Goal: Task Accomplishment & Management: Complete application form

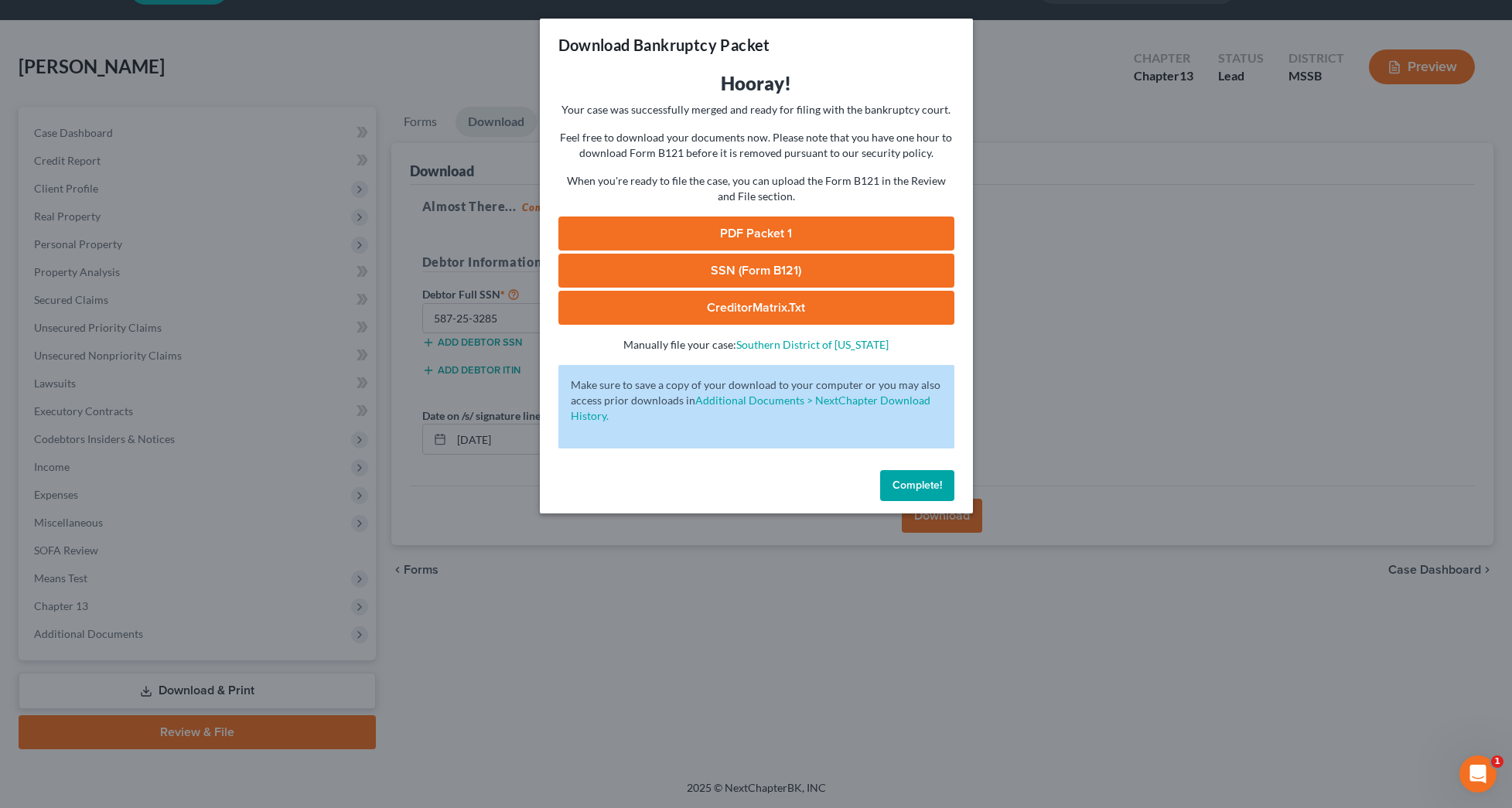
drag, startPoint x: 831, startPoint y: 230, endPoint x: 818, endPoint y: 218, distance: 17.7
click at [830, 230] on link "PDF Packet 1" at bounding box center [756, 233] width 396 height 34
click at [917, 480] on span "Complete!" at bounding box center [917, 485] width 50 height 13
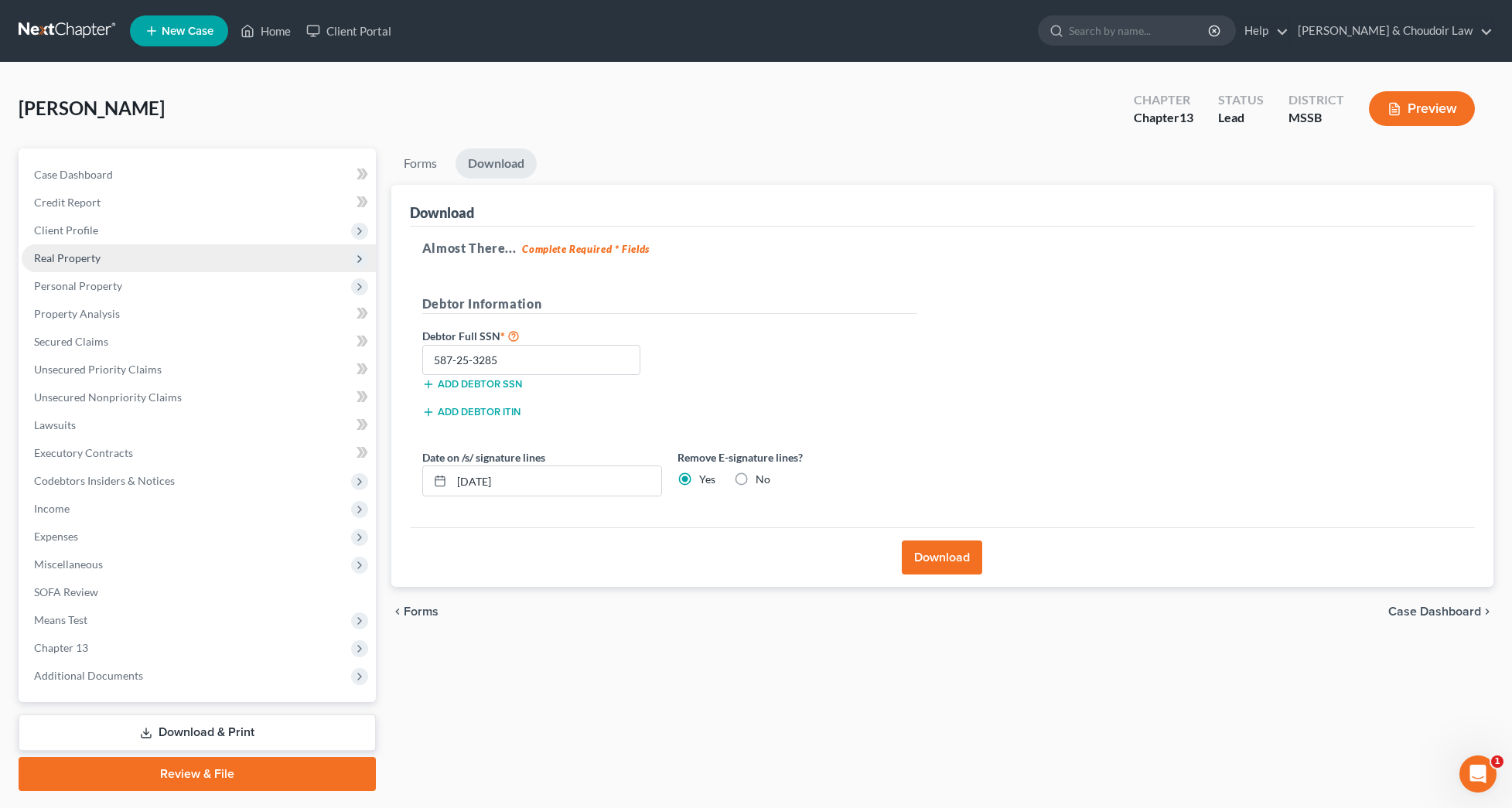
click at [79, 263] on span "Real Property" at bounding box center [67, 258] width 67 height 13
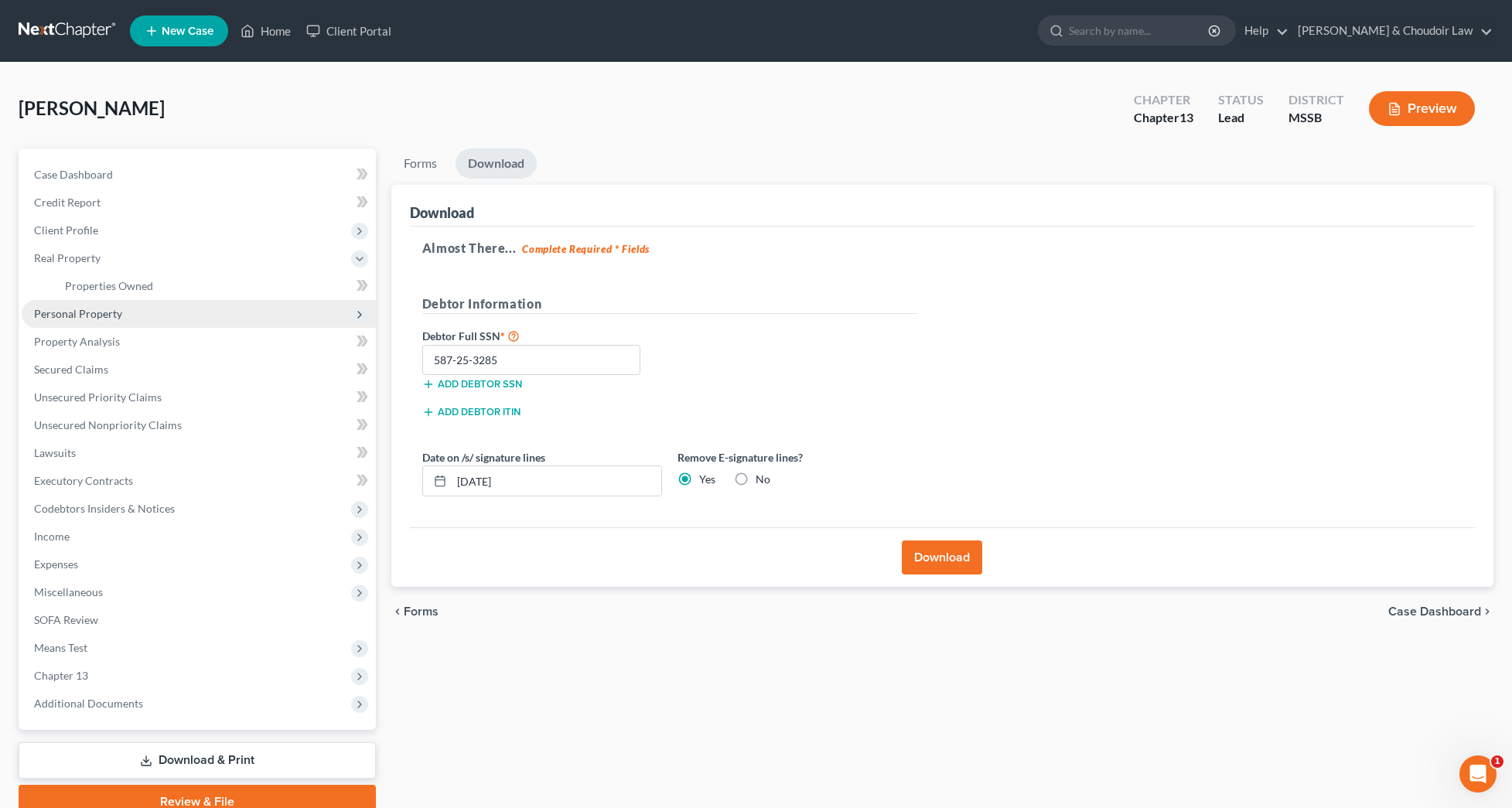
click at [83, 323] on span "Personal Property" at bounding box center [198, 314] width 354 height 28
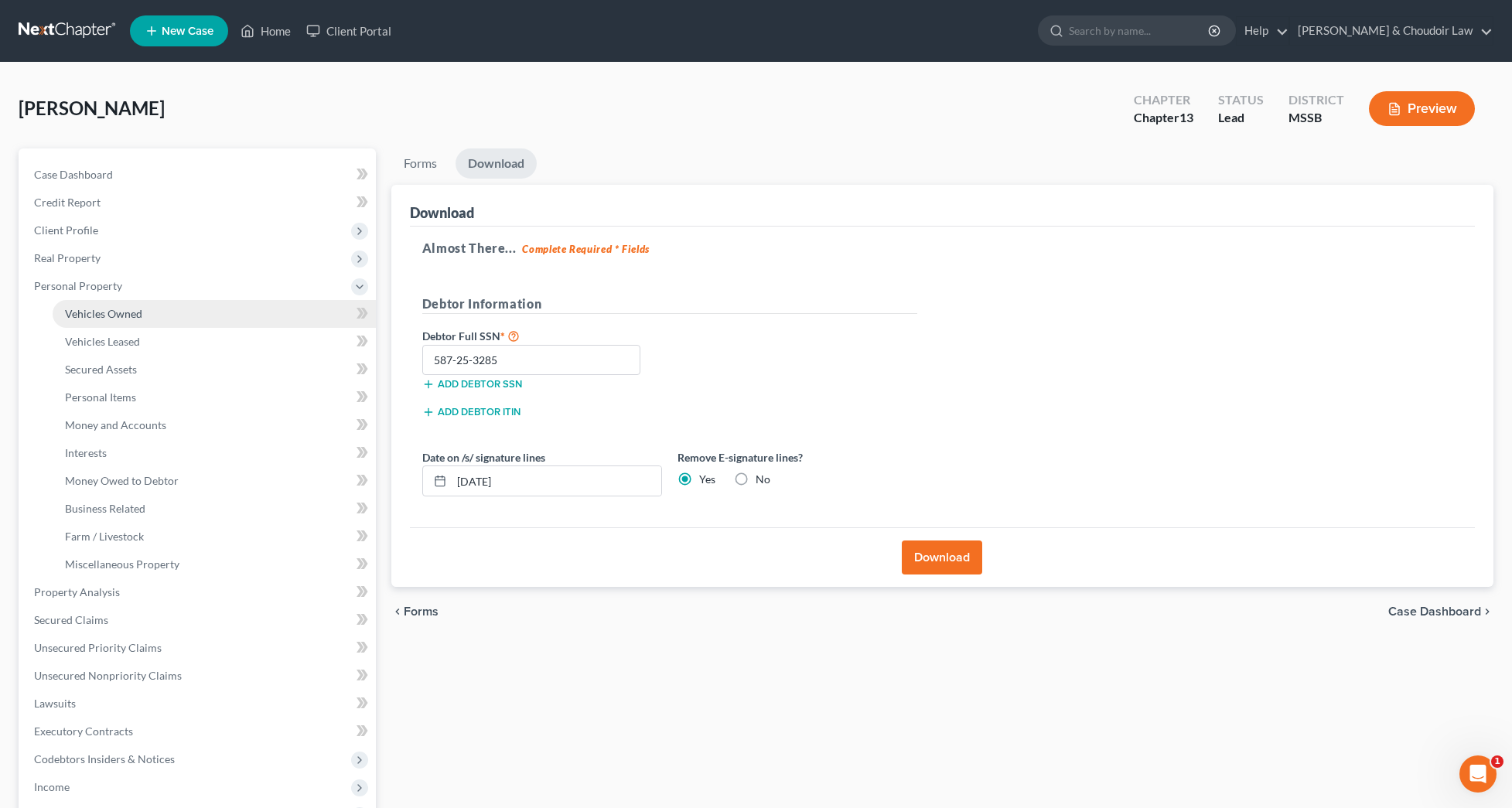
click at [118, 314] on span "Vehicles Owned" at bounding box center [104, 314] width 78 height 13
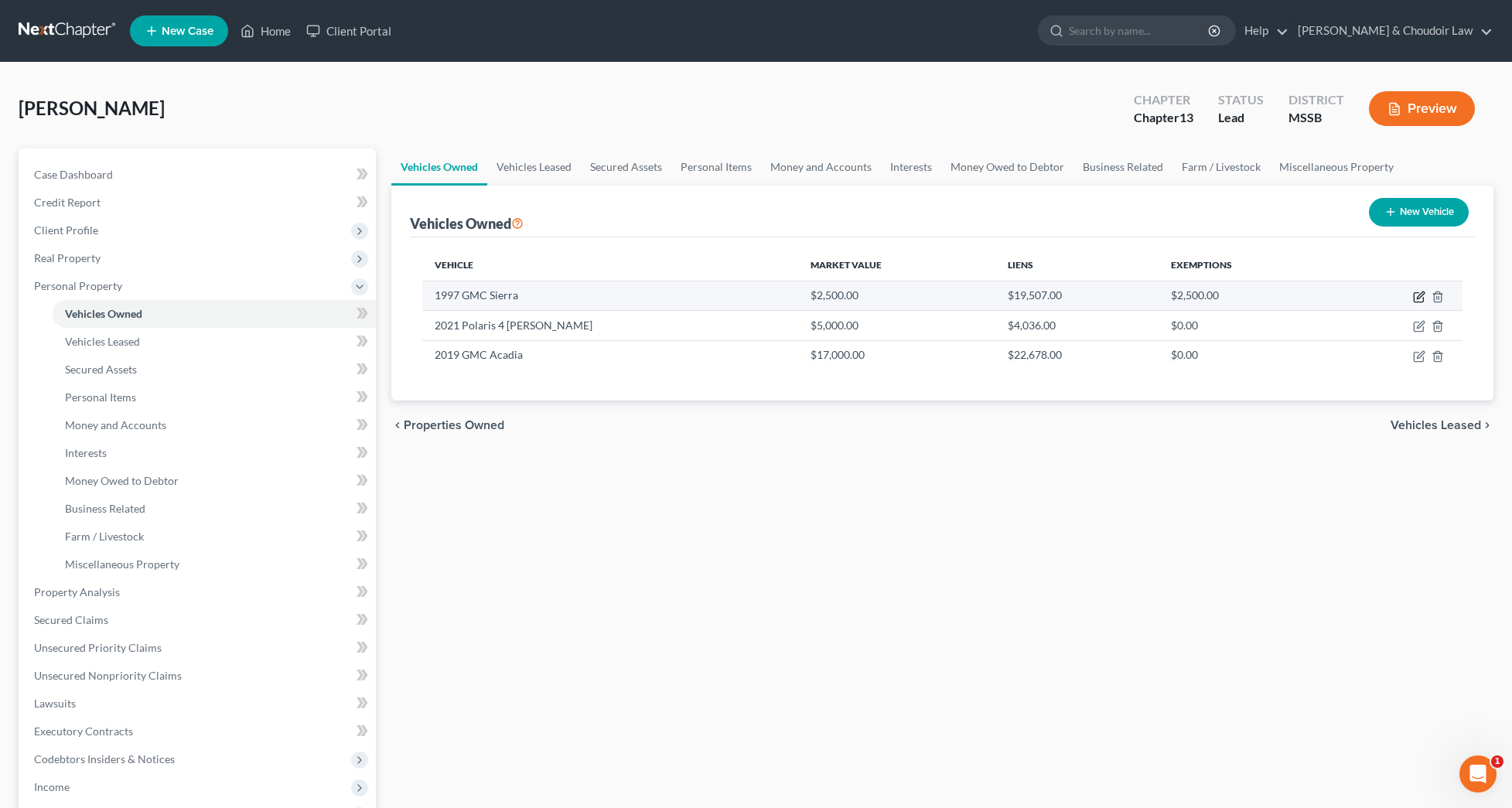
click at [1420, 294] on icon "button" at bounding box center [1420, 295] width 7 height 7
select select "0"
select select "29"
select select "2"
select select "0"
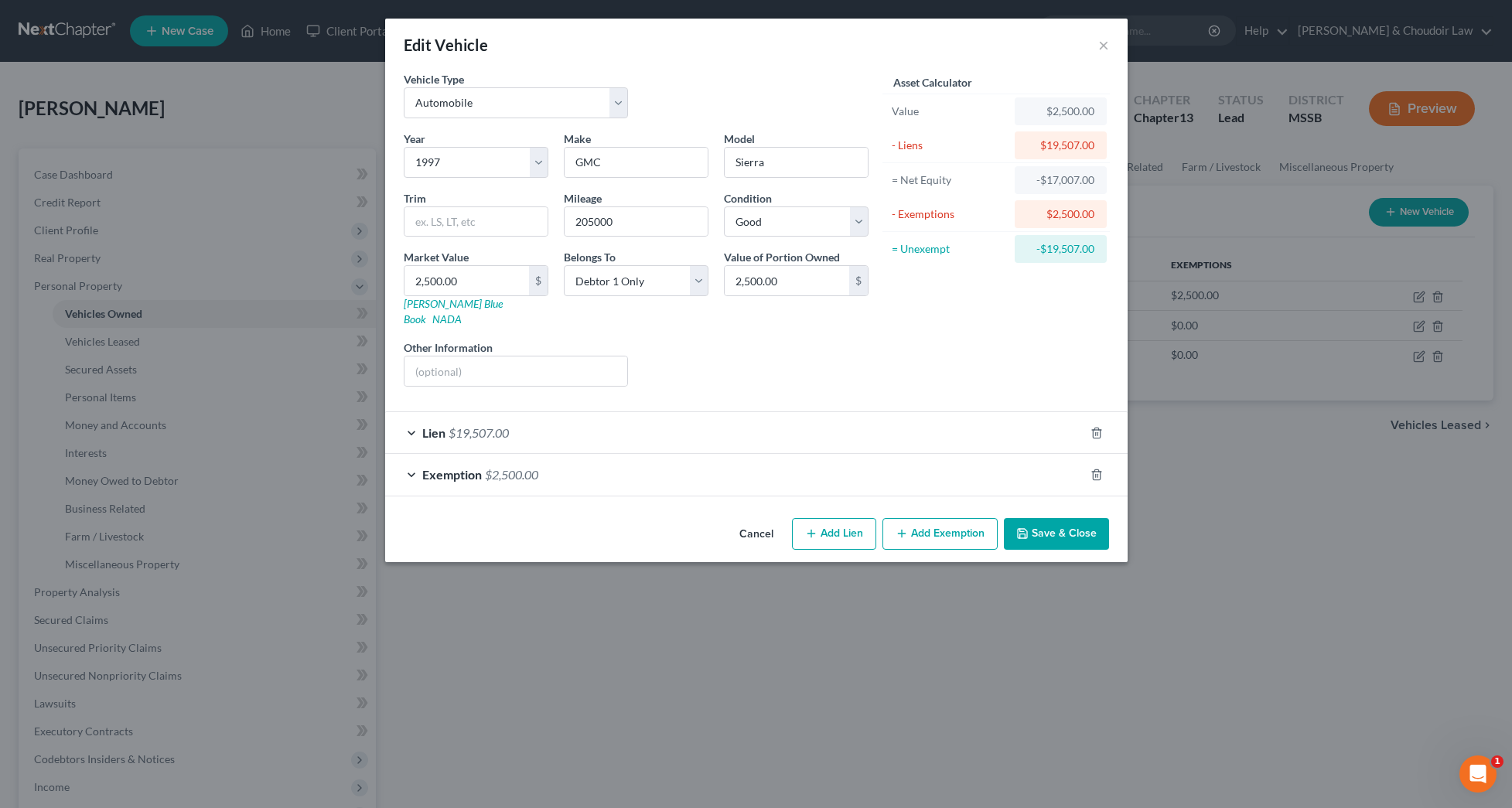
click at [1101, 521] on button "Save & Close" at bounding box center [1056, 534] width 105 height 32
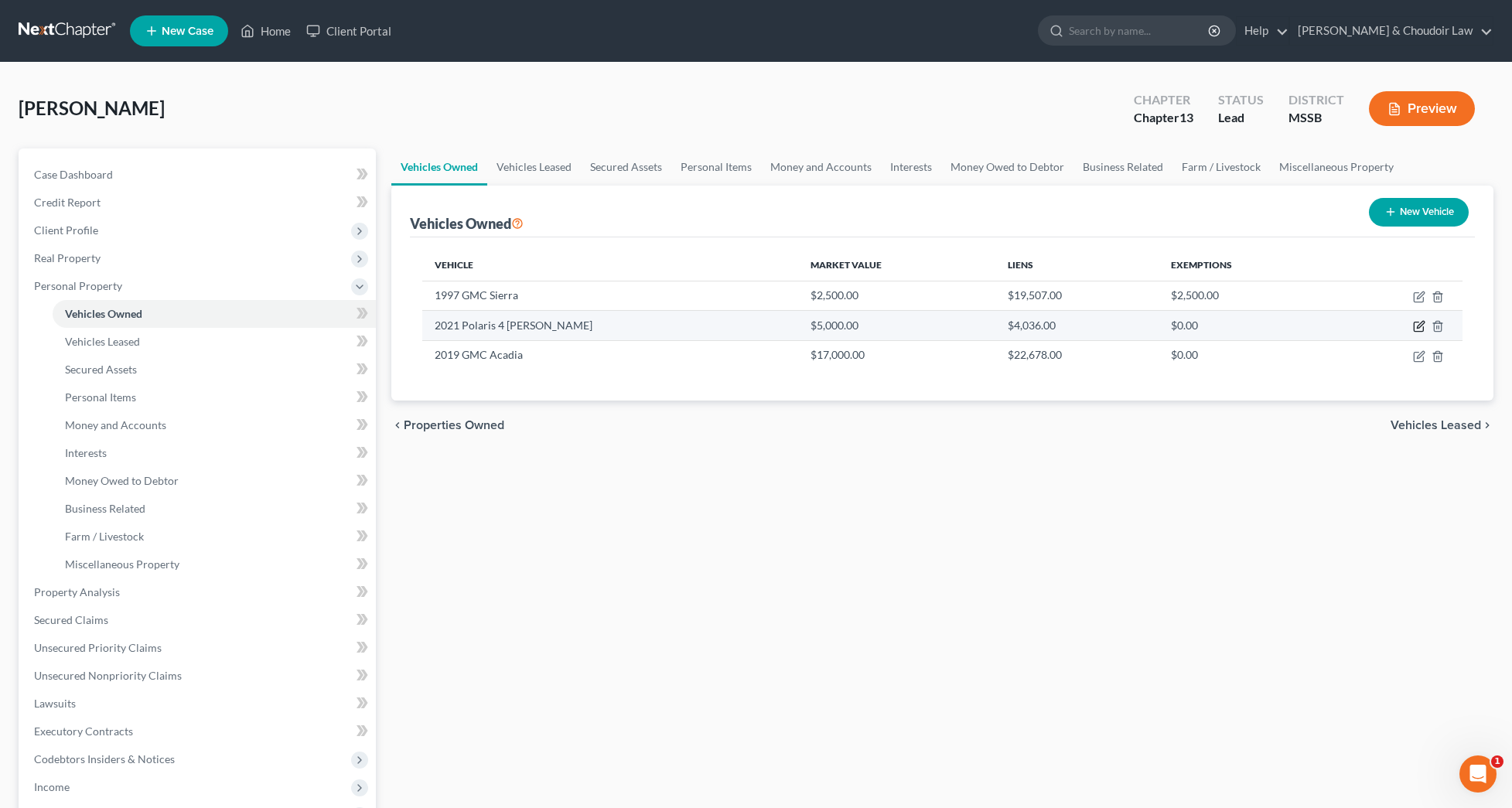
click at [1419, 322] on icon "button" at bounding box center [1419, 326] width 12 height 12
select select "6"
select select "5"
select select "2"
select select "0"
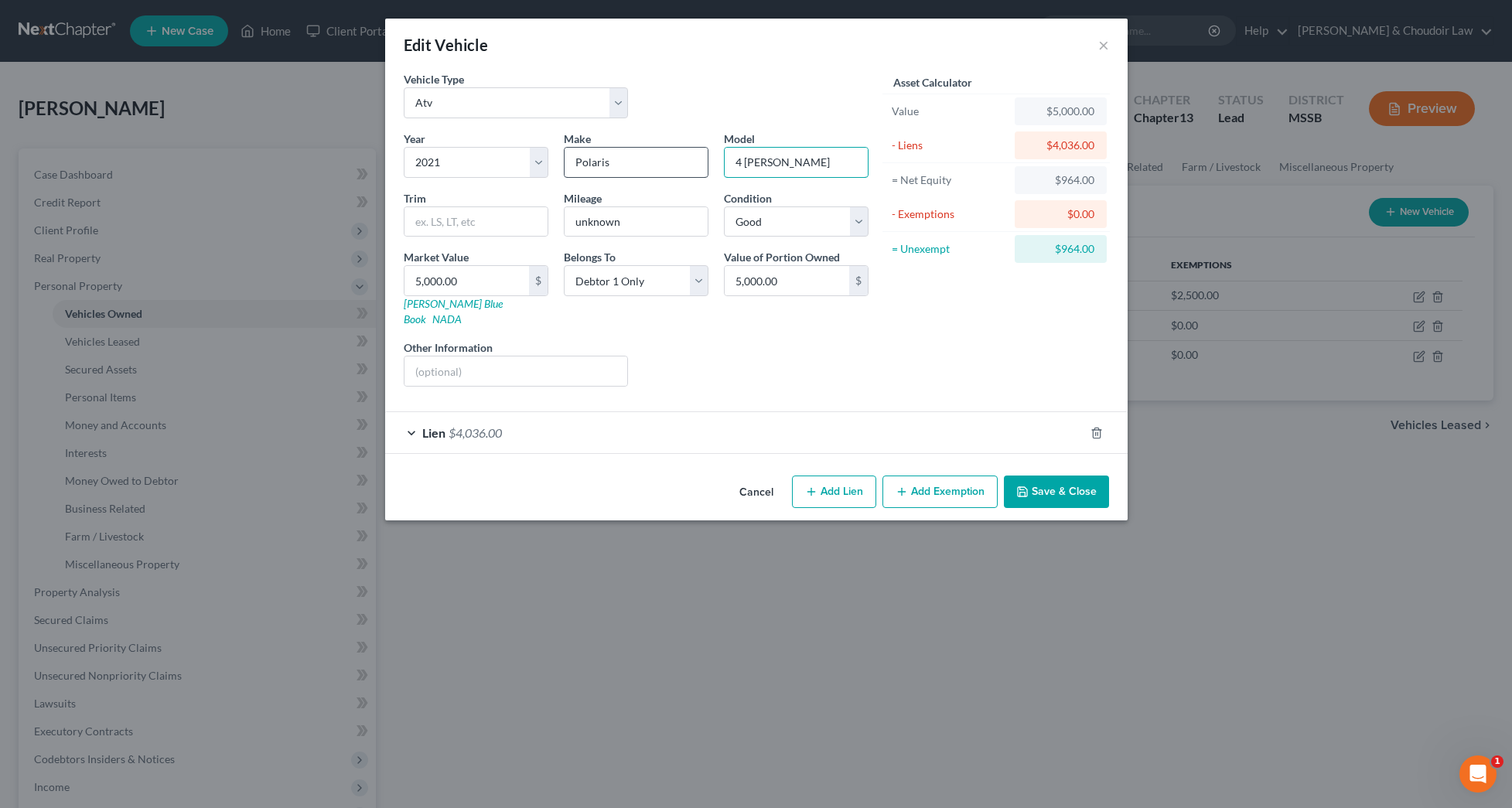
drag, startPoint x: 801, startPoint y: 166, endPoint x: 656, endPoint y: 164, distance: 145.0
click at [656, 164] on div "Year Select 2026 2025 2024 2023 2022 2021 2020 2019 2018 2017 2016 2015 2014 20…" at bounding box center [637, 264] width 481 height 268
type input "ATV"
click at [1089, 479] on button "Save & Close" at bounding box center [1056, 491] width 105 height 32
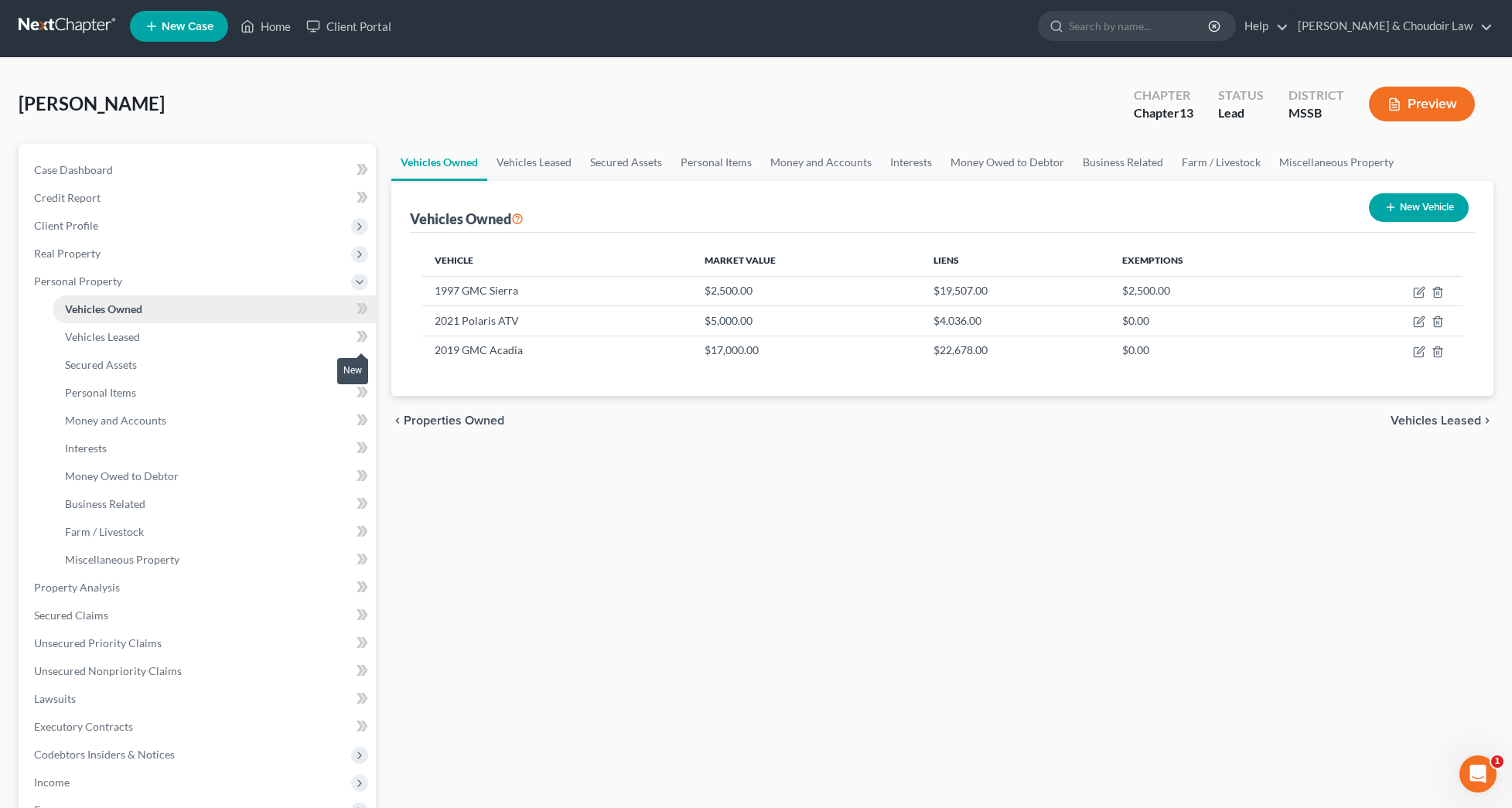
scroll to position [4, 0]
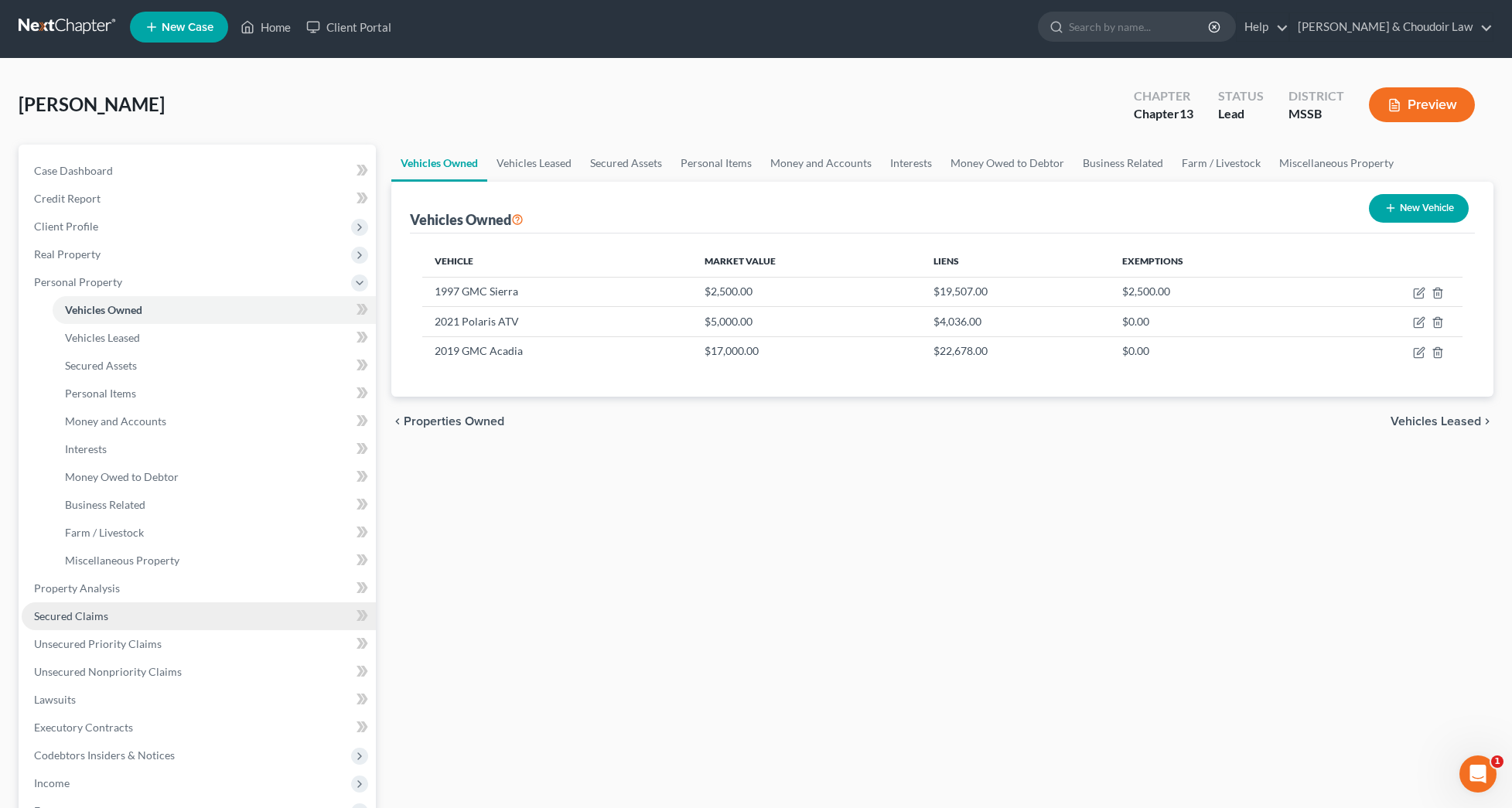
click at [83, 623] on link "Secured Claims" at bounding box center [198, 617] width 354 height 28
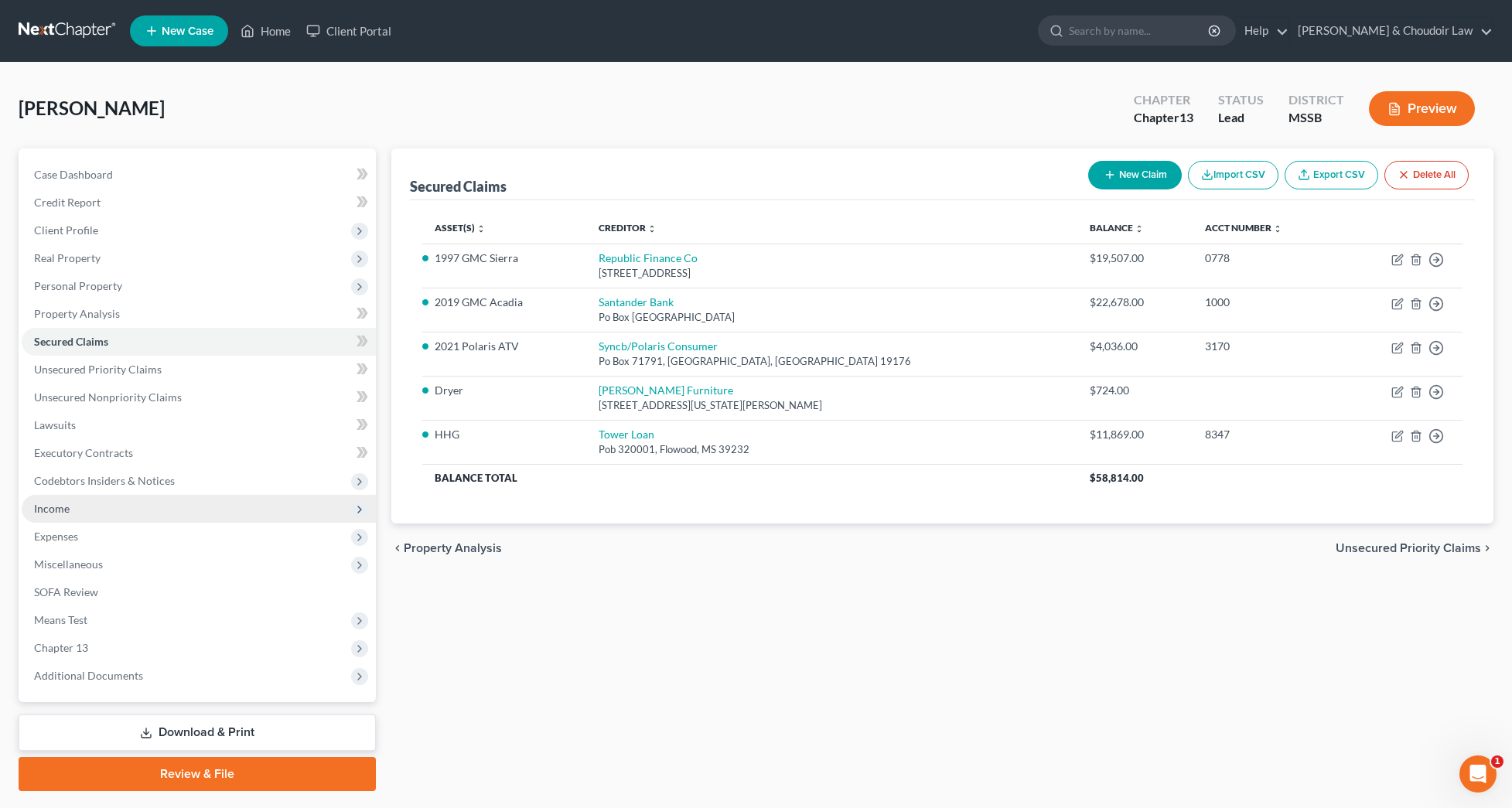
click at [93, 496] on span "Income" at bounding box center [198, 509] width 354 height 28
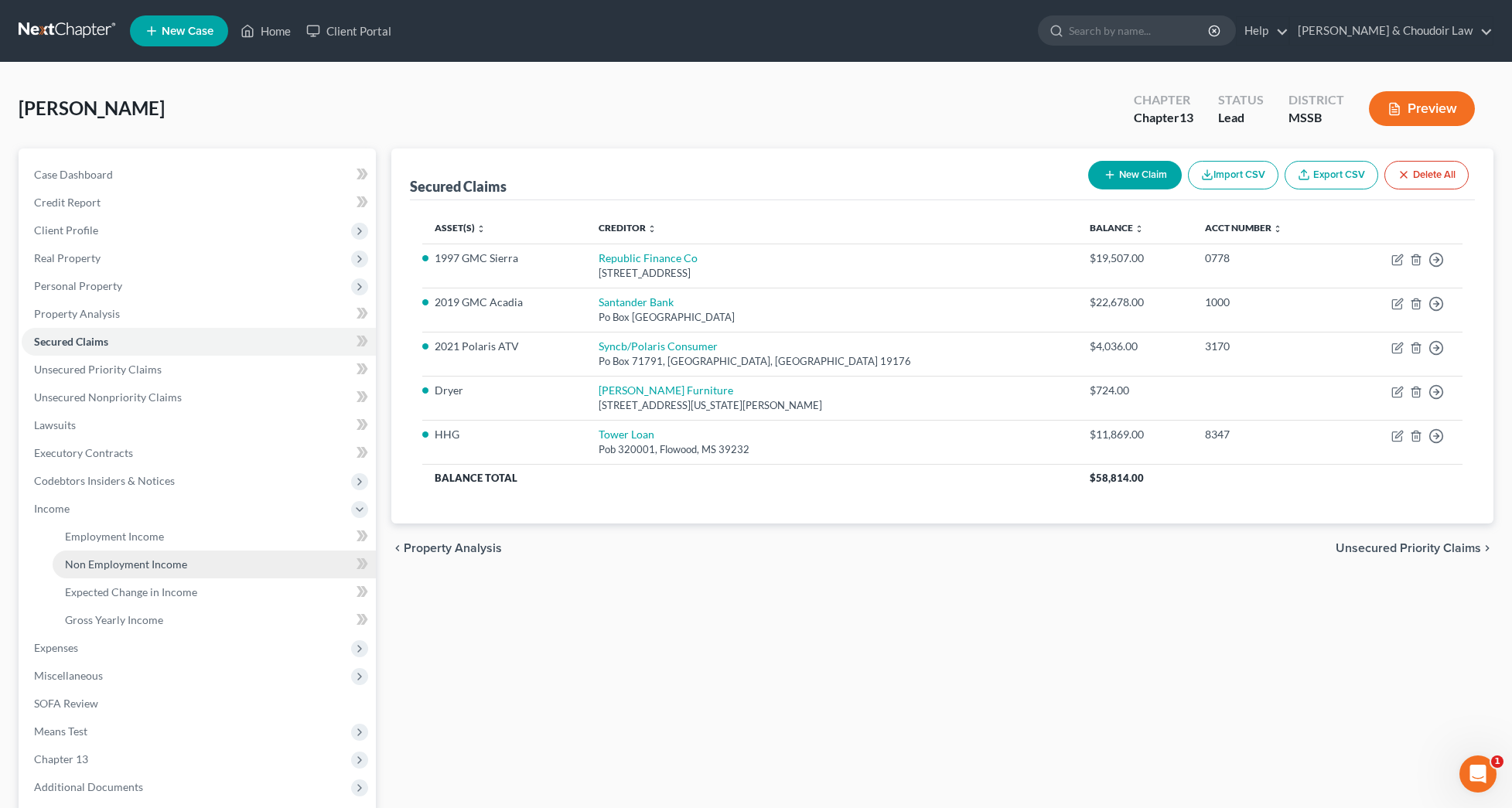
click at [139, 557] on span "Non Employment Income" at bounding box center [126, 564] width 122 height 13
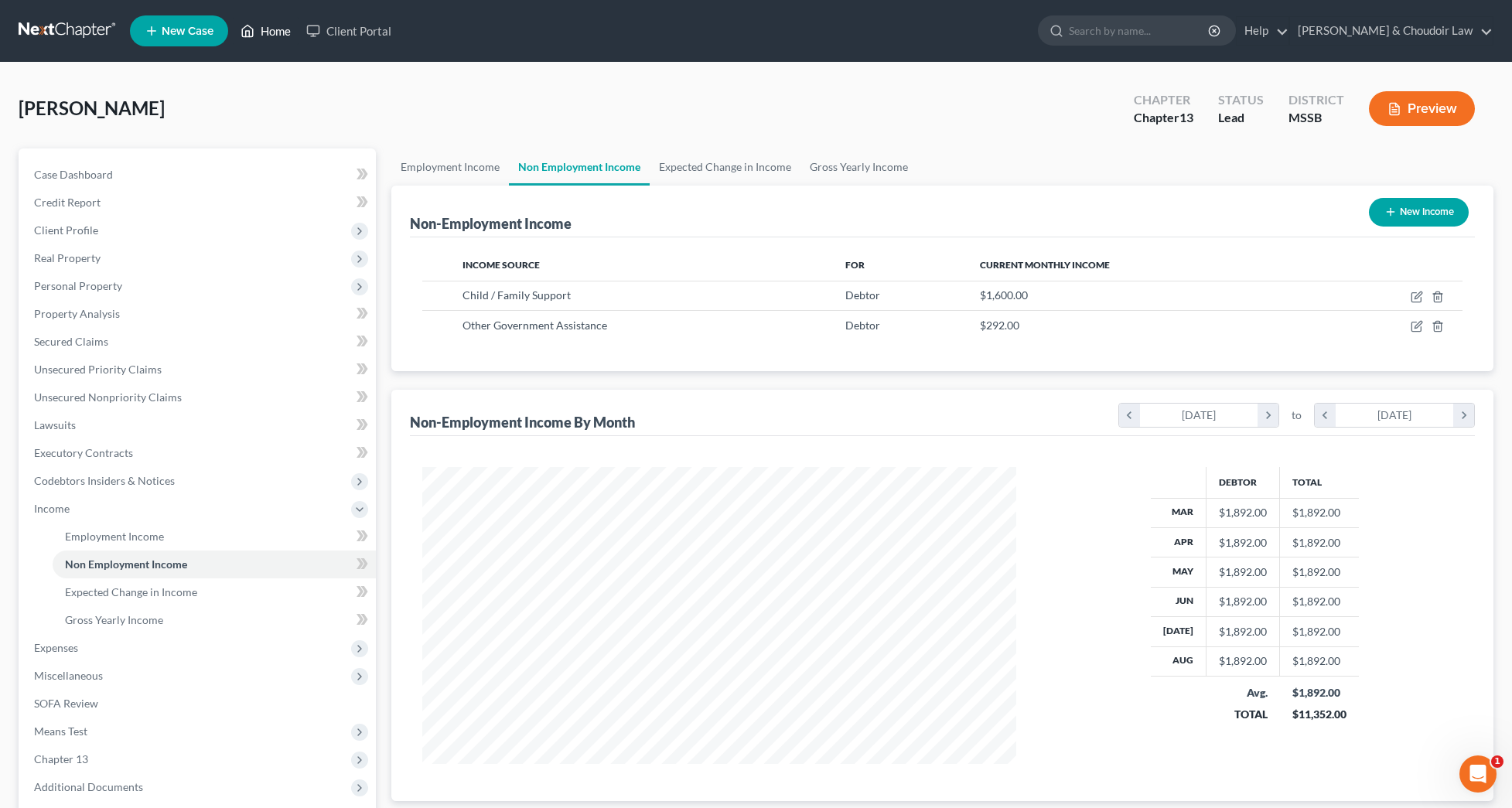
click at [286, 29] on link "Home" at bounding box center [266, 31] width 66 height 28
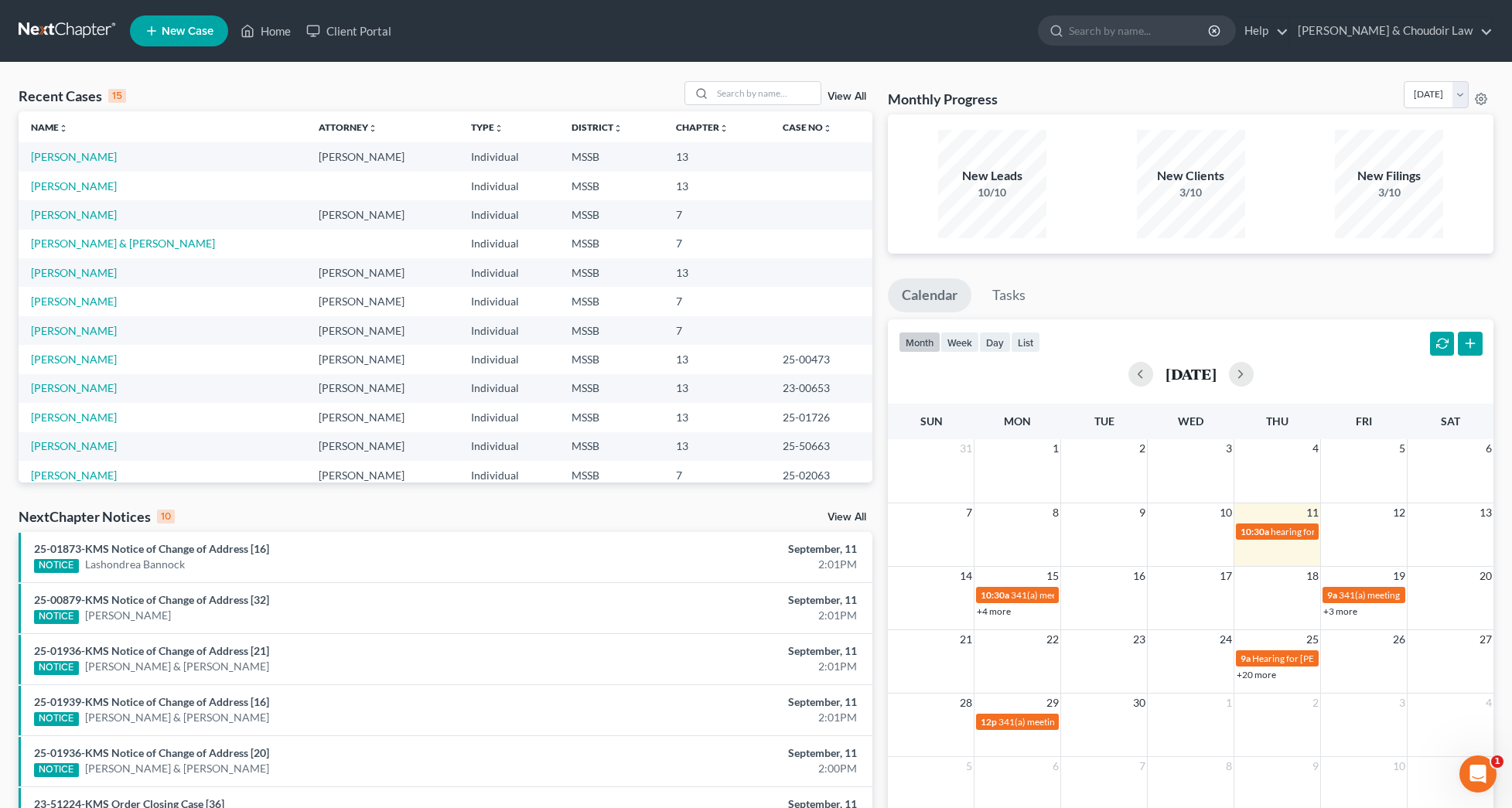
click at [849, 99] on link "View All" at bounding box center [846, 97] width 39 height 11
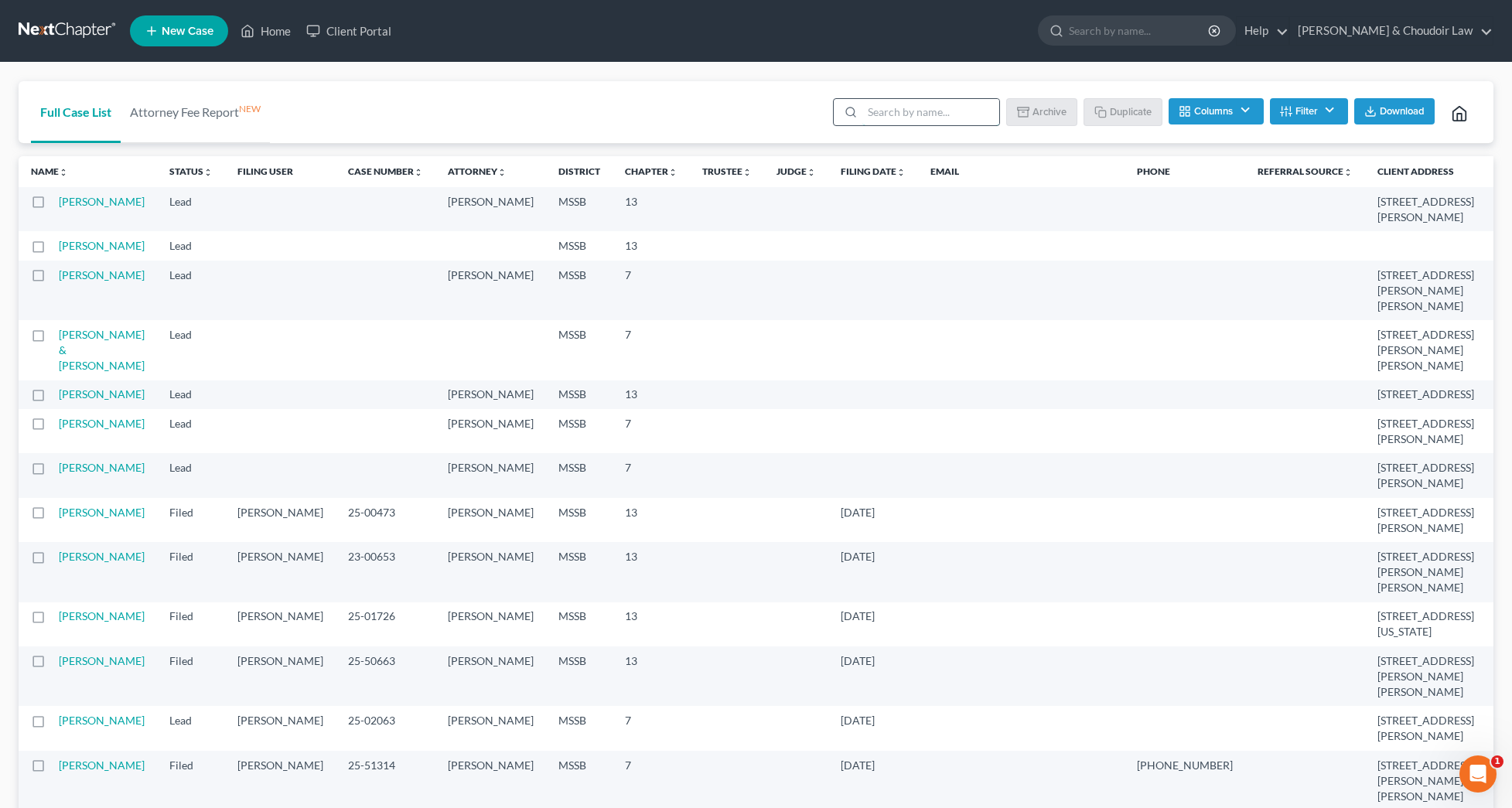
click at [893, 119] on input "search" at bounding box center [931, 112] width 137 height 26
type input "CHILDERS"
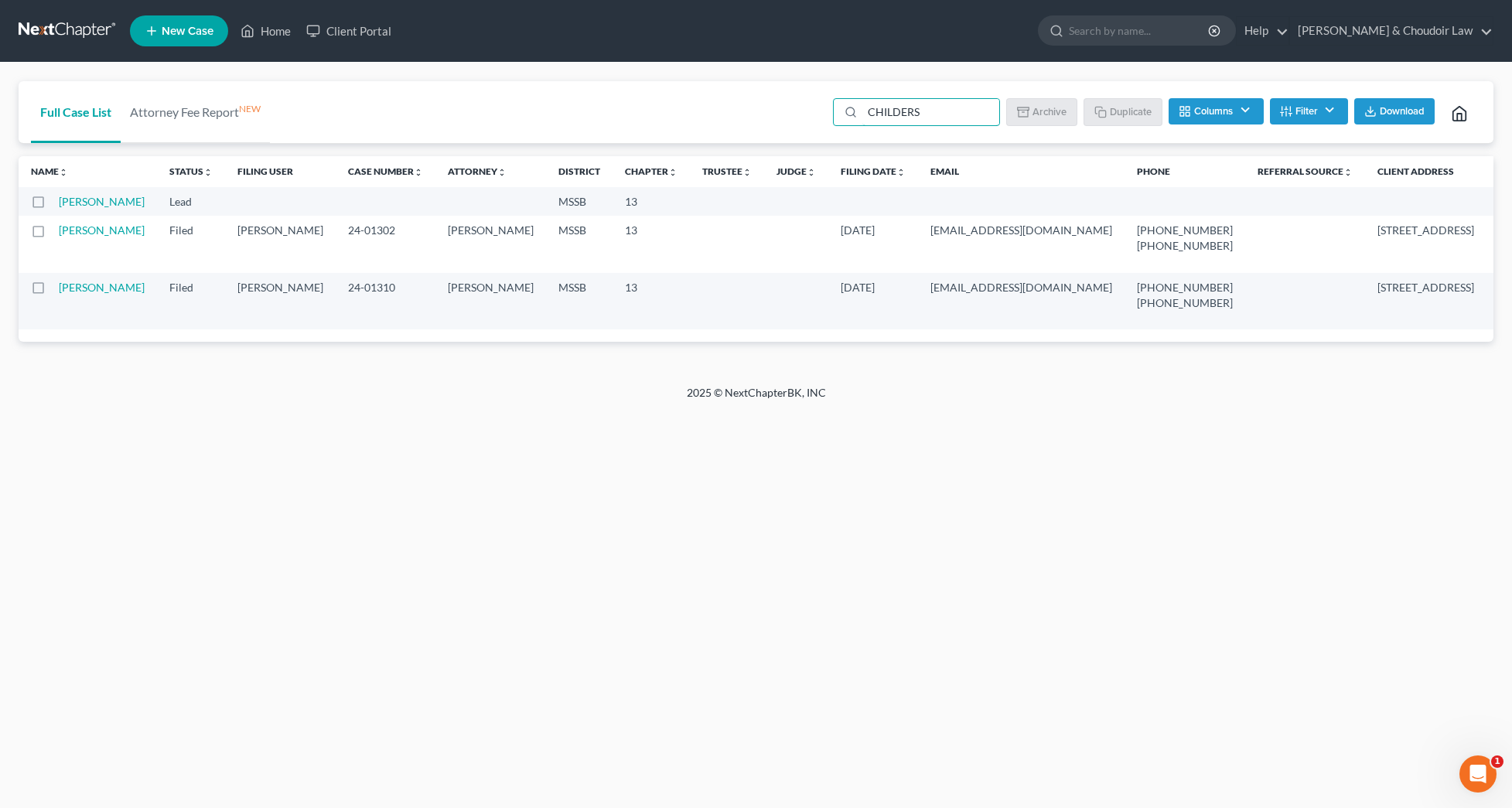
click at [53, 206] on label at bounding box center [53, 206] width 0 height 0
click at [59, 201] on input "checkbox" at bounding box center [64, 199] width 10 height 10
click at [53, 206] on label at bounding box center [53, 206] width 0 height 0
click at [59, 201] on input "checkbox" at bounding box center [64, 199] width 10 height 10
checkbox input "false"
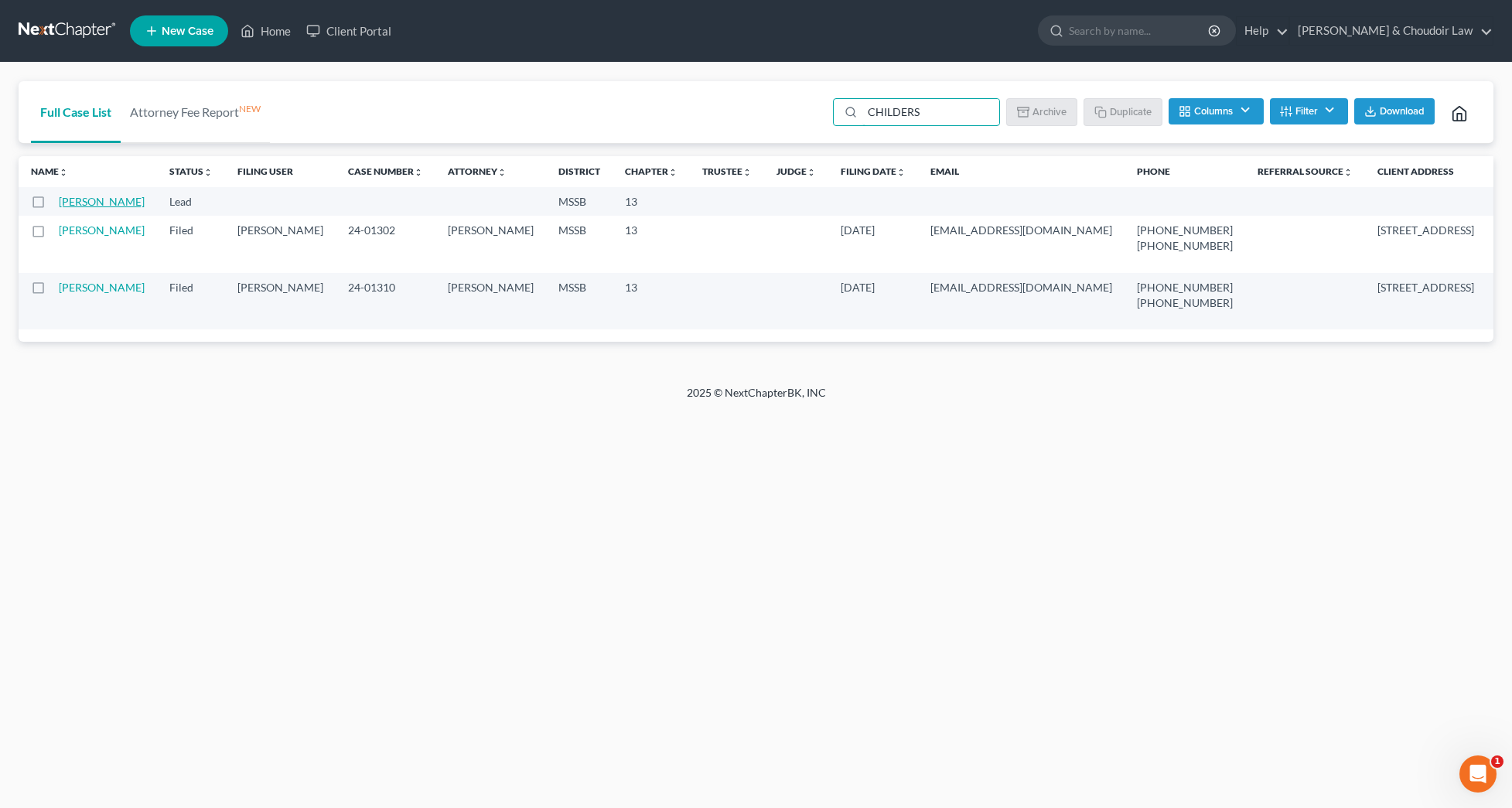
click at [83, 205] on link "[PERSON_NAME]" at bounding box center [102, 201] width 86 height 13
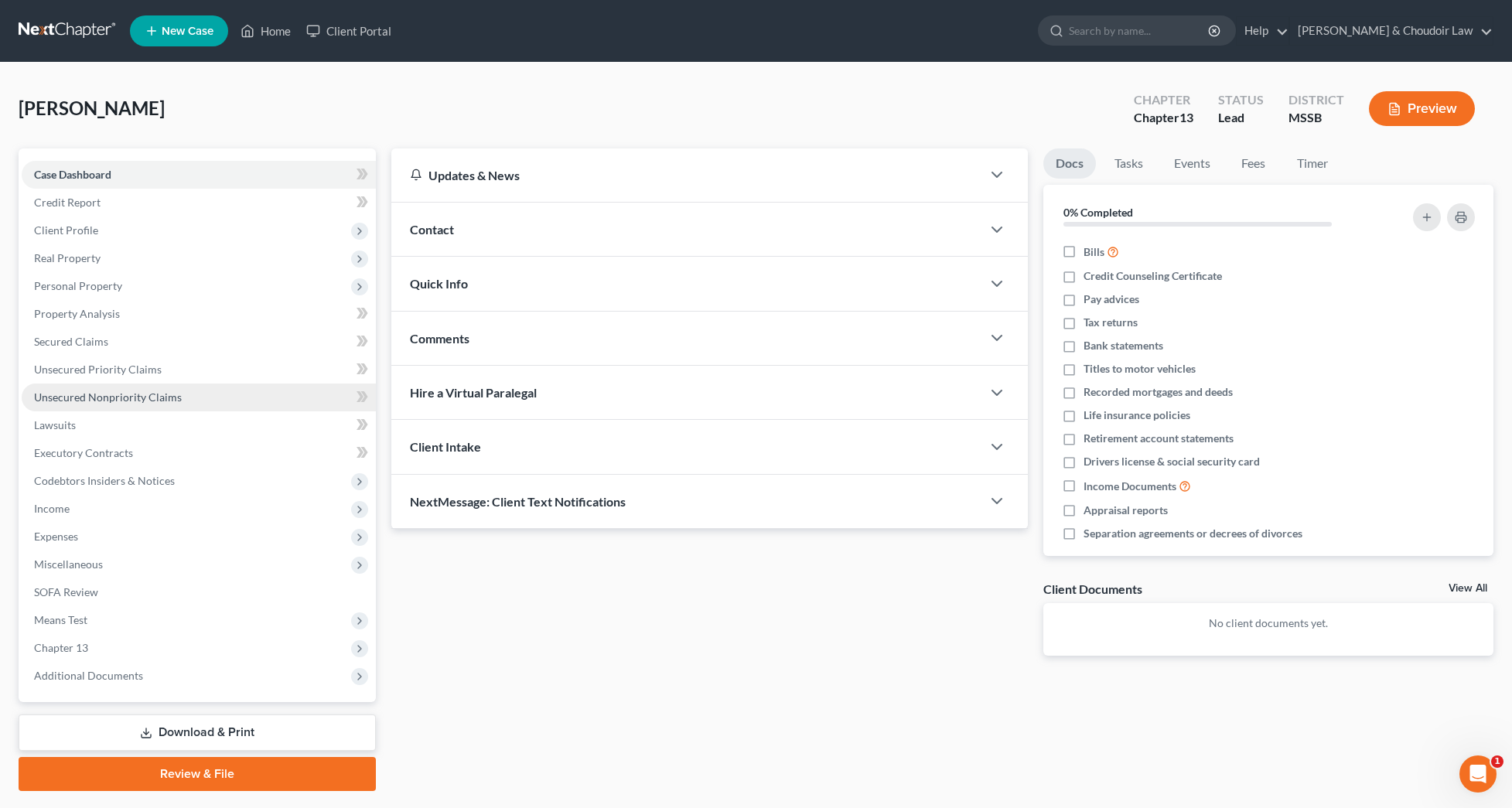
click at [133, 409] on link "Unsecured Nonpriority Claims" at bounding box center [198, 398] width 354 height 28
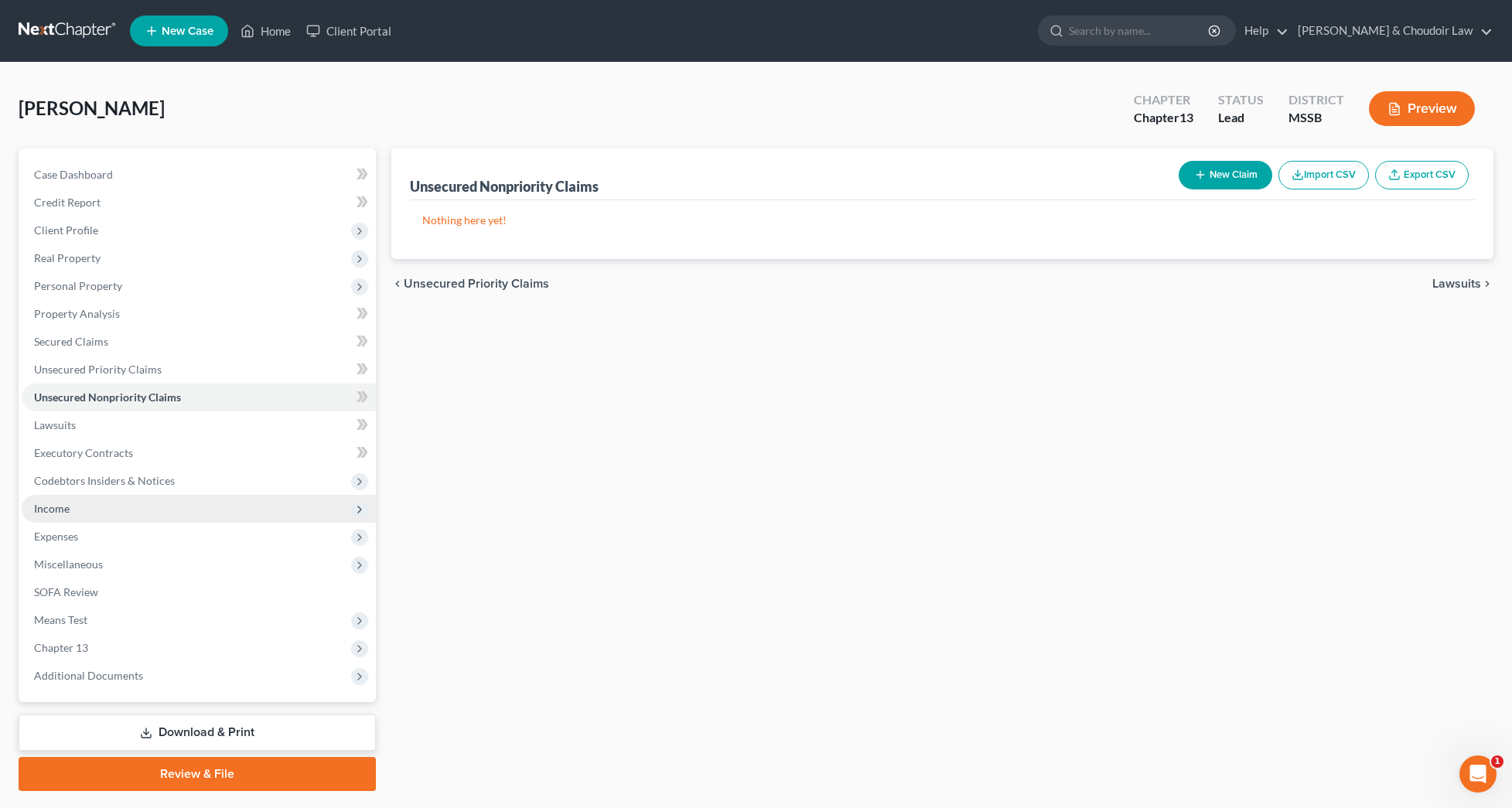
click at [104, 513] on span "Income" at bounding box center [198, 509] width 354 height 28
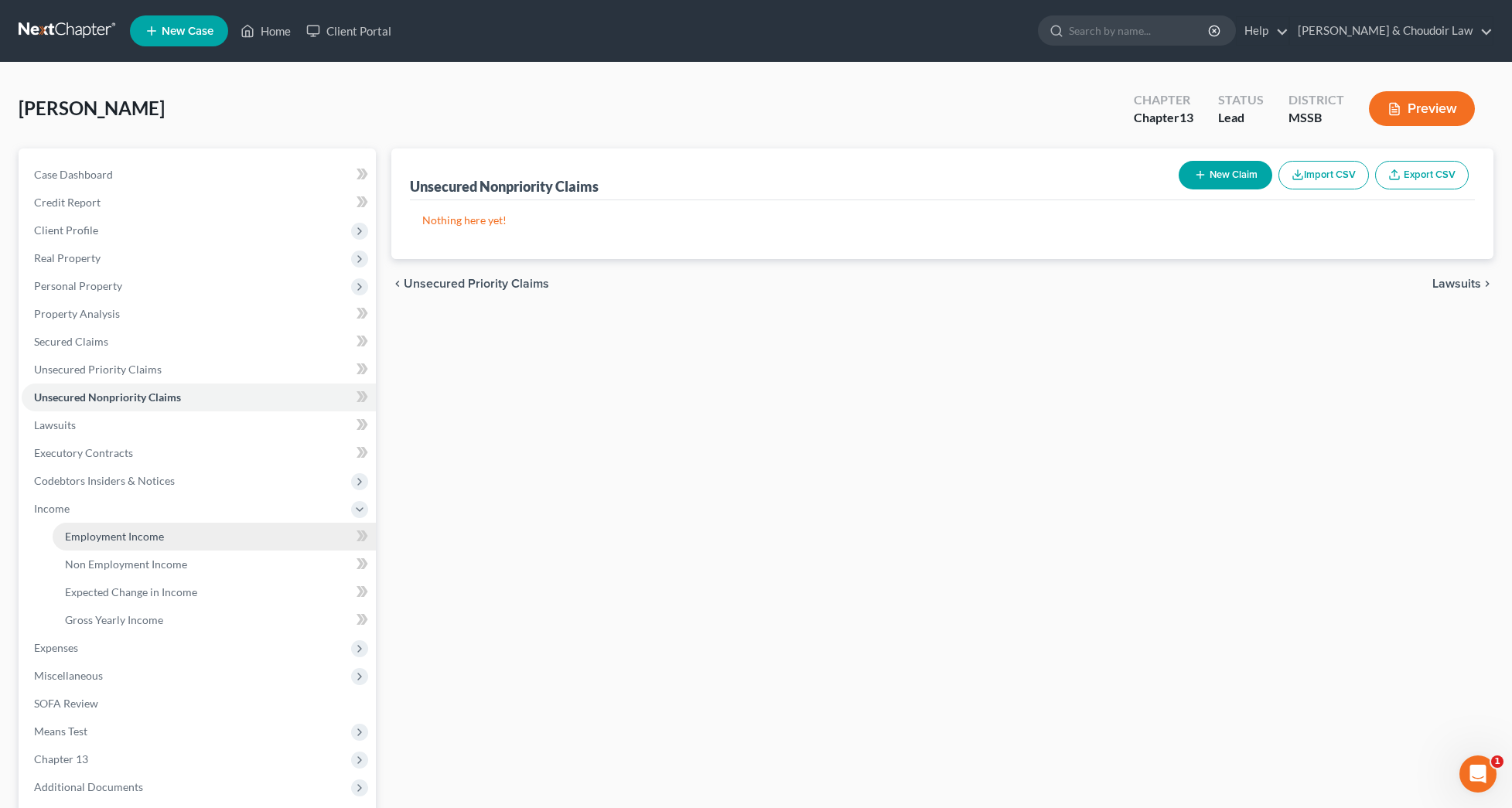
click at [117, 530] on span "Employment Income" at bounding box center [115, 536] width 99 height 13
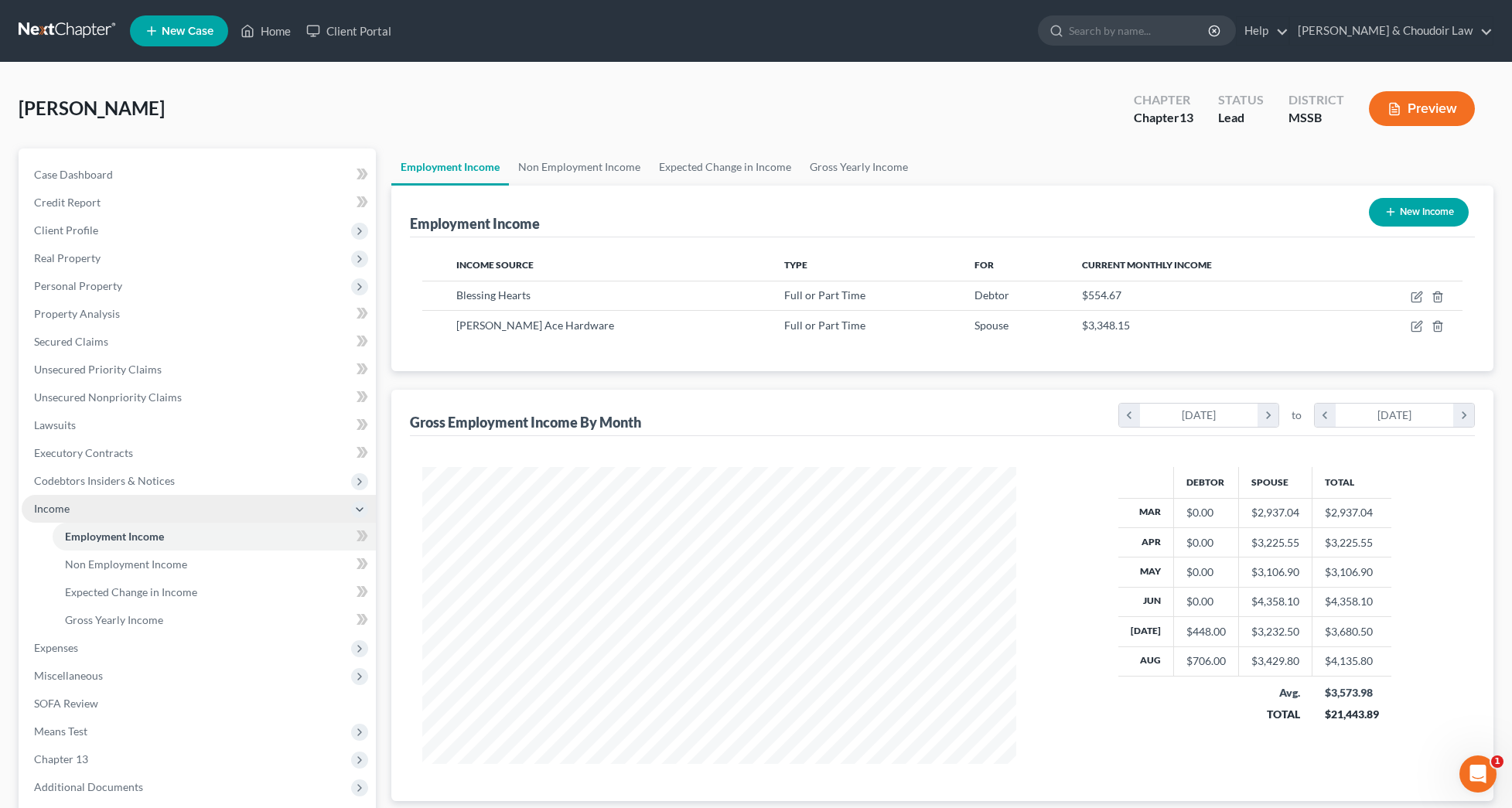
scroll to position [297, 625]
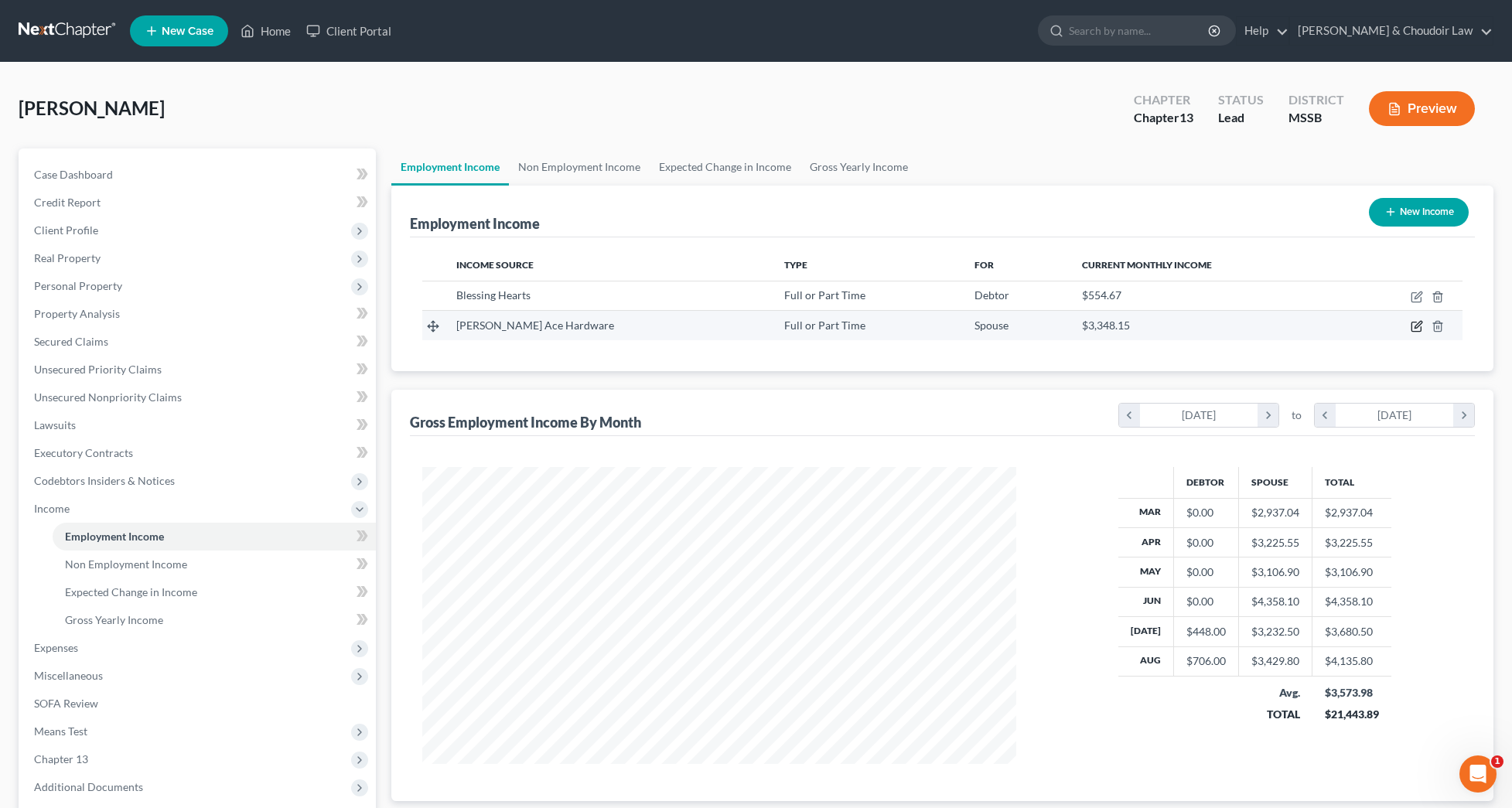
click at [1422, 324] on icon "button" at bounding box center [1418, 325] width 7 height 7
select select "0"
select select "25"
select select "2"
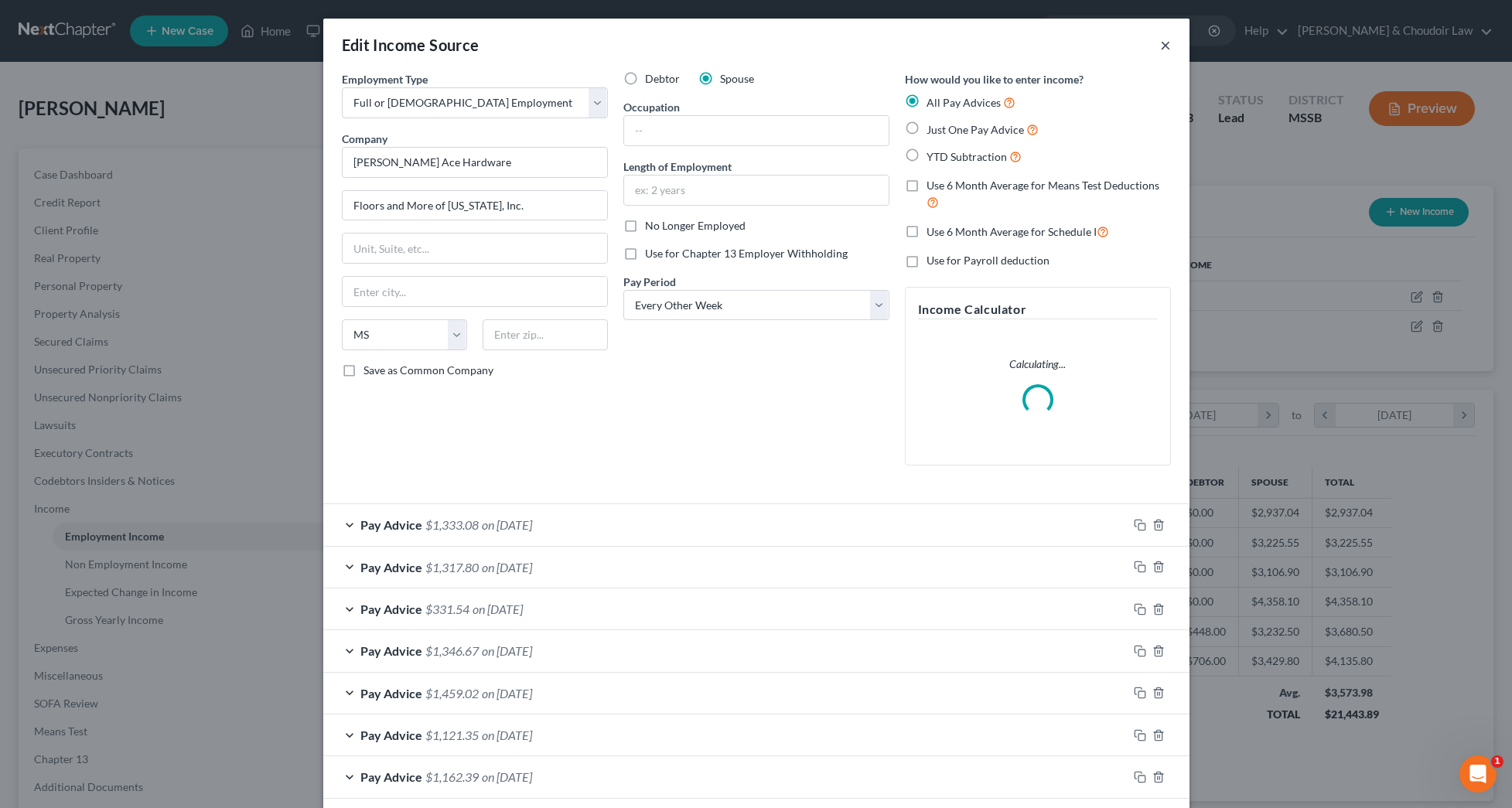
scroll to position [0, 0]
click at [1167, 42] on button "×" at bounding box center [1165, 45] width 11 height 18
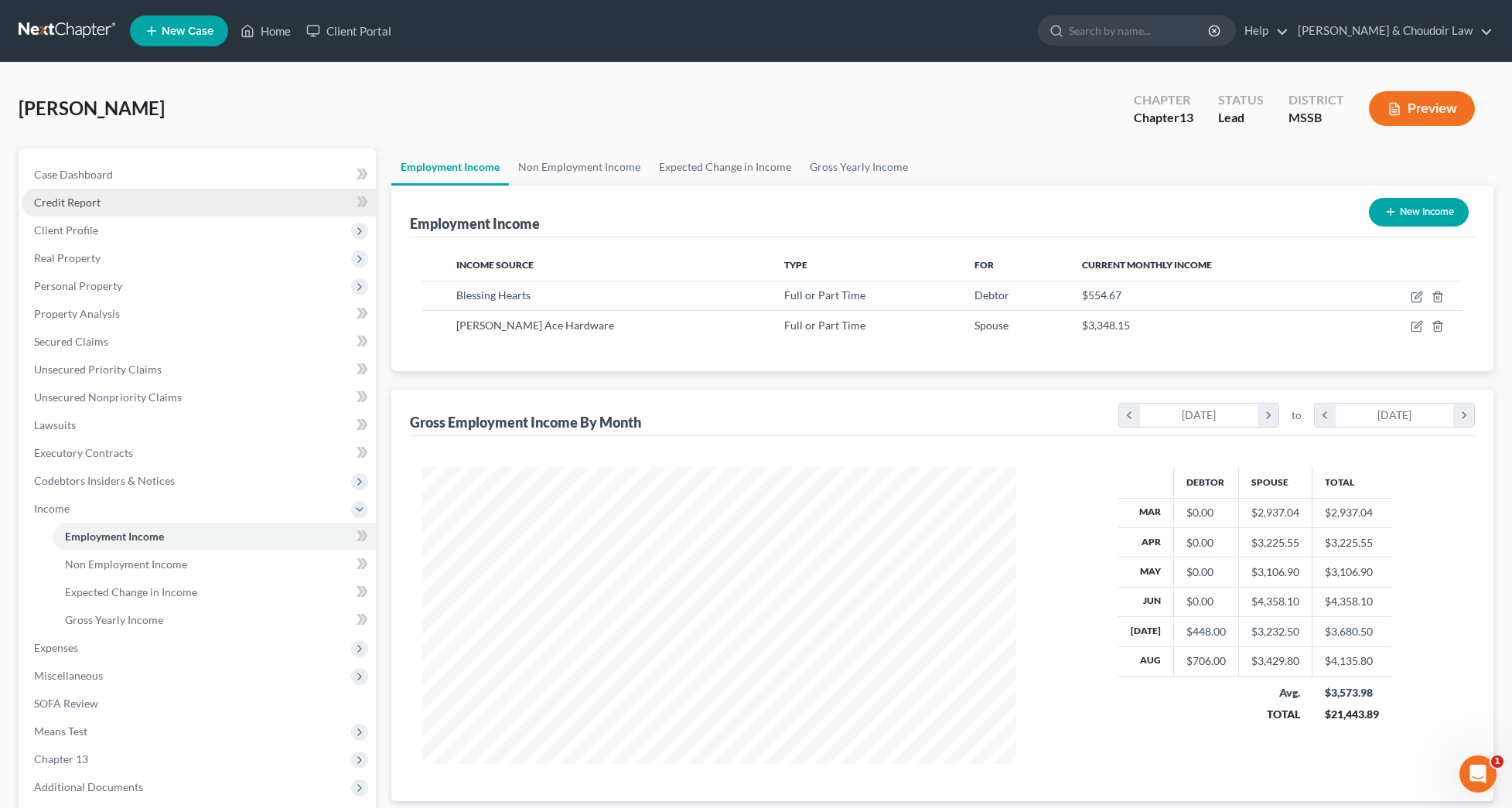
scroll to position [0, 1]
click at [90, 207] on span "Credit Report" at bounding box center [67, 202] width 67 height 13
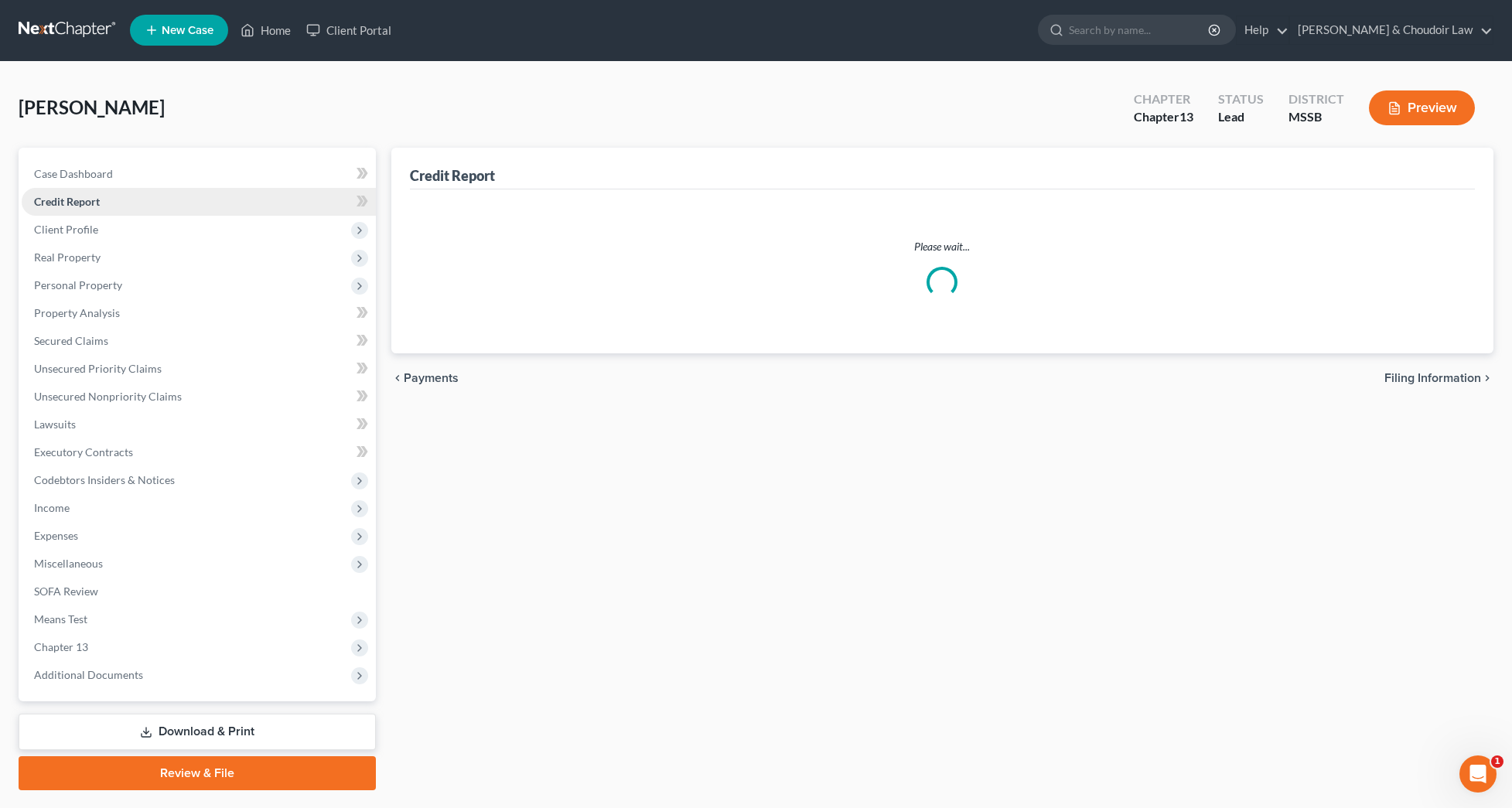
scroll to position [0, 1]
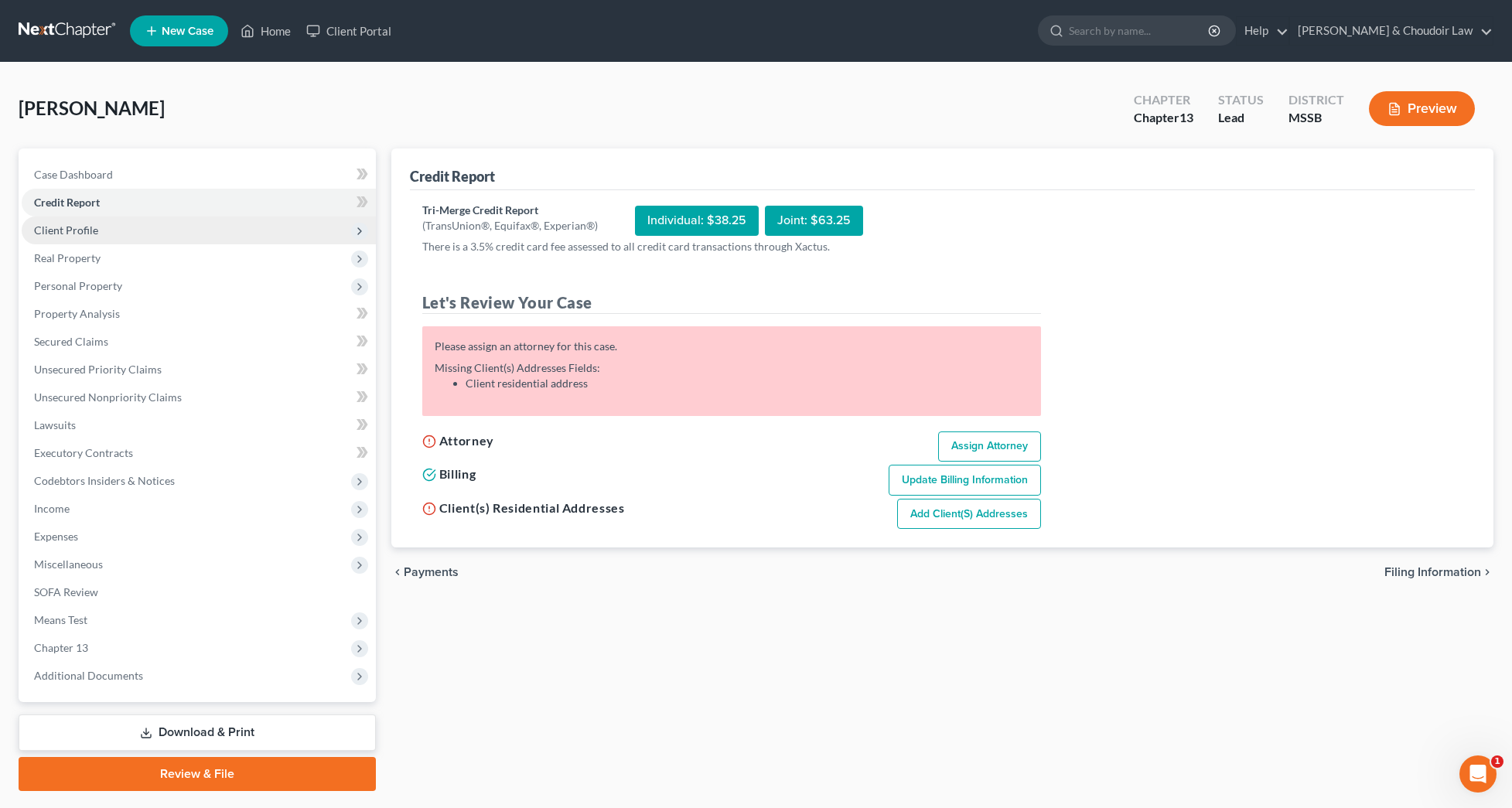
click at [101, 229] on span "Client Profile" at bounding box center [198, 230] width 354 height 28
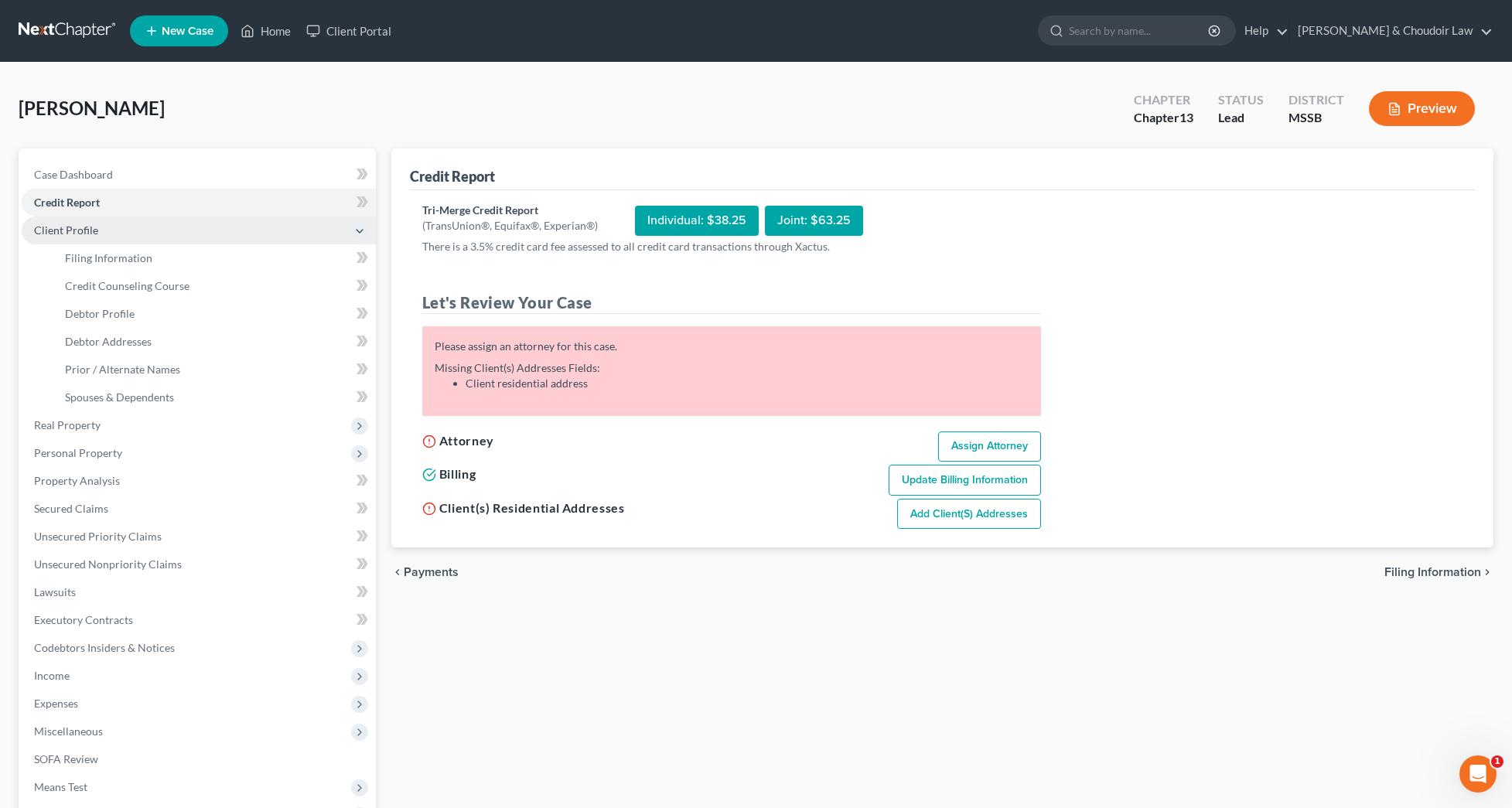
scroll to position [0, 0]
click at [92, 225] on span "Client Profile" at bounding box center [66, 230] width 64 height 13
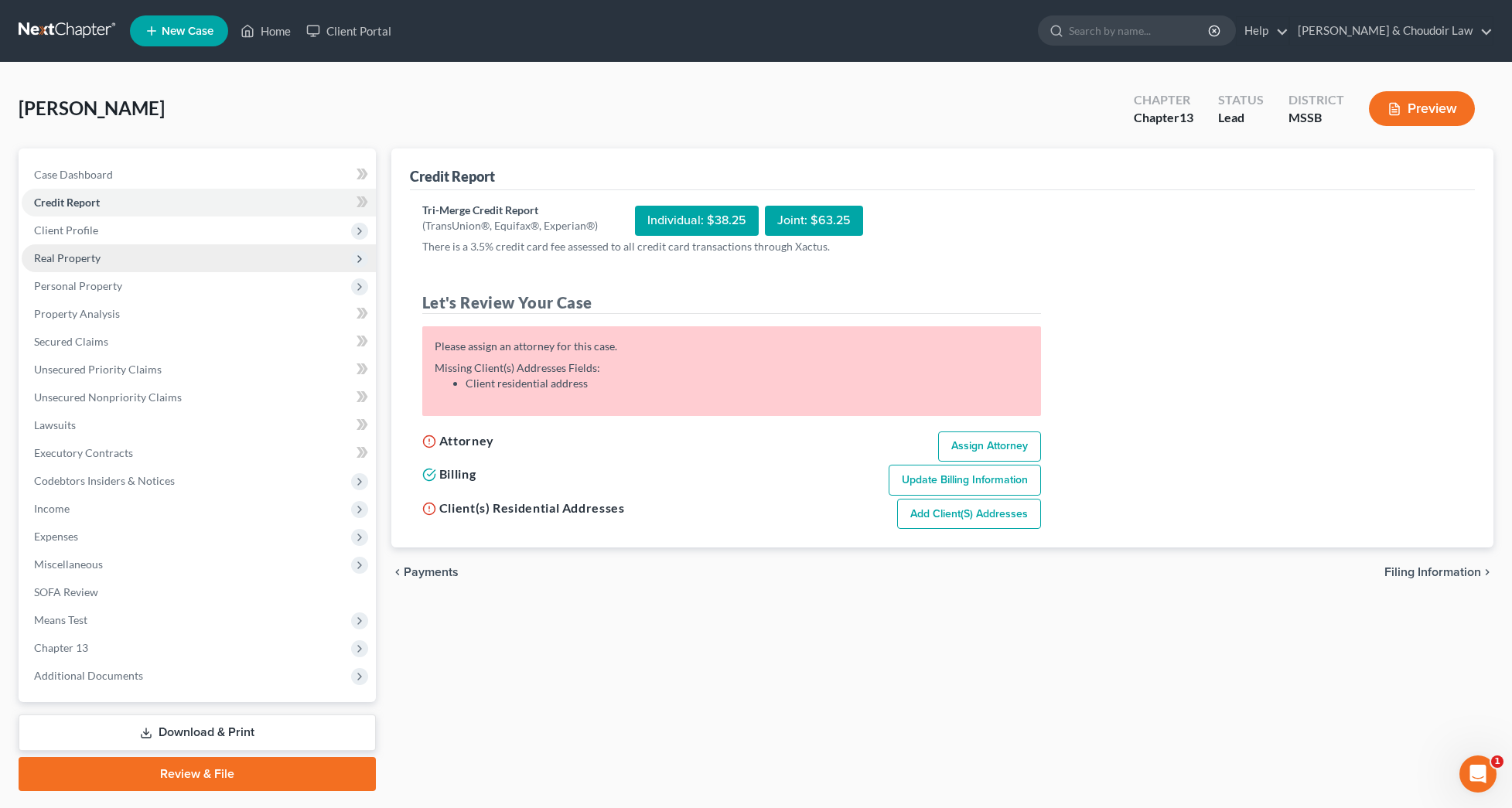
click at [111, 261] on span "Real Property" at bounding box center [198, 258] width 354 height 28
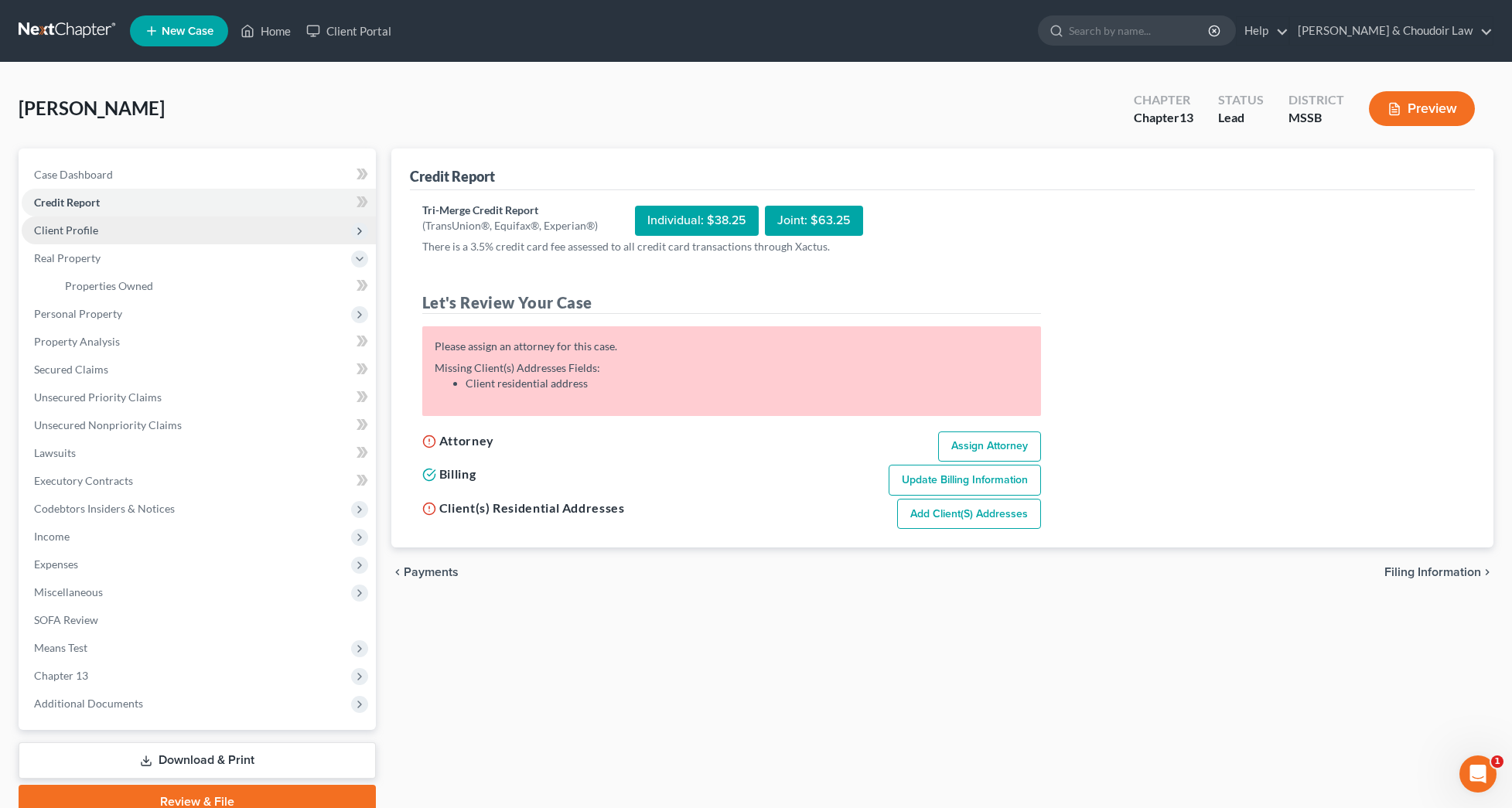
click at [91, 232] on span "Client Profile" at bounding box center [66, 230] width 64 height 13
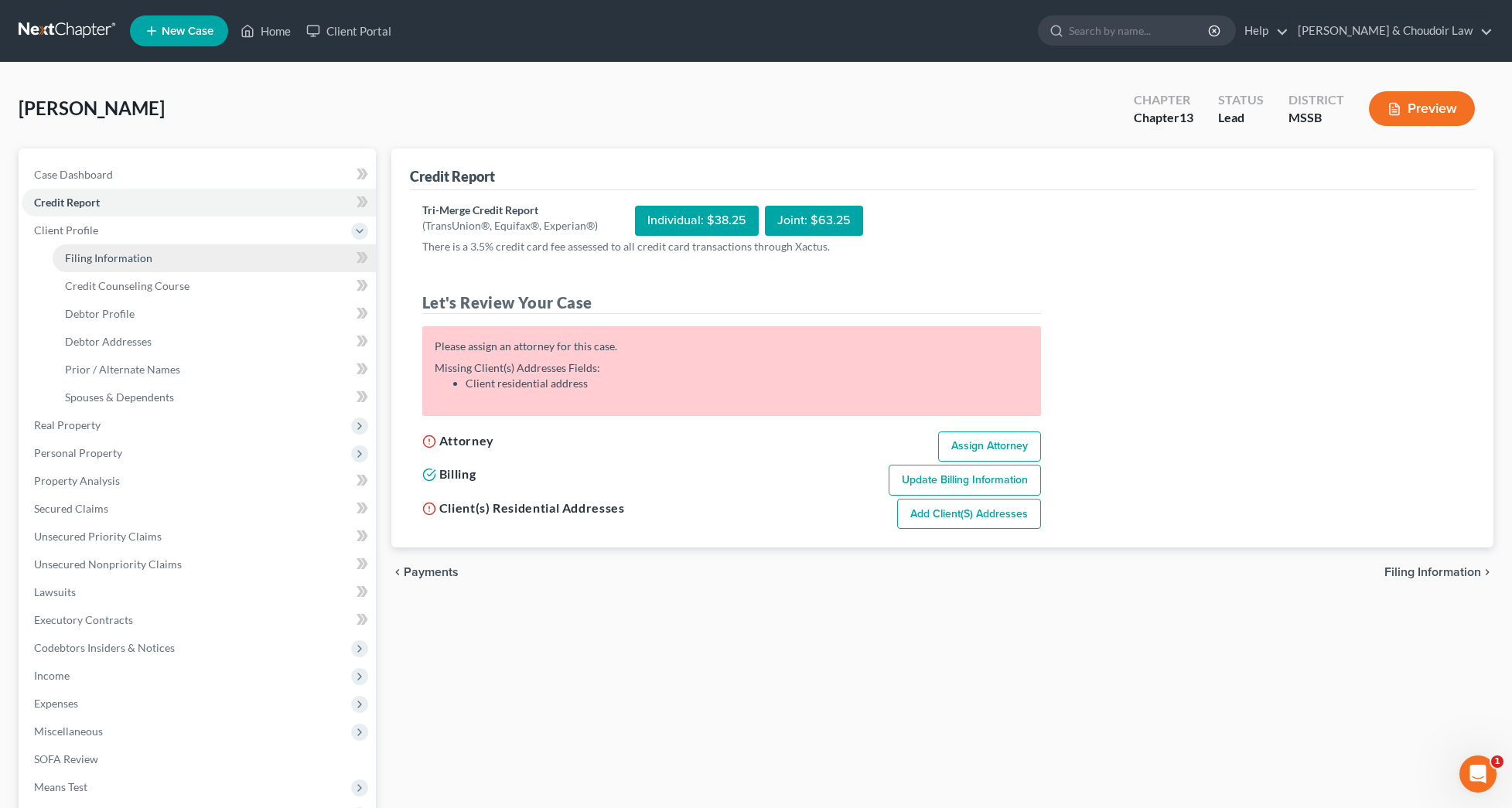
click at [102, 249] on link "Filing Information" at bounding box center [215, 258] width 324 height 28
select select "1"
select select "0"
select select "3"
select select "44"
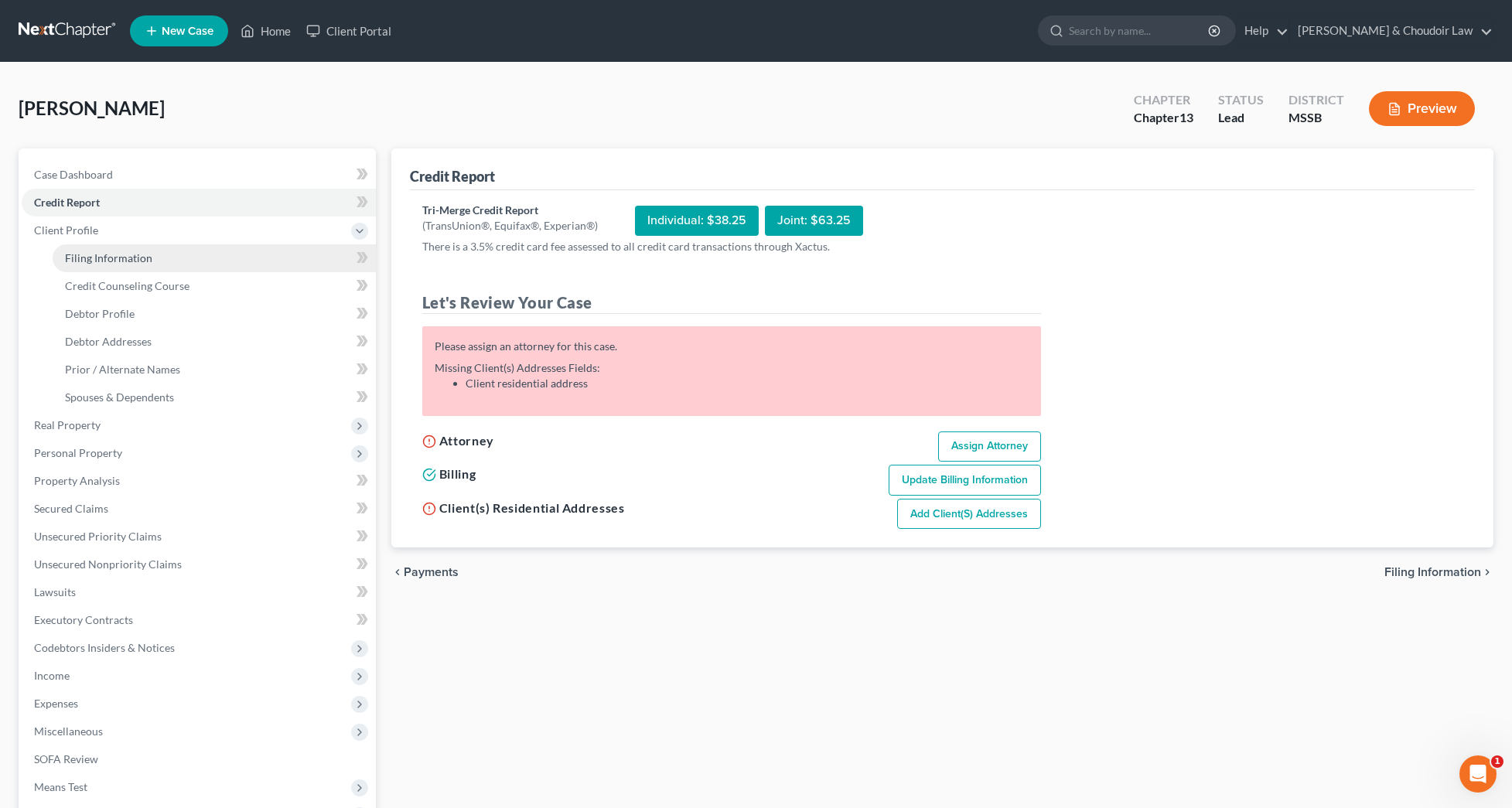
select select "25"
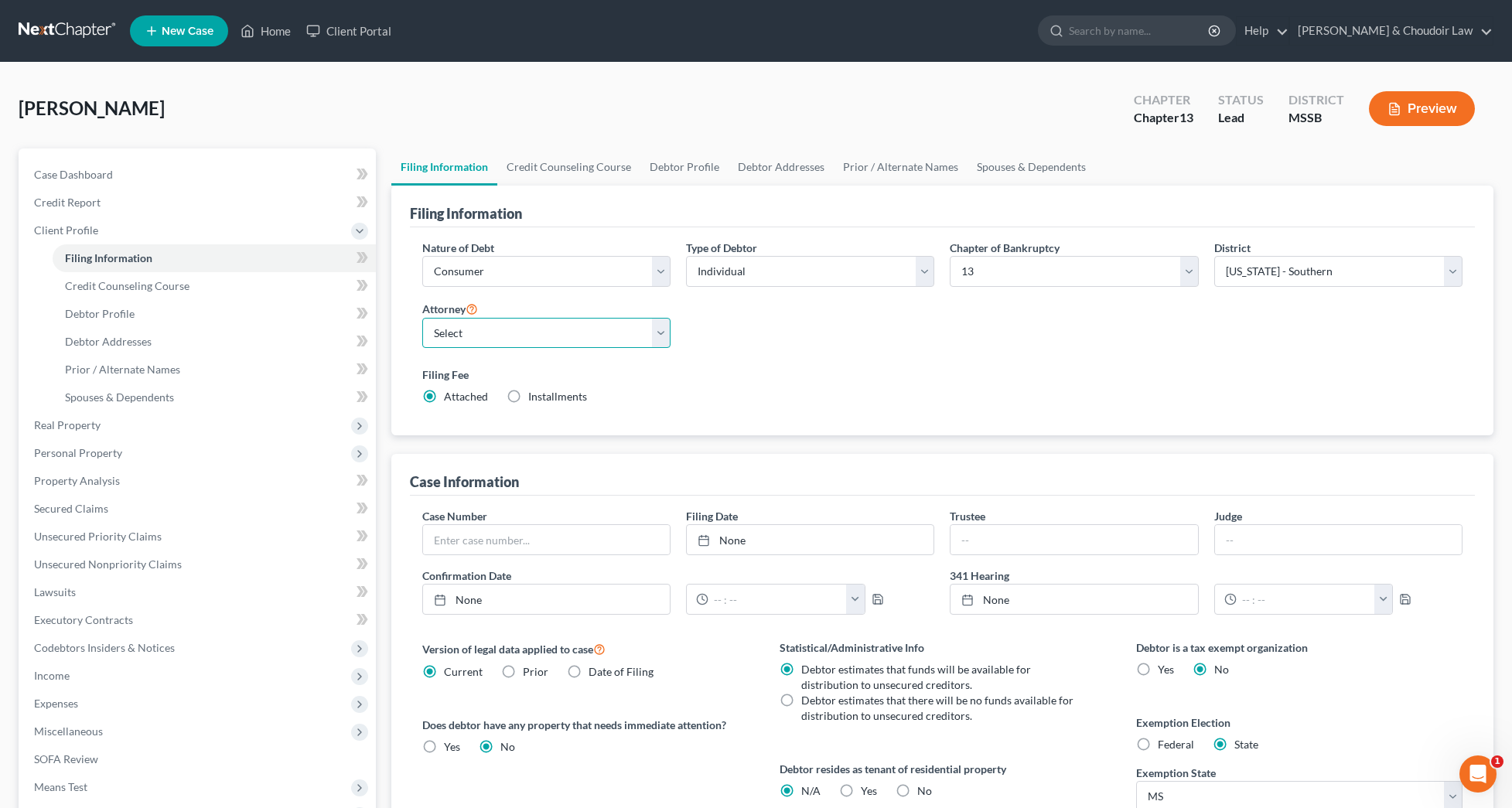
select select "0"
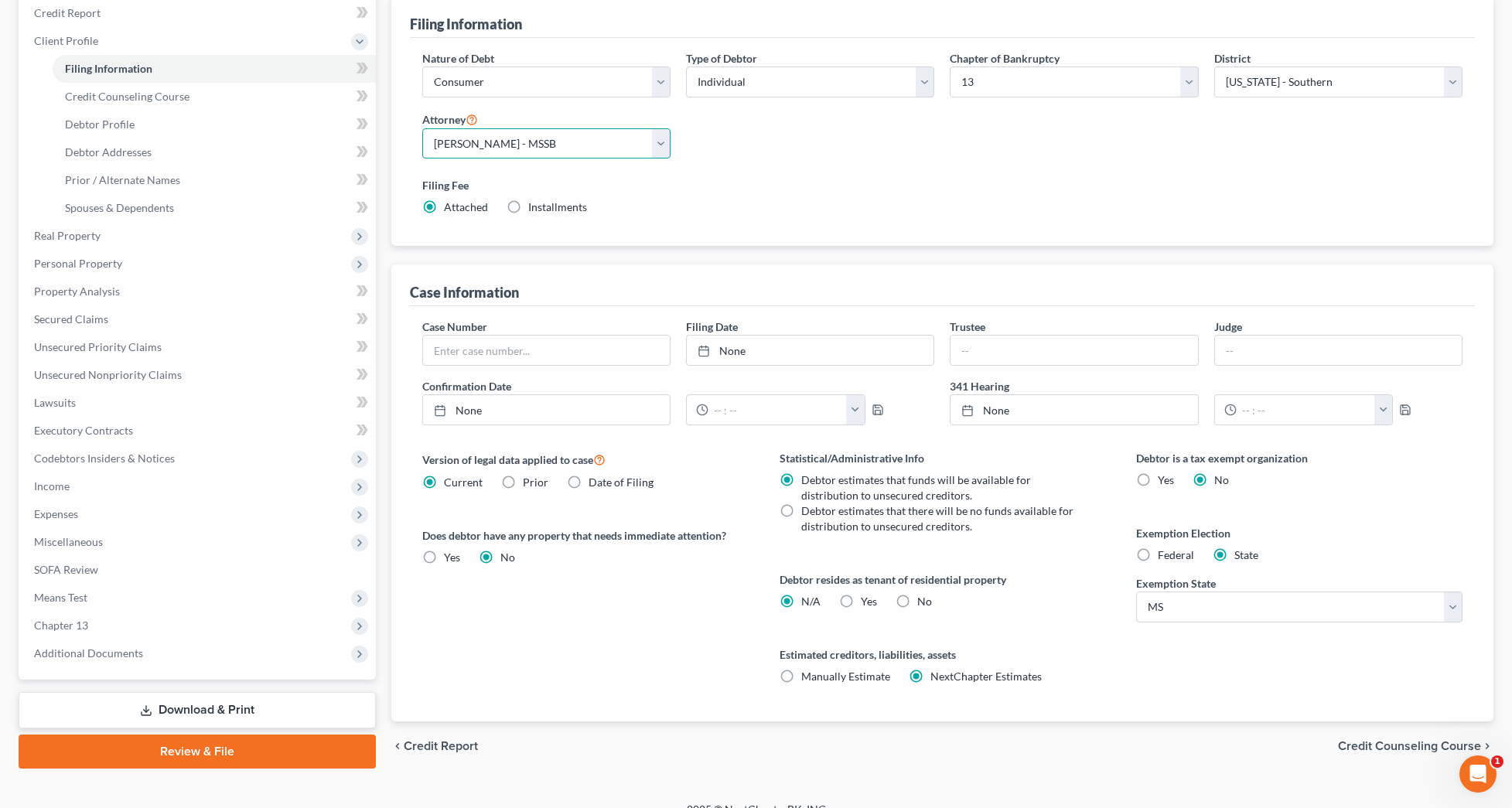
scroll to position [190, 0]
click at [917, 598] on label "No" at bounding box center [925, 600] width 15 height 16
click at [923, 598] on input "No" at bounding box center [928, 598] width 10 height 10
radio input "true"
radio input "false"
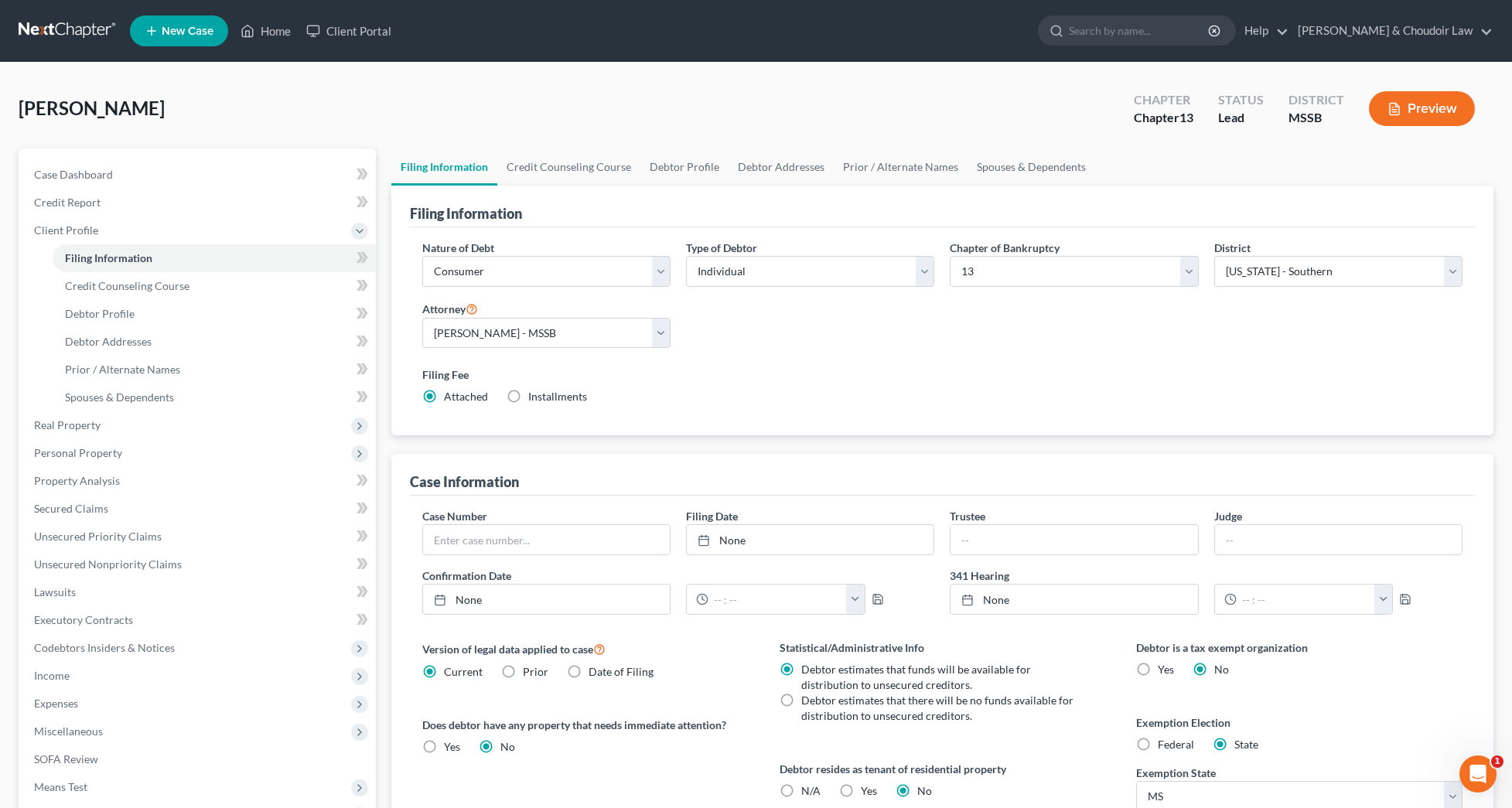
scroll to position [1, 0]
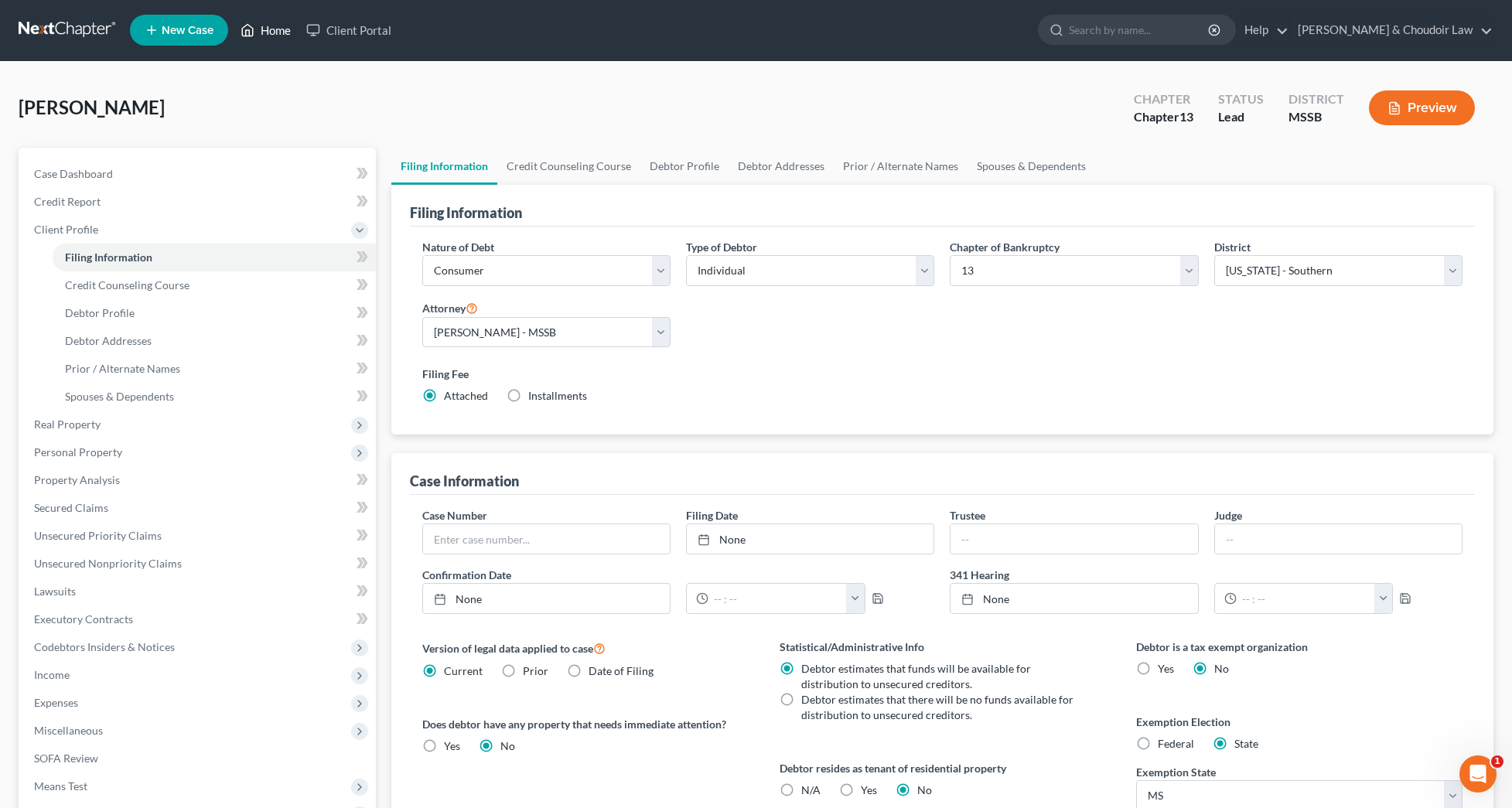
click at [271, 30] on link "Home" at bounding box center [266, 31] width 66 height 28
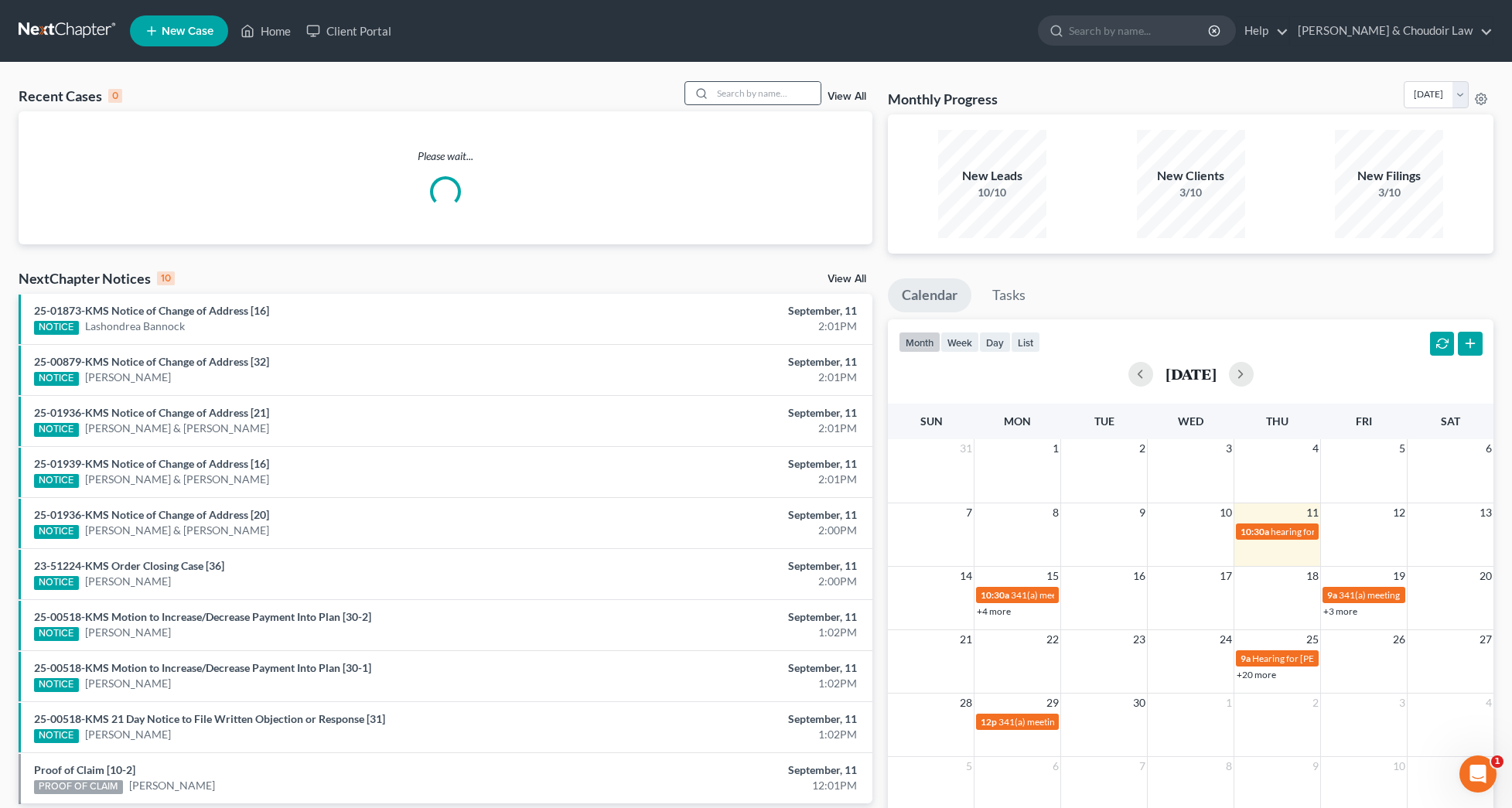
click at [760, 106] on div "Recent Cases 0 View All" at bounding box center [445, 96] width 854 height 31
click at [756, 97] on input "search" at bounding box center [766, 92] width 108 height 22
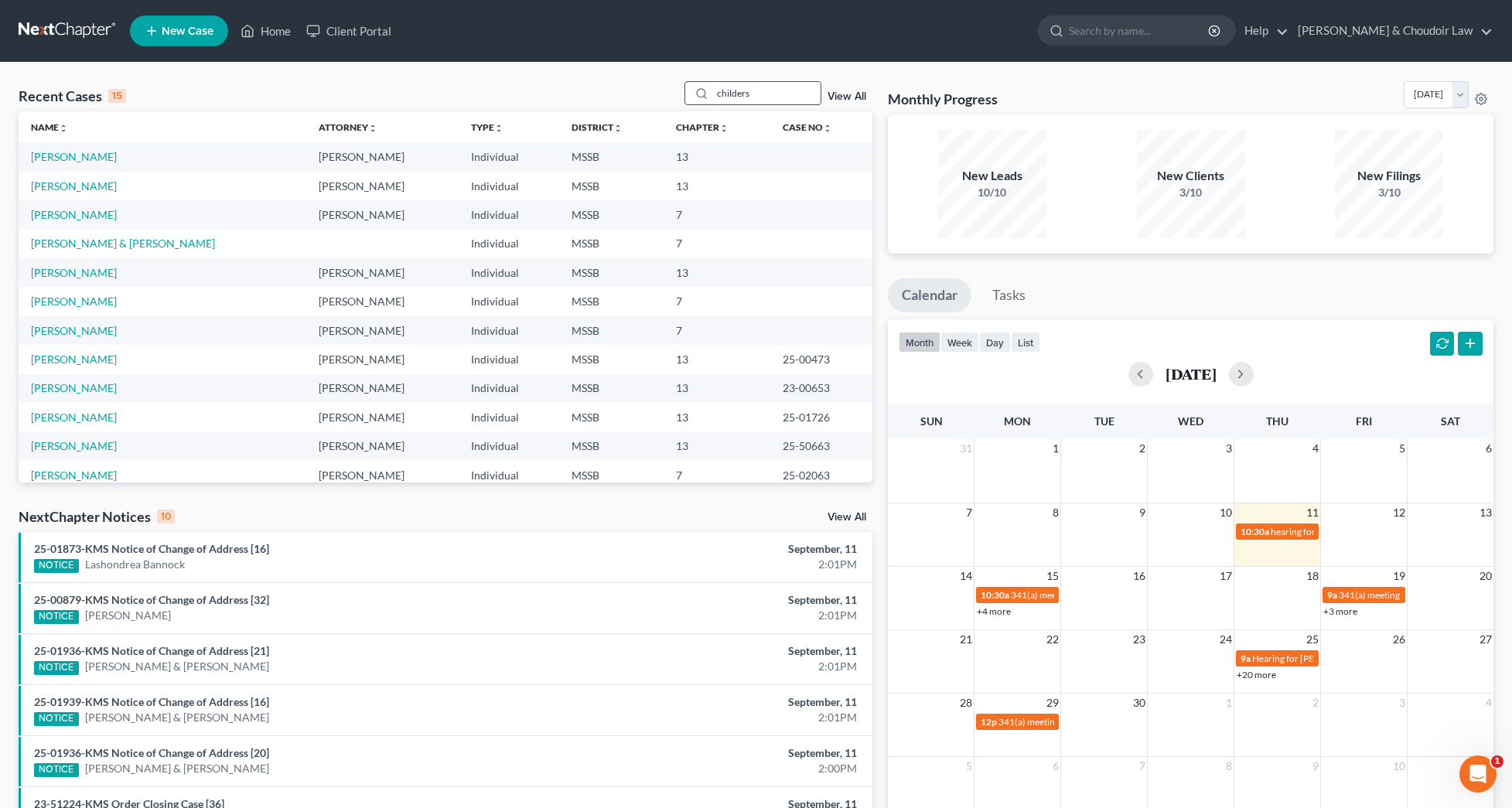
type input "childers"
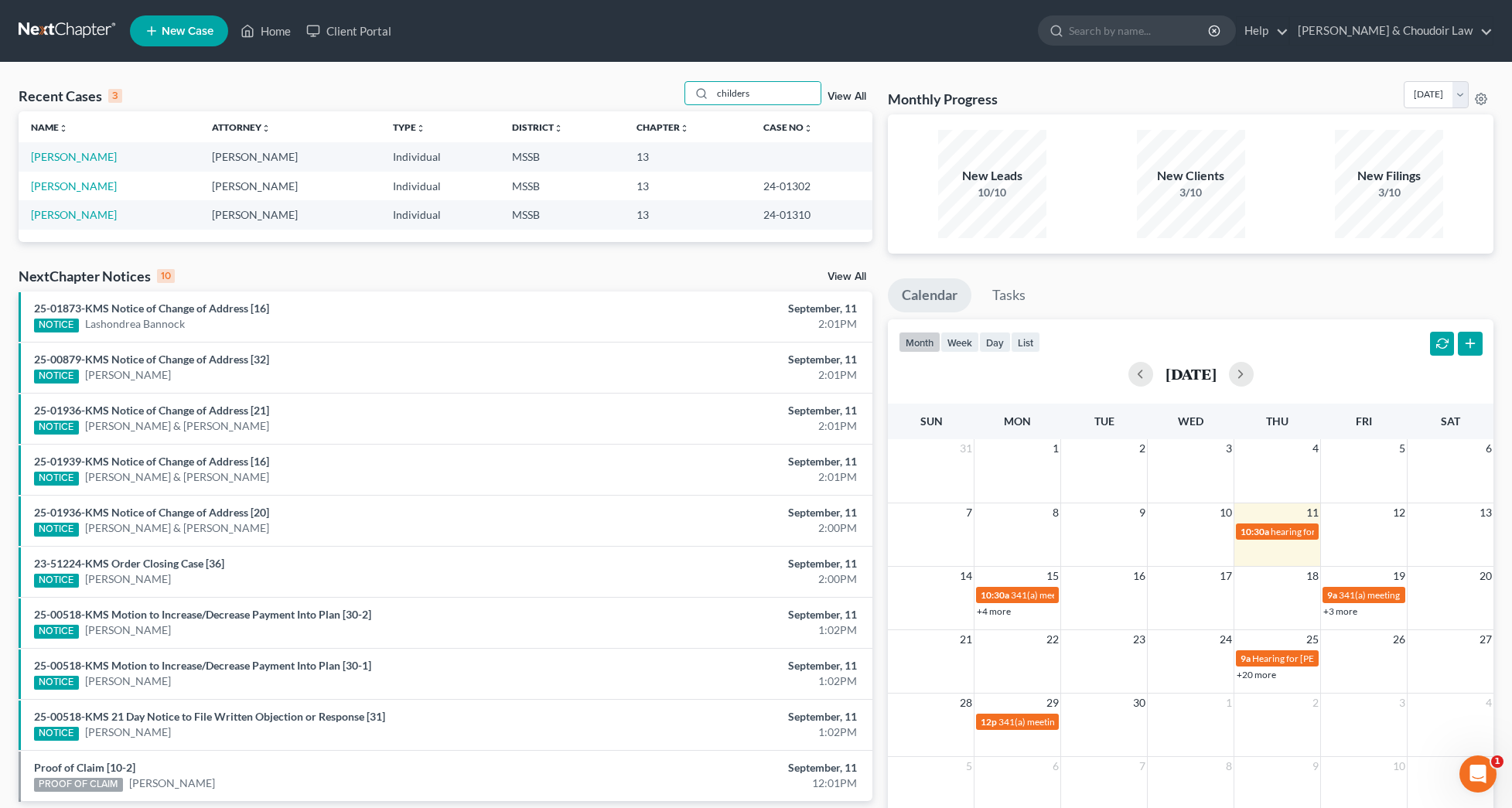
click at [841, 100] on link "View All" at bounding box center [846, 97] width 39 height 11
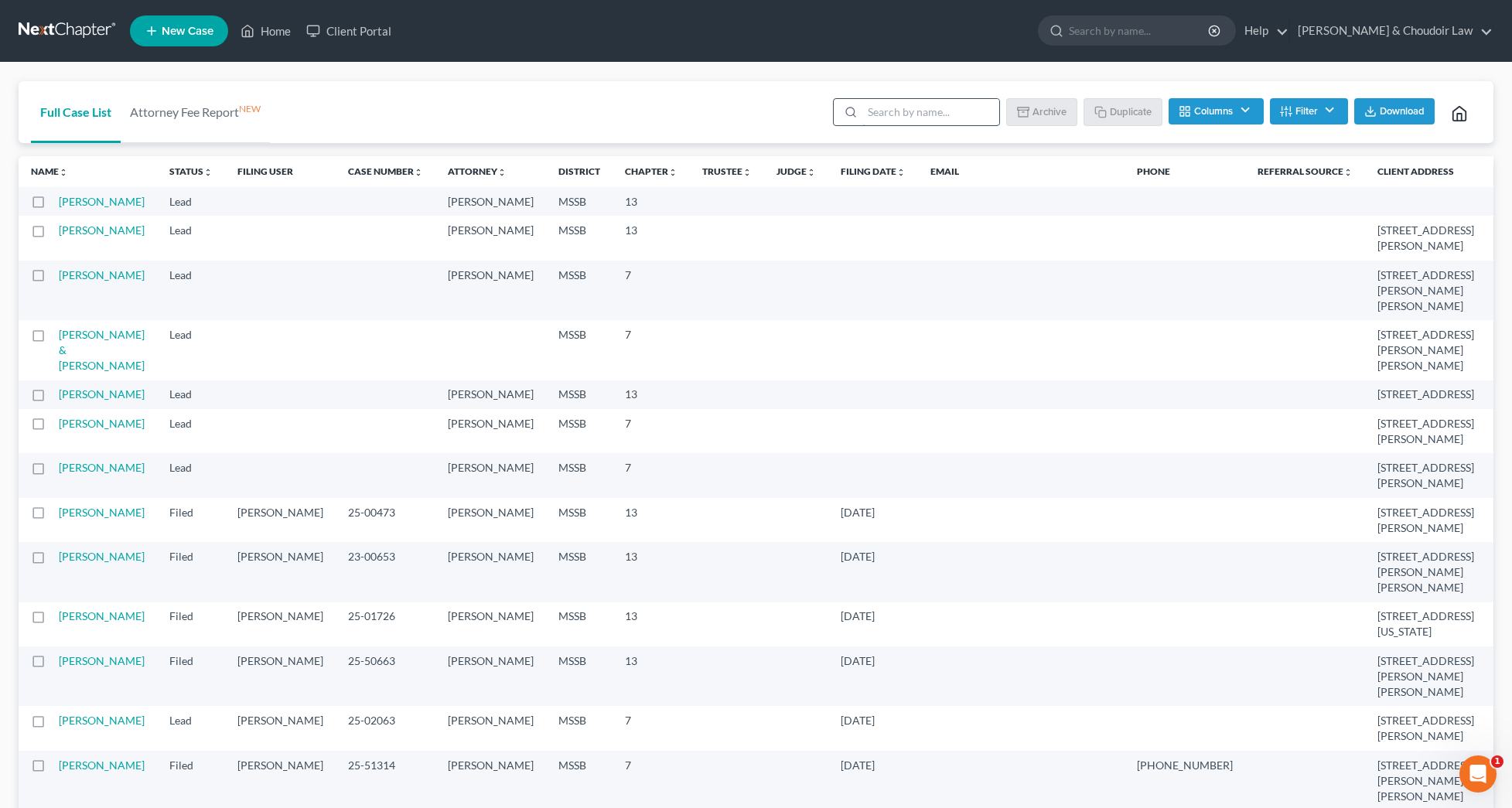
click at [950, 109] on input "search" at bounding box center [931, 112] width 137 height 26
type input "childers"
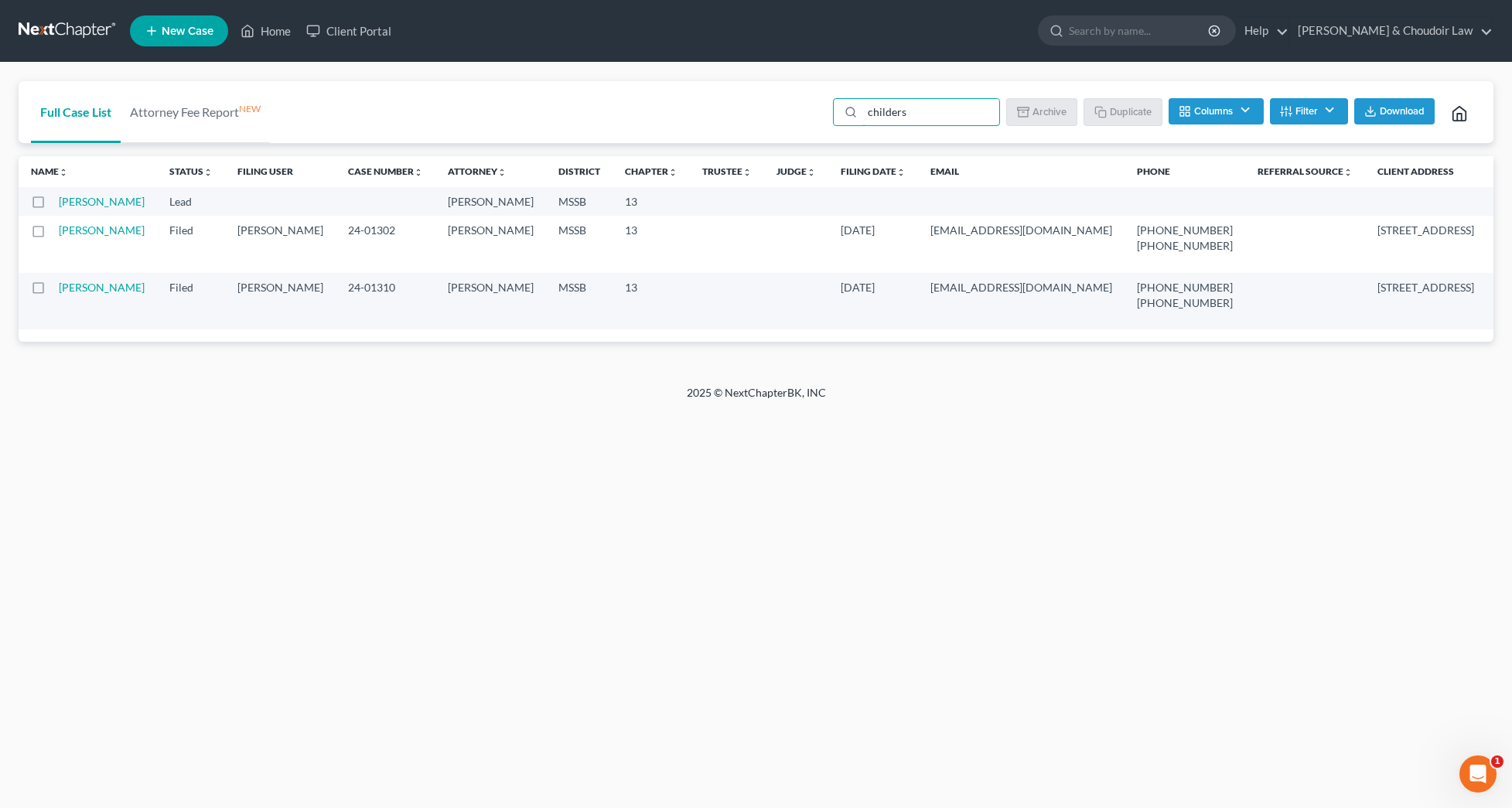
click at [53, 291] on label at bounding box center [53, 291] width 0 height 0
click at [59, 290] on input "checkbox" at bounding box center [64, 285] width 10 height 10
click at [1126, 116] on button "Duplicate" at bounding box center [1124, 111] width 78 height 26
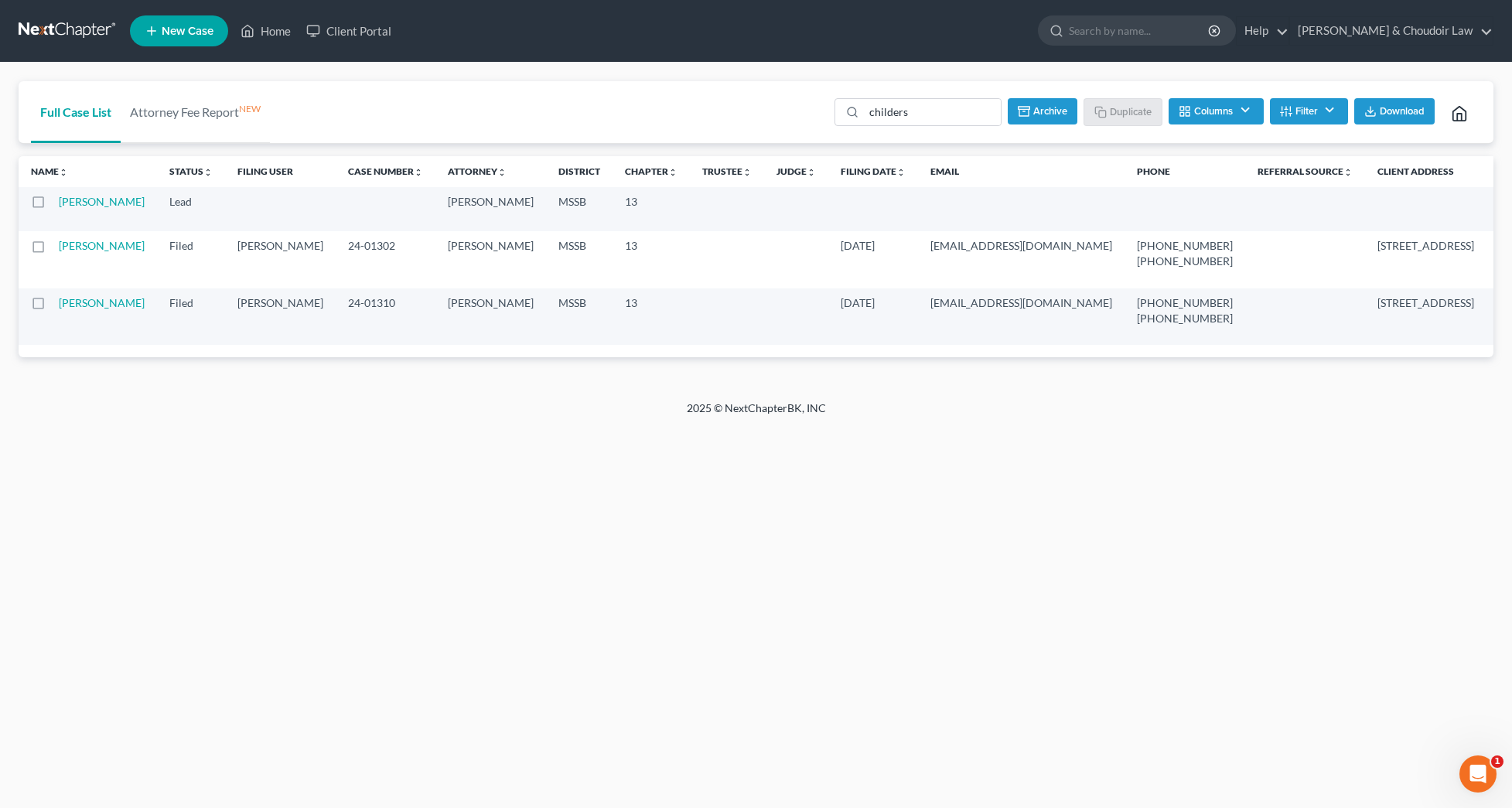
checkbox input "false"
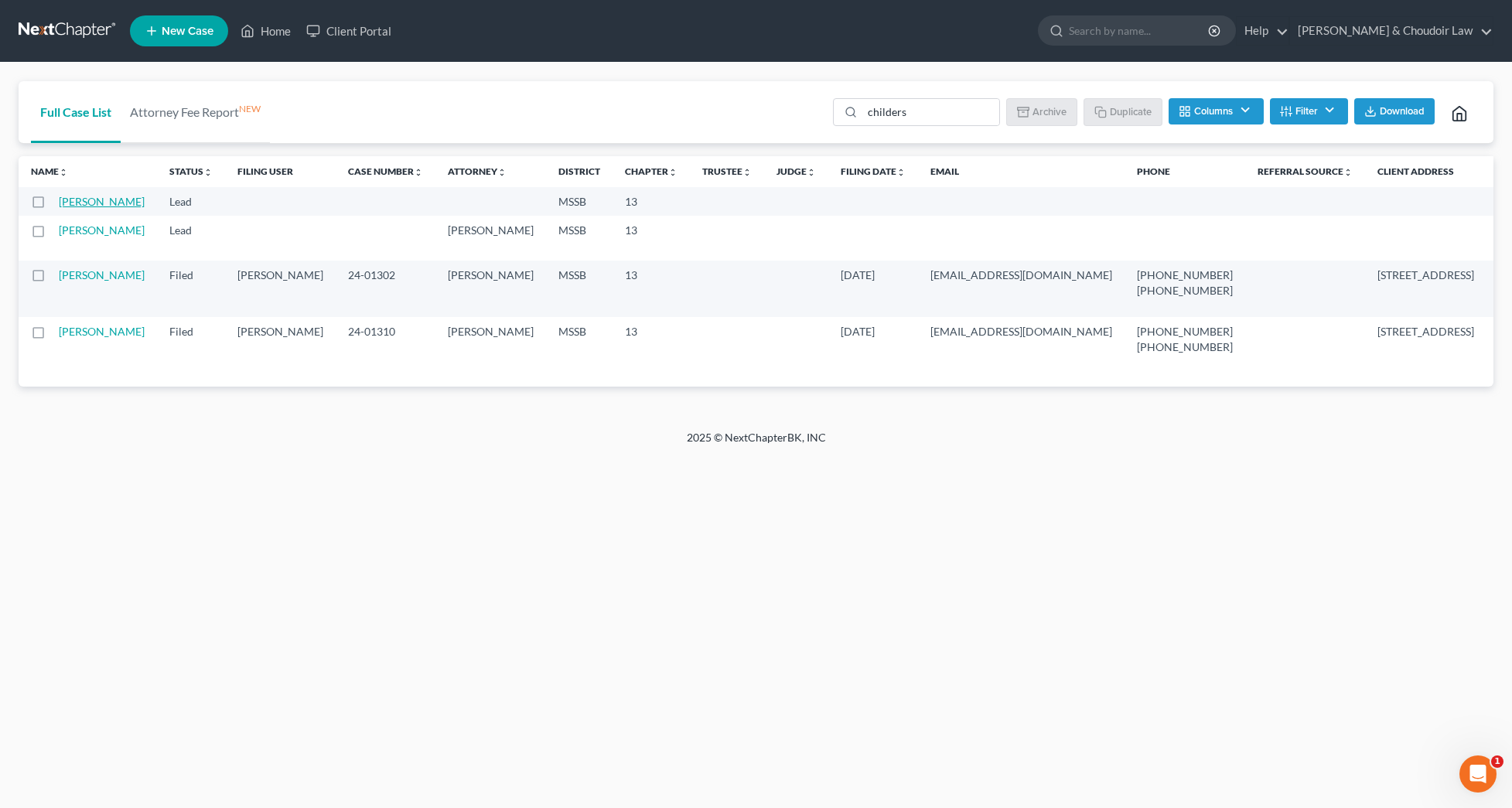
click at [92, 208] on link "[PERSON_NAME]" at bounding box center [102, 201] width 86 height 13
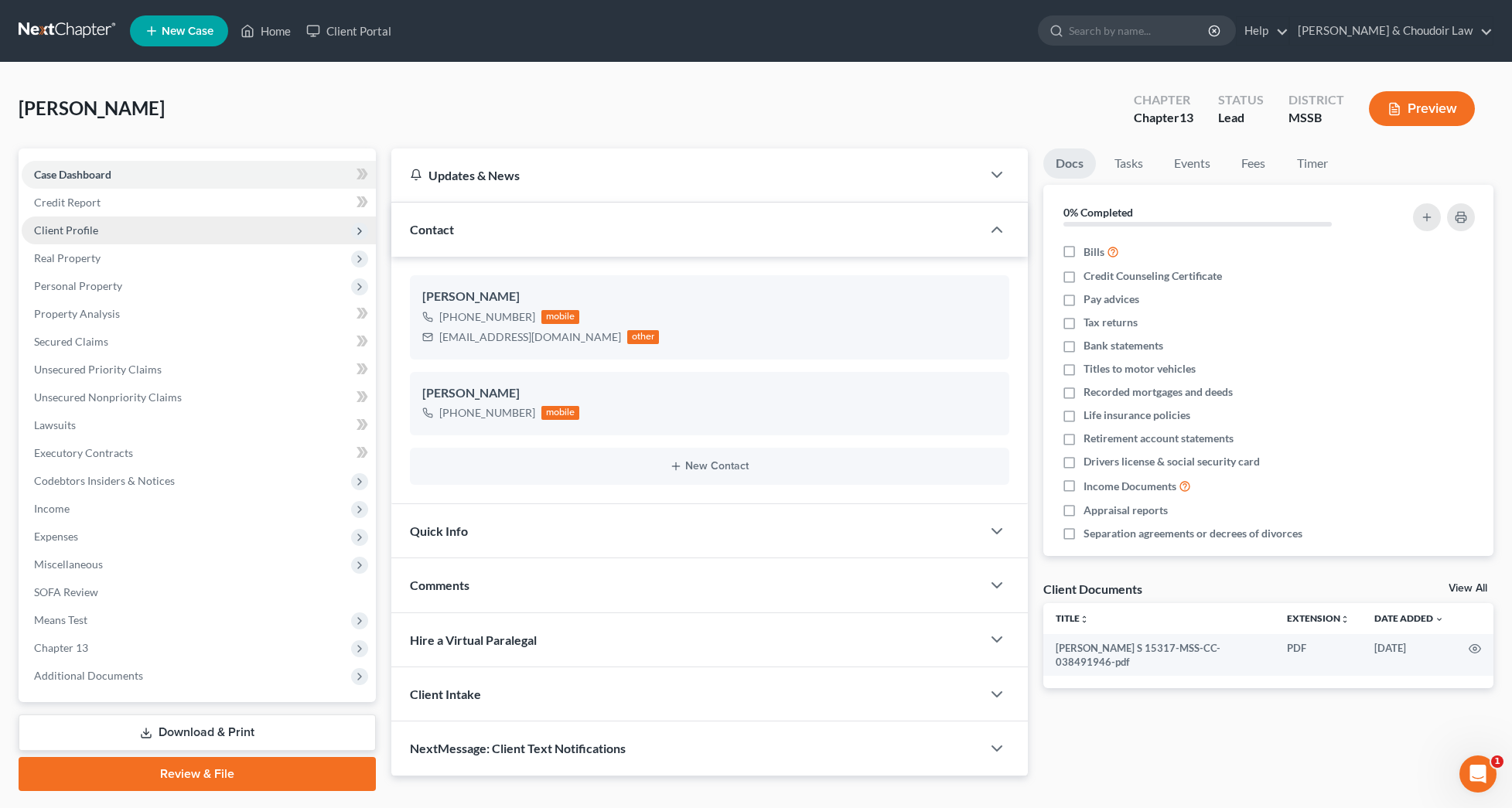
click at [93, 240] on span "Client Profile" at bounding box center [198, 230] width 354 height 28
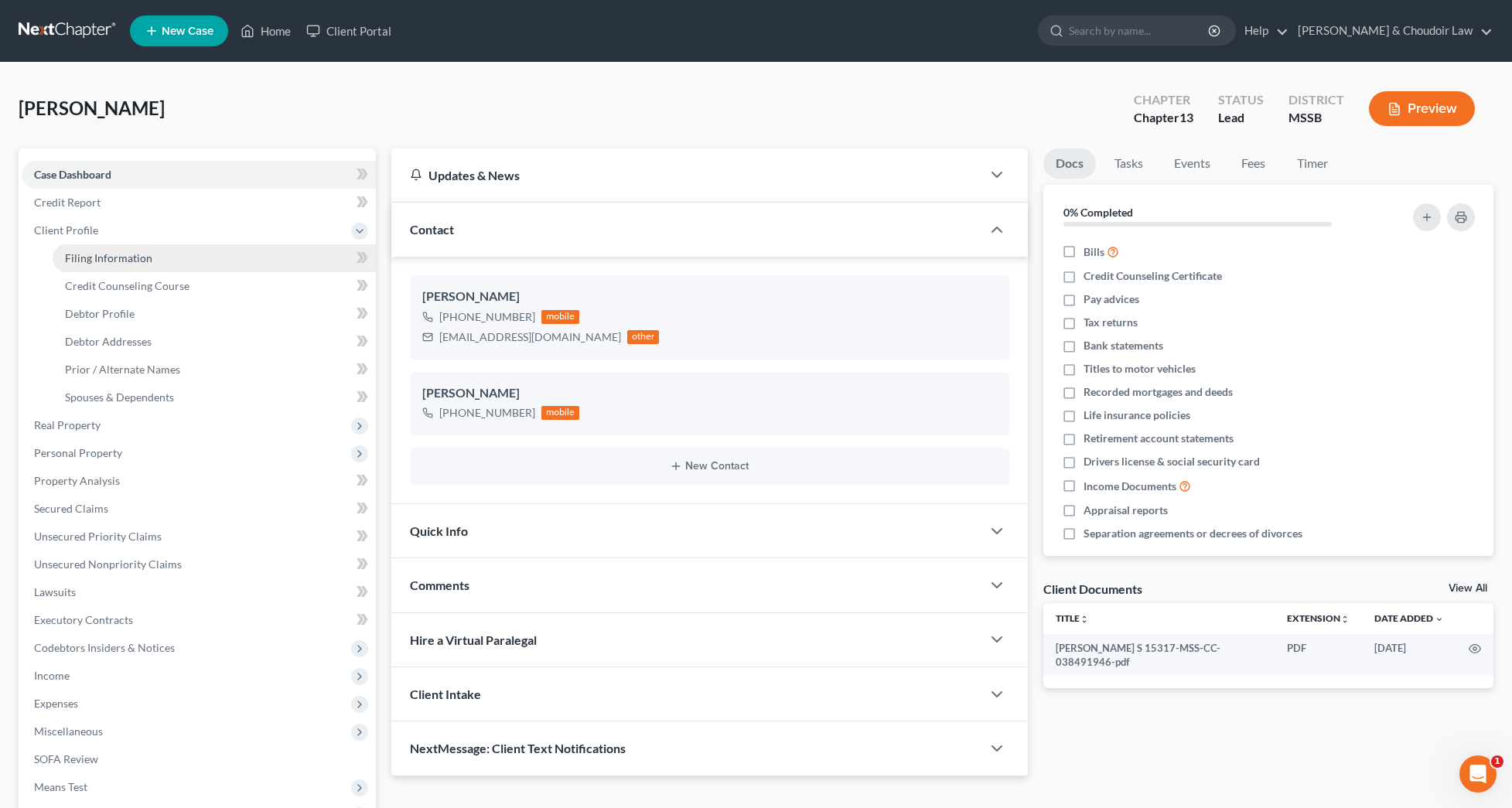
click at [102, 254] on span "Filing Information" at bounding box center [109, 258] width 88 height 13
select select "1"
select select "0"
select select "3"
select select "44"
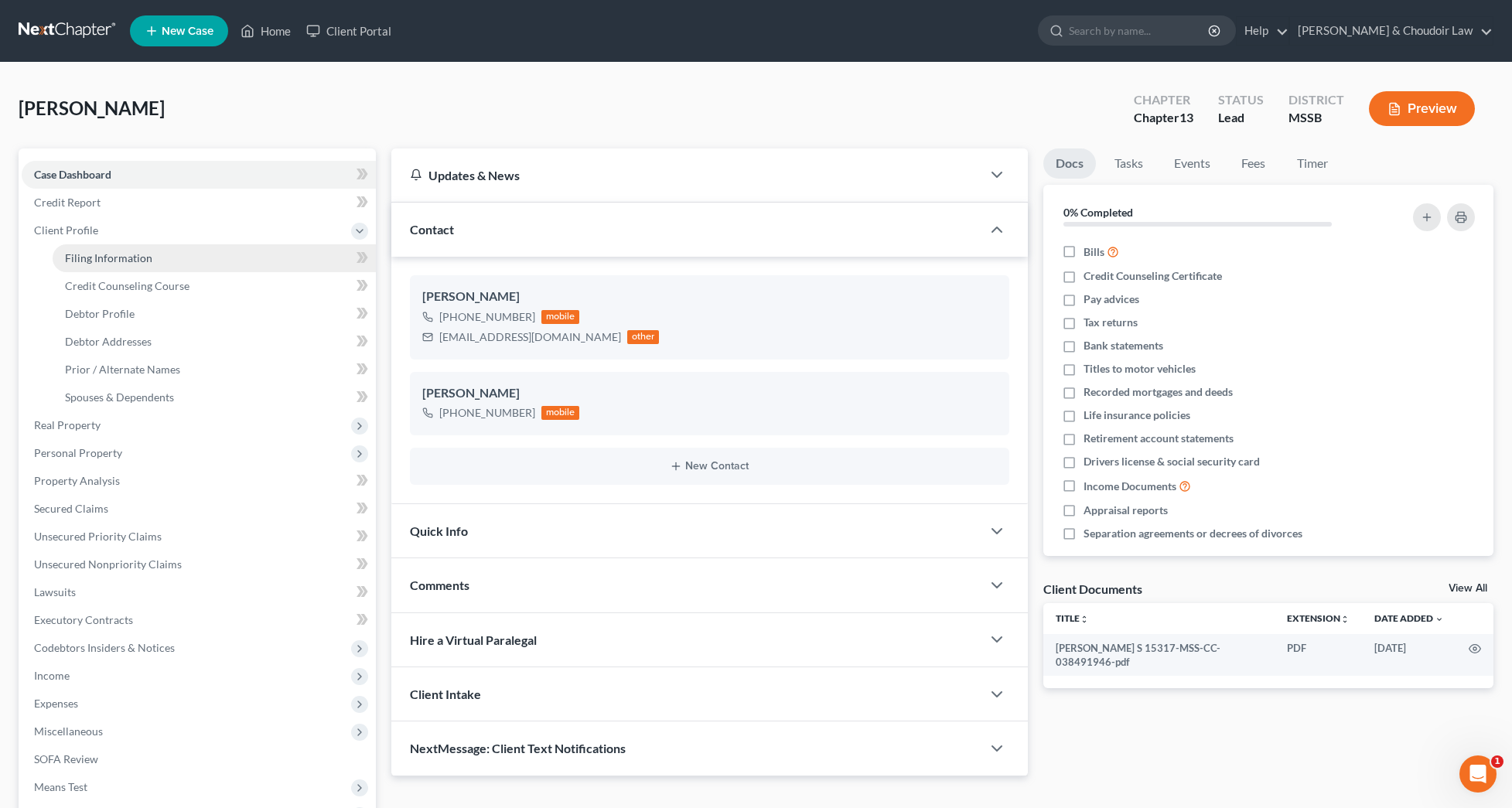
select select "0"
select select "25"
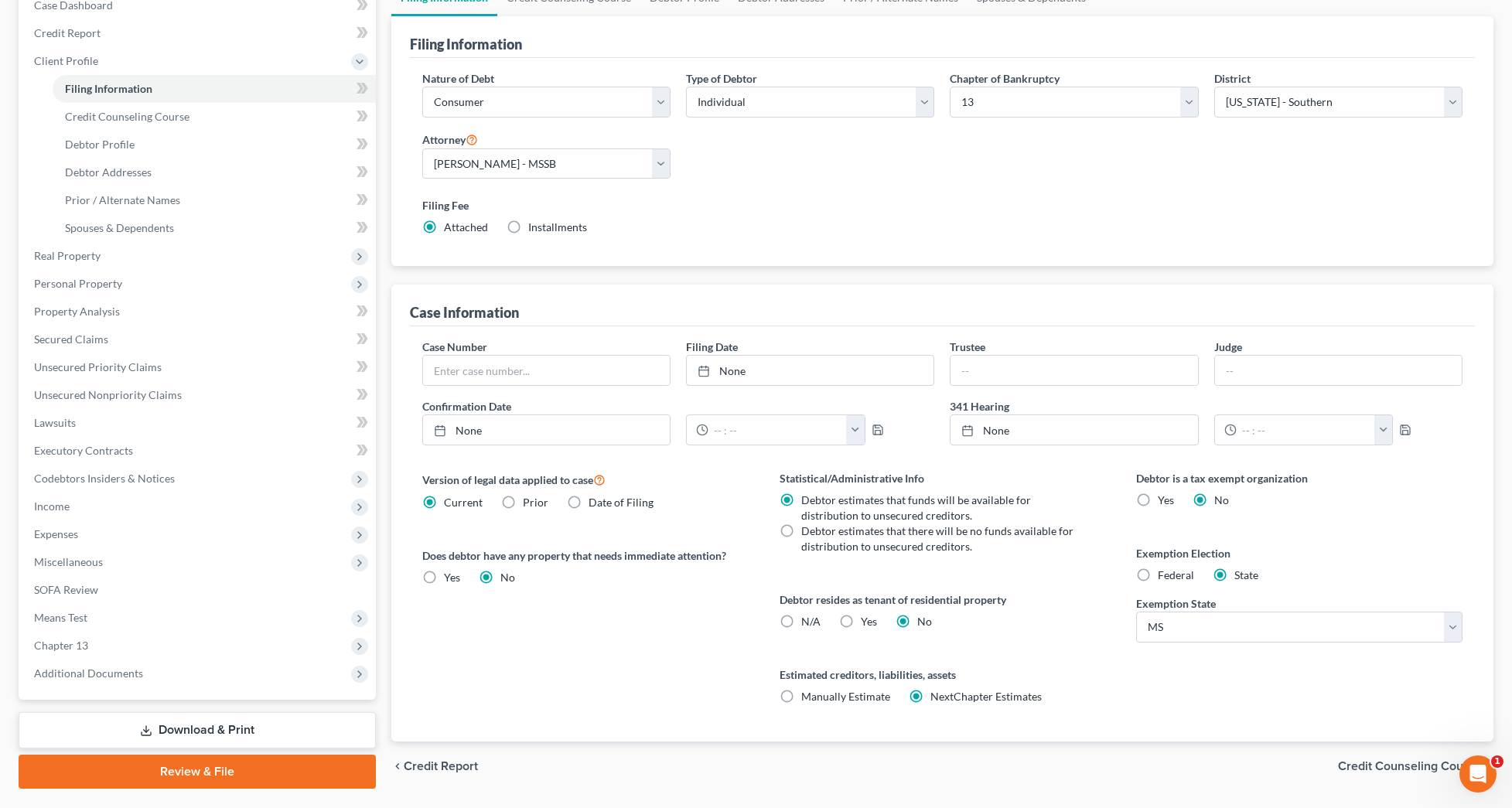
scroll to position [-12, 0]
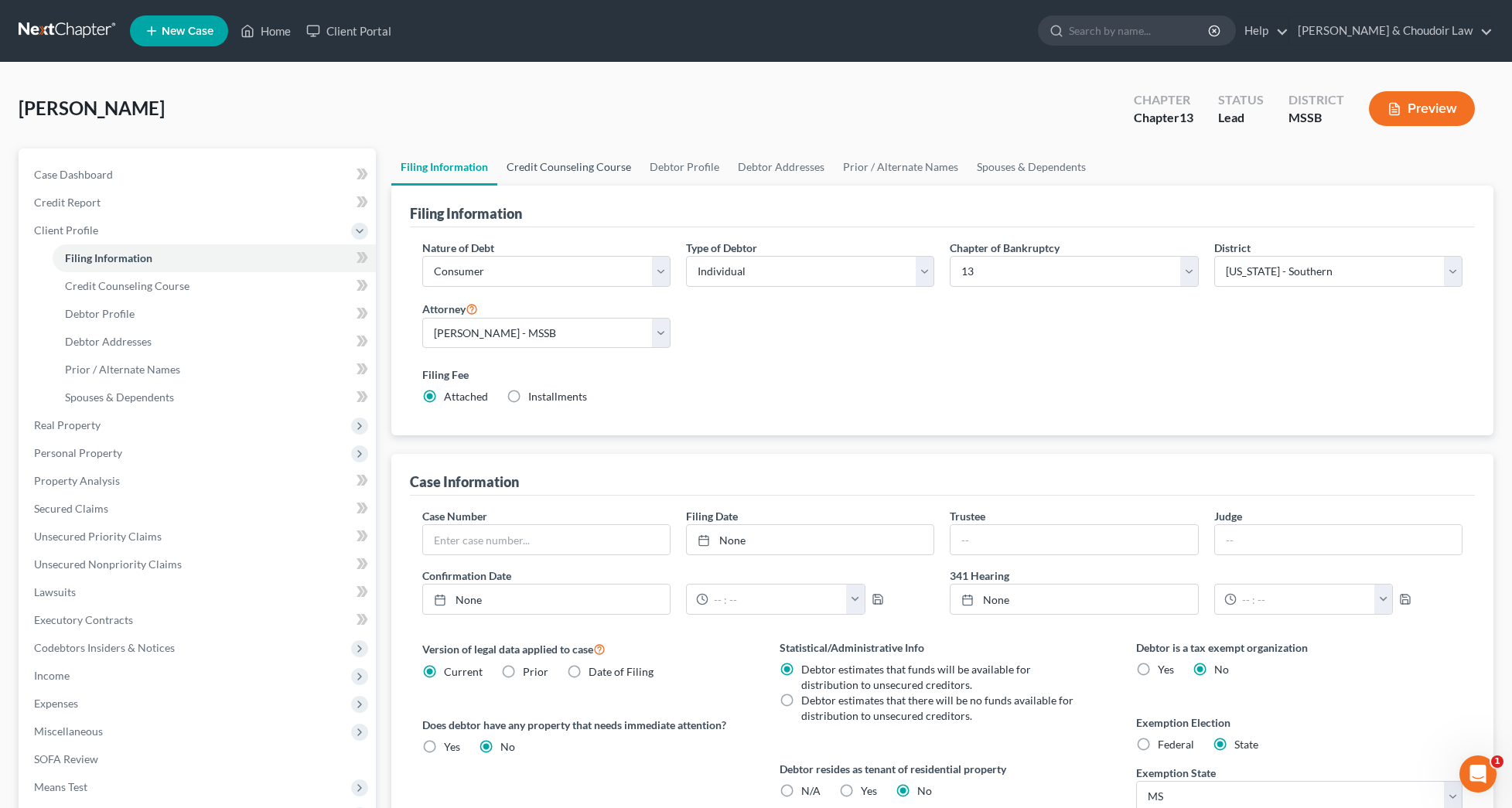
click at [539, 162] on link "Credit Counseling Course" at bounding box center [568, 167] width 143 height 37
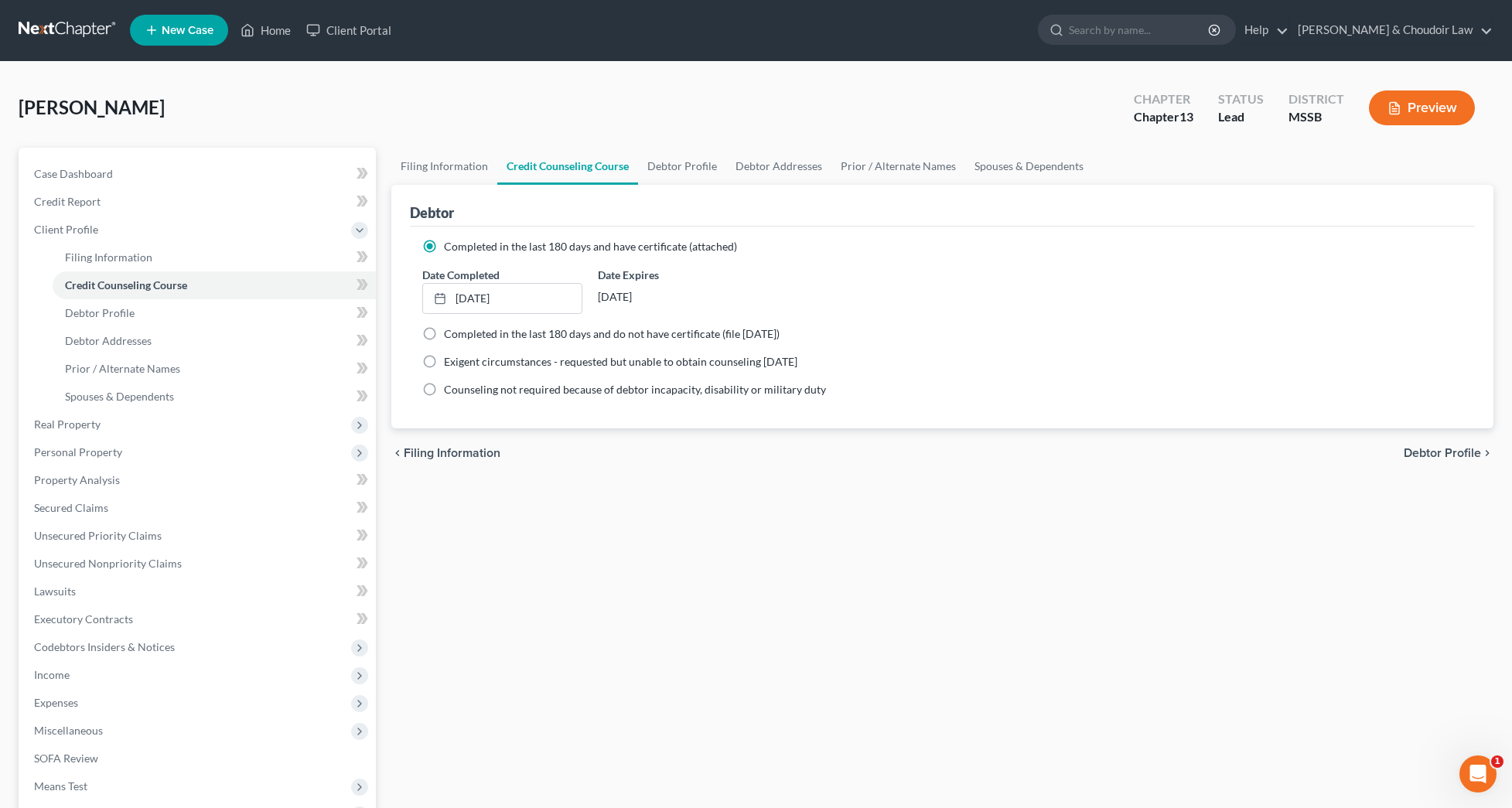
scroll to position [1, 0]
click at [527, 300] on link "[DATE]" at bounding box center [502, 299] width 159 height 30
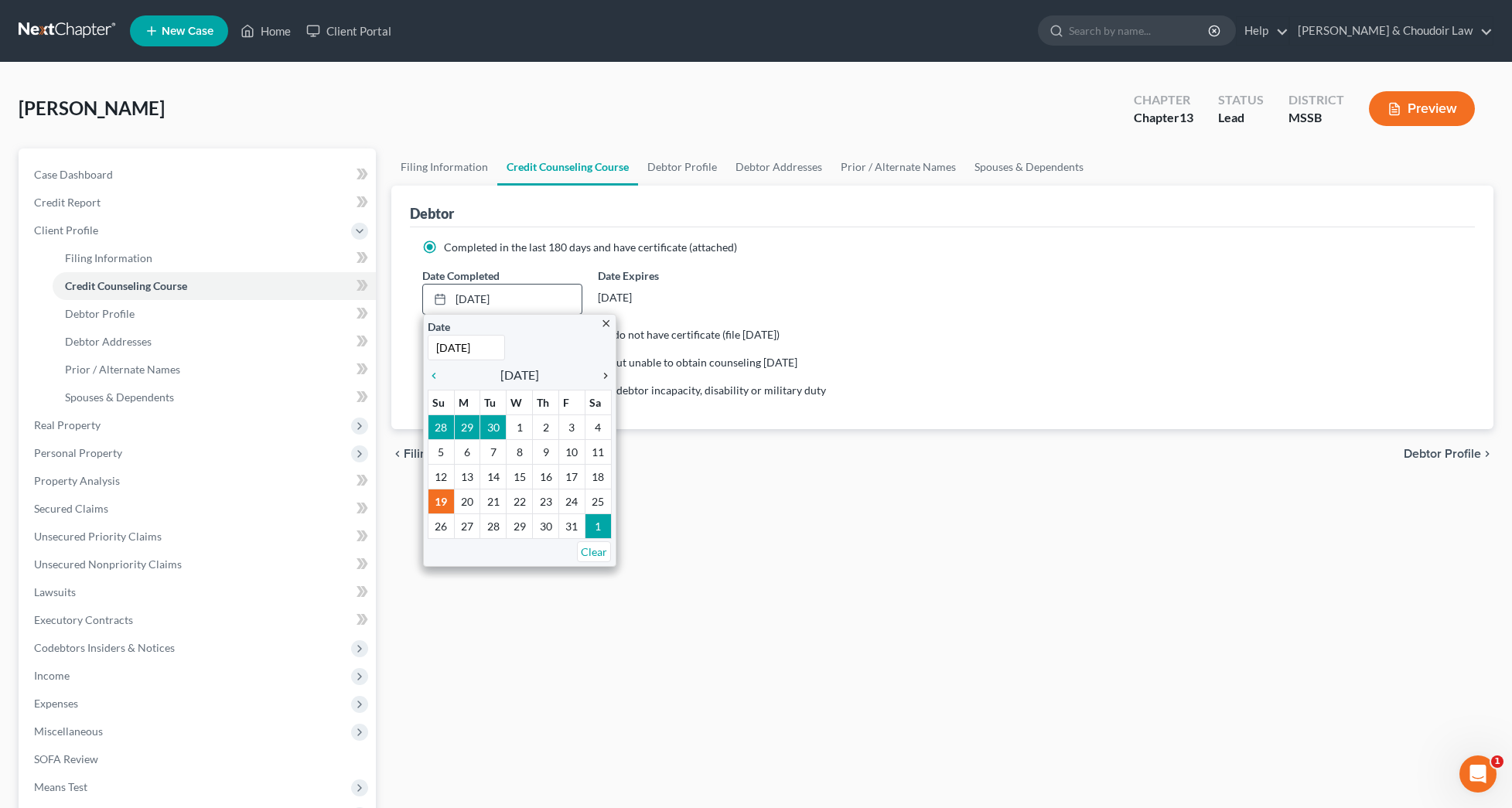
scroll to position [-1, 0]
click at [605, 371] on icon "chevron_right" at bounding box center [602, 376] width 20 height 12
click at [605, 373] on icon "chevron_right" at bounding box center [602, 376] width 20 height 12
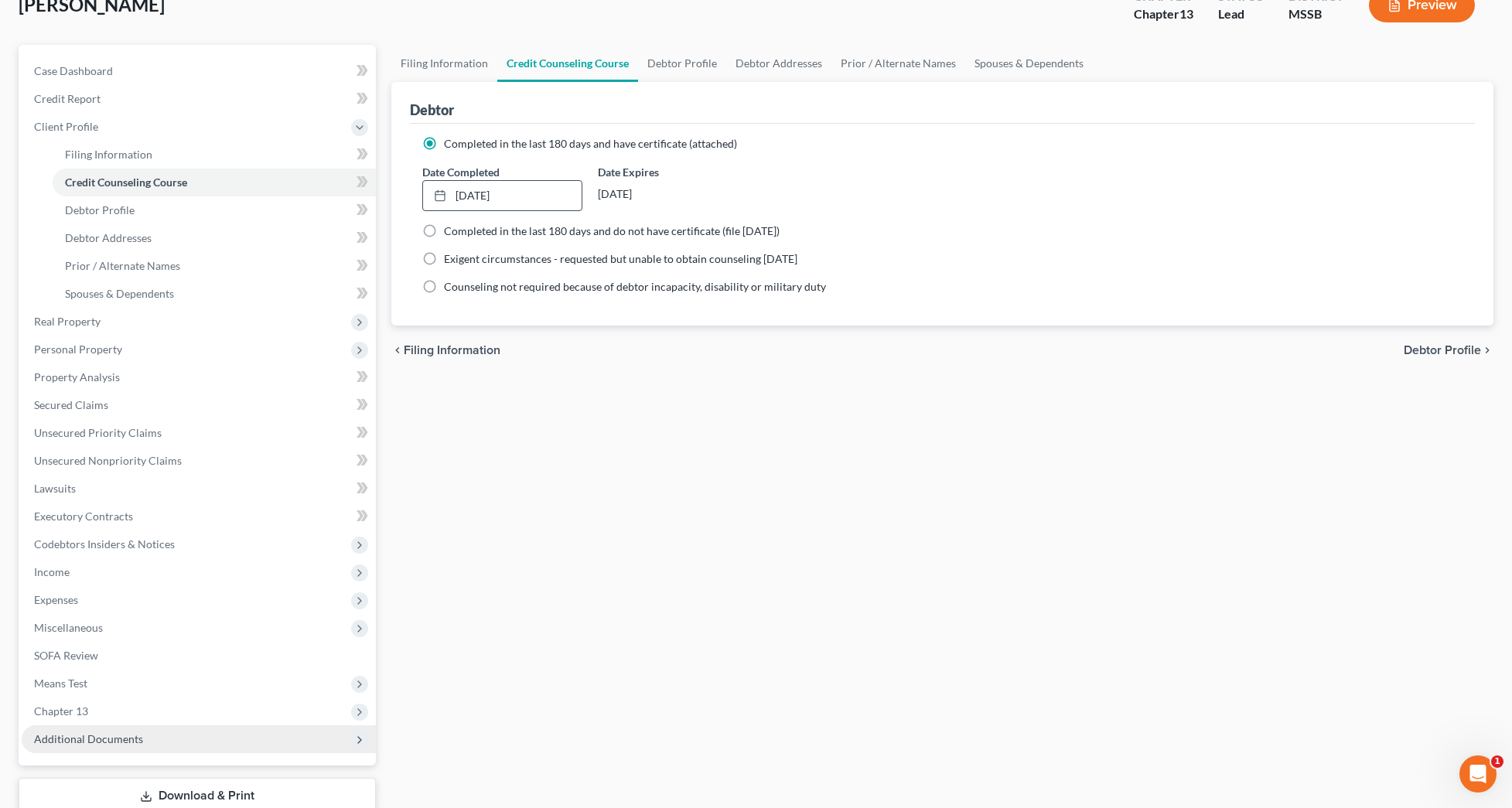
scroll to position [190, 0]
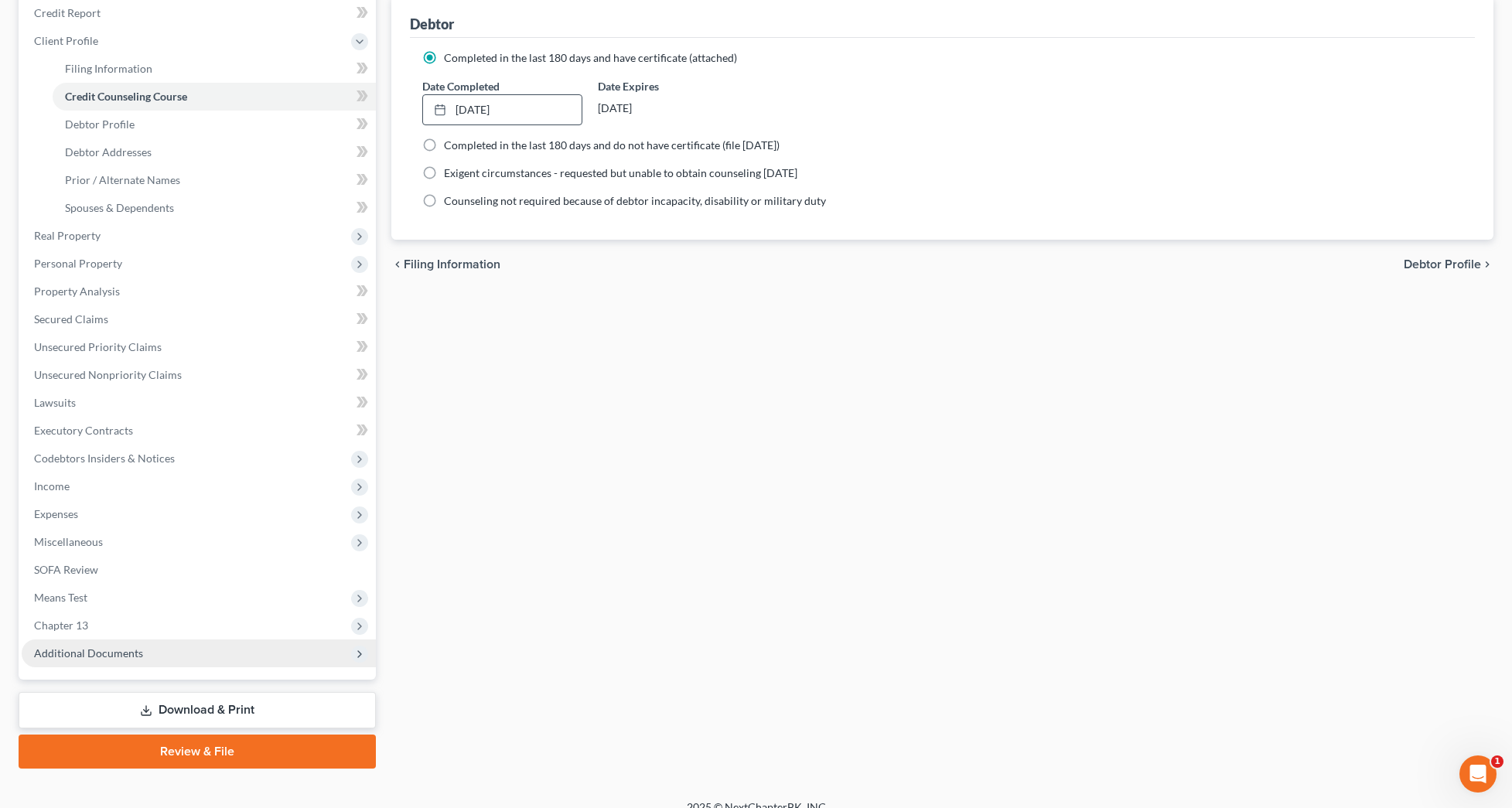
click at [135, 655] on span "Additional Documents" at bounding box center [88, 653] width 109 height 13
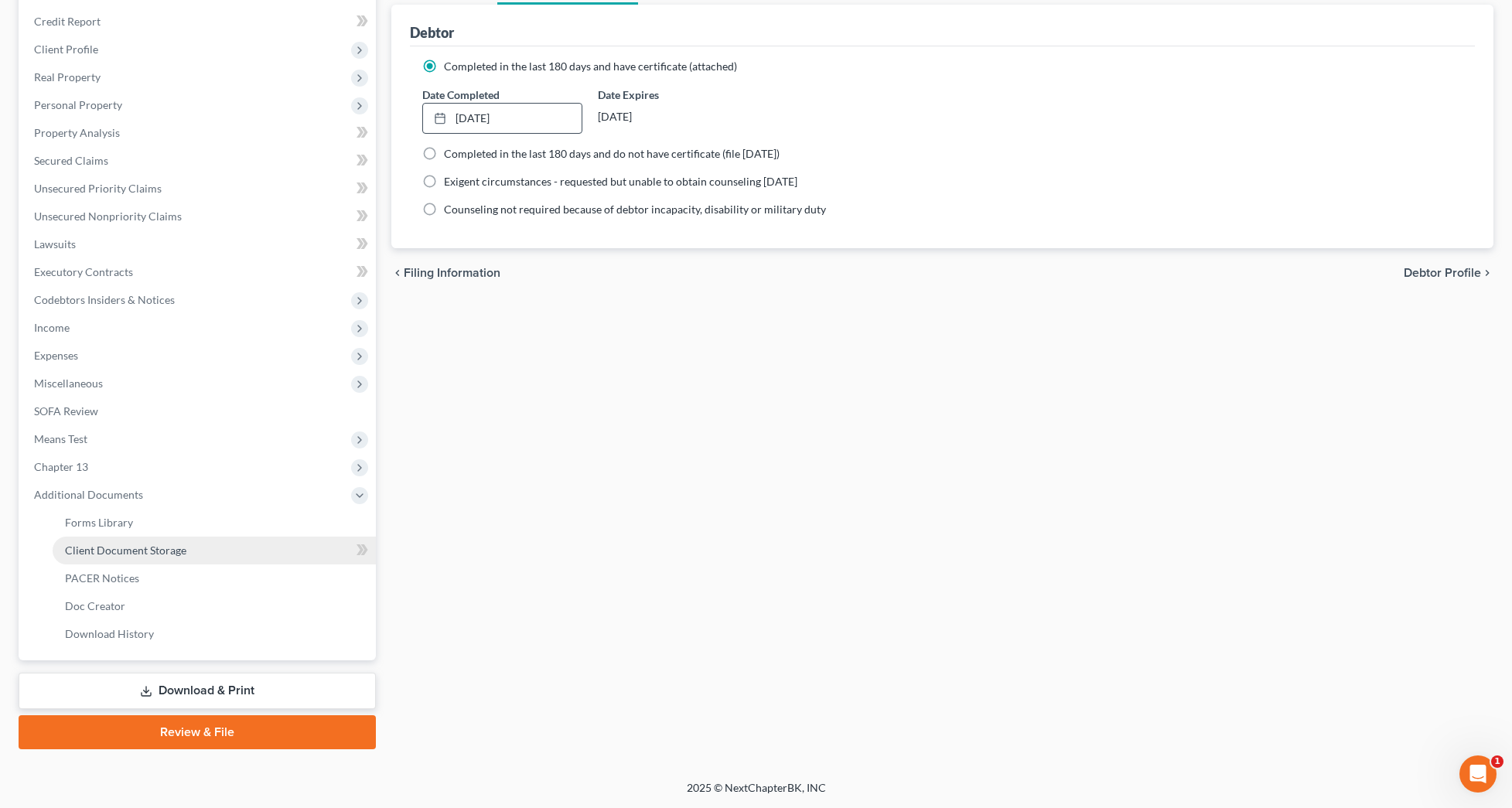
click at [154, 552] on span "Client Document Storage" at bounding box center [126, 550] width 121 height 13
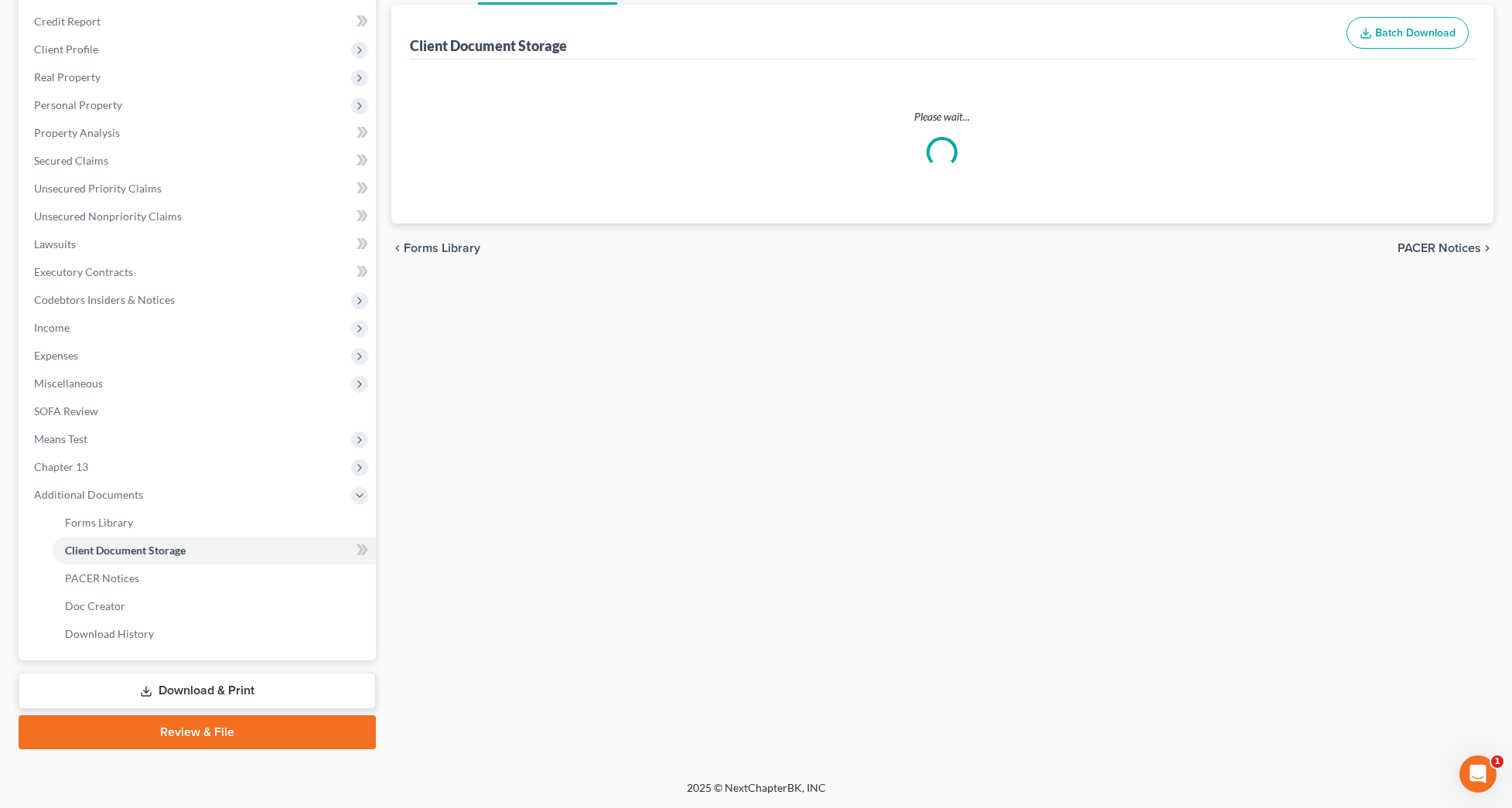
select select "4"
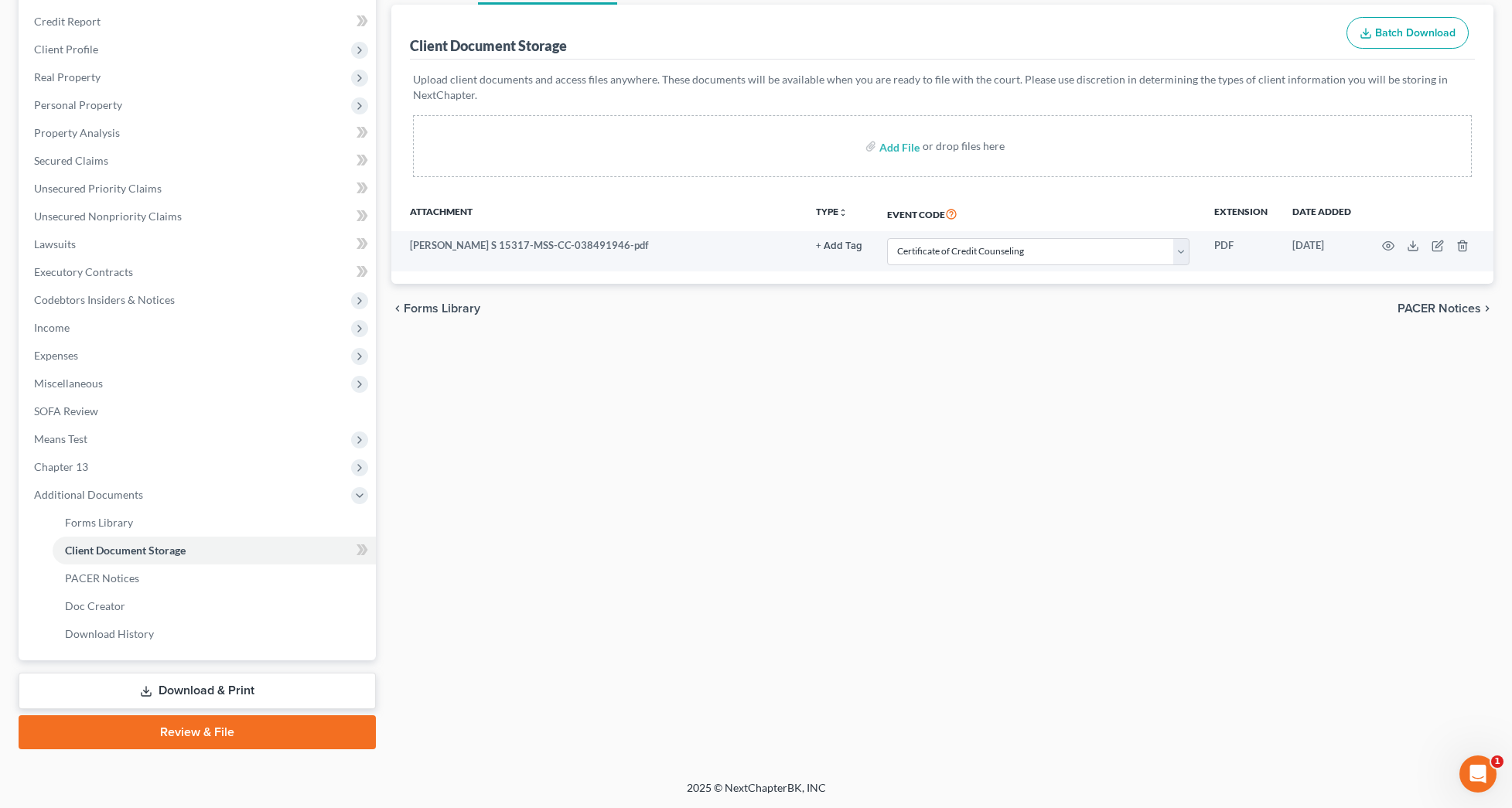
scroll to position [20, 0]
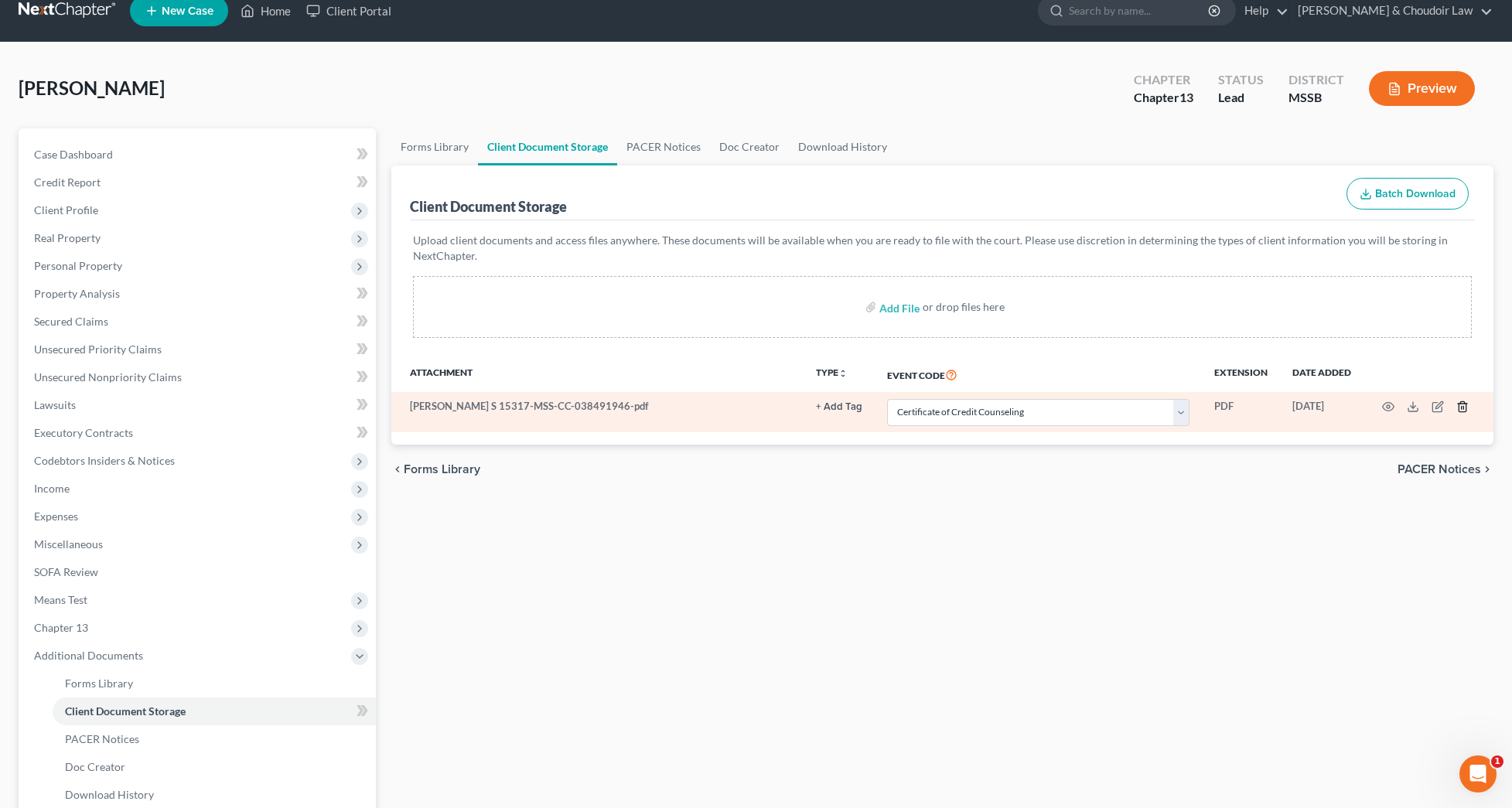
click at [1462, 404] on icon "button" at bounding box center [1462, 406] width 12 height 12
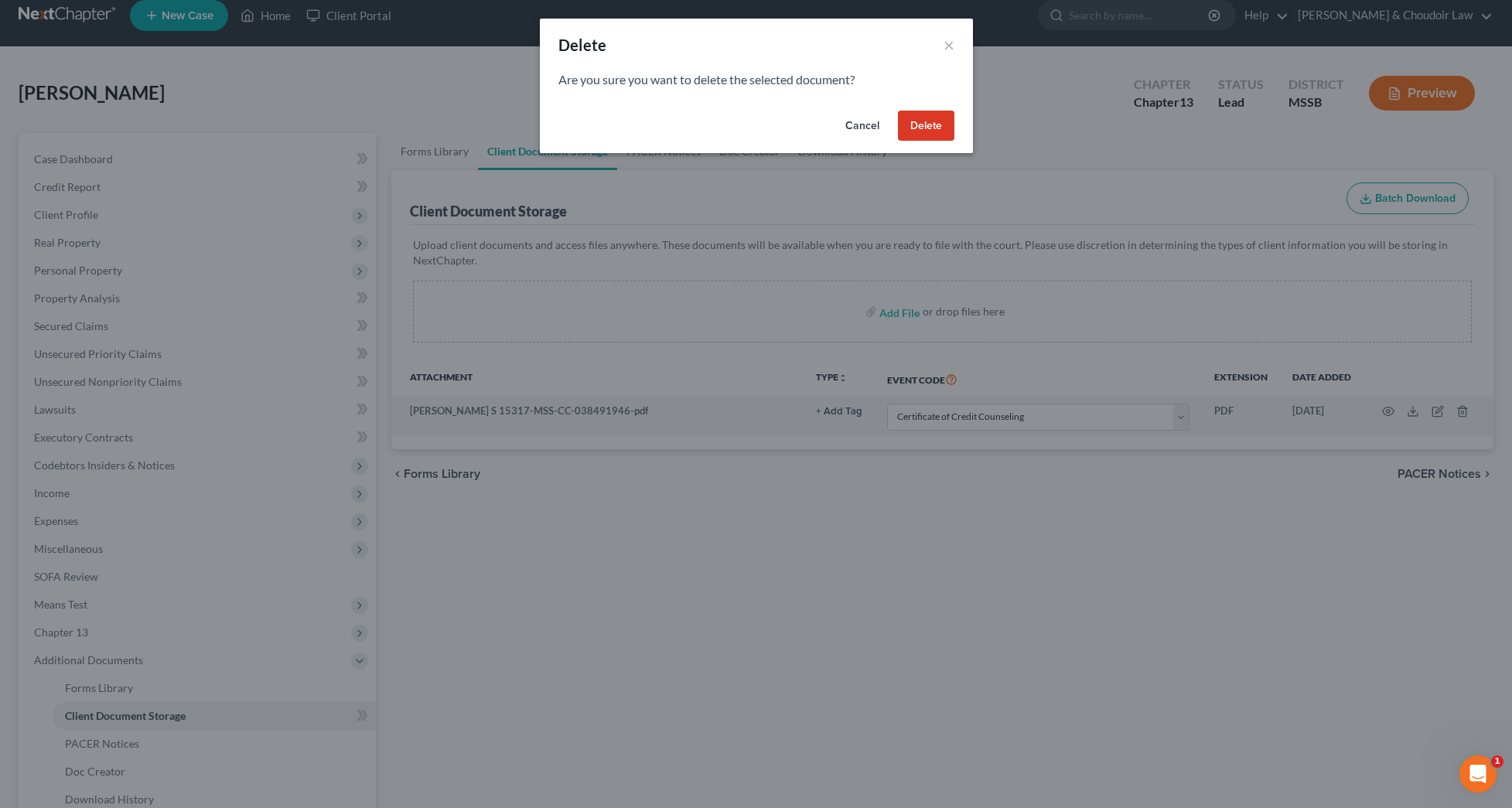
click at [919, 126] on button "Delete" at bounding box center [927, 125] width 56 height 31
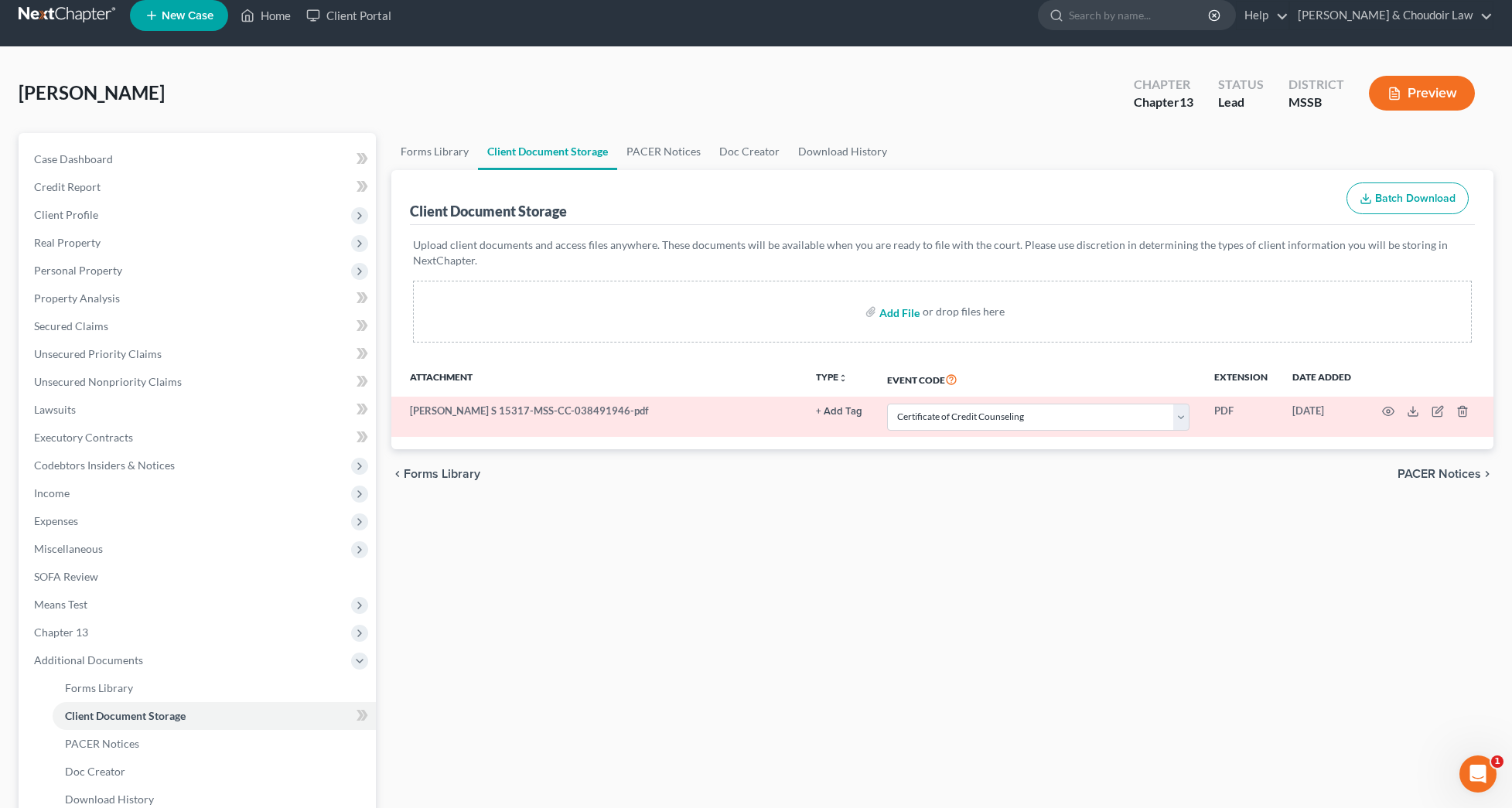
click at [901, 310] on input "file" at bounding box center [898, 312] width 37 height 28
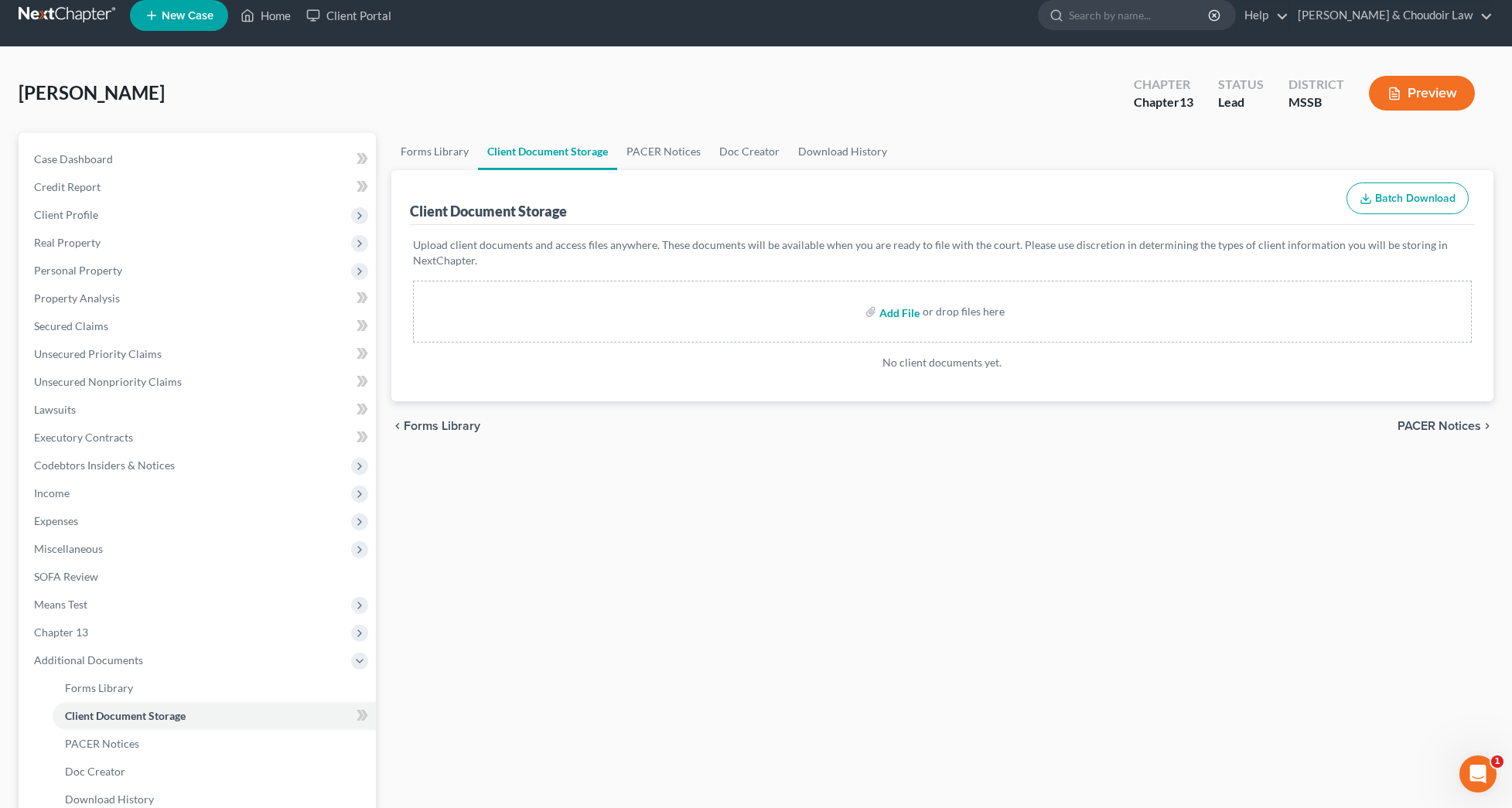
type input "C:\fakepath\[PERSON_NAME] S 17572-MSS-CC-040004638.pdf"
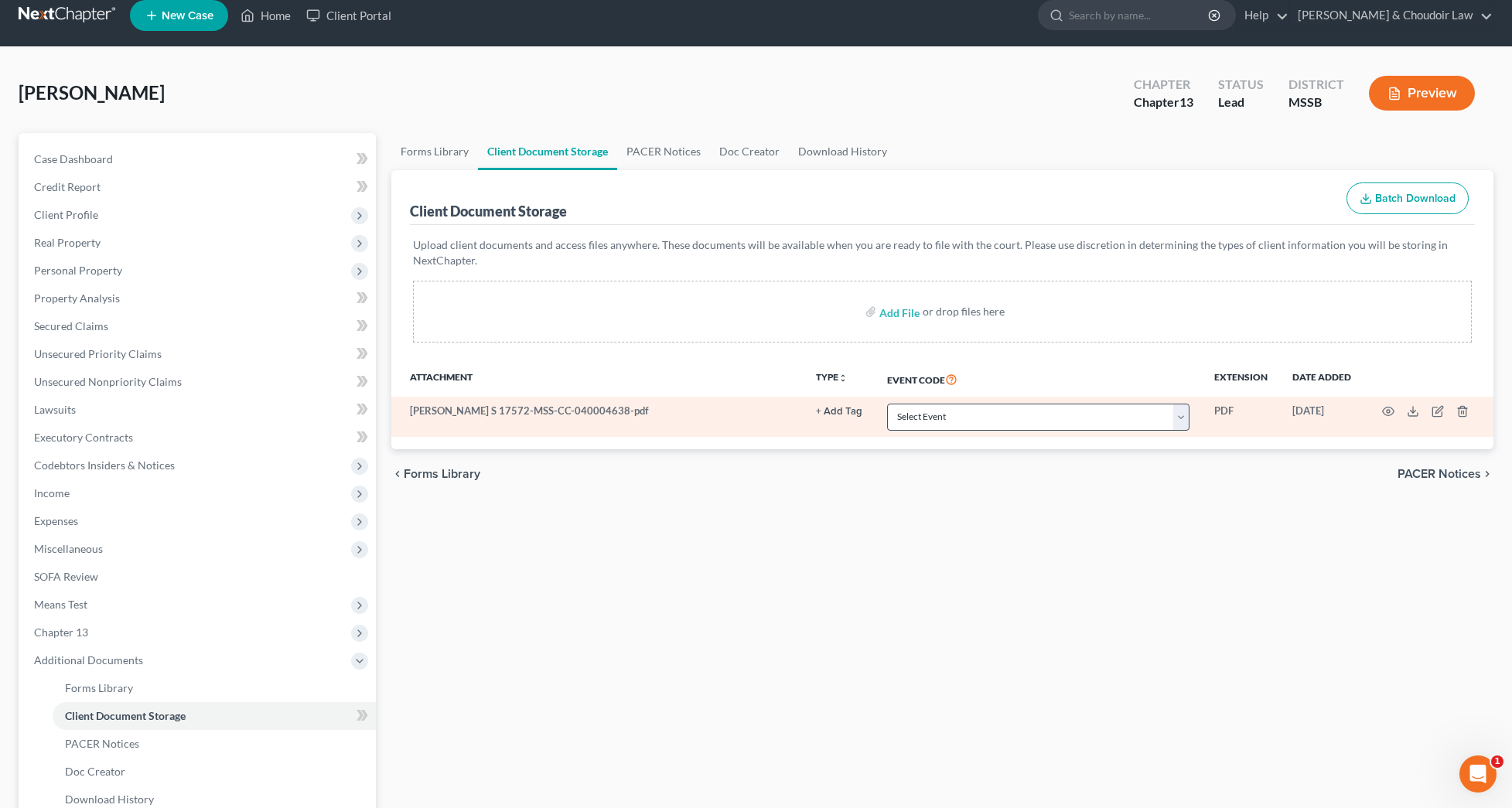
scroll to position [7, 0]
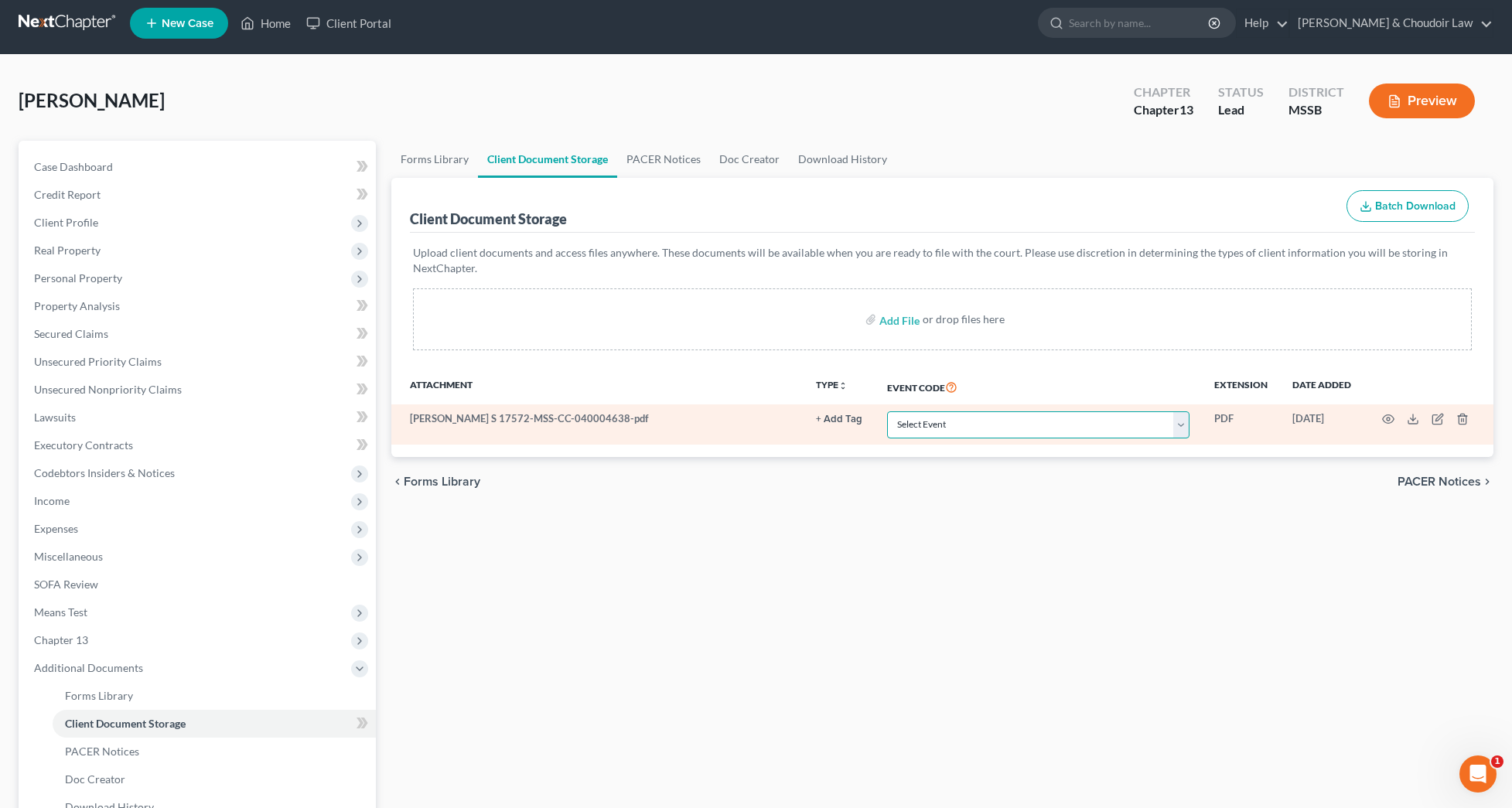
select select "4"
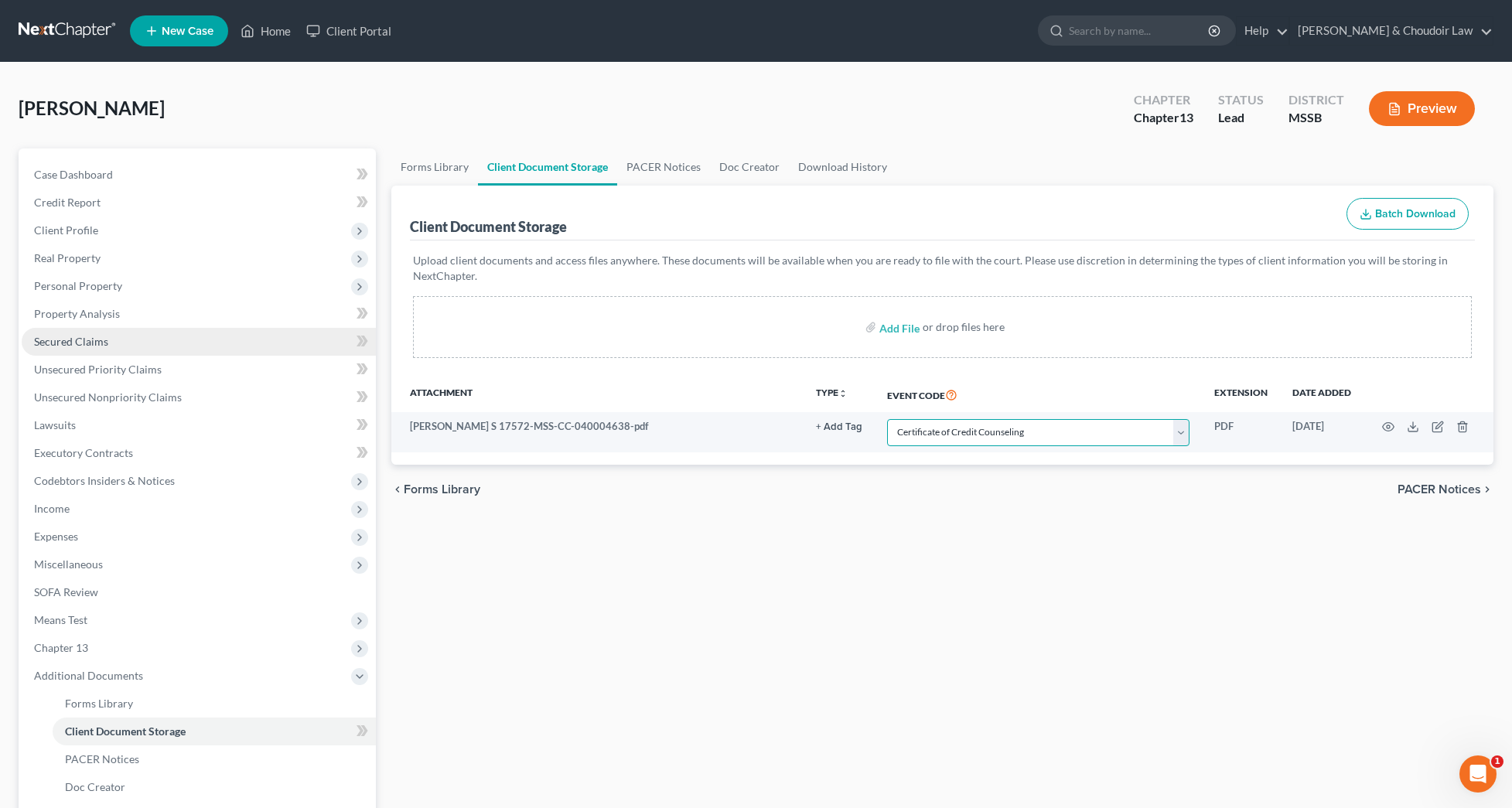
scroll to position [0, 0]
click at [86, 236] on span "Client Profile" at bounding box center [66, 230] width 64 height 13
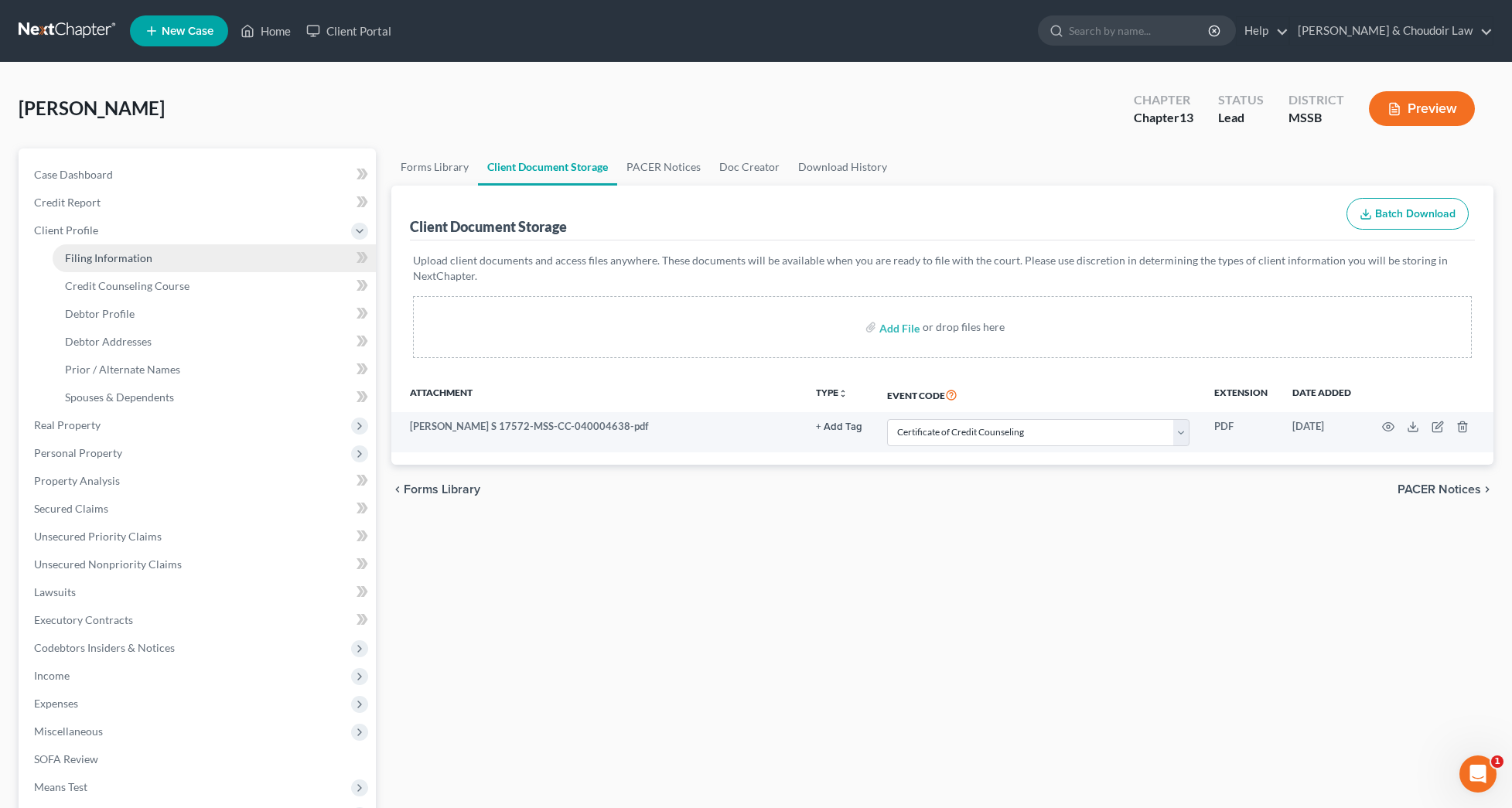
click at [93, 248] on link "Filing Information" at bounding box center [215, 258] width 324 height 28
select select "1"
select select "0"
select select "3"
select select "44"
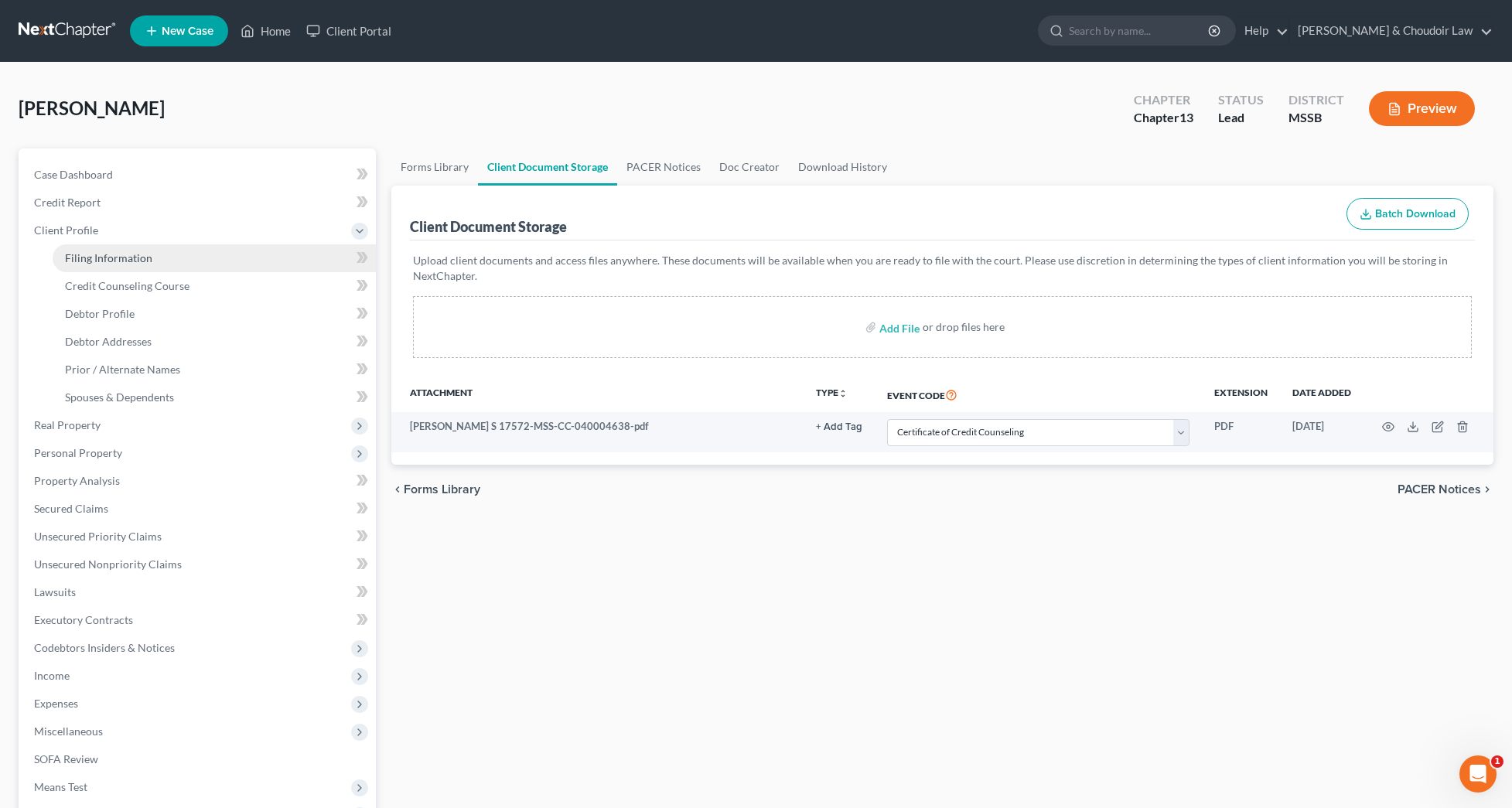
select select "0"
select select "25"
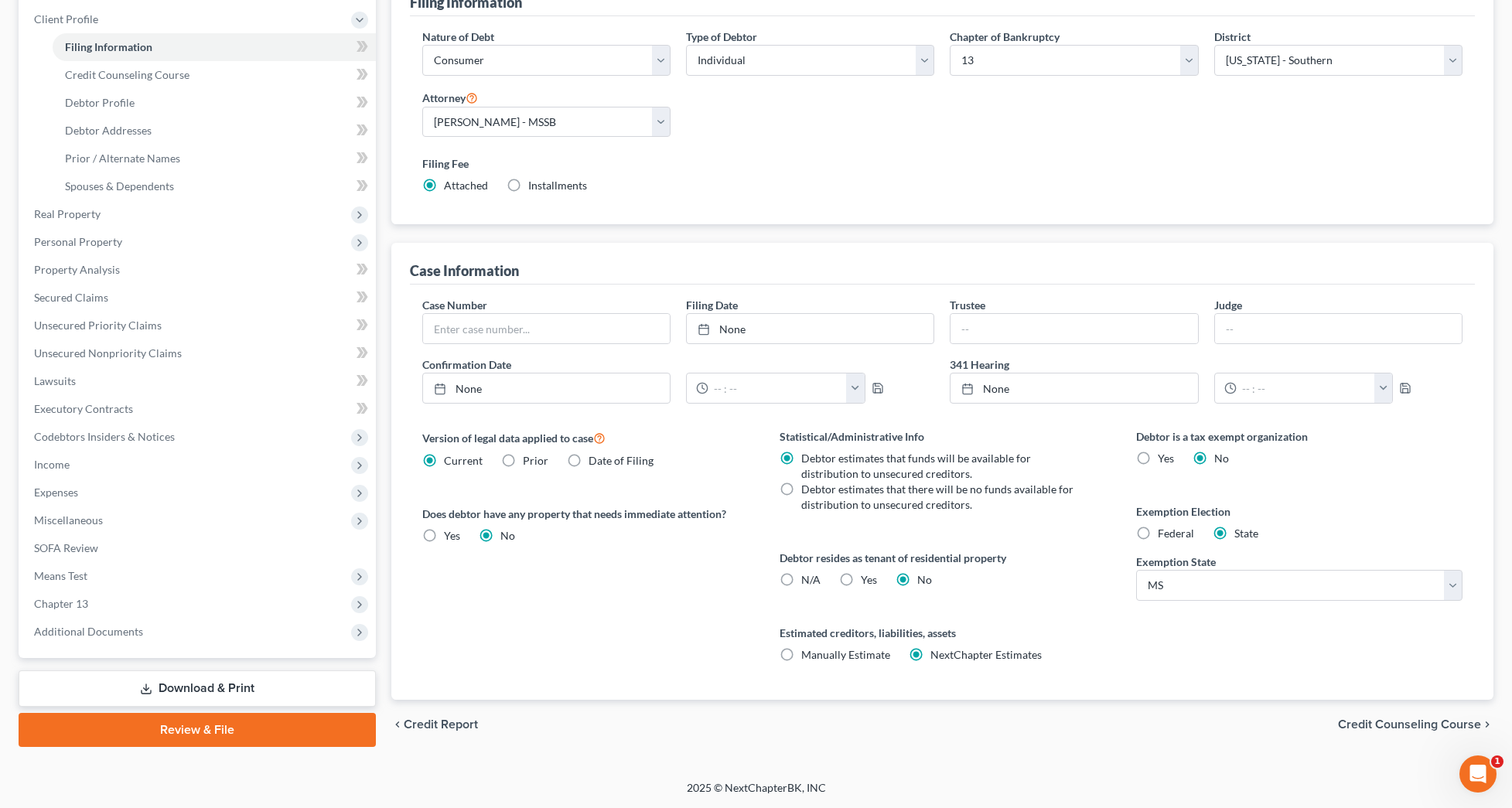
scroll to position [129, 0]
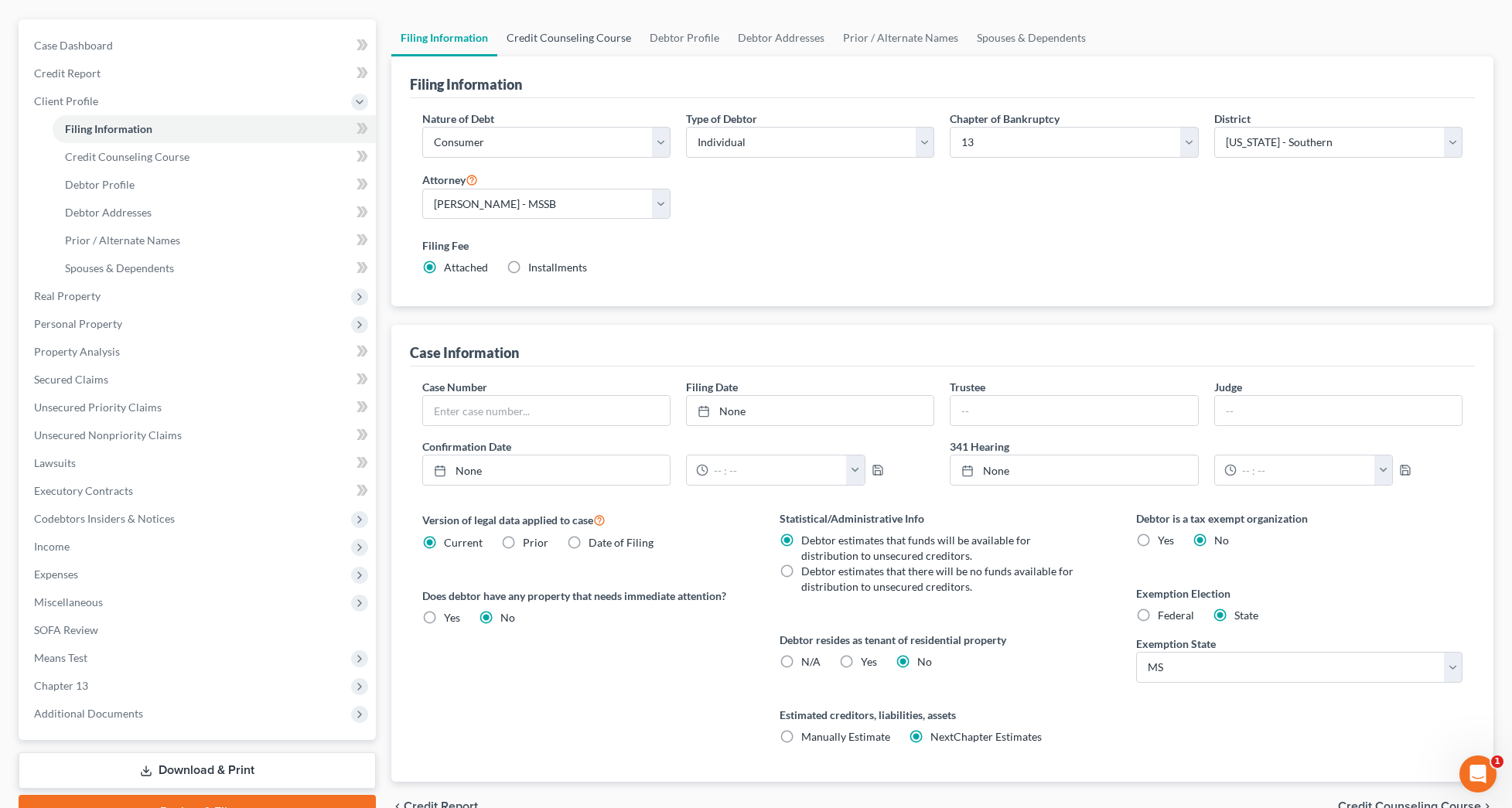
click at [566, 36] on link "Credit Counseling Course" at bounding box center [568, 37] width 143 height 37
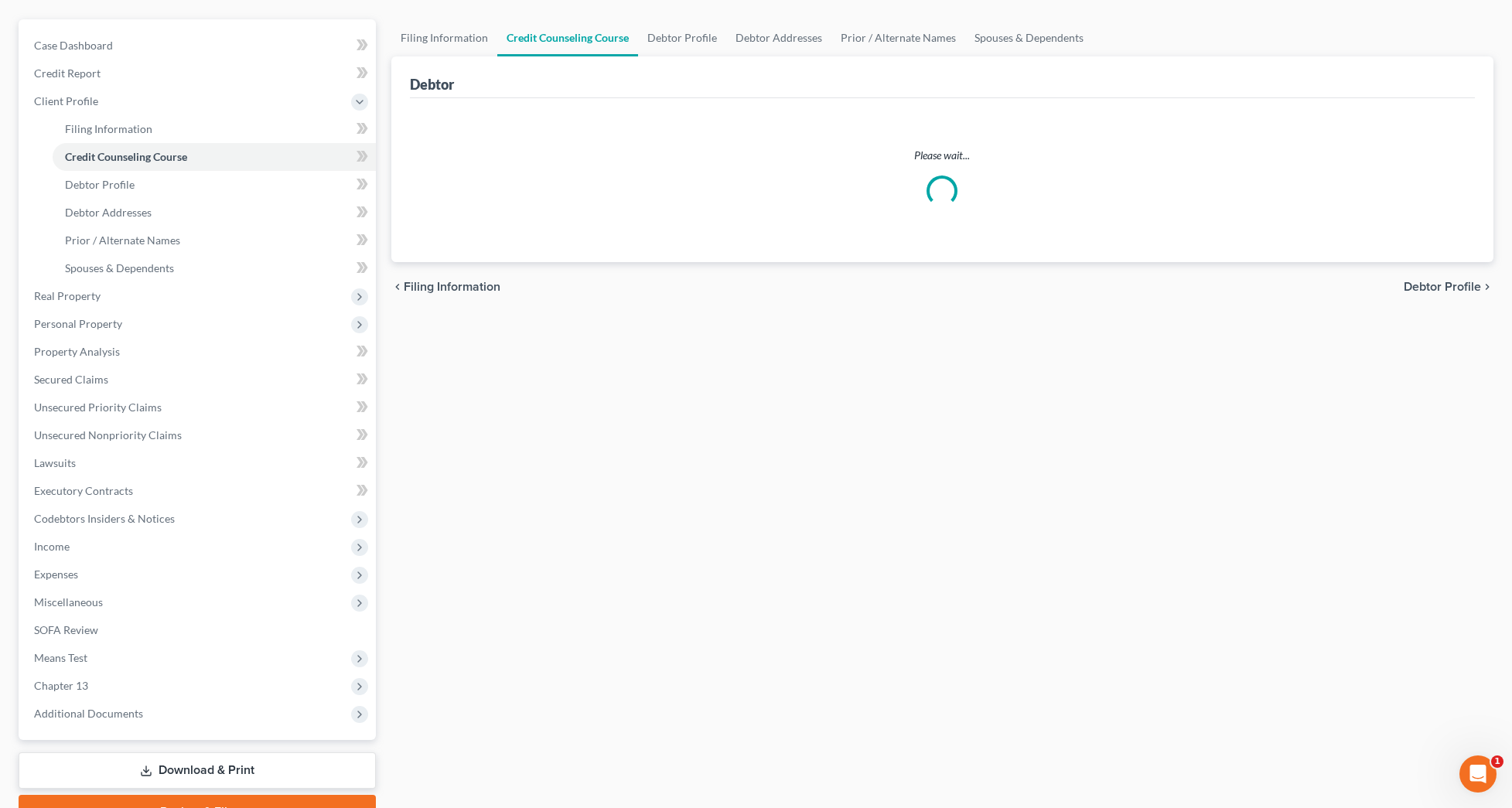
scroll to position [1, 0]
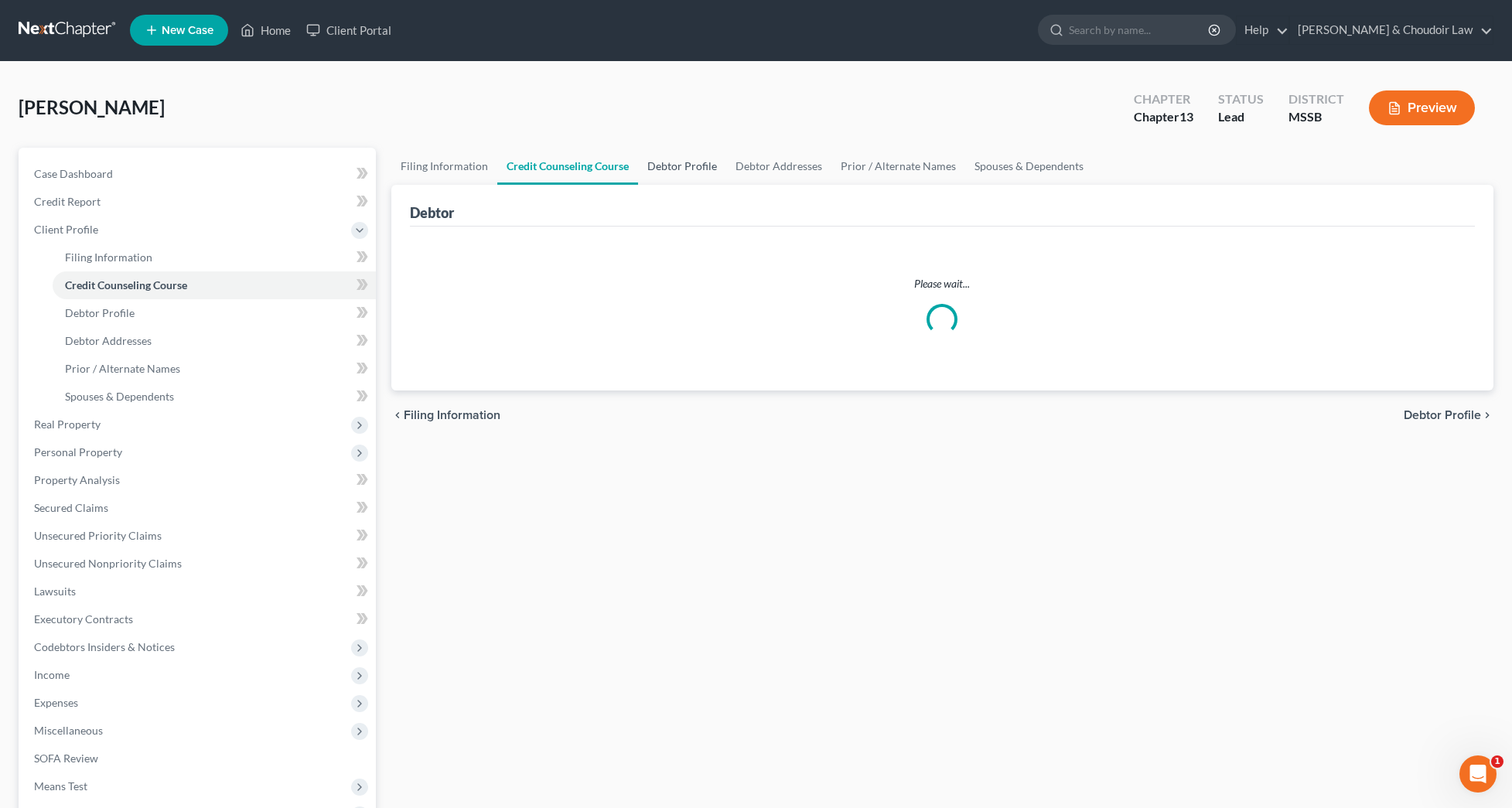
click at [689, 164] on link "Debtor Profile" at bounding box center [682, 166] width 88 height 37
select select "2"
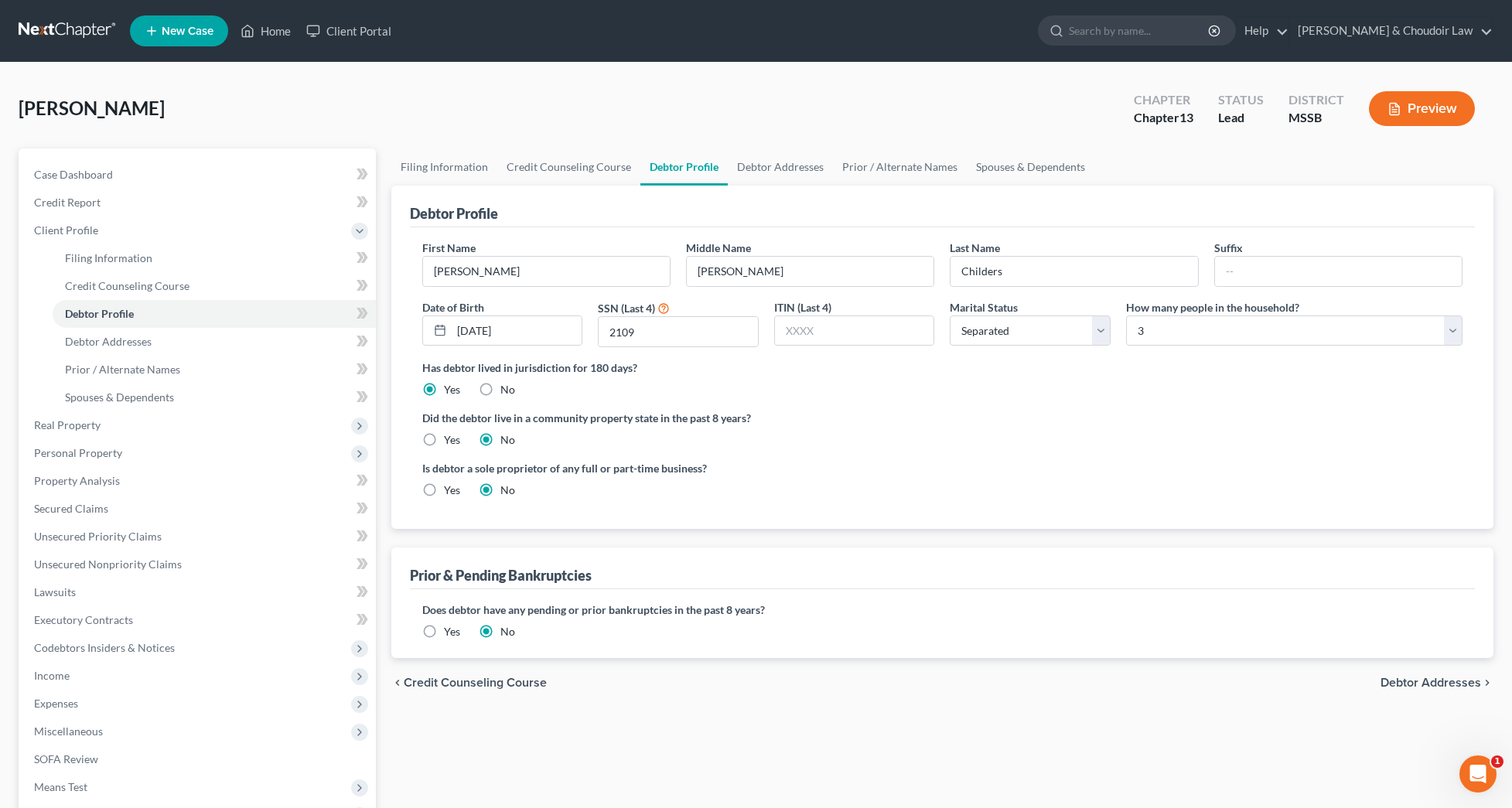
click at [444, 631] on label "Yes" at bounding box center [453, 631] width 17 height 16
click at [450, 631] on input "Yes" at bounding box center [455, 629] width 10 height 10
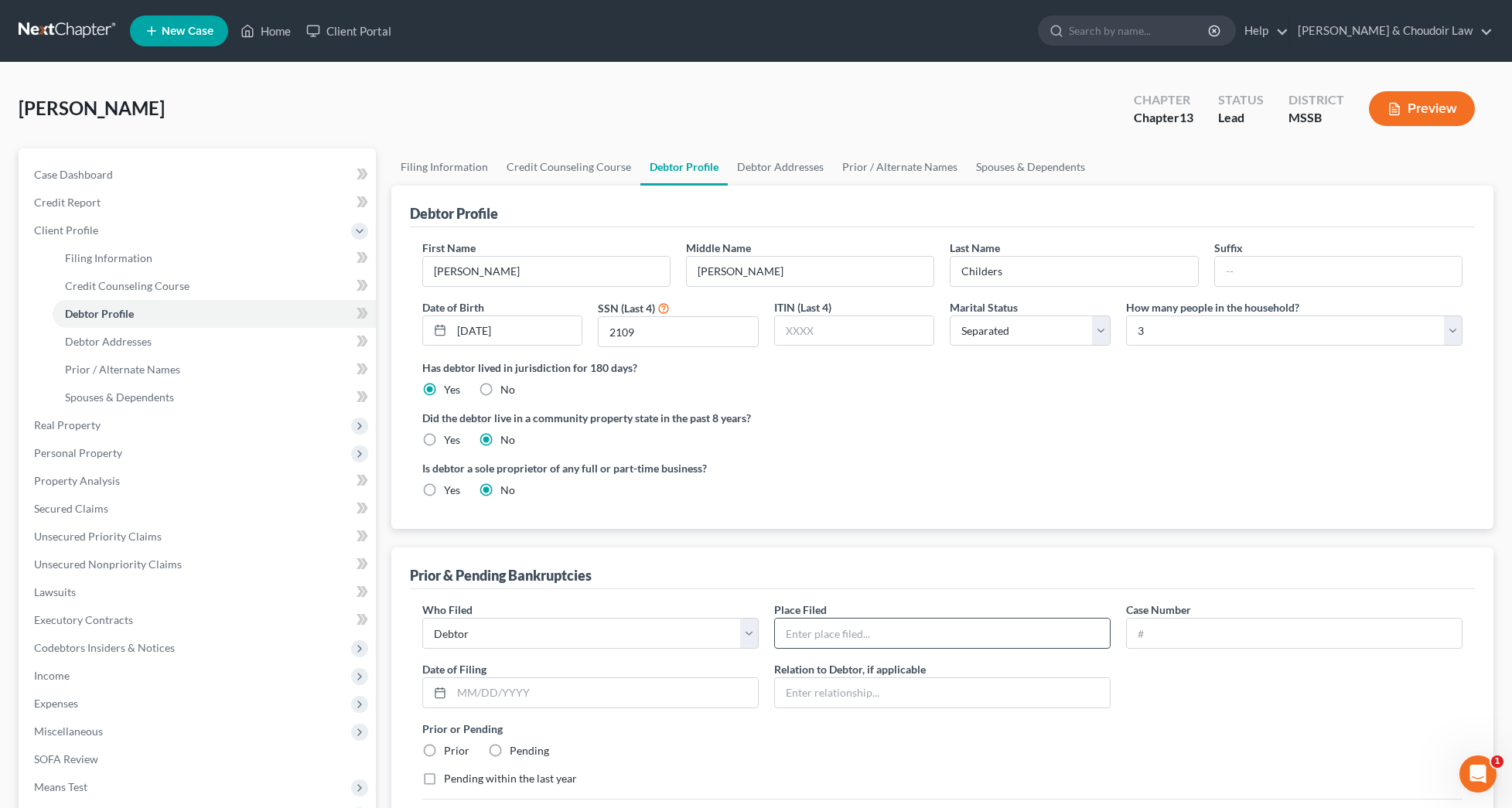
click at [889, 639] on input "text" at bounding box center [943, 633] width 335 height 30
type input "So. Dist. of MS"
type input "24-01310-KMS"
type input "[DATE]"
click at [448, 749] on label "Prior" at bounding box center [457, 750] width 26 height 16
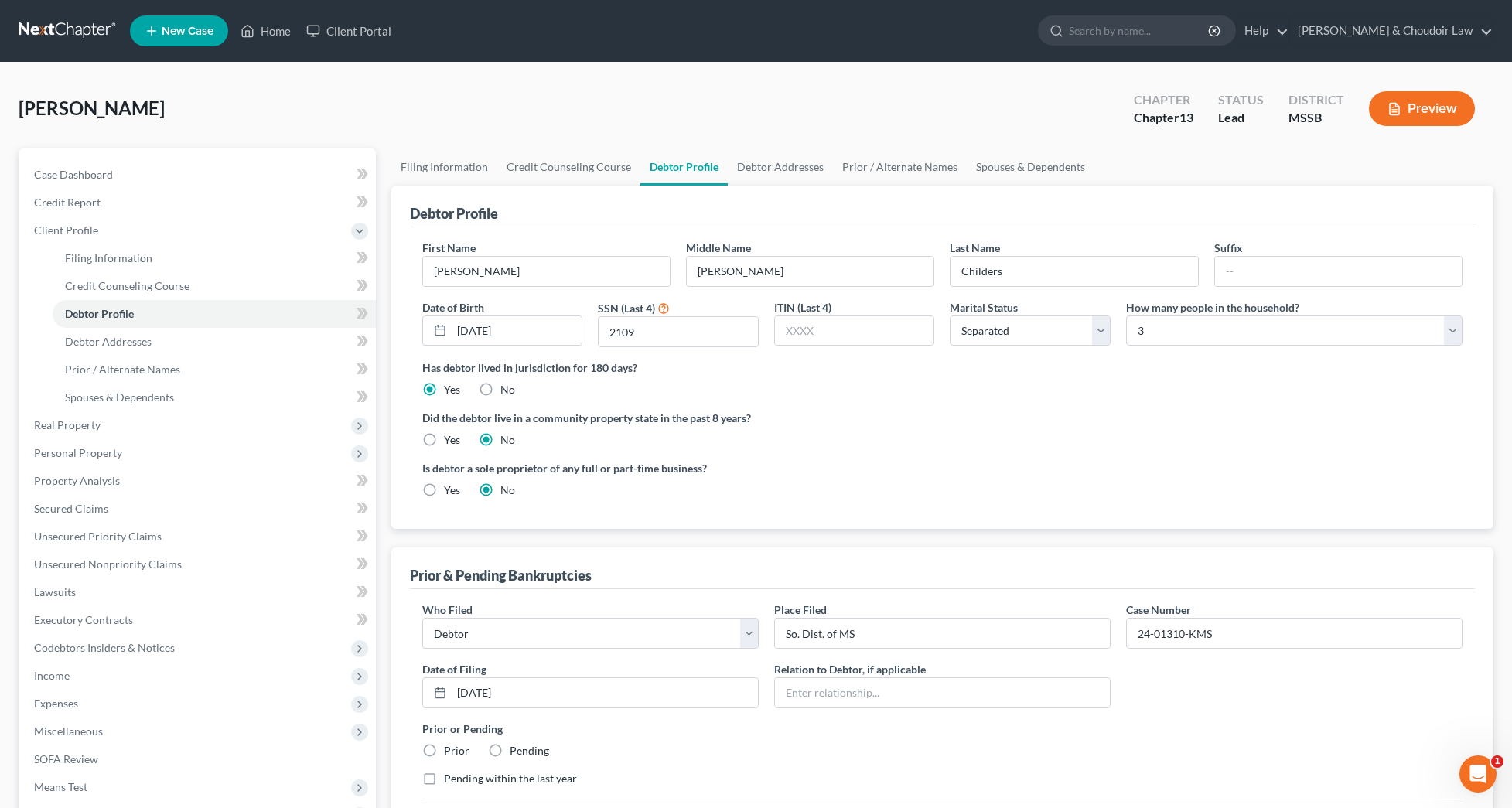
click at [450, 749] on input "Prior" at bounding box center [455, 748] width 10 height 10
radio input "true"
click at [474, 782] on label "Pending within the last year" at bounding box center [510, 778] width 133 height 16
click at [460, 781] on input "Pending within the last year" at bounding box center [455, 776] width 10 height 10
checkbox input "true"
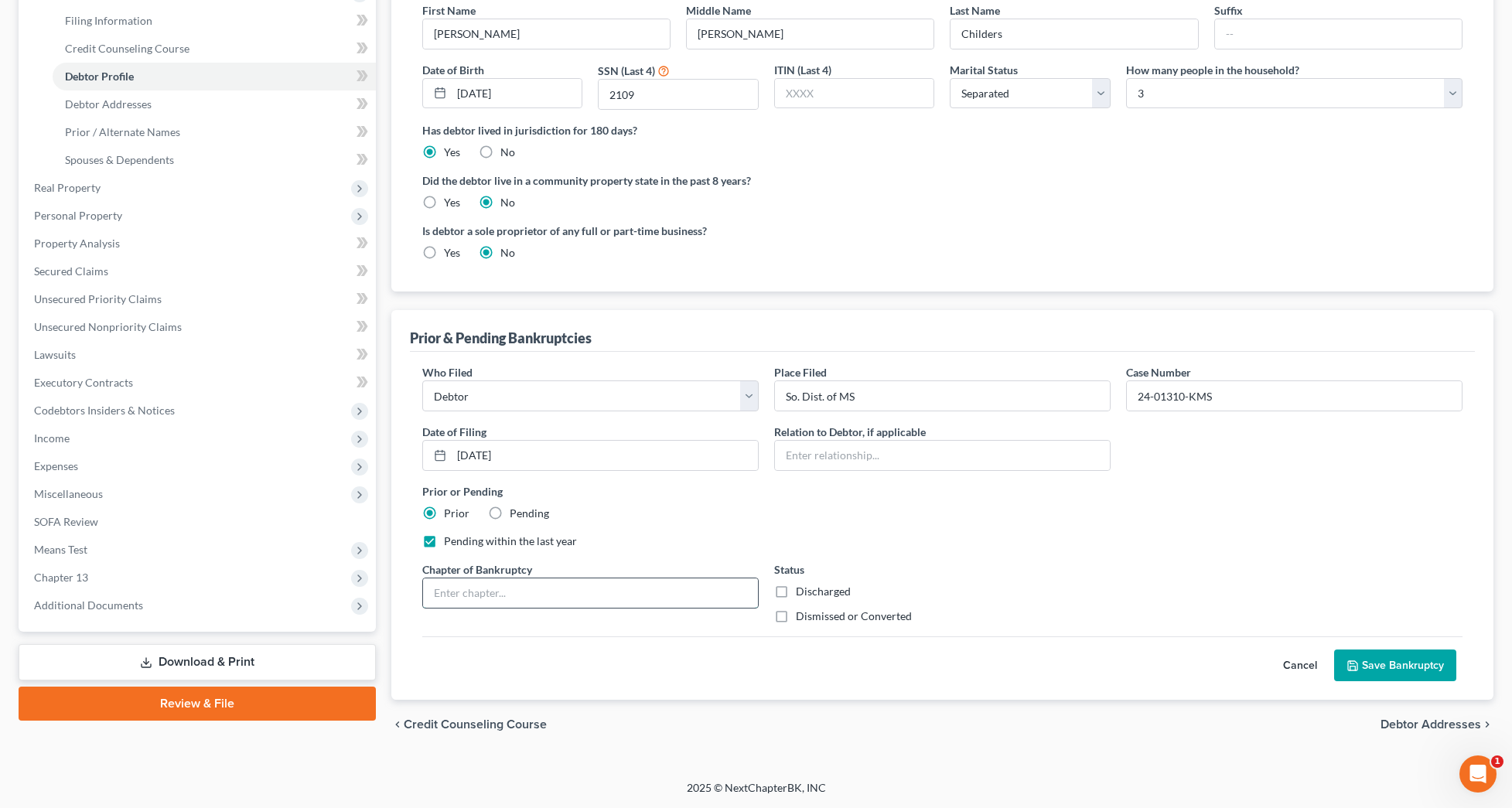
click at [604, 603] on input "text" at bounding box center [590, 593] width 335 height 30
type input "Ch. 13"
click at [812, 613] on label "Dismissed or Converted" at bounding box center [854, 616] width 116 height 16
click at [812, 613] on input "Dismissed or Converted" at bounding box center [807, 613] width 10 height 10
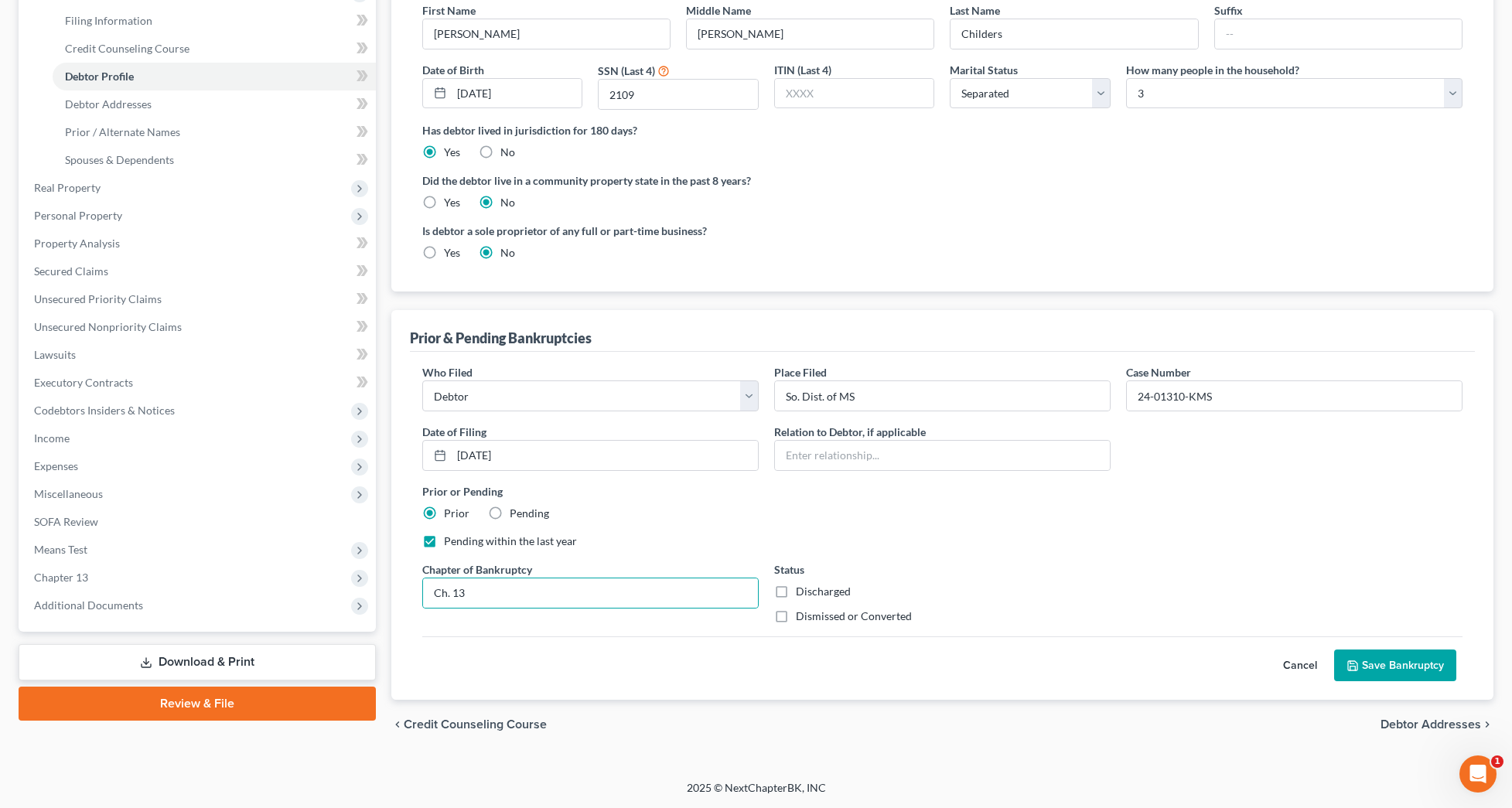
checkbox input "true"
click at [1374, 668] on button "Save Bankruptcy" at bounding box center [1396, 665] width 122 height 32
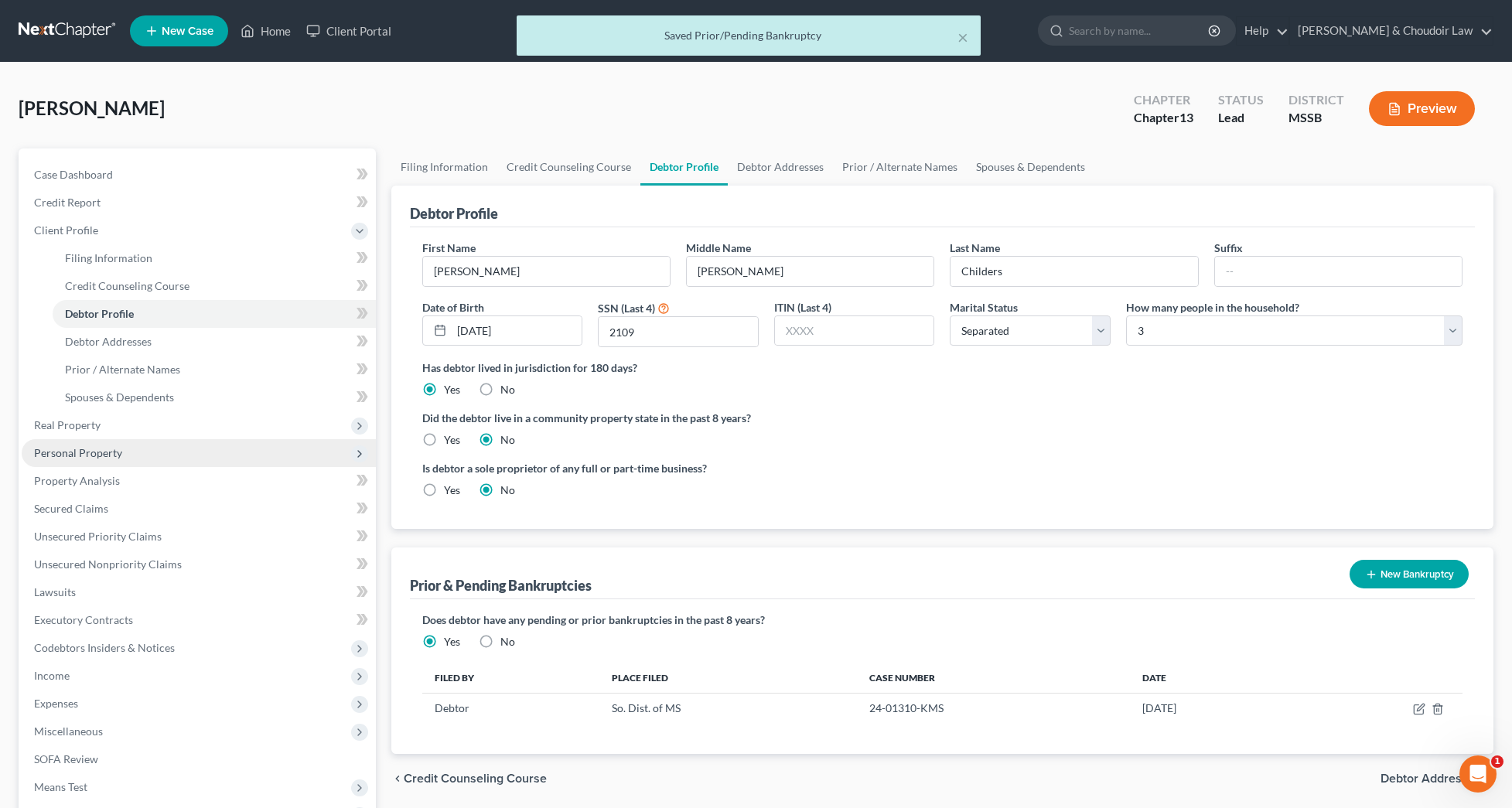
scroll to position [0, 0]
click at [115, 345] on span "Debtor Addresses" at bounding box center [108, 342] width 87 height 13
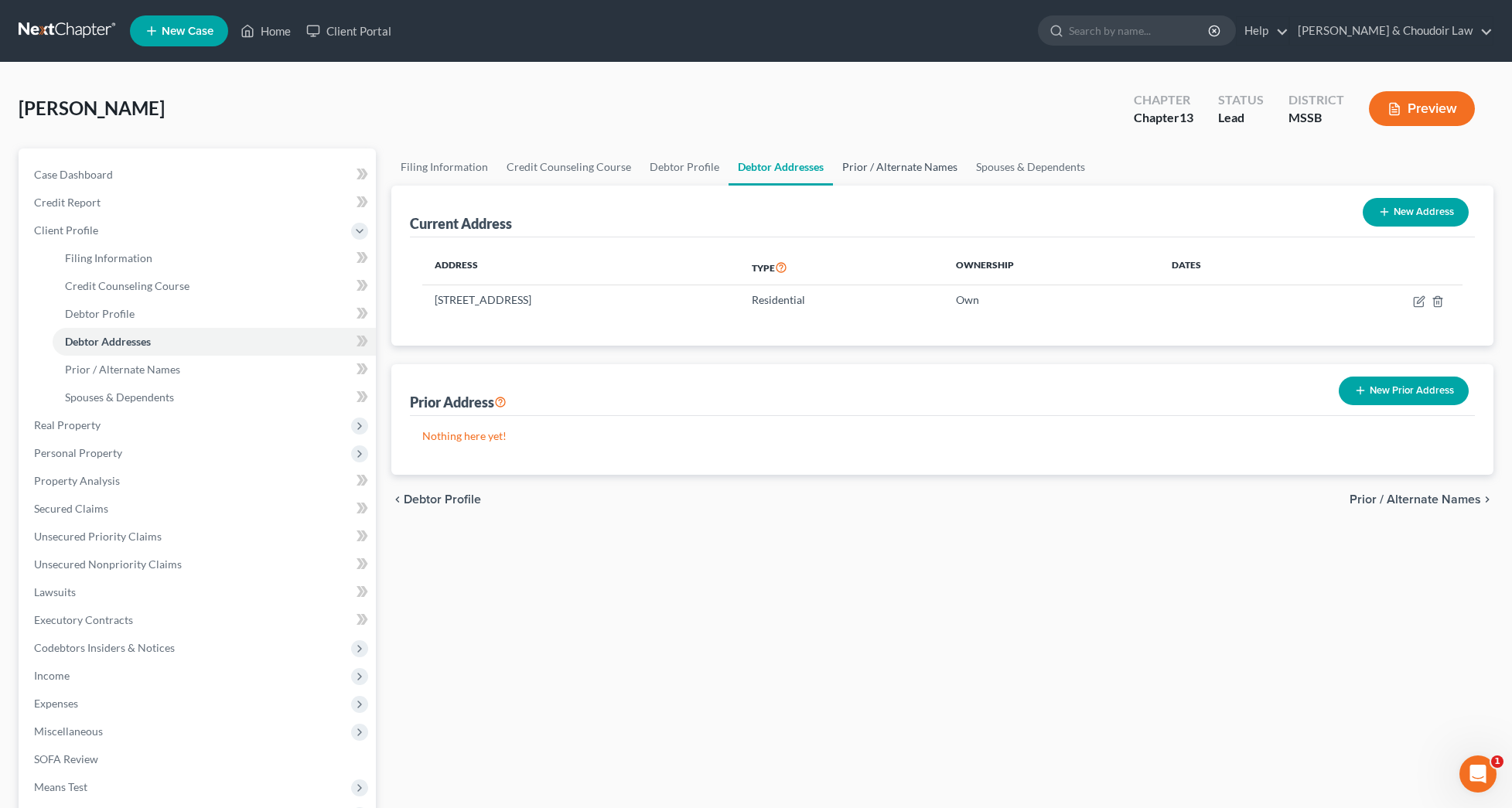
click at [923, 171] on link "Prior / Alternate Names" at bounding box center [900, 167] width 134 height 37
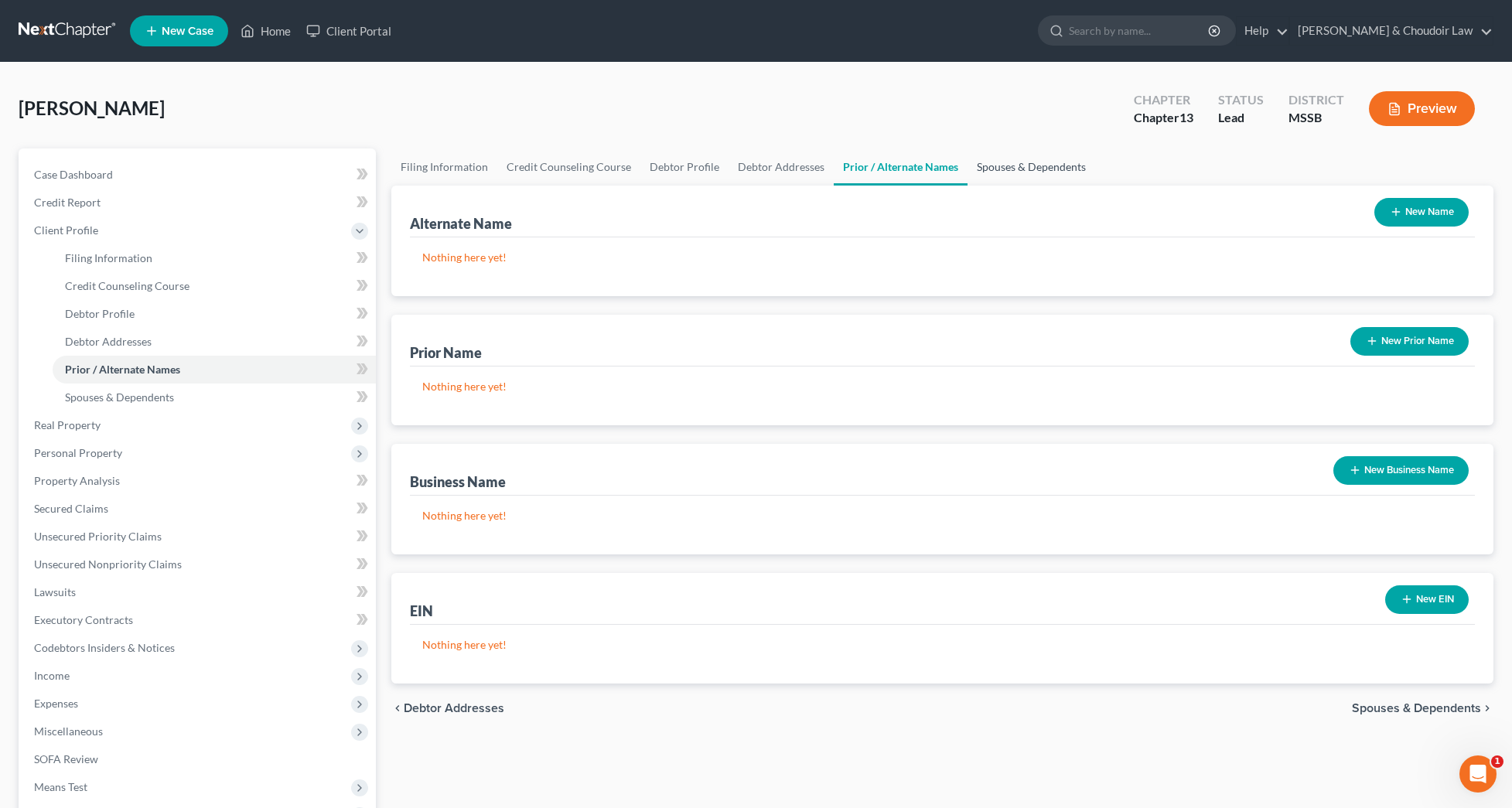
click at [1015, 172] on link "Spouses & Dependents" at bounding box center [1031, 167] width 128 height 37
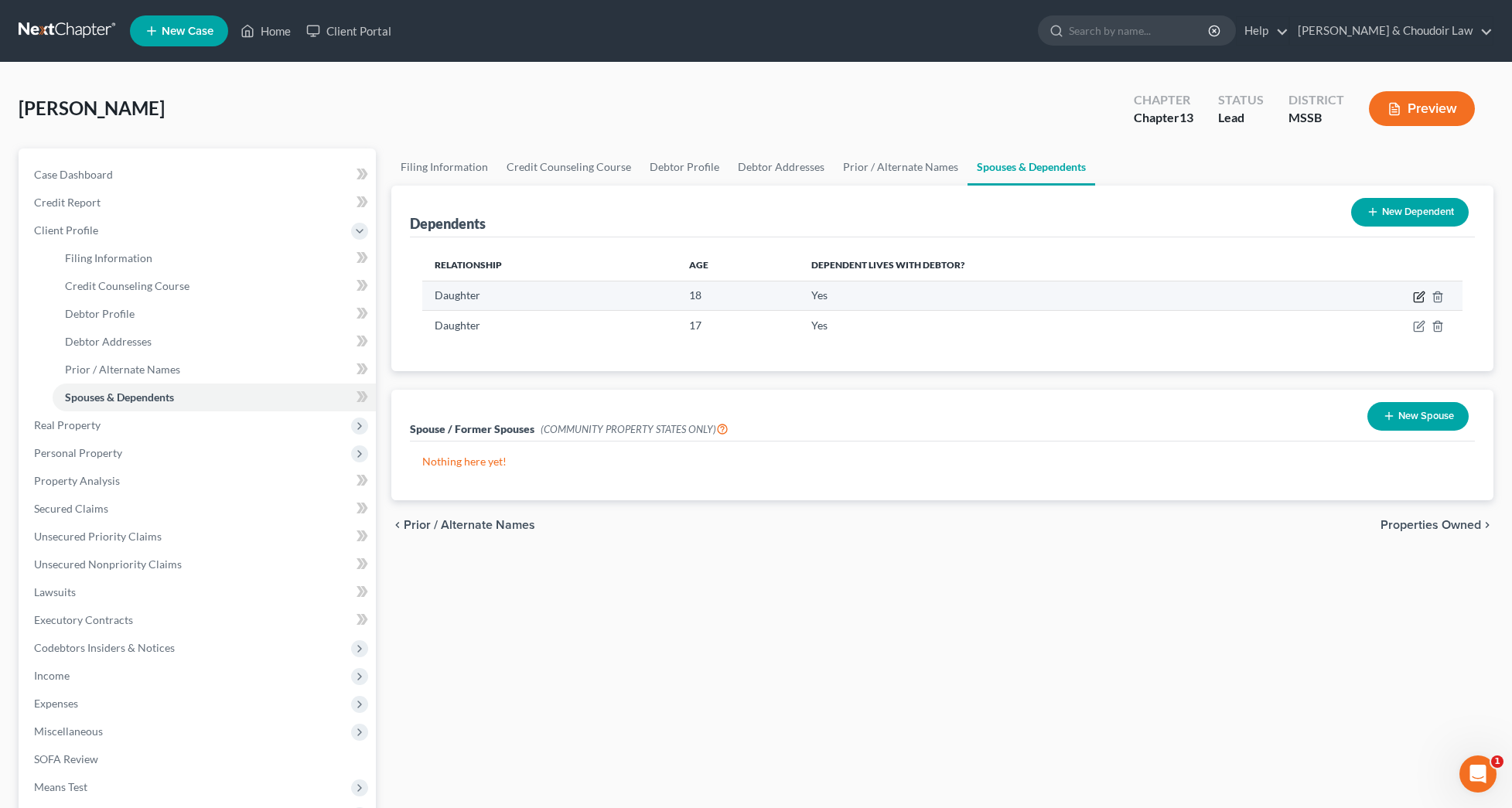
click at [1414, 294] on icon "button" at bounding box center [1418, 297] width 9 height 9
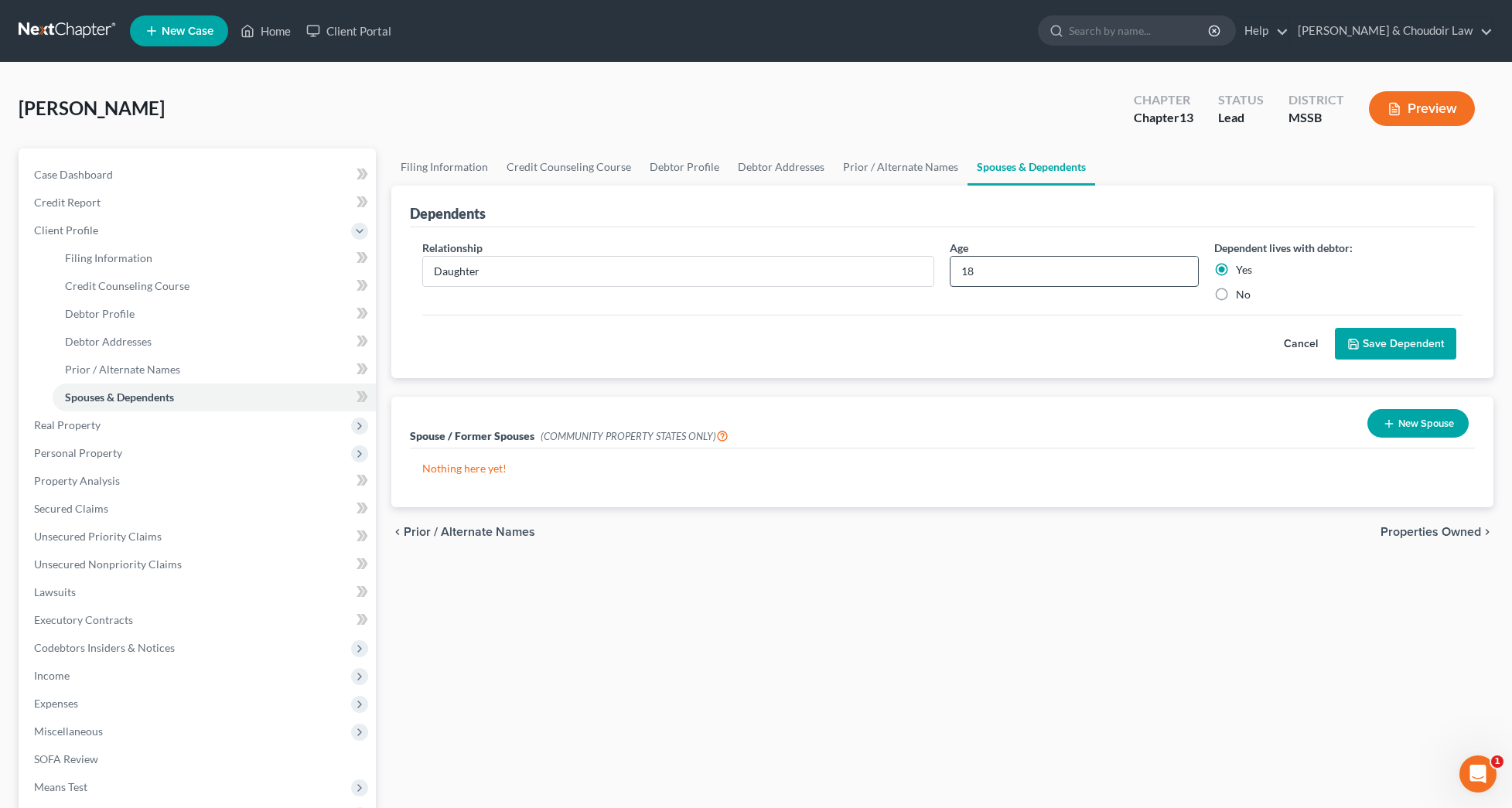
scroll to position [16, 1]
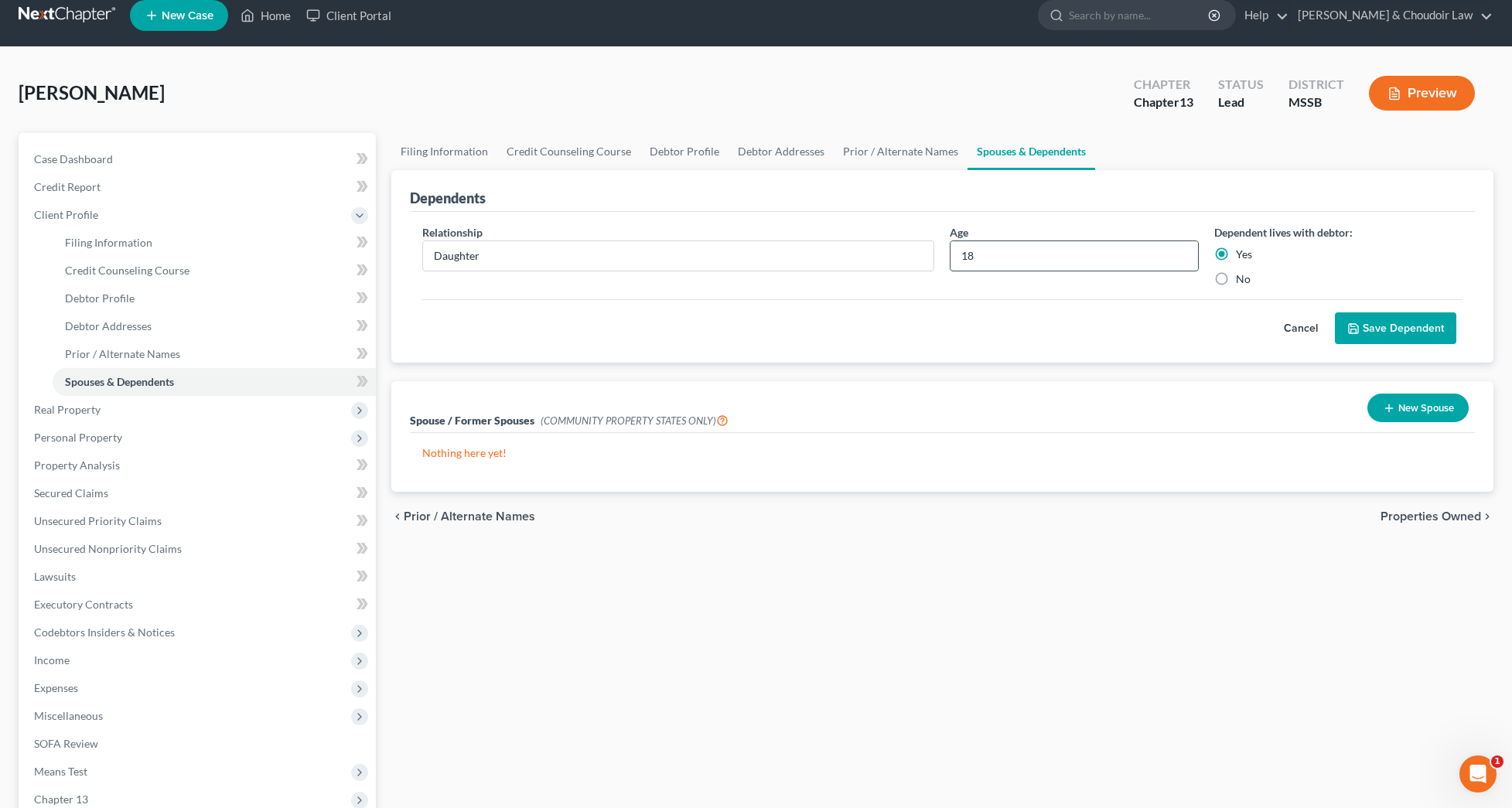
click at [979, 257] on input "18" at bounding box center [1074, 256] width 247 height 30
type input "19"
click at [1443, 319] on button "Save Dependent" at bounding box center [1396, 328] width 121 height 32
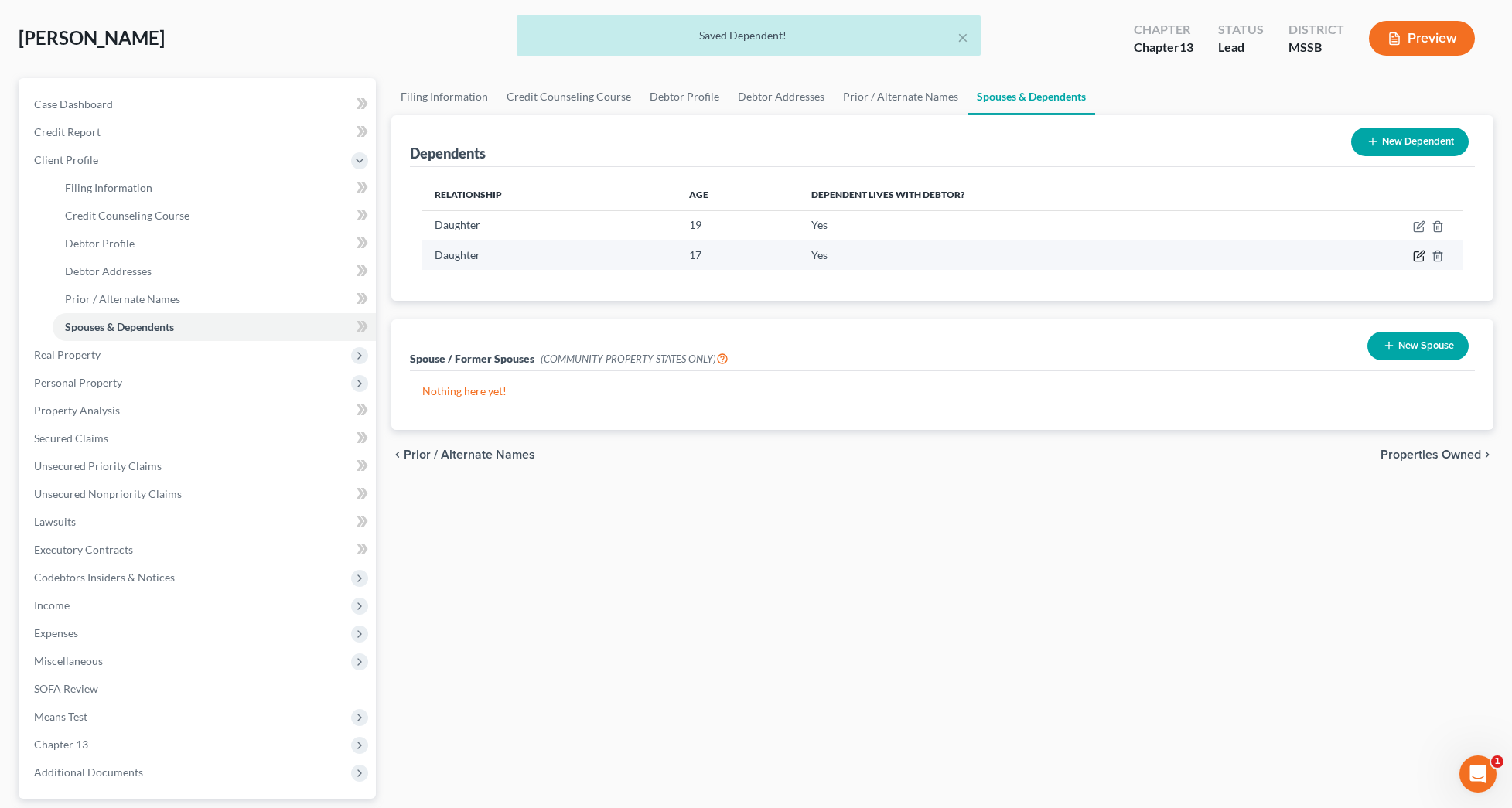
click at [1418, 253] on icon "button" at bounding box center [1419, 256] width 12 height 12
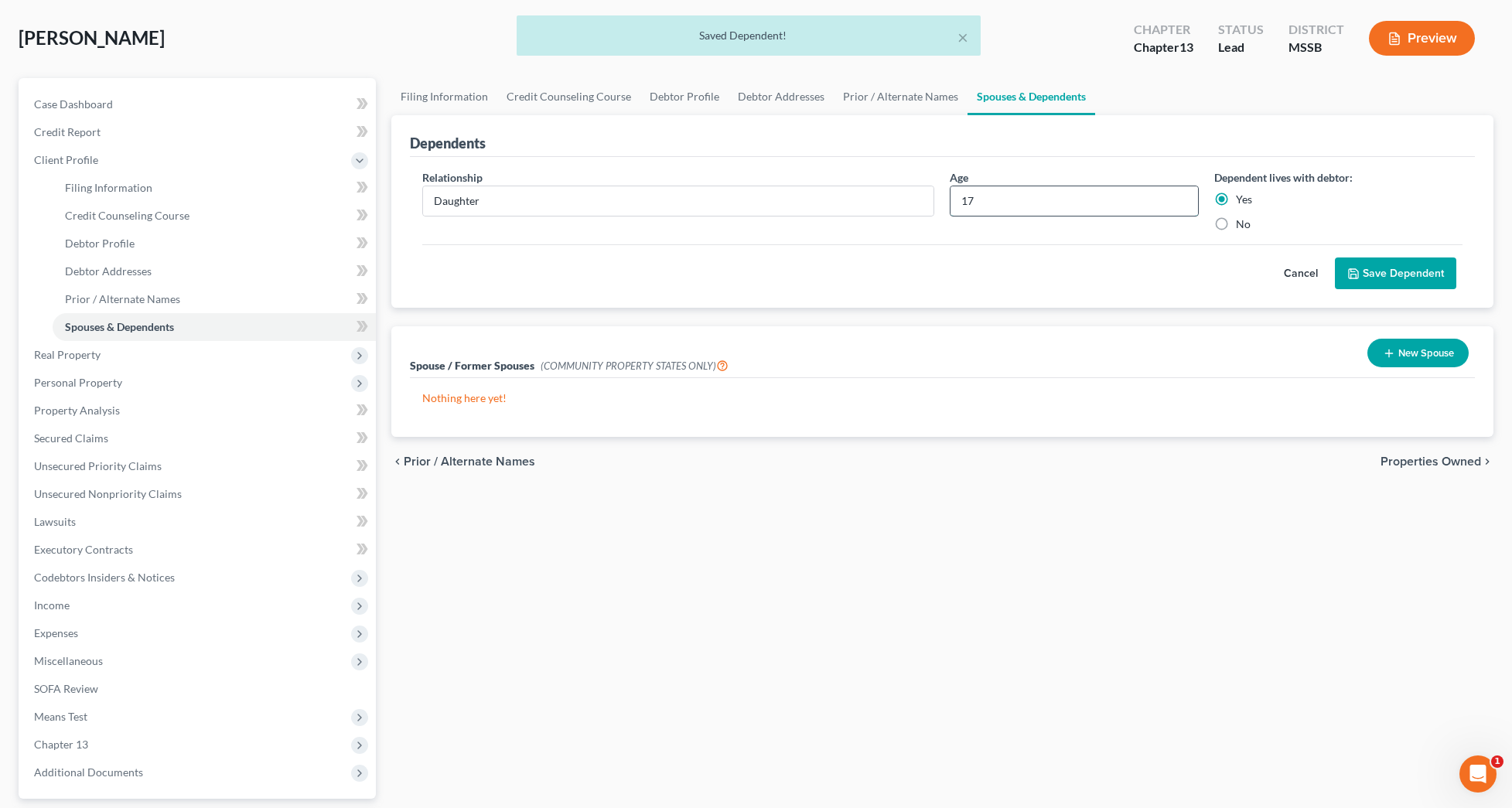
click at [1069, 212] on input "17" at bounding box center [1074, 201] width 247 height 30
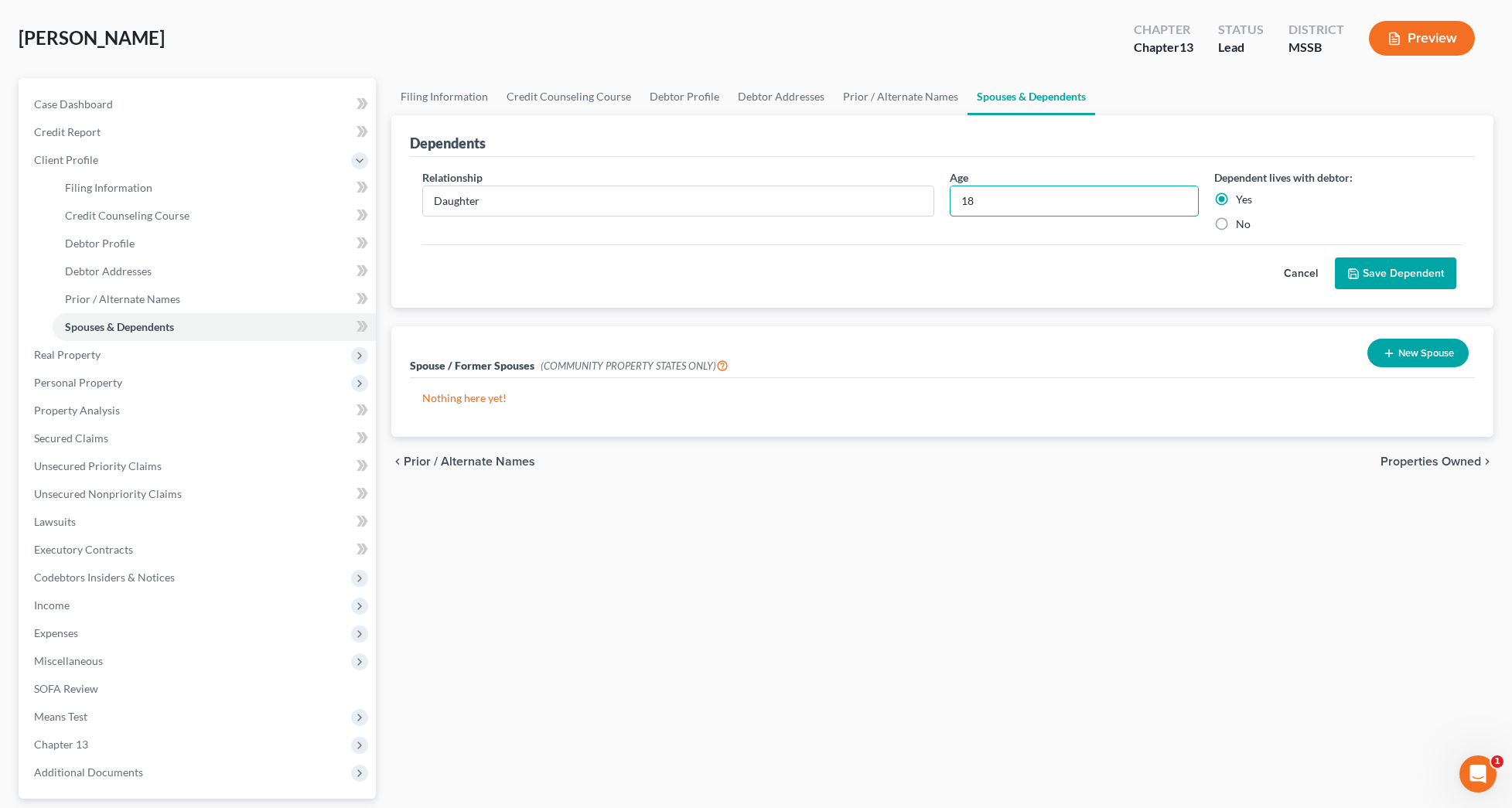
type input "18"
click at [1381, 264] on button "Save Dependent" at bounding box center [1396, 273] width 121 height 32
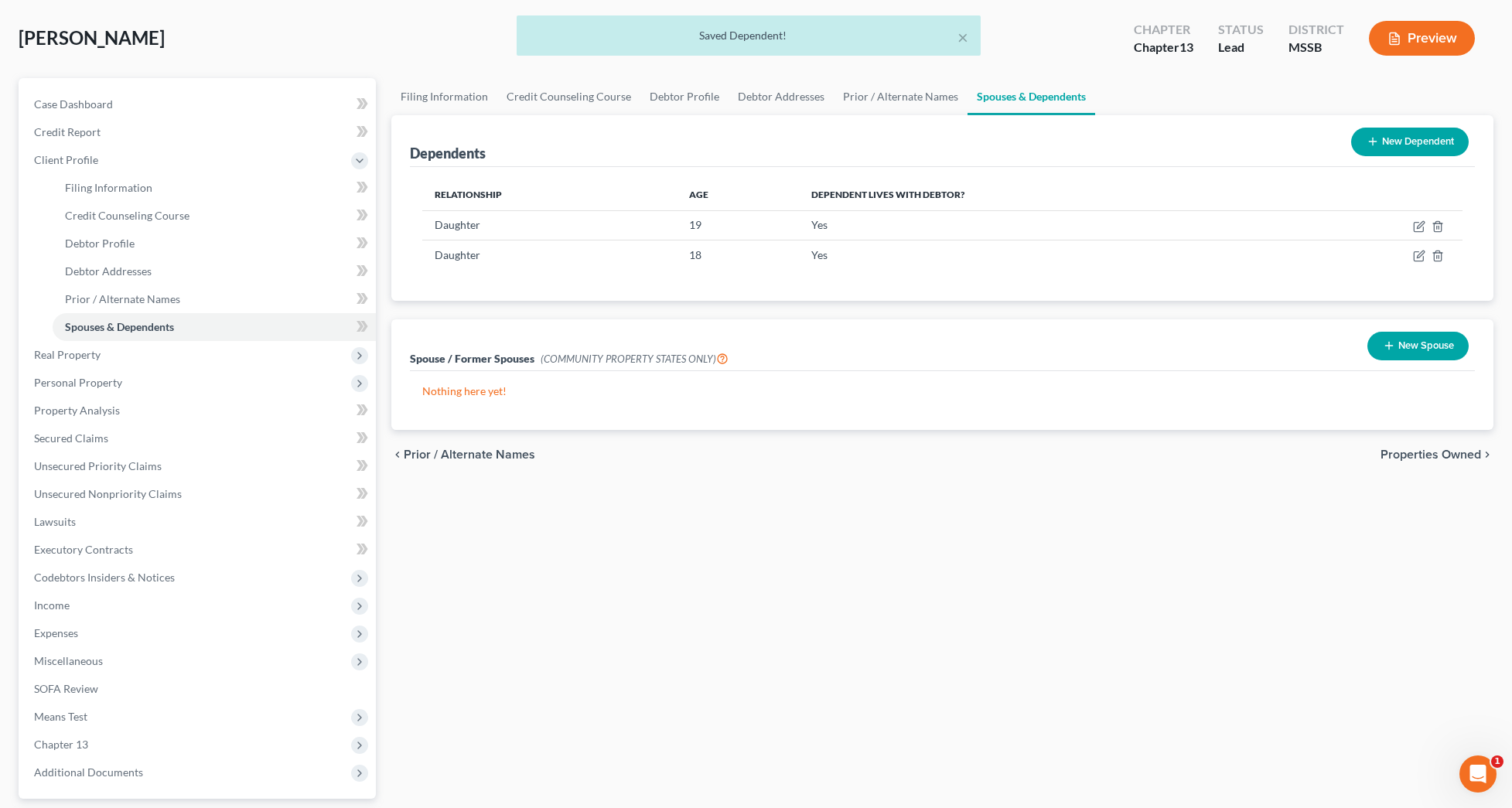
scroll to position [69, 0]
click at [116, 357] on span "Real Property" at bounding box center [198, 356] width 354 height 28
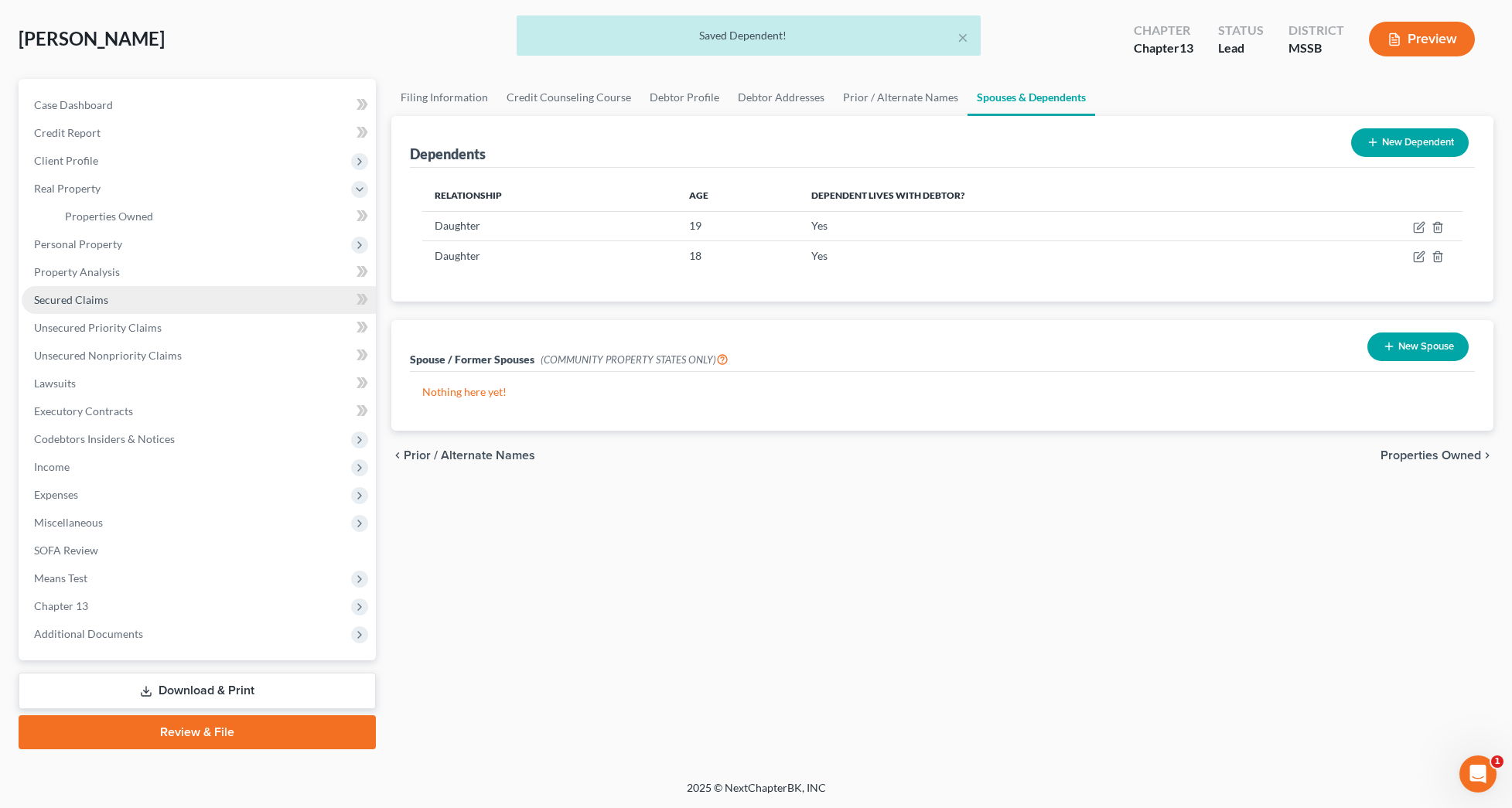
scroll to position [70, 0]
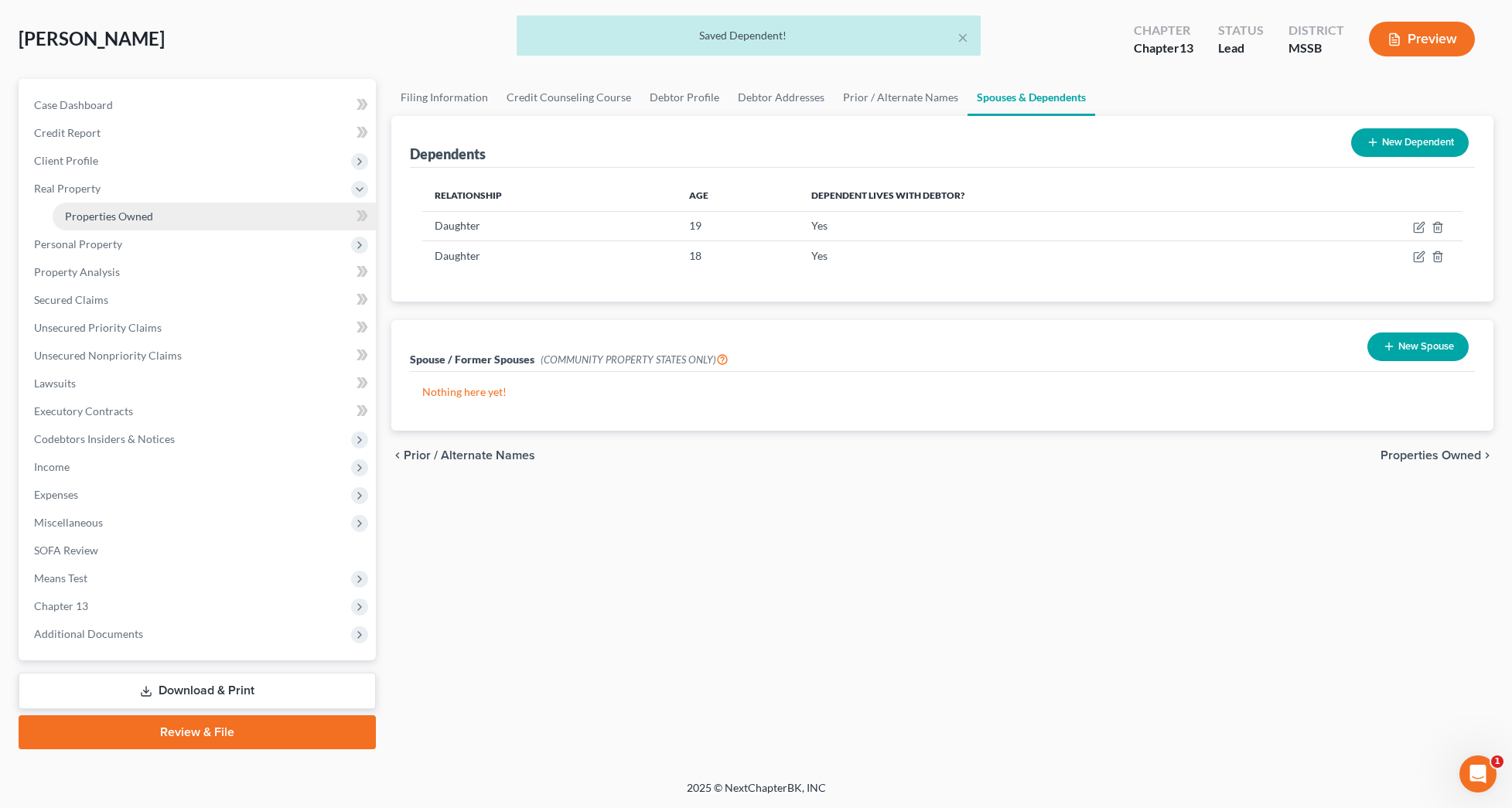
click at [116, 220] on span "Properties Owned" at bounding box center [109, 216] width 88 height 13
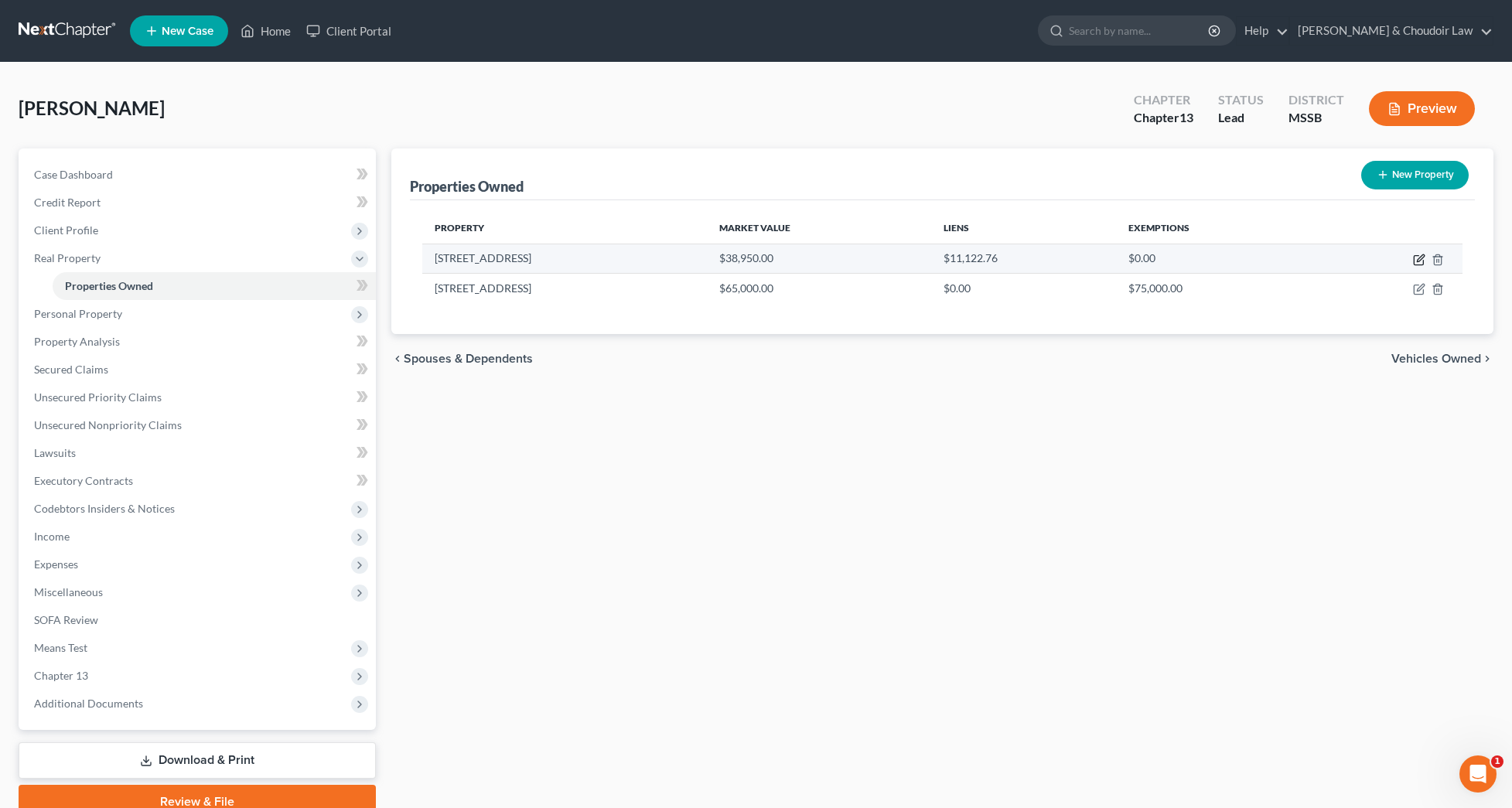
click at [1418, 260] on icon "button" at bounding box center [1419, 259] width 12 height 12
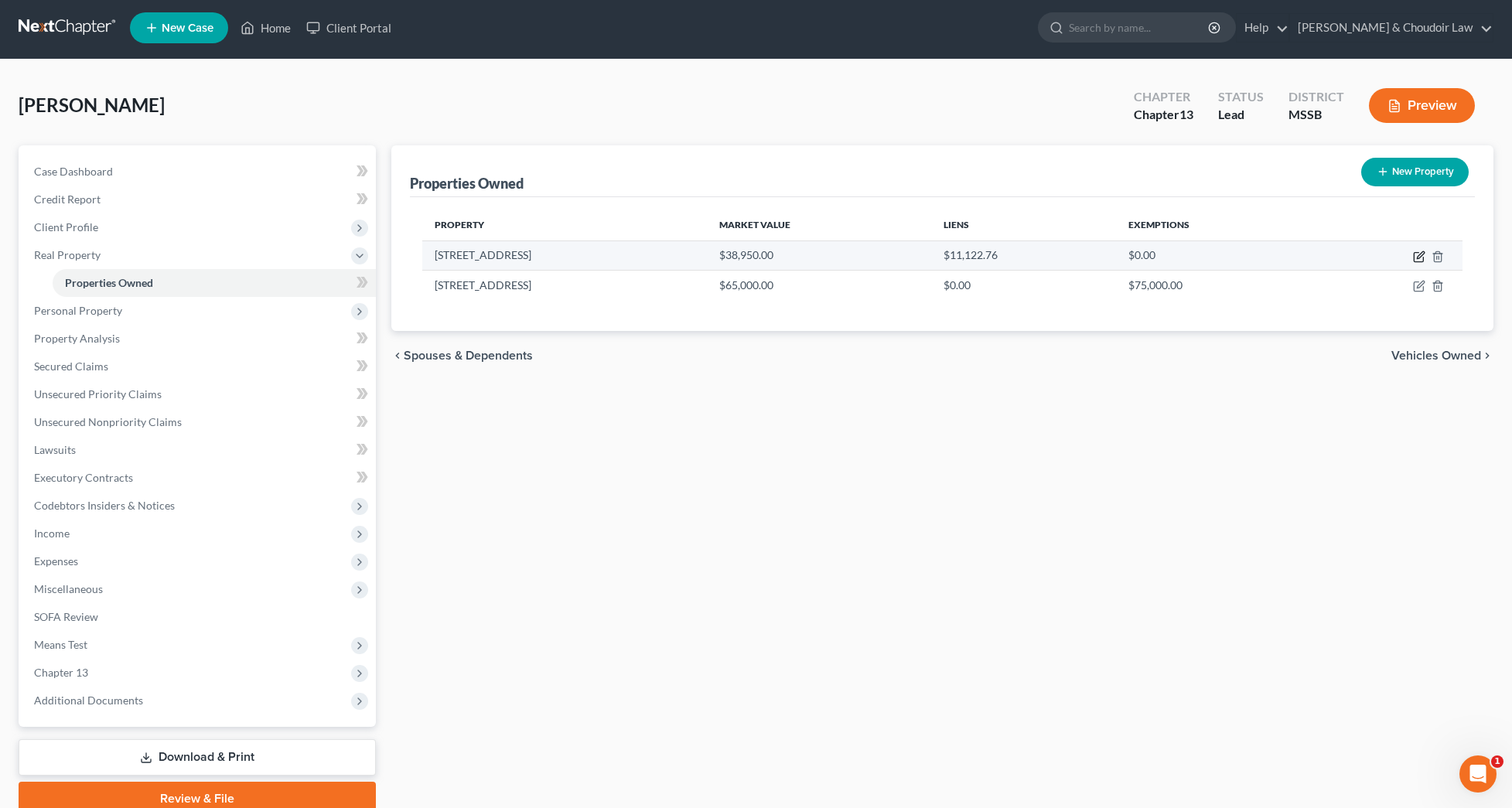
select select "25"
select select "0"
select select "1"
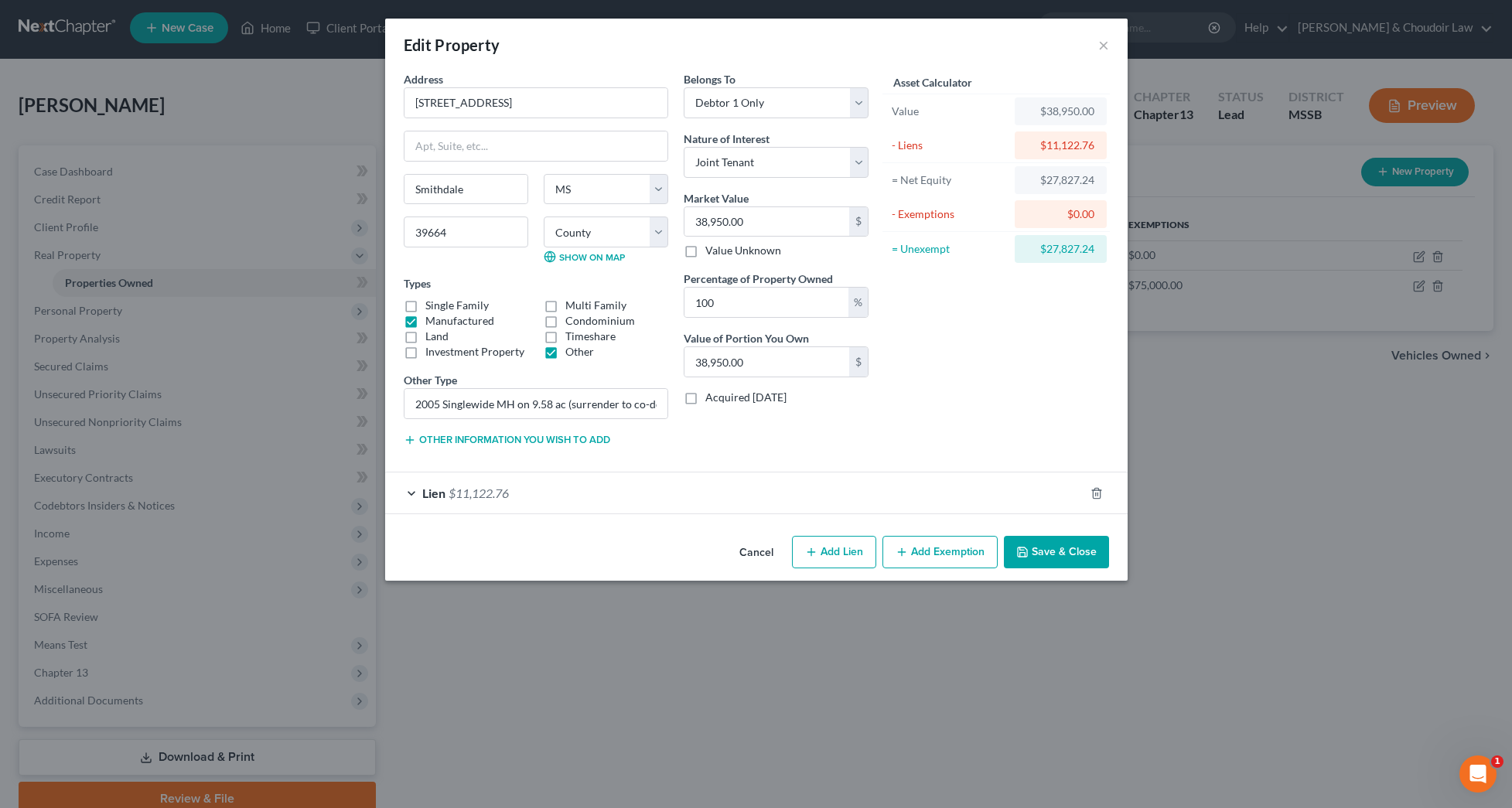
click at [1048, 546] on button "Save & Close" at bounding box center [1056, 551] width 105 height 32
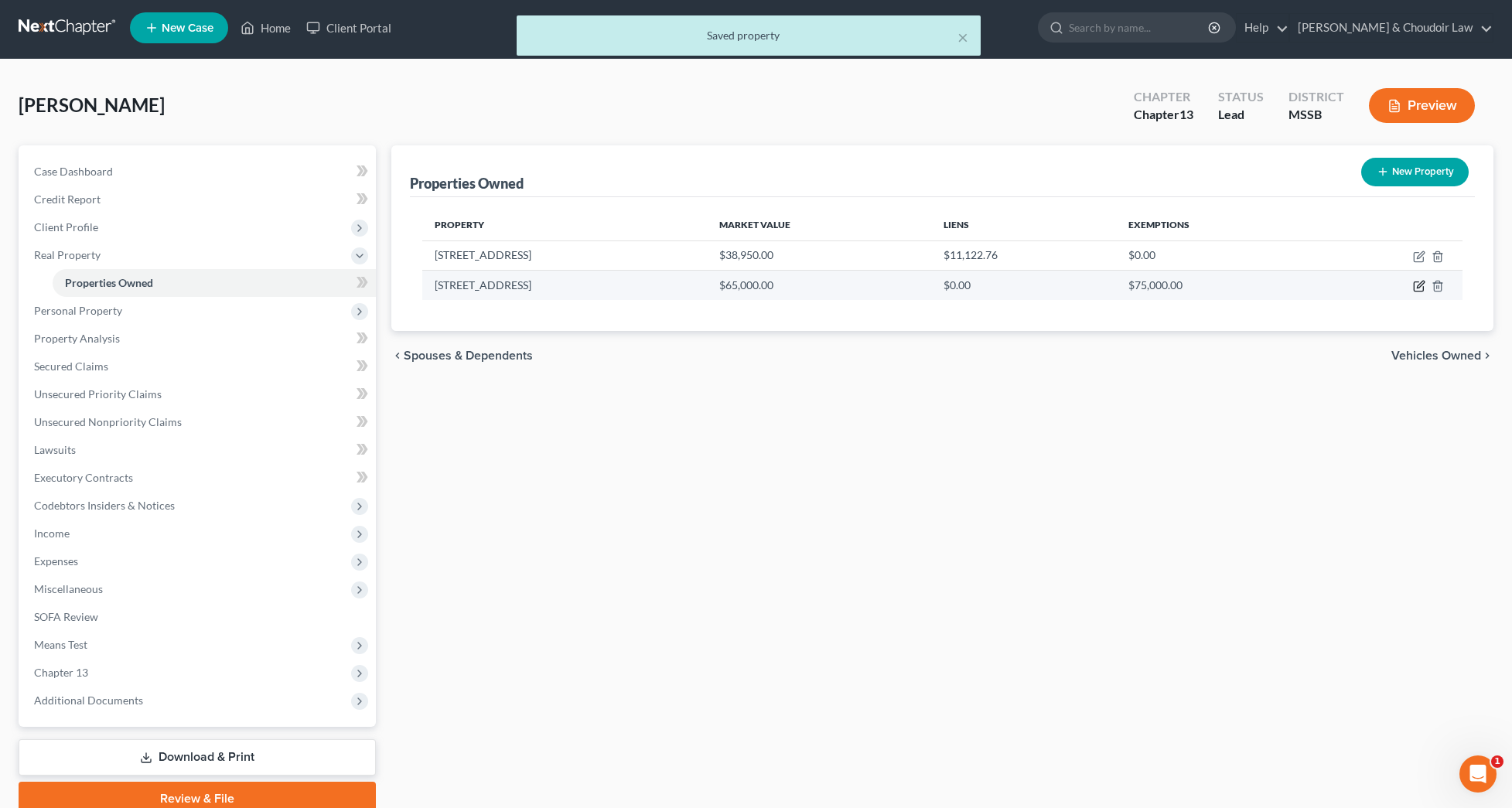
click at [1420, 284] on icon "button" at bounding box center [1419, 286] width 12 height 12
select select "25"
select select "42"
select select "3"
select select "4"
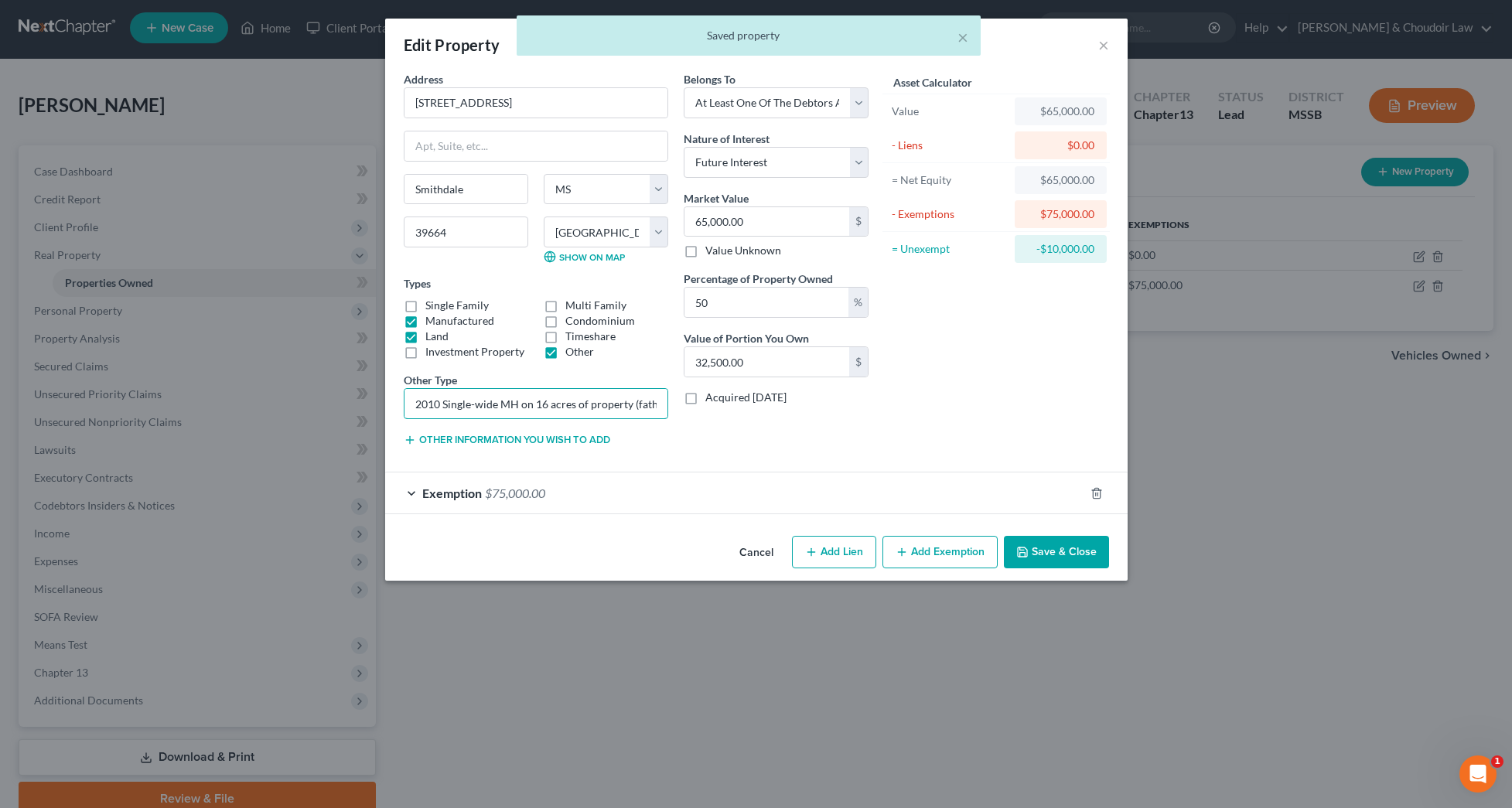
drag, startPoint x: 637, startPoint y: 406, endPoint x: 717, endPoint y: 409, distance: 80.1
click at [717, 409] on div "Address * [GEOGRAPHIC_DATA] [GEOGRAPHIC_DATA] [GEOGRAPHIC_DATA] [US_STATE][GEOG…" at bounding box center [637, 265] width 481 height 388
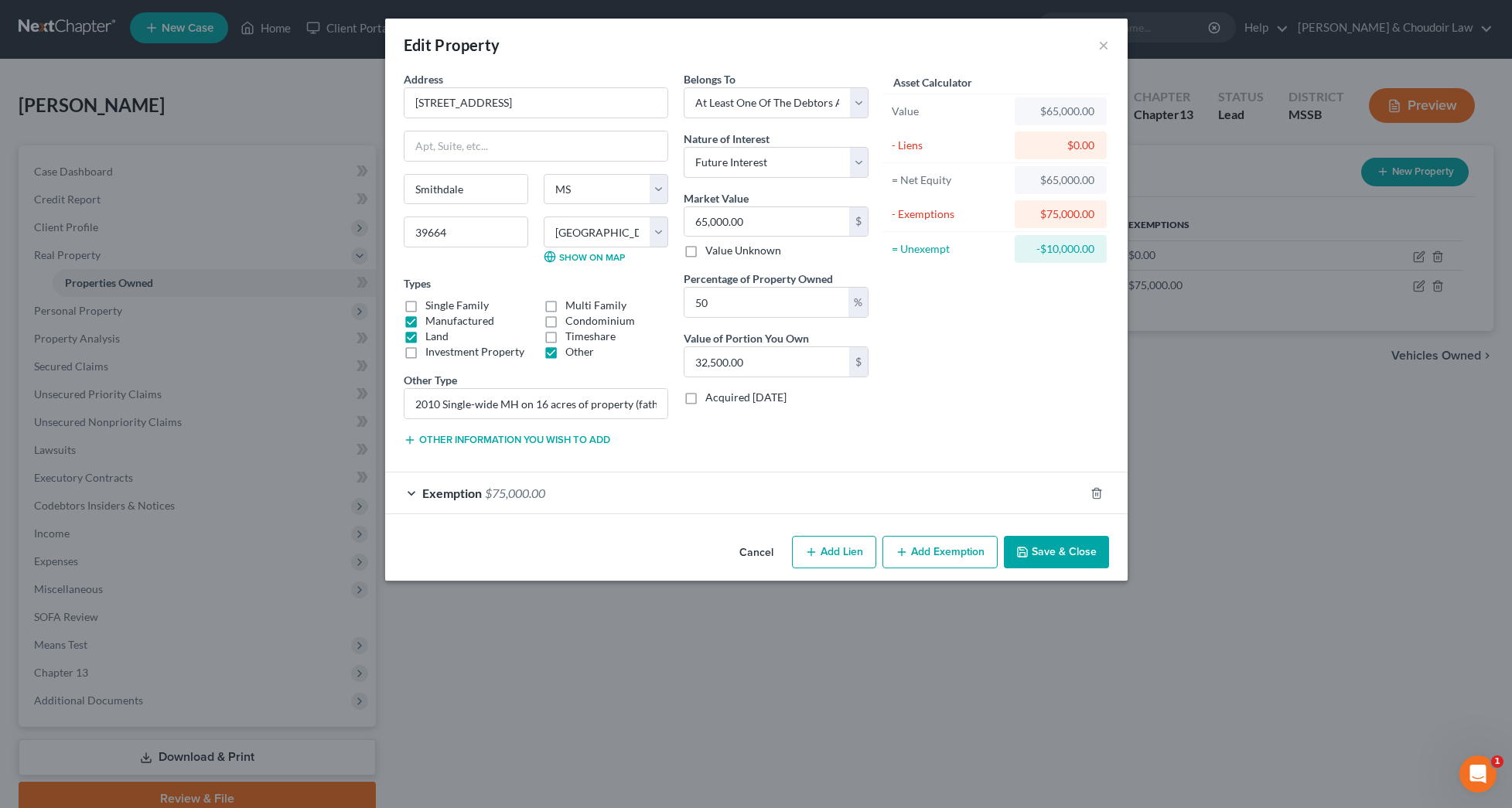
click at [1083, 545] on button "Save & Close" at bounding box center [1056, 551] width 105 height 32
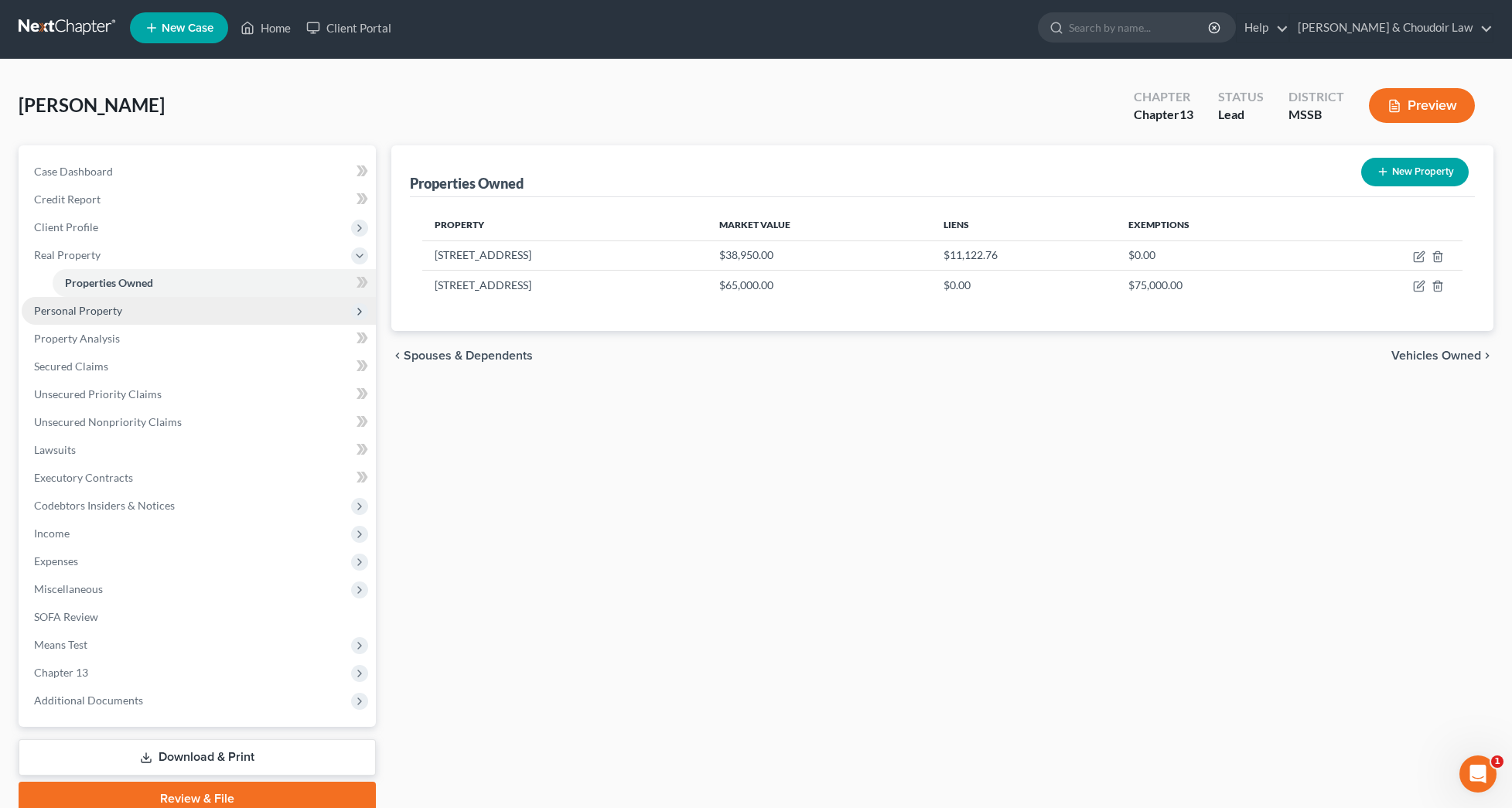
click at [113, 300] on span "Personal Property" at bounding box center [198, 311] width 354 height 28
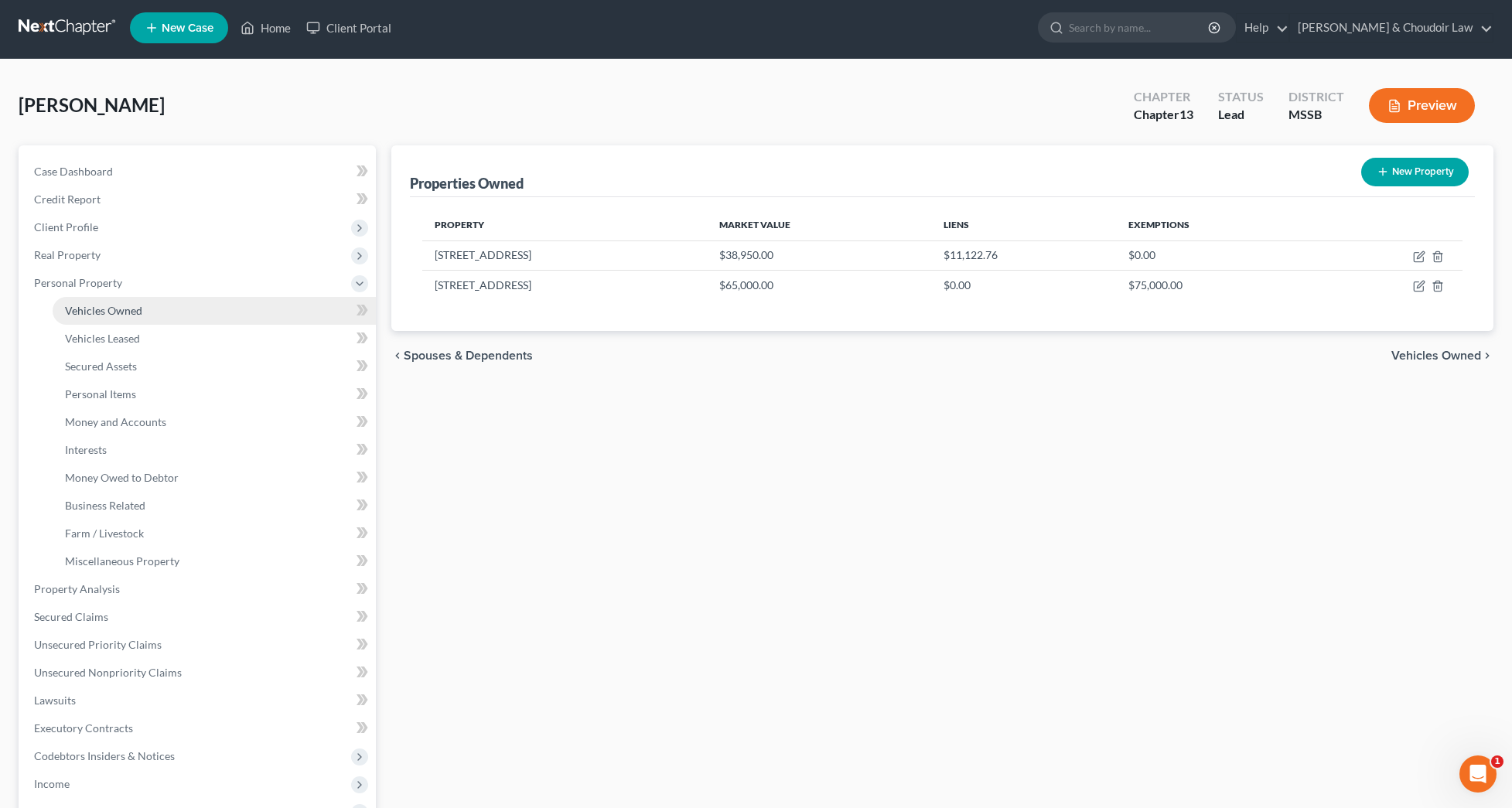
click at [111, 314] on span "Vehicles Owned" at bounding box center [104, 310] width 78 height 13
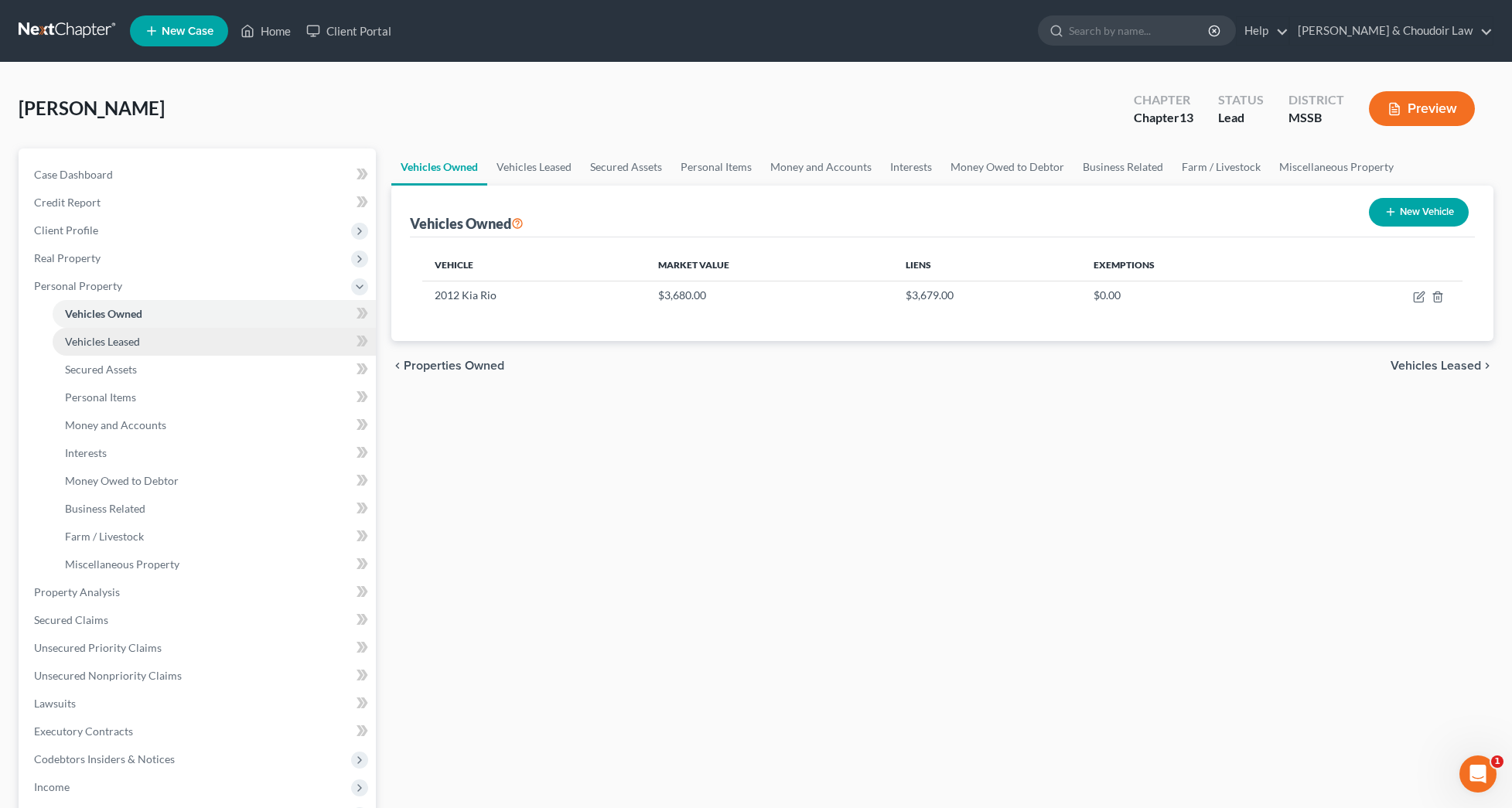
click at [121, 333] on link "Vehicles Leased" at bounding box center [215, 342] width 324 height 28
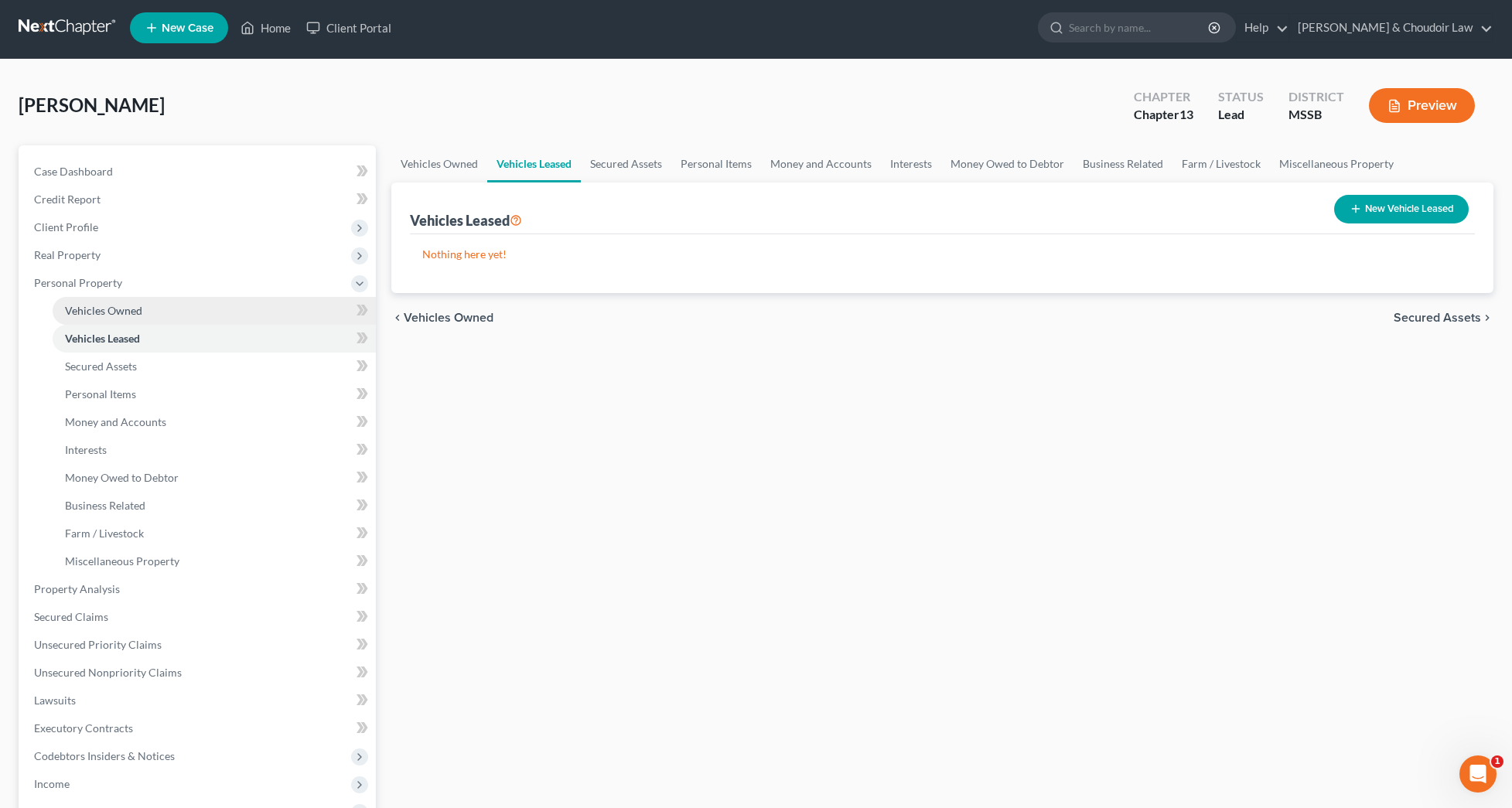
scroll to position [3, 0]
click at [128, 317] on link "Vehicles Owned" at bounding box center [215, 311] width 324 height 28
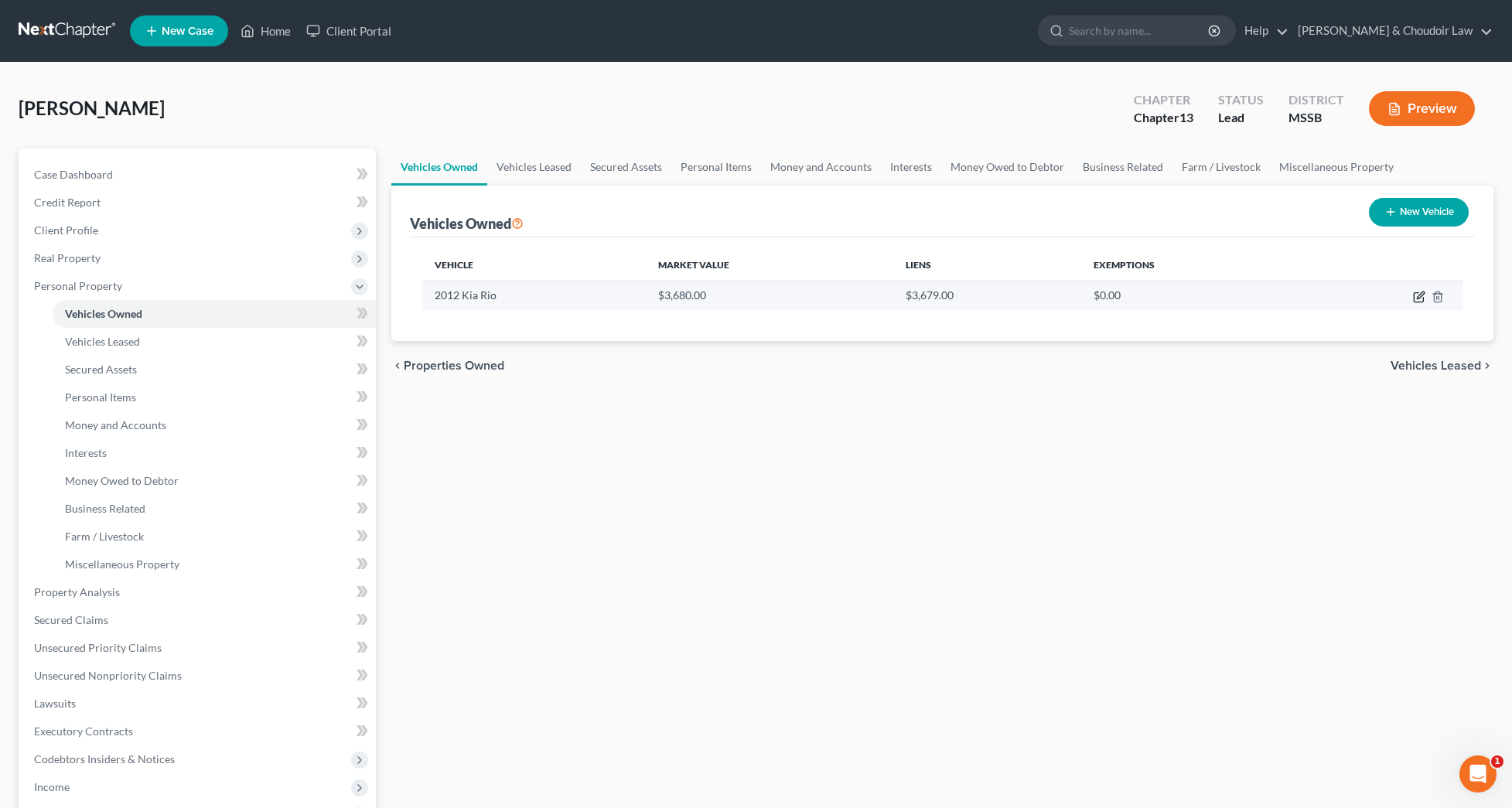
click at [1415, 295] on icon "button" at bounding box center [1419, 296] width 12 height 12
select select "0"
select select "14"
select select "2"
select select "0"
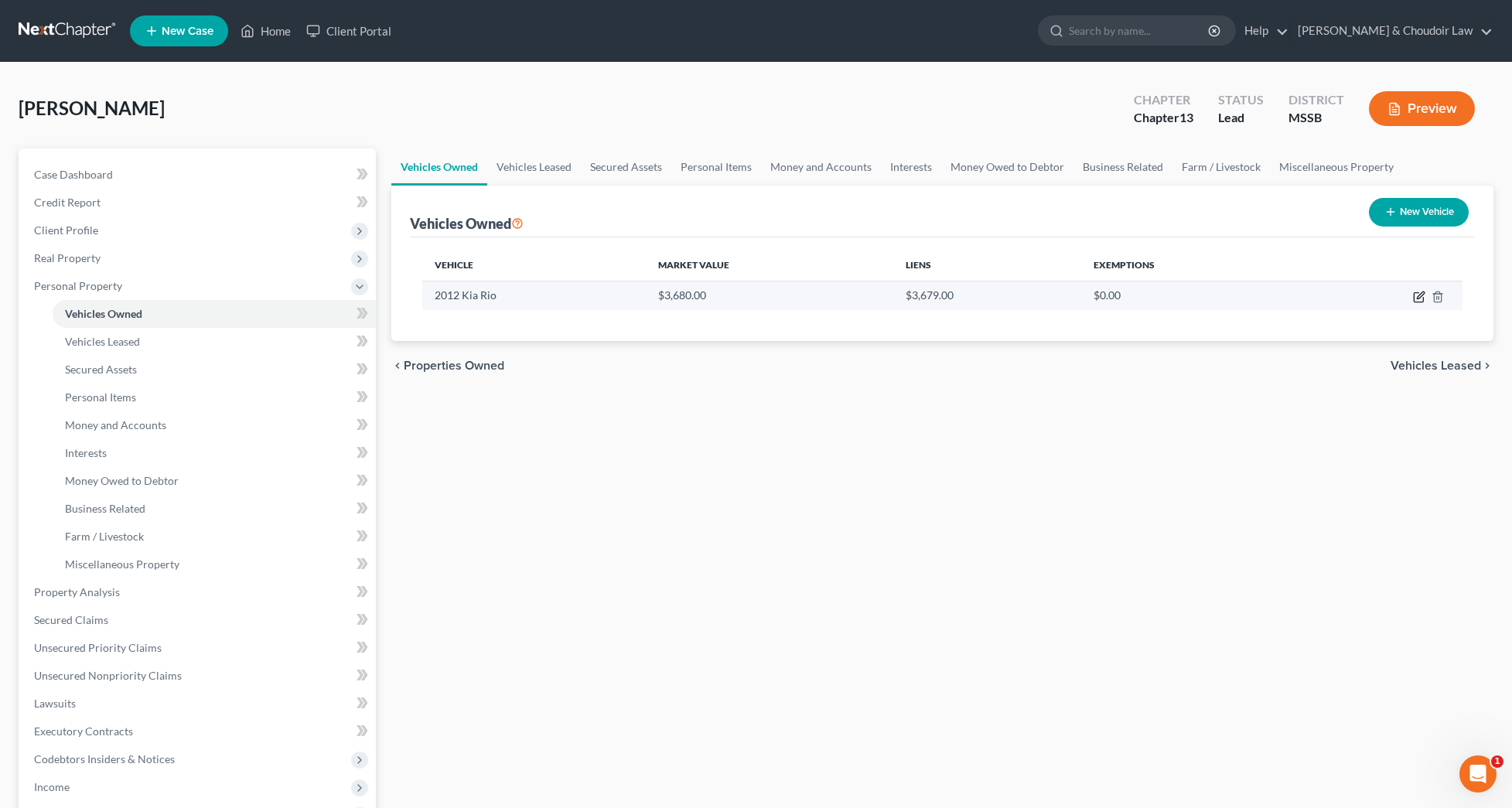
select select "25"
select select "2"
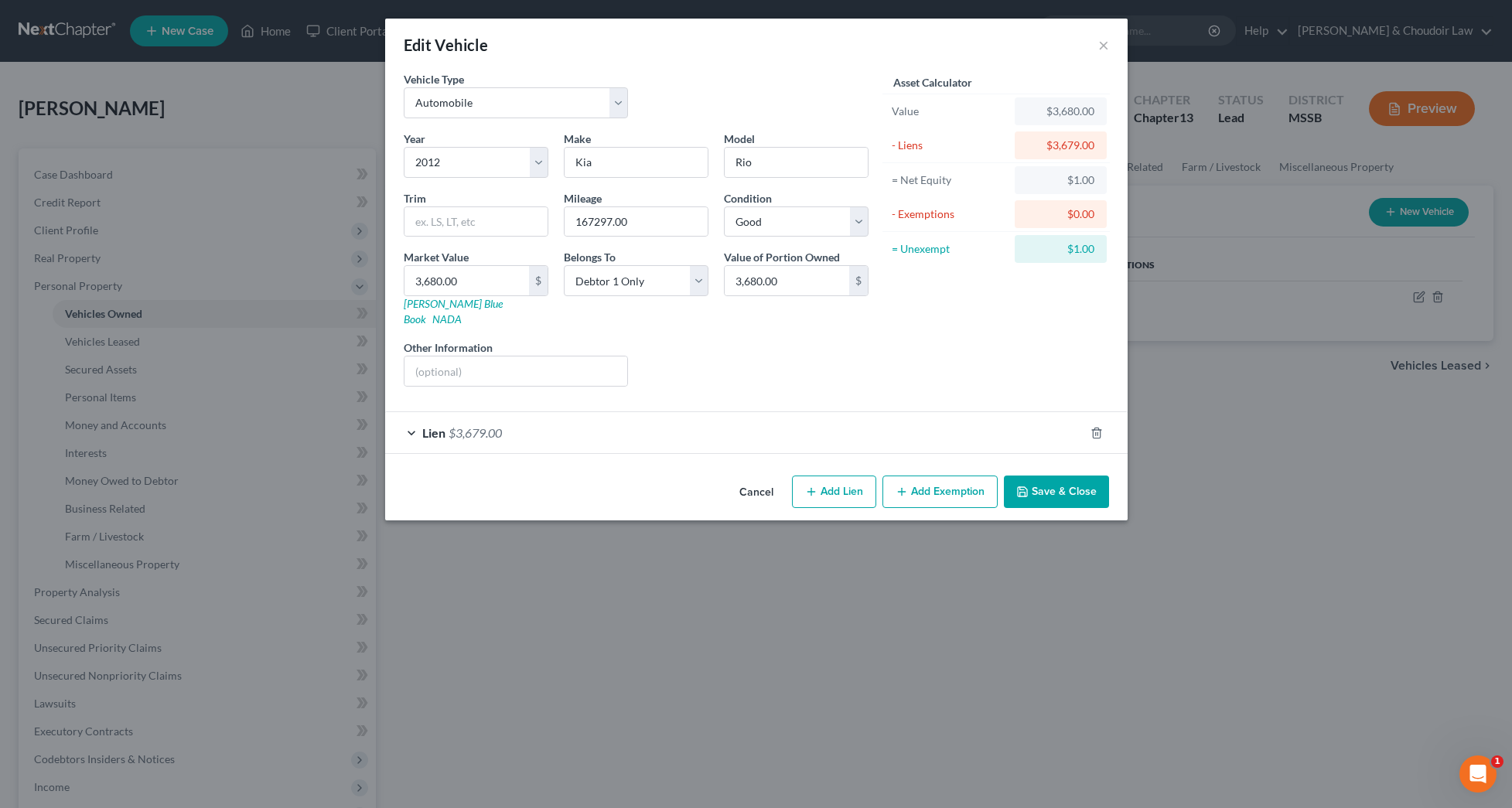
click at [667, 412] on div "Lien $3,679.00" at bounding box center [734, 432] width 699 height 41
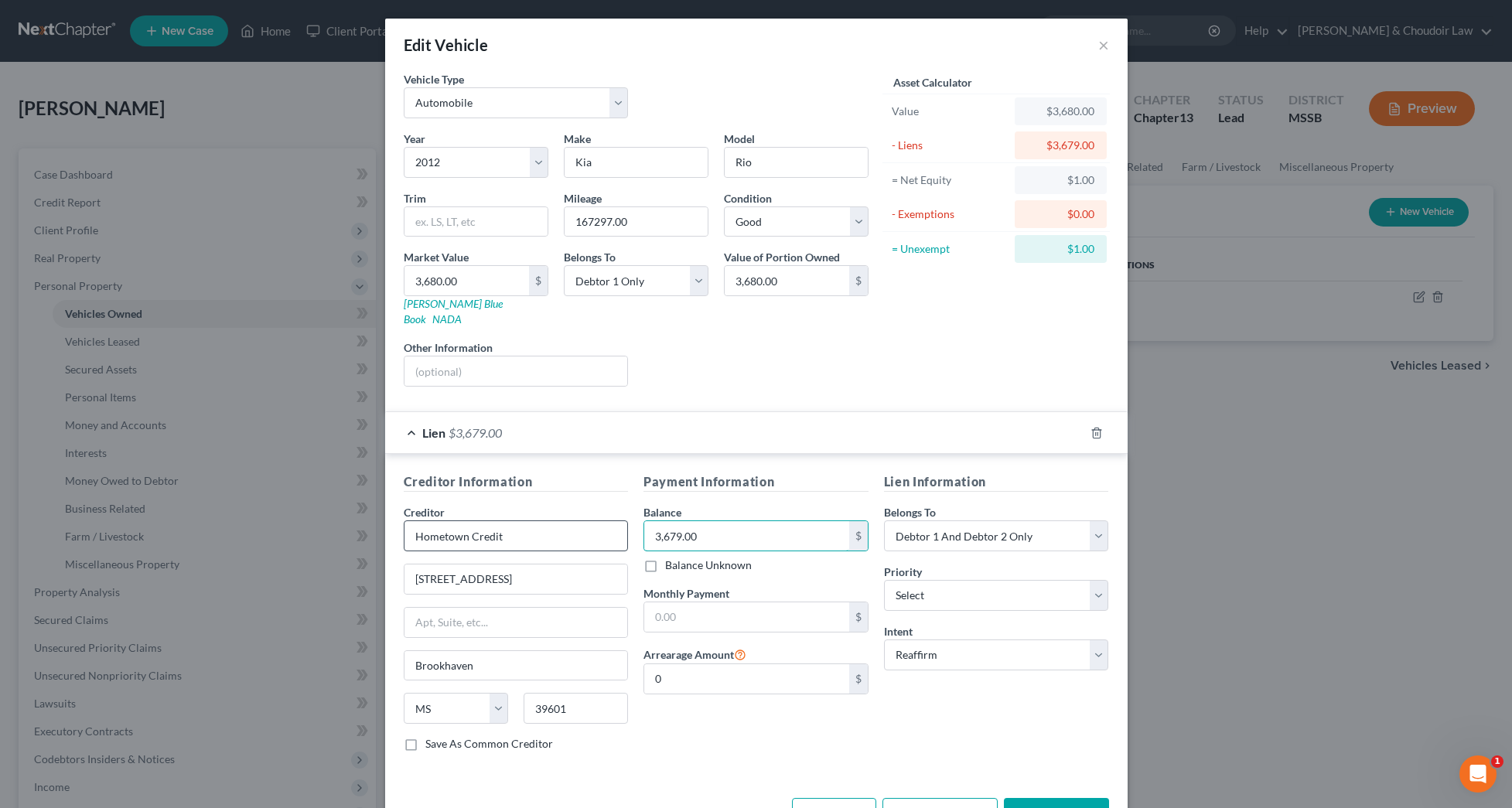
drag, startPoint x: 725, startPoint y: 532, endPoint x: 626, endPoint y: 521, distance: 99.6
click at [626, 521] on div "Creditor Information Creditor * Hometown Credit [STREET_ADDRESS][GEOGRAPHIC_DAT…" at bounding box center [756, 617] width 721 height 291
type input "2,663"
click at [1051, 798] on button "Save & Close" at bounding box center [1056, 814] width 105 height 32
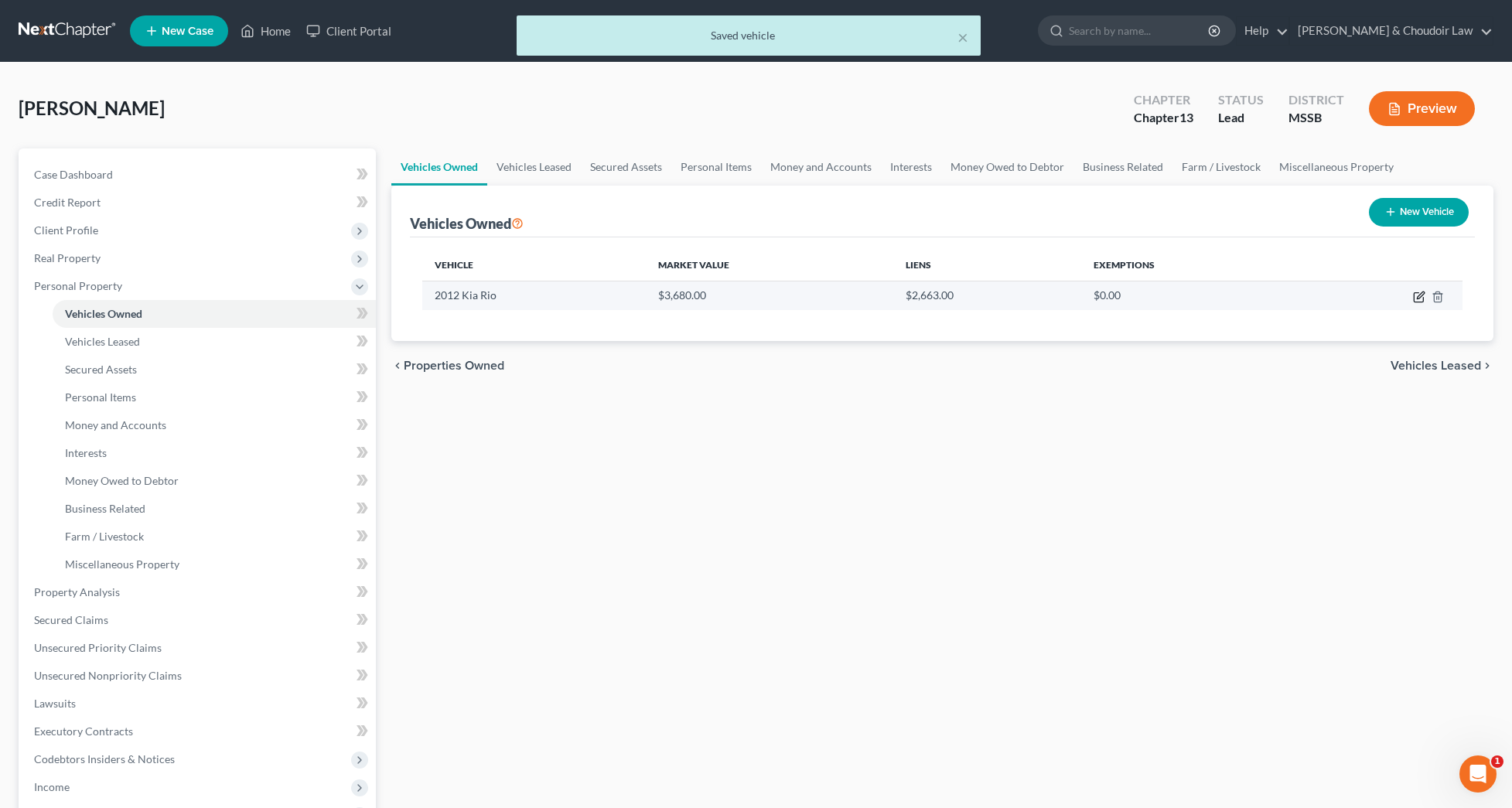
click at [1417, 295] on icon "button" at bounding box center [1419, 296] width 12 height 12
select select "0"
select select "14"
select select "2"
select select "0"
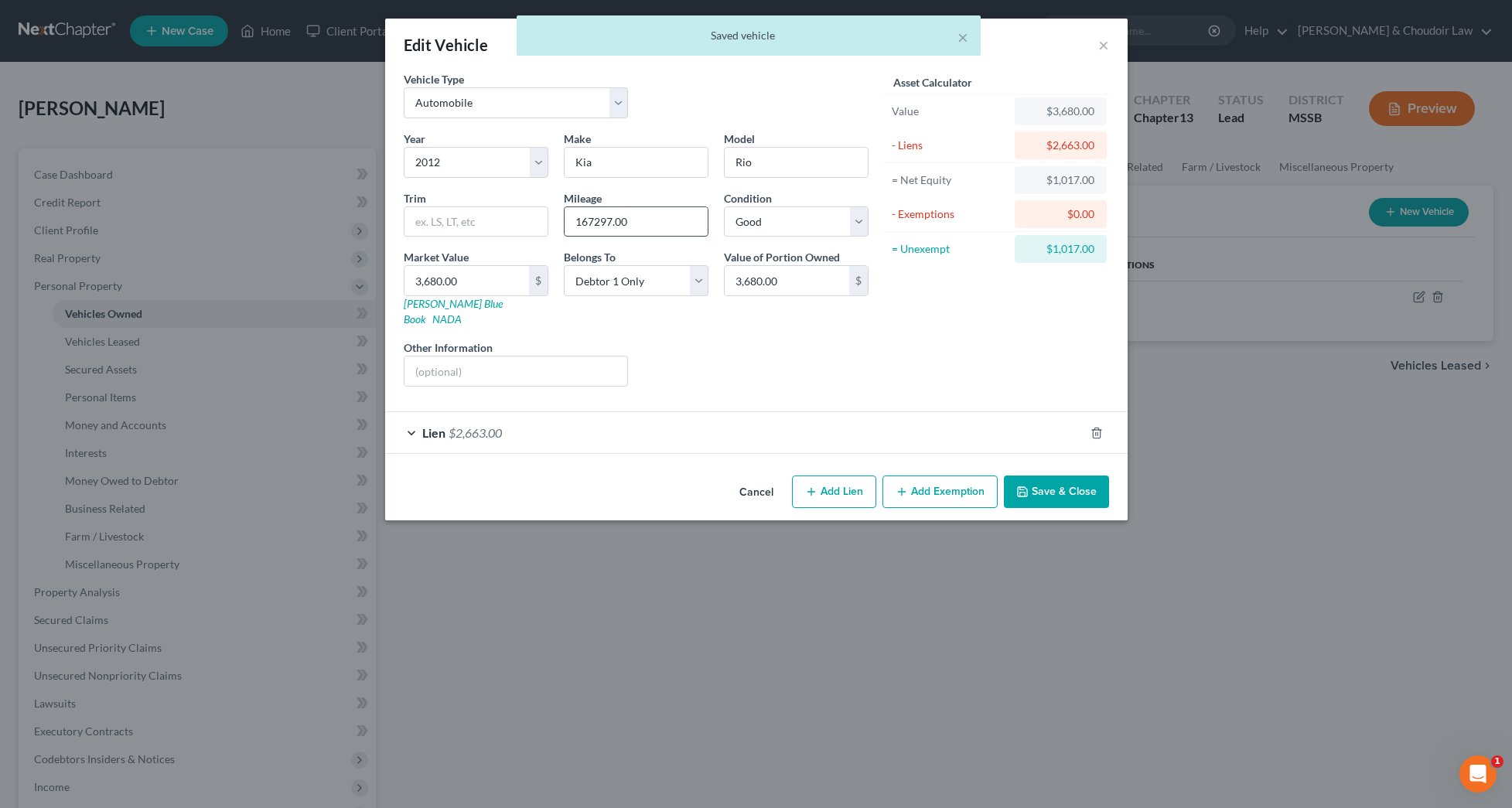
drag, startPoint x: 672, startPoint y: 221, endPoint x: 635, endPoint y: 224, distance: 37.1
click at [547, 215] on div "Year Select 2026 2025 2024 2023 2022 2021 2020 2019 2018 2017 2016 2015 2014 20…" at bounding box center [637, 264] width 481 height 268
click at [647, 224] on input "167297.00" at bounding box center [636, 222] width 143 height 30
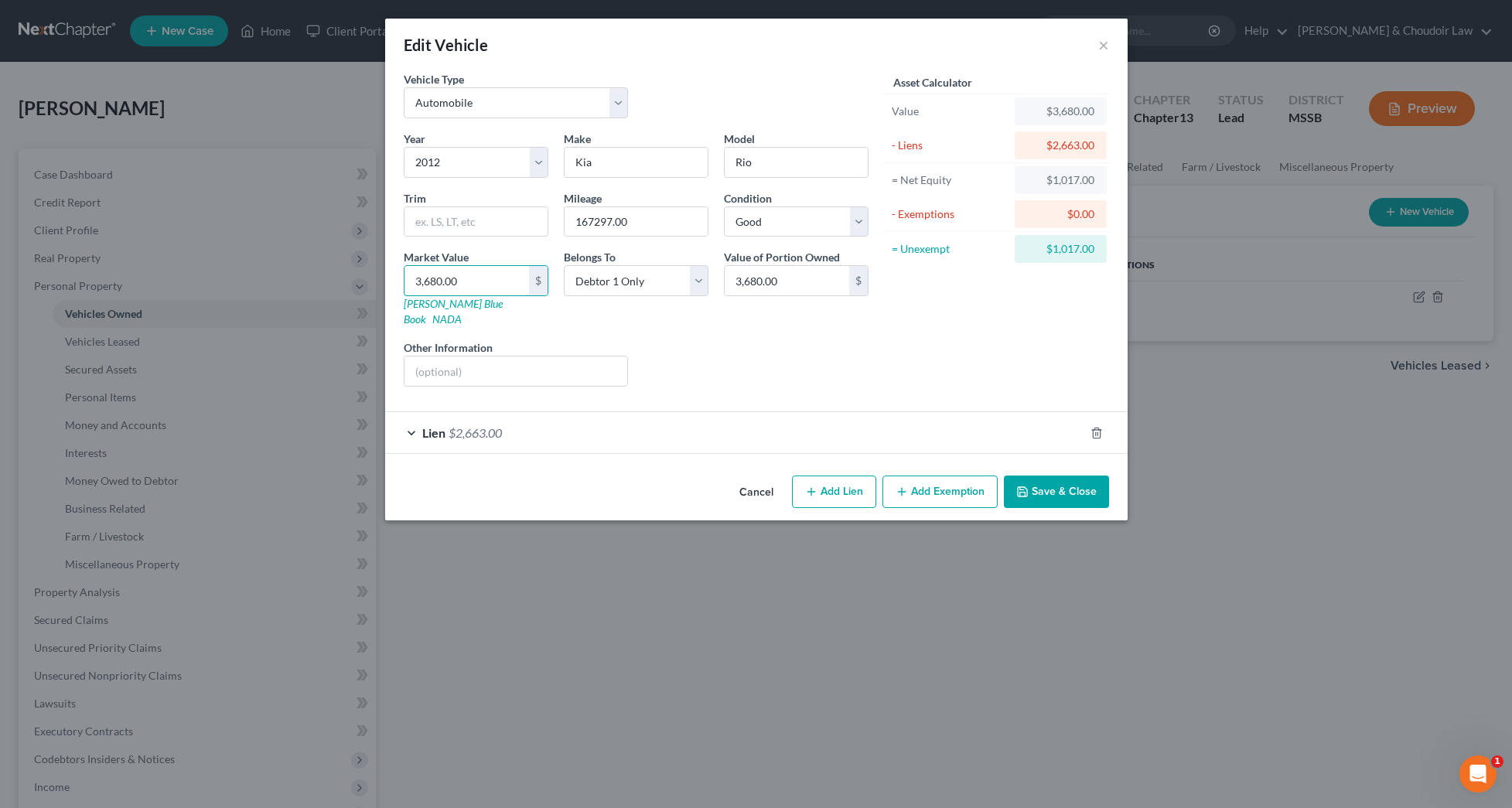
drag, startPoint x: 485, startPoint y: 287, endPoint x: 361, endPoint y: 285, distance: 124.0
click at [361, 285] on div "Edit Vehicle × Vehicle Type Select Automobile Truck Trailer Watercraft Aircraft…" at bounding box center [756, 404] width 1512 height 808
type input "2"
type input "2.00"
type input "27"
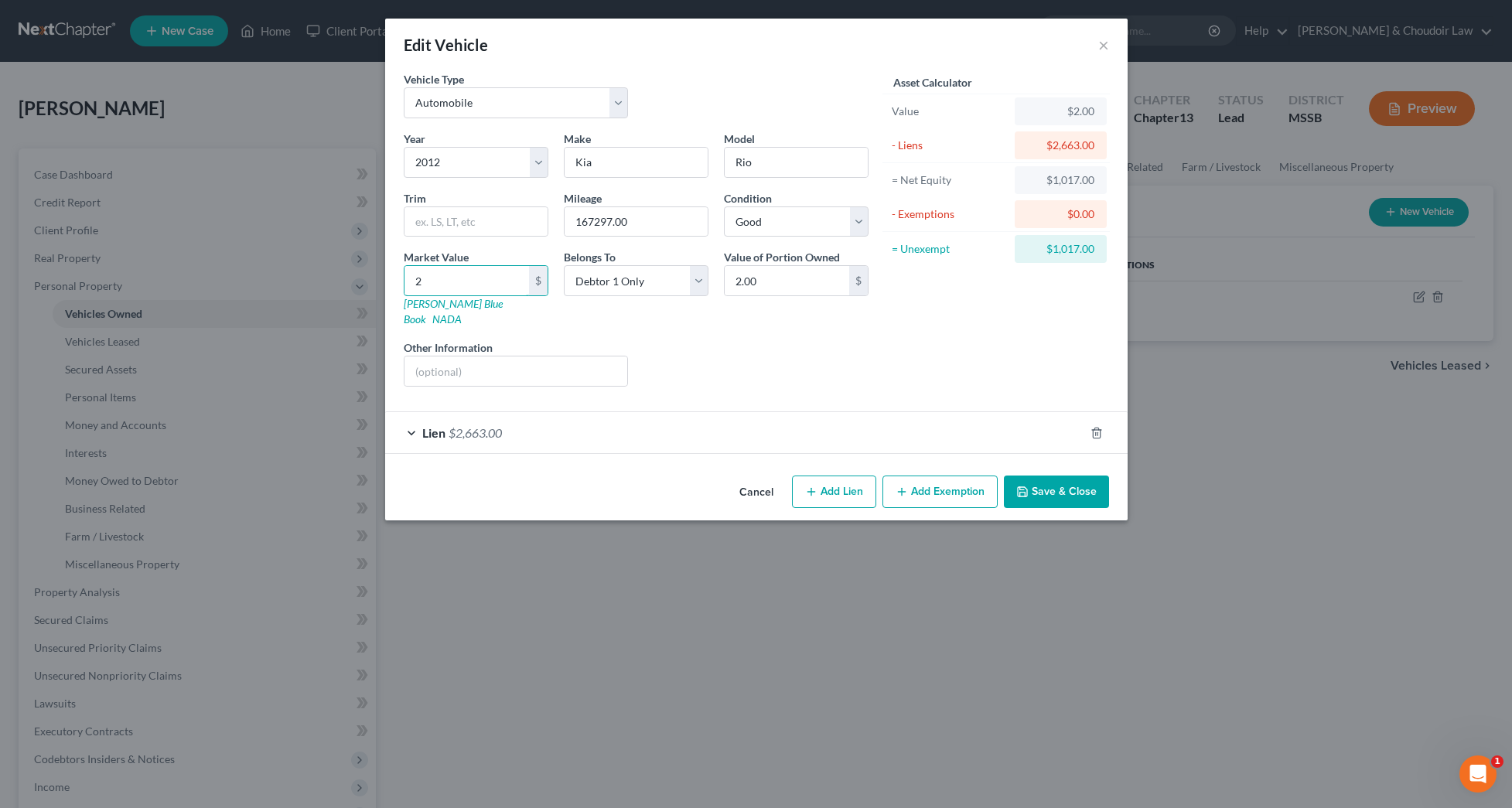
type input "27.00"
type input "279"
type input "279.00"
type input "27"
type input "27.00"
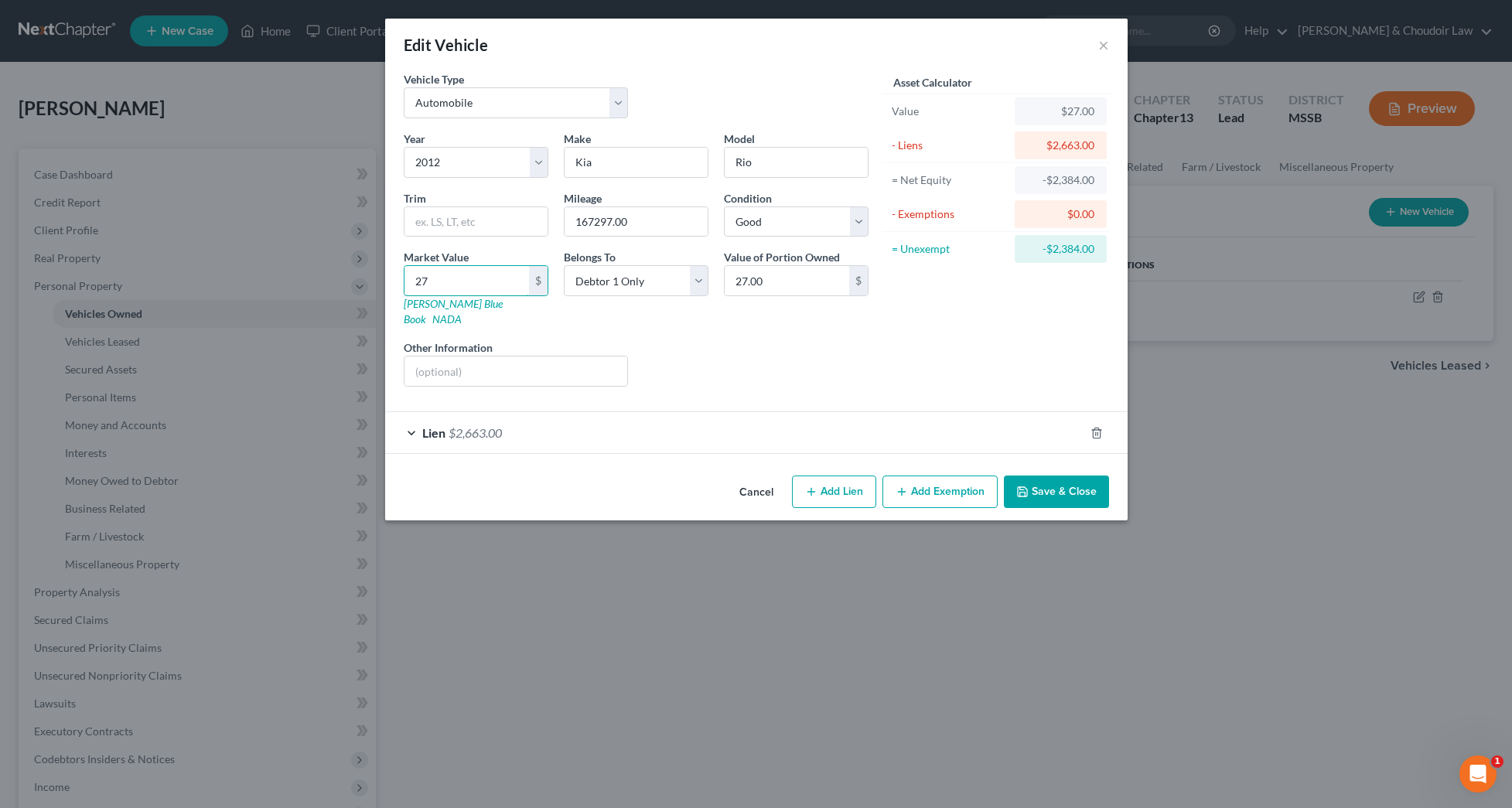
type input "270"
type input "270.00"
type input "2700"
type input "2,700.00"
type input "2,700"
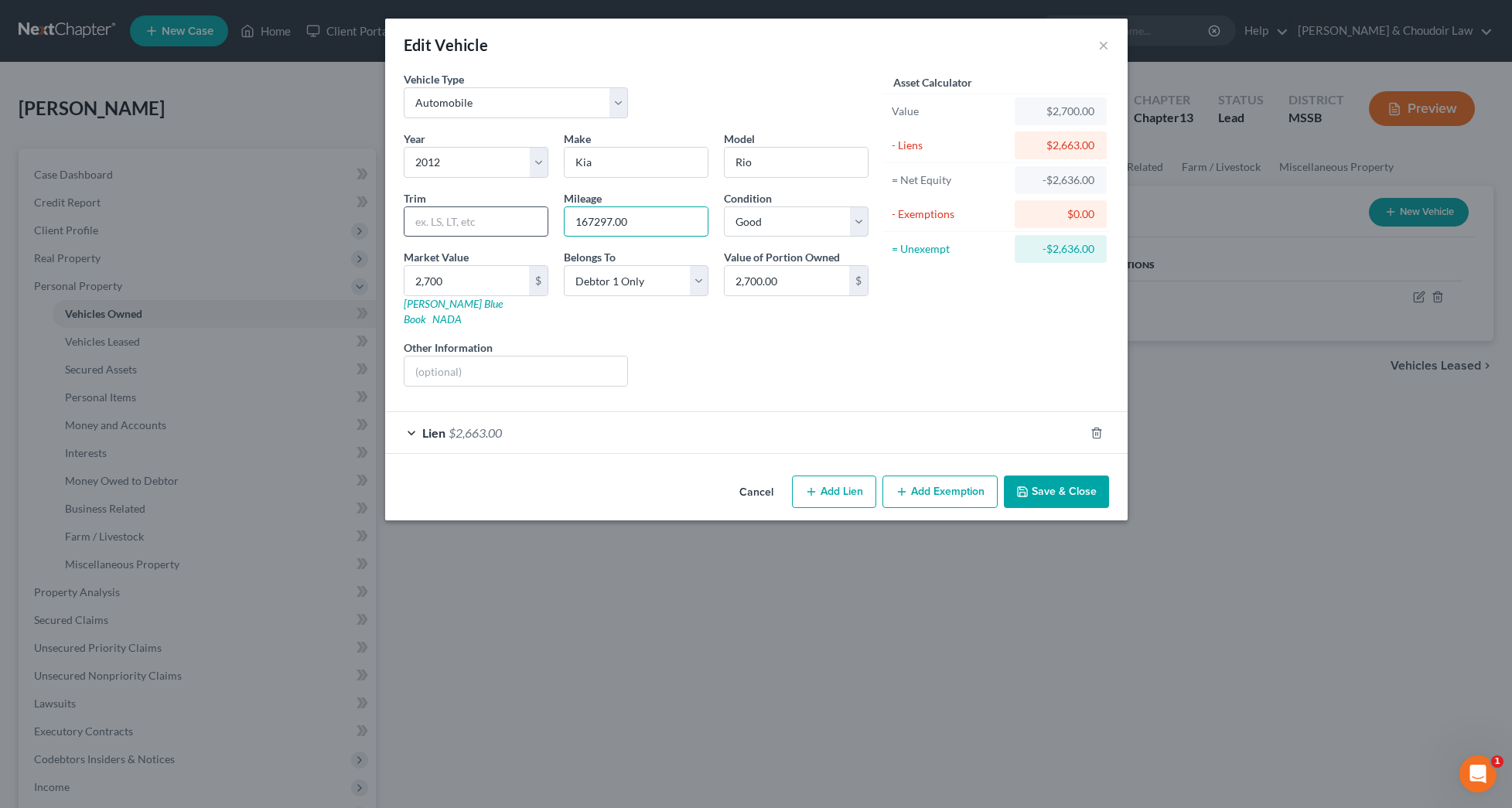
drag, startPoint x: 632, startPoint y: 215, endPoint x: 512, endPoint y: 215, distance: 120.0
click at [512, 215] on div "Year Select 2026 2025 2024 2023 2022 2021 2020 2019 2018 2017 2016 2015 2014 20…" at bounding box center [637, 264] width 481 height 268
type input "175000"
click at [1054, 477] on button "Save & Close" at bounding box center [1056, 491] width 105 height 32
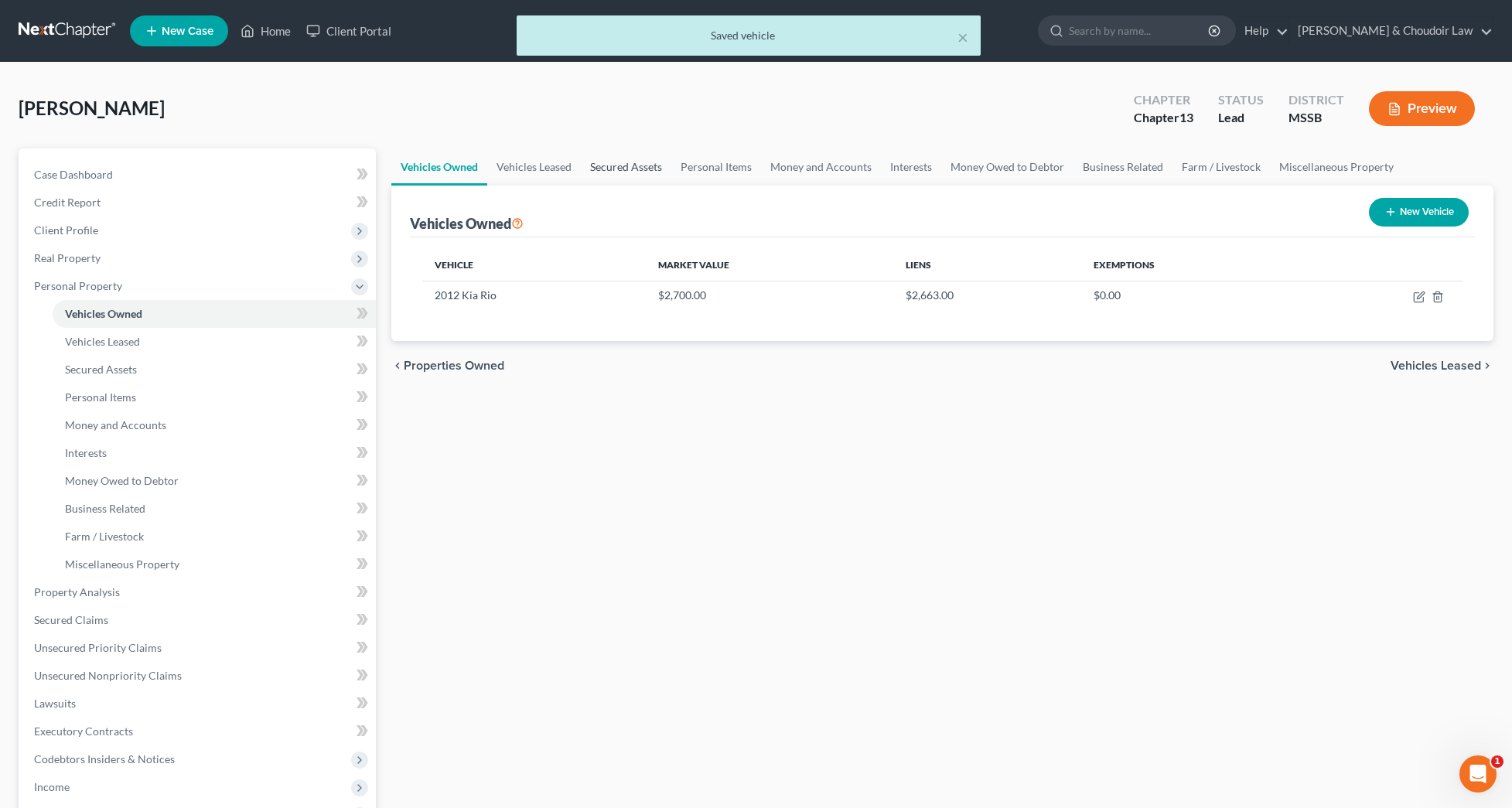
click at [620, 169] on link "Secured Assets" at bounding box center [626, 167] width 91 height 37
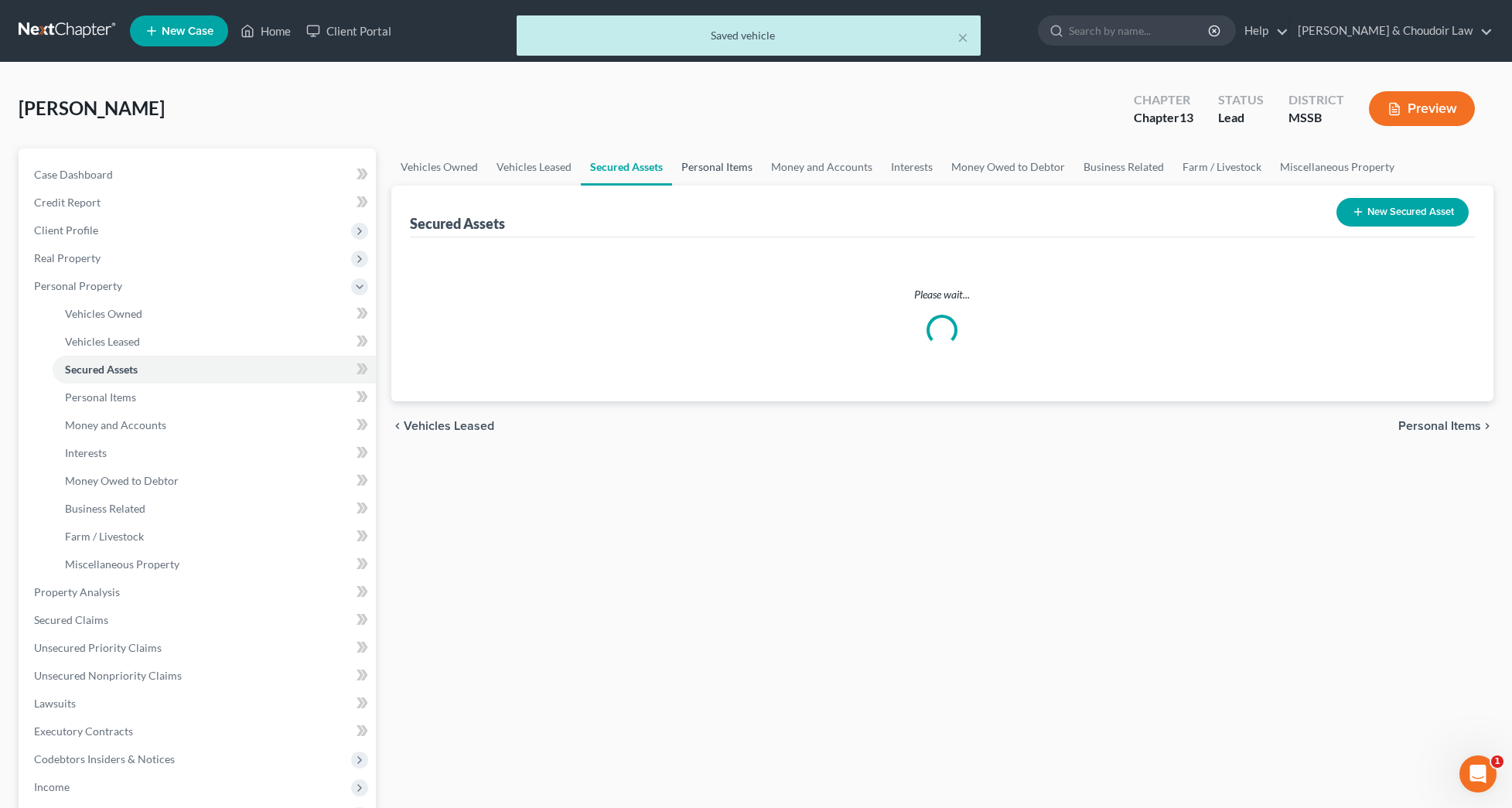
click at [737, 165] on link "Personal Items" at bounding box center [717, 167] width 90 height 37
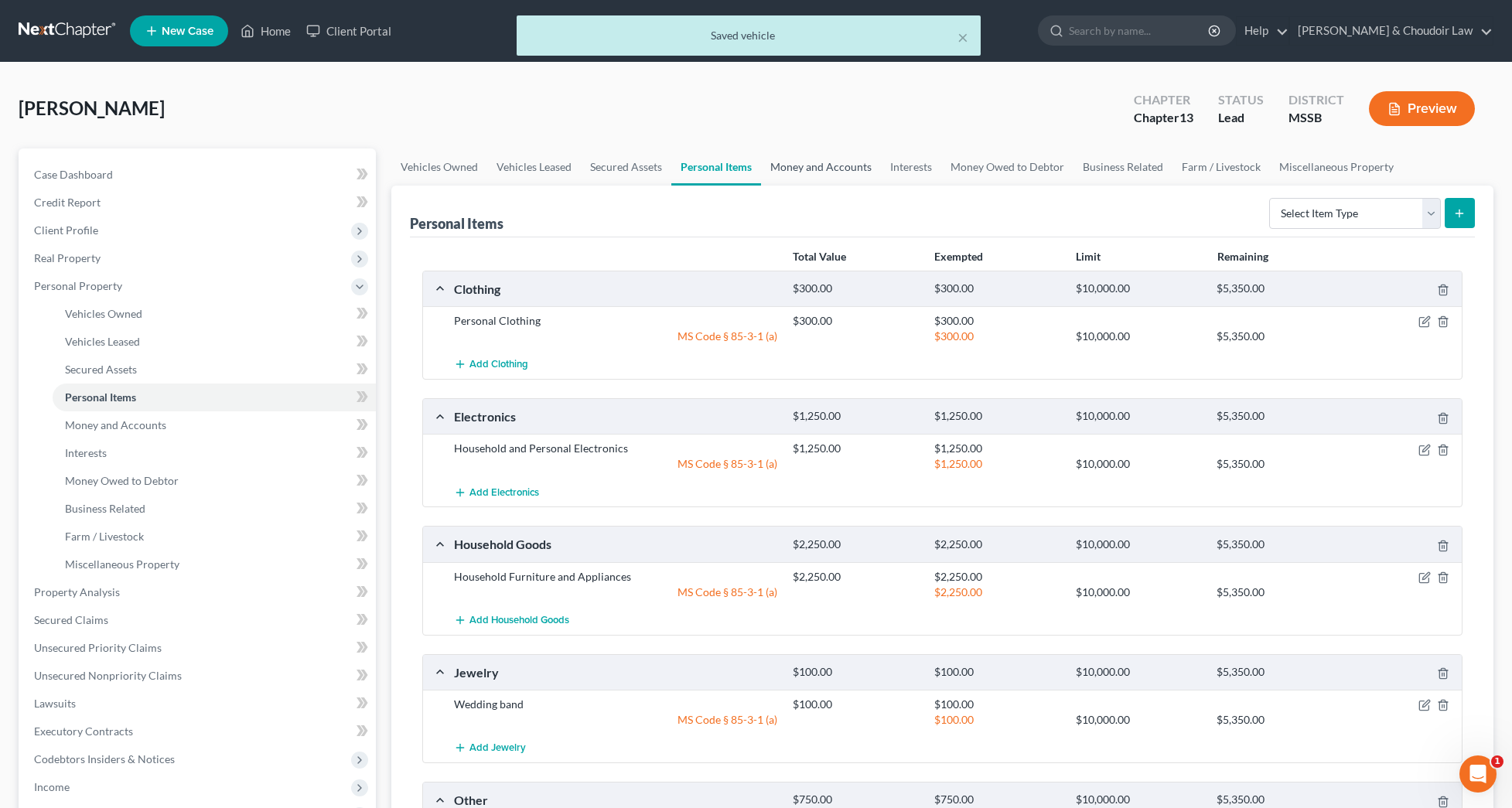
click at [822, 168] on link "Money and Accounts" at bounding box center [821, 167] width 120 height 37
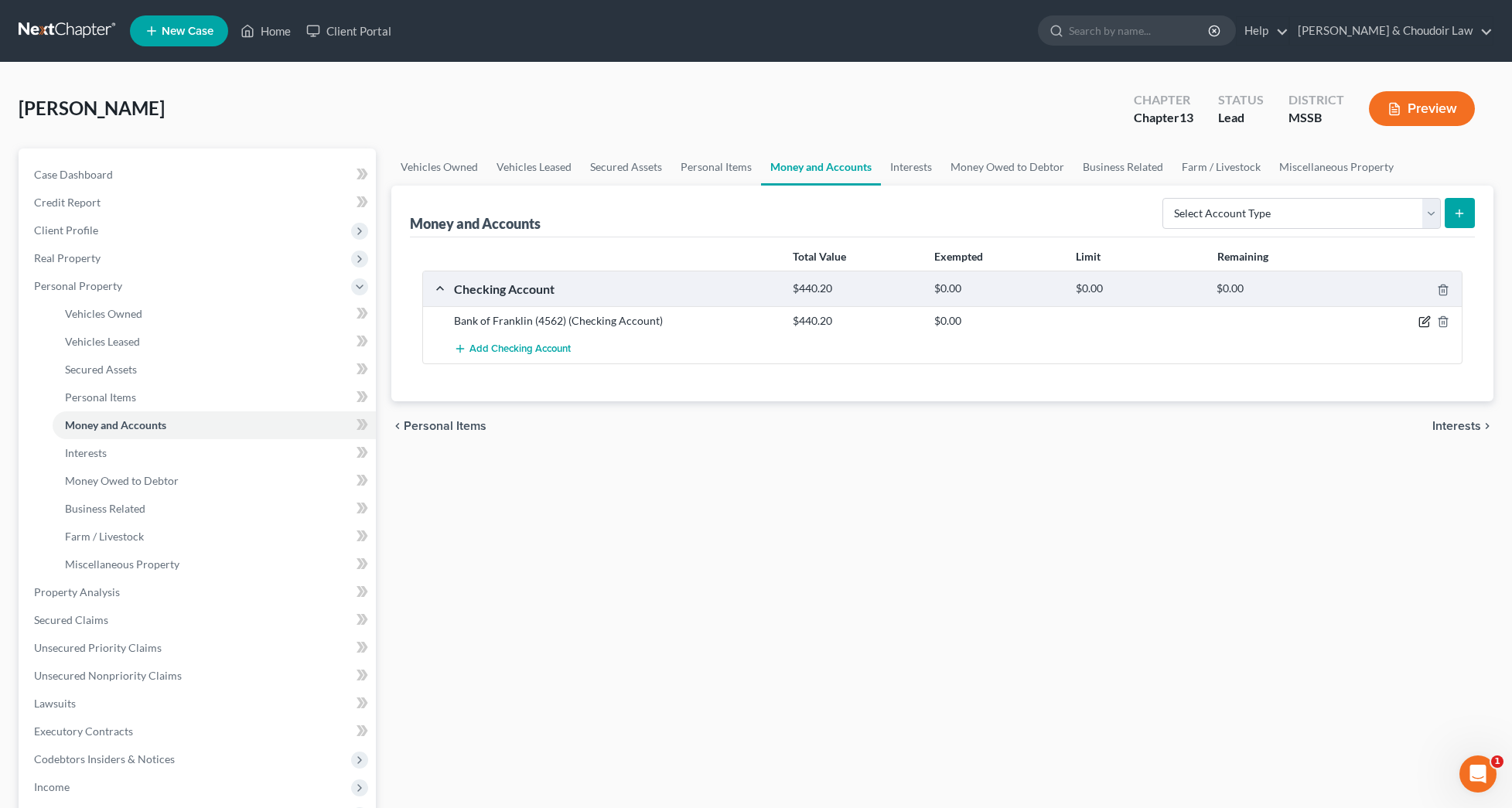
click at [1424, 322] on icon "button" at bounding box center [1426, 320] width 7 height 7
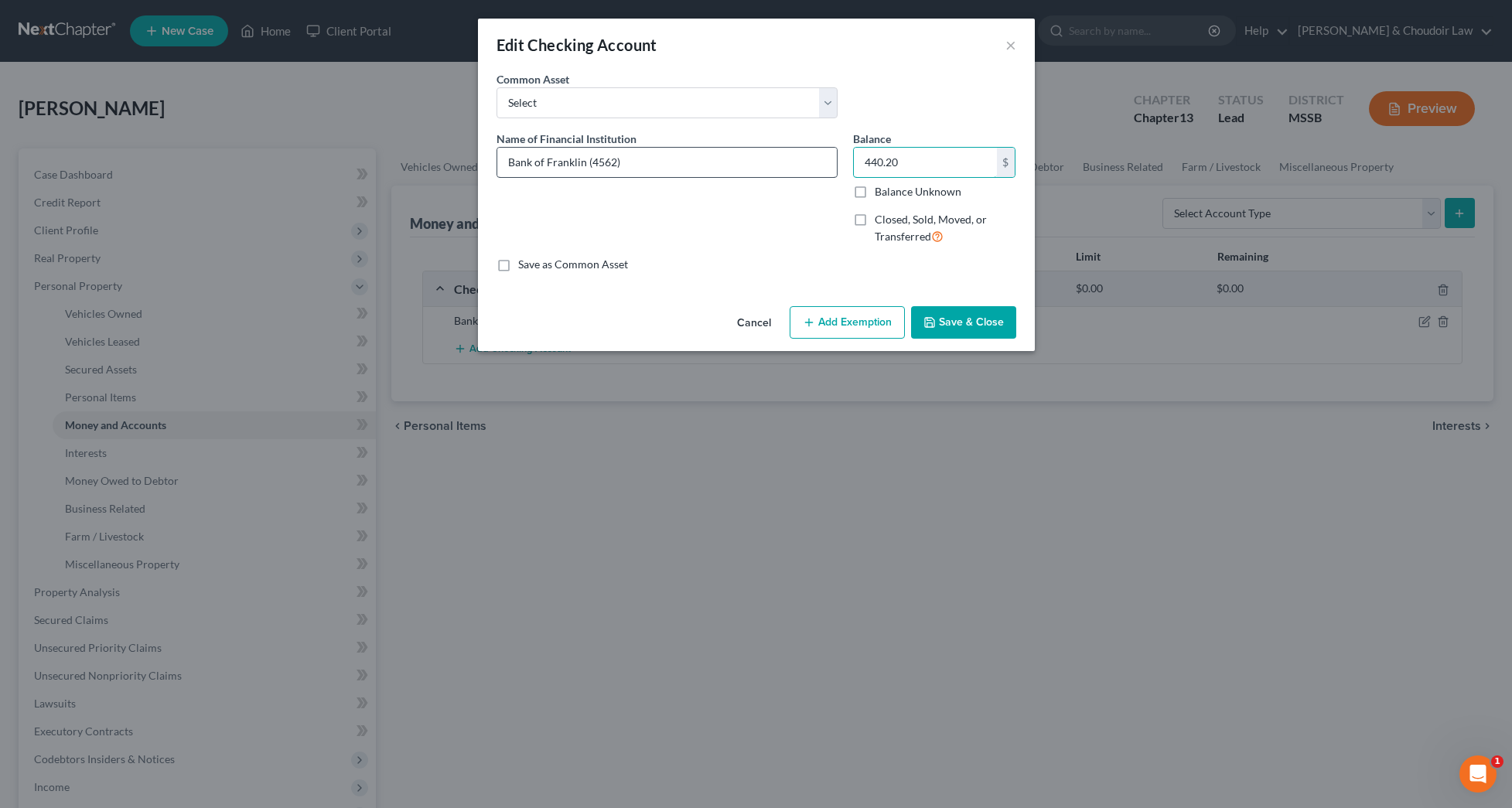
drag, startPoint x: 910, startPoint y: 168, endPoint x: 780, endPoint y: 153, distance: 130.9
click at [780, 153] on div "Name of Financial Institution * Bank of Franklin (4562) Balance 440.20 $ Balanc…" at bounding box center [756, 194] width 535 height 127
click at [956, 328] on button "Save & Close" at bounding box center [963, 322] width 105 height 32
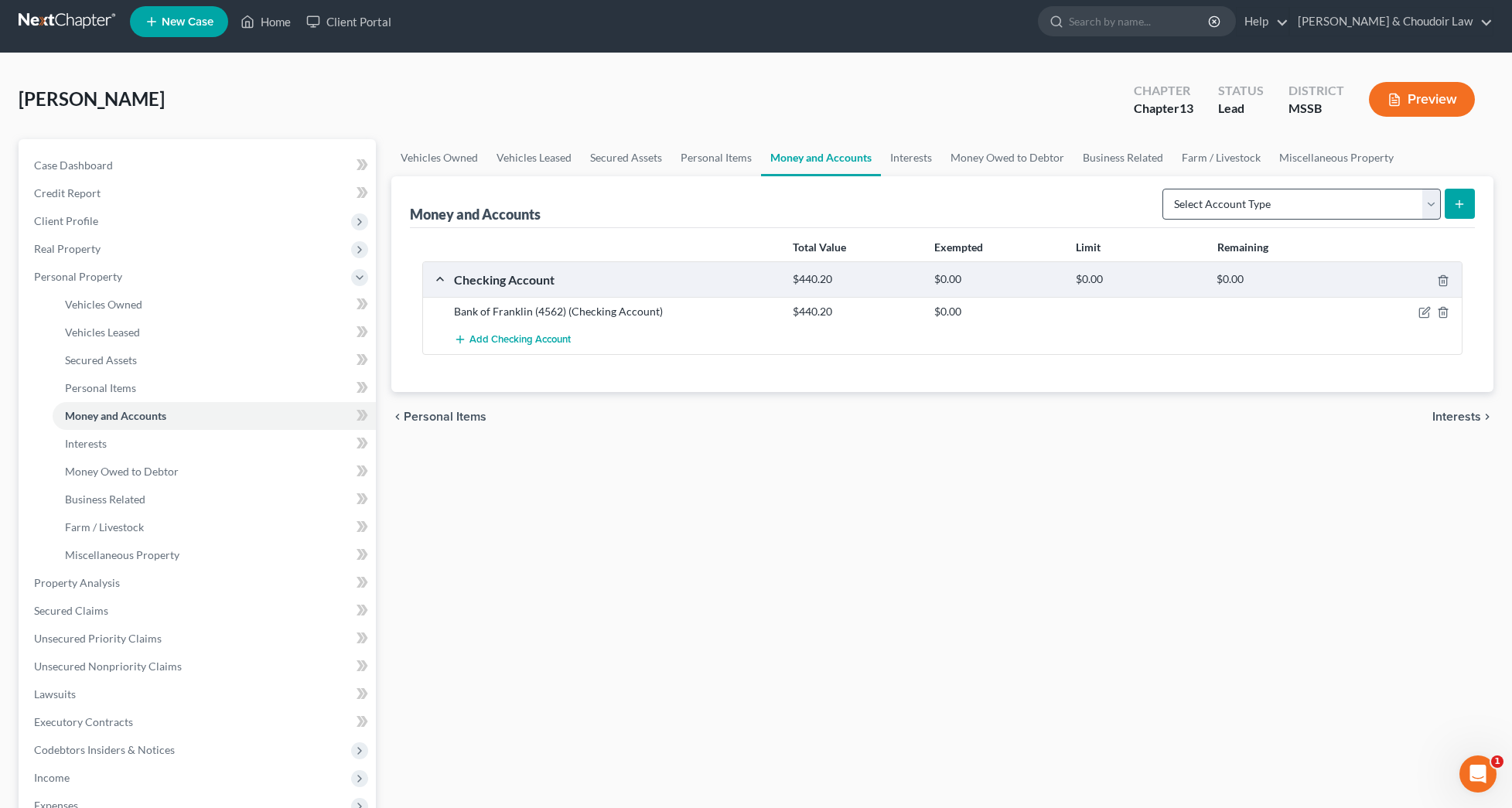
scroll to position [5, 0]
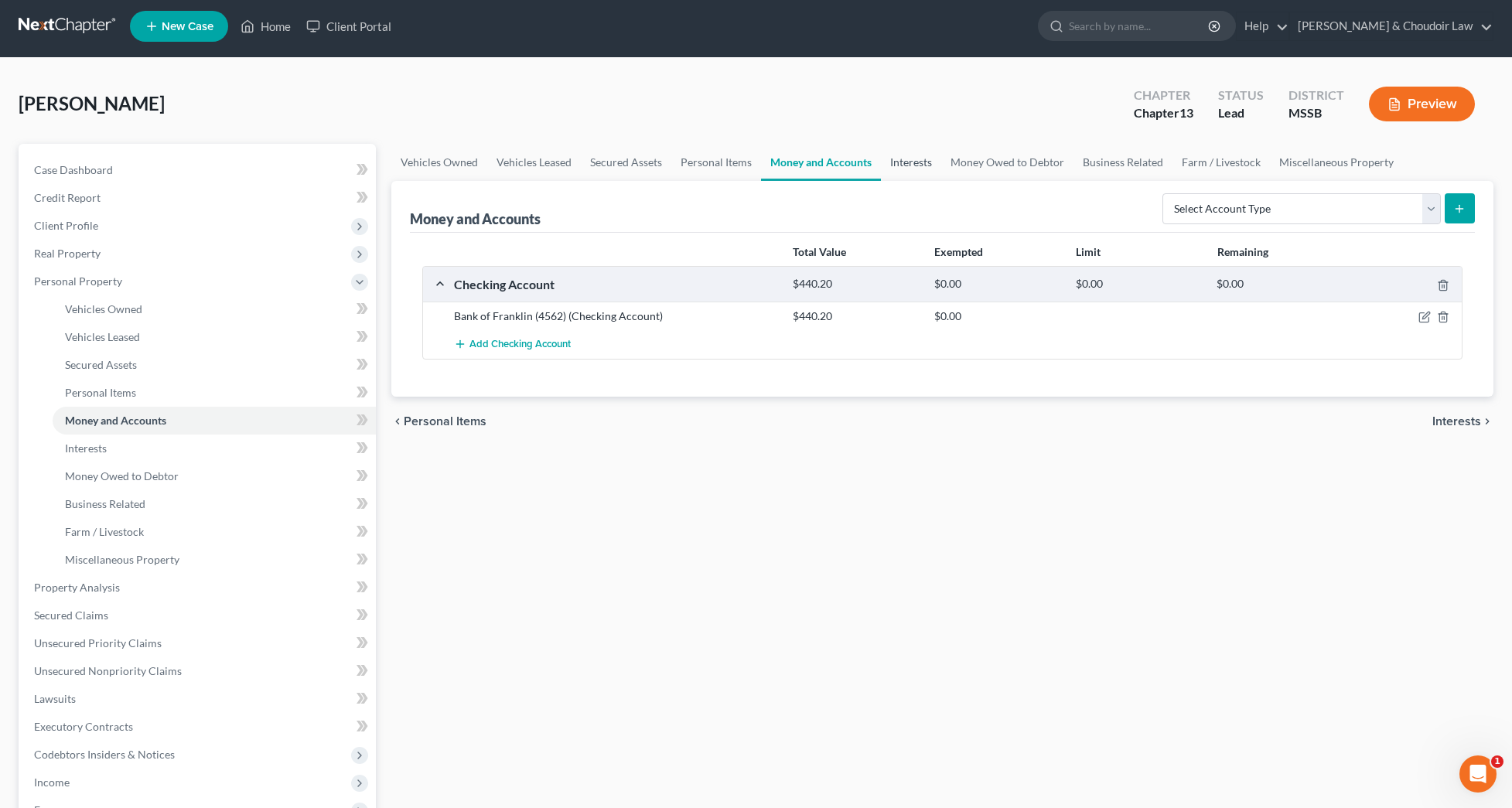
click at [889, 163] on link "Interests" at bounding box center [911, 162] width 60 height 37
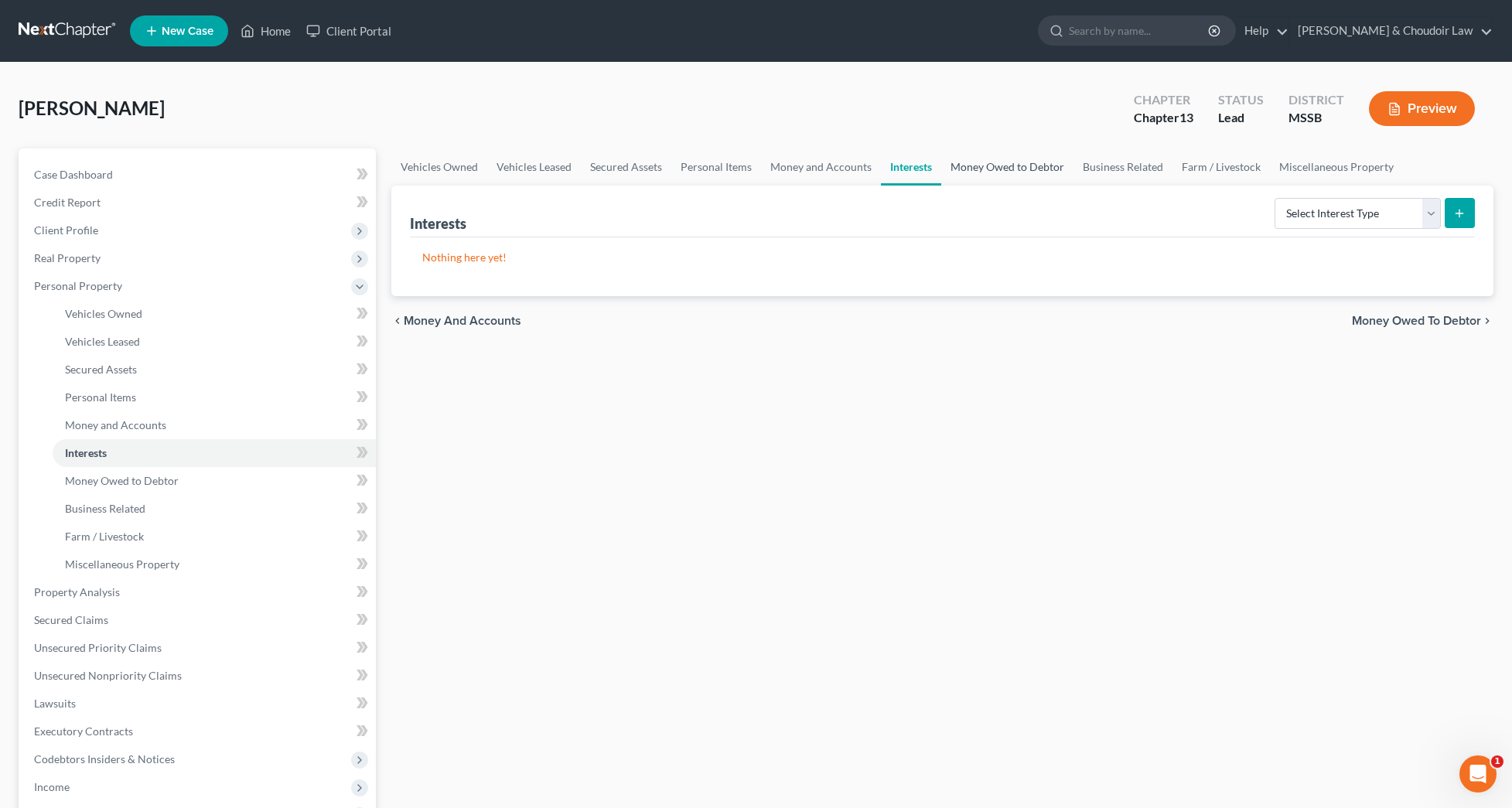
click at [984, 168] on link "Money Owed to Debtor" at bounding box center [1007, 167] width 132 height 37
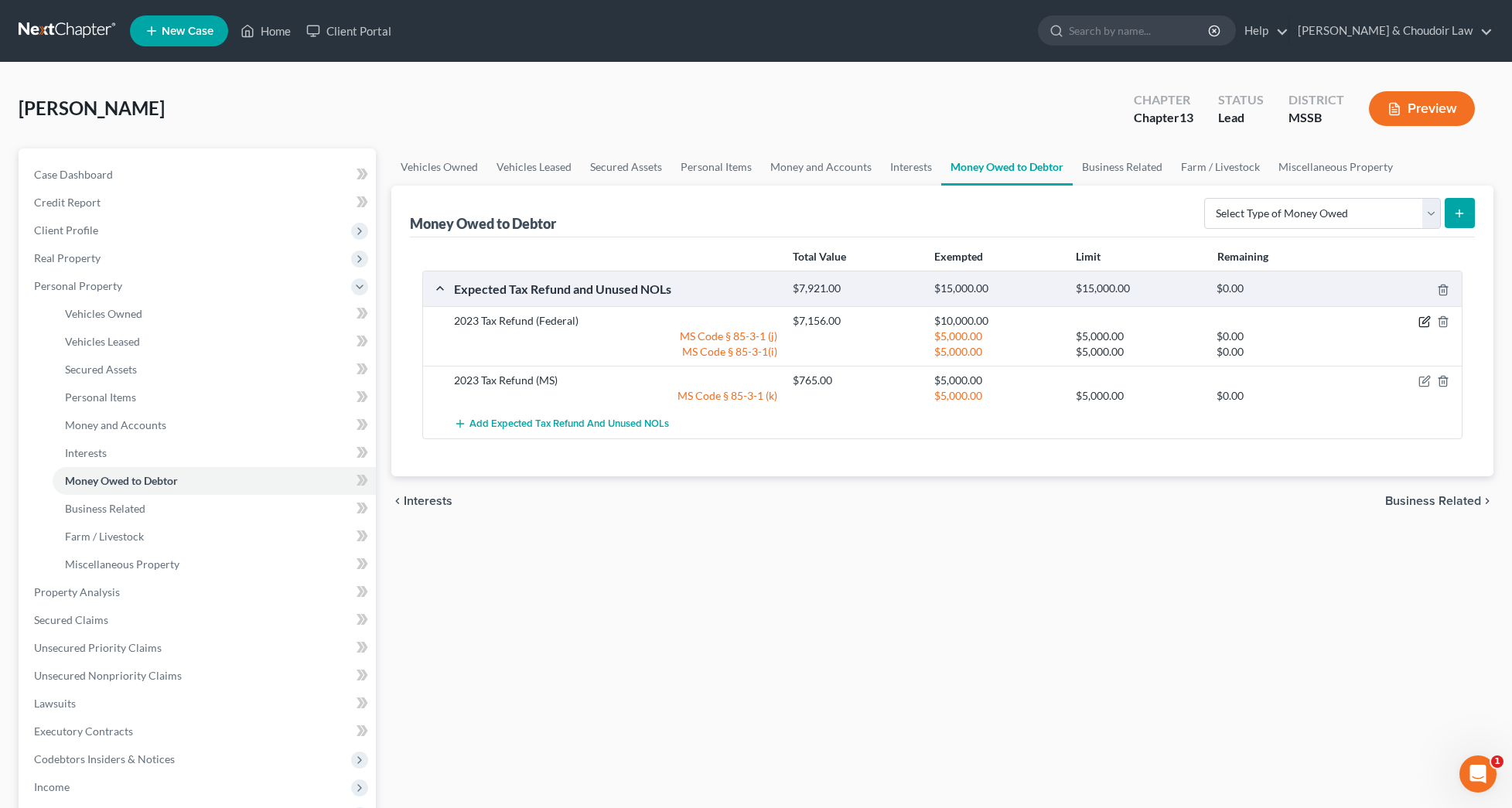
click at [1428, 324] on icon "button" at bounding box center [1424, 321] width 12 height 12
select select "0"
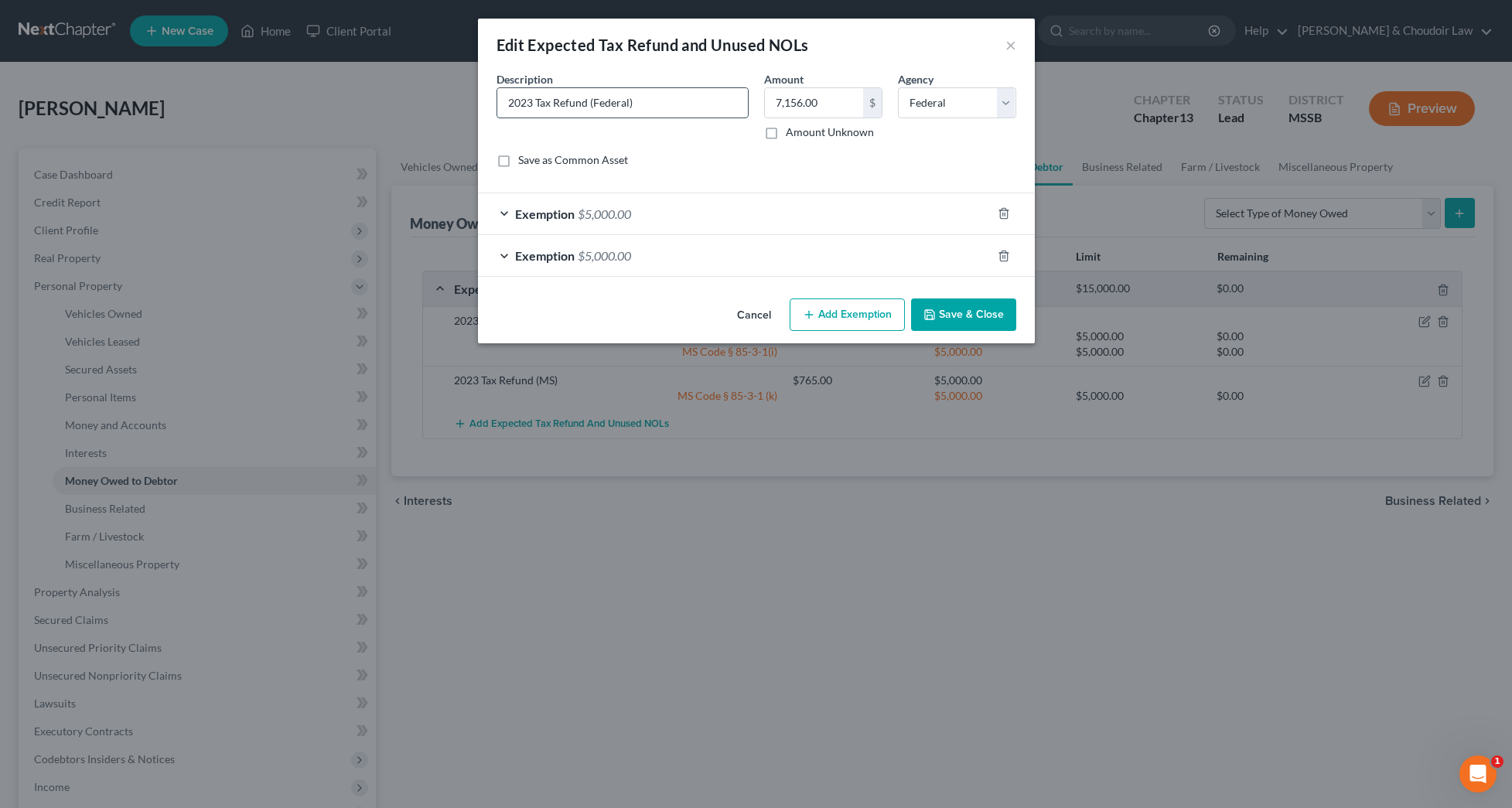
click at [529, 106] on input "2023 Tax Refund (Federal)" at bounding box center [623, 103] width 251 height 30
type input "2024 Tax Refund (Federal)"
drag, startPoint x: 826, startPoint y: 105, endPoint x: 694, endPoint y: 103, distance: 132.0
click at [694, 103] on div "Description * 2024 Tax Refund (Federal) Amount 7,156.00 $ Amount Unknown Balanc…" at bounding box center [756, 125] width 535 height 109
type input "4,115"
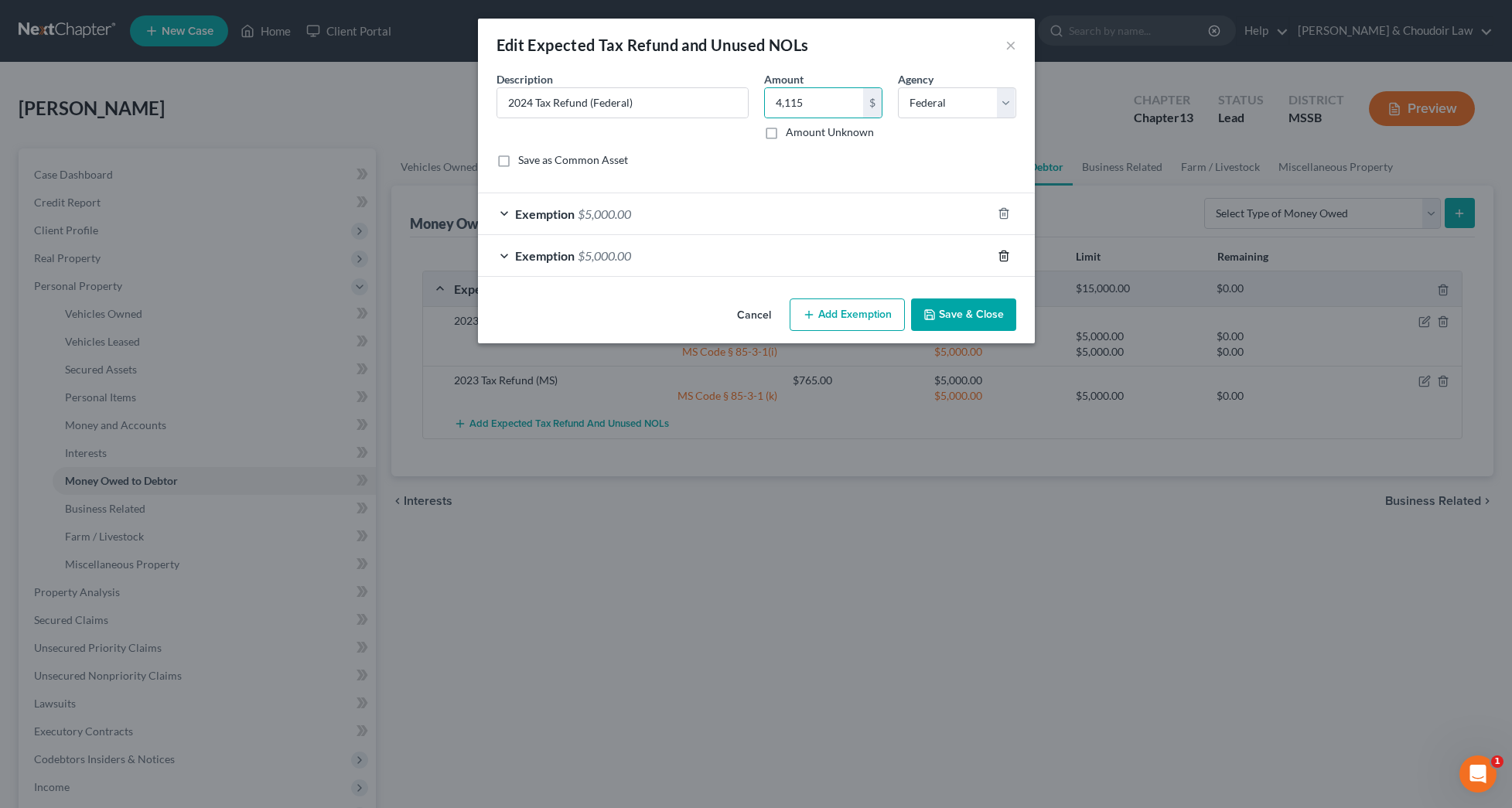
click at [1001, 256] on icon "button" at bounding box center [1003, 256] width 12 height 12
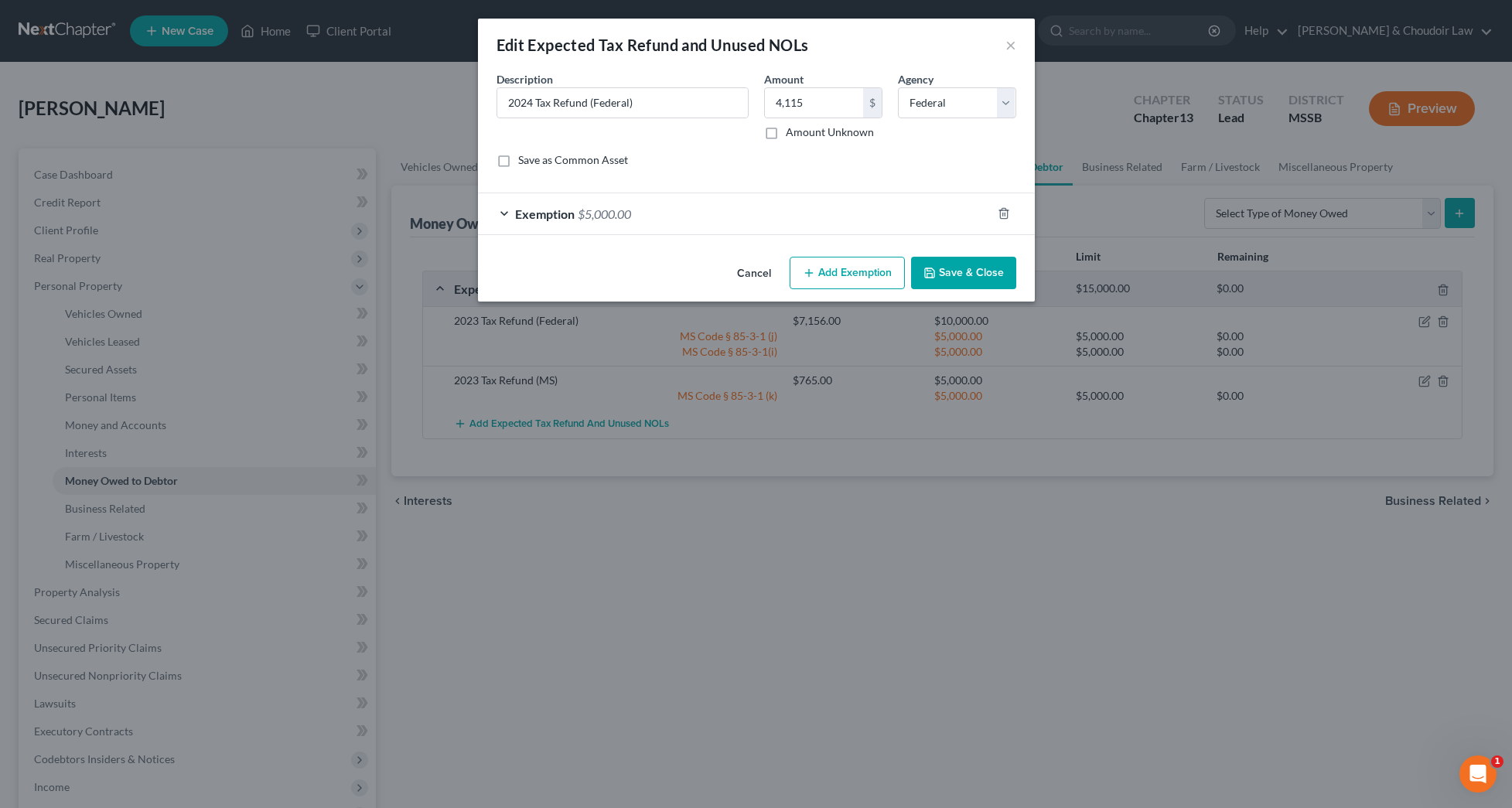
click at [1007, 278] on button "Save & Close" at bounding box center [963, 272] width 105 height 32
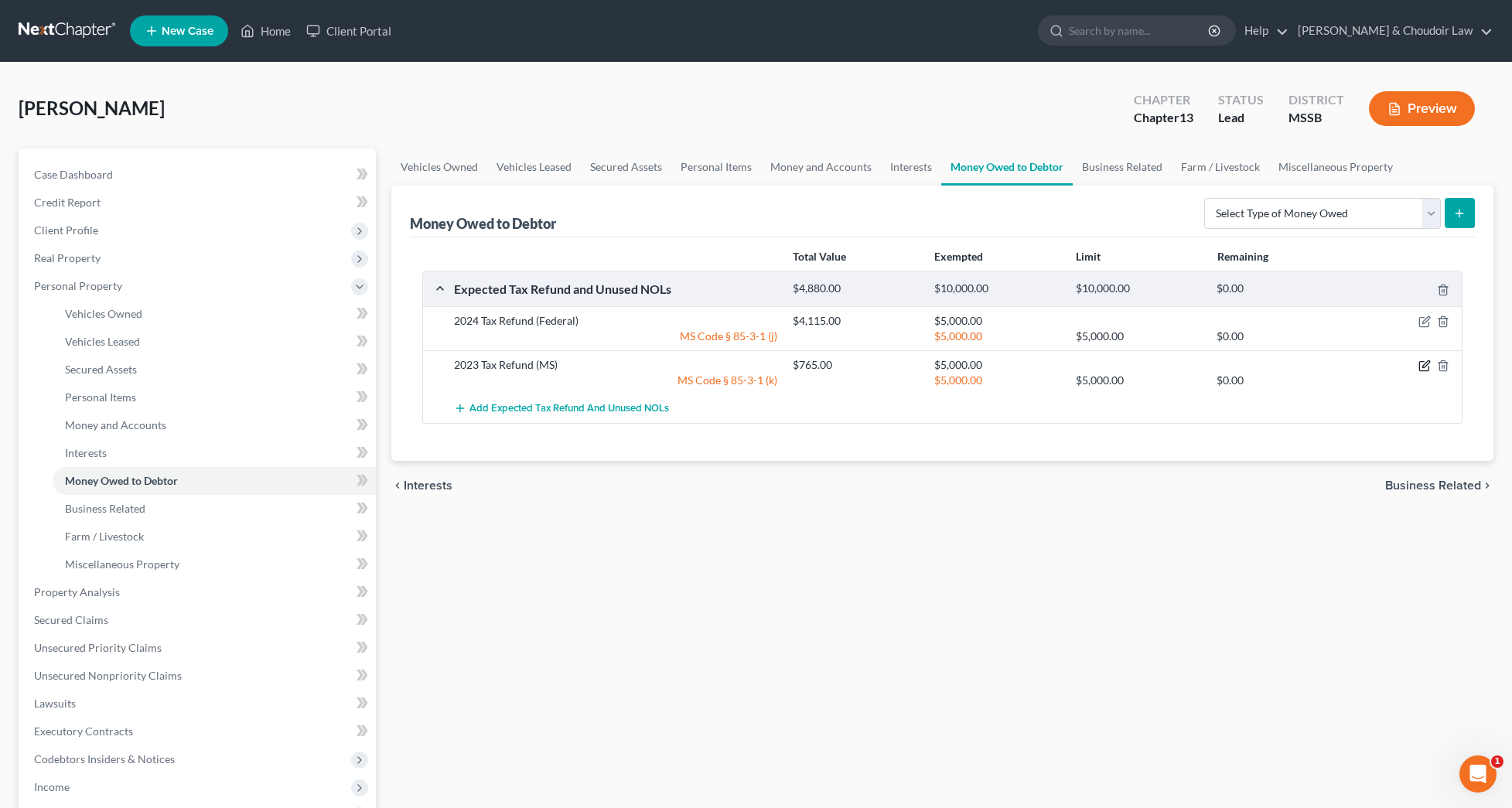
click at [1424, 367] on icon "button" at bounding box center [1426, 364] width 7 height 7
select select "1"
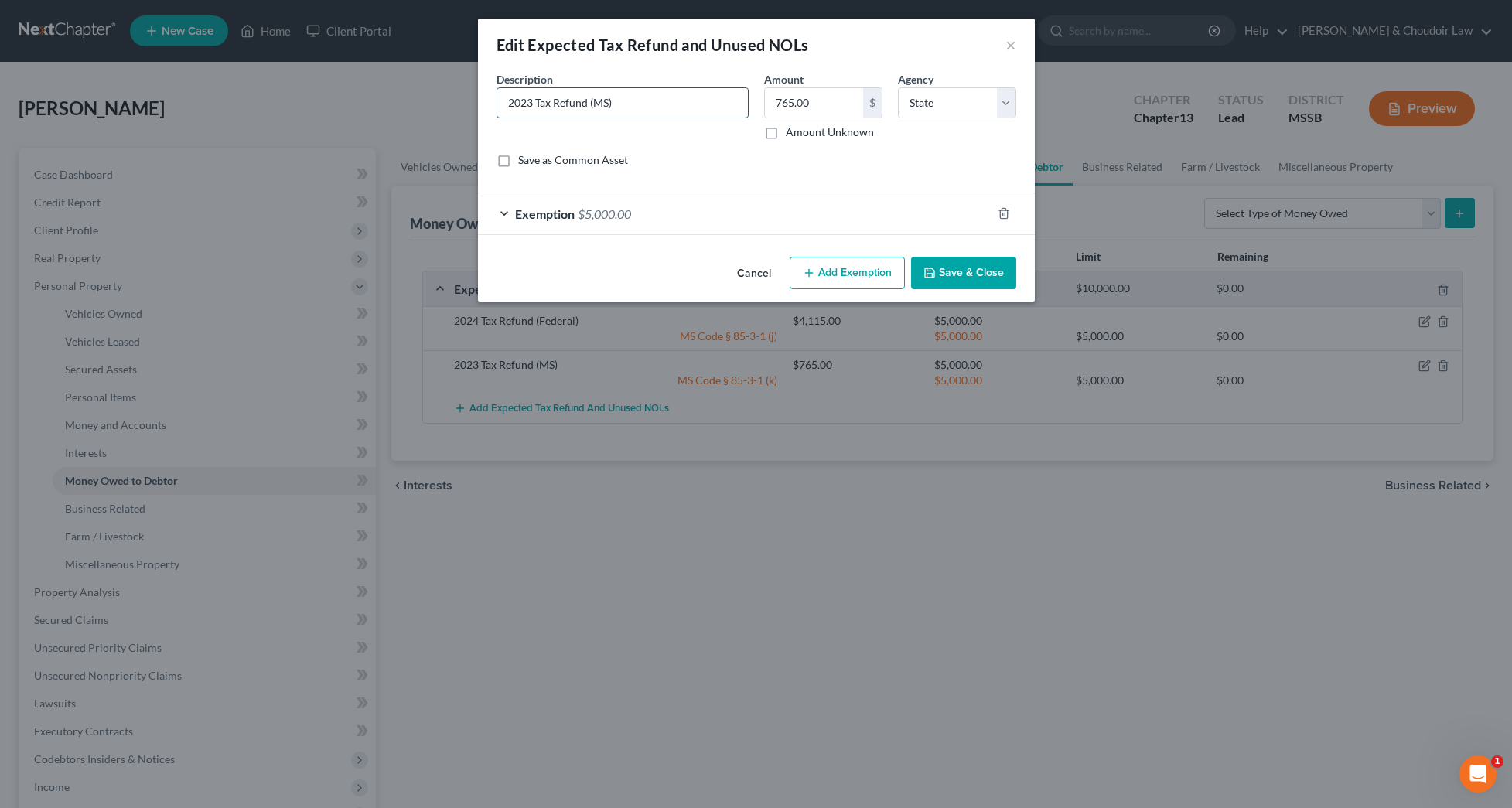
click at [532, 102] on input "2023 Tax Refund (MS)" at bounding box center [623, 103] width 251 height 30
type input "2024 Tax Refund ([GEOGRAPHIC_DATA])"
click at [829, 104] on input "765.00" at bounding box center [813, 103] width 98 height 30
type input "701.00"
click at [954, 285] on button "Save & Close" at bounding box center [963, 272] width 105 height 32
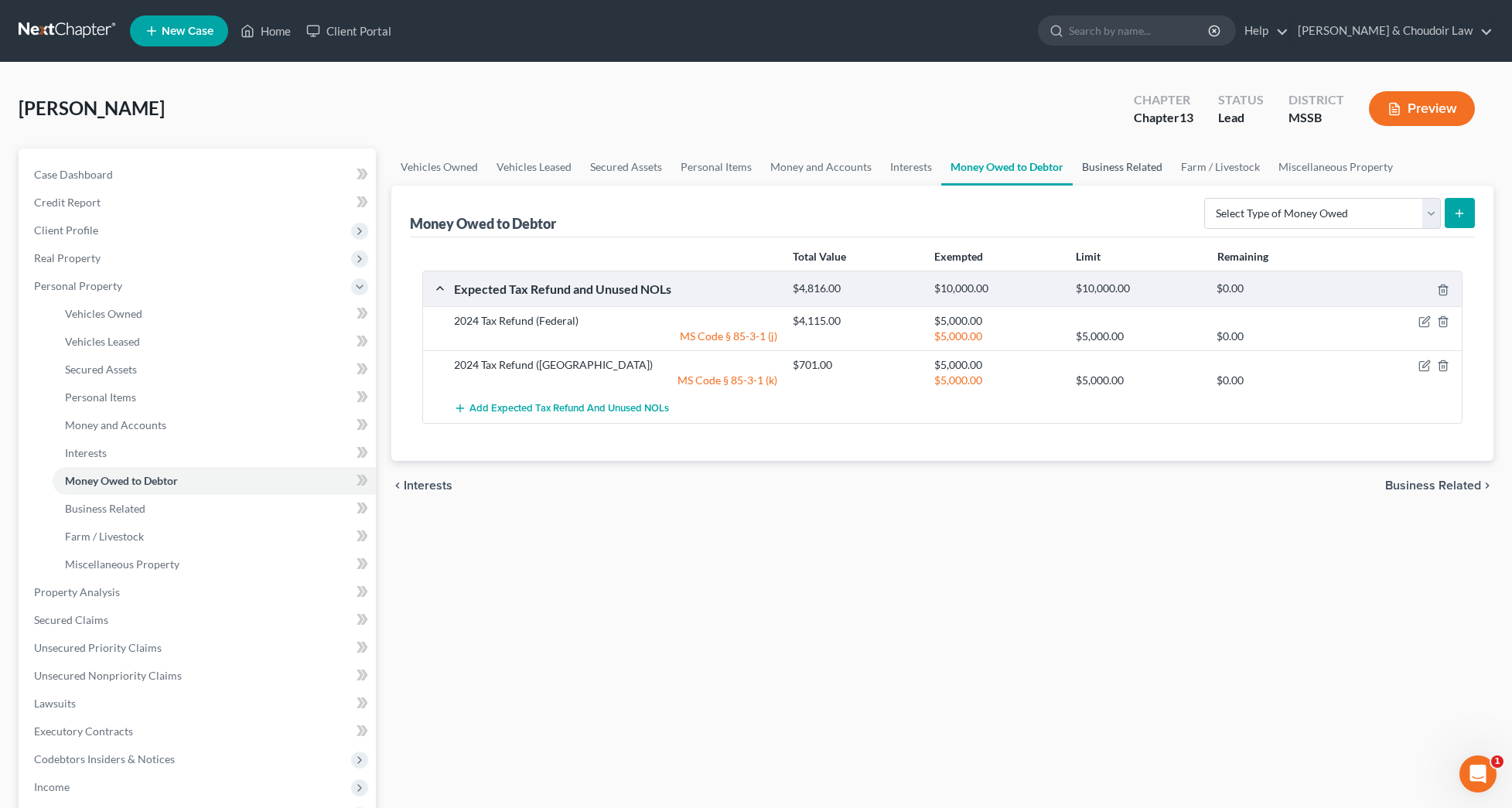
click at [1114, 165] on link "Business Related" at bounding box center [1122, 167] width 99 height 37
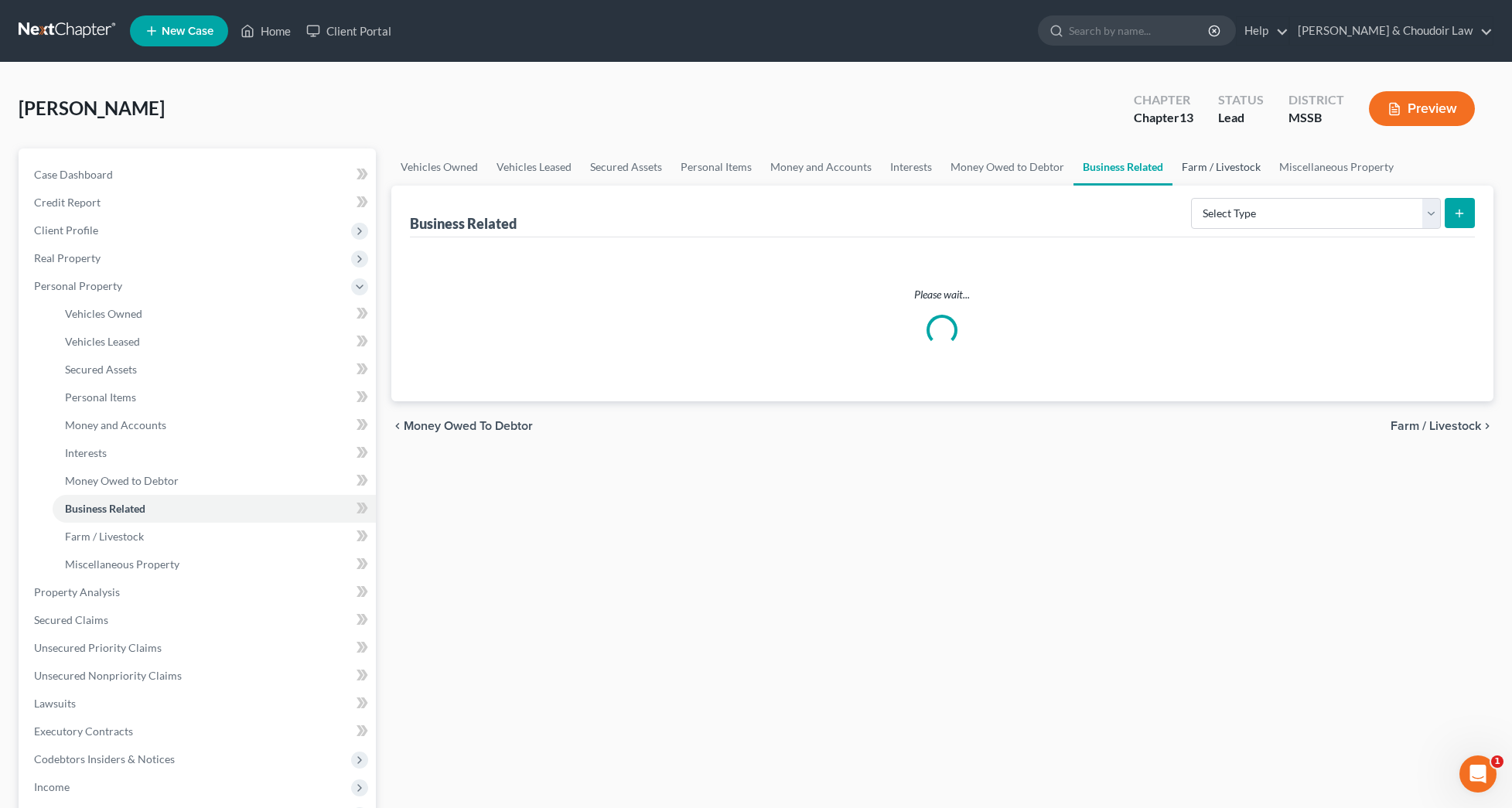
click at [1219, 173] on link "Farm / Livestock" at bounding box center [1221, 167] width 97 height 37
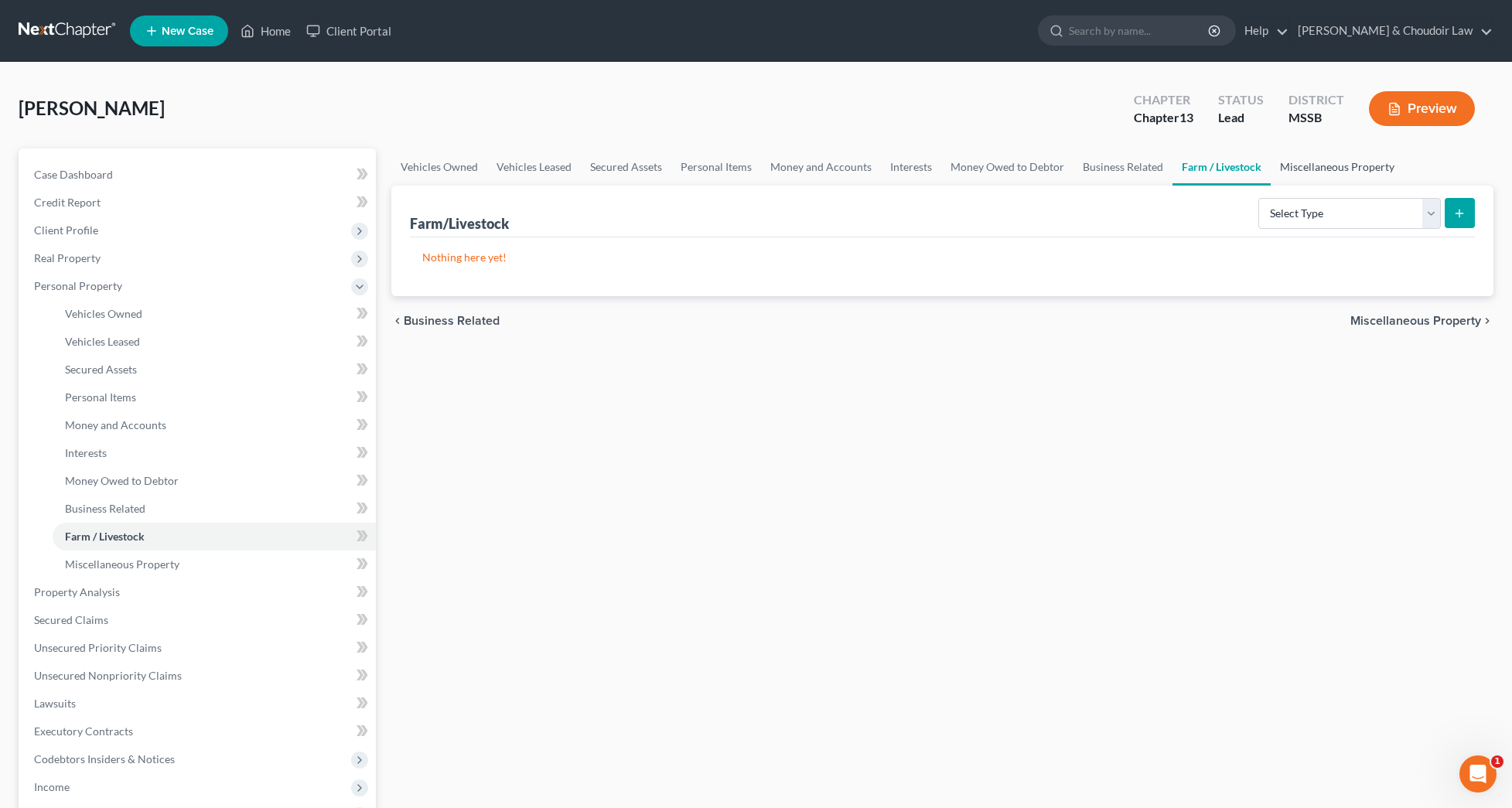
click at [1334, 165] on link "Miscellaneous Property" at bounding box center [1337, 167] width 133 height 37
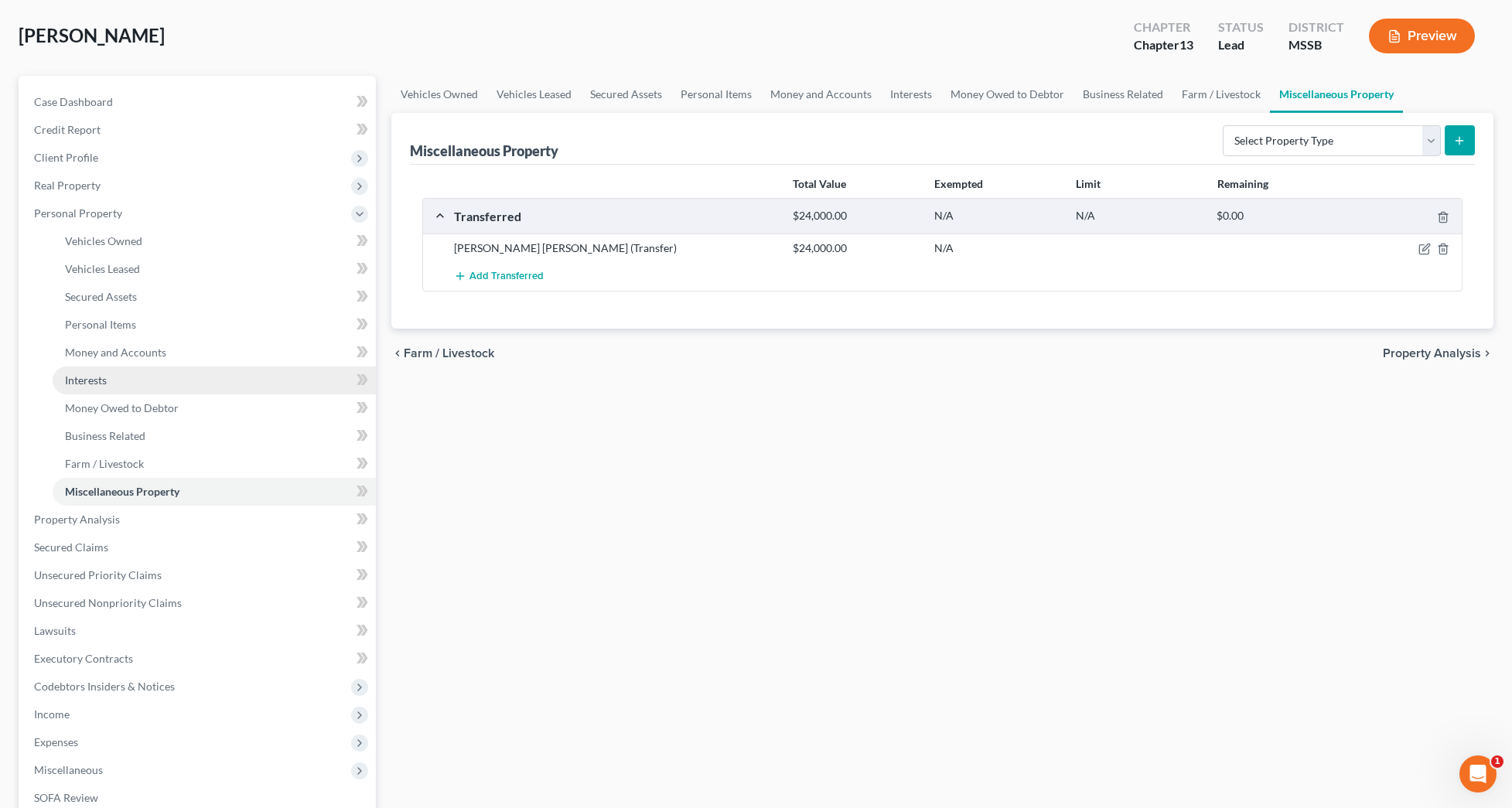
scroll to position [118, 0]
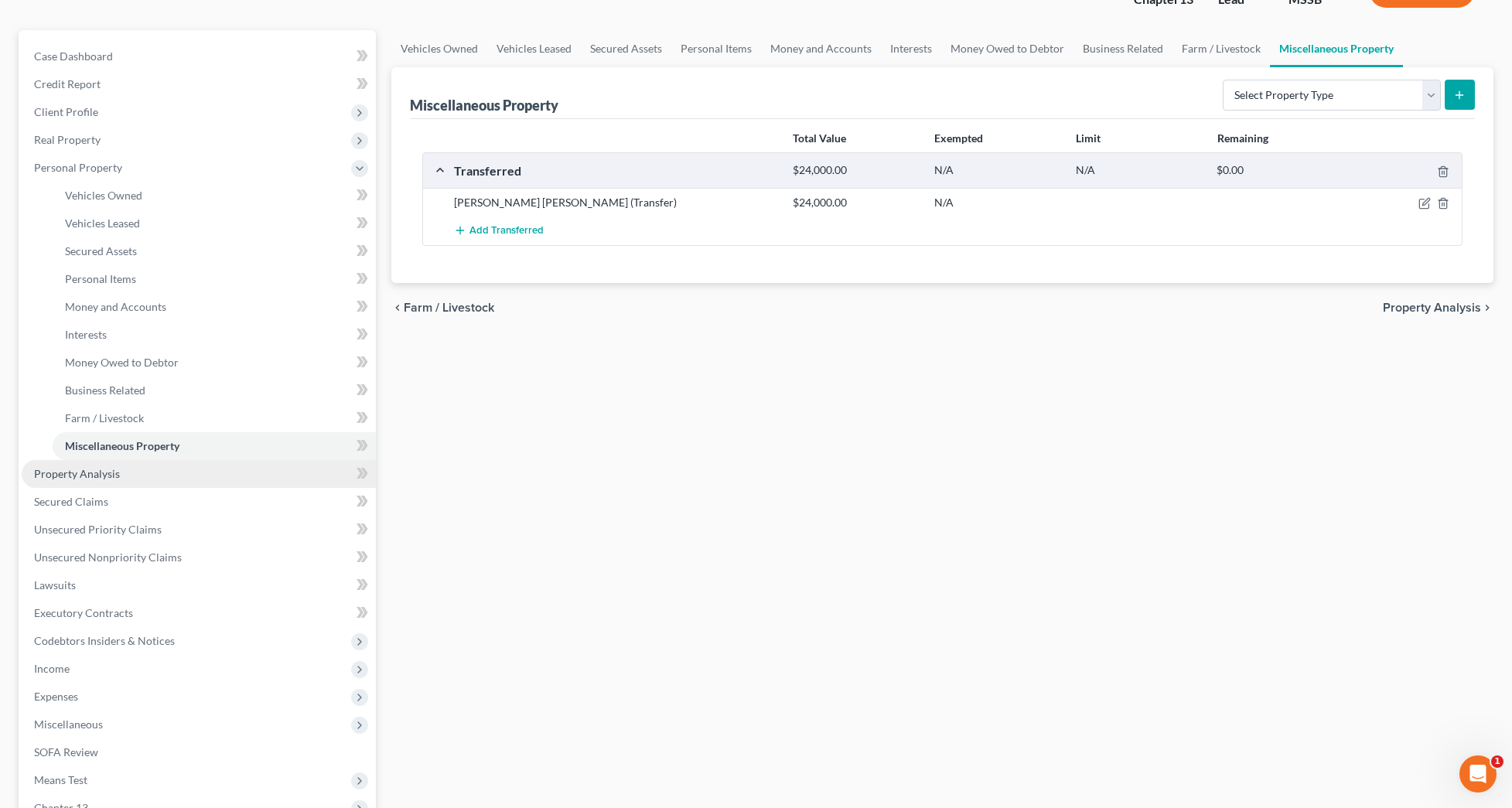
click at [97, 470] on span "Property Analysis" at bounding box center [77, 474] width 86 height 13
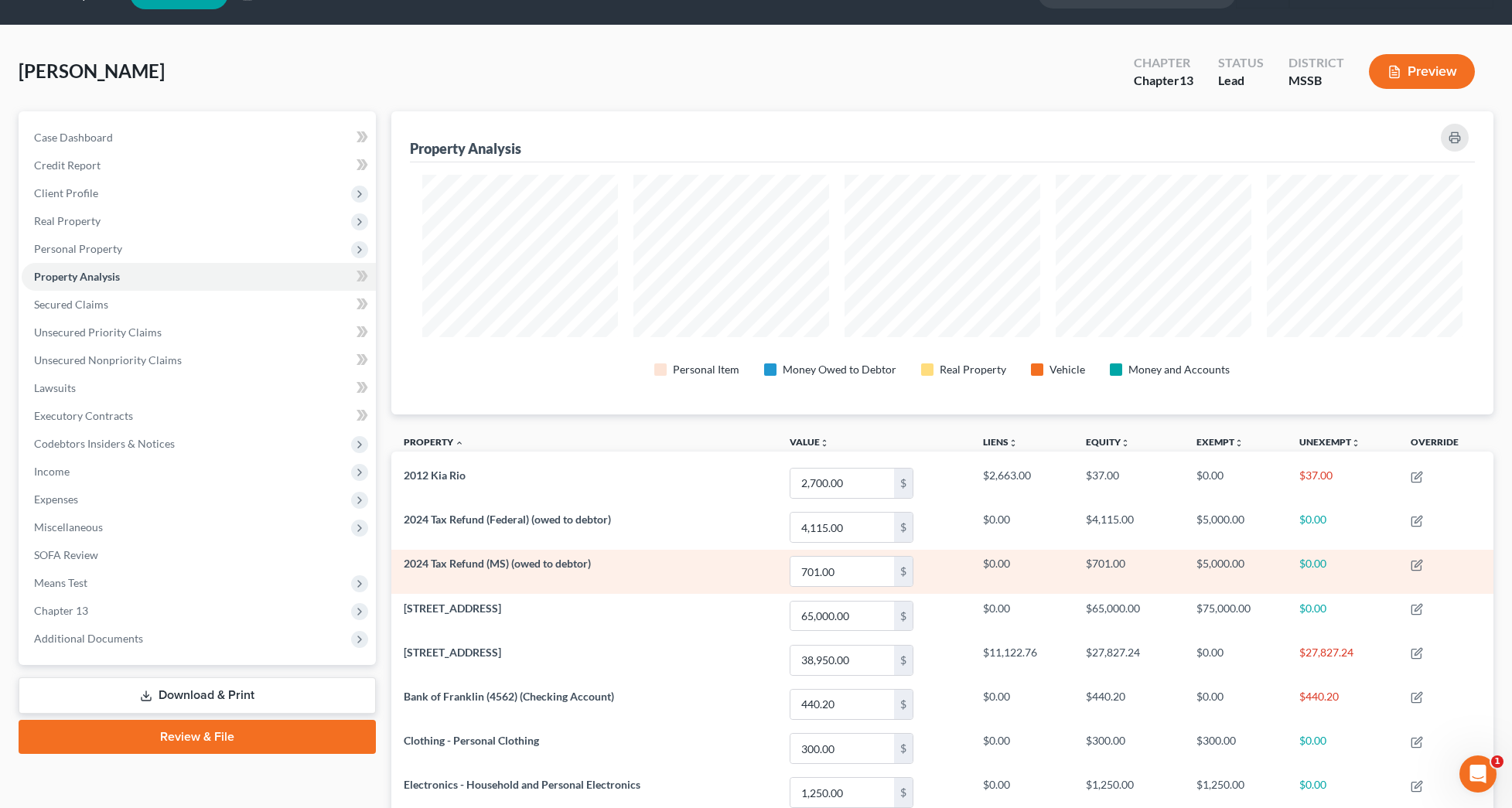
scroll to position [78, 0]
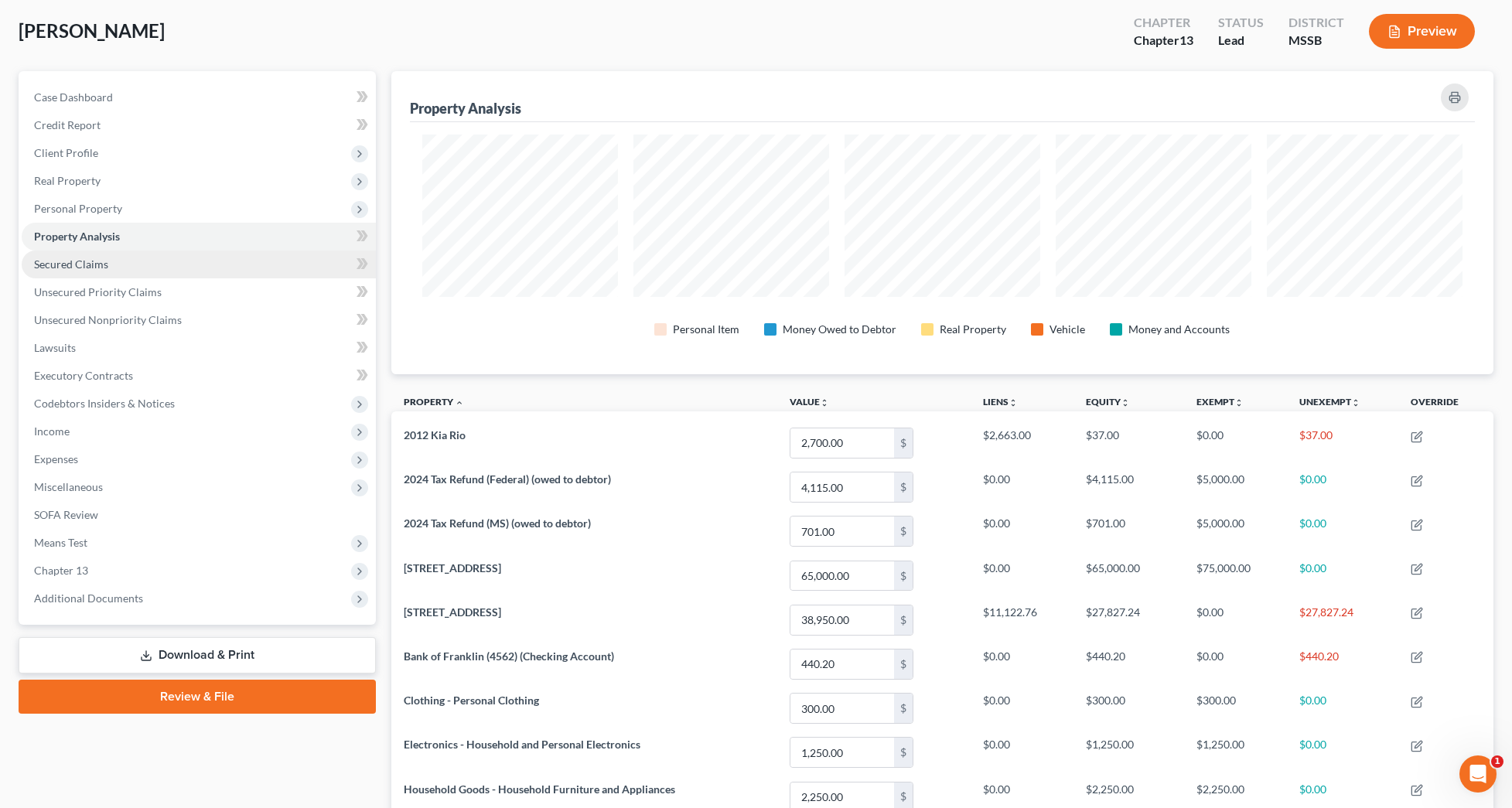
click at [117, 269] on link "Secured Claims" at bounding box center [198, 265] width 354 height 28
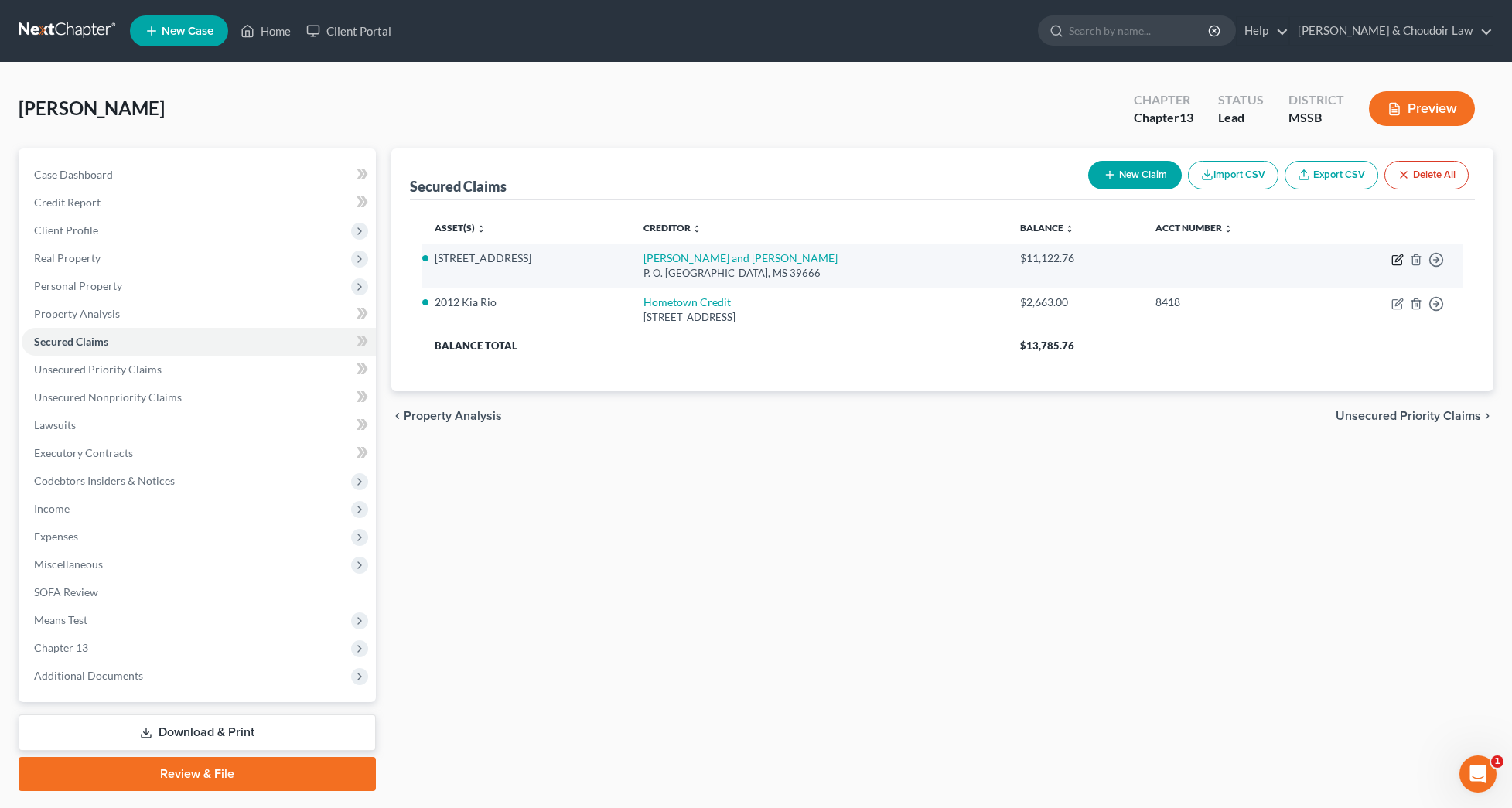
click at [1401, 258] on icon "button" at bounding box center [1399, 258] width 7 height 7
select select "25"
select select "5"
select select "0"
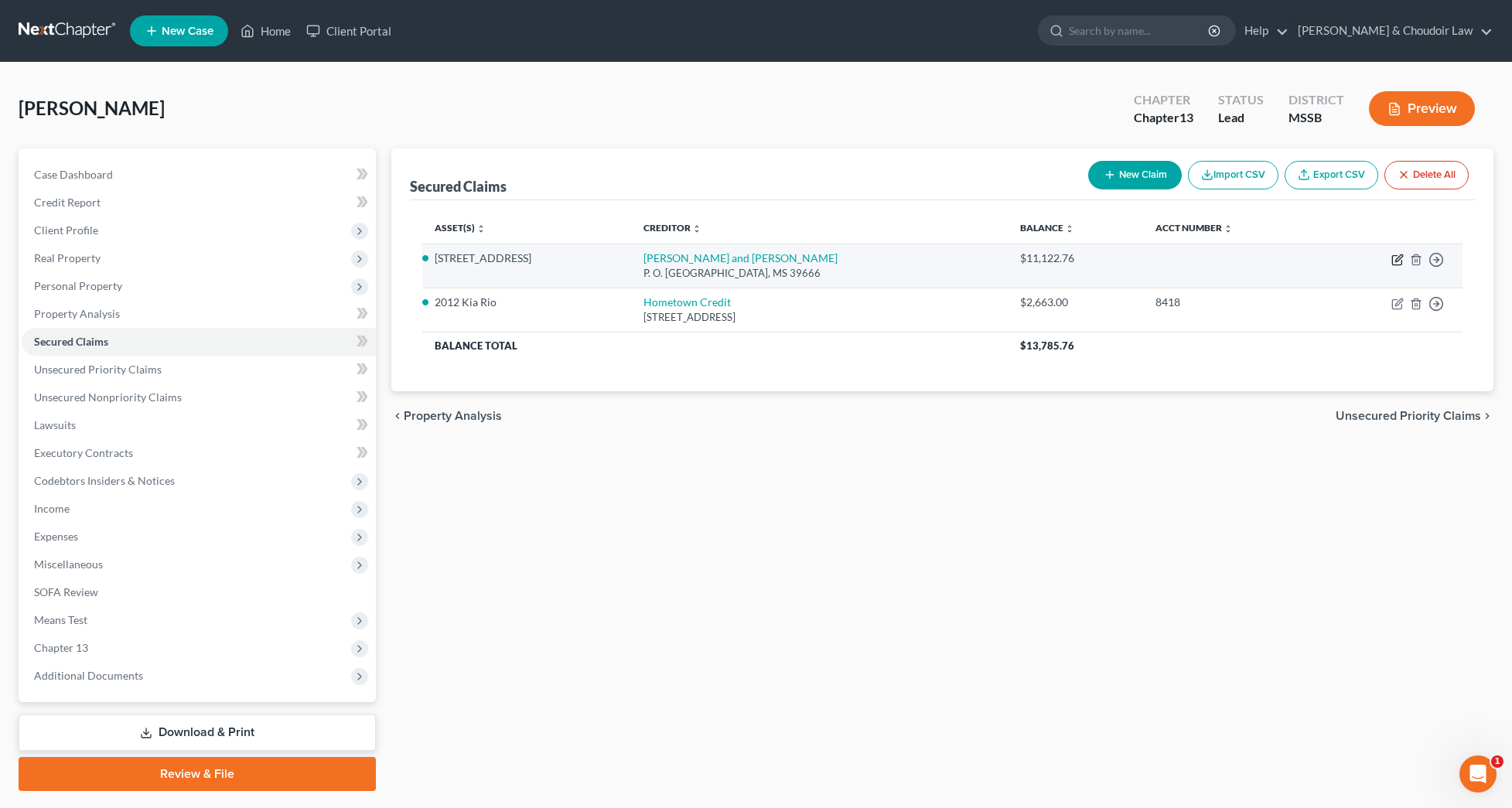
select select "0"
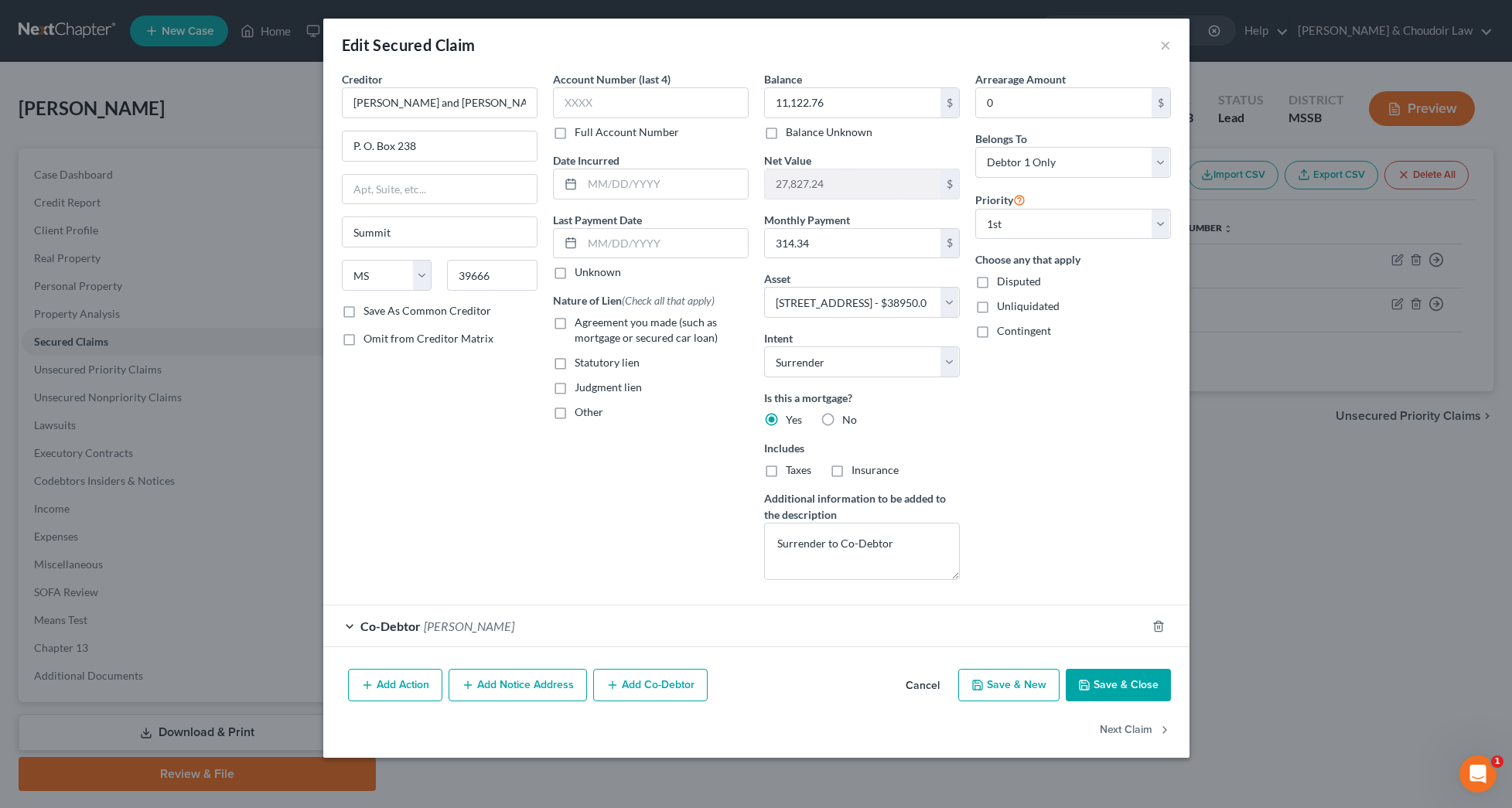
click at [1122, 691] on button "Save & Close" at bounding box center [1118, 684] width 105 height 32
select select
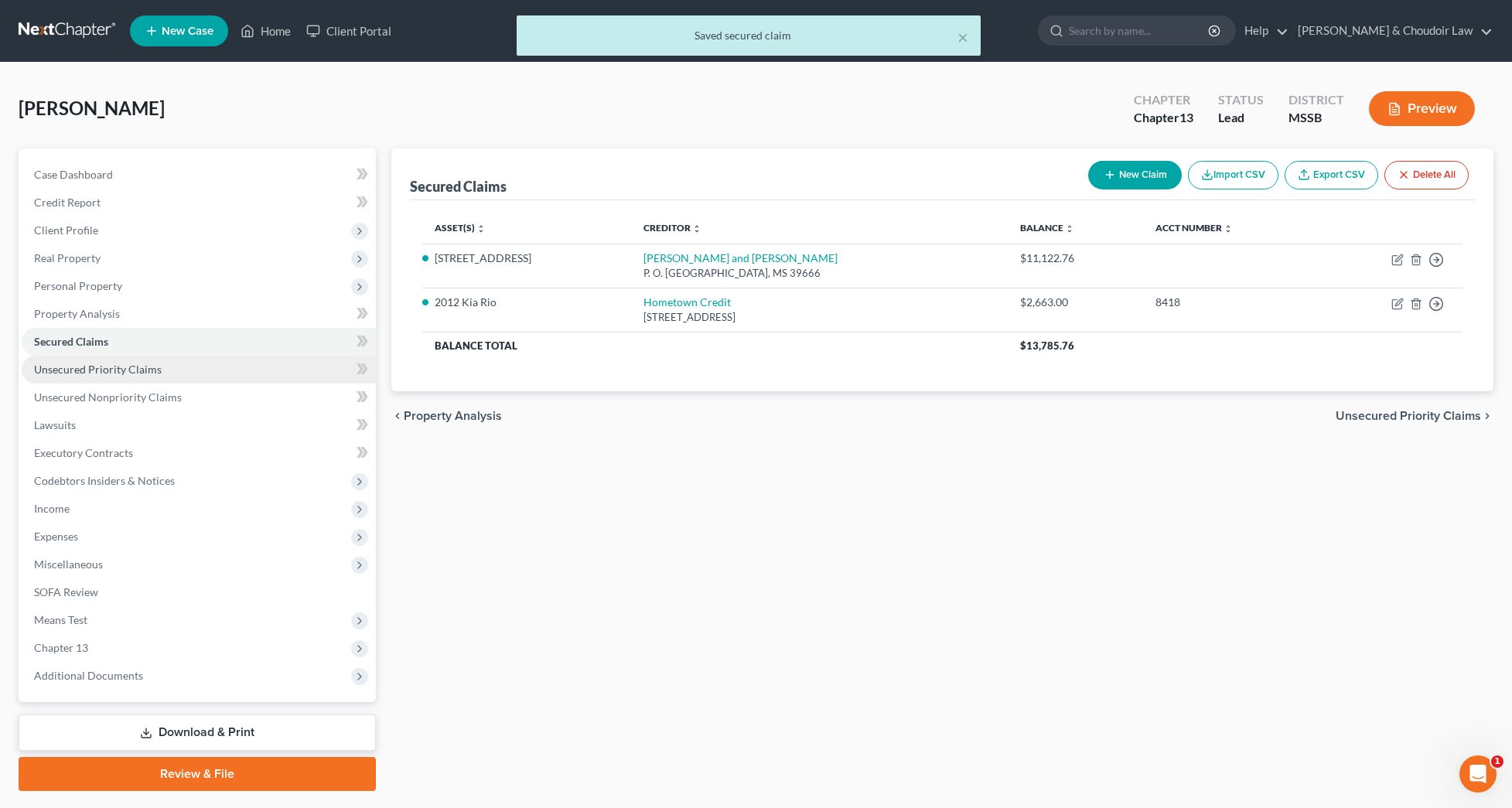
click at [129, 370] on span "Unsecured Priority Claims" at bounding box center [97, 369] width 128 height 13
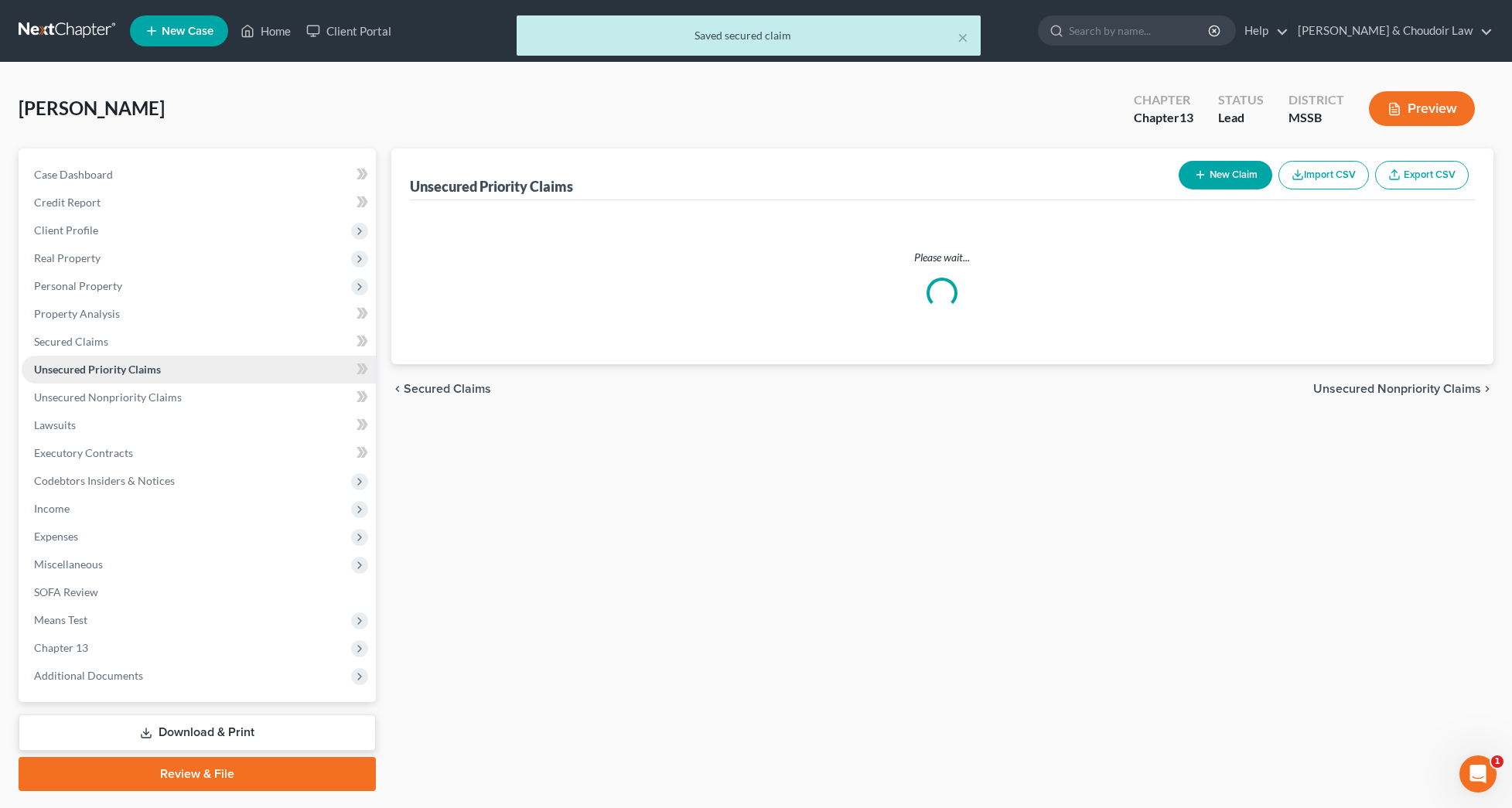
scroll to position [1, 0]
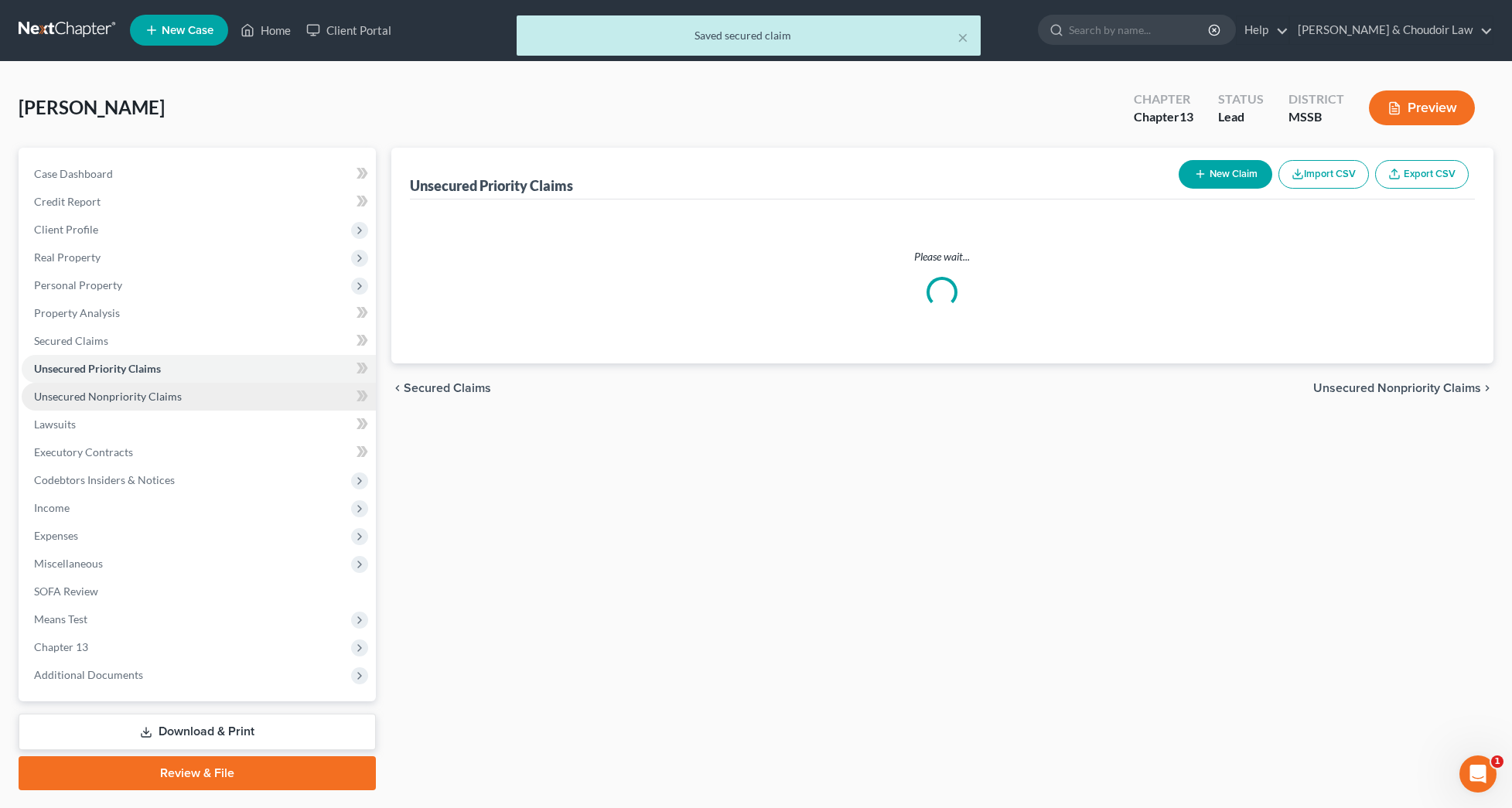
click at [128, 390] on span "Unsecured Nonpriority Claims" at bounding box center [107, 396] width 148 height 13
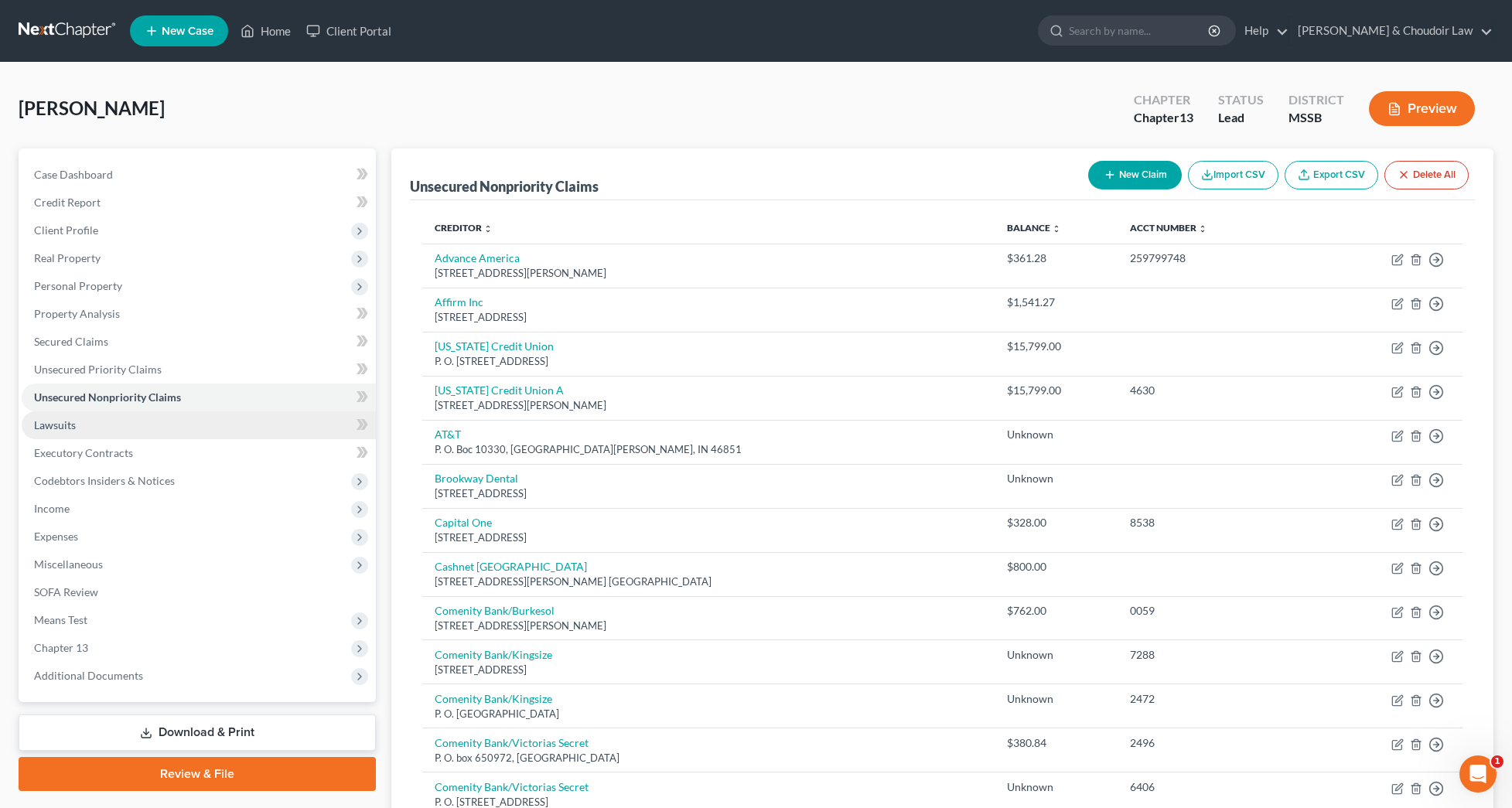
click at [69, 423] on span "Lawsuits" at bounding box center [55, 425] width 42 height 13
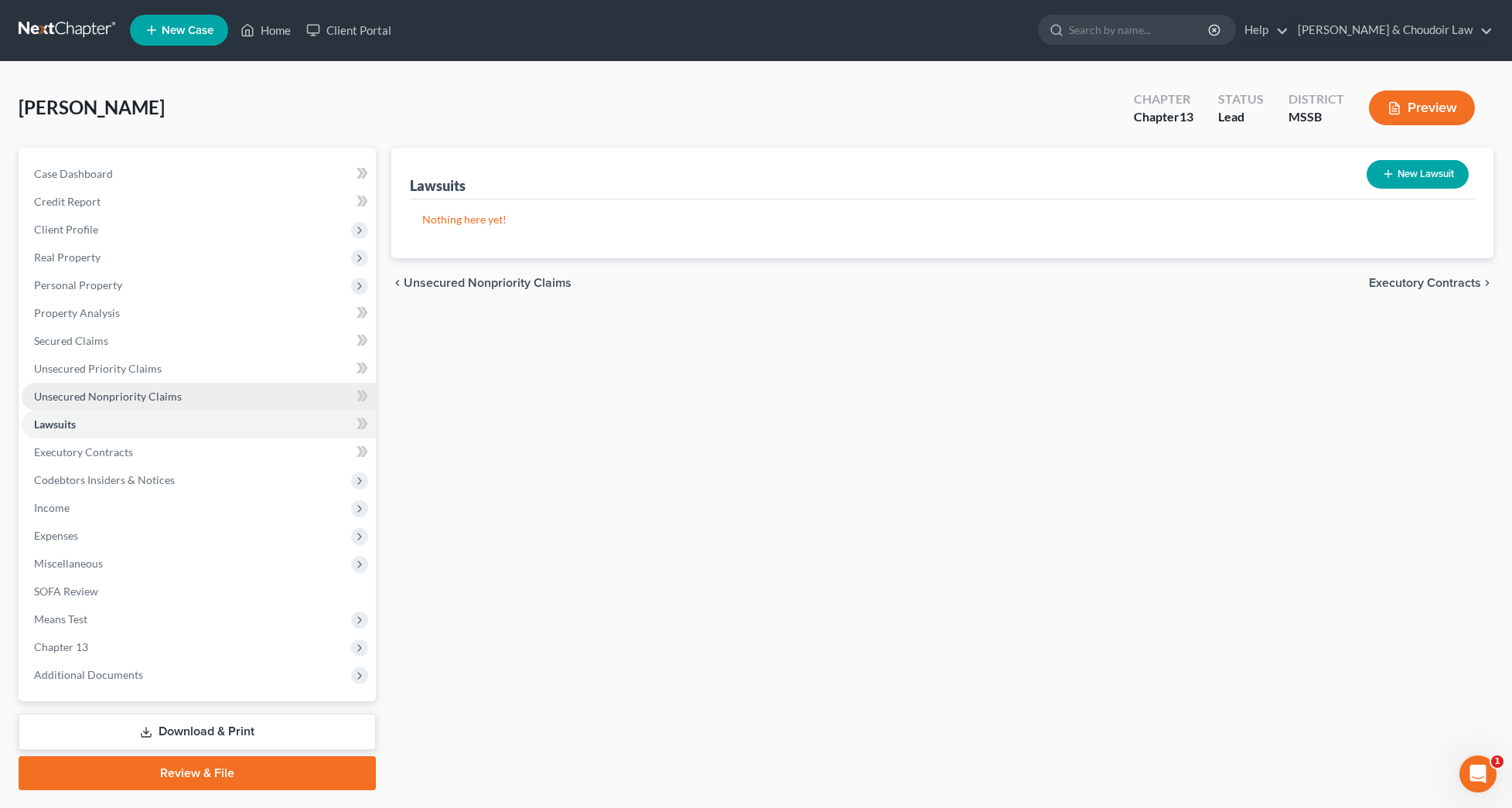
click at [86, 399] on span "Unsecured Nonpriority Claims" at bounding box center [107, 396] width 148 height 13
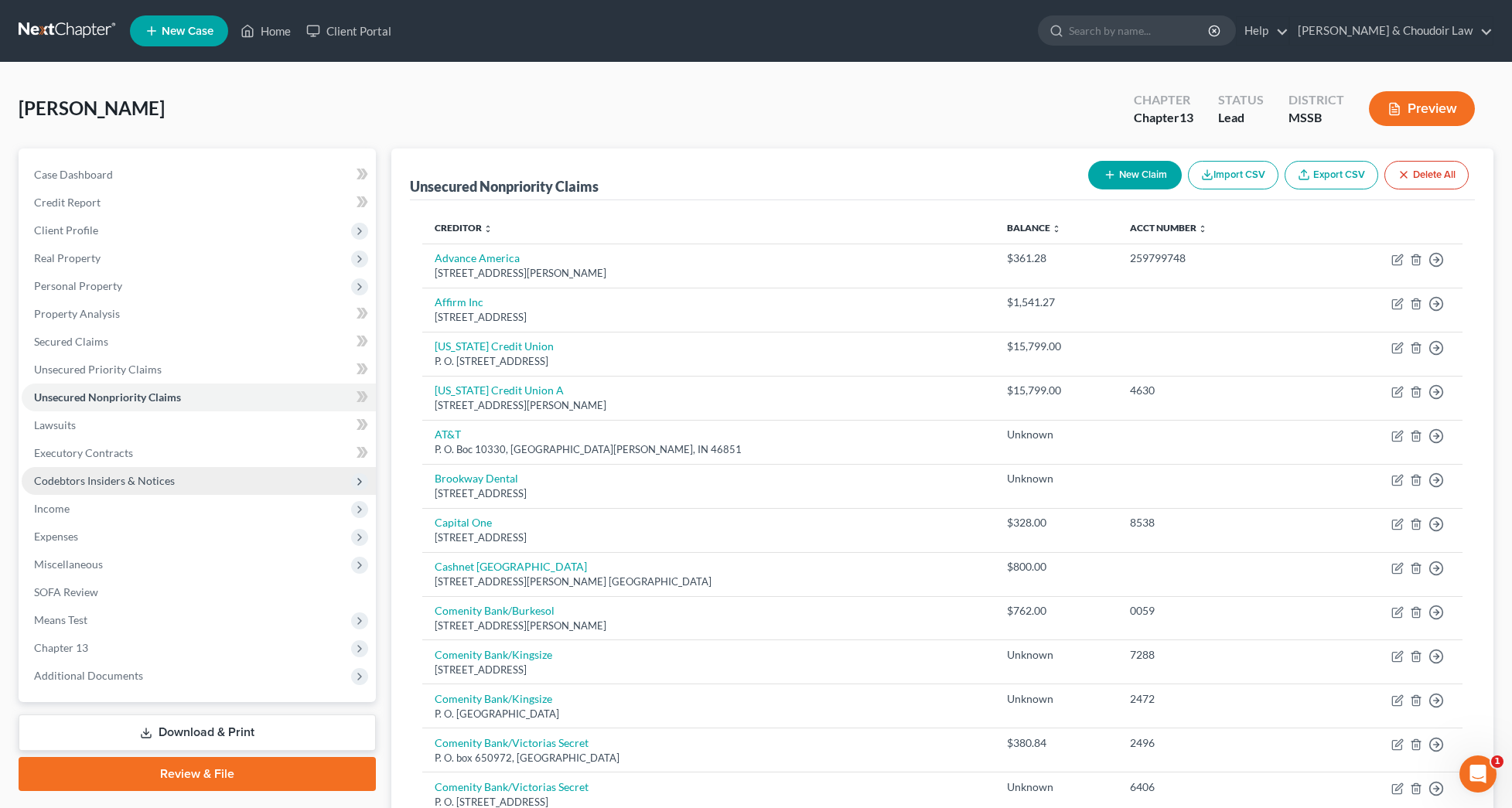
click at [130, 480] on span "Codebtors Insiders & Notices" at bounding box center [104, 480] width 140 height 13
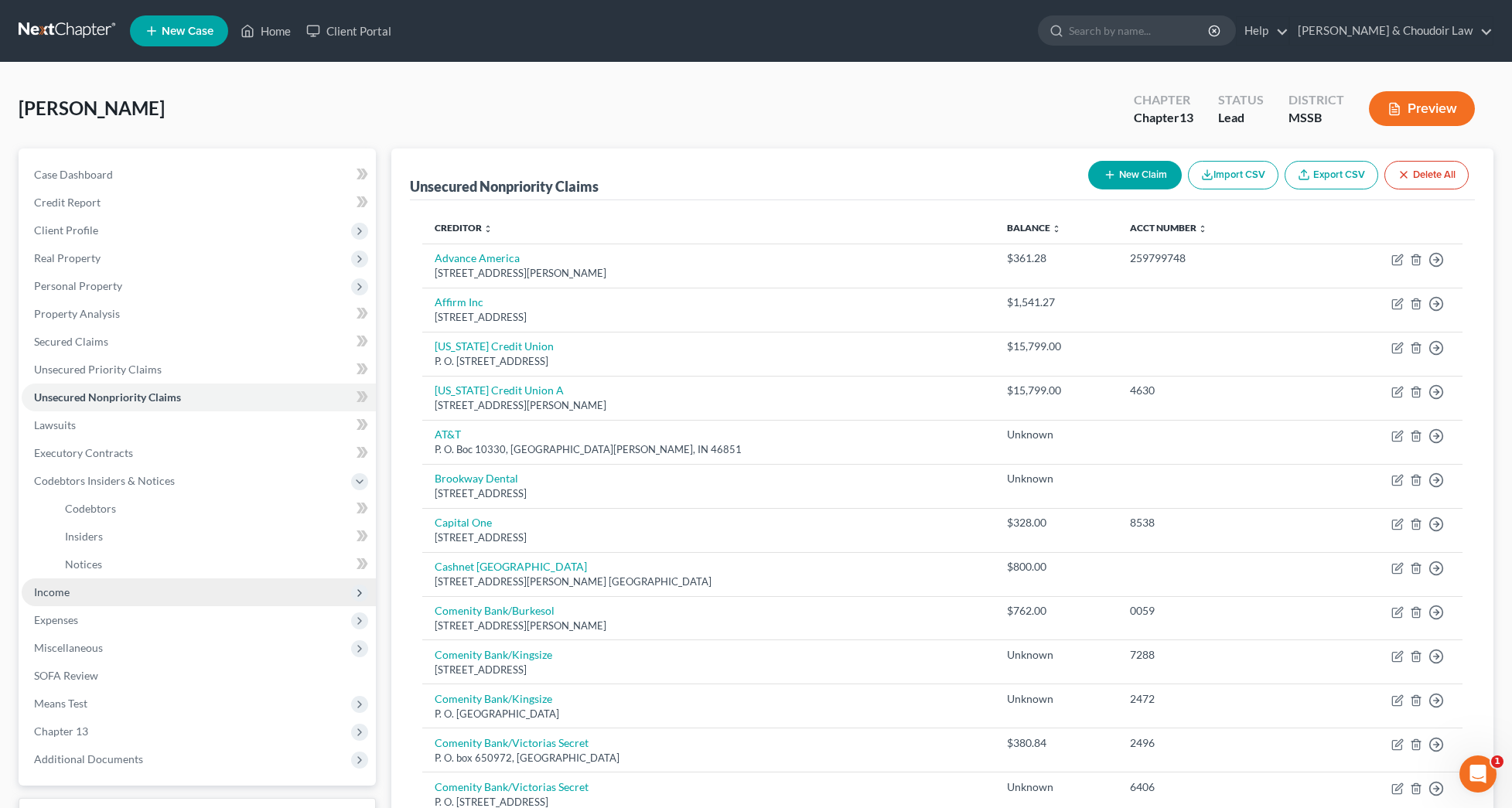
click at [64, 593] on span "Income" at bounding box center [51, 592] width 36 height 13
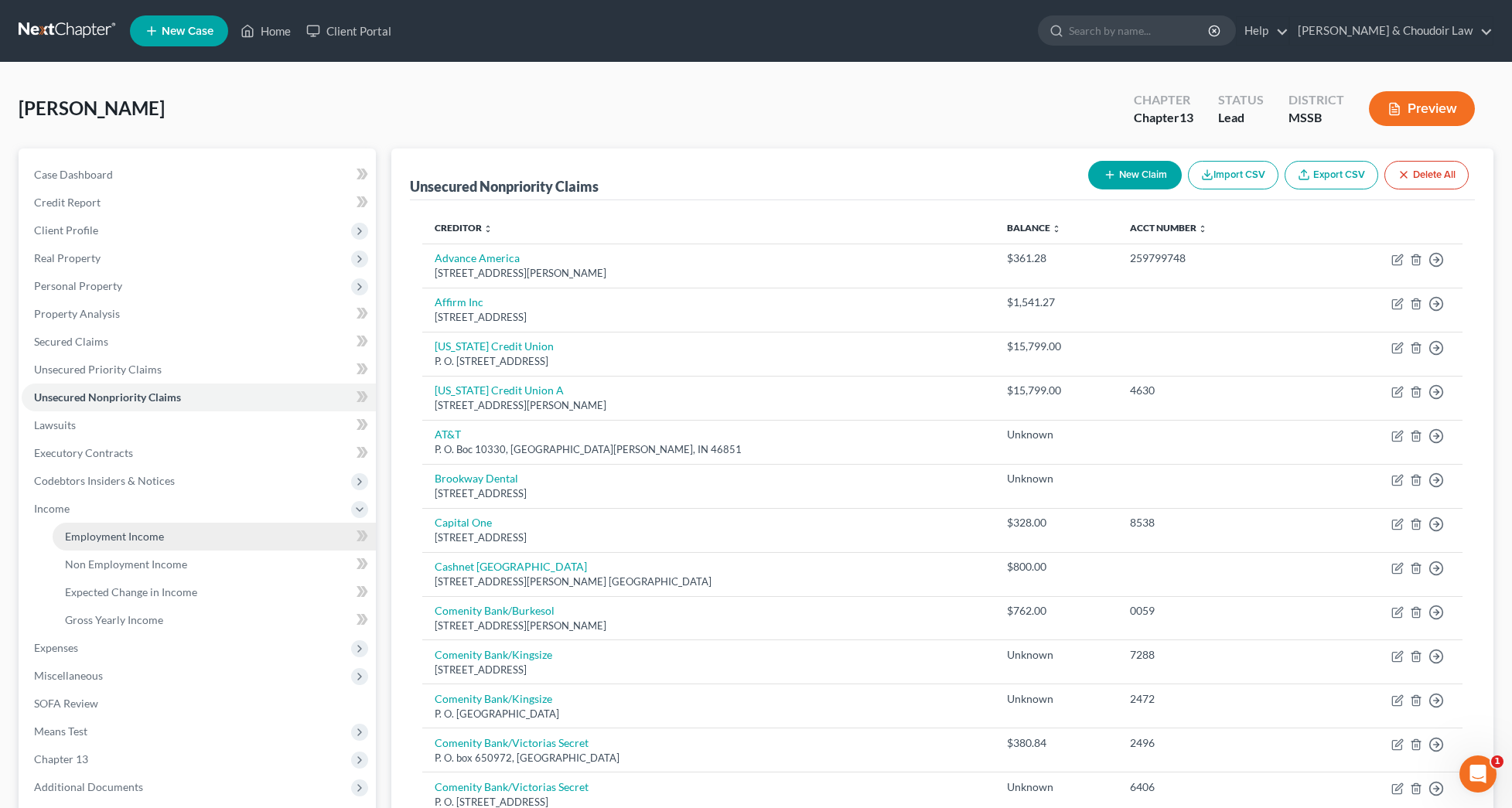
click at [113, 537] on span "Employment Income" at bounding box center [115, 536] width 99 height 13
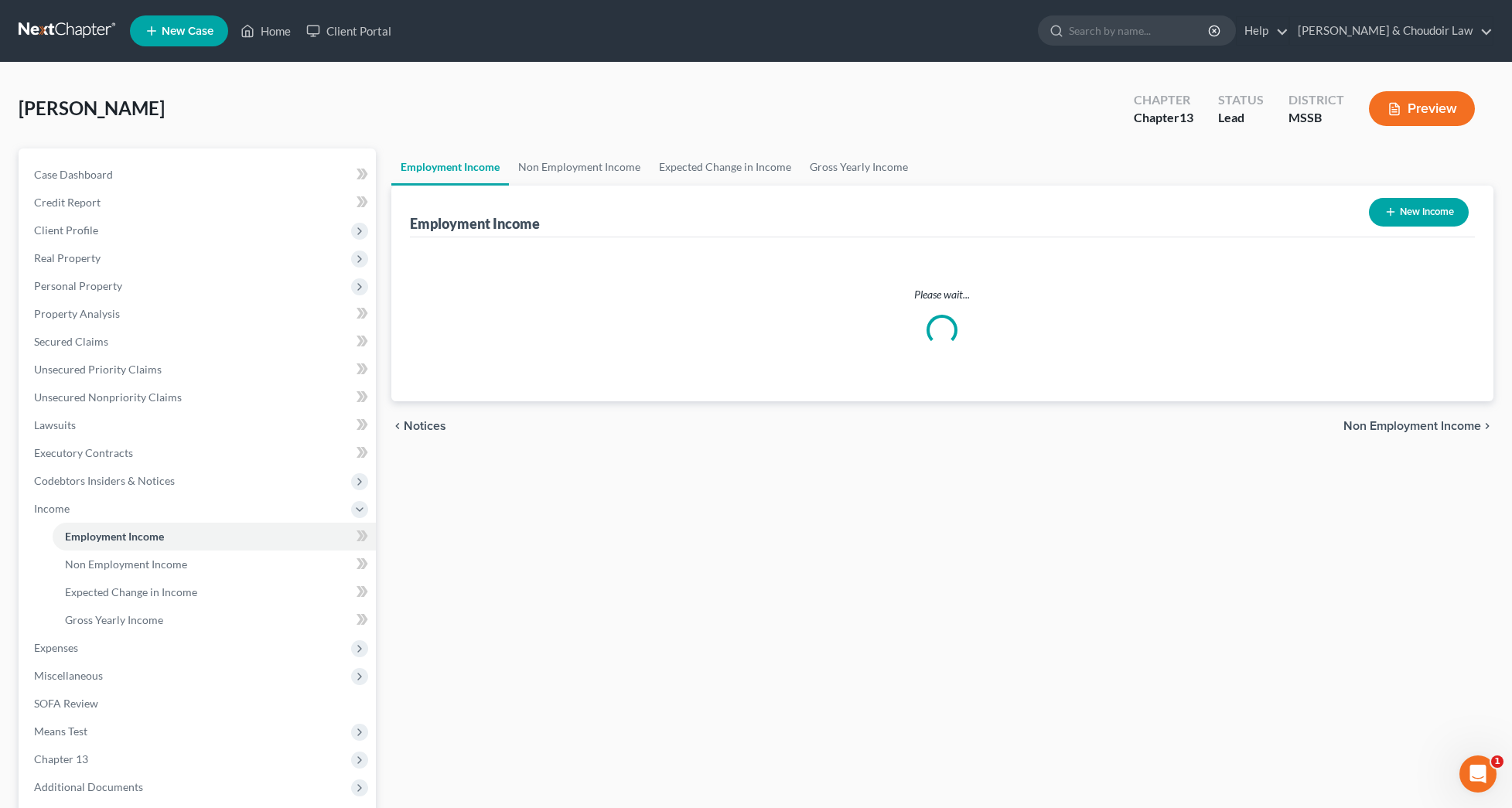
scroll to position [1, 0]
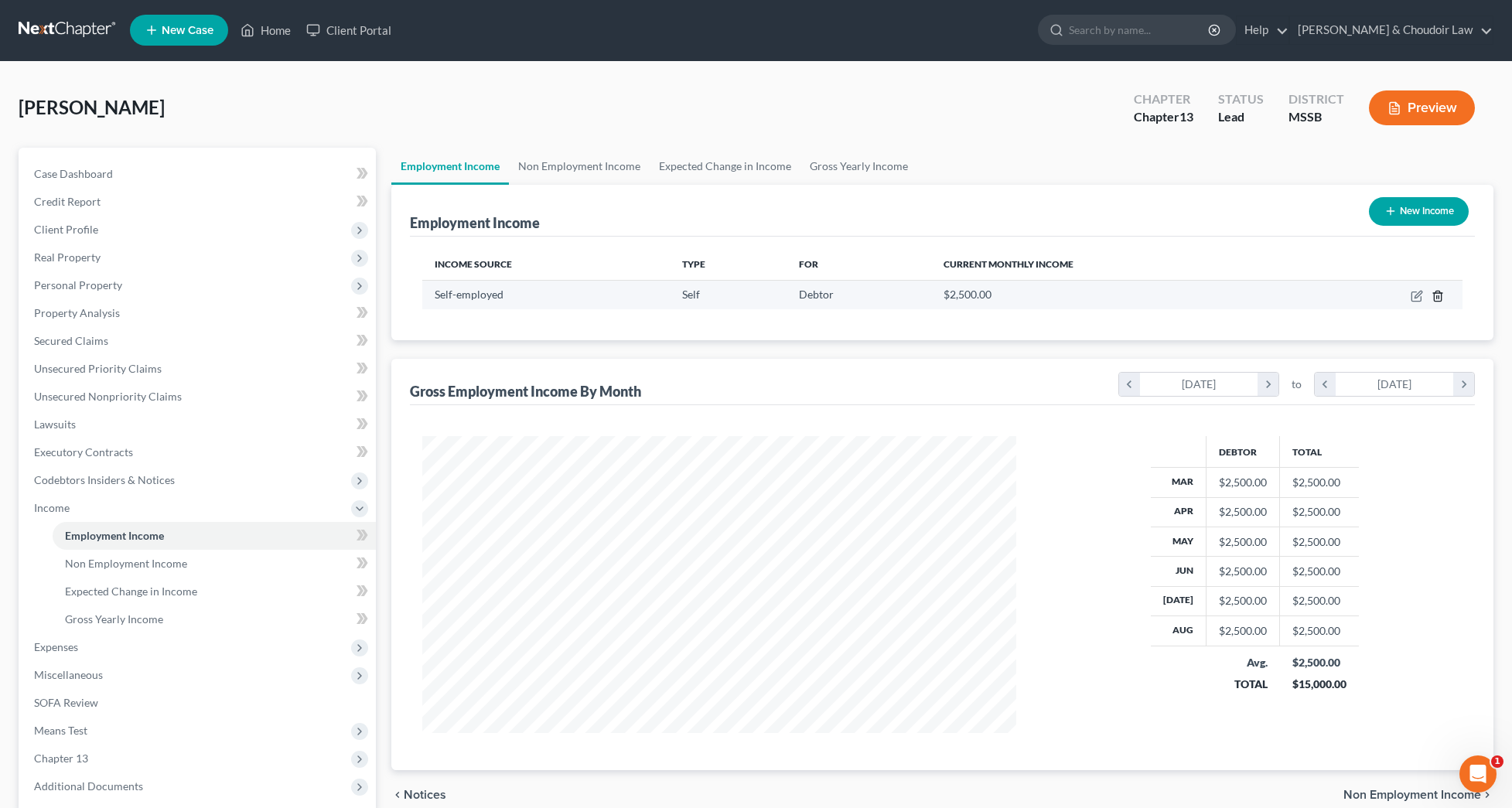
click at [1437, 295] on icon "button" at bounding box center [1438, 295] width 12 height 12
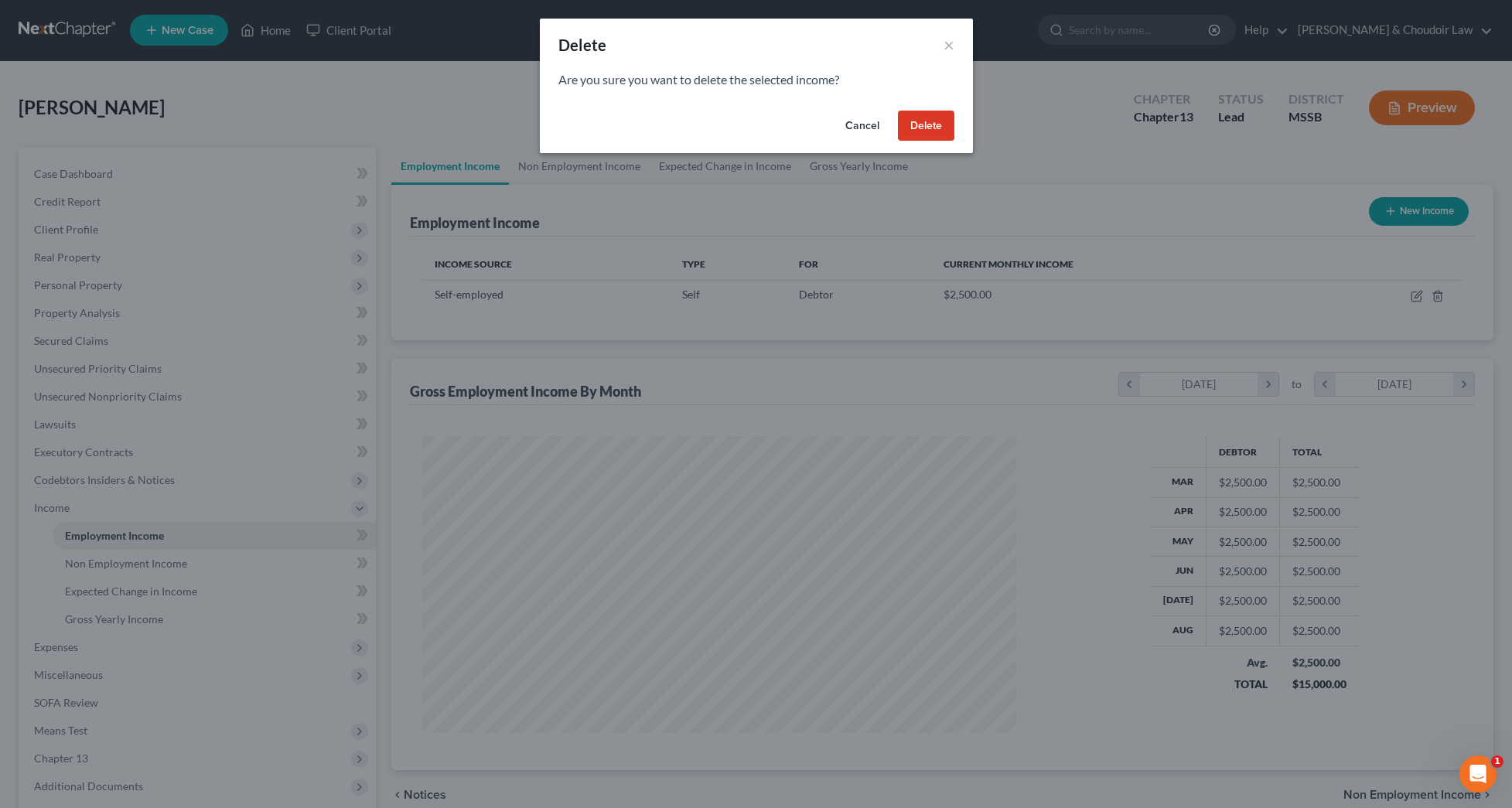
click at [910, 118] on button "Delete" at bounding box center [927, 125] width 56 height 31
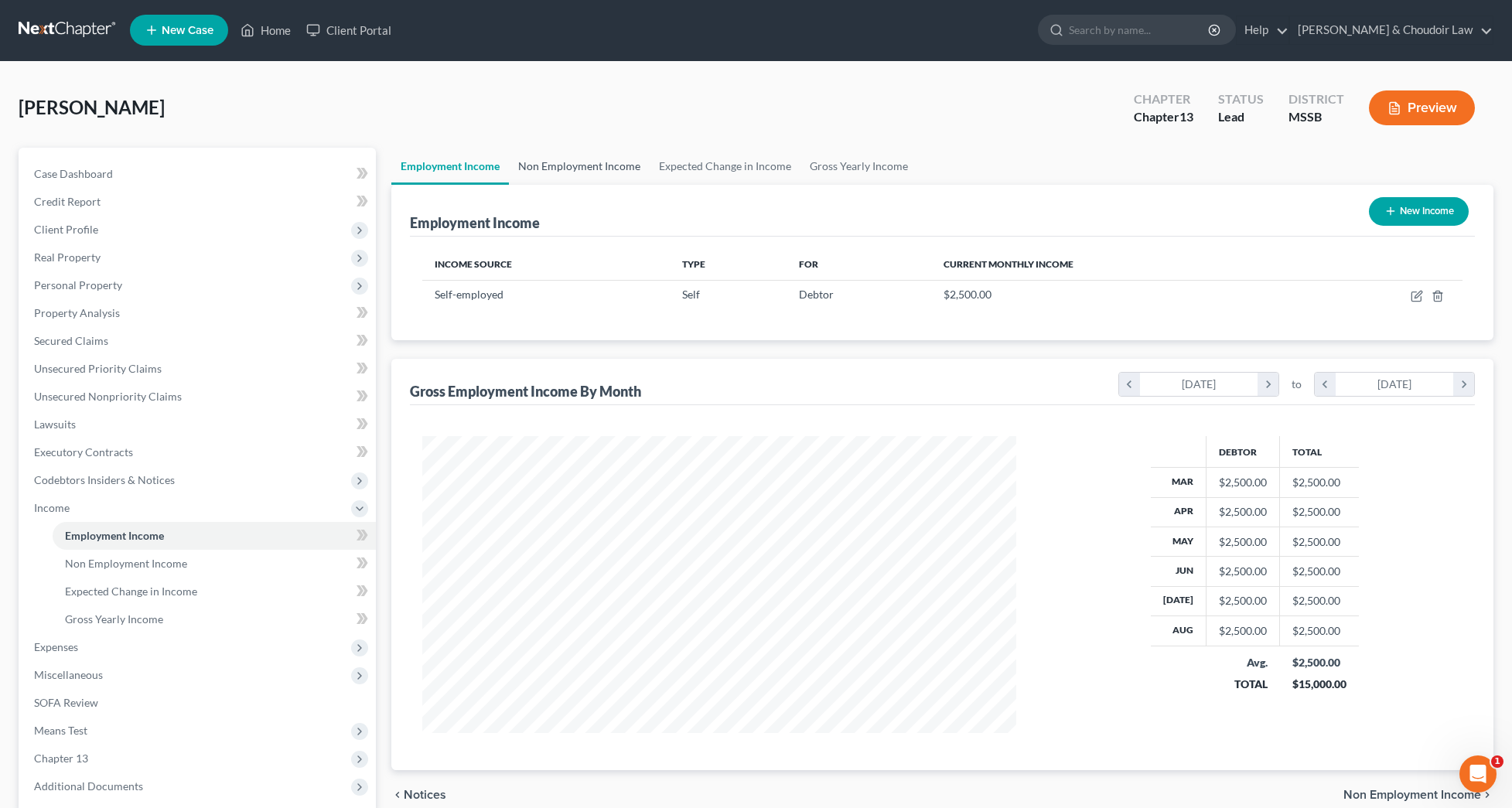
click at [552, 166] on link "Non Employment Income" at bounding box center [579, 166] width 140 height 37
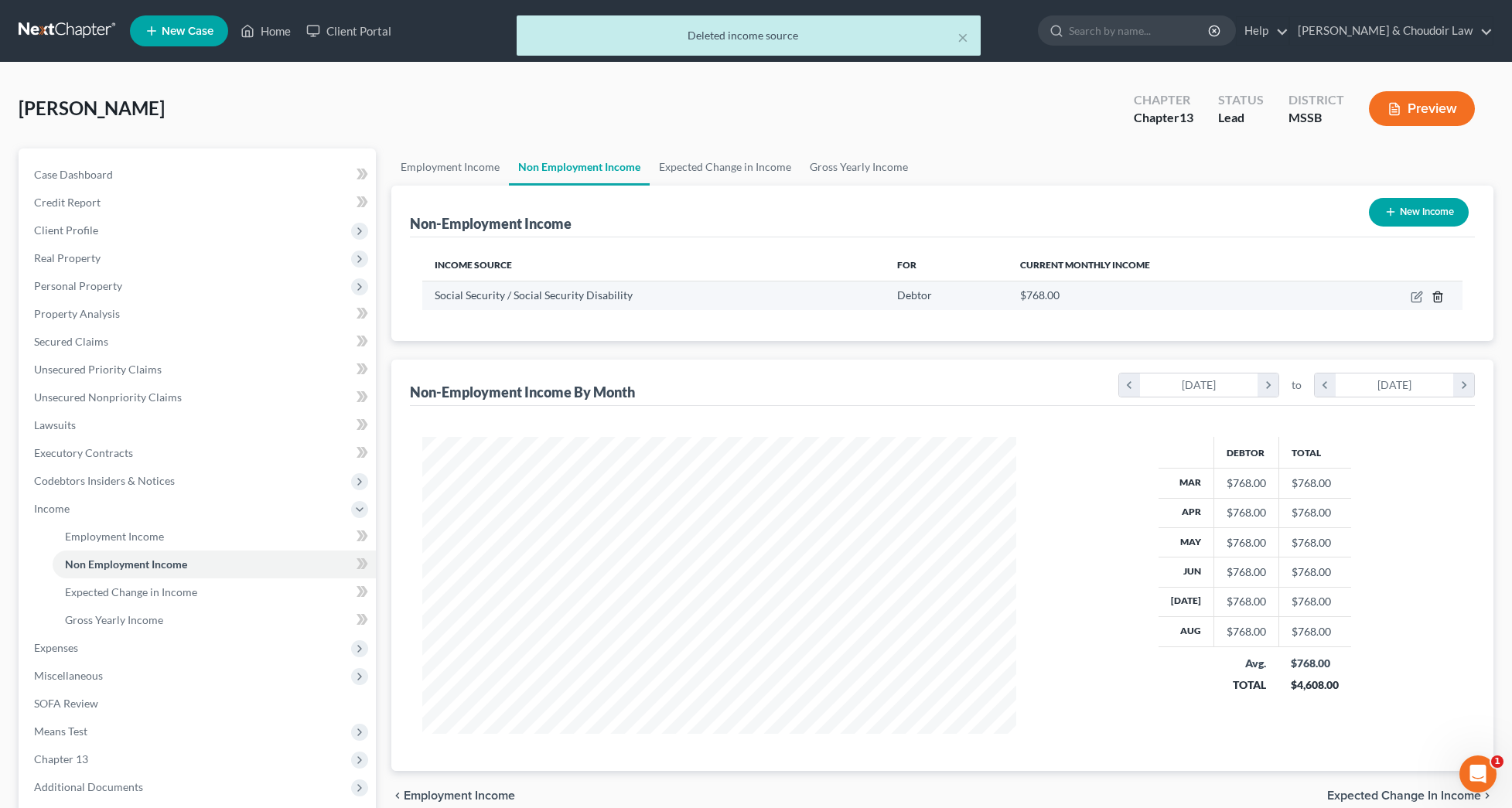
click at [1441, 295] on icon "button" at bounding box center [1438, 296] width 12 height 12
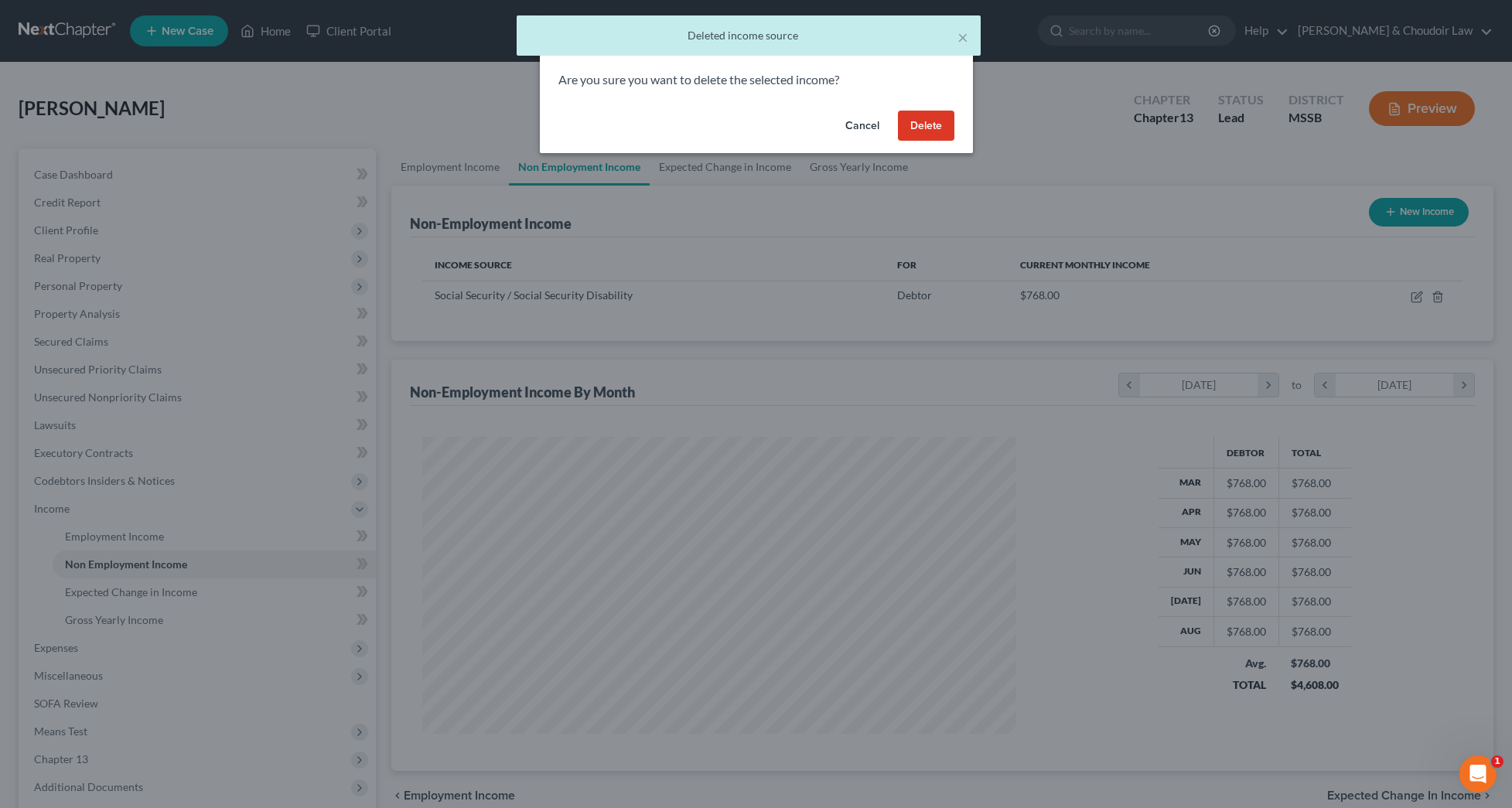
click at [942, 130] on button "Delete" at bounding box center [927, 125] width 56 height 31
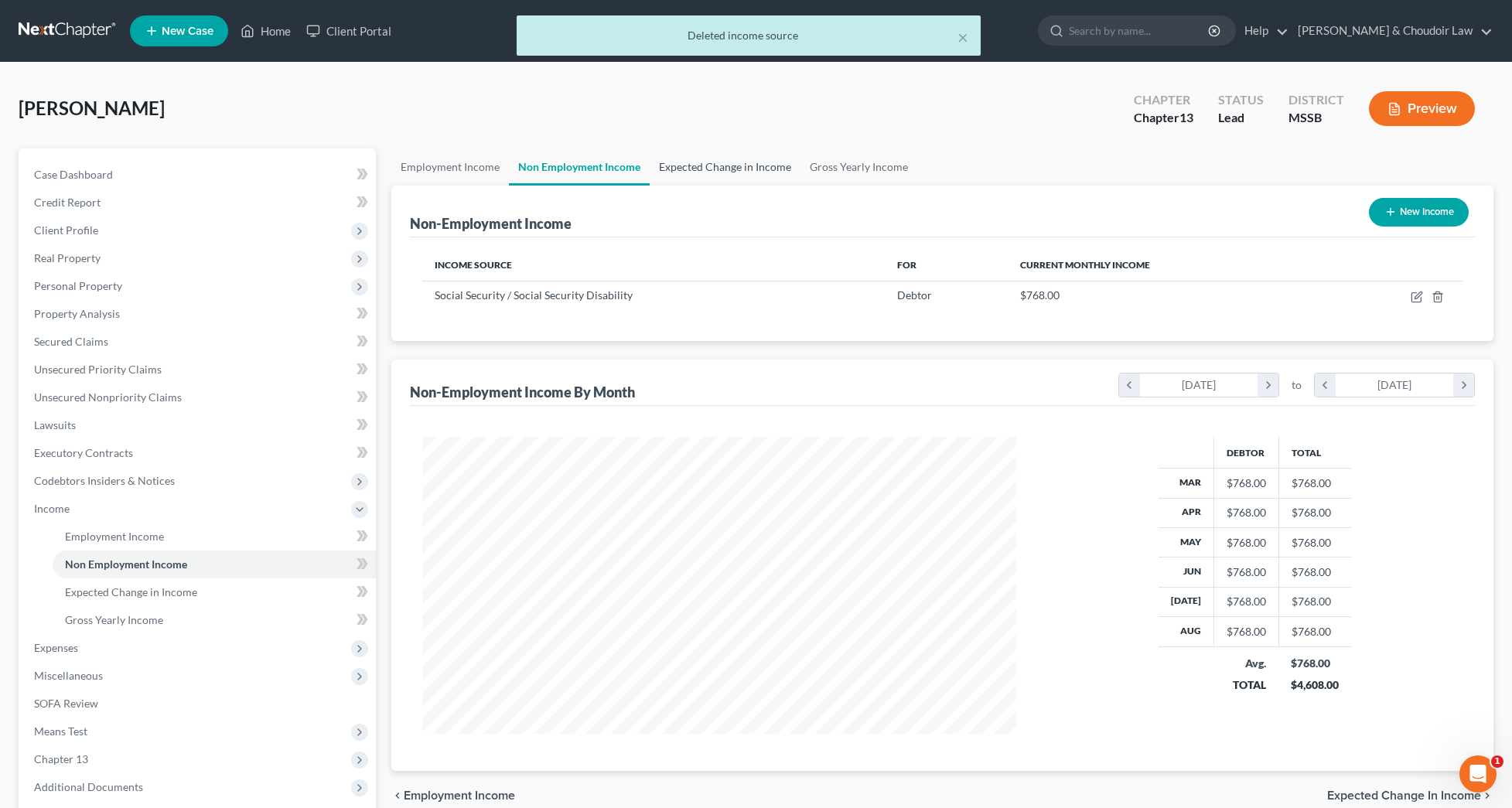
click at [693, 166] on link "Expected Change in Income" at bounding box center [725, 167] width 151 height 37
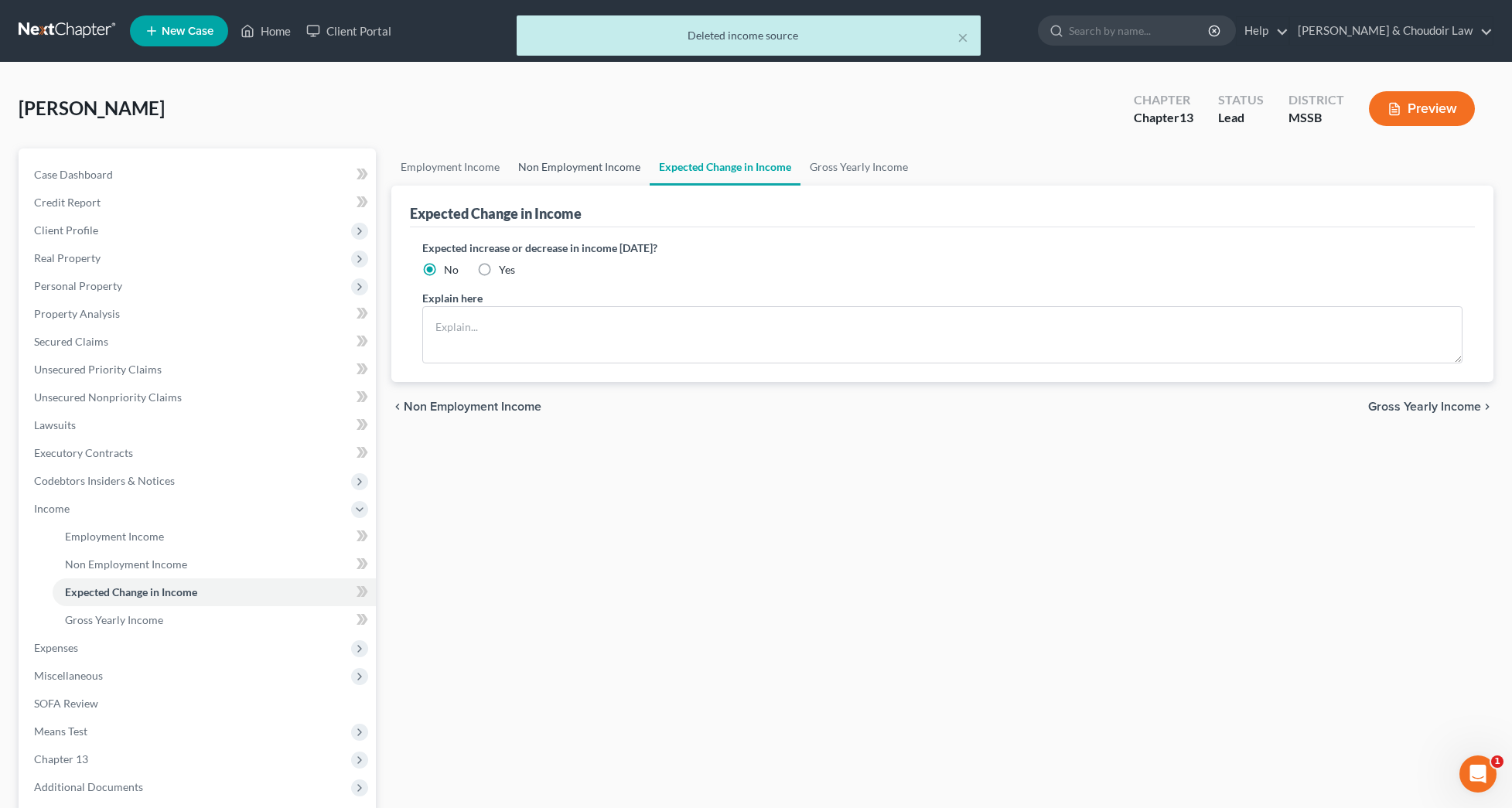
click at [532, 168] on link "Non Employment Income" at bounding box center [579, 167] width 140 height 37
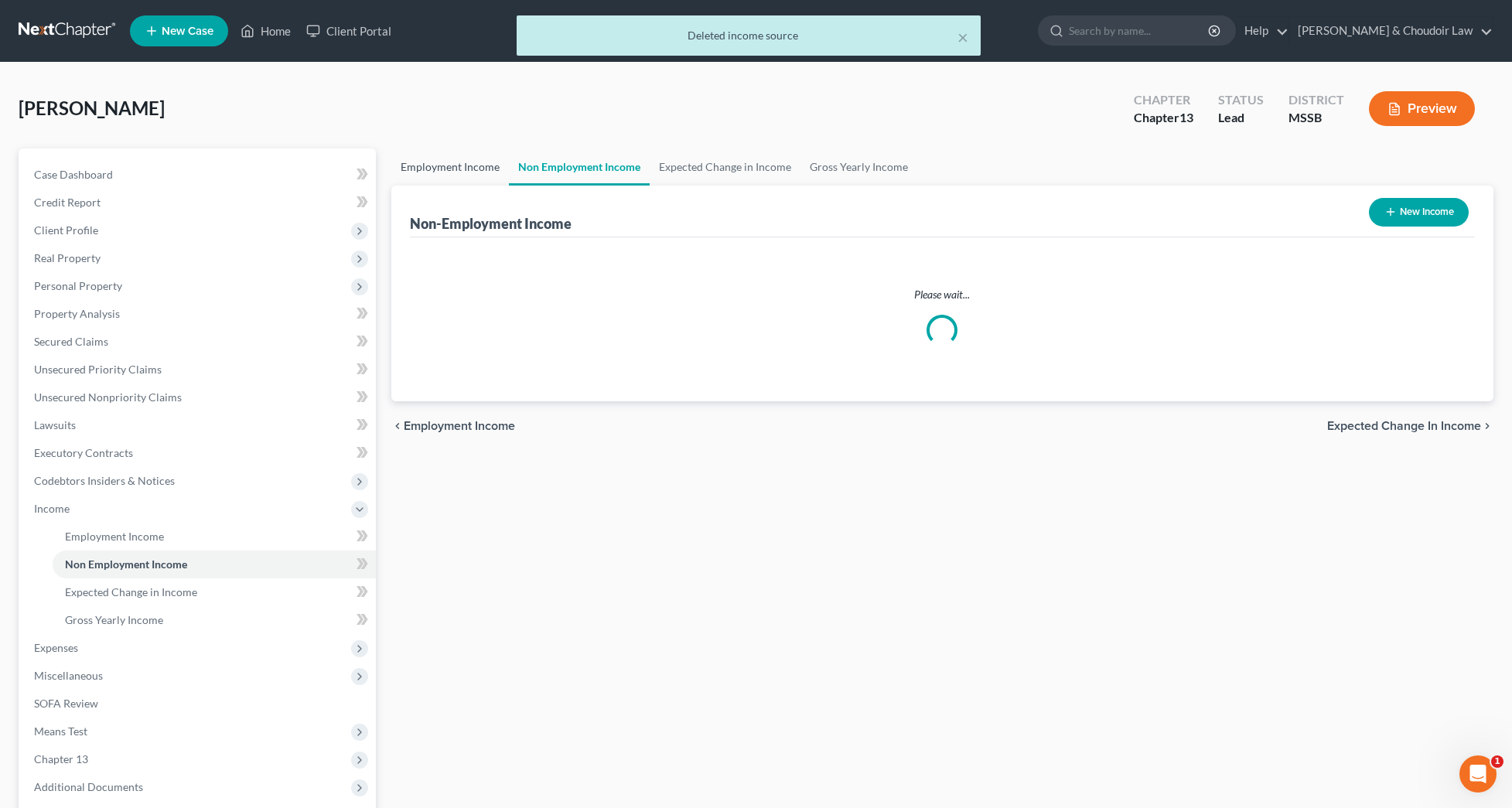
click at [470, 168] on link "Employment Income" at bounding box center [450, 167] width 117 height 37
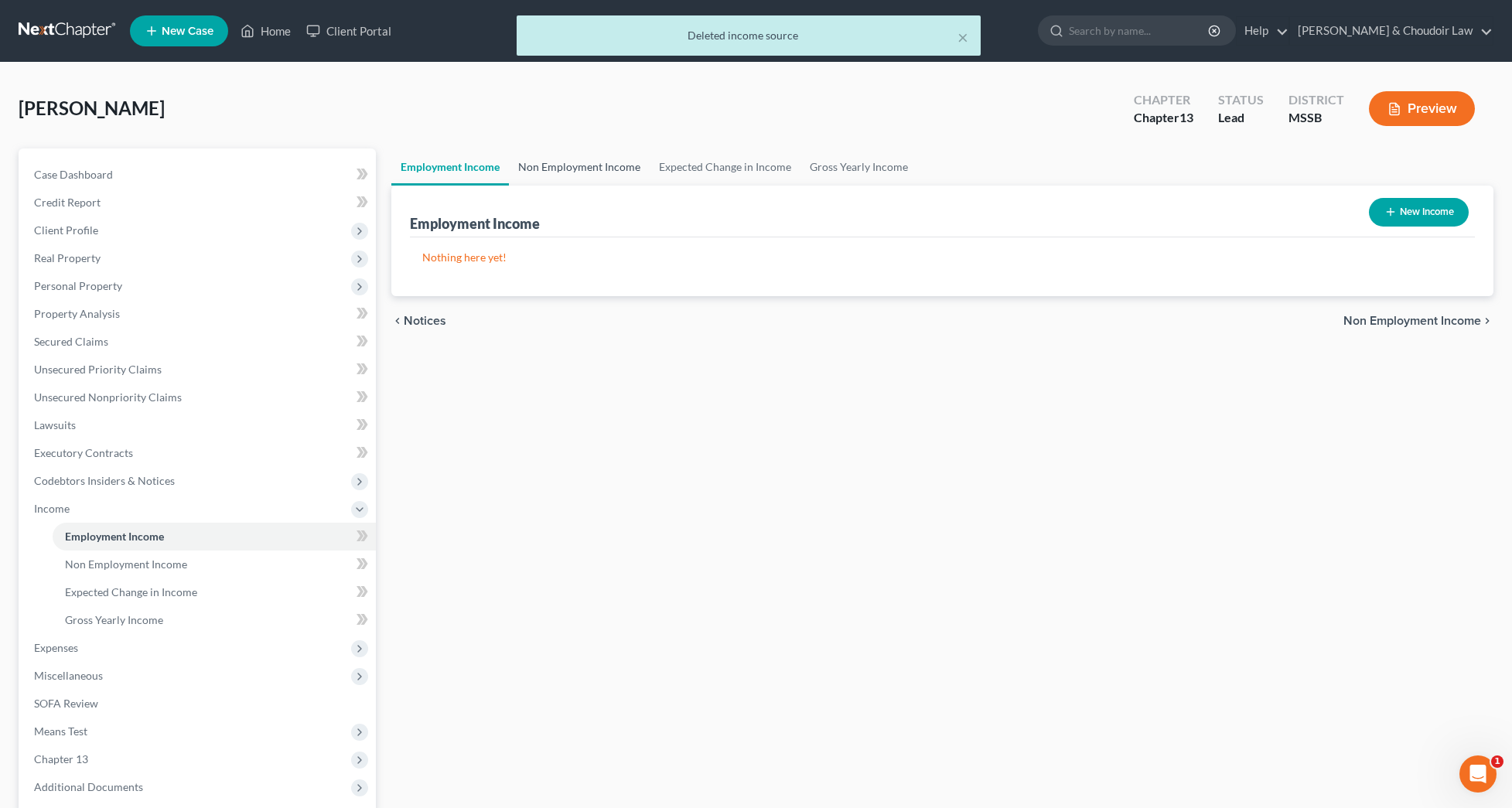
click at [562, 167] on link "Non Employment Income" at bounding box center [579, 167] width 140 height 37
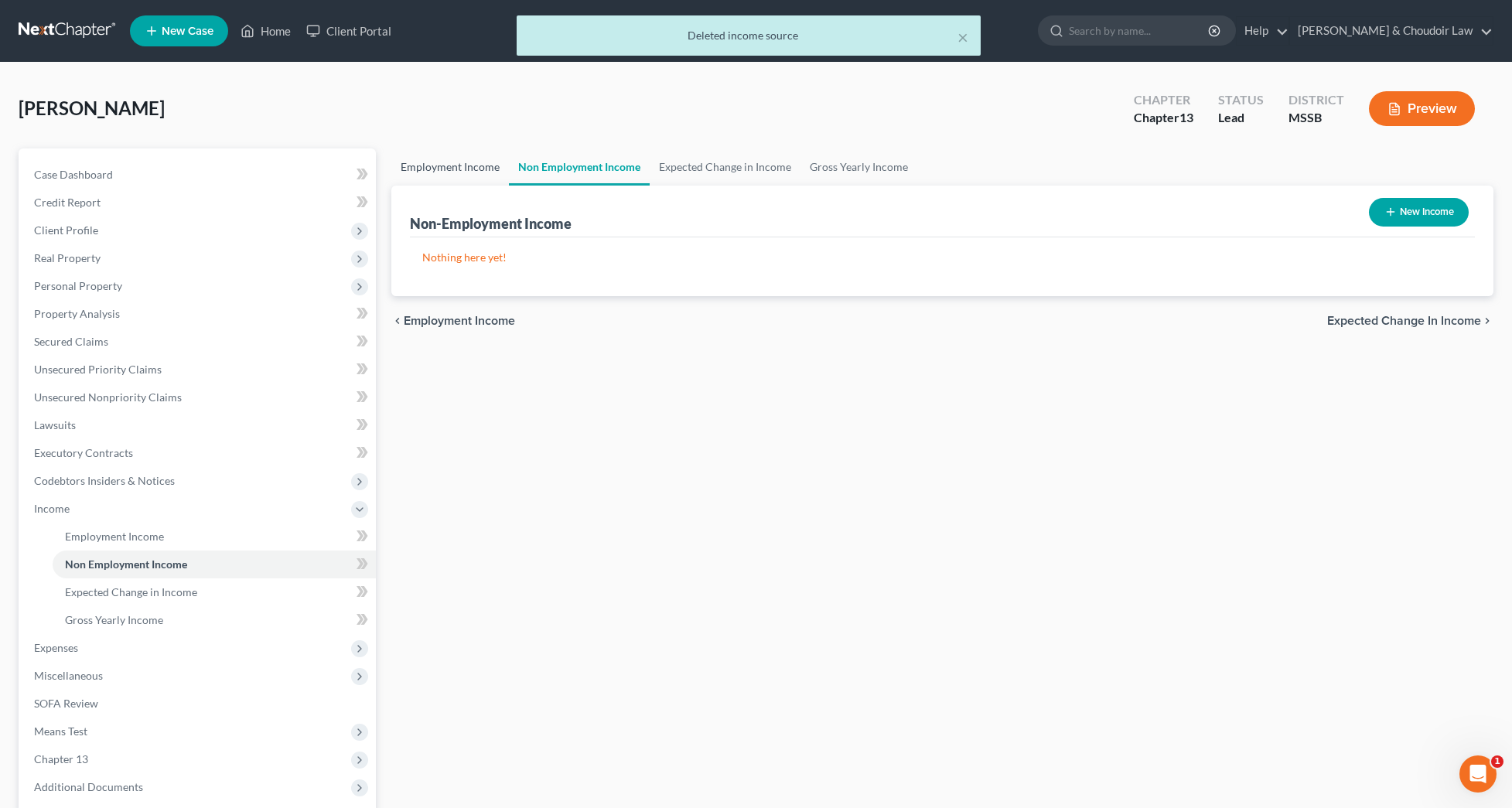
click at [461, 168] on link "Employment Income" at bounding box center [450, 167] width 117 height 37
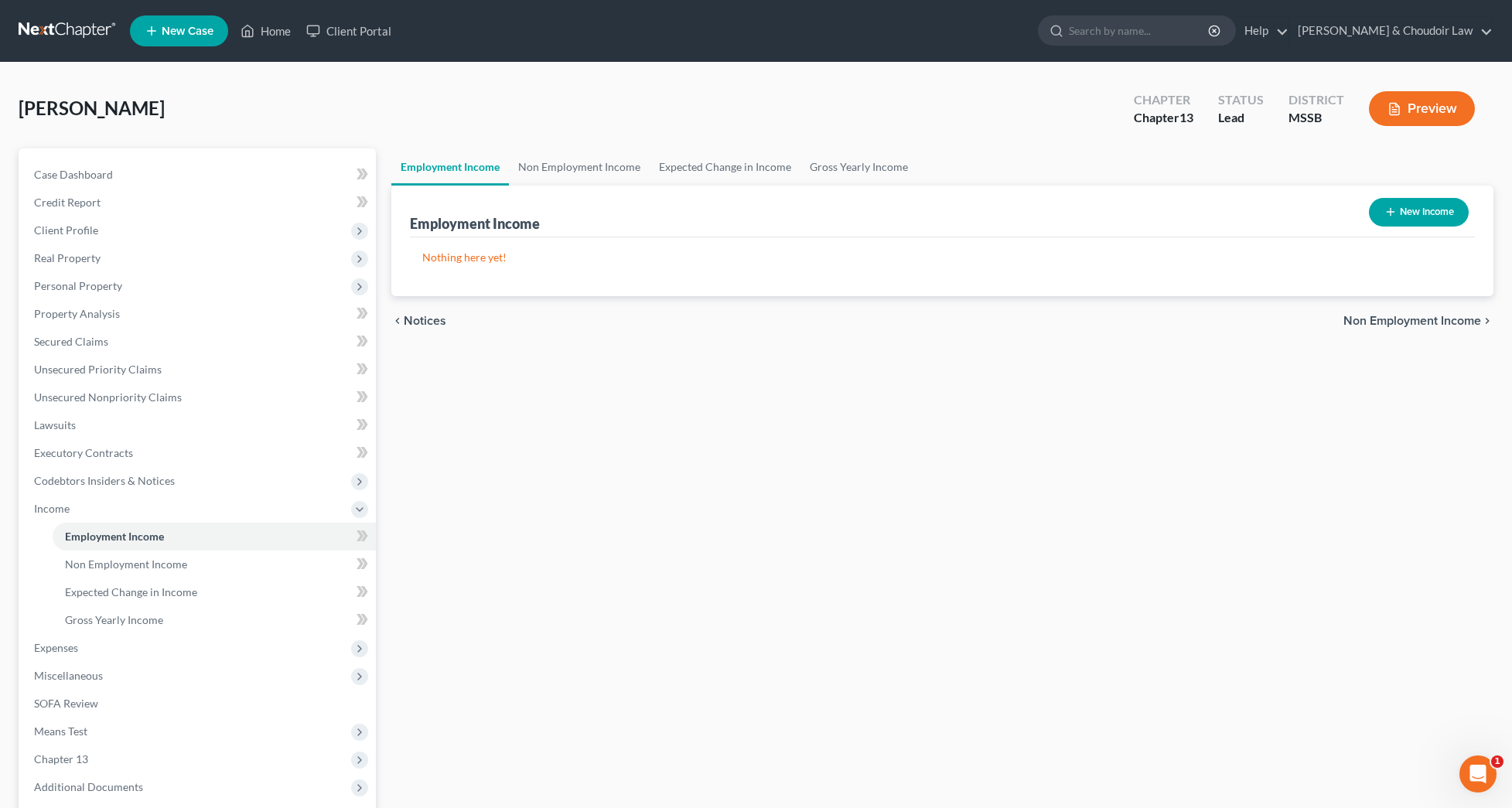
click at [1395, 220] on button "New Income" at bounding box center [1419, 212] width 100 height 29
select select "0"
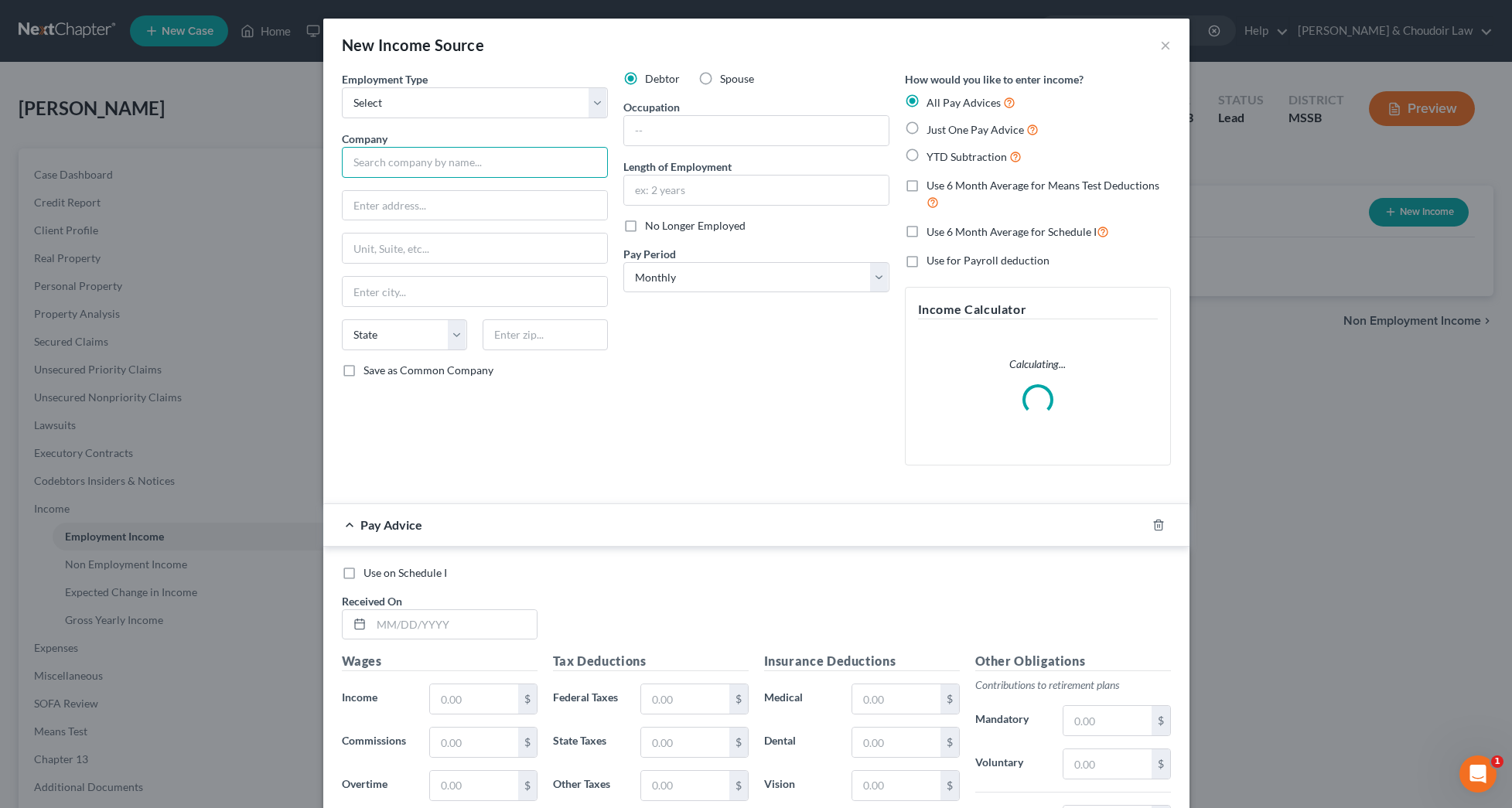
click at [473, 159] on input "text" at bounding box center [475, 162] width 266 height 31
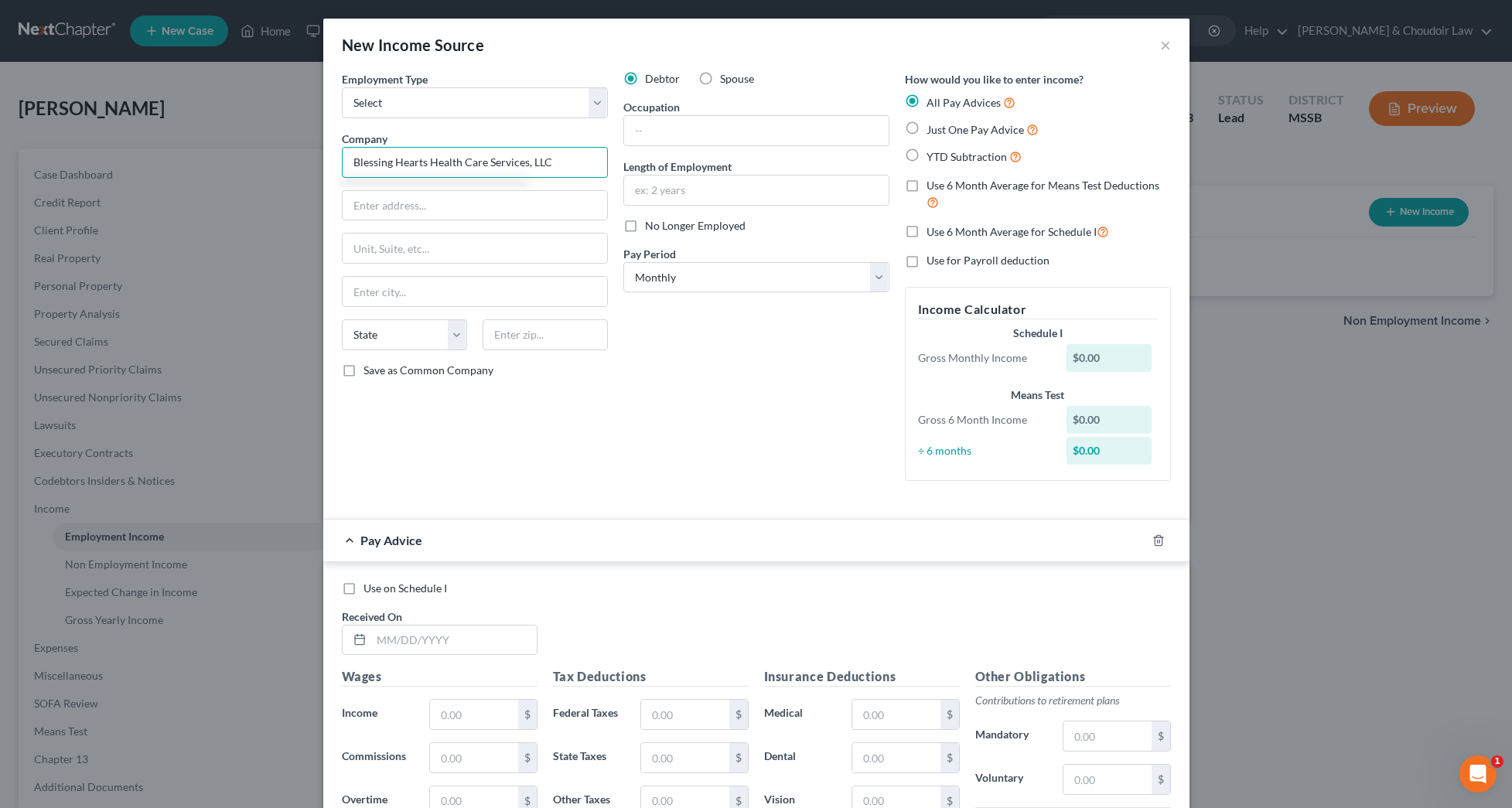
type input "Blessing Hearts Health Care Services, LLC"
type input "[STREET_ADDRESS]"
type input "Tylertown"
select select "25"
type input "39667"
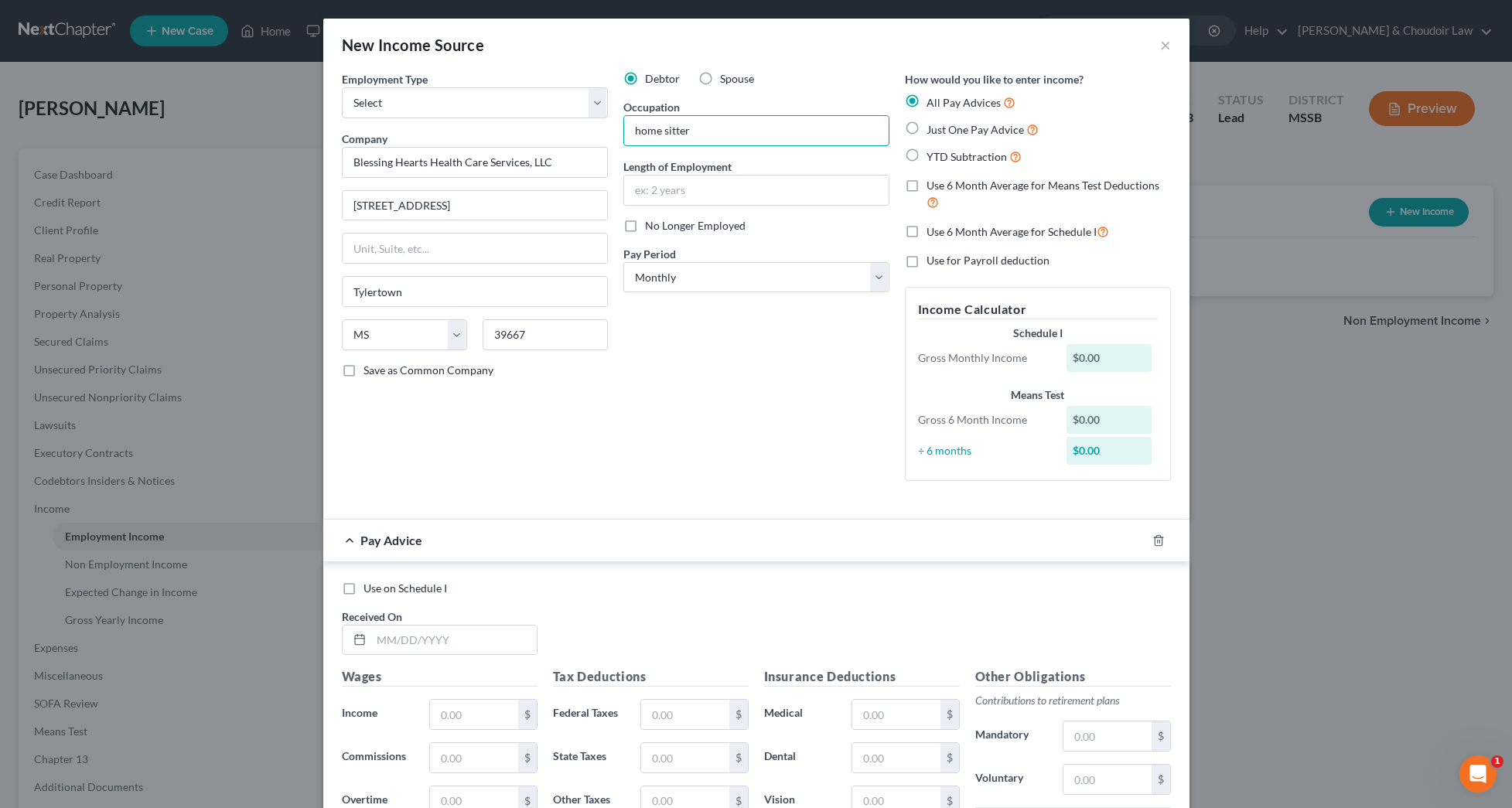
type input "home sitter"
type input "1 month"
select select "3"
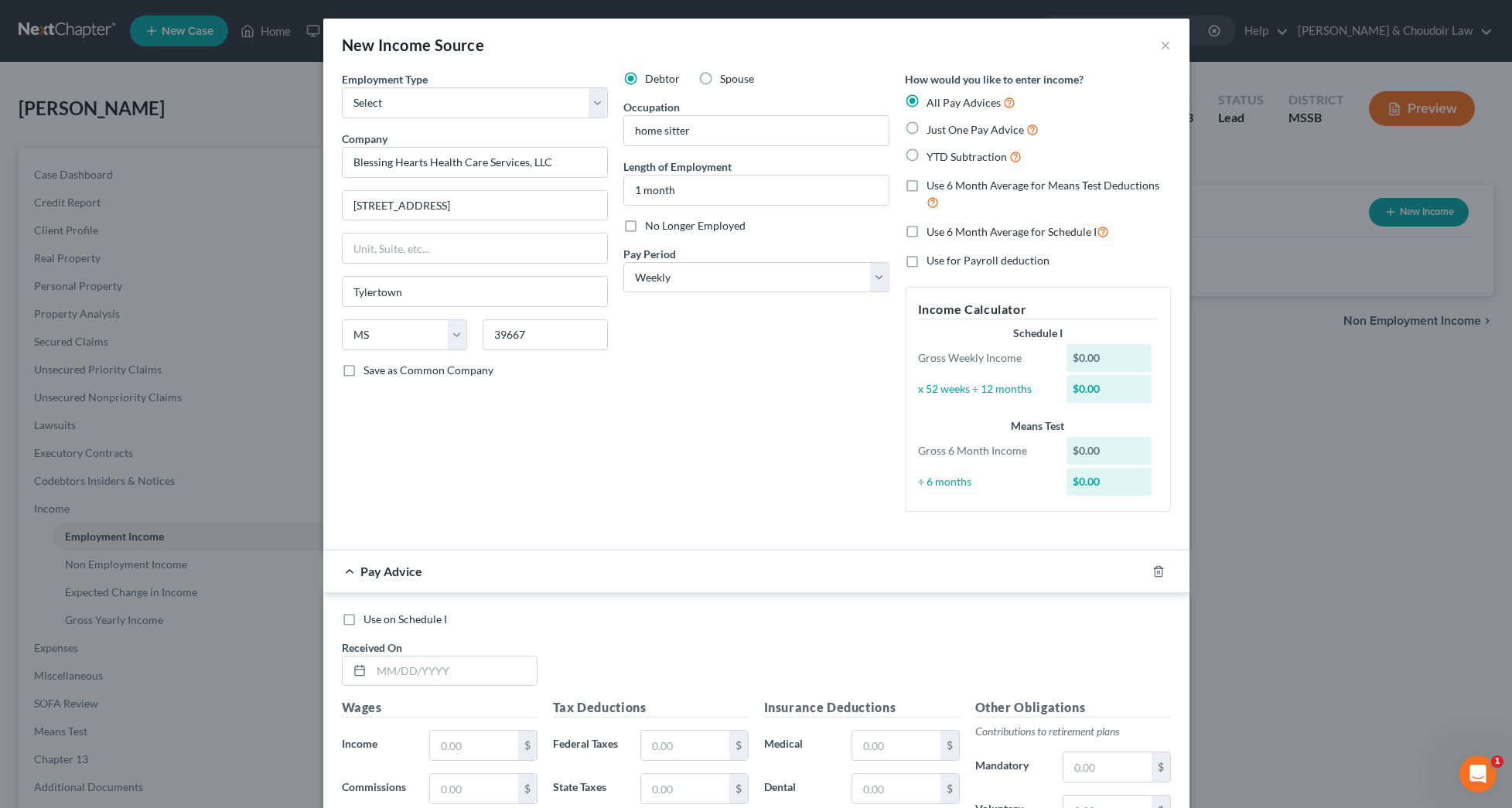
click at [979, 132] on span "Just One Pay Advice" at bounding box center [975, 130] width 97 height 13
click at [943, 130] on input "Just One Pay Advice" at bounding box center [938, 125] width 10 height 10
radio input "true"
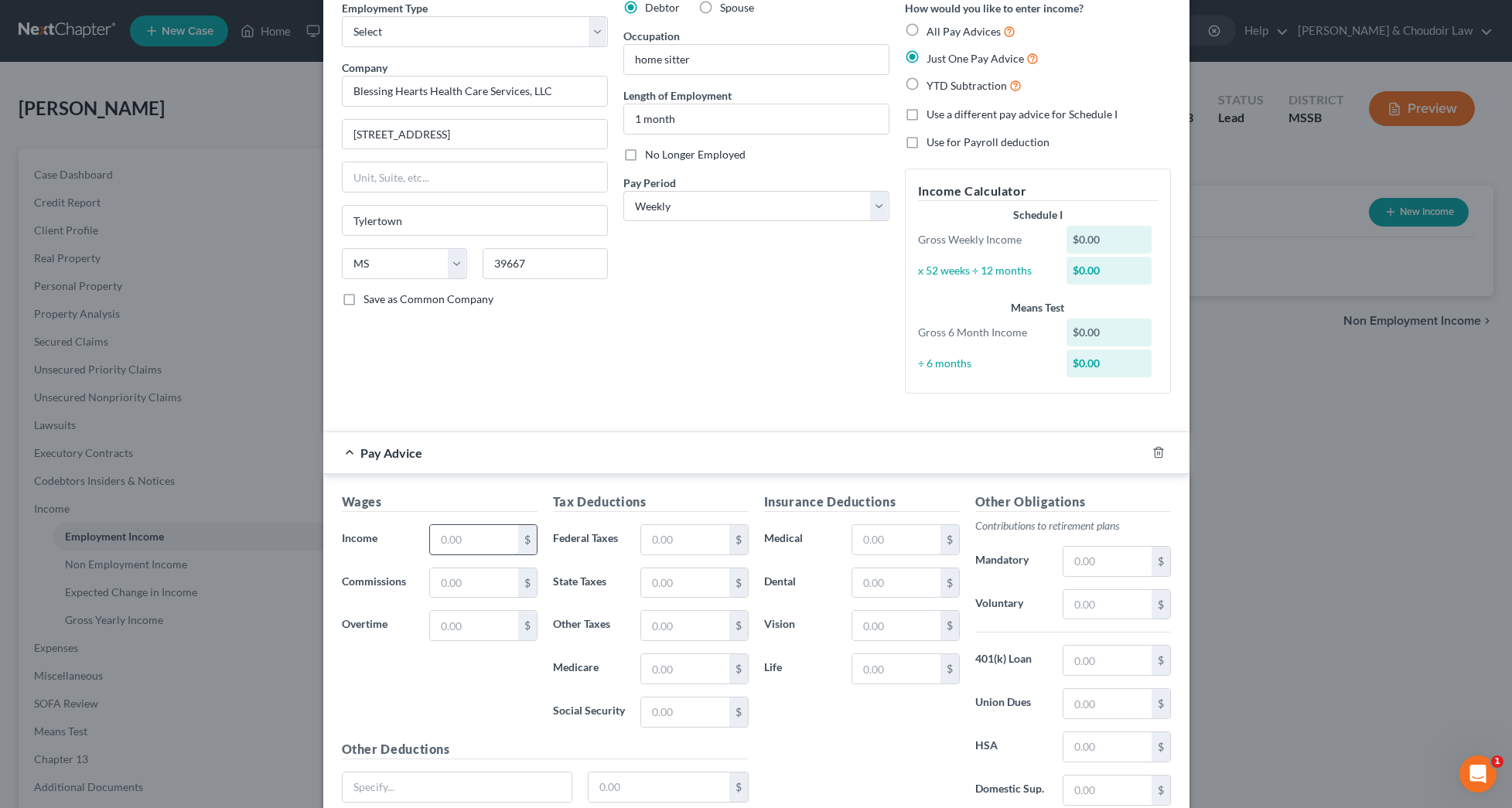
scroll to position [72, 0]
click at [505, 545] on input "text" at bounding box center [474, 539] width 88 height 30
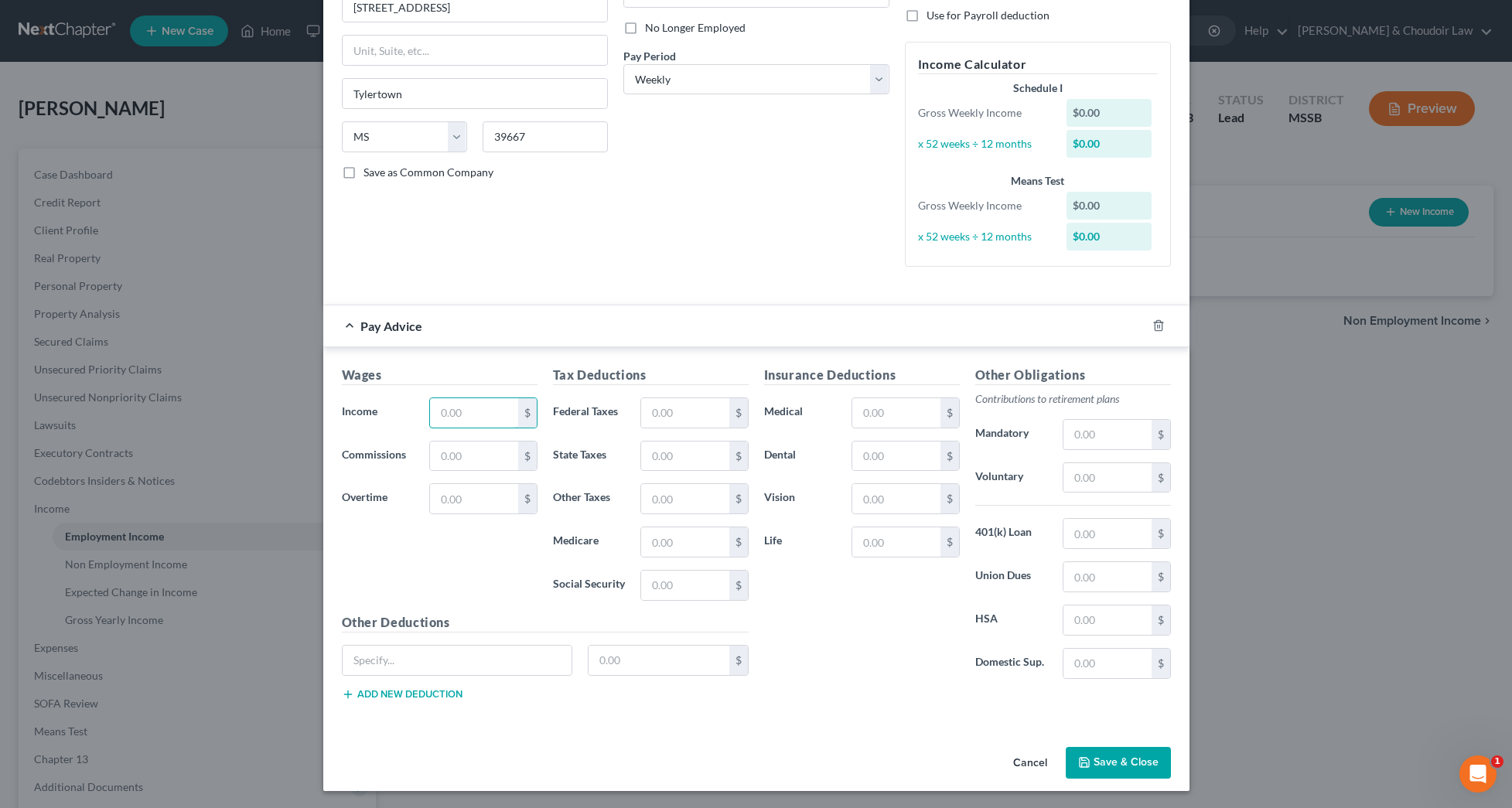
scroll to position [197, 0]
type input "192.00"
click at [665, 414] on input "text" at bounding box center [685, 413] width 88 height 30
type input "11.91"
type input "2.79"
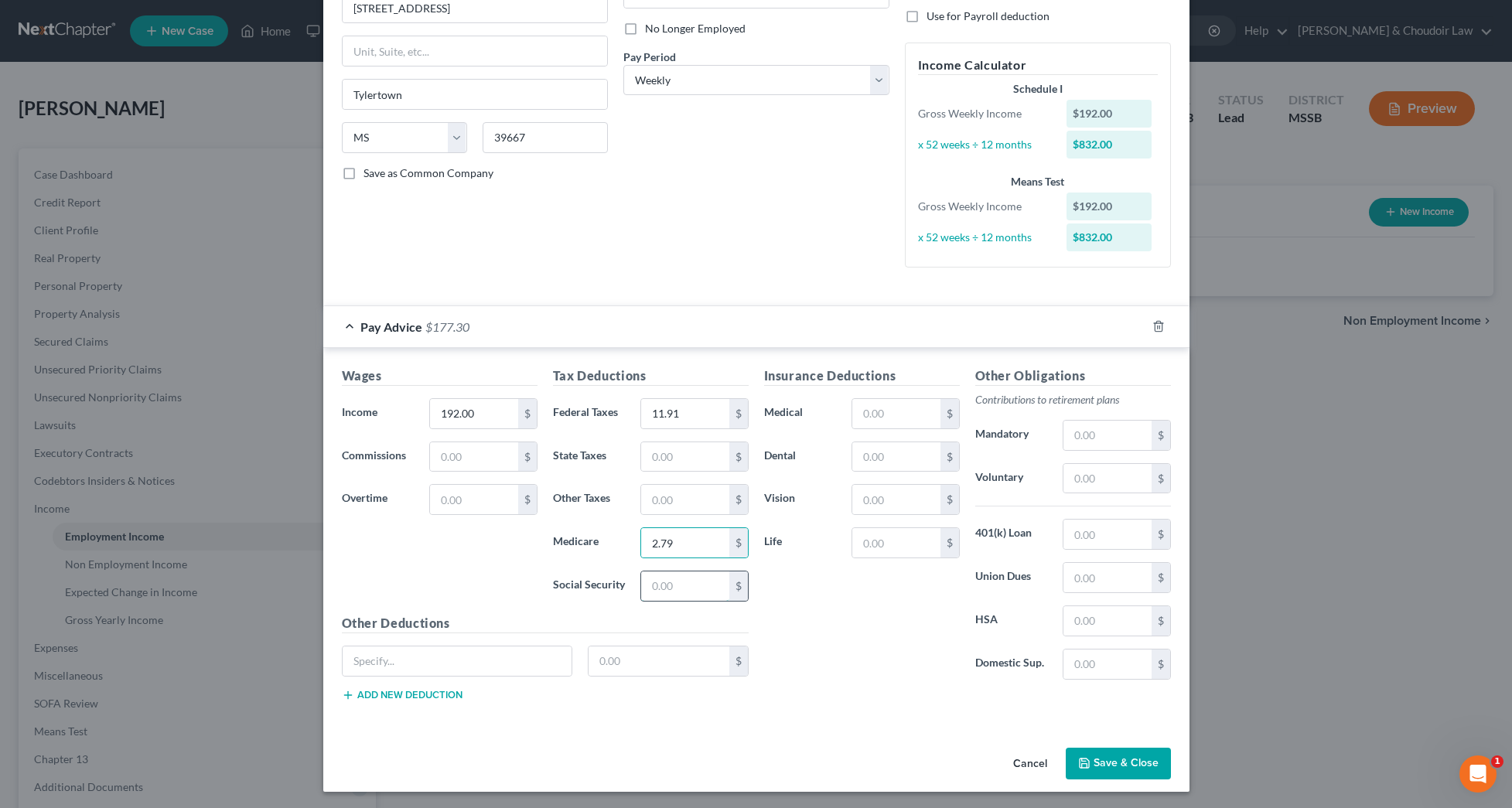
click at [704, 593] on input "text" at bounding box center [685, 586] width 88 height 30
type input "11.91"
drag, startPoint x: 683, startPoint y: 418, endPoint x: 619, endPoint y: 412, distance: 64.3
click at [619, 412] on div "Federal Taxes 11.91 $" at bounding box center [651, 413] width 211 height 31
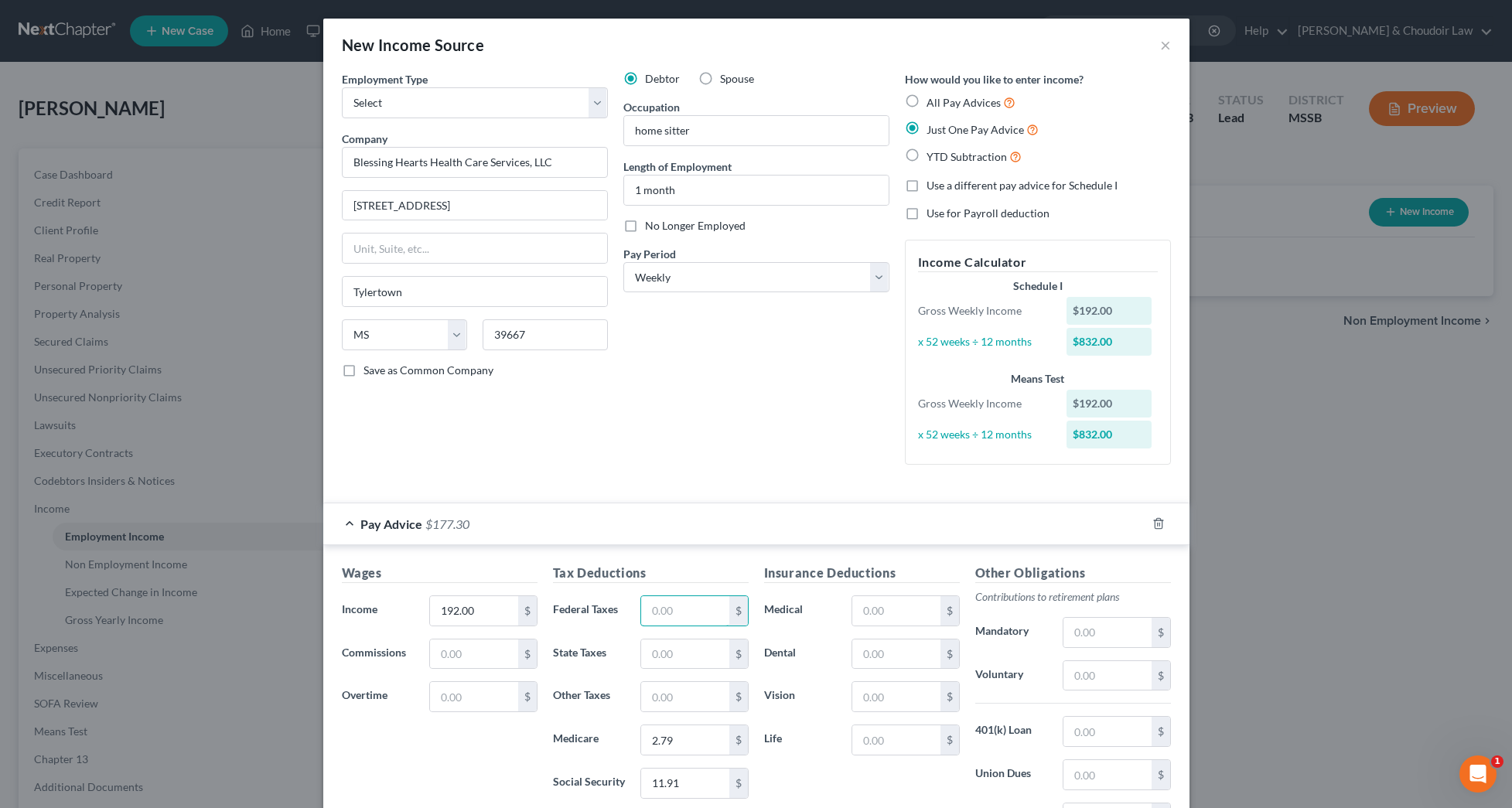
scroll to position [0, 0]
click at [964, 183] on span "Use a different pay advice for Schedule I" at bounding box center [1021, 185] width 191 height 13
click at [943, 183] on input "Use a different pay advice for Schedule I" at bounding box center [938, 182] width 10 height 10
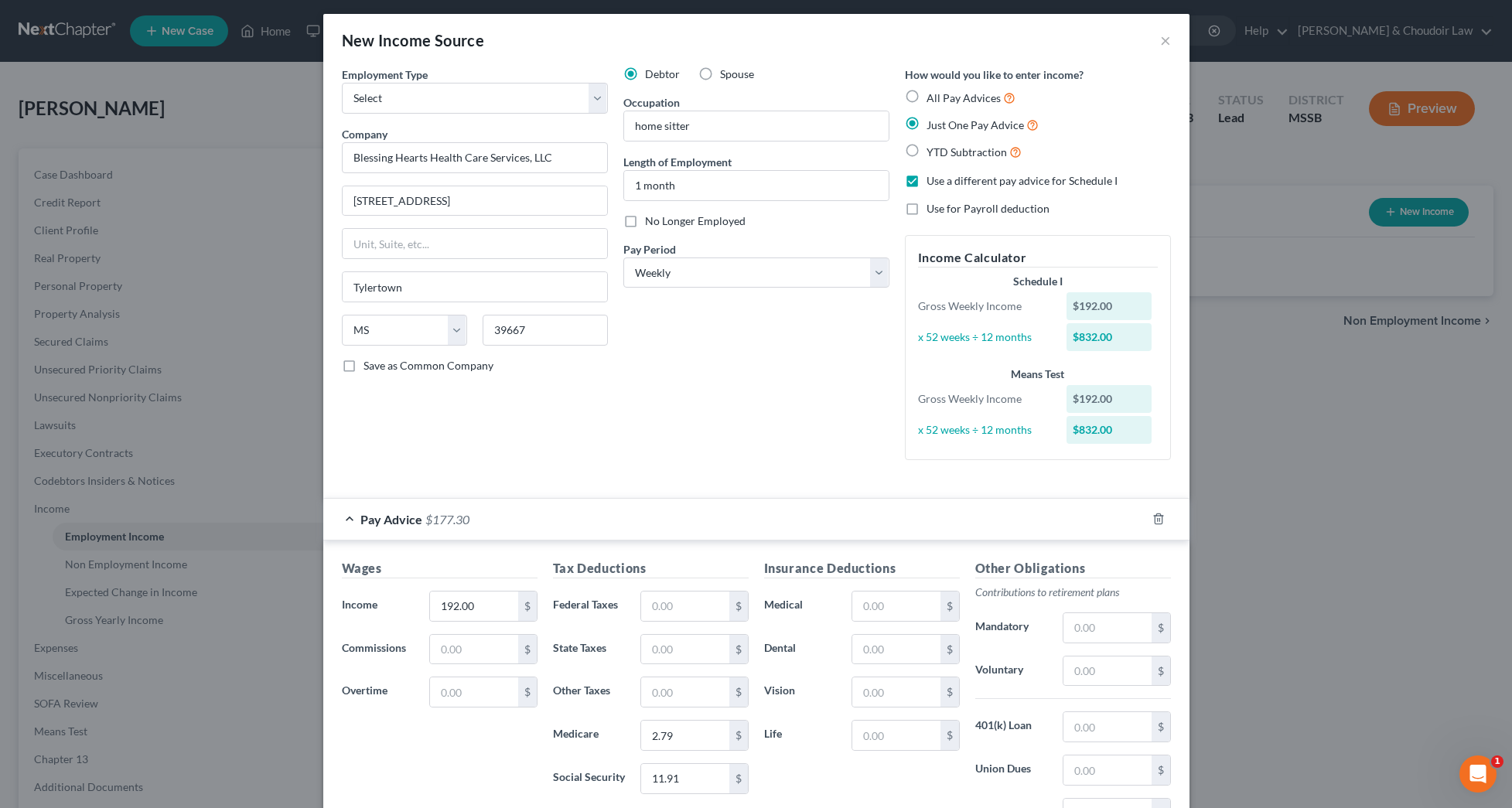
click at [965, 185] on label "Use a different pay advice for Schedule I" at bounding box center [1021, 181] width 191 height 16
click at [943, 183] on input "Use a different pay advice for Schedule I" at bounding box center [938, 178] width 10 height 10
checkbox input "false"
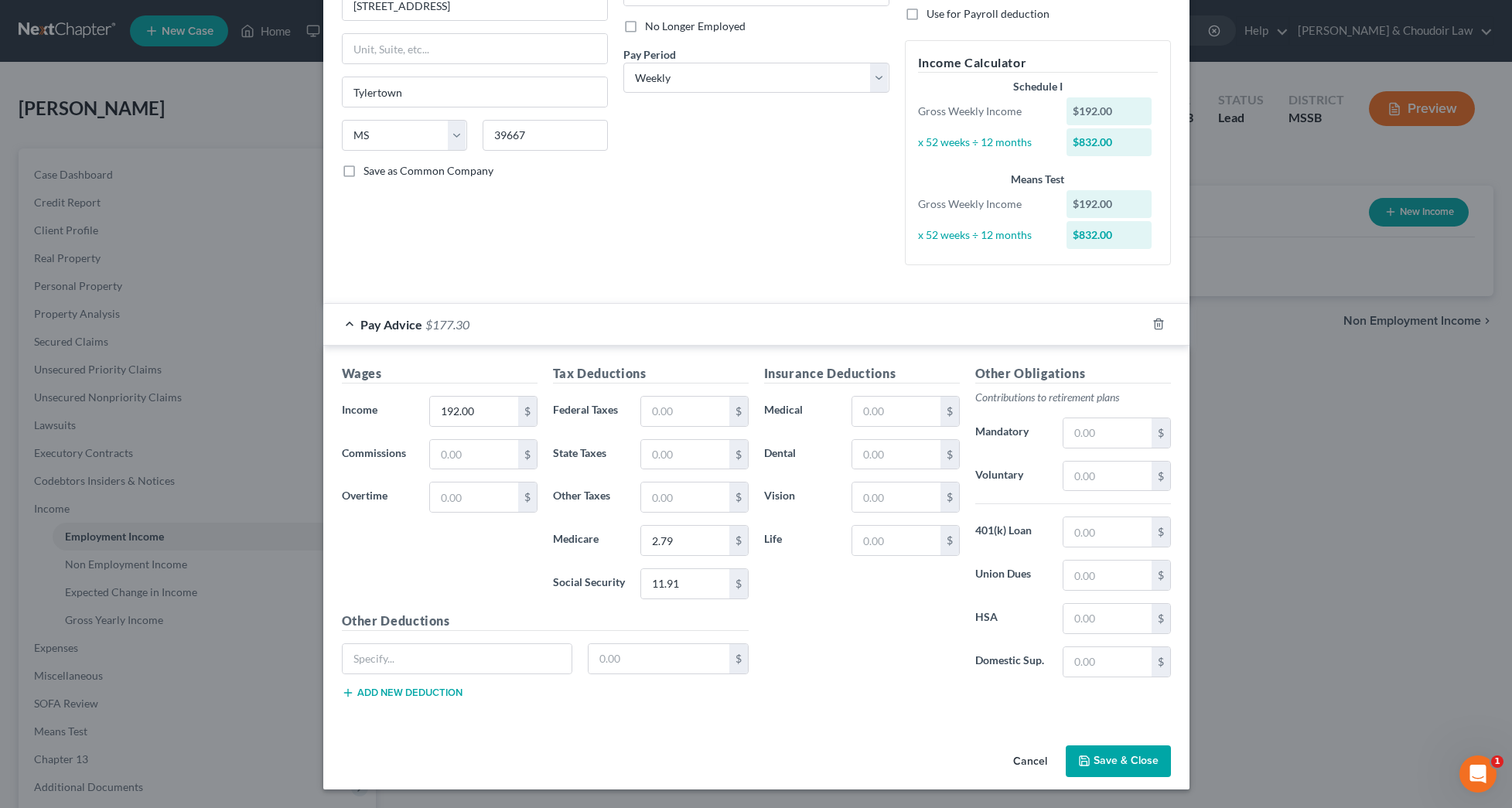
scroll to position [197, 0]
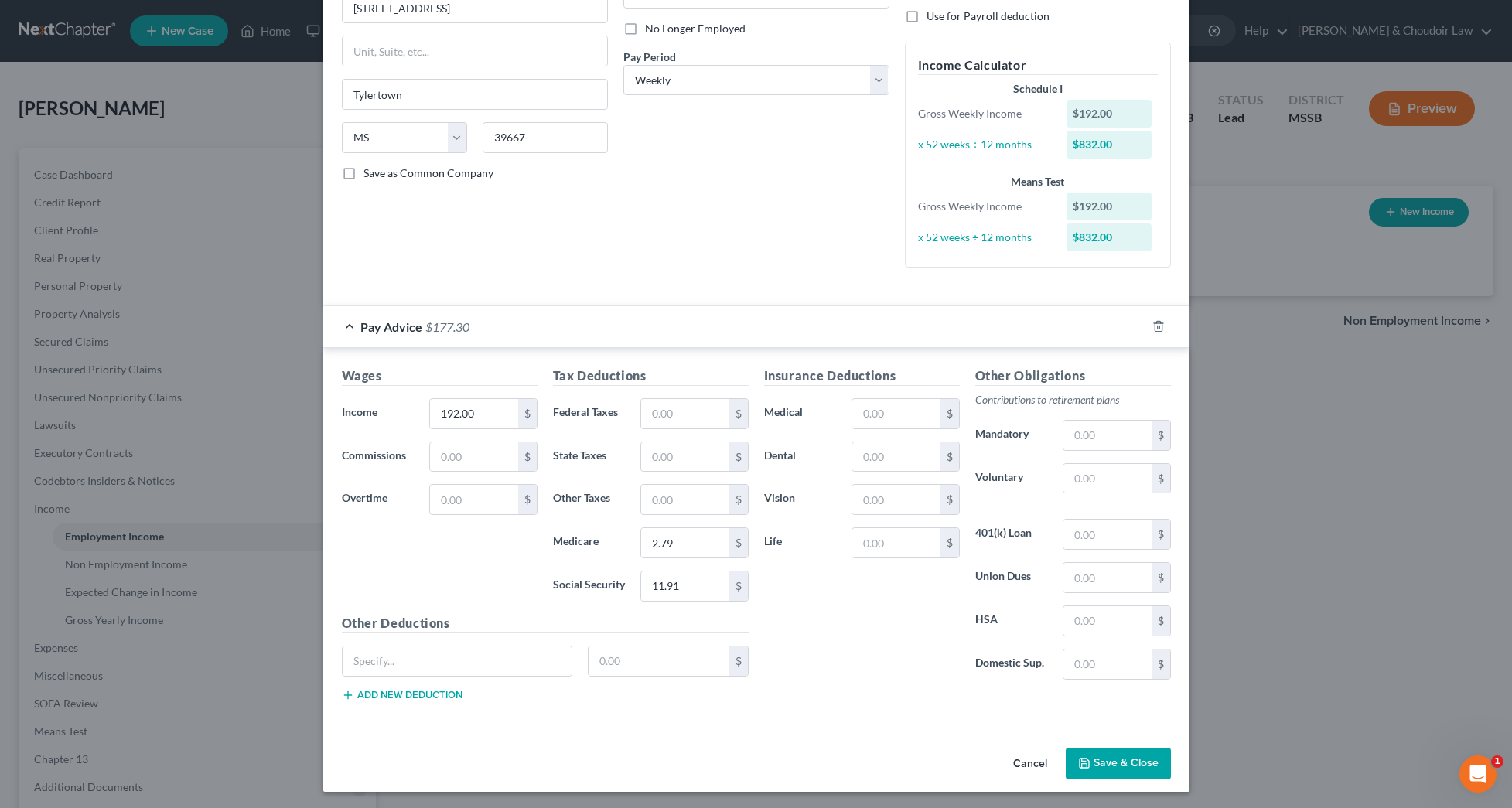
click at [1107, 755] on button "Save & Close" at bounding box center [1118, 763] width 105 height 32
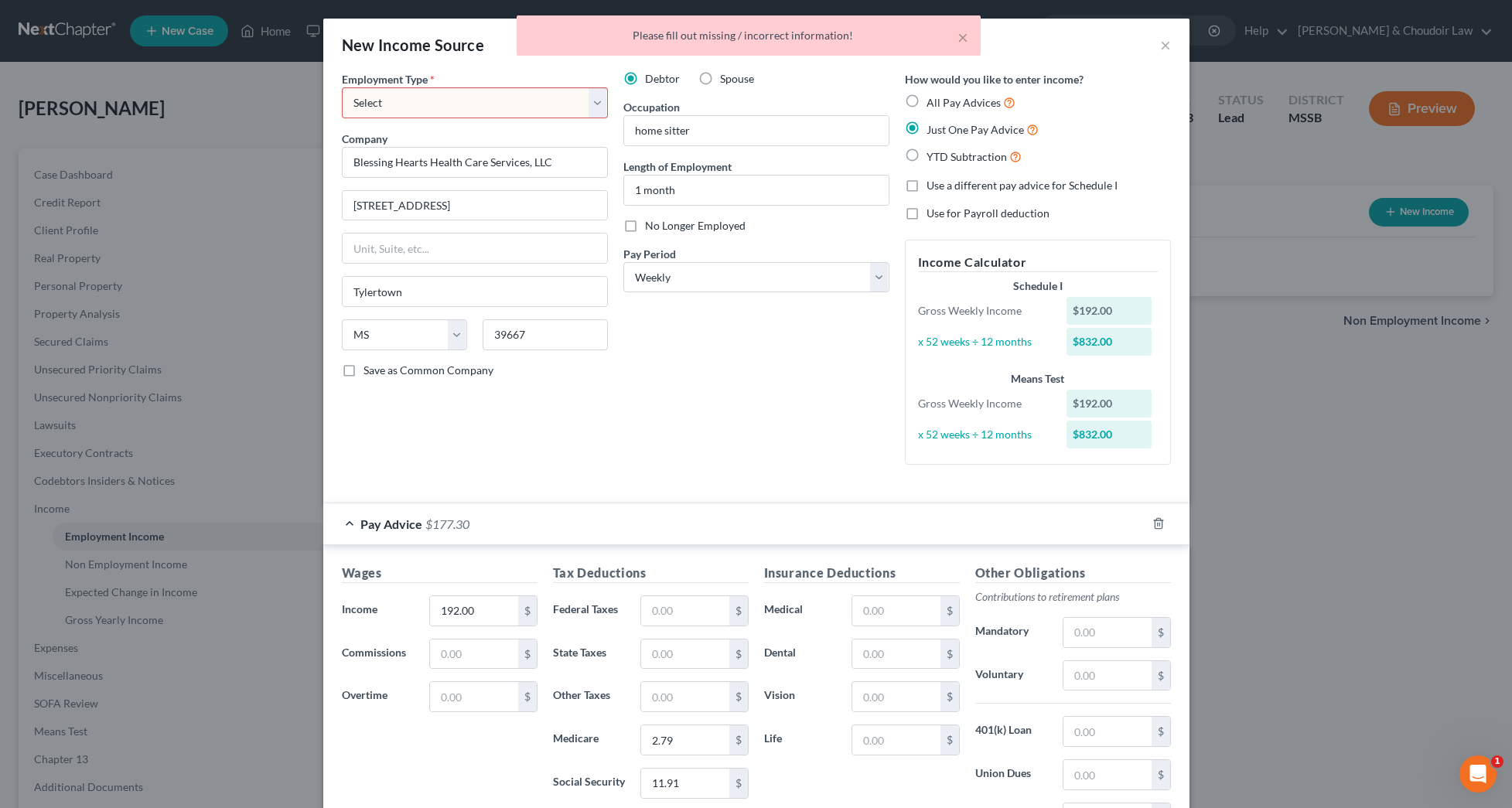
scroll to position [0, 0]
select select "0"
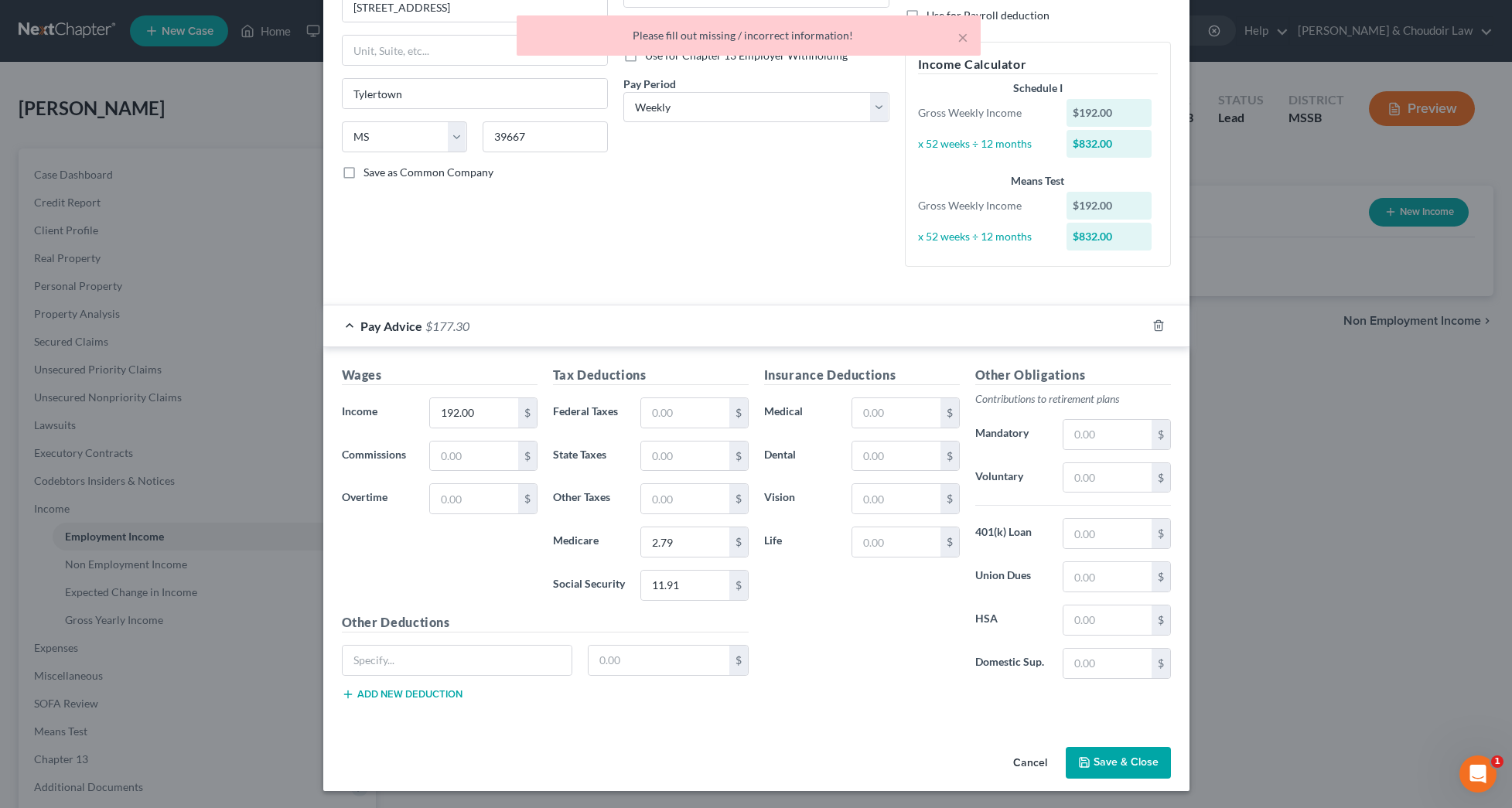
scroll to position [197, 0]
click at [1141, 749] on button "Save & Close" at bounding box center [1118, 763] width 105 height 32
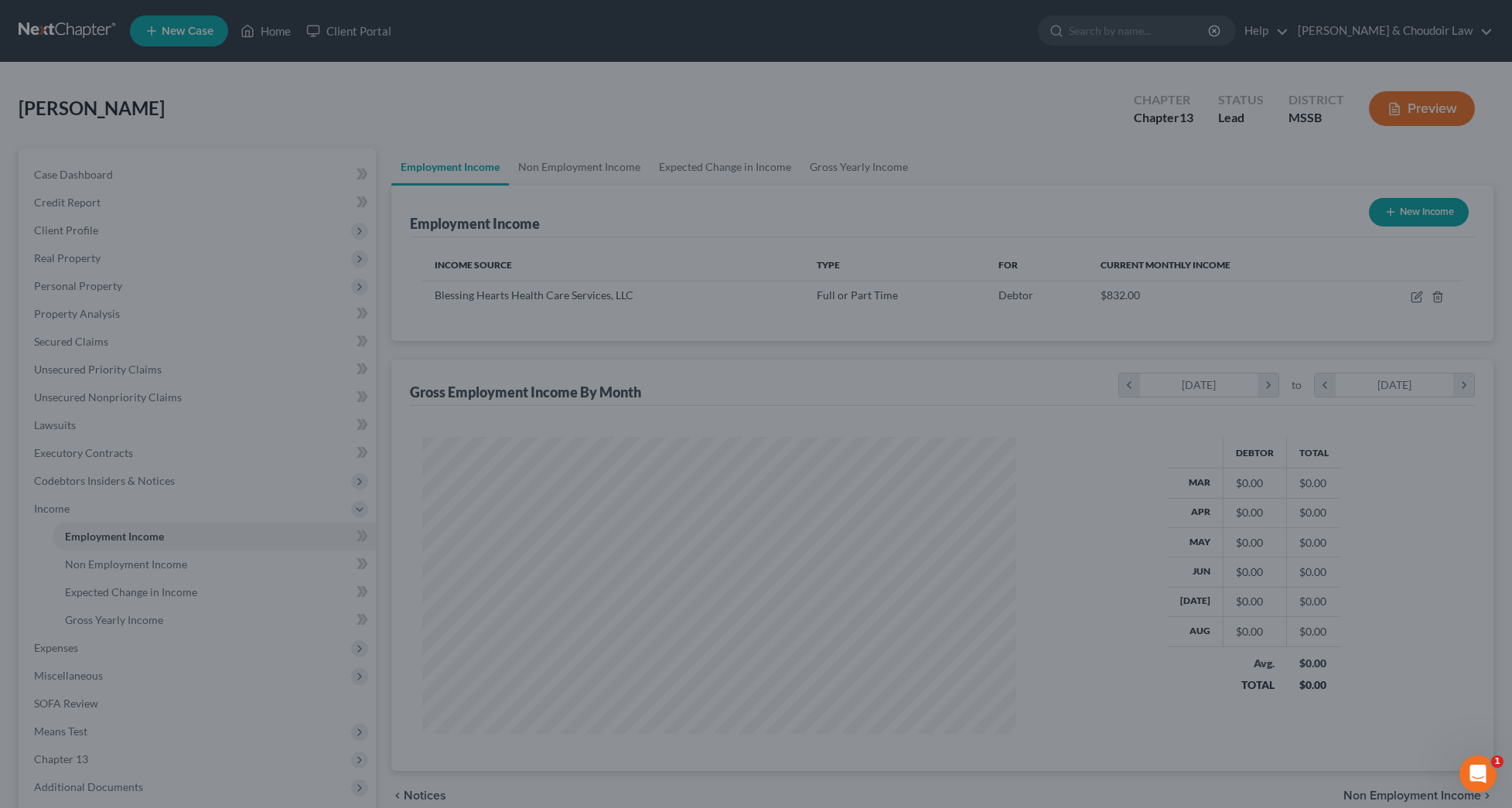
scroll to position [297, 625]
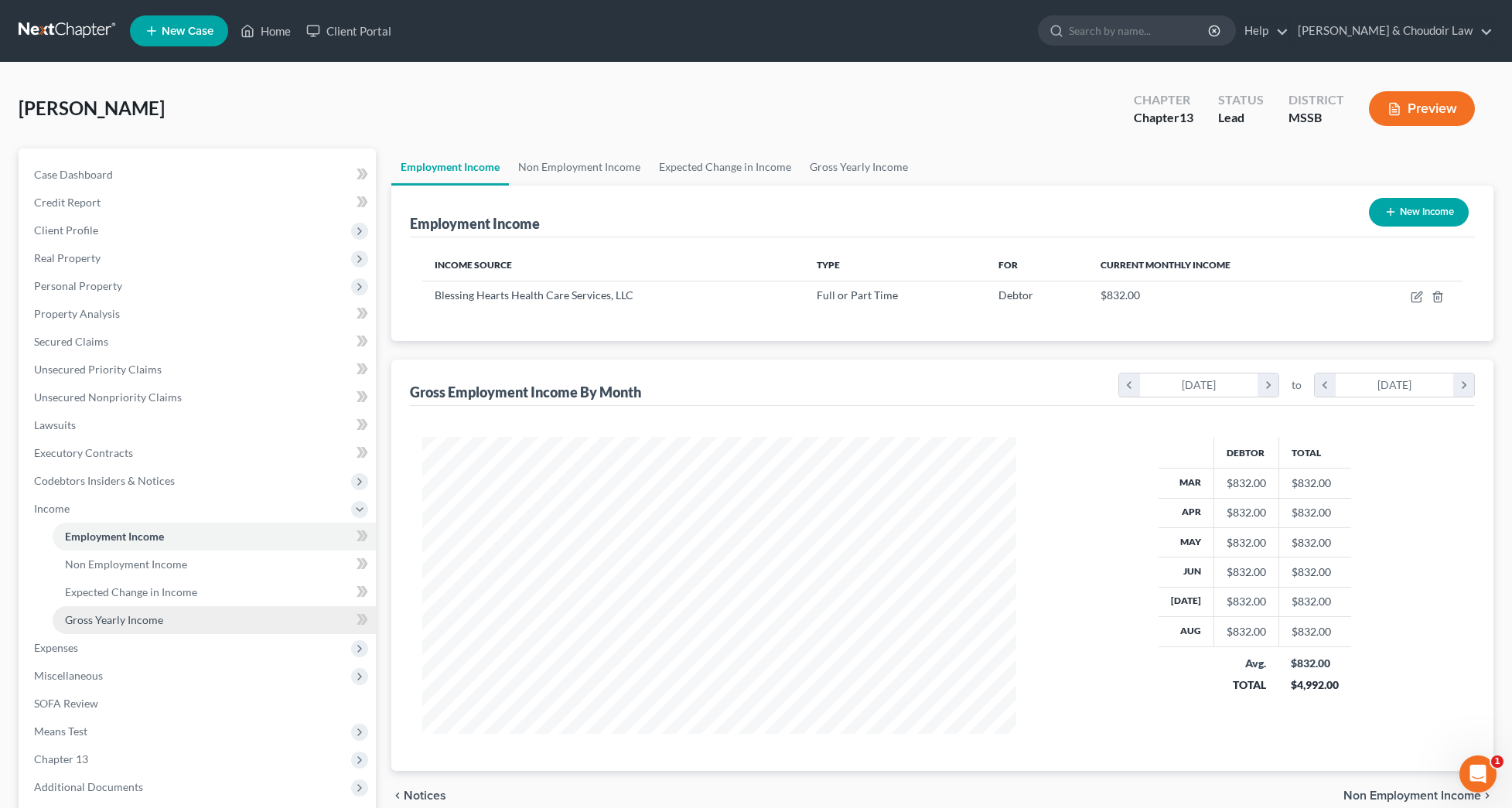
click at [124, 621] on span "Gross Yearly Income" at bounding box center [114, 620] width 98 height 13
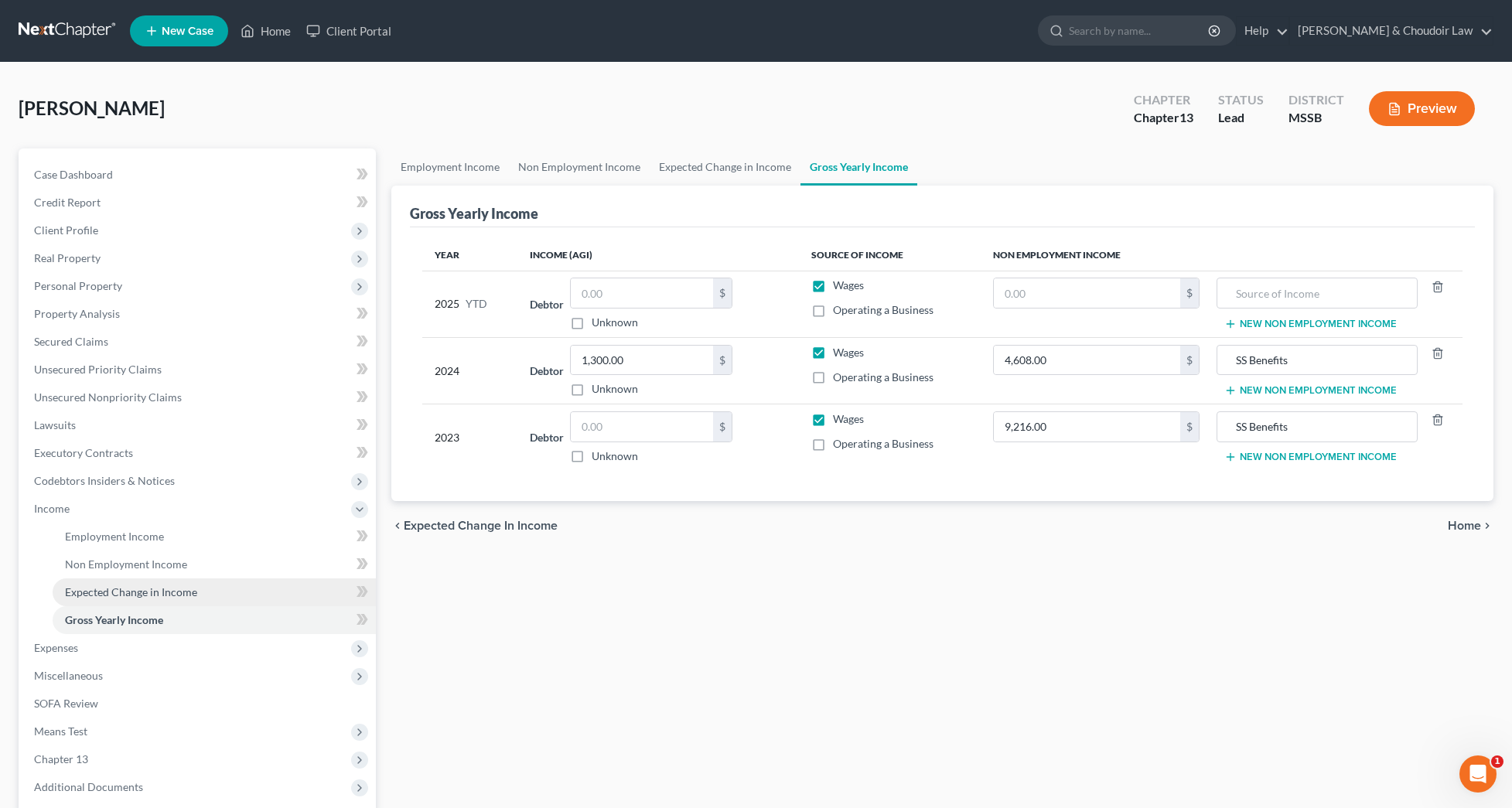
scroll to position [43, 0]
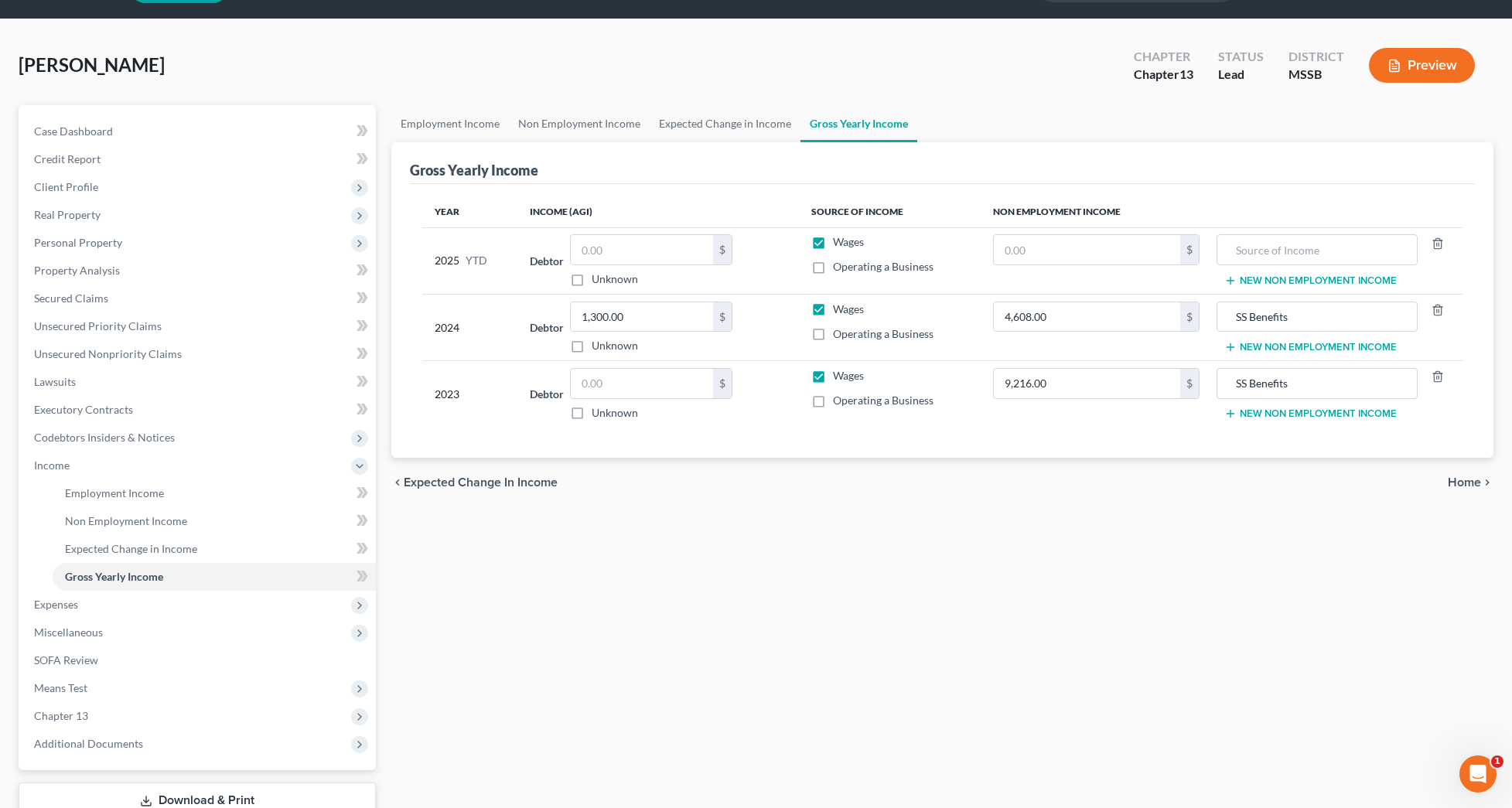
click at [616, 345] on label "Unknown" at bounding box center [615, 345] width 46 height 16
click at [608, 345] on input "Unknown" at bounding box center [603, 343] width 10 height 10
checkbox input "true"
type input "0.00"
click at [623, 280] on label "Unknown" at bounding box center [615, 279] width 46 height 16
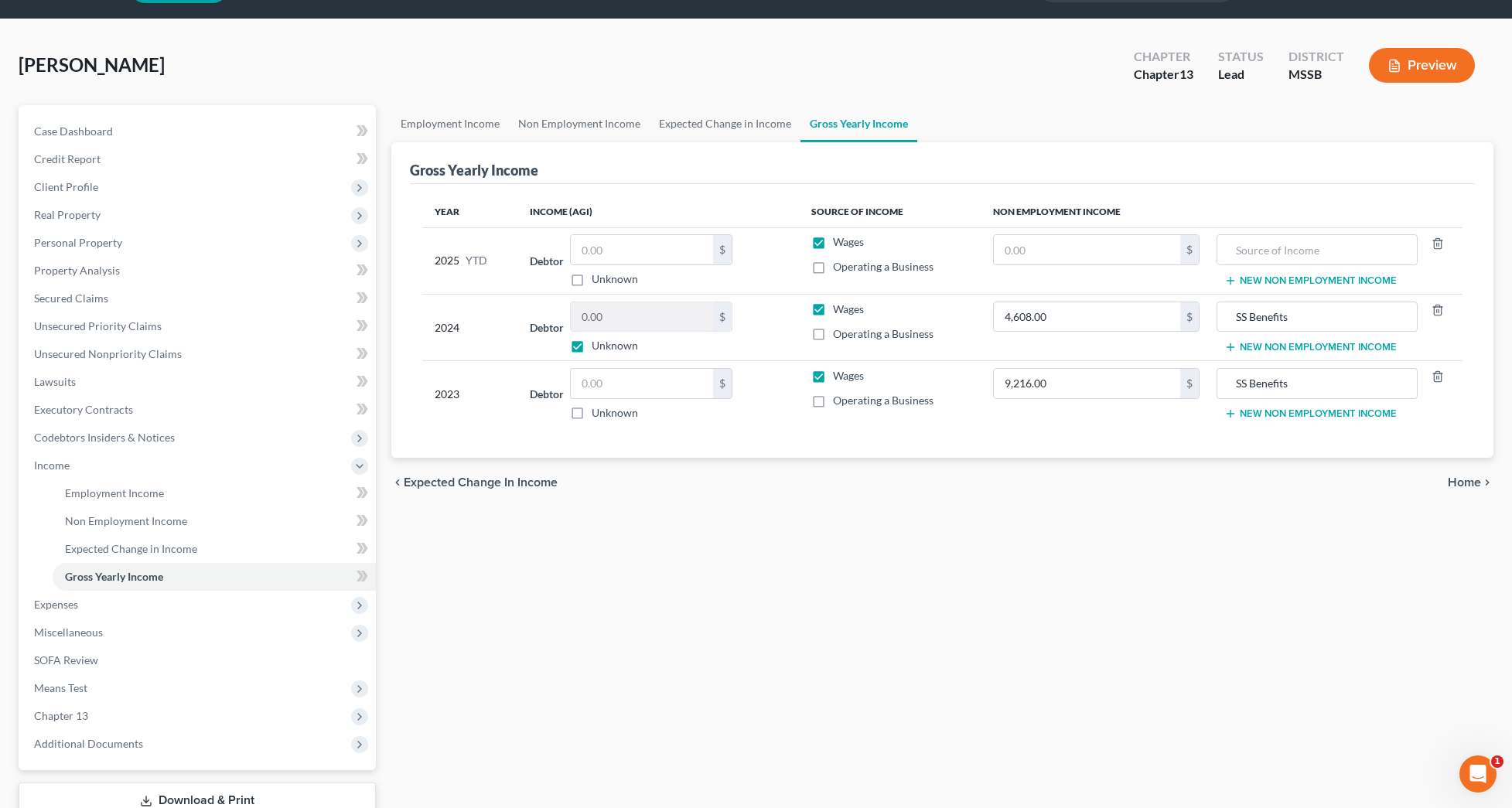
click at [608, 280] on input "Unknown" at bounding box center [603, 276] width 10 height 10
checkbox input "true"
type input "0.00"
click at [630, 412] on label "Unknown" at bounding box center [615, 413] width 46 height 16
click at [608, 412] on input "Unknown" at bounding box center [603, 410] width 10 height 10
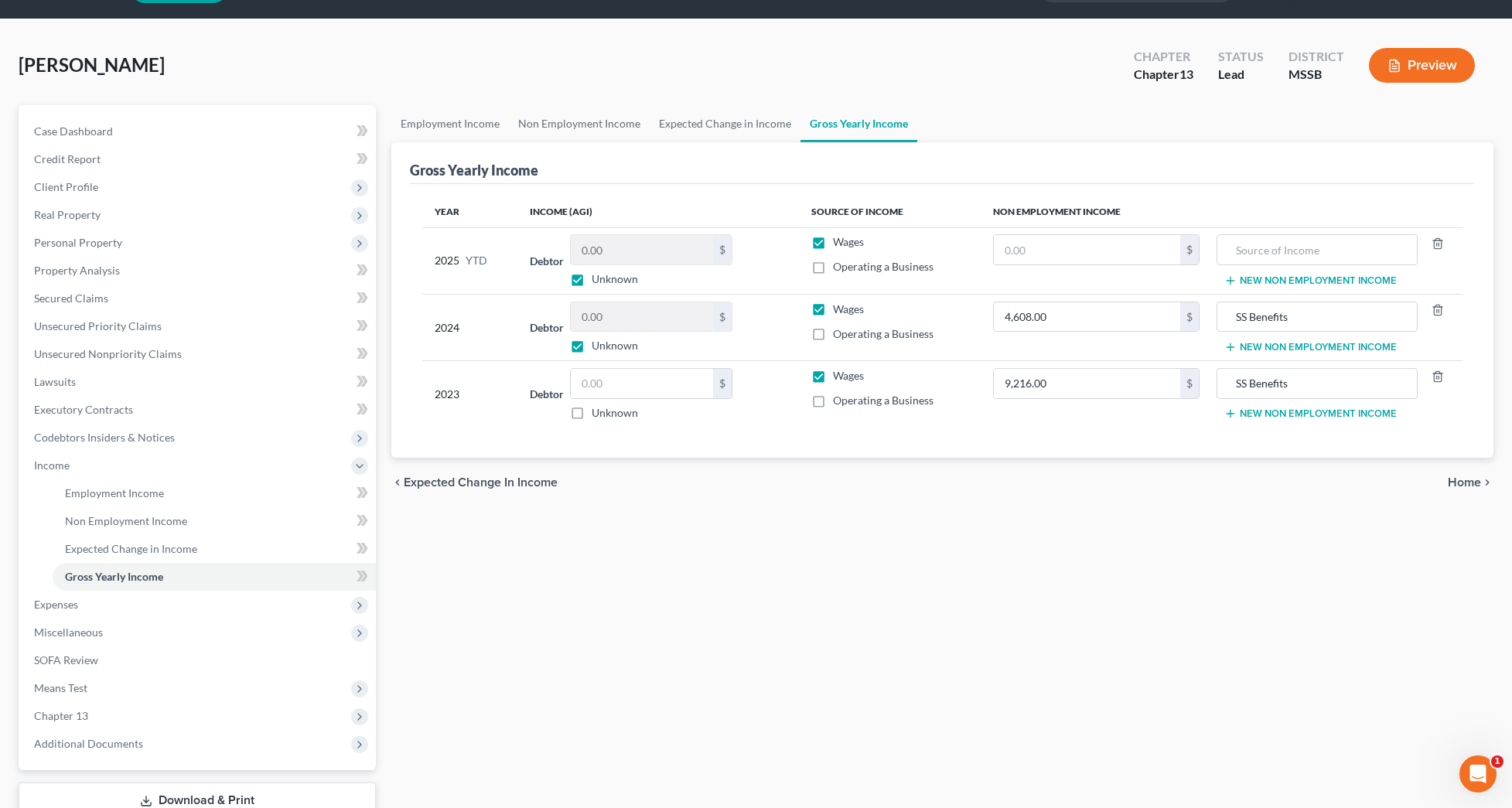
checkbox input "true"
type input "0.00"
click at [626, 409] on label "Unknown" at bounding box center [615, 413] width 46 height 16
click at [608, 409] on input "Unknown" at bounding box center [603, 410] width 10 height 10
checkbox input "false"
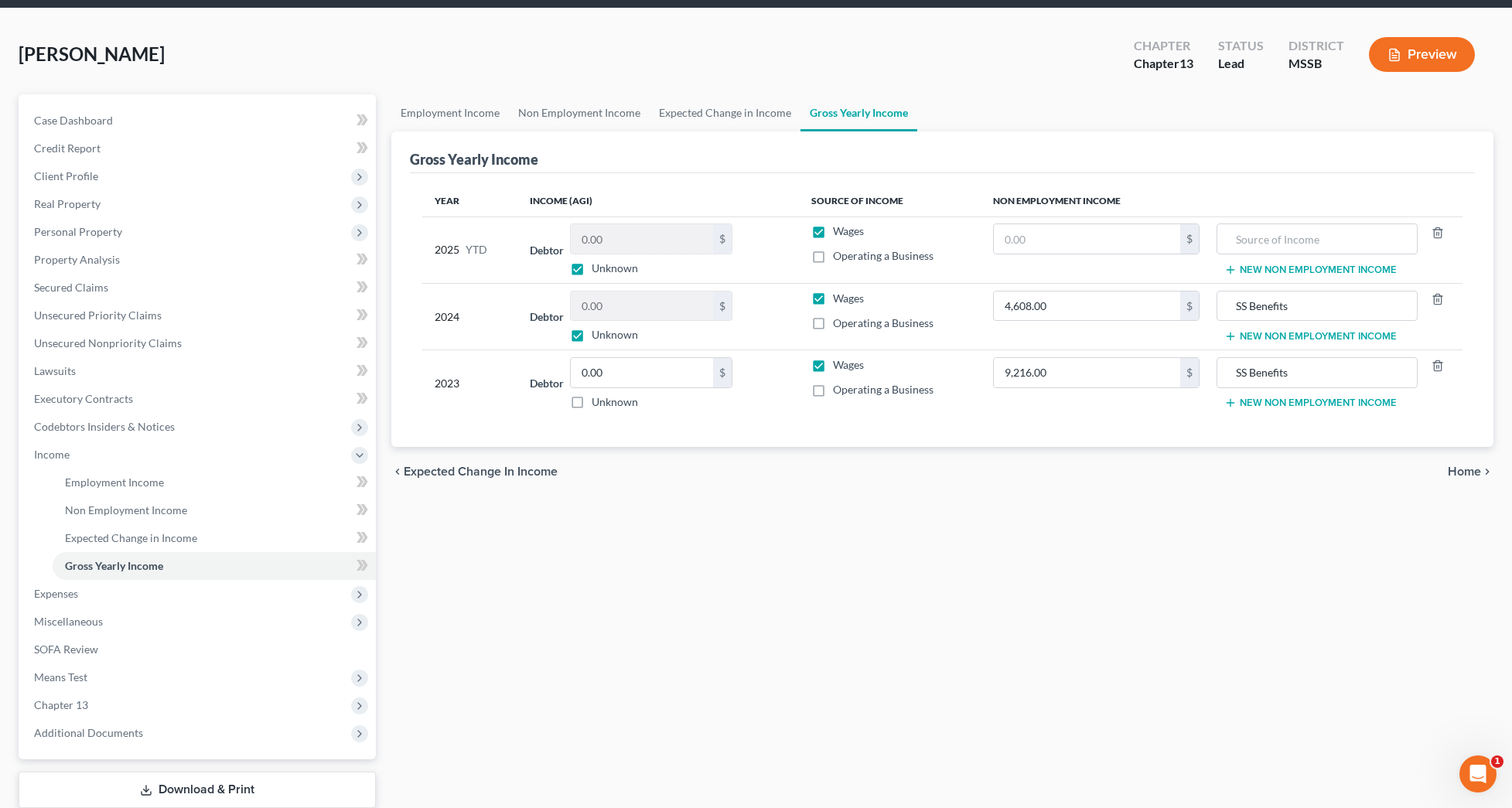
click at [592, 333] on label "Unknown" at bounding box center [615, 334] width 46 height 16
click at [598, 333] on input "Unknown" at bounding box center [603, 332] width 10 height 10
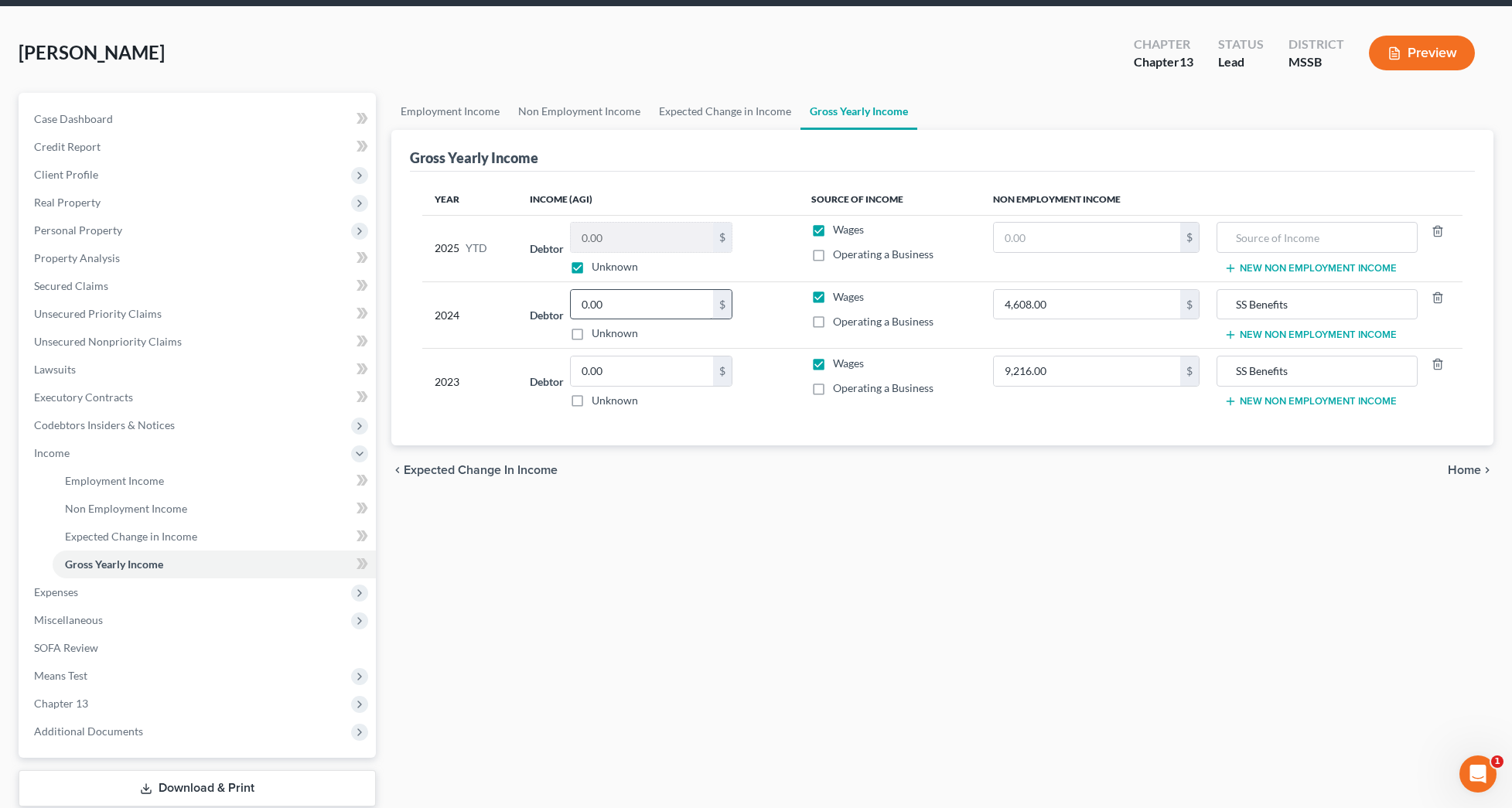
scroll to position [55, 0]
drag, startPoint x: 607, startPoint y: 309, endPoint x: 571, endPoint y: 309, distance: 36.0
click at [571, 309] on div "Debtor 0.00 $ Unknown Balance Undetermined 0.00 $ Unknown" at bounding box center [658, 315] width 257 height 53
click at [609, 331] on label "Unknown" at bounding box center [615, 333] width 46 height 16
click at [608, 331] on input "Unknown" at bounding box center [603, 330] width 10 height 10
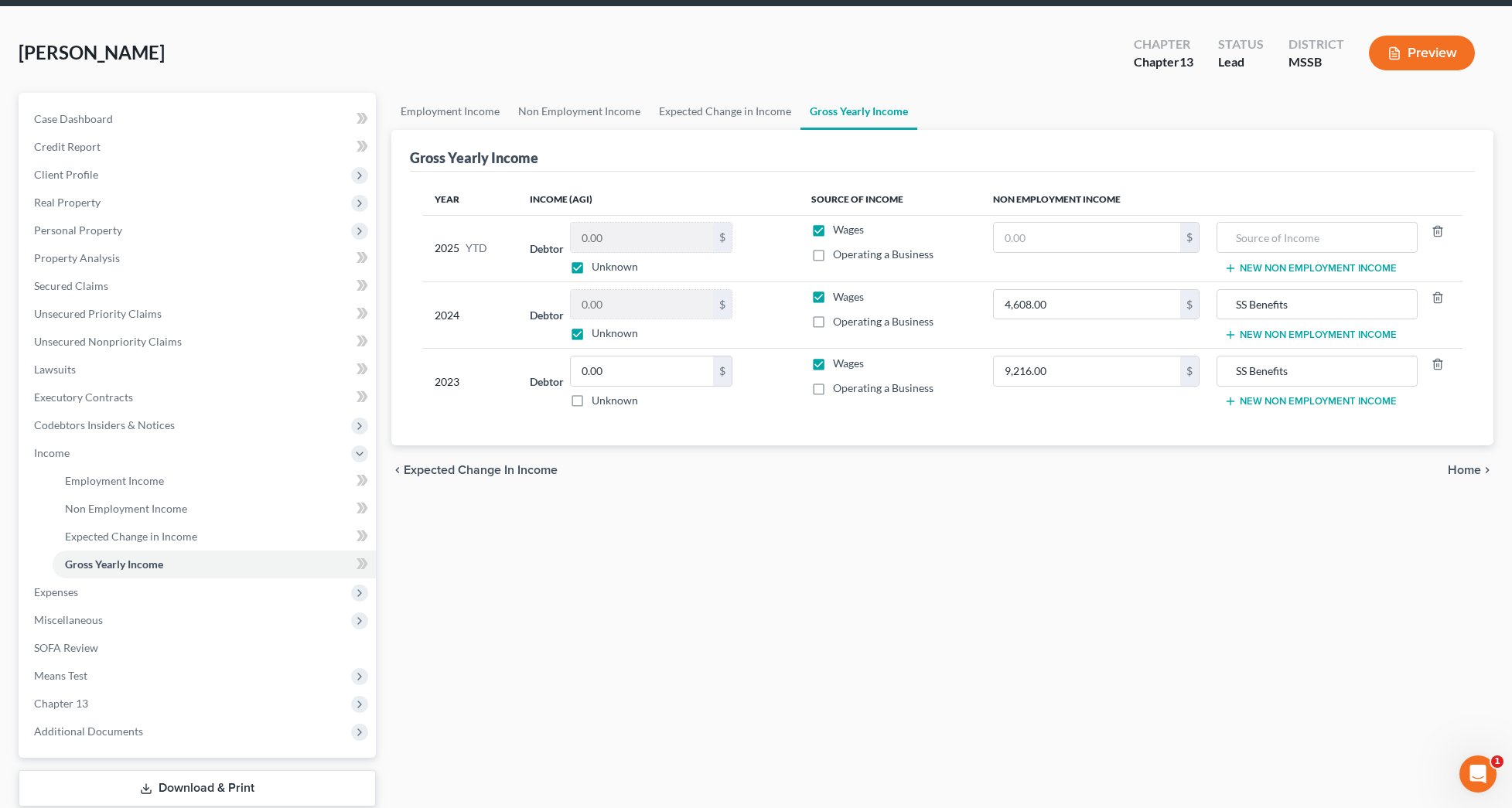
click at [595, 334] on label "Unknown" at bounding box center [615, 333] width 46 height 16
click at [598, 334] on input "Unknown" at bounding box center [603, 330] width 10 height 10
checkbox input "false"
drag, startPoint x: 609, startPoint y: 309, endPoint x: 550, endPoint y: 306, distance: 59.1
click at [550, 306] on div "Debtor 0.00 $ Unknown Balance Undetermined 0.00 $ Unknown" at bounding box center [658, 315] width 257 height 53
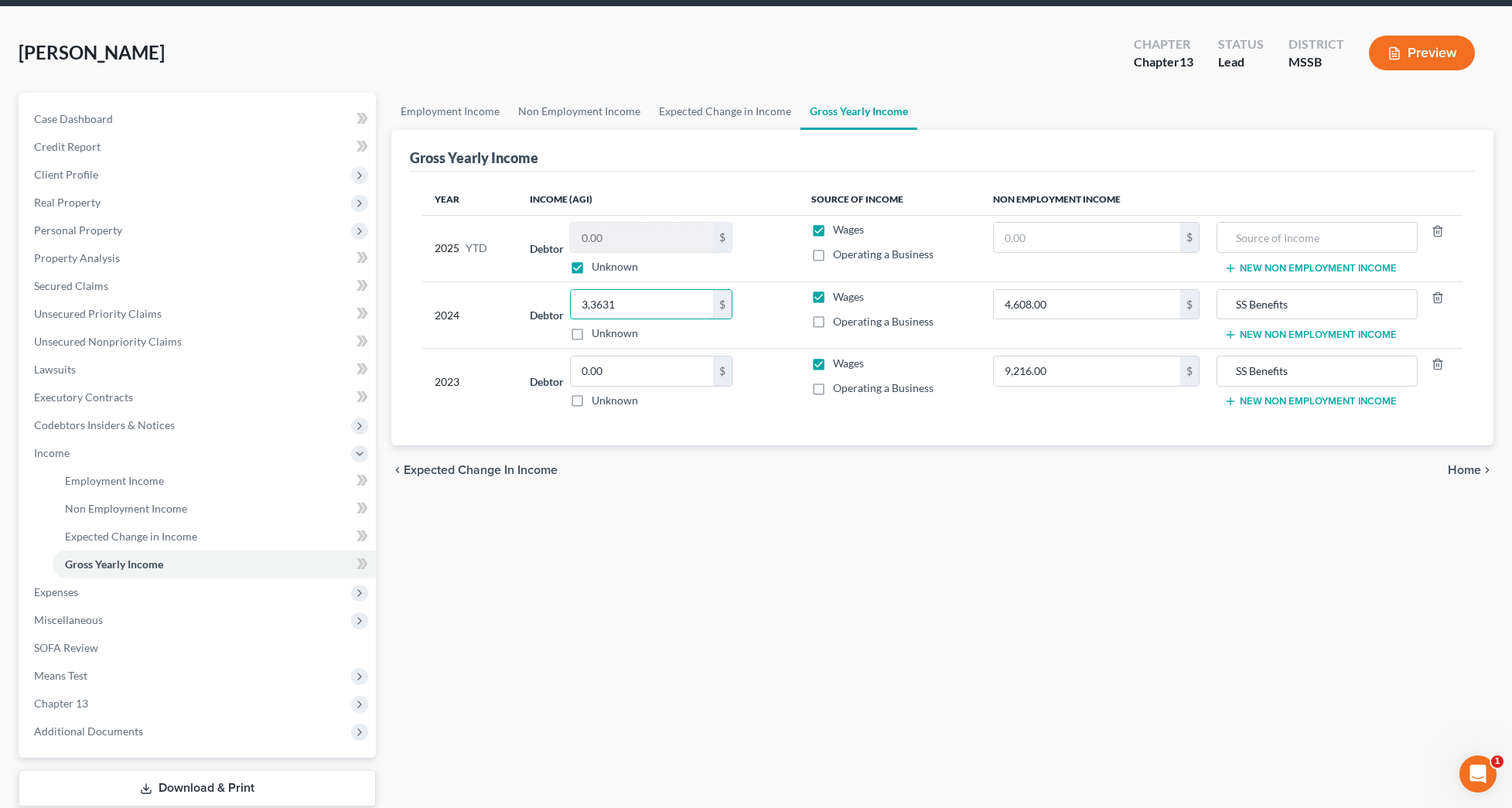
type input "33,631"
click at [615, 399] on label "Unknown" at bounding box center [615, 400] width 46 height 16
click at [608, 399] on input "Unknown" at bounding box center [603, 398] width 10 height 10
checkbox input "true"
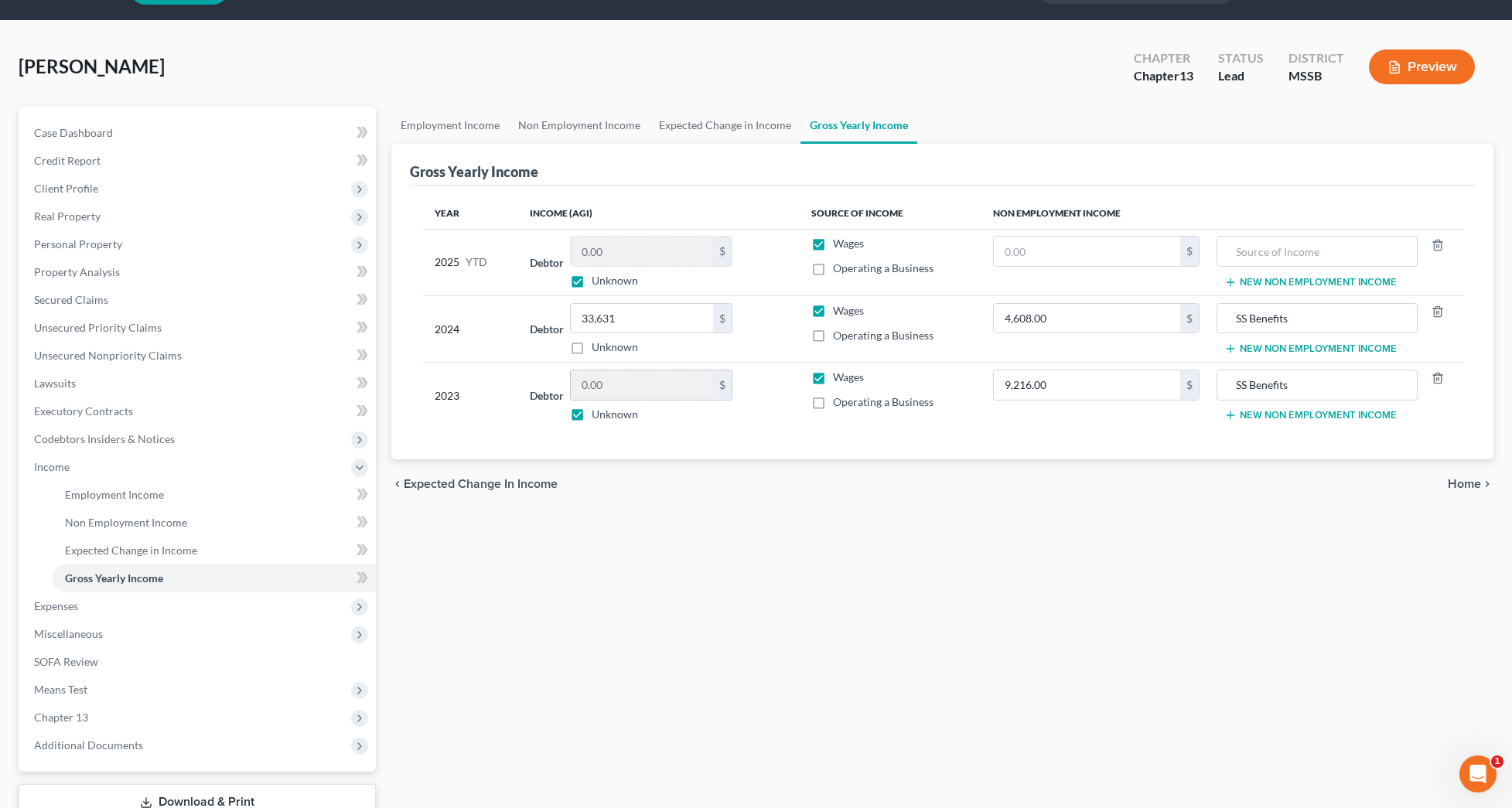
scroll to position [32, 0]
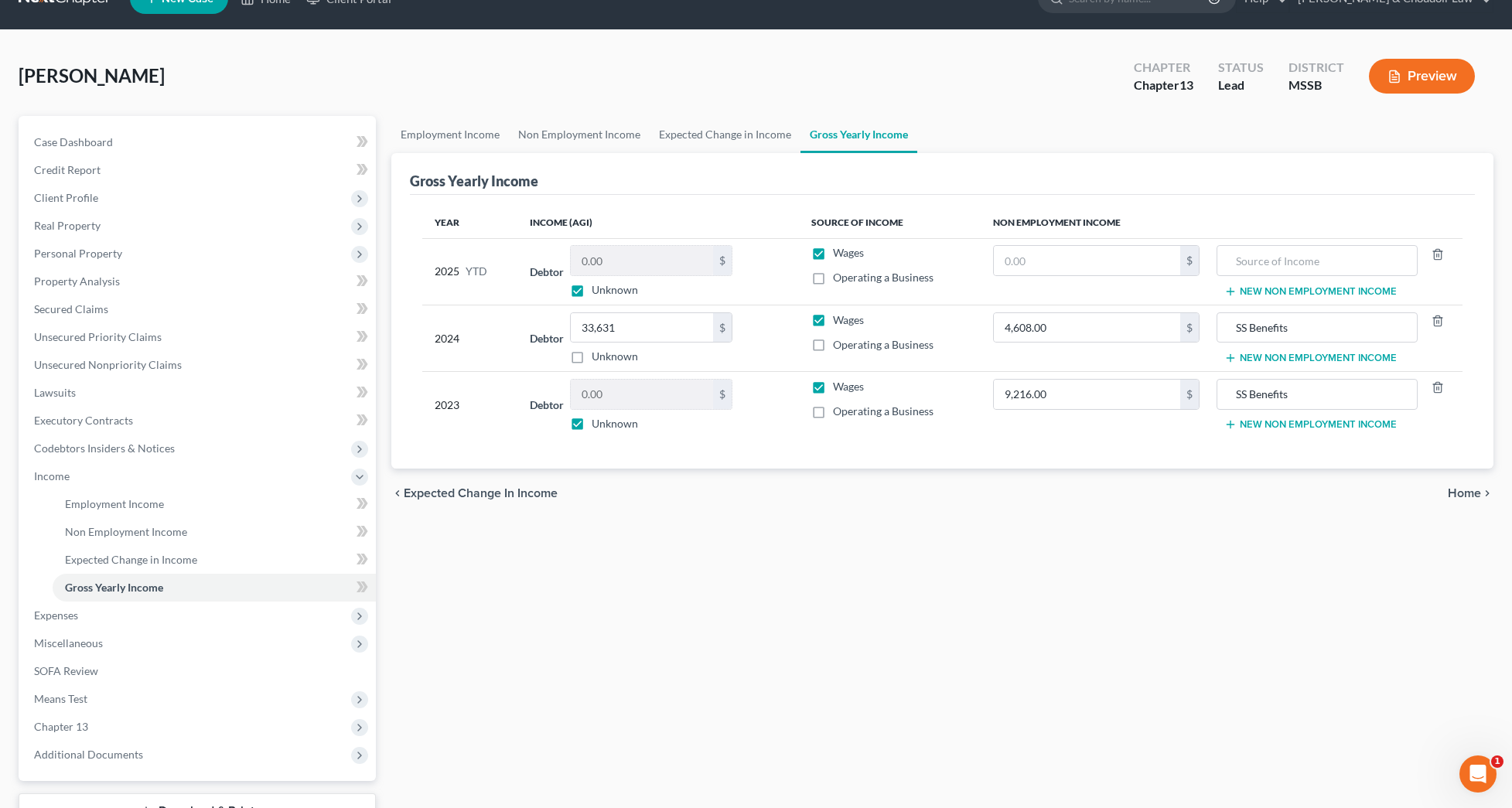
click at [623, 289] on label "Unknown" at bounding box center [615, 290] width 46 height 16
click at [608, 289] on input "Unknown" at bounding box center [603, 287] width 10 height 10
click at [613, 287] on label "Unknown" at bounding box center [615, 290] width 46 height 16
click at [608, 287] on input "Unknown" at bounding box center [603, 287] width 10 height 10
checkbox input "true"
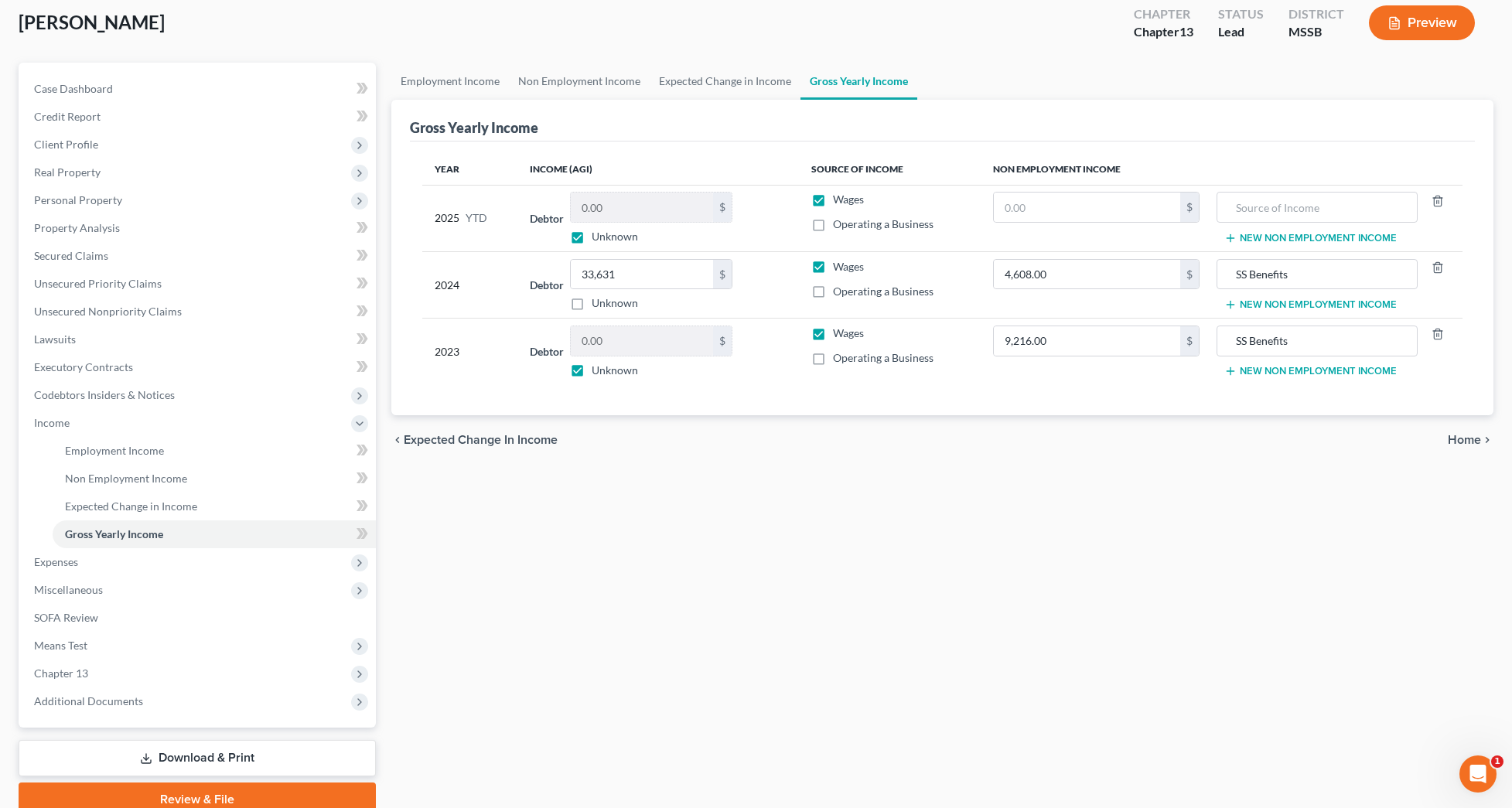
scroll to position [94, 0]
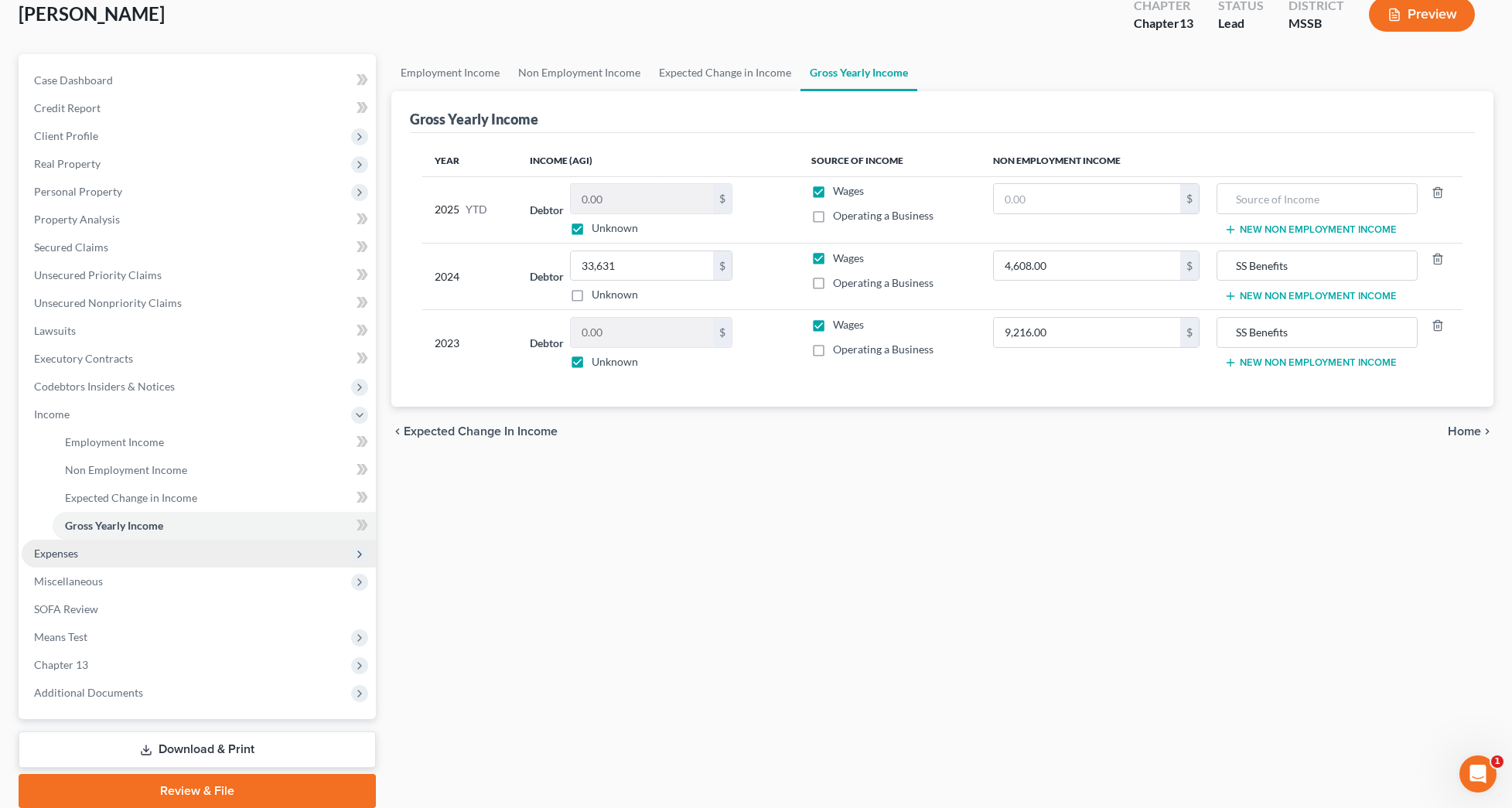
click at [96, 554] on span "Expenses" at bounding box center [198, 554] width 354 height 28
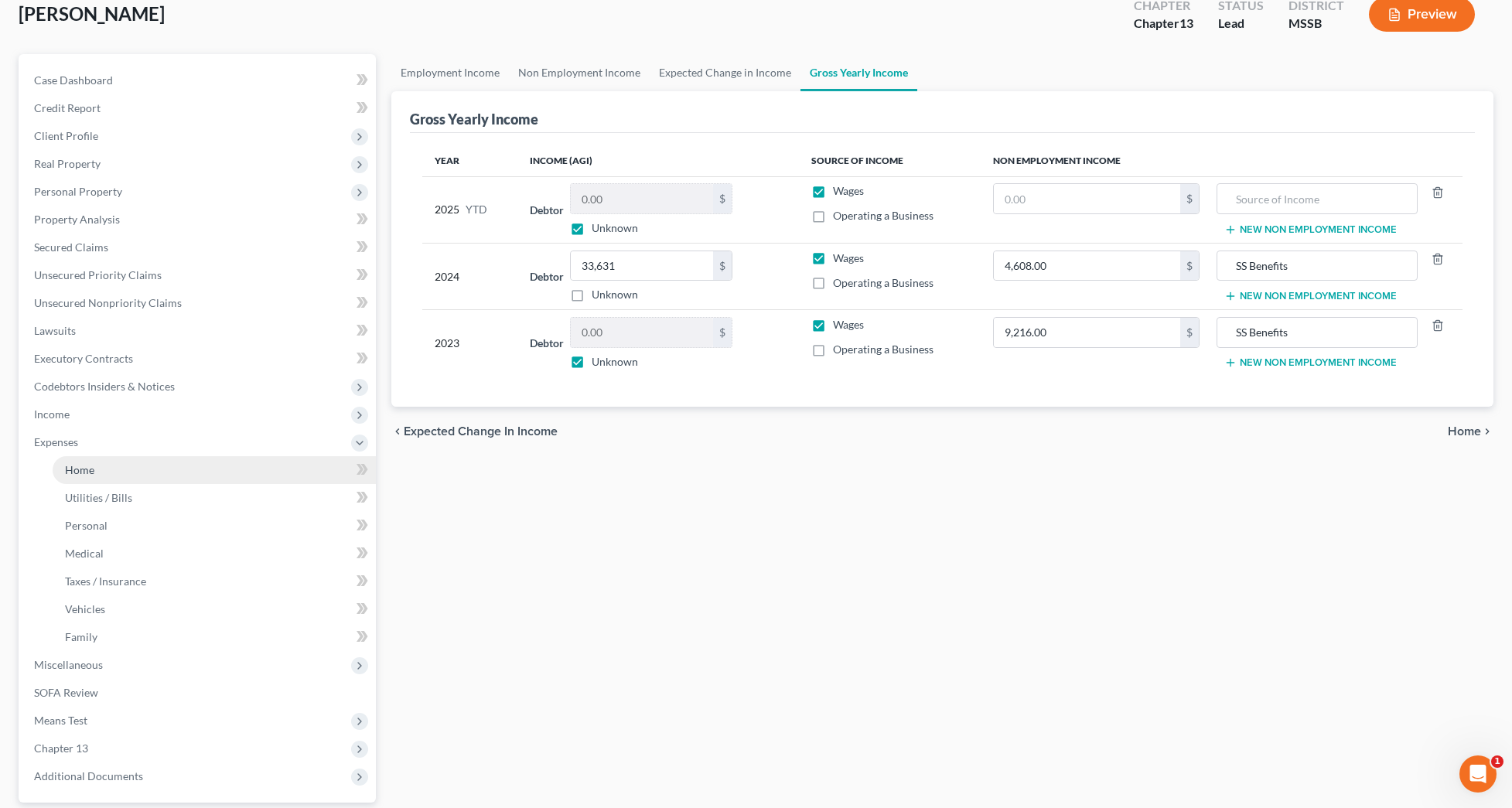
click at [97, 479] on link "Home" at bounding box center [215, 470] width 324 height 28
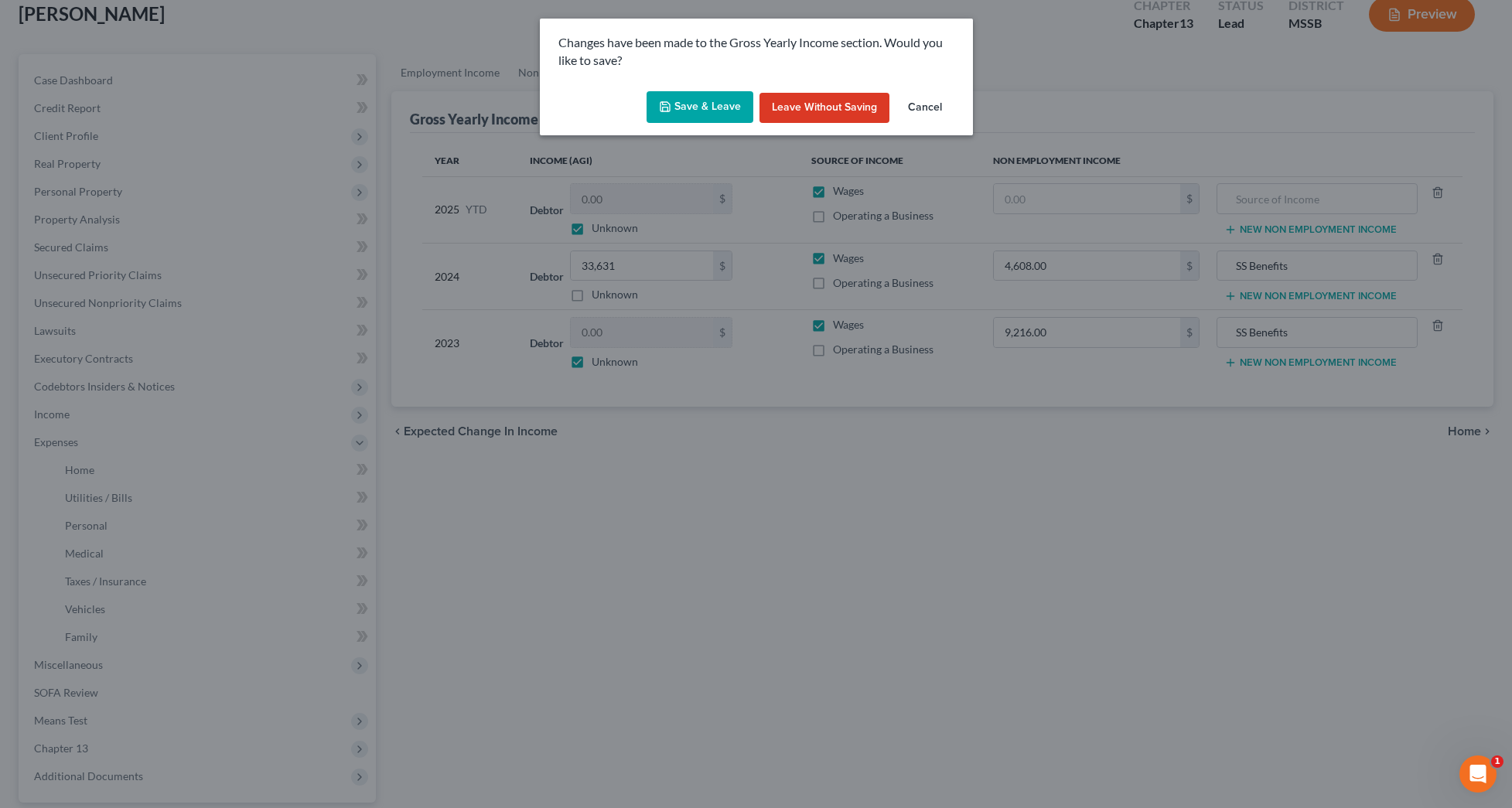
click at [717, 113] on button "Save & Leave" at bounding box center [699, 107] width 107 height 32
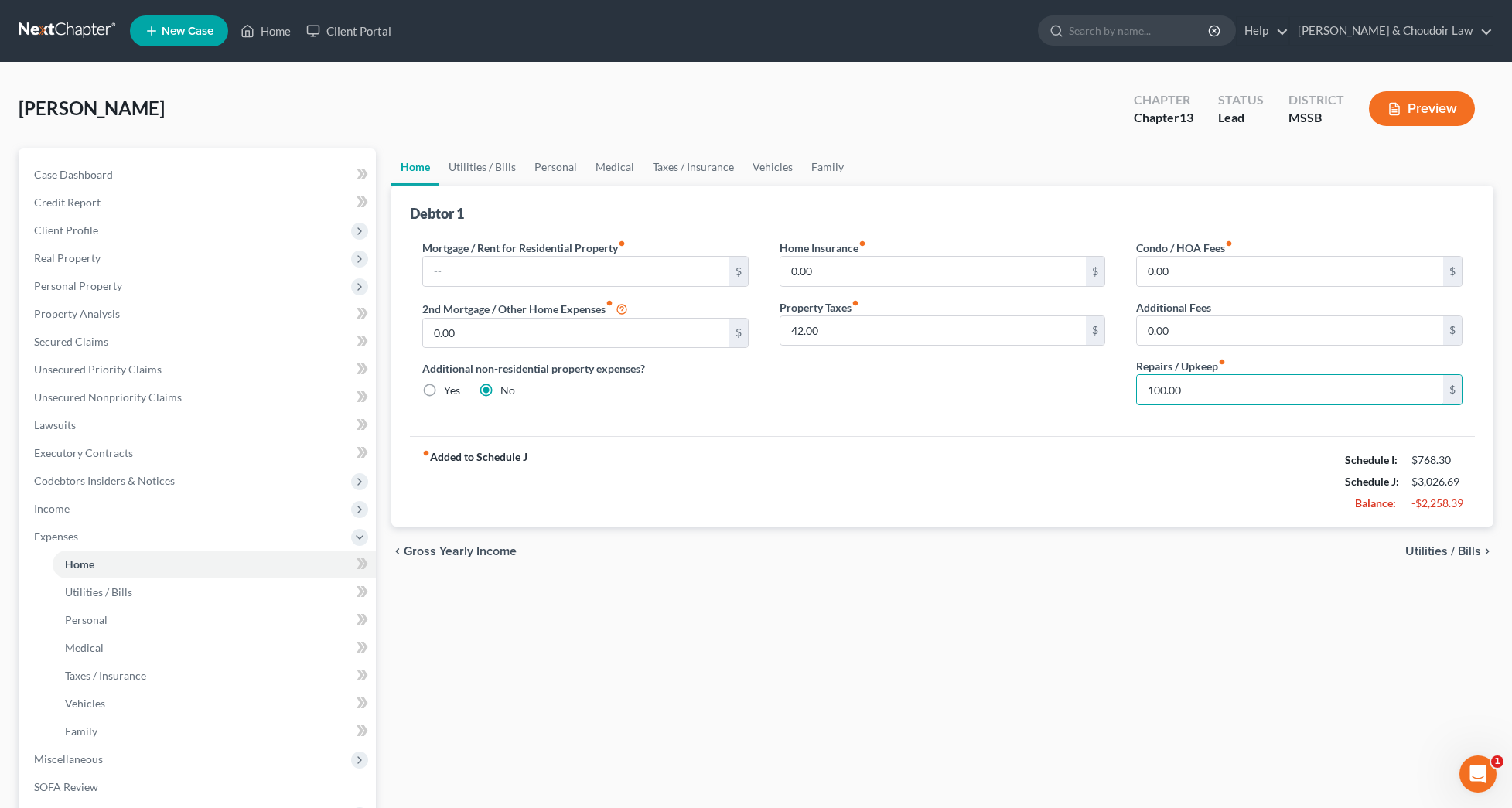
drag, startPoint x: 1249, startPoint y: 396, endPoint x: 1069, endPoint y: 391, distance: 180.1
click at [1071, 392] on div "Mortgage / Rent for Residential Property fiber_manual_record $ 2nd Mortgage / O…" at bounding box center [942, 328] width 1071 height 177
type input "0"
click at [490, 170] on link "Utilities / Bills" at bounding box center [482, 167] width 86 height 37
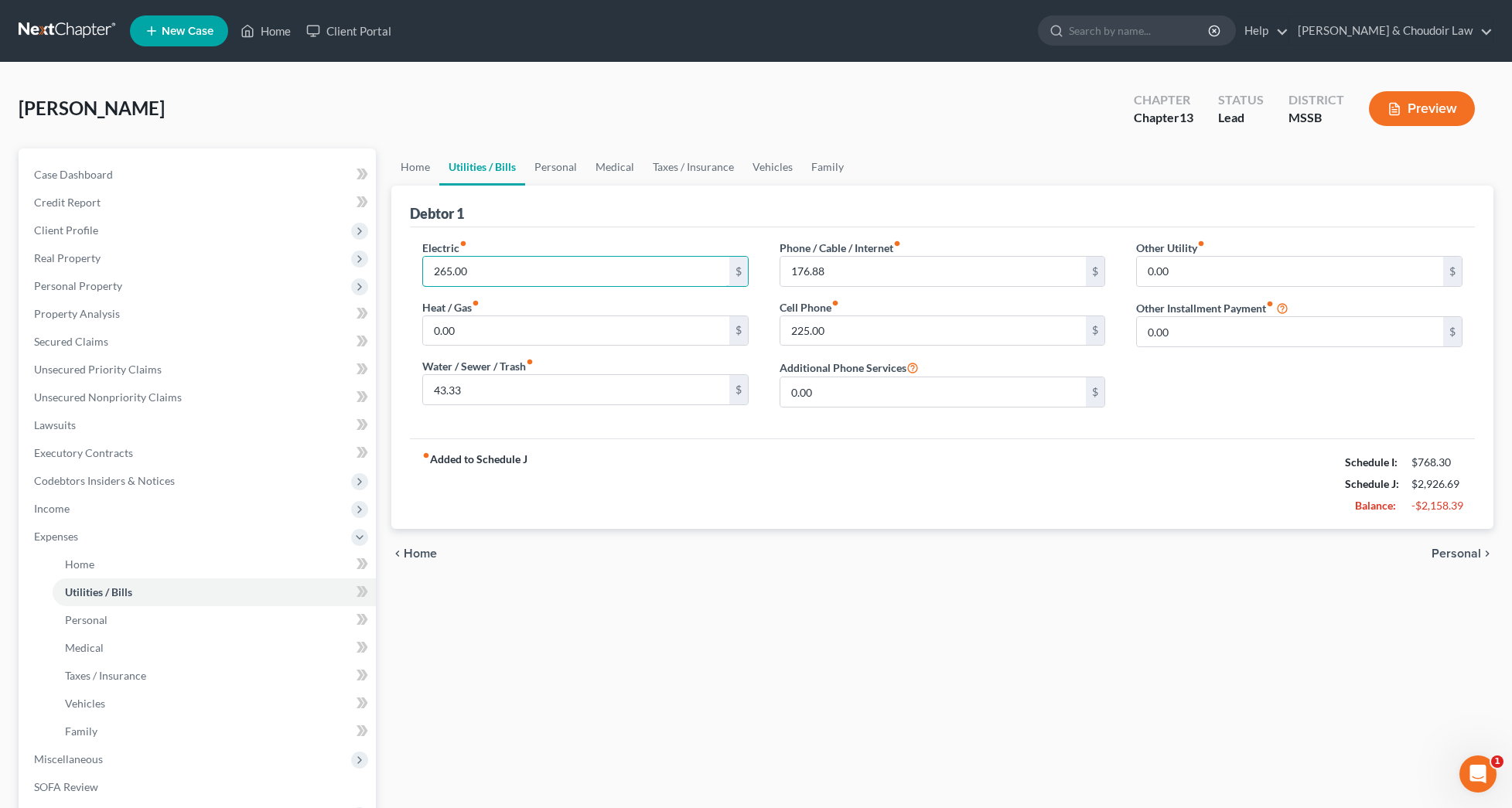
drag, startPoint x: 486, startPoint y: 269, endPoint x: 386, endPoint y: 269, distance: 100.0
click at [387, 269] on div "Home Utilities / Bills Personal Medical Taxes / Insurance Vehicles Family Debto…" at bounding box center [943, 567] width 1118 height 837
type input "152"
drag, startPoint x: 850, startPoint y: 275, endPoint x: 735, endPoint y: 274, distance: 115.0
type input "0"
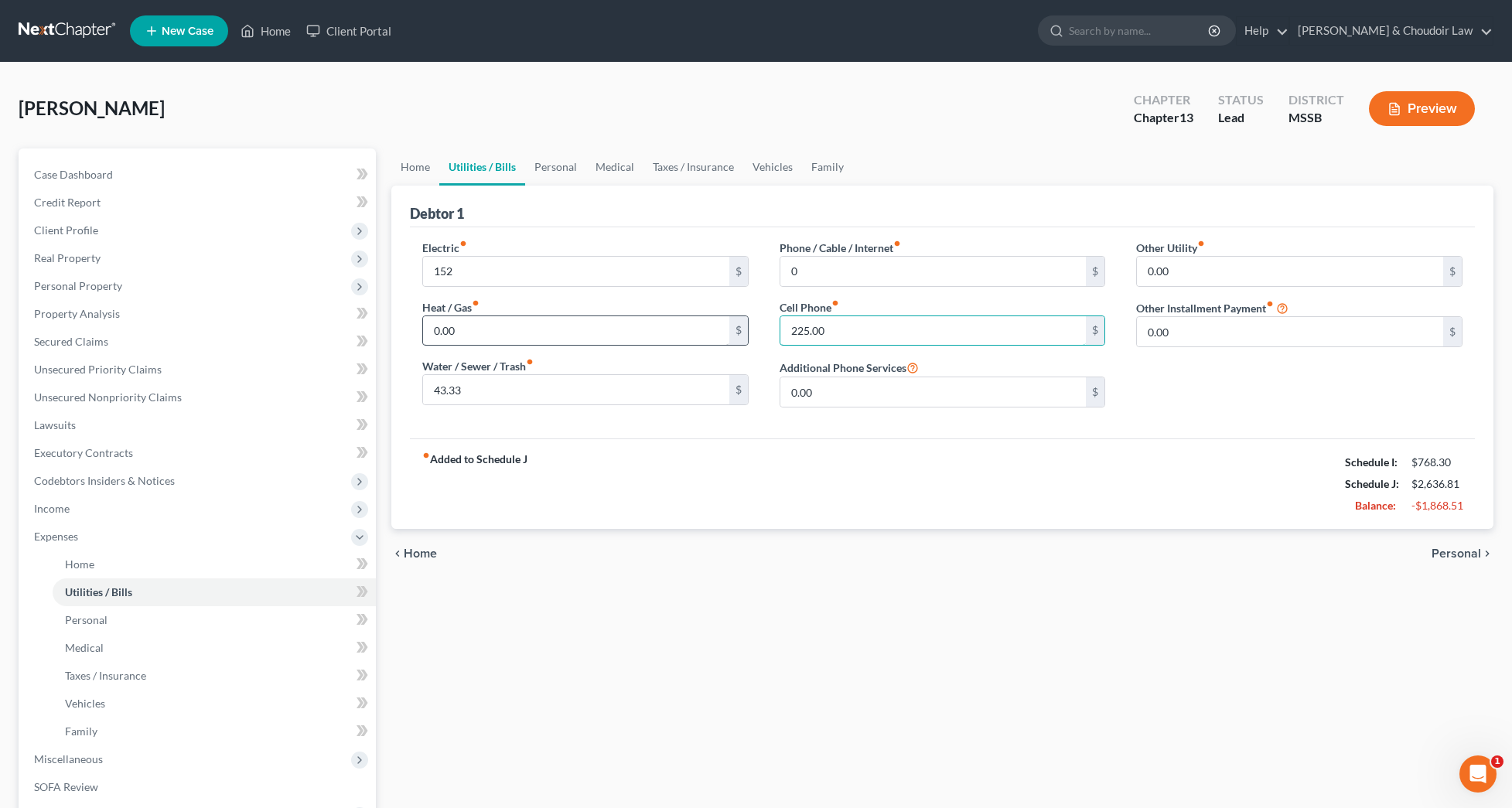
drag, startPoint x: 837, startPoint y: 330, endPoint x: 721, endPoint y: 328, distance: 116.0
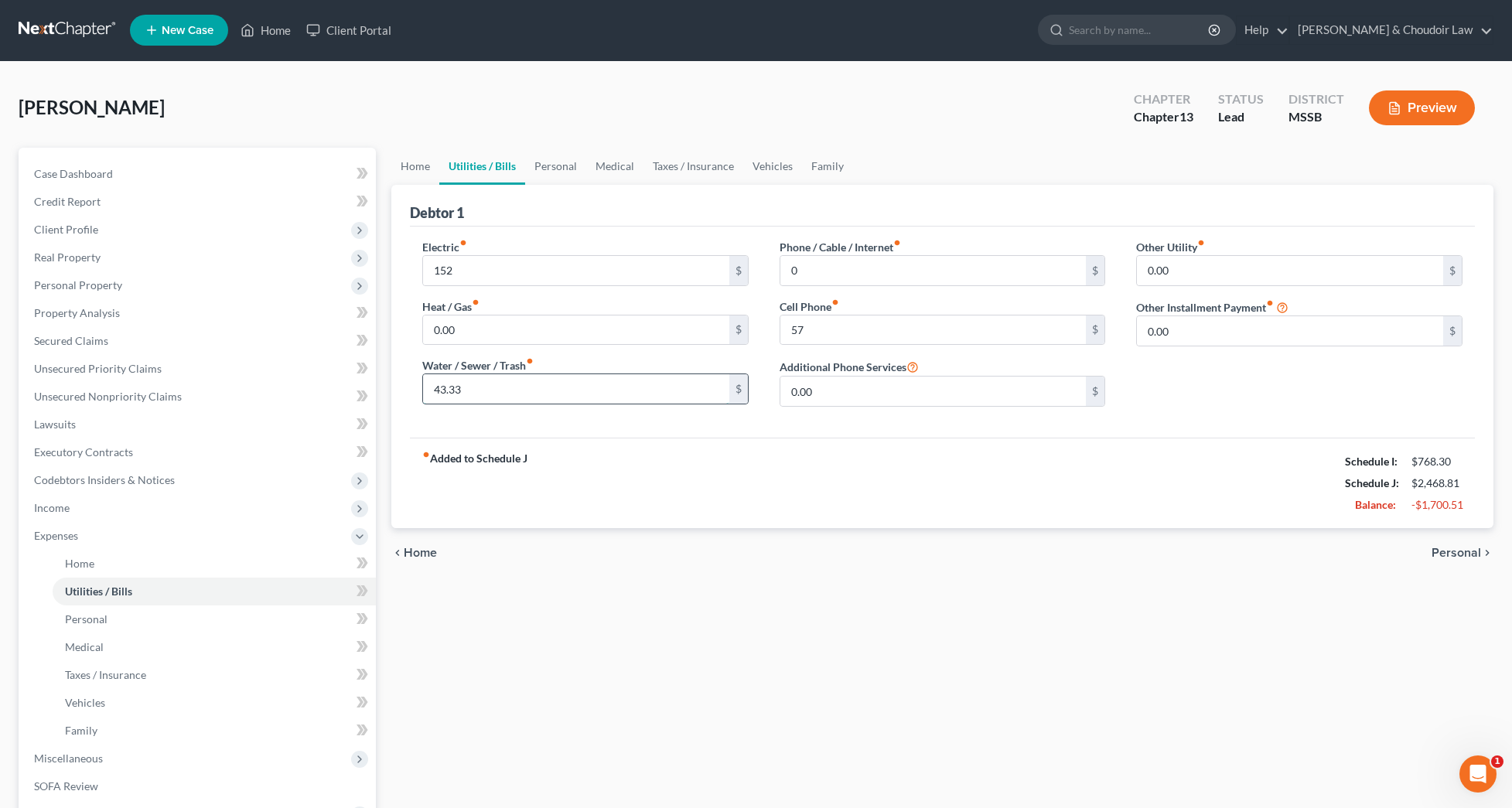
click at [508, 380] on input "43.33" at bounding box center [576, 389] width 306 height 30
click at [539, 168] on link "Personal" at bounding box center [556, 166] width 61 height 37
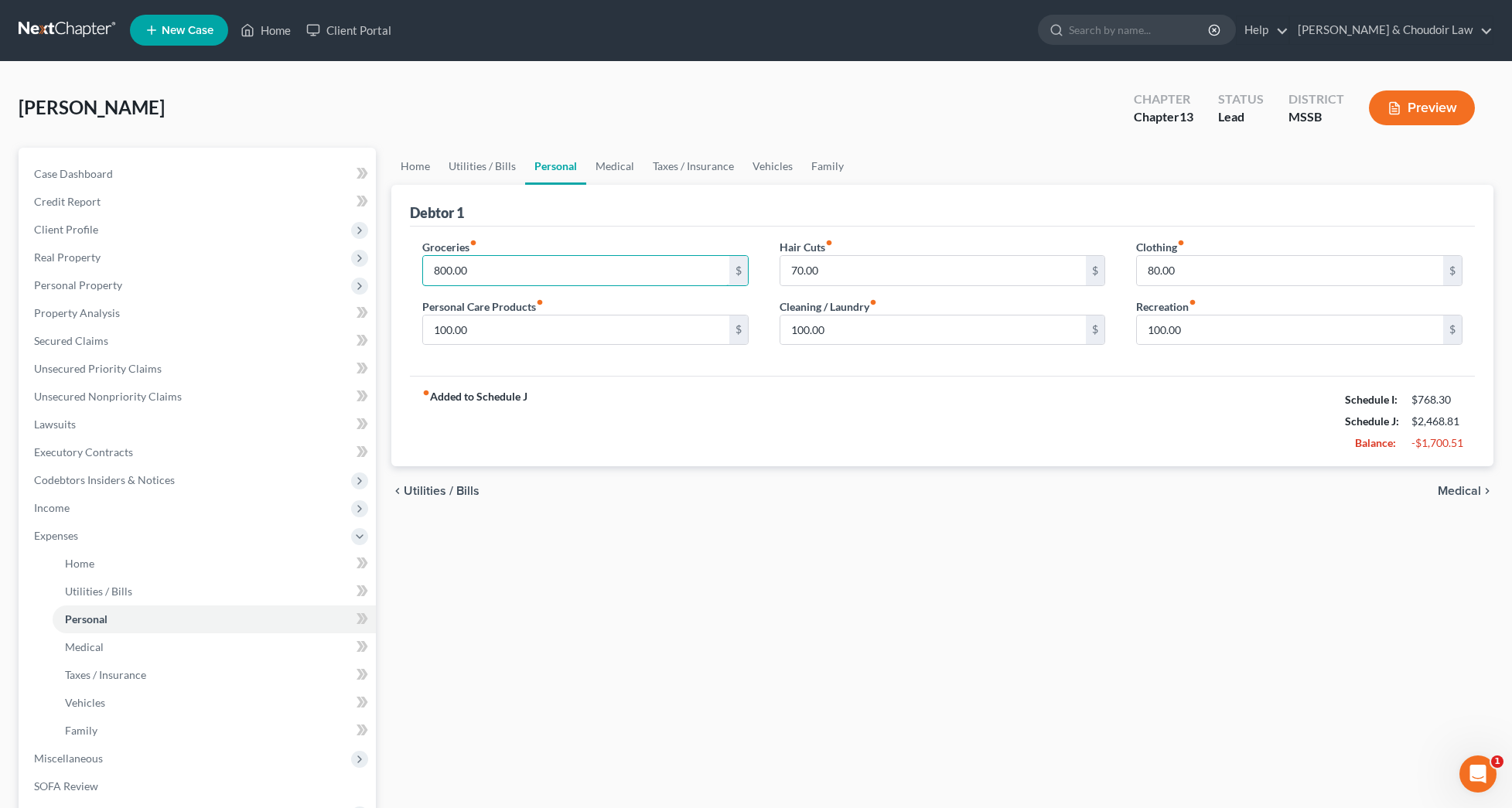
drag, startPoint x: 401, startPoint y: 273, endPoint x: 385, endPoint y: 273, distance: 16.0
click at [385, 273] on div "Home Utilities / Bills Personal Medical Taxes / Insurance Vehicles Family Debto…" at bounding box center [943, 566] width 1118 height 837
type input "300"
drag, startPoint x: 477, startPoint y: 325, endPoint x: 342, endPoint y: 328, distance: 135.0
click at [342, 328] on div "Petition Navigation Case Dashboard Payments Invoices Payments Payments Credit R…" at bounding box center [756, 566] width 1491 height 837
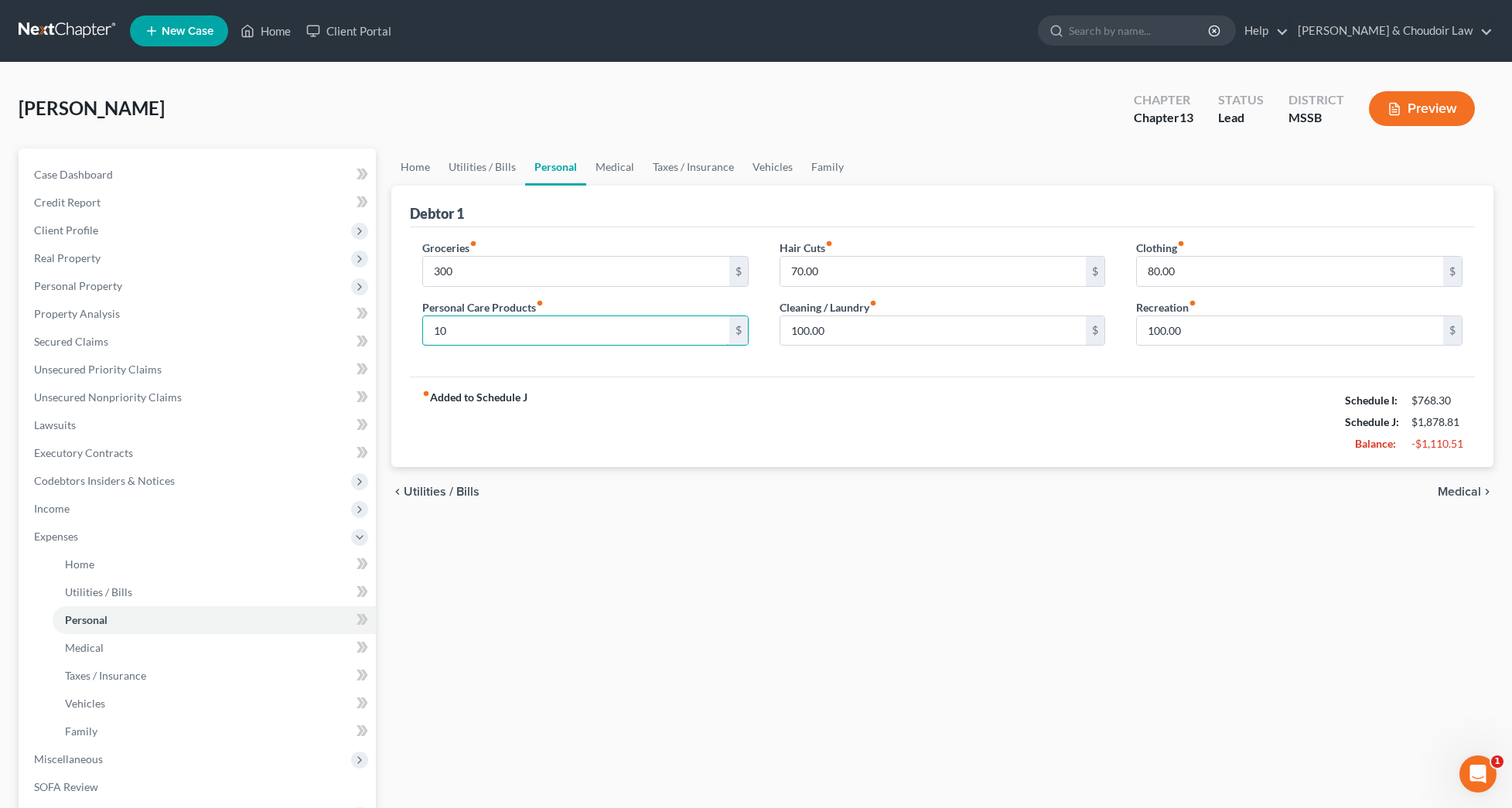
type input "10"
click at [834, 380] on div "fiber_manual_record Added to Schedule J Schedule I: $768.30 Schedule J: $1,878.…" at bounding box center [942, 422] width 1065 height 91
drag, startPoint x: 877, startPoint y: 333, endPoint x: 757, endPoint y: 330, distance: 120.0
click at [757, 330] on div "Groceries fiber_manual_record 300 $ Personal Care Products fiber_manual_record …" at bounding box center [942, 299] width 1071 height 119
type input "10"
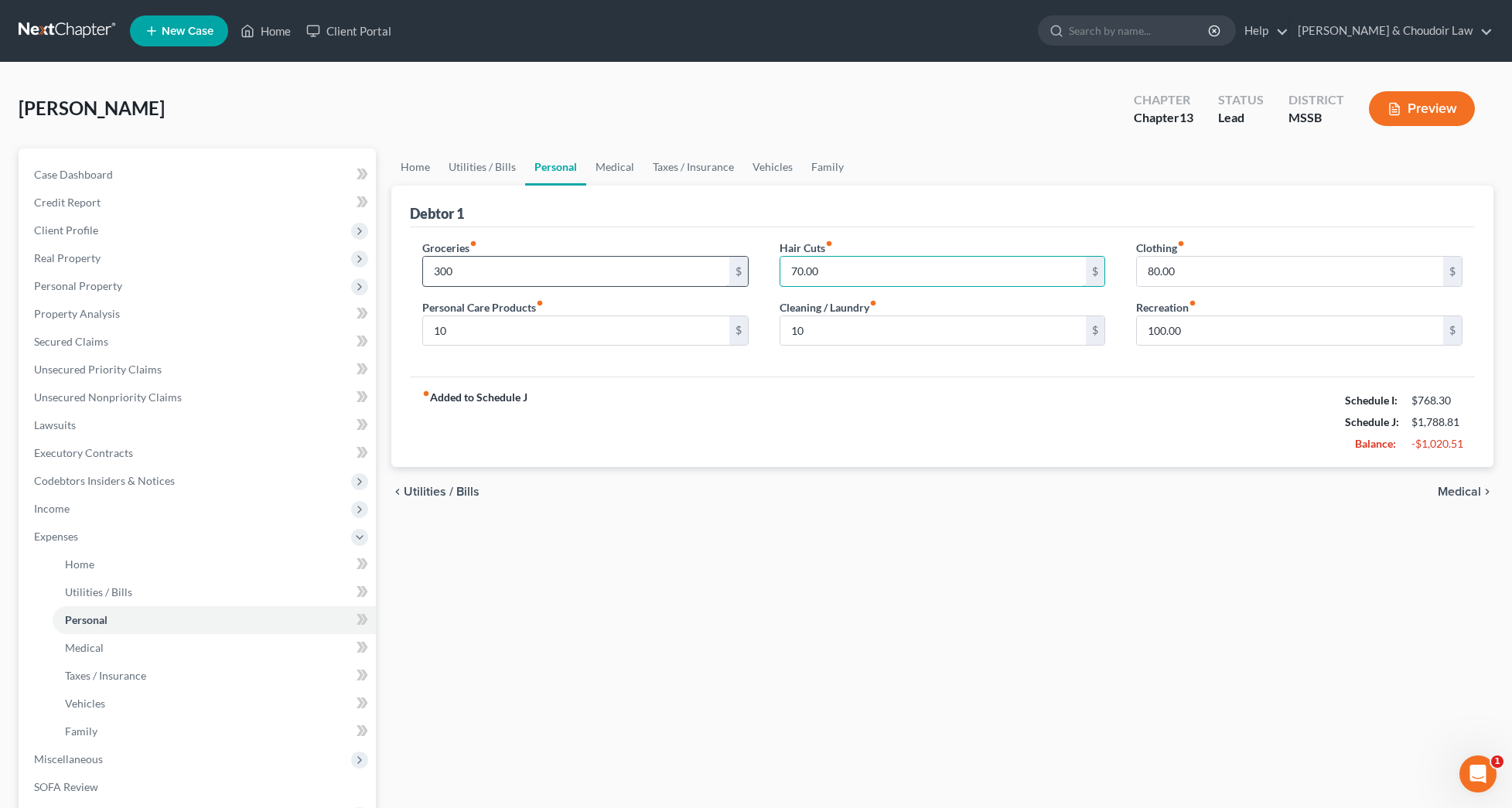
drag, startPoint x: 873, startPoint y: 270, endPoint x: 727, endPoint y: 275, distance: 146.1
click at [727, 275] on div "Groceries fiber_manual_record 300 $ Personal Care Products fiber_manual_record …" at bounding box center [942, 299] width 1071 height 119
type input "1"
type input "0"
drag, startPoint x: 1202, startPoint y: 279, endPoint x: 1103, endPoint y: 280, distance: 99.0
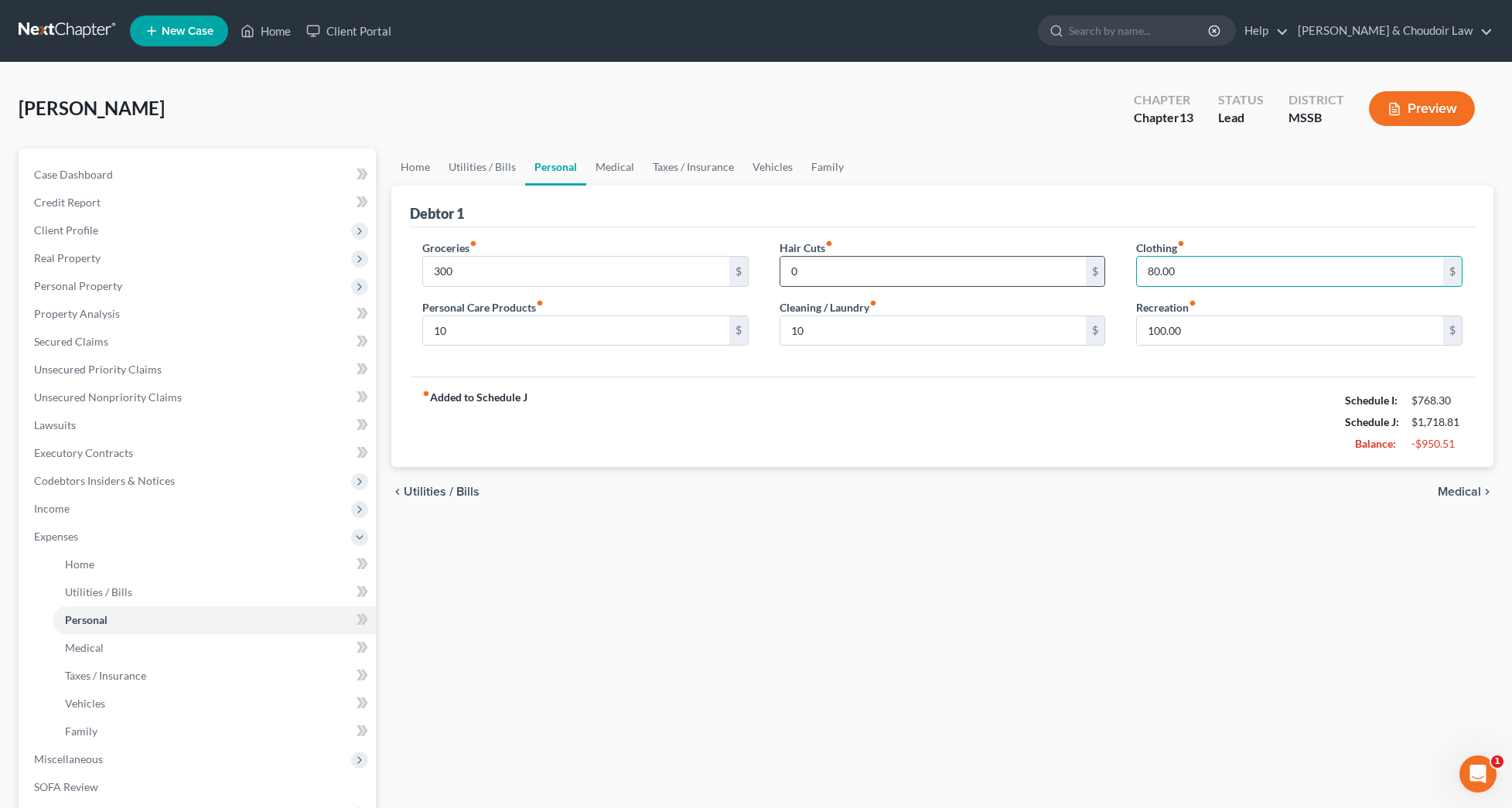
click at [1103, 280] on div "Groceries fiber_manual_record 300 $ Personal Care Products fiber_manual_record …" at bounding box center [942, 299] width 1071 height 119
drag, startPoint x: 1184, startPoint y: 275, endPoint x: 1077, endPoint y: 274, distance: 107.0
click at [1085, 275] on div "Groceries fiber_manual_record 300 $ Personal Care Products fiber_manual_record …" at bounding box center [942, 299] width 1071 height 119
type input "0"
drag, startPoint x: 1180, startPoint y: 328, endPoint x: 1017, endPoint y: 327, distance: 163.0
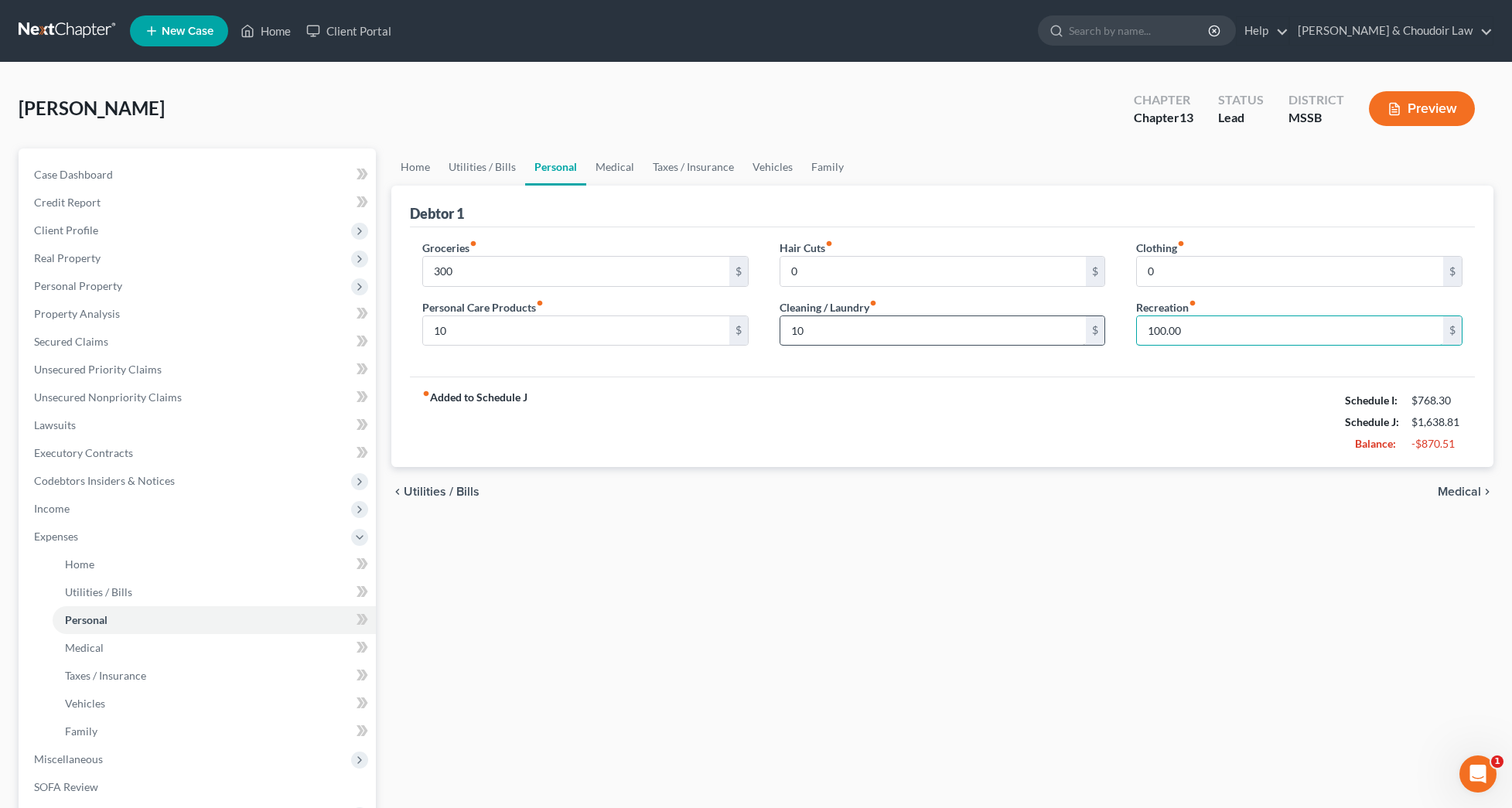
click at [1018, 327] on div "Groceries fiber_manual_record 300 $ Personal Care Products fiber_manual_record …" at bounding box center [942, 299] width 1071 height 119
type input "0"
click at [1008, 408] on div "fiber_manual_record Added to Schedule J Schedule I: $768.30 Schedule J: $1,538.…" at bounding box center [942, 422] width 1065 height 91
click at [618, 175] on link "Medical" at bounding box center [614, 167] width 57 height 37
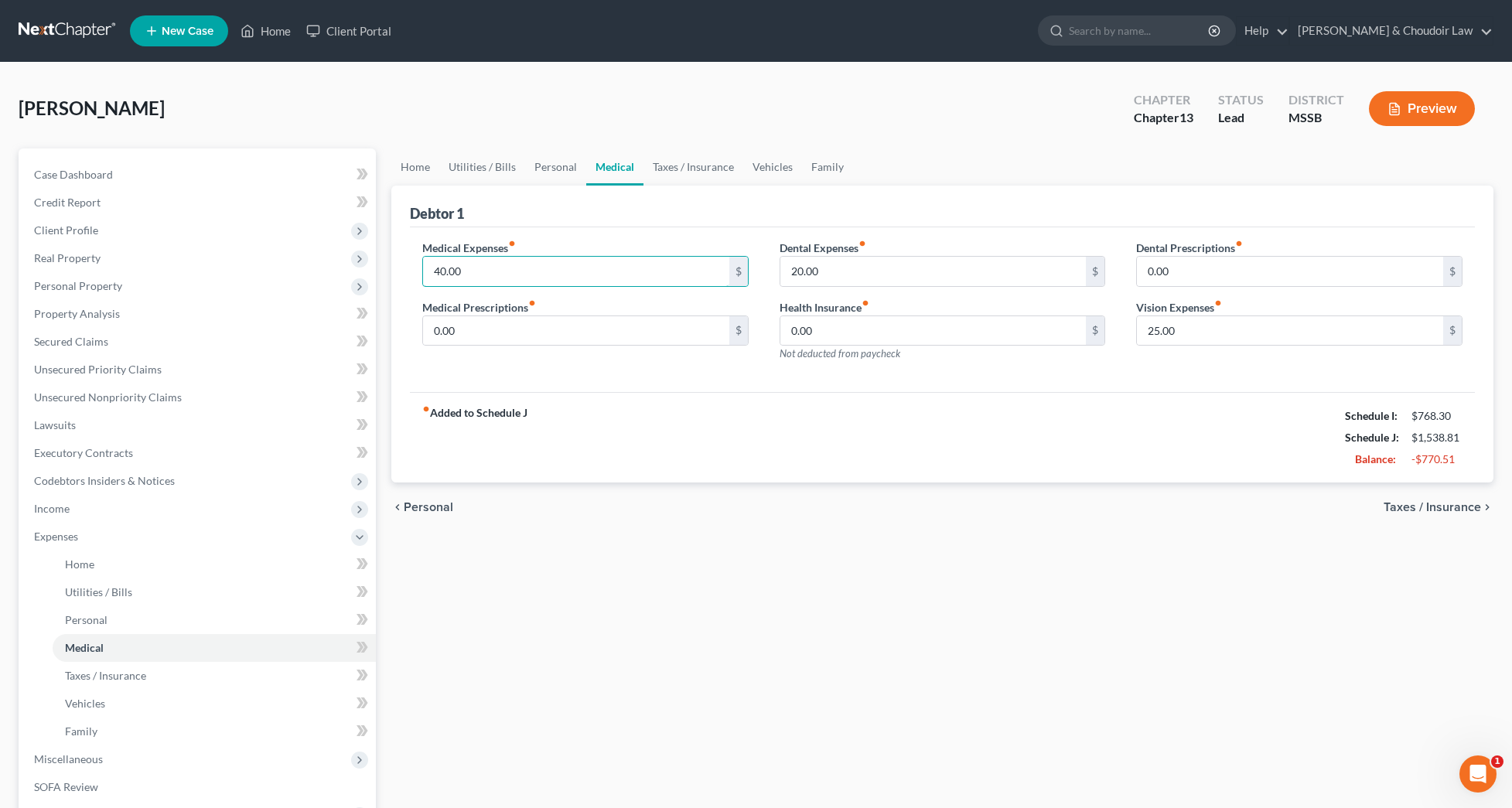
drag, startPoint x: 449, startPoint y: 275, endPoint x: 412, endPoint y: 276, distance: 37.0
click at [412, 276] on div "Medical Expenses fiber_manual_record 40.00 $ Medical Prescriptions fiber_manual…" at bounding box center [585, 306] width 358 height 135
drag, startPoint x: 1172, startPoint y: 328, endPoint x: 1097, endPoint y: 330, distance: 75.0
click at [1097, 330] on div "Medical Expenses fiber_manual_record 0 $ Medical Prescriptions fiber_manual_rec…" at bounding box center [942, 306] width 1071 height 135
drag, startPoint x: 904, startPoint y: 269, endPoint x: 718, endPoint y: 272, distance: 186.0
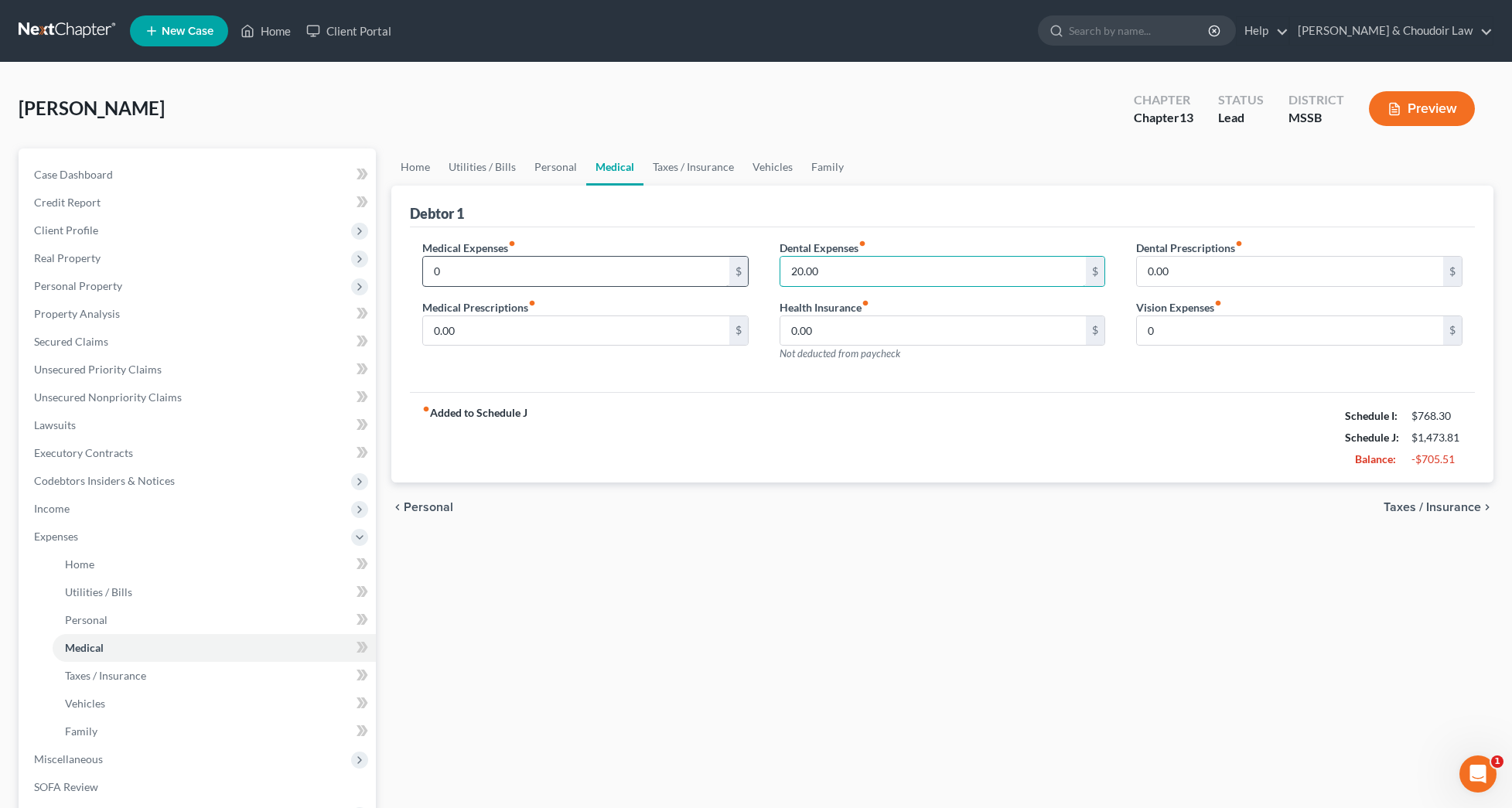
click at [718, 272] on div "Medical Expenses fiber_manual_record 0 $ Medical Prescriptions fiber_manual_rec…" at bounding box center [942, 306] width 1071 height 135
click at [711, 165] on link "Taxes / Insurance" at bounding box center [693, 167] width 100 height 37
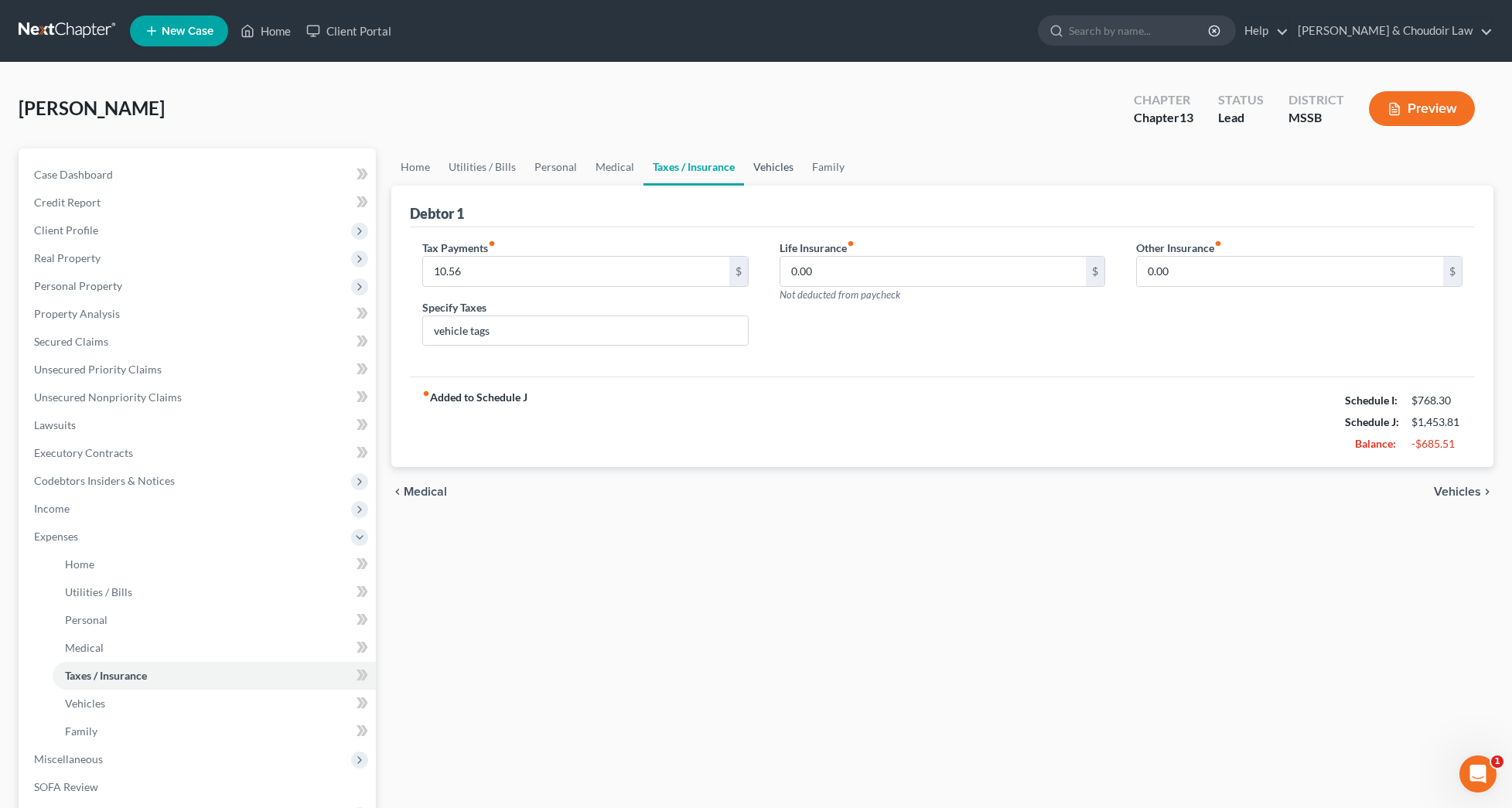
click at [783, 165] on link "Vehicles" at bounding box center [773, 167] width 59 height 37
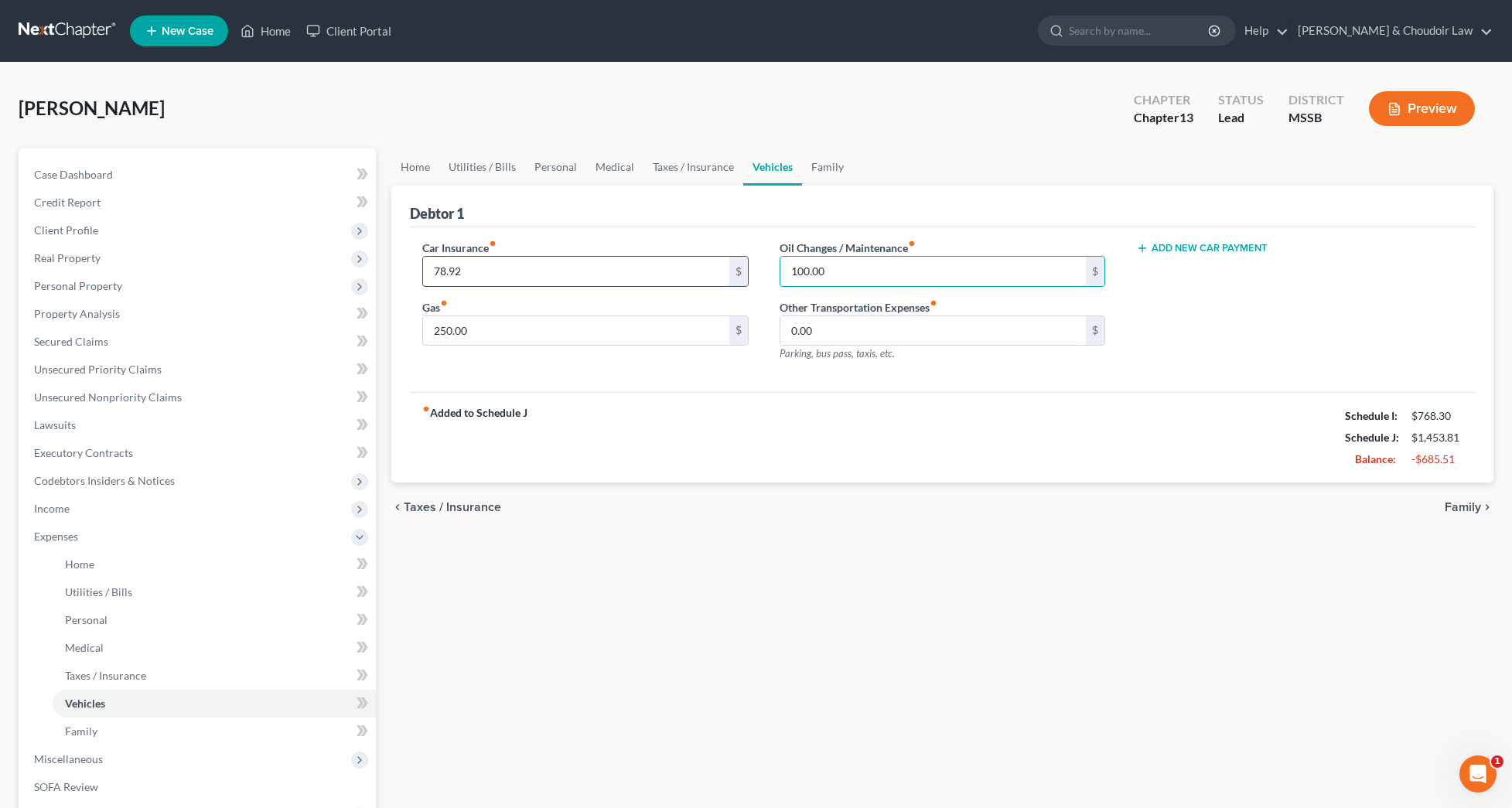
drag, startPoint x: 843, startPoint y: 269, endPoint x: 726, endPoint y: 272, distance: 117.0
click at [726, 272] on div "Car Insurance fiber_manual_record 78.92 $ Gas fiber_manual_record 250.00 $ Oil …" at bounding box center [942, 306] width 1071 height 135
type input "0"
drag, startPoint x: 494, startPoint y: 334, endPoint x: 410, endPoint y: 336, distance: 84.0
click at [410, 336] on div "Car Insurance fiber_manual_record 78.92 $ Gas fiber_manual_record 250.00 $" at bounding box center [585, 306] width 358 height 135
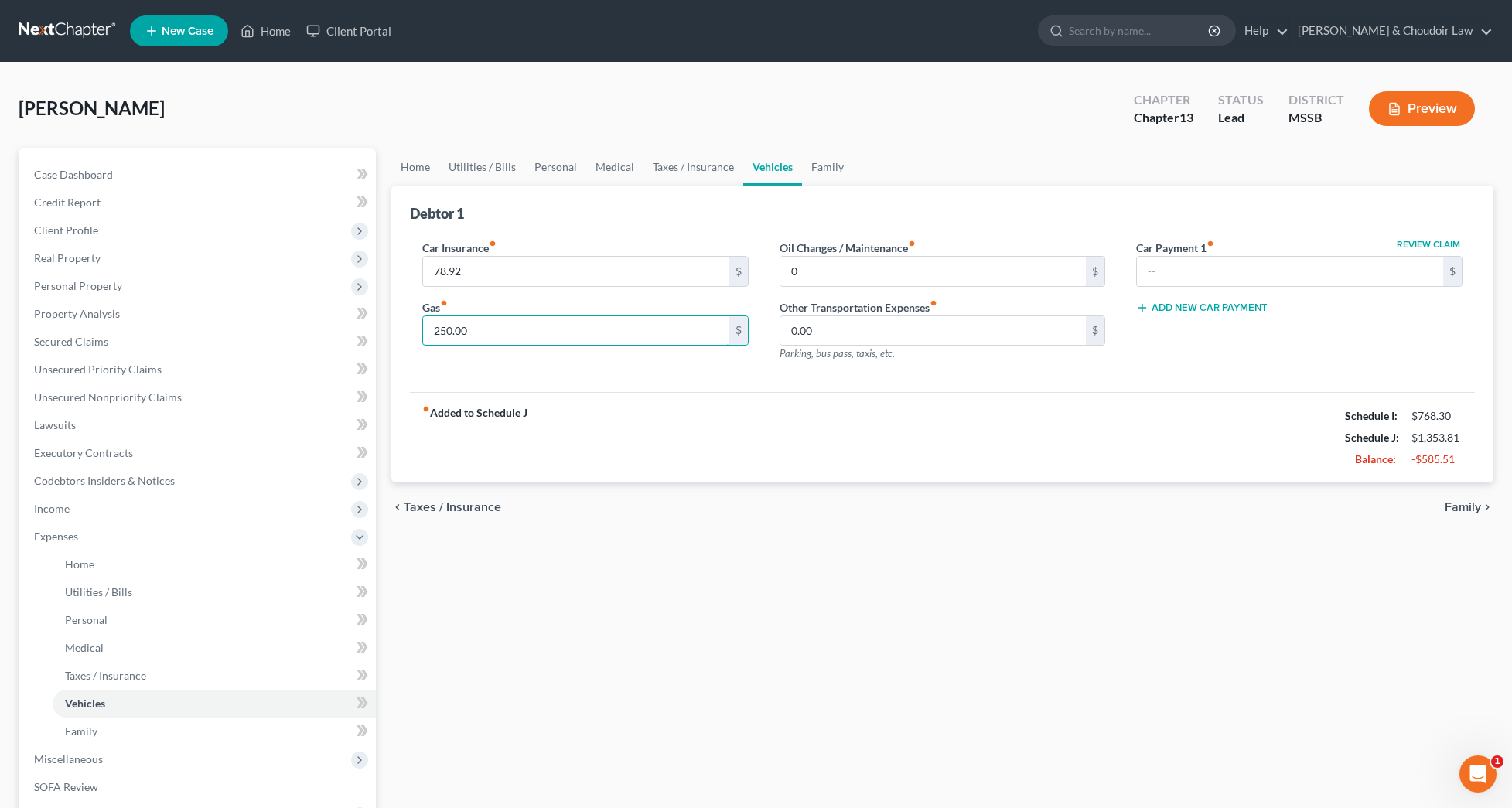
scroll to position [12, 0]
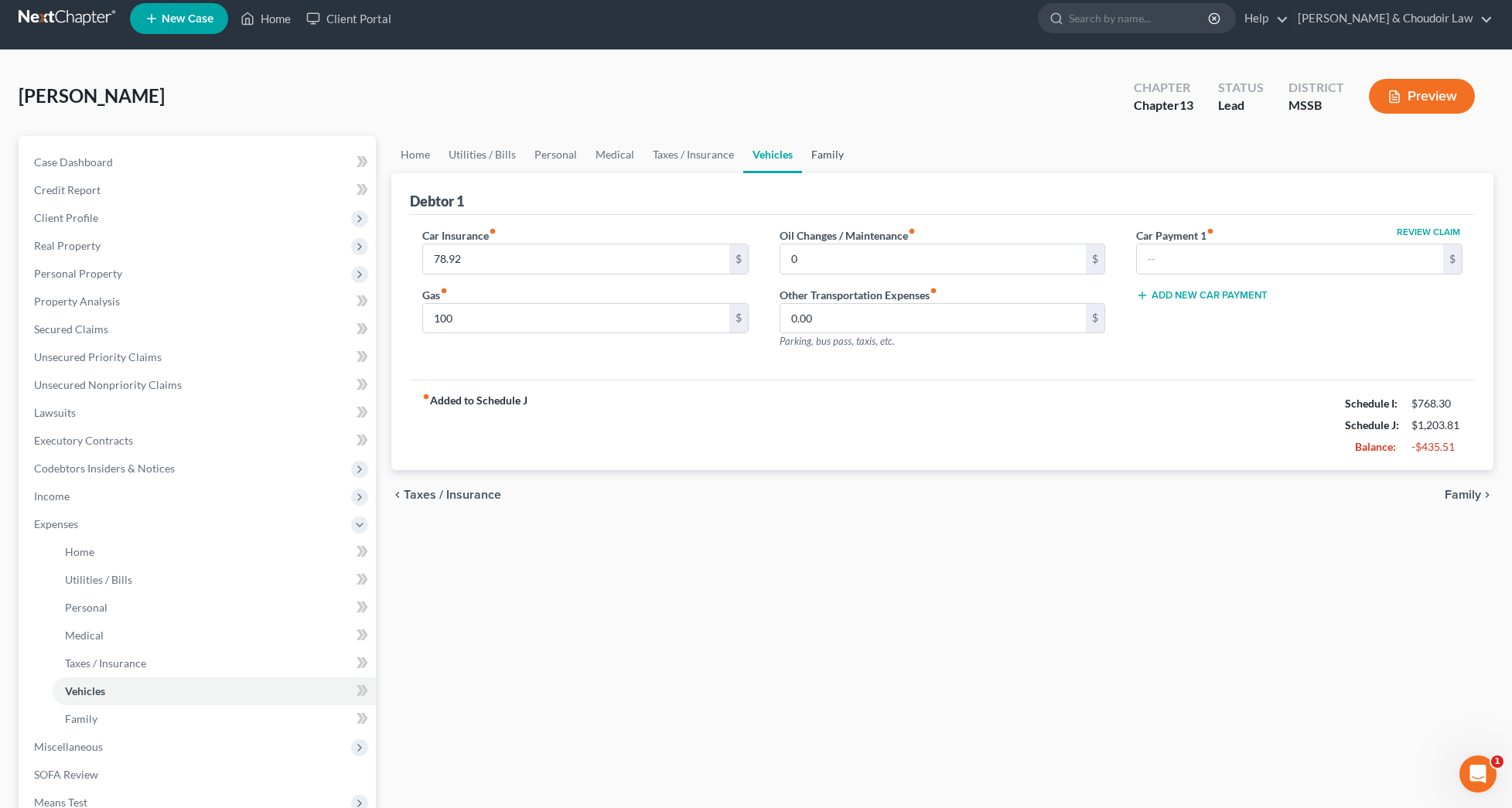
click at [833, 155] on link "Family" at bounding box center [827, 154] width 51 height 37
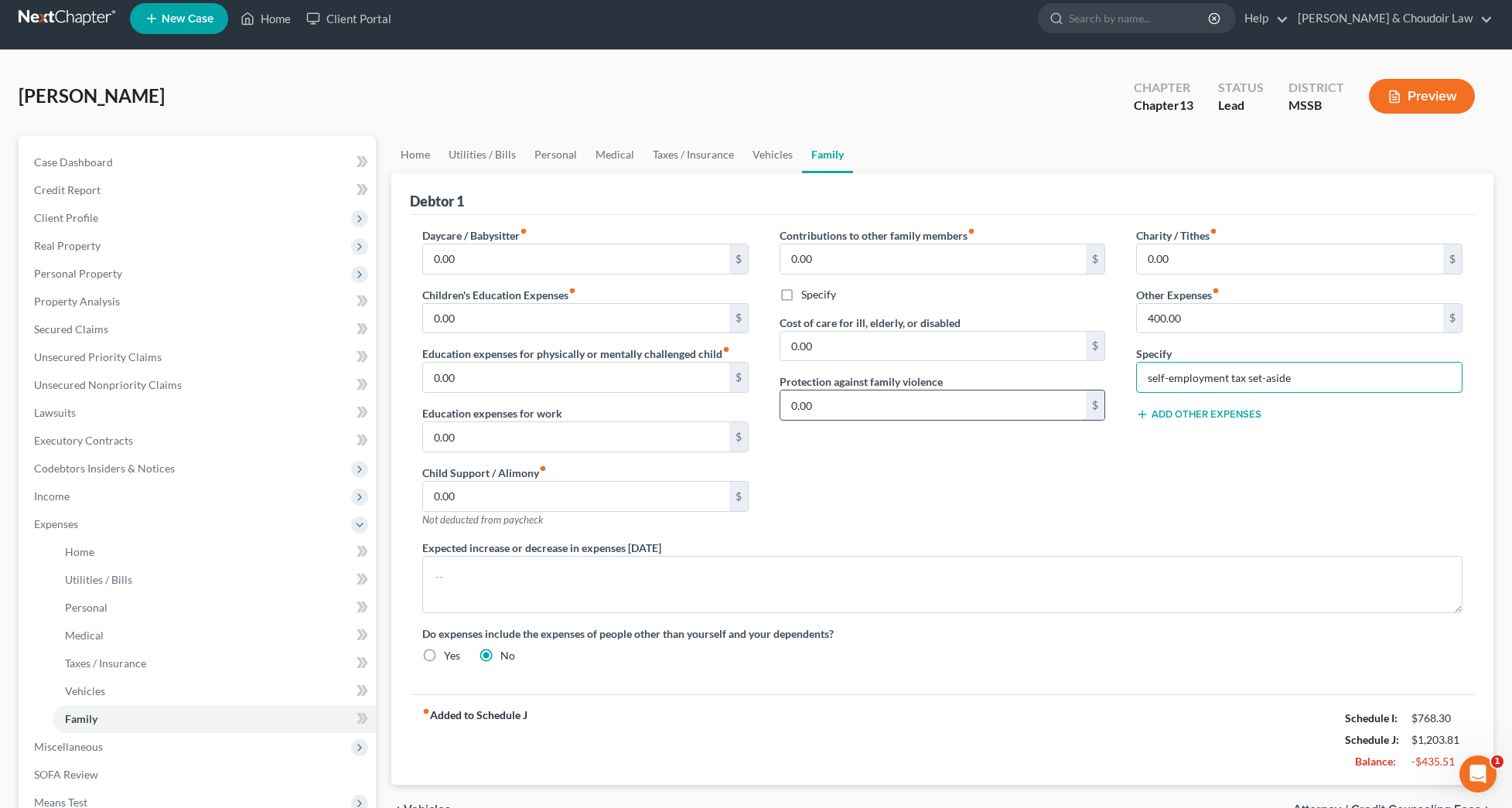
drag, startPoint x: 1279, startPoint y: 392, endPoint x: 1008, endPoint y: 407, distance: 271.4
click at [1008, 407] on div "Daycare / Babysitter fiber_manual_record 0.00 $ Children's Education Expenses f…" at bounding box center [942, 451] width 1071 height 448
drag, startPoint x: 1273, startPoint y: 396, endPoint x: 1099, endPoint y: 395, distance: 174.0
click at [1099, 395] on div "Daycare / Babysitter fiber_manual_record 0.00 $ Children's Education Expenses f…" at bounding box center [942, 451] width 1071 height 448
drag, startPoint x: 1193, startPoint y: 330, endPoint x: 1051, endPoint y: 330, distance: 142.0
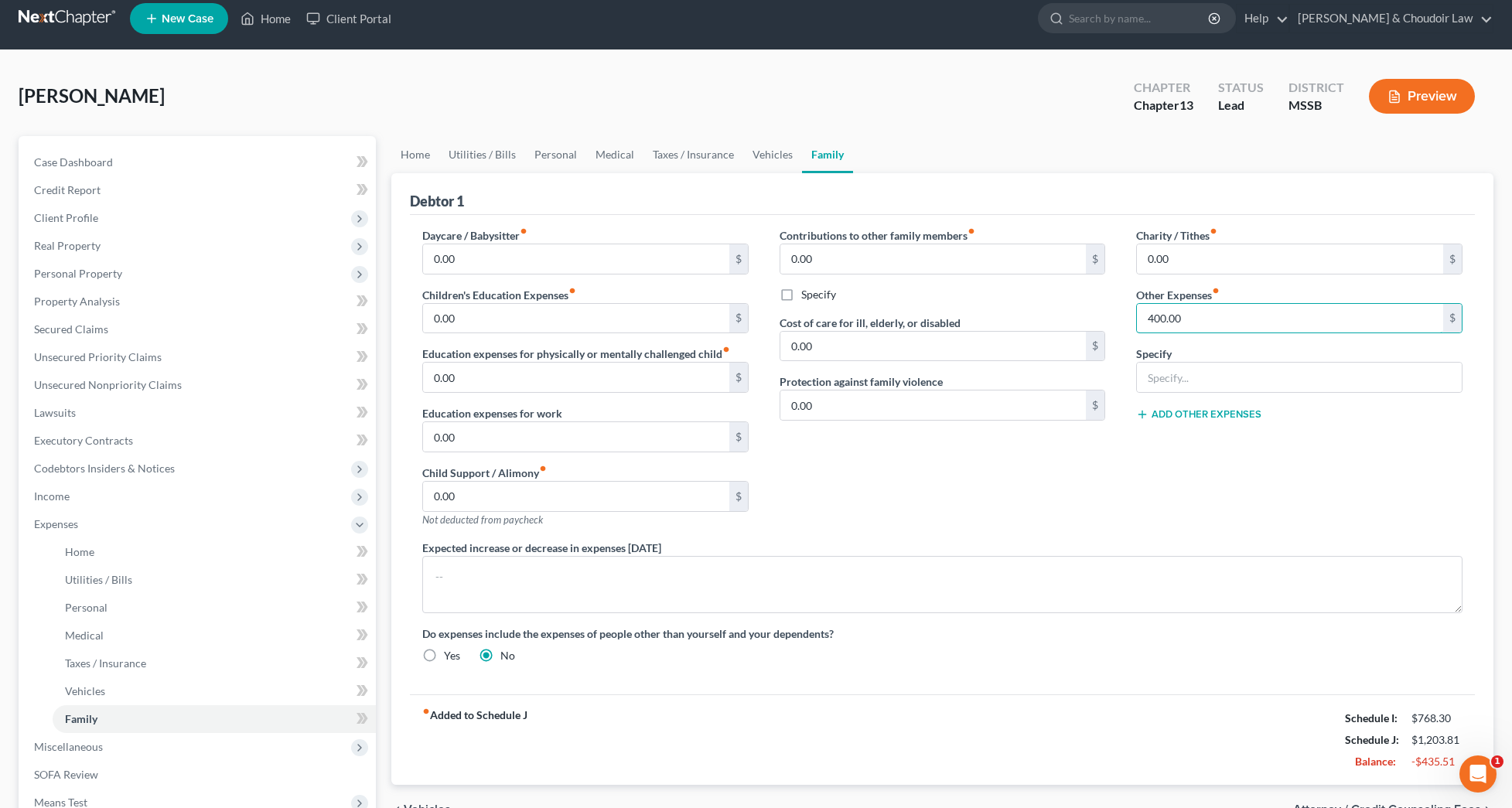
click at [1055, 327] on div "Daycare / Babysitter fiber_manual_record 0.00 $ Children's Education Expenses f…" at bounding box center [942, 451] width 1071 height 448
click at [1032, 475] on div "Contributions to other family members fiber_manual_record 0.00 $ Specify Cost o…" at bounding box center [943, 383] width 358 height 312
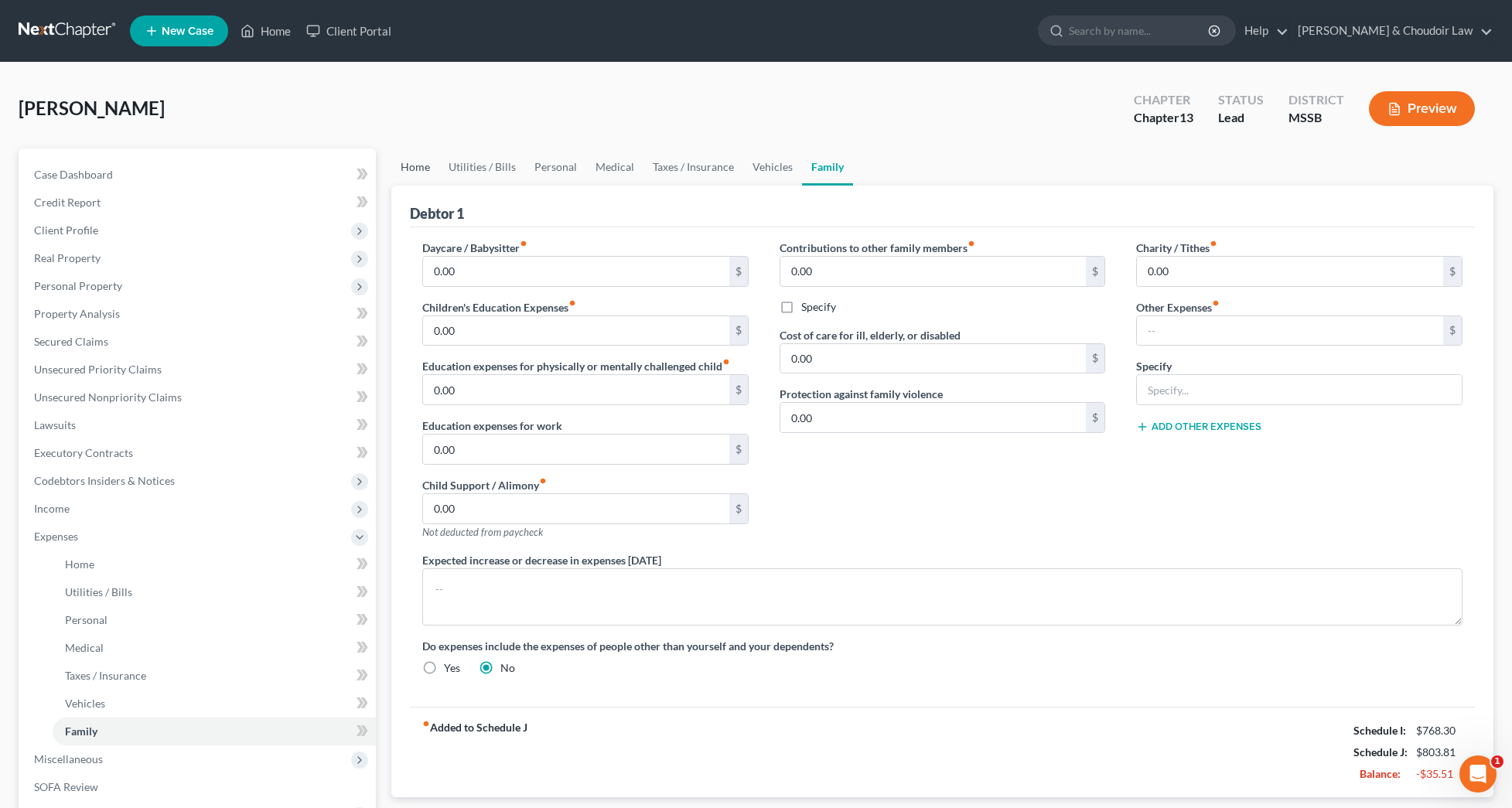
click at [431, 163] on link "Home" at bounding box center [415, 167] width 48 height 37
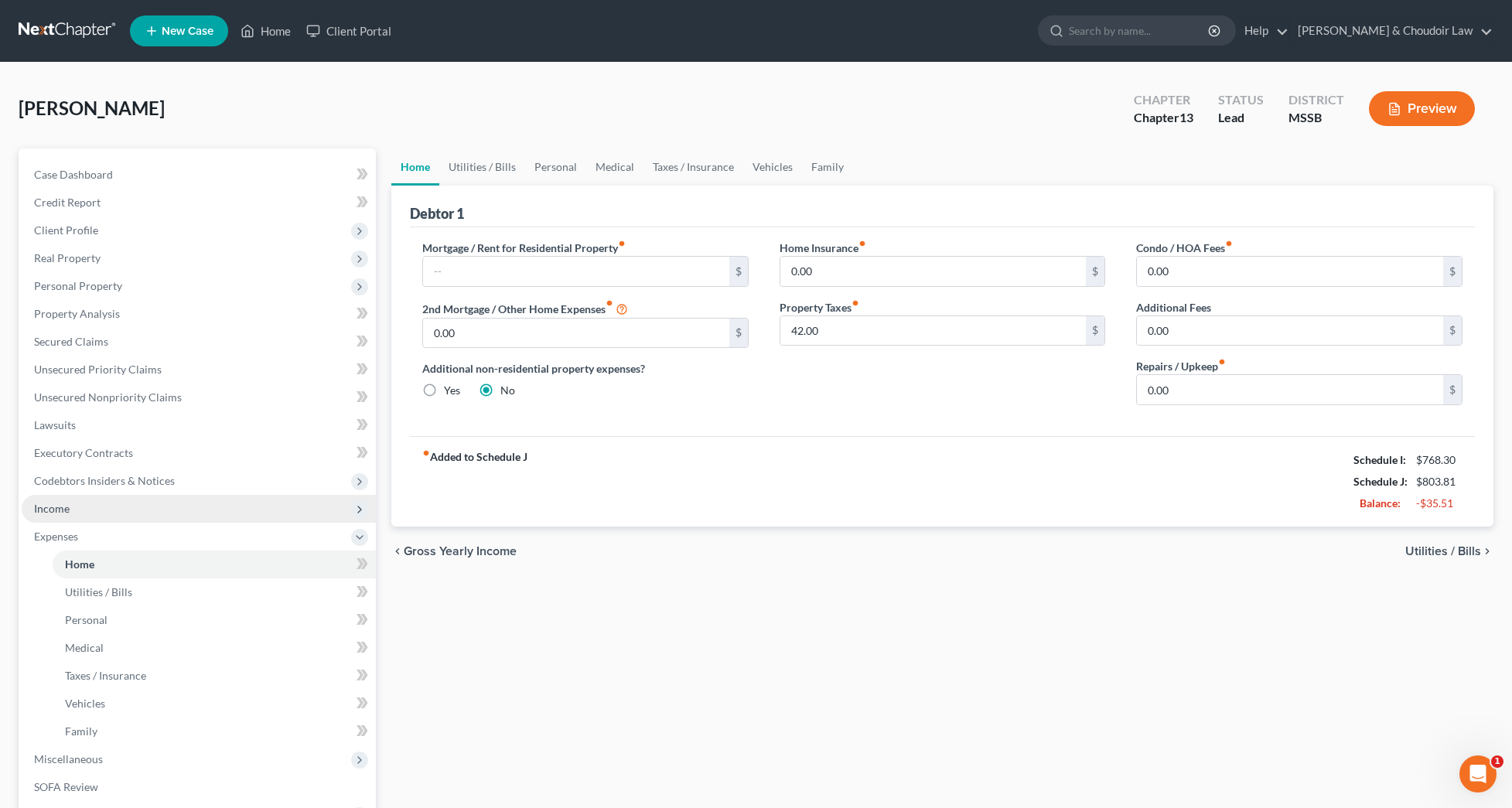
click at [84, 495] on span "Income" at bounding box center [198, 509] width 354 height 28
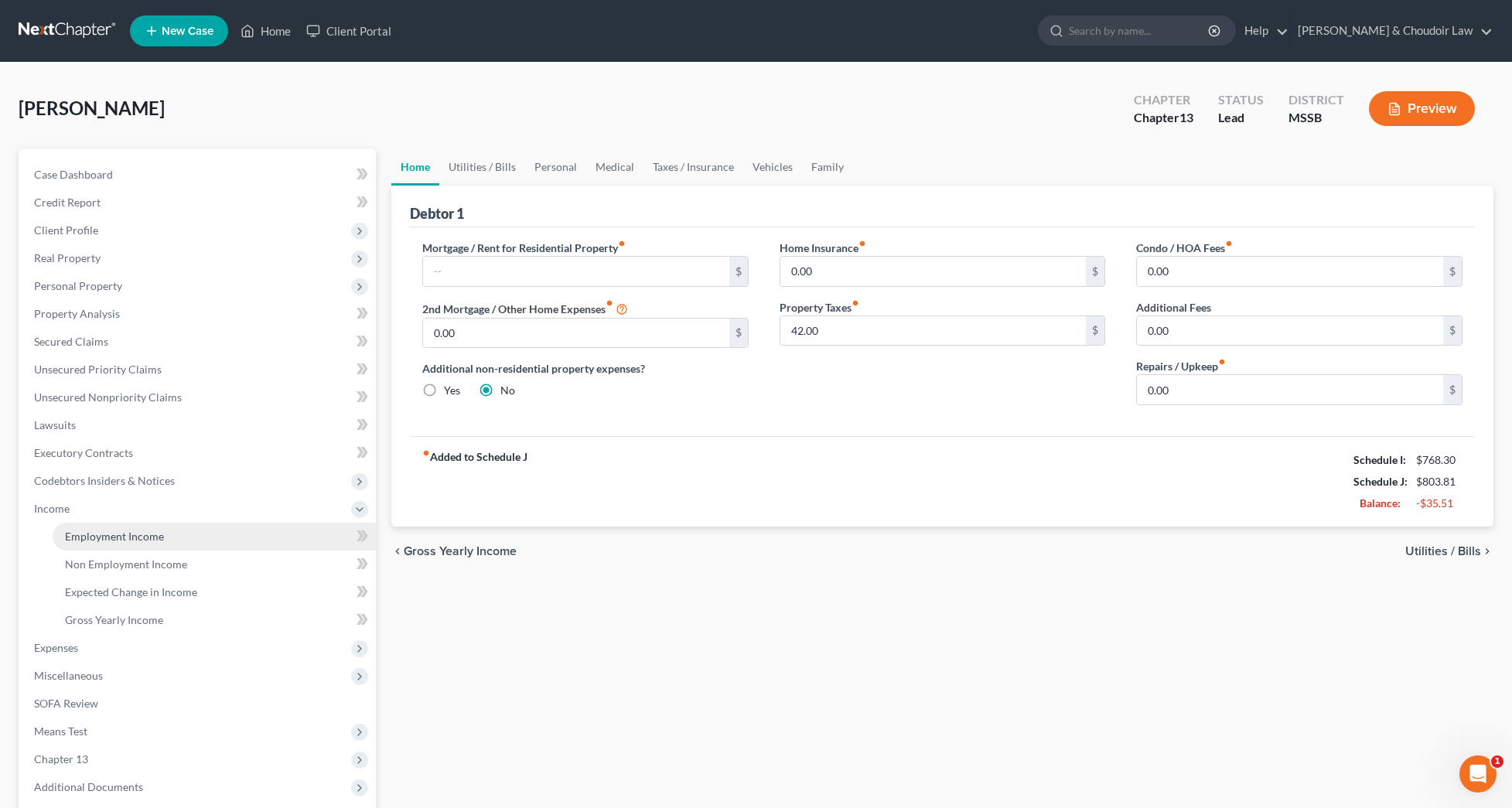
click at [104, 530] on span "Employment Income" at bounding box center [115, 536] width 99 height 13
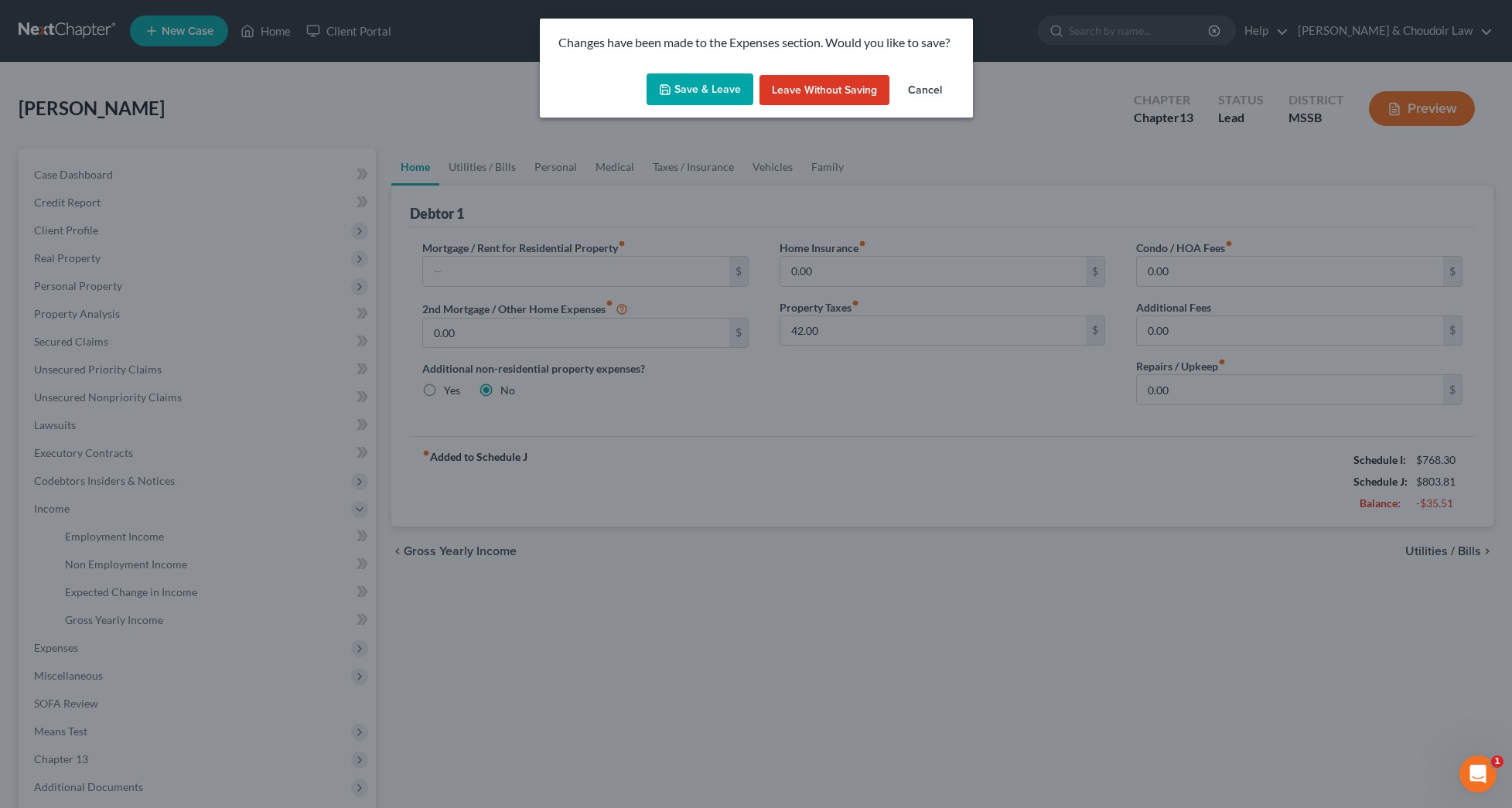
click at [717, 96] on button "Save & Leave" at bounding box center [699, 89] width 107 height 32
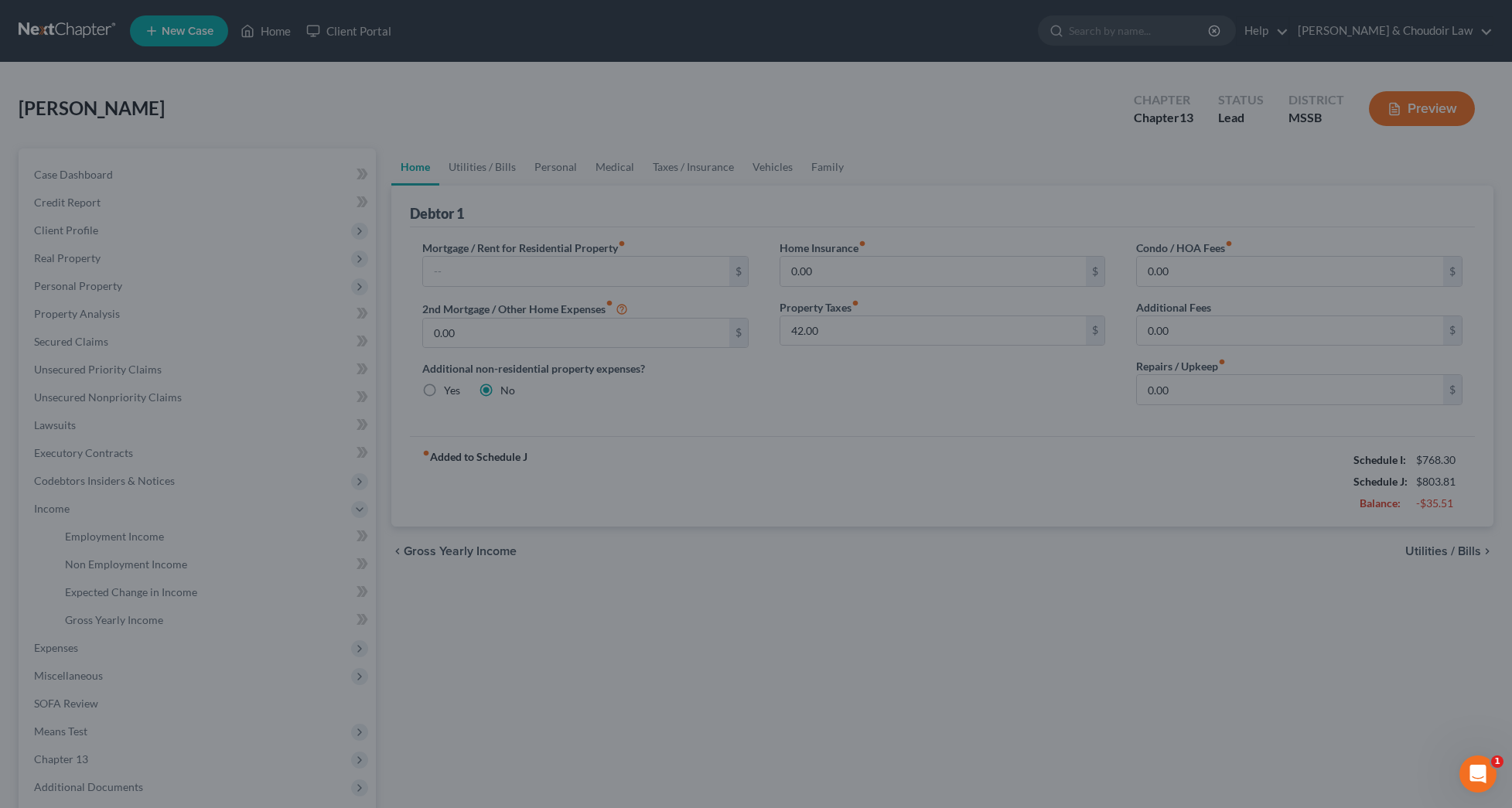
scroll to position [45, 0]
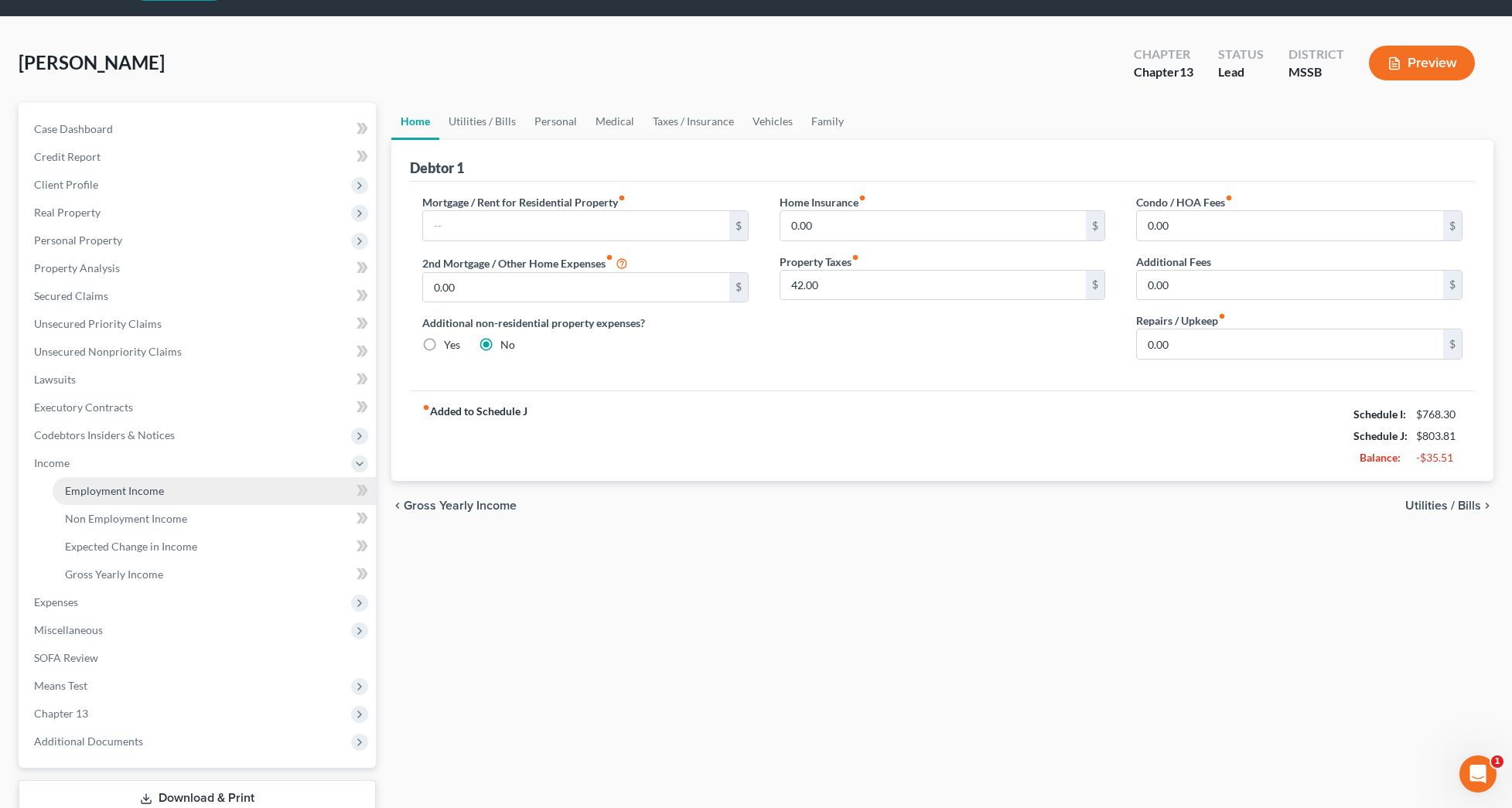
click at [131, 494] on span "Employment Income" at bounding box center [115, 490] width 99 height 13
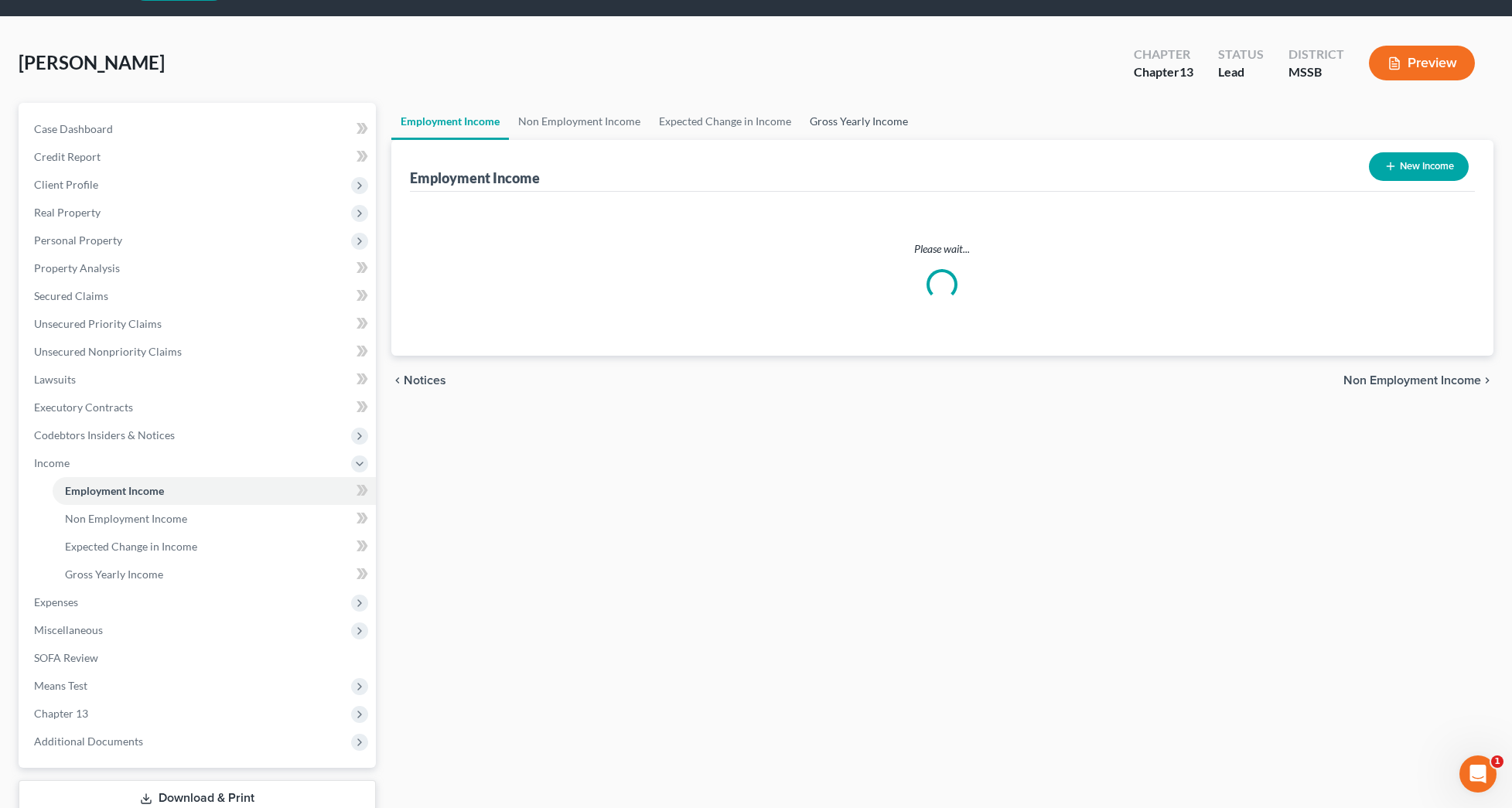
click at [883, 140] on link "Gross Yearly Income" at bounding box center [859, 121] width 116 height 37
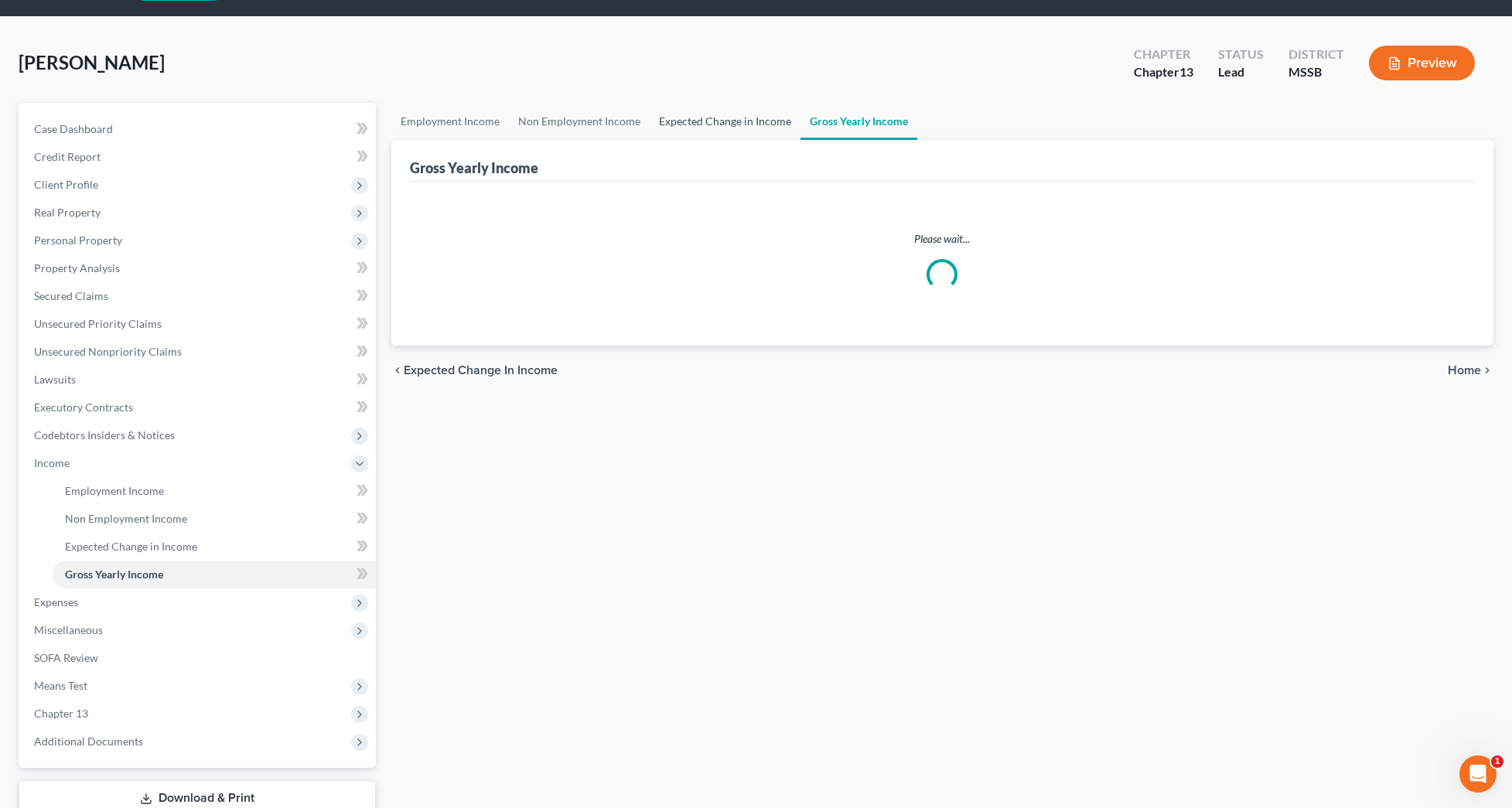
click at [761, 140] on link "Expected Change in Income" at bounding box center [725, 121] width 151 height 37
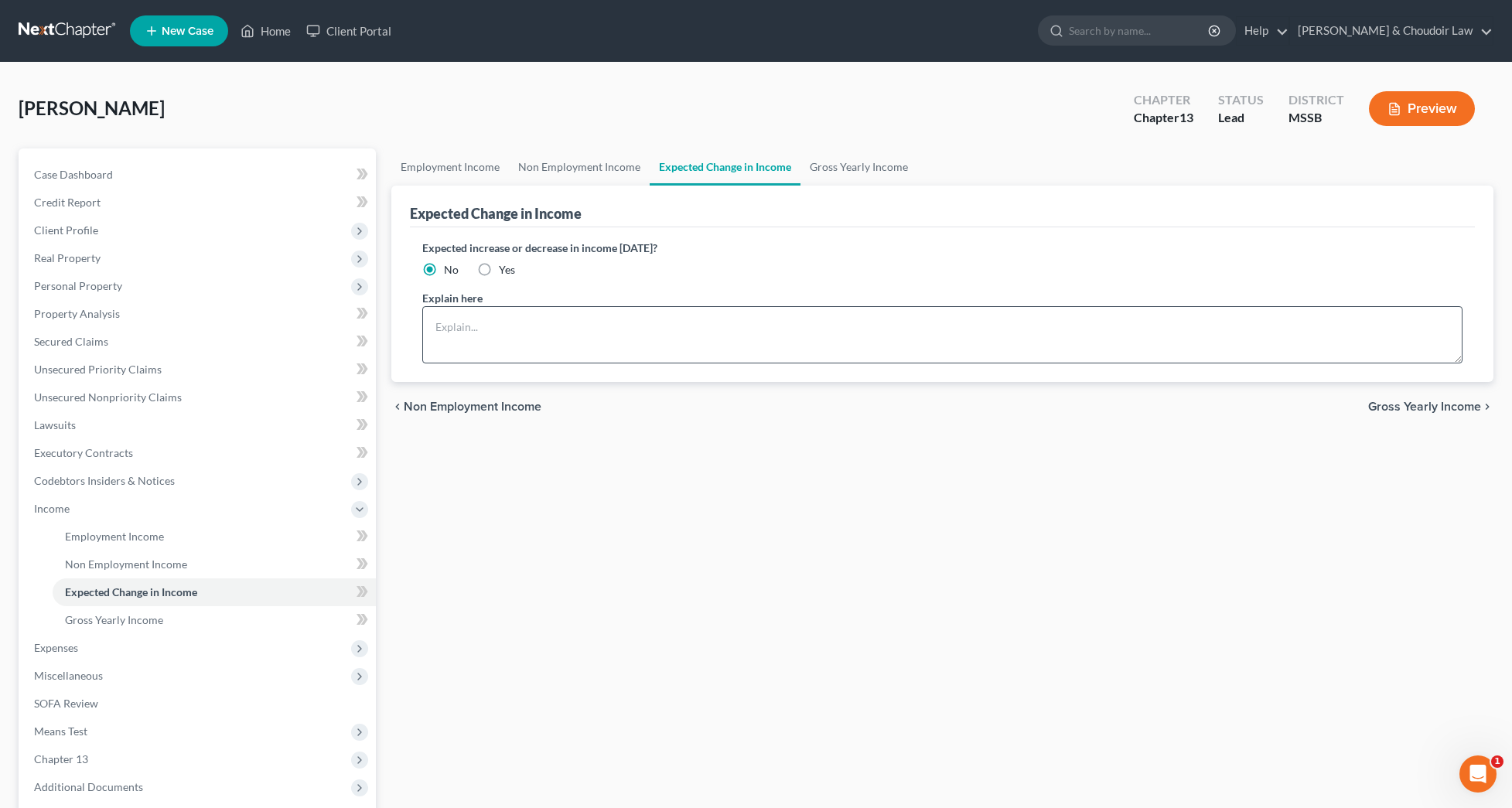
drag, startPoint x: 513, startPoint y: 269, endPoint x: 532, endPoint y: 332, distance: 65.8
click at [512, 269] on span "Yes" at bounding box center [507, 269] width 17 height 13
click at [512, 269] on input "Yes" at bounding box center [510, 267] width 10 height 10
radio input "true"
click at [532, 332] on textarea at bounding box center [942, 334] width 1040 height 57
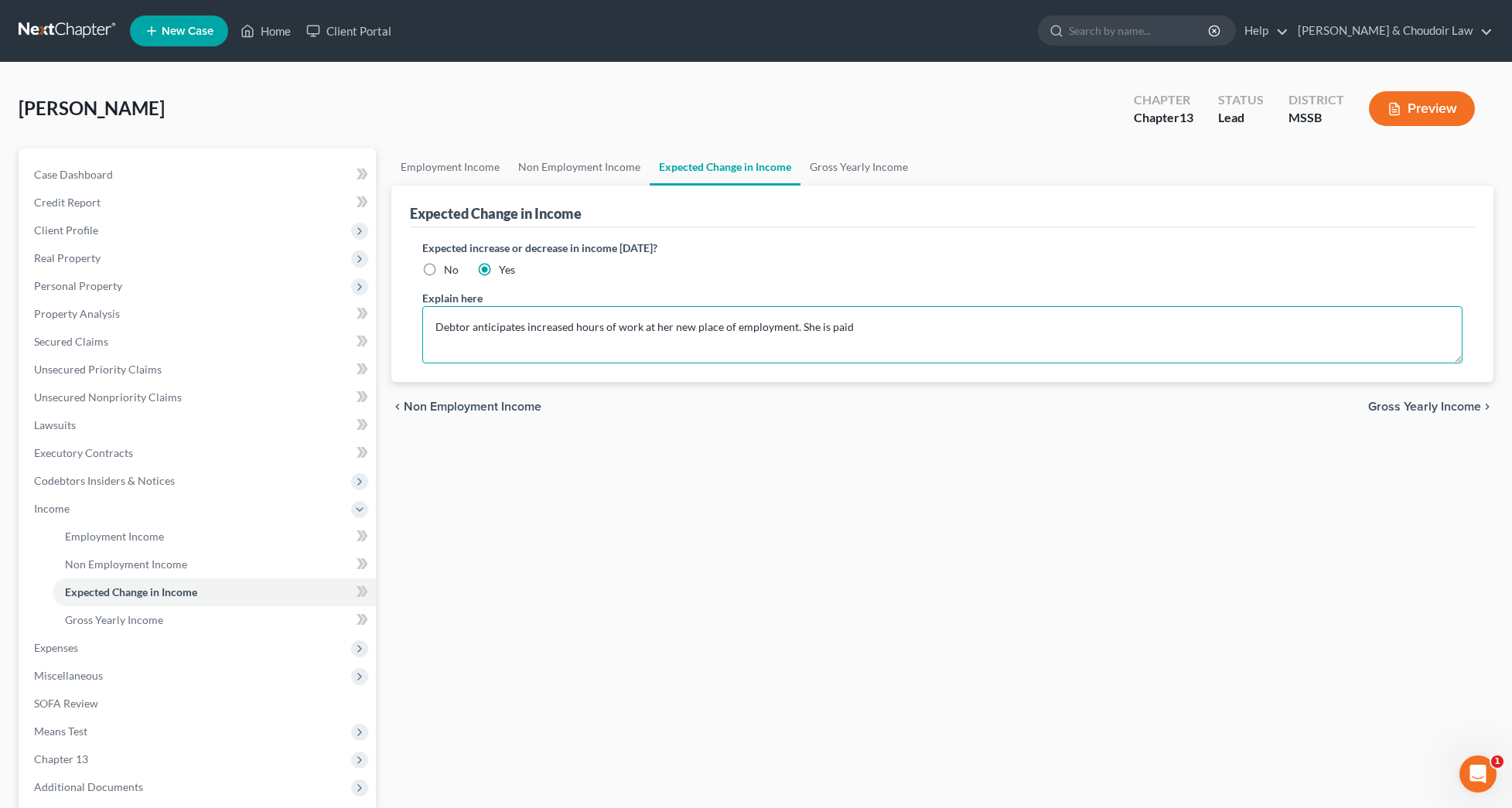
type textarea "Debtor anticipates increased hours of work at her new place of employment. She …"
drag, startPoint x: 864, startPoint y: 324, endPoint x: 305, endPoint y: 336, distance: 559.1
click at [305, 336] on div "Petition Navigation Case Dashboard Payments Invoices Payments Payments Credit R…" at bounding box center [756, 525] width 1491 height 754
drag, startPoint x: 848, startPoint y: 333, endPoint x: 425, endPoint y: 328, distance: 423.0
click at [425, 328] on textarea "Debtor anticipates increased hours of work at her new place of employment. She …" at bounding box center [942, 334] width 1040 height 57
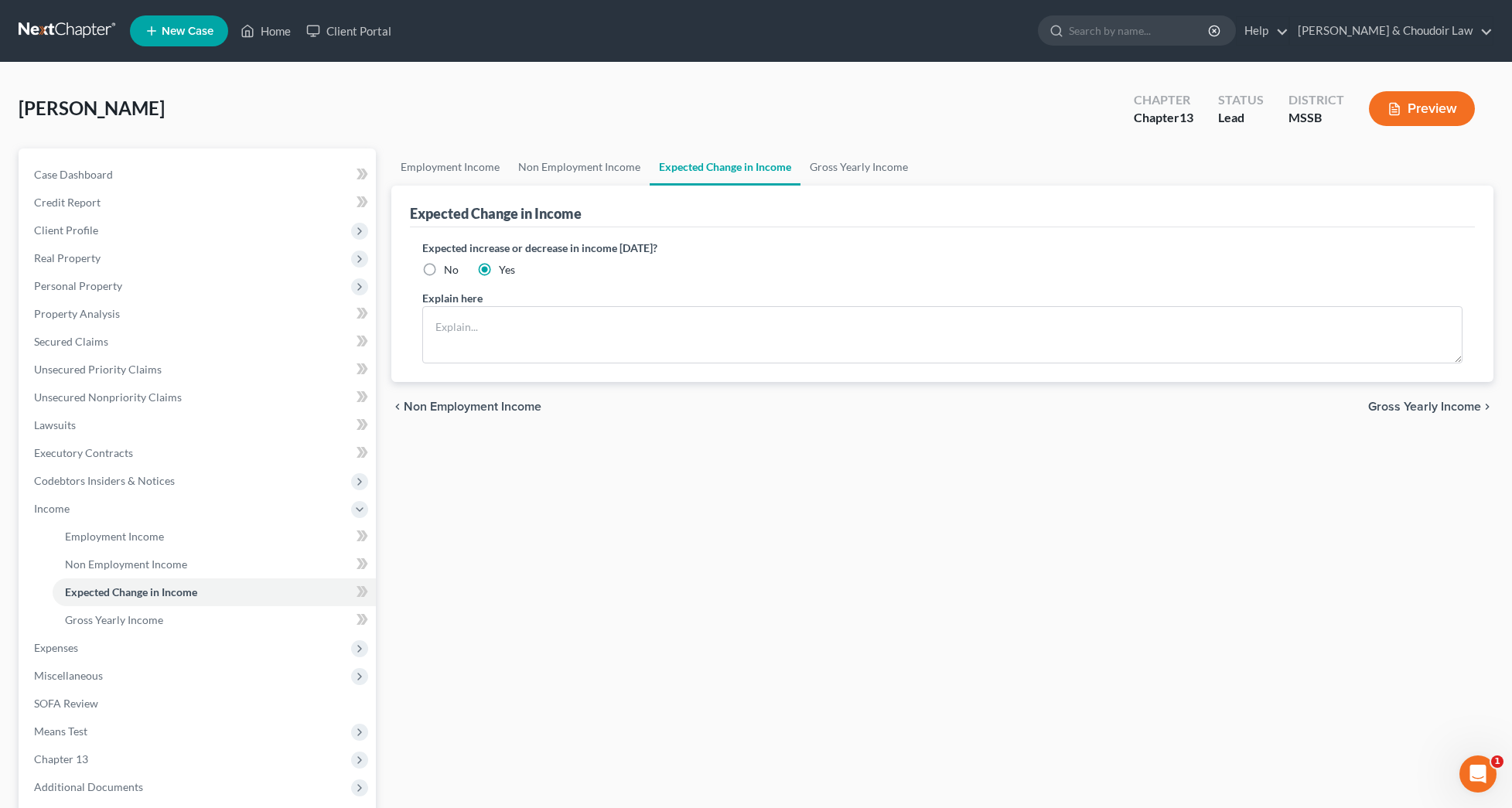
click at [448, 268] on span "No" at bounding box center [452, 269] width 15 height 13
click at [450, 268] on input "No" at bounding box center [455, 267] width 10 height 10
radio input "true"
click at [587, 165] on link "Non Employment Income" at bounding box center [579, 167] width 140 height 37
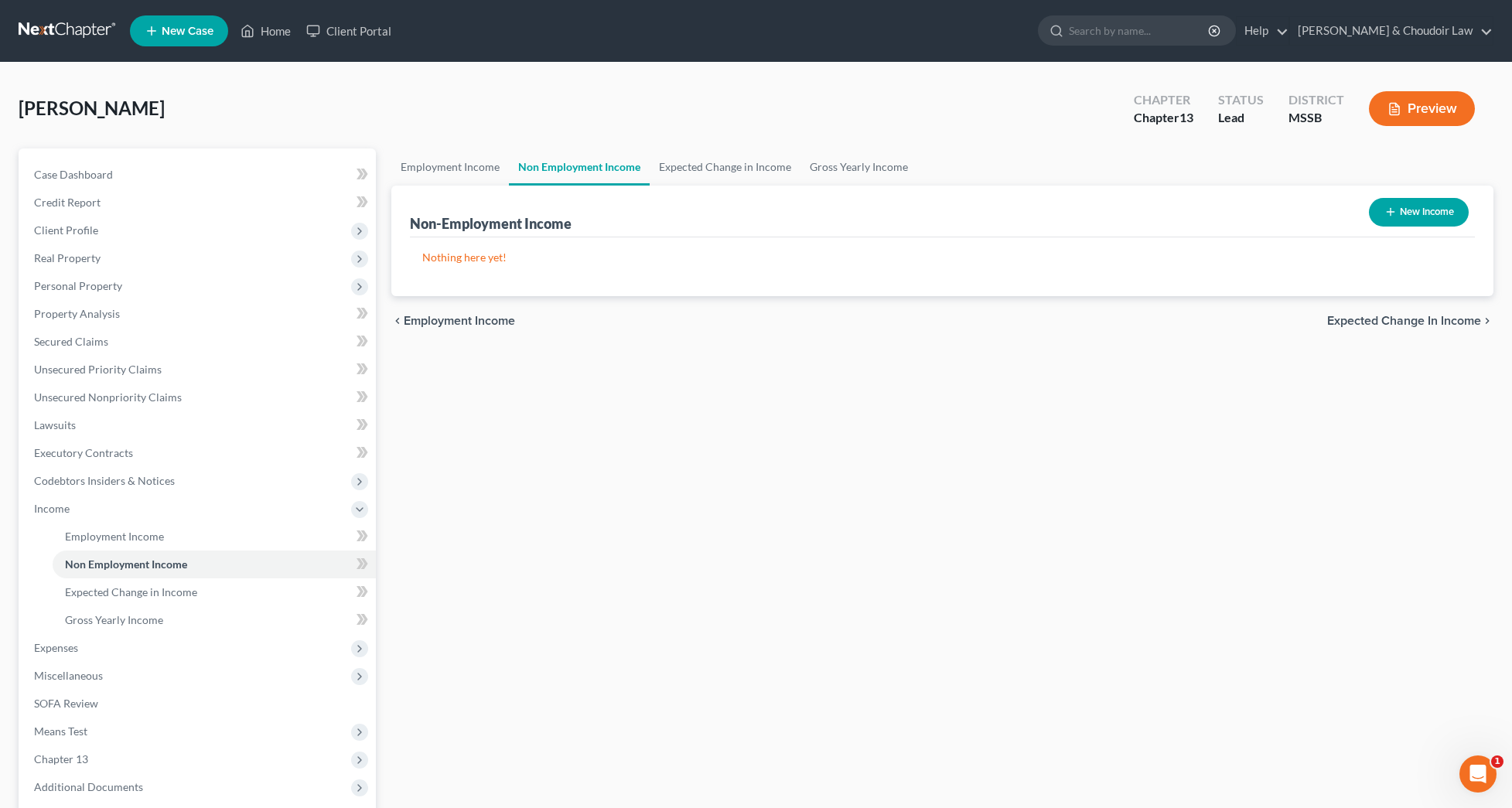
click at [1447, 216] on button "New Income" at bounding box center [1419, 212] width 100 height 29
select select "0"
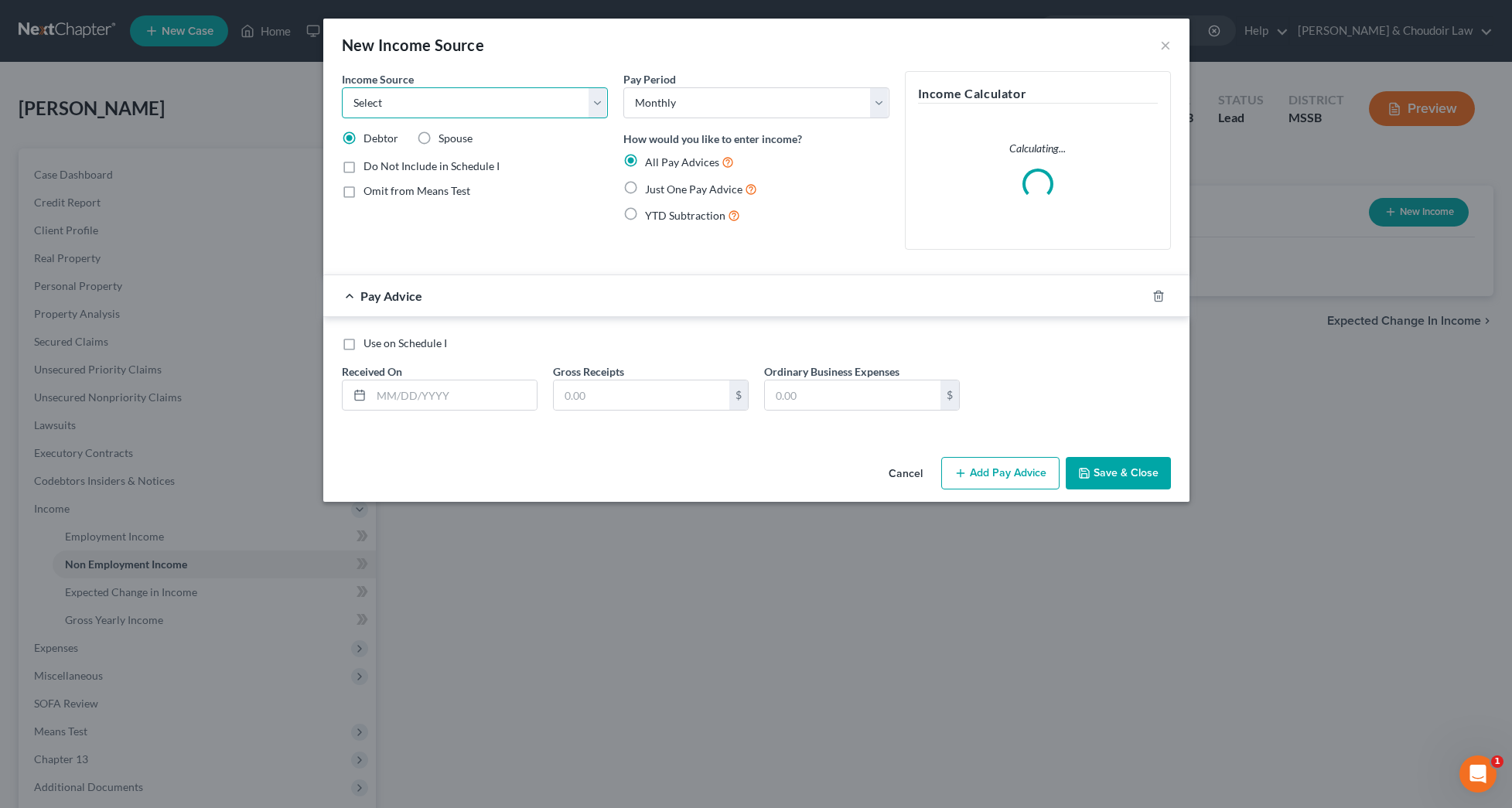
select select "7"
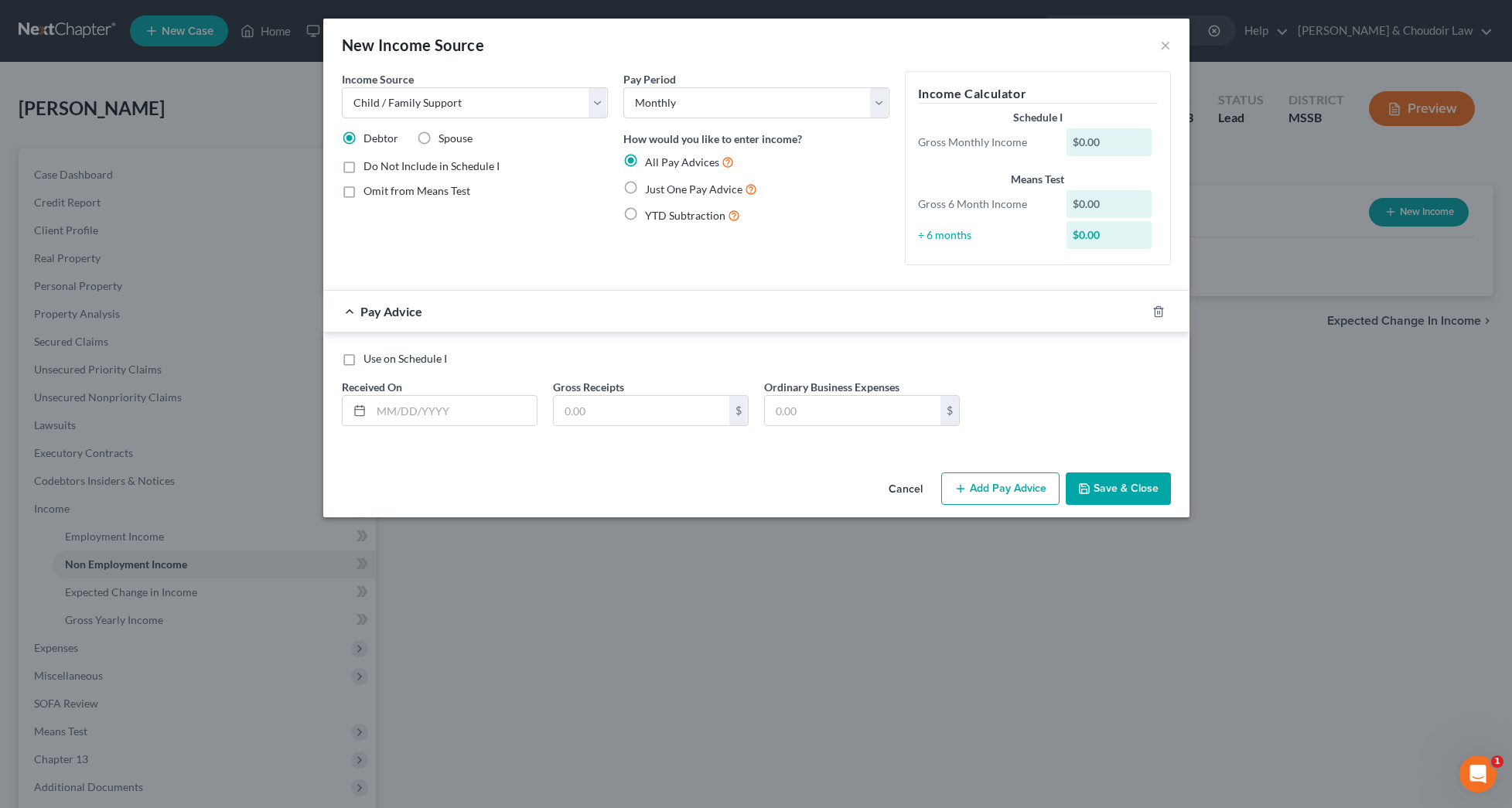
click at [663, 186] on span "Just One Pay Advice" at bounding box center [694, 189] width 97 height 13
click at [661, 186] on input "Just One Pay Advice" at bounding box center [656, 185] width 10 height 10
radio input "true"
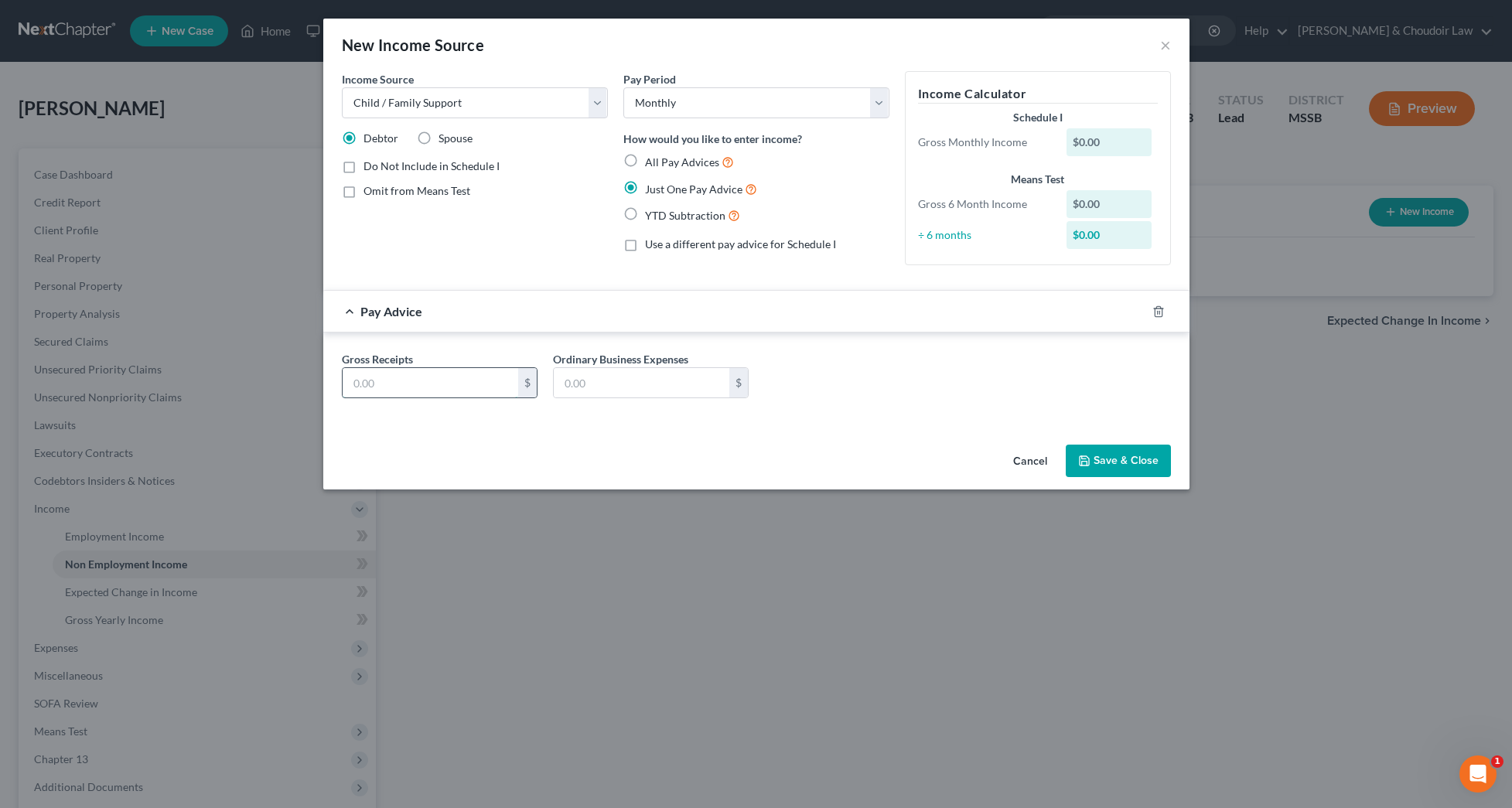
click at [446, 391] on input "text" at bounding box center [430, 383] width 176 height 30
type input "500"
select select "8"
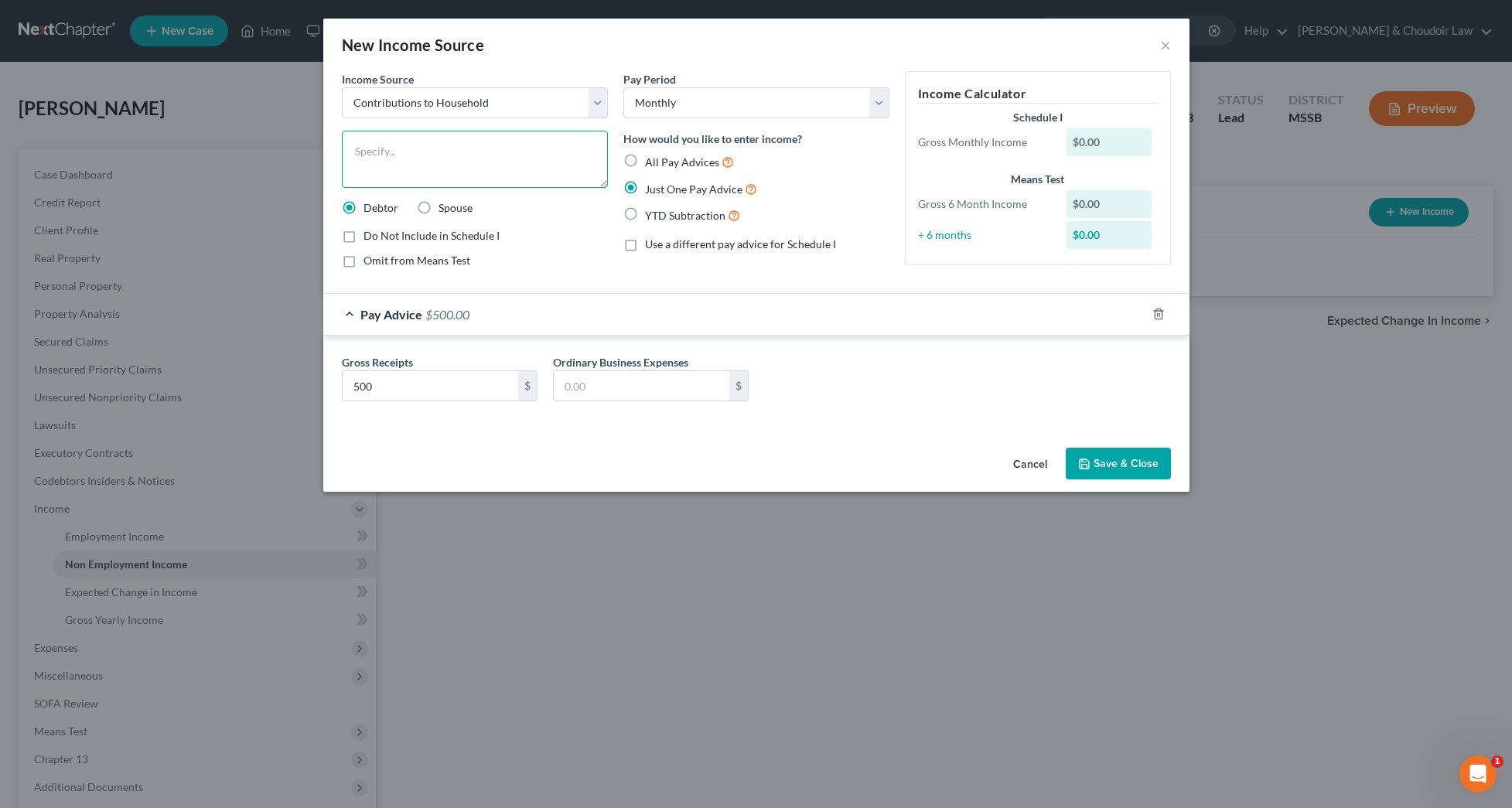
click at [510, 158] on textarea at bounding box center [475, 158] width 266 height 57
type textarea "C"
type textarea "[PERSON_NAME] receives financial assistance from her husband whom she lives sep…"
click at [410, 380] on input "500" at bounding box center [430, 386] width 176 height 30
type input "500.00"
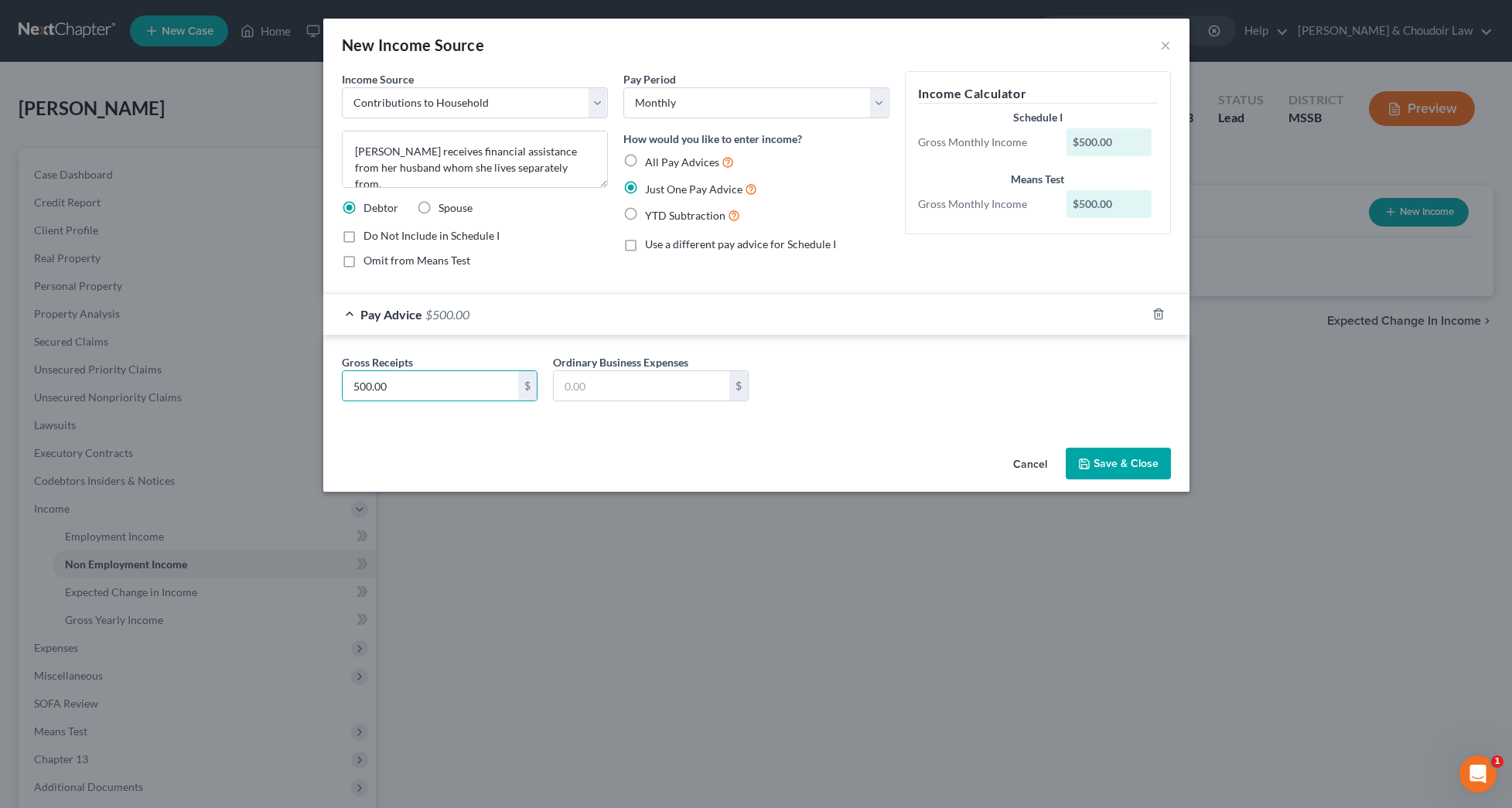
click at [1169, 461] on button "Save & Close" at bounding box center [1118, 463] width 105 height 32
click at [1143, 465] on button "Save & Close" at bounding box center [1118, 463] width 105 height 32
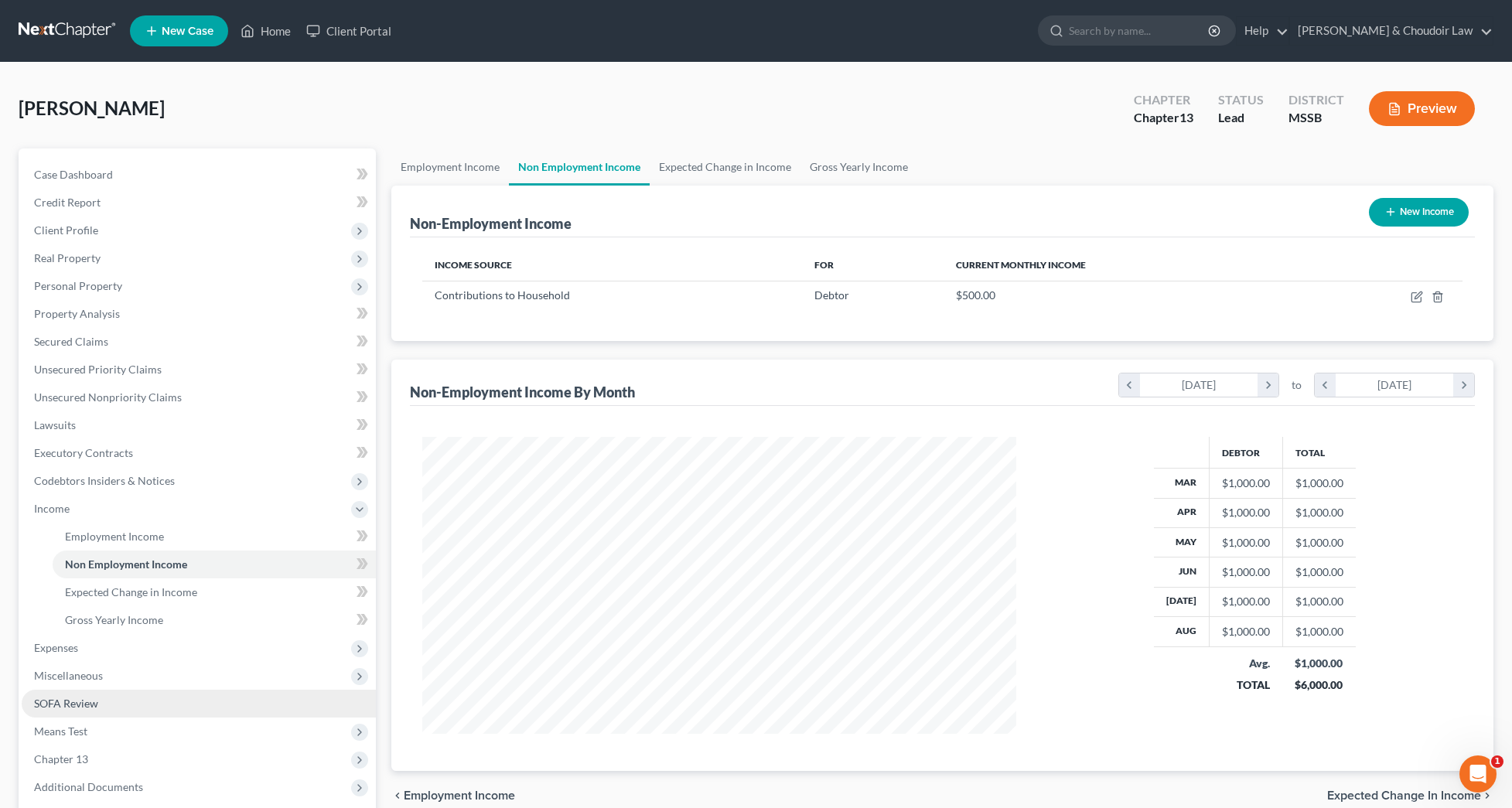
scroll to position [8, 0]
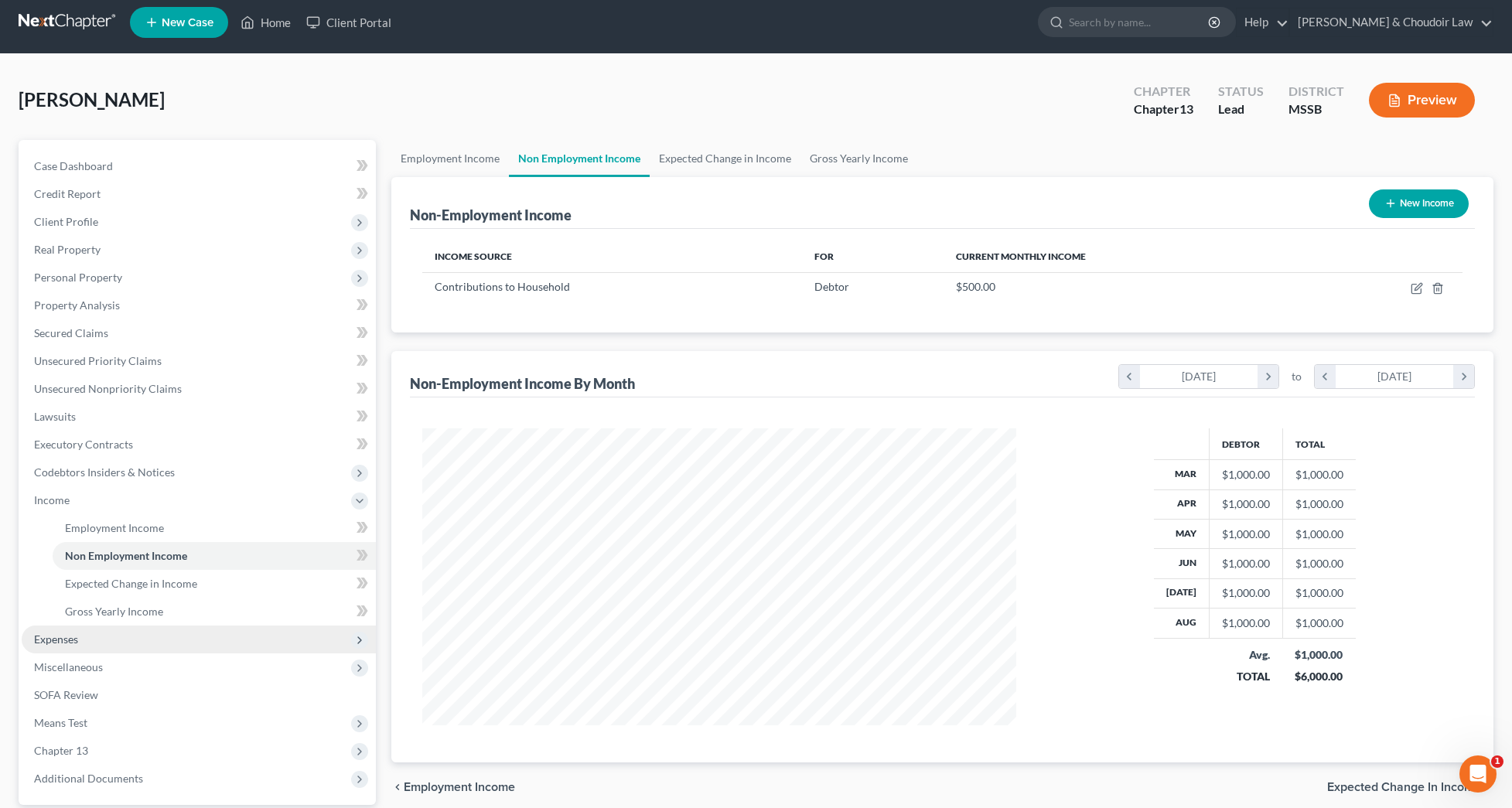
click at [69, 641] on span "Expenses" at bounding box center [55, 639] width 44 height 13
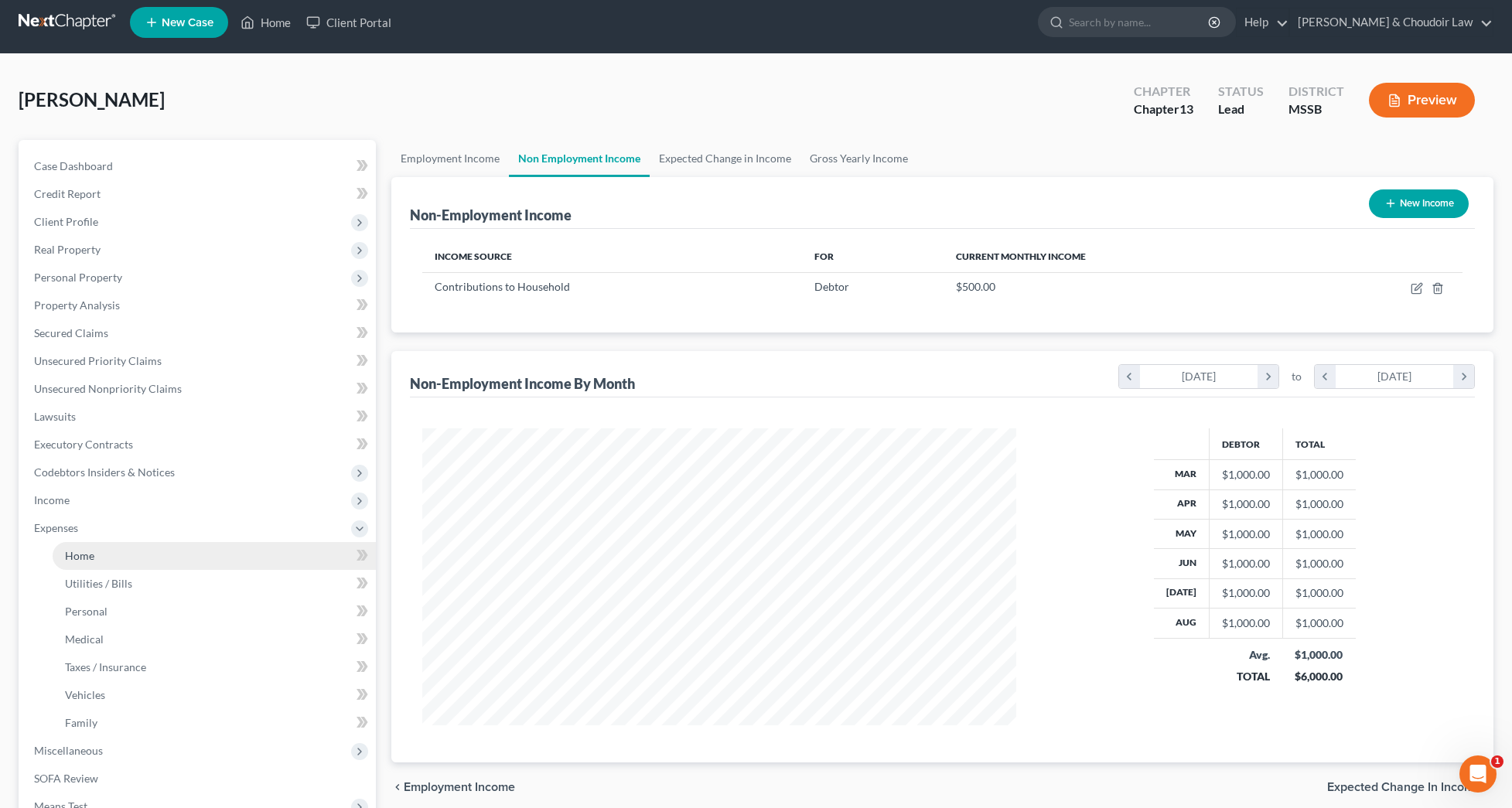
click at [81, 556] on span "Home" at bounding box center [80, 555] width 30 height 13
click at [122, 560] on link "Home" at bounding box center [215, 556] width 324 height 28
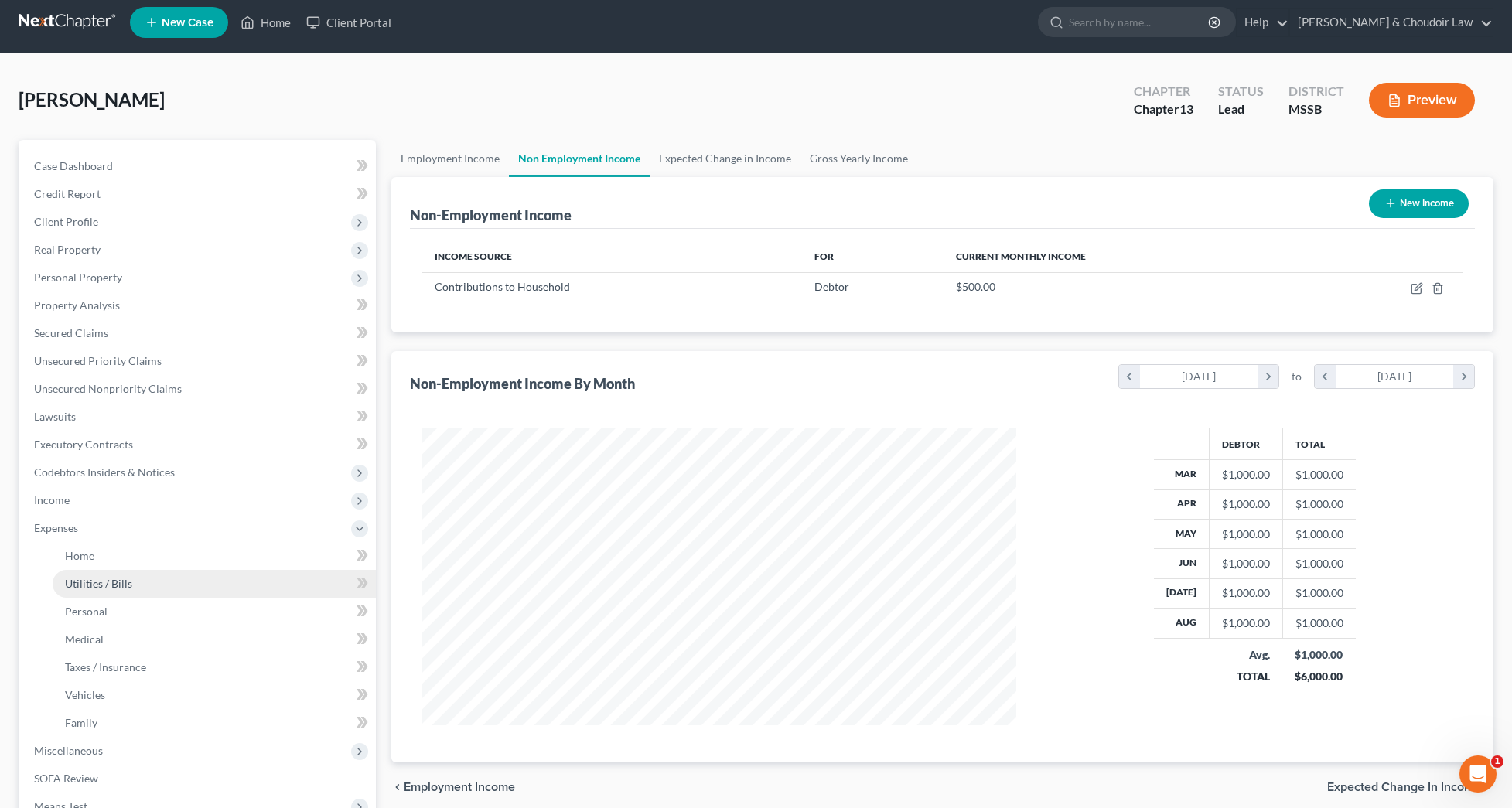
click at [108, 585] on span "Utilities / Bills" at bounding box center [98, 584] width 67 height 13
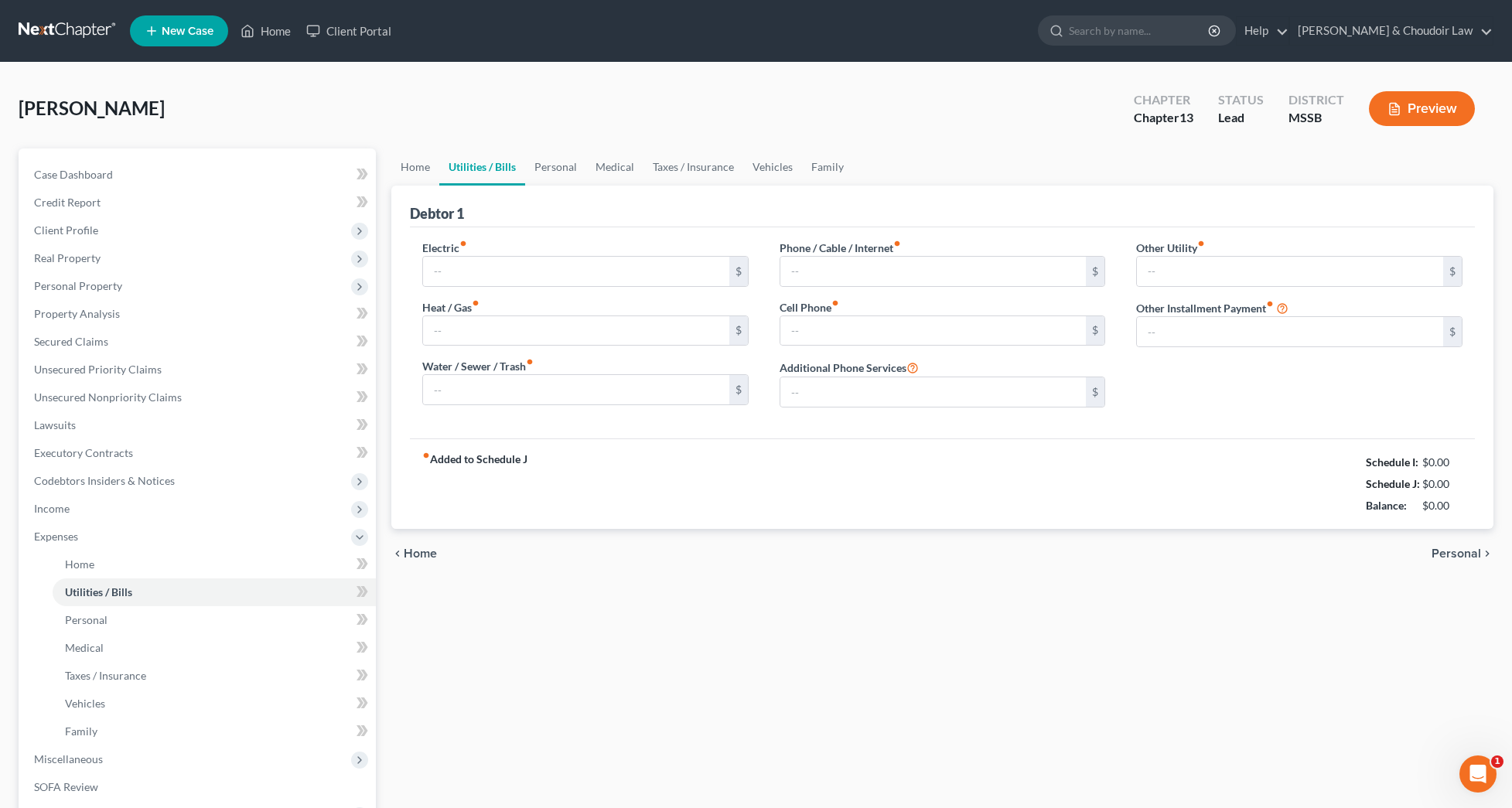
type input "152.00"
type input "0.00"
type input "43.33"
type input "0.00"
type input "57.00"
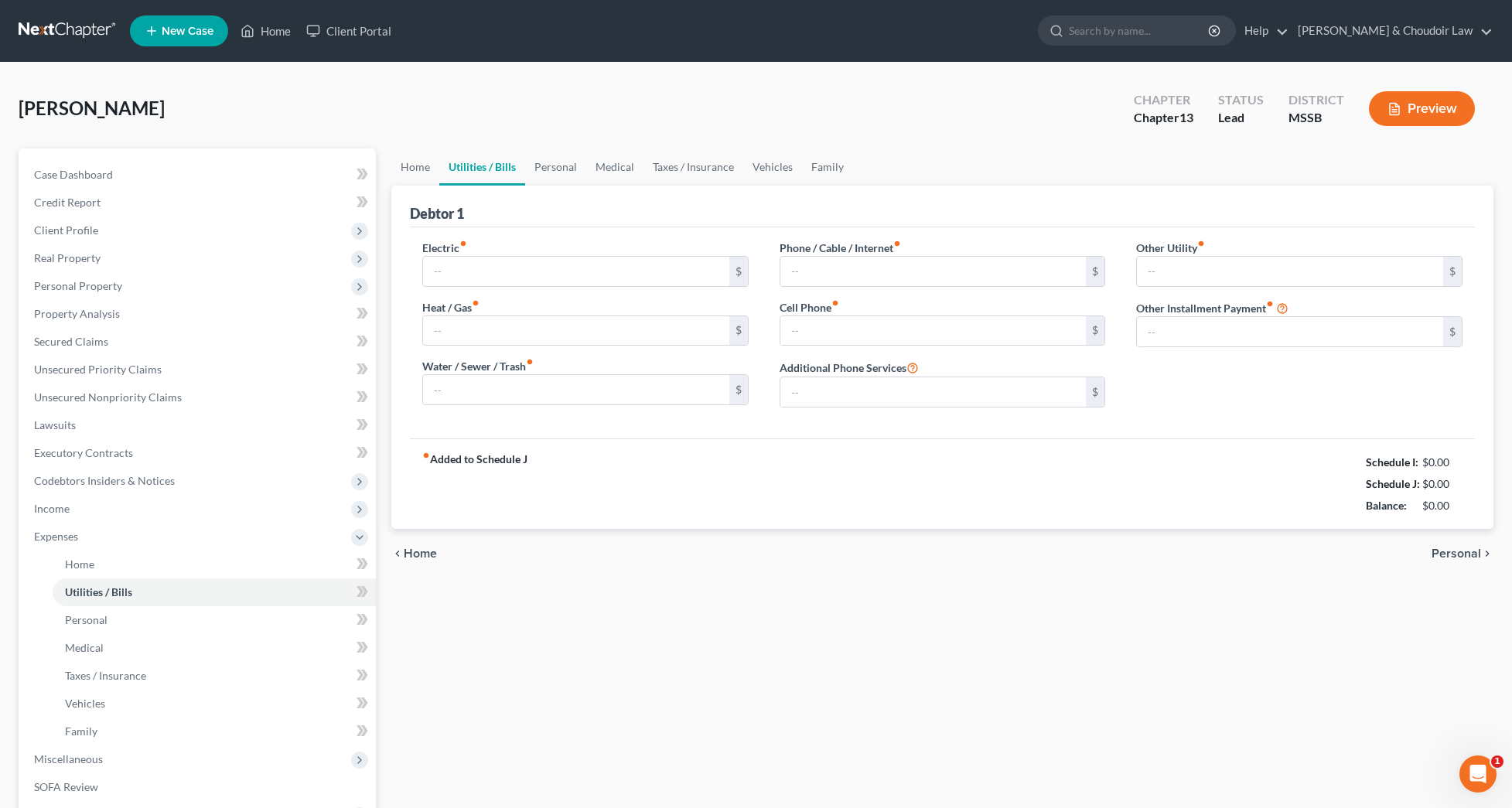
type input "0.00"
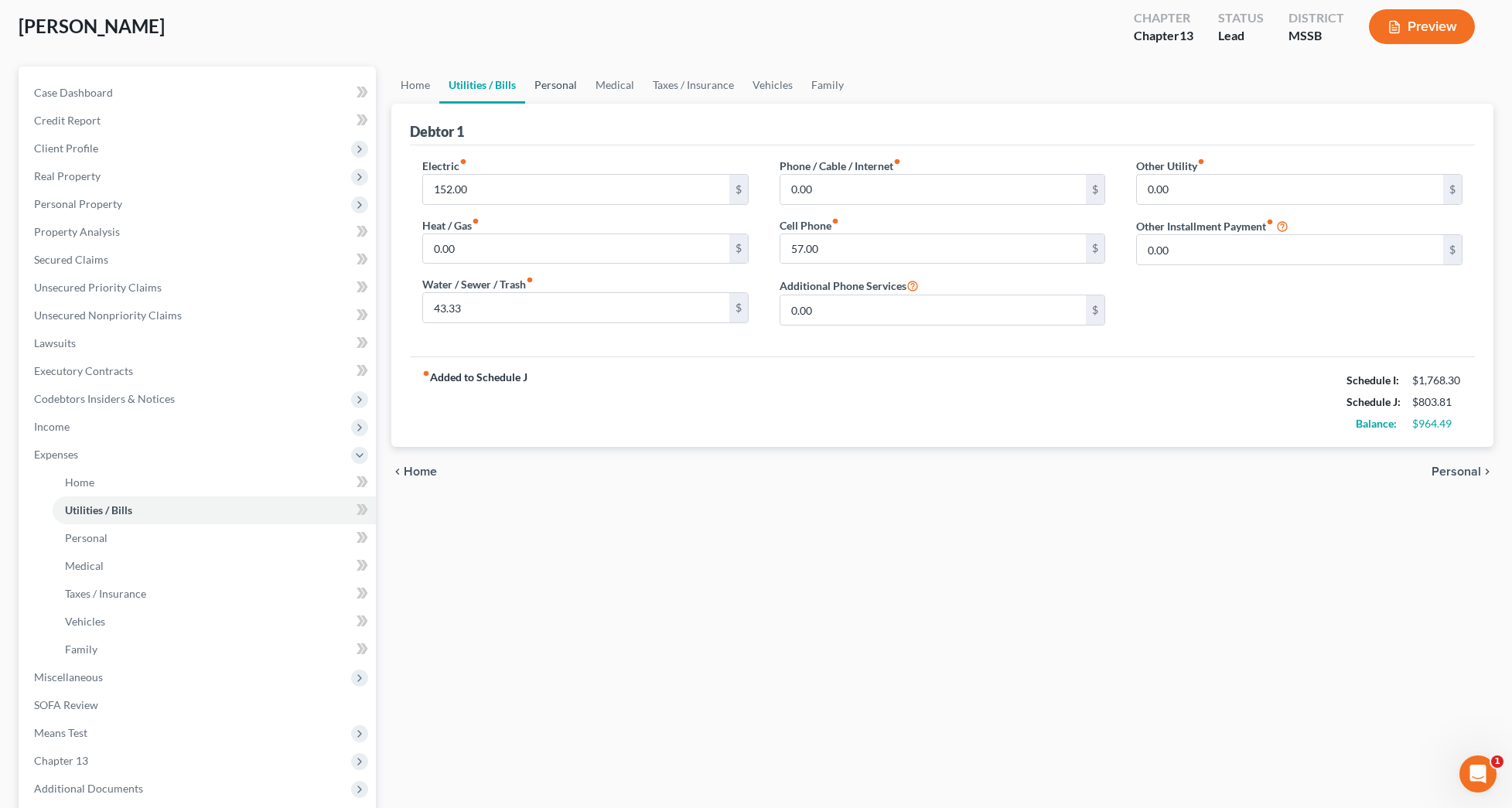
scroll to position [87, 0]
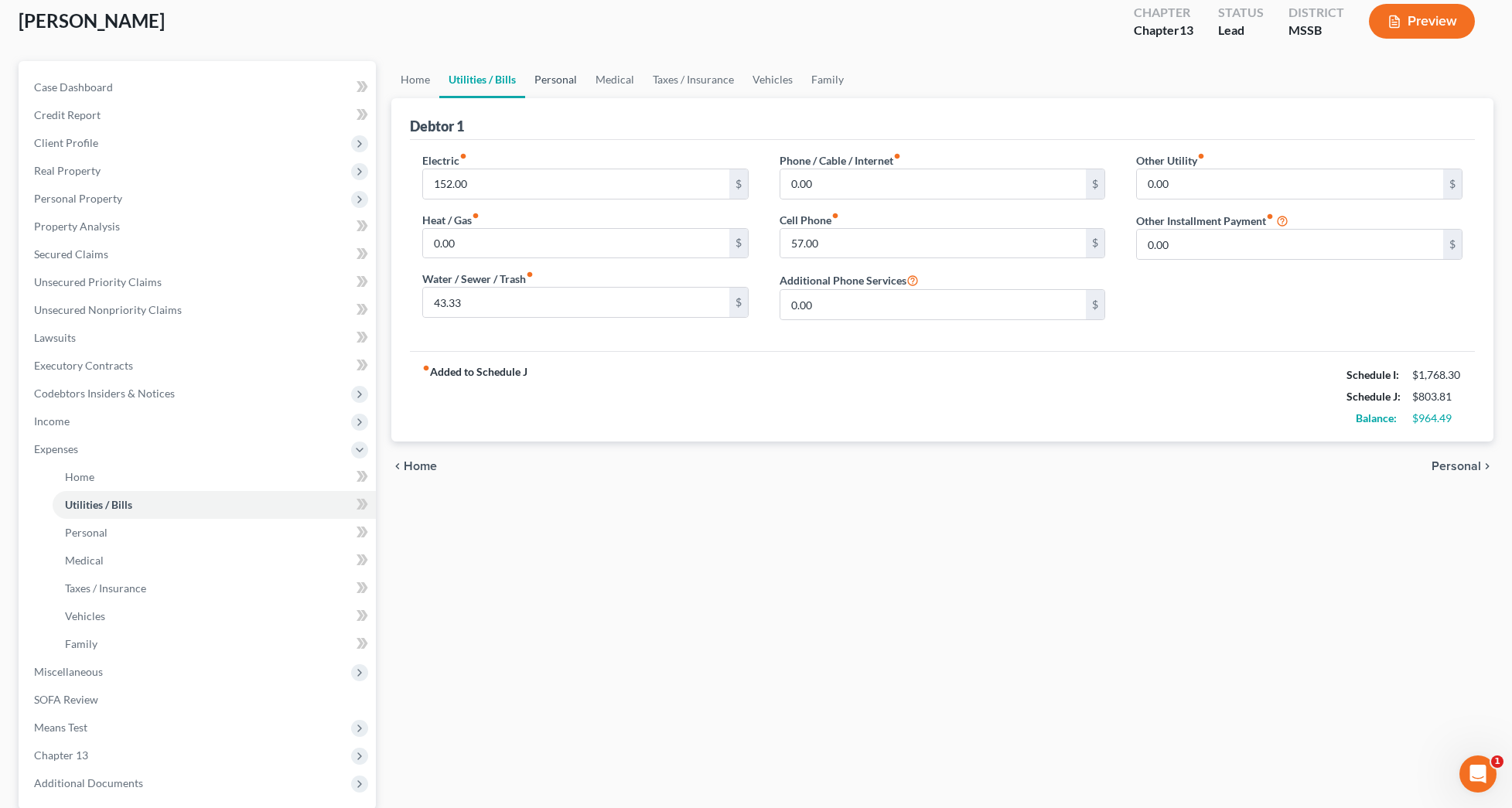
click at [566, 79] on link "Personal" at bounding box center [556, 79] width 61 height 37
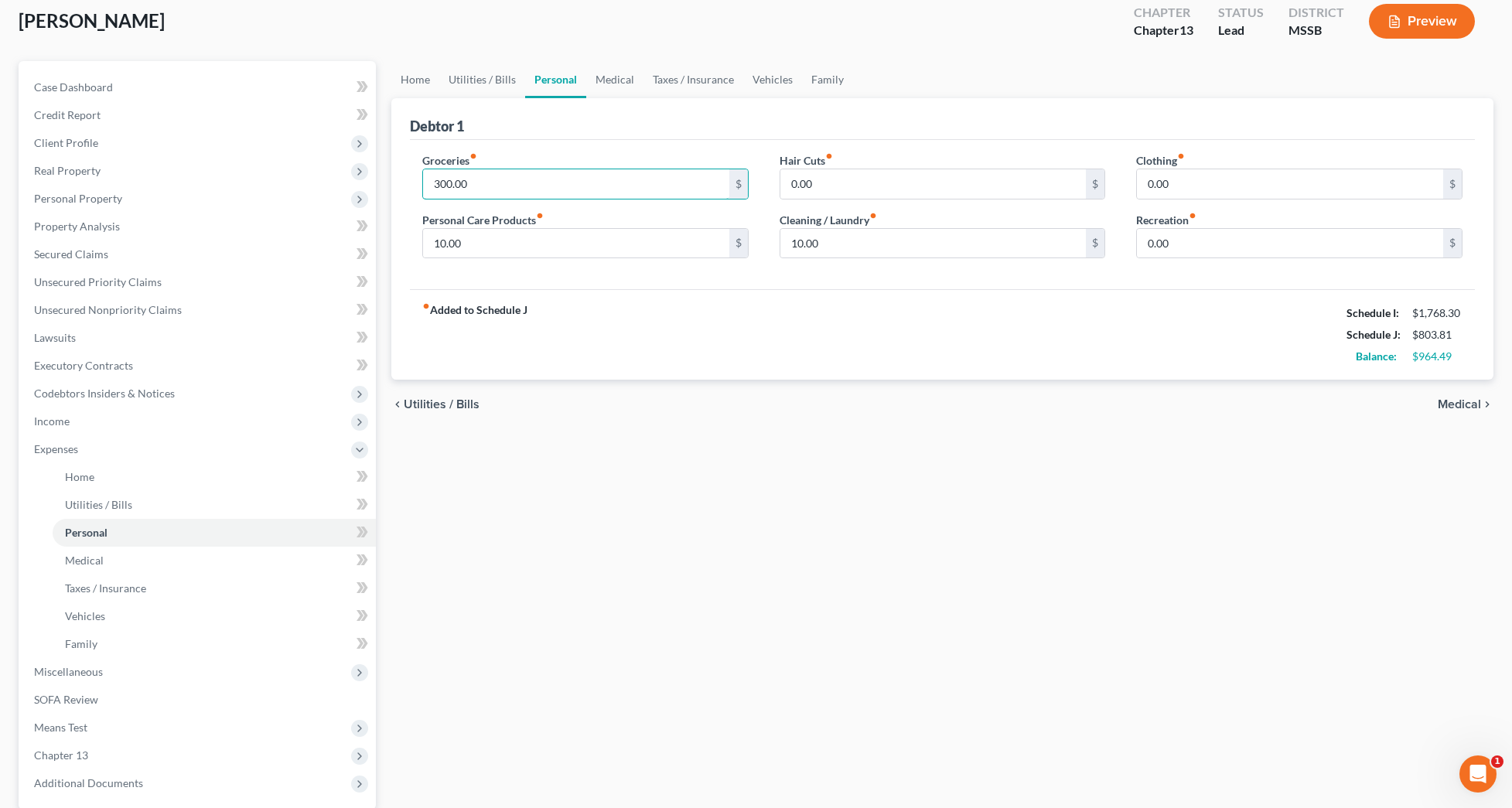
drag, startPoint x: 488, startPoint y: 267, endPoint x: 391, endPoint y: 265, distance: 97.0
click at [391, 267] on div "Debtor 1 Groceries fiber_manual_record 300.00 $ Personal Care Products fiber_ma…" at bounding box center [942, 239] width 1102 height 282
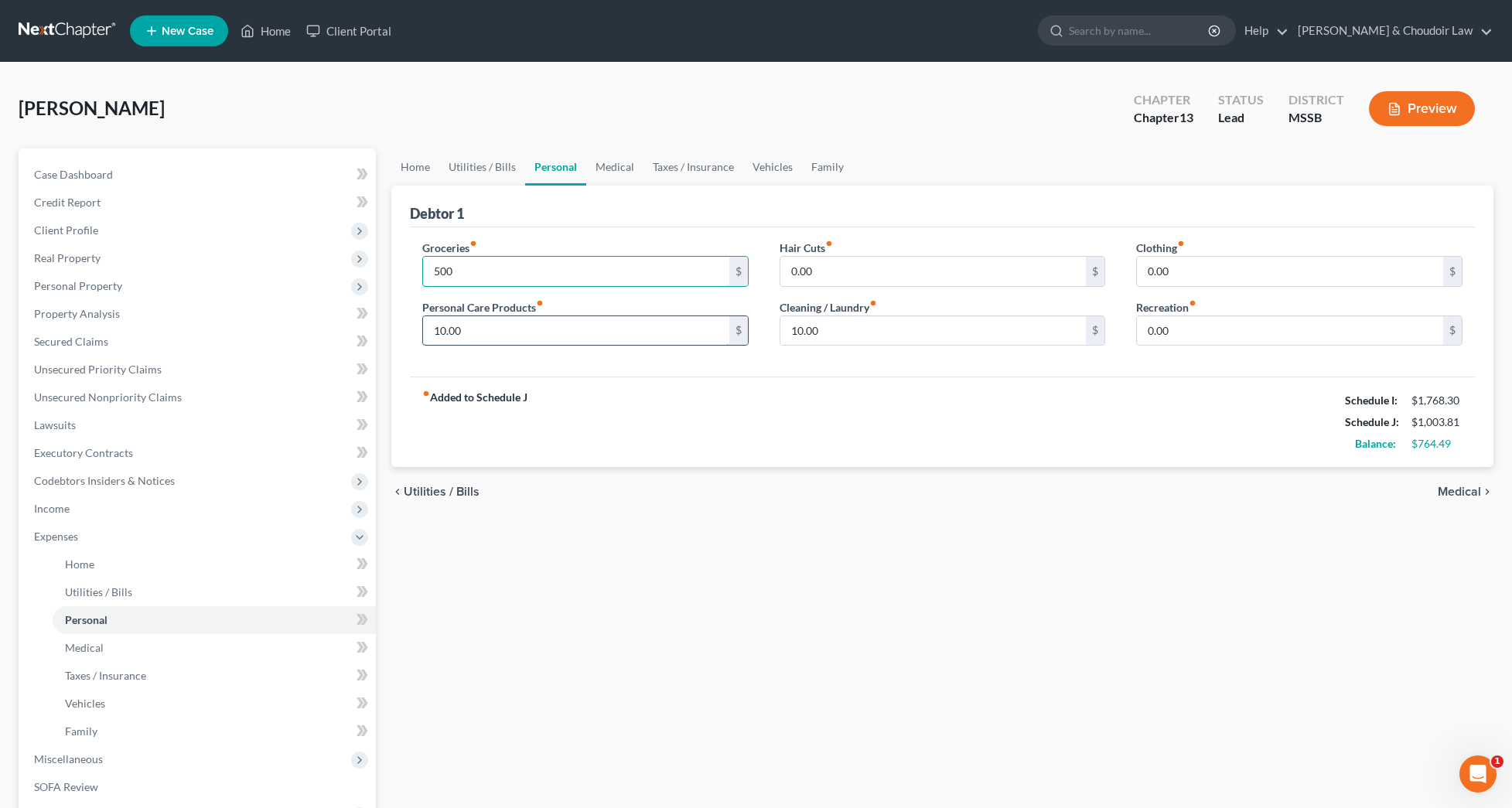
type input "500"
drag, startPoint x: 543, startPoint y: 329, endPoint x: 384, endPoint y: 326, distance: 159.0
click at [384, 326] on div "Home Utilities / Bills Personal Medical Taxes / Insurance Vehicles Family Debto…" at bounding box center [943, 567] width 1118 height 837
type input "50"
drag, startPoint x: 823, startPoint y: 266, endPoint x: 728, endPoint y: 267, distance: 95.0
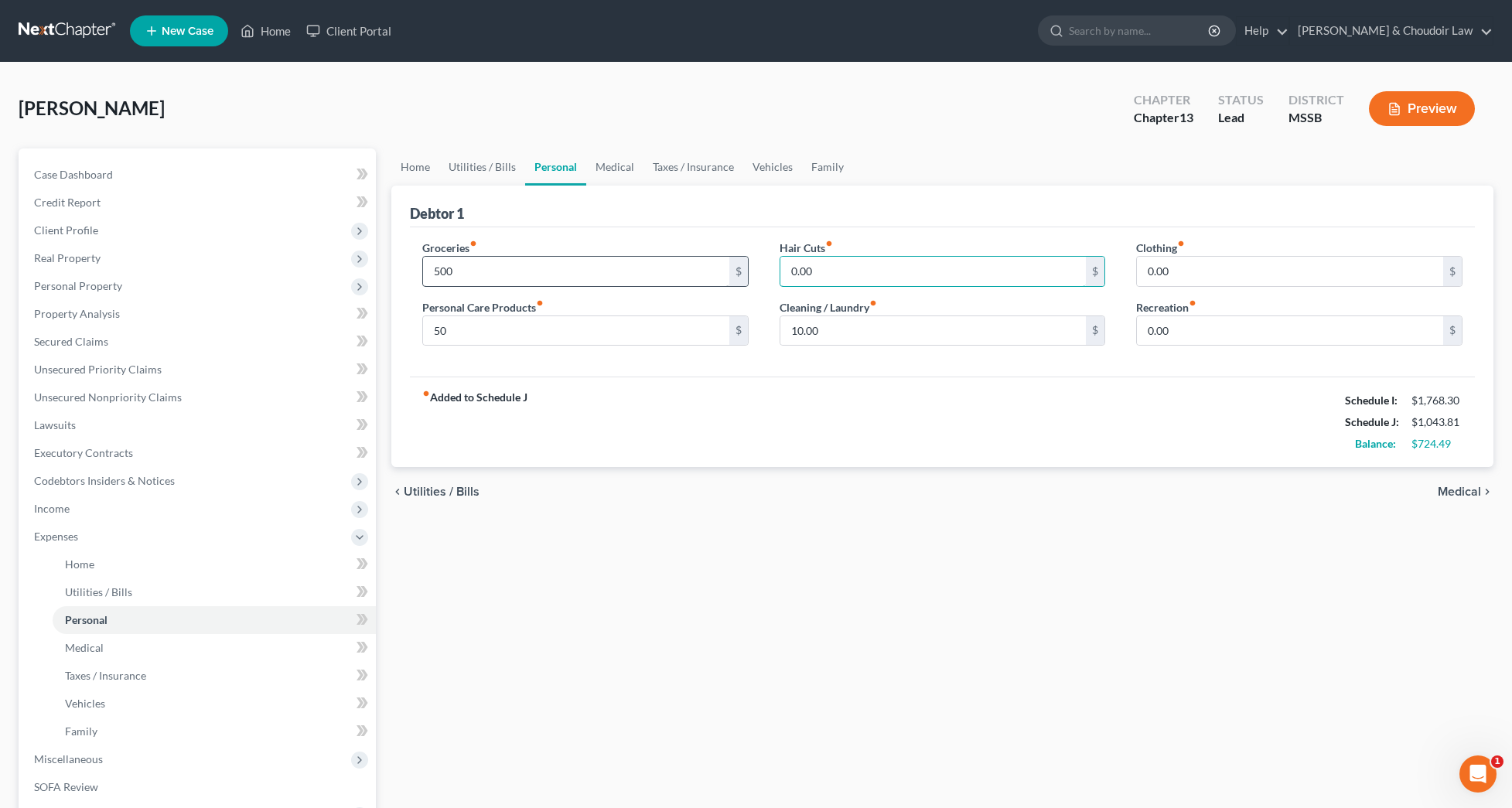
click at [728, 267] on div "Groceries fiber_manual_record 500 $ Personal Care Products fiber_manual_record …" at bounding box center [942, 299] width 1071 height 119
type input "20"
click at [1178, 319] on input "0.00" at bounding box center [1290, 331] width 306 height 30
drag, startPoint x: 1179, startPoint y: 326, endPoint x: 1088, endPoint y: 327, distance: 91.0
click at [1088, 327] on div "Groceries fiber_manual_record 500 $ Personal Care Products fiber_manual_record …" at bounding box center [942, 299] width 1071 height 119
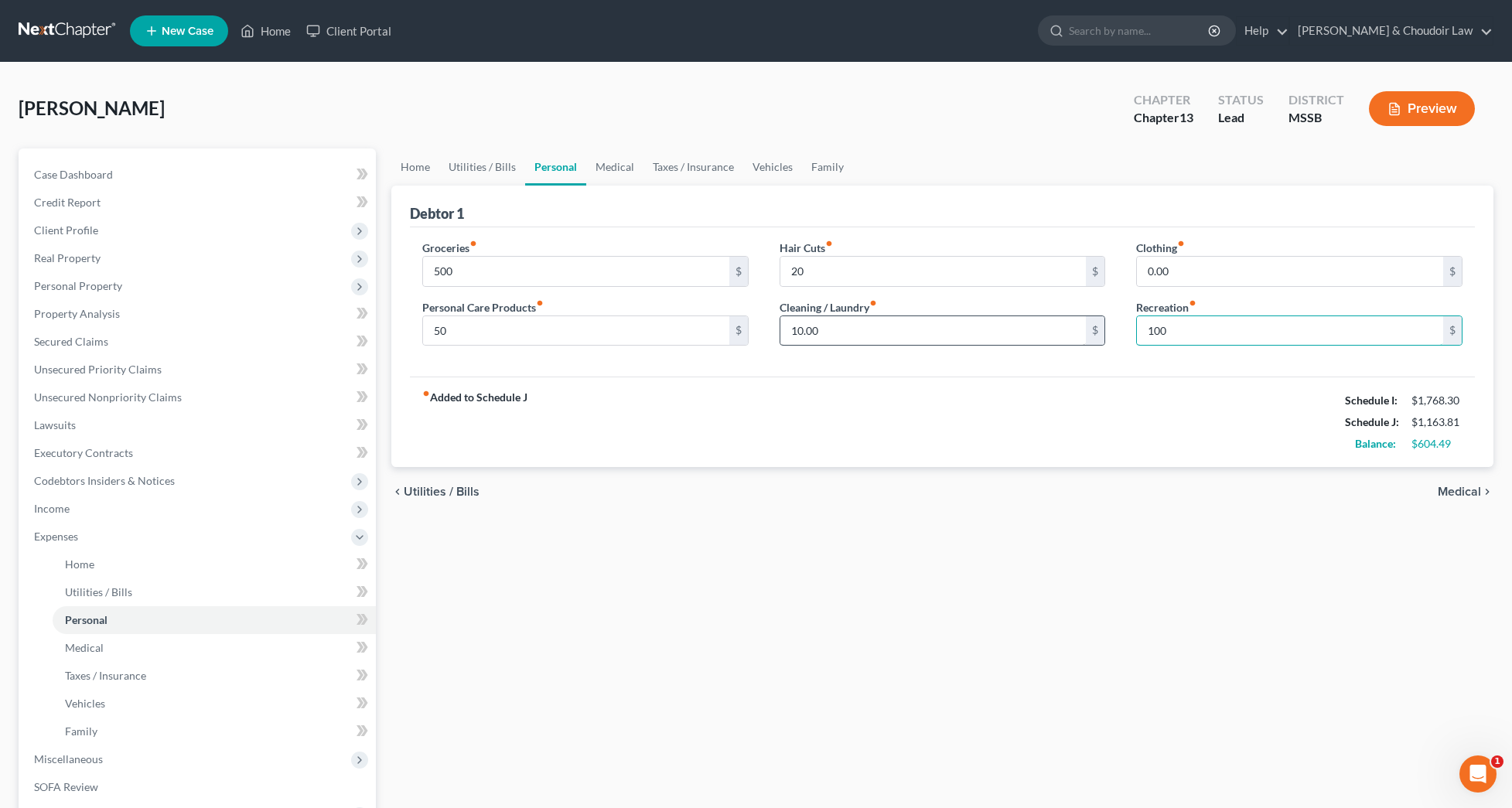
type input "100"
drag, startPoint x: 874, startPoint y: 331, endPoint x: 723, endPoint y: 327, distance: 151.1
click at [723, 327] on div "Groceries fiber_manual_record 500 $ Personal Care Products fiber_manual_record …" at bounding box center [942, 299] width 1071 height 119
drag, startPoint x: 837, startPoint y: 327, endPoint x: 730, endPoint y: 328, distance: 107.0
click at [730, 328] on div "Groceries fiber_manual_record 500 $ Personal Care Products fiber_manual_record …" at bounding box center [942, 299] width 1071 height 119
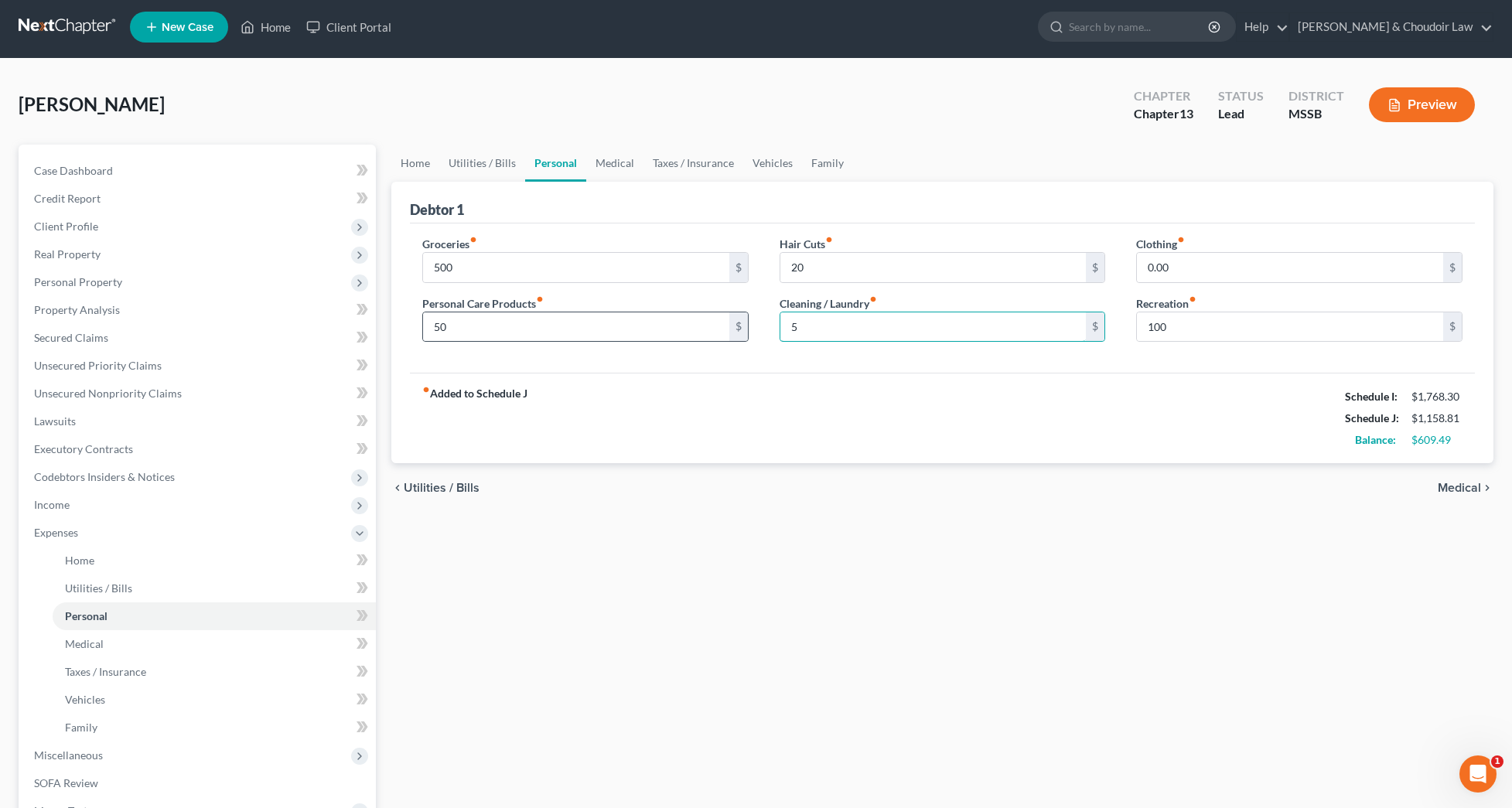
type input "50"
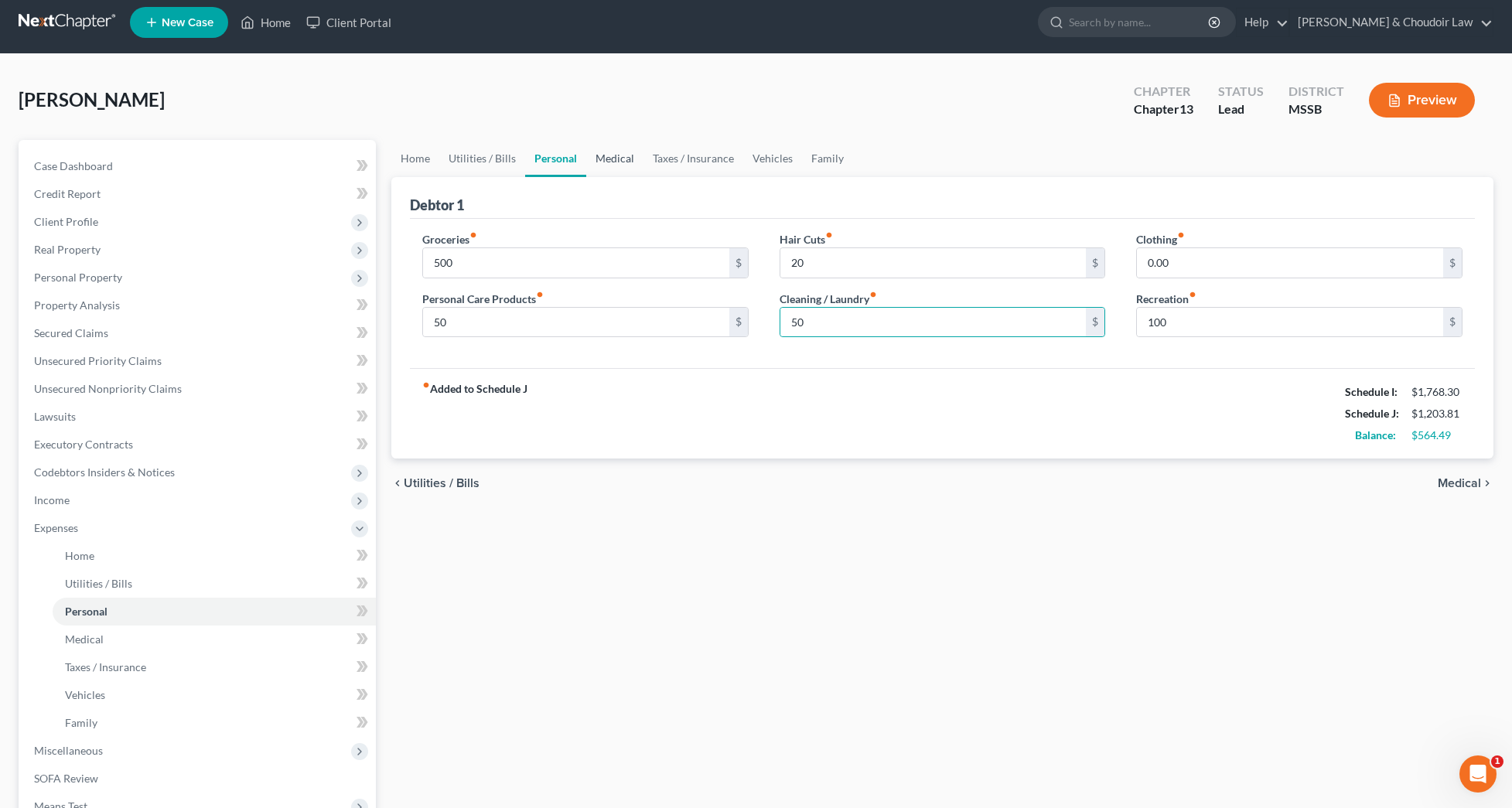
click at [630, 158] on link "Medical" at bounding box center [614, 158] width 57 height 37
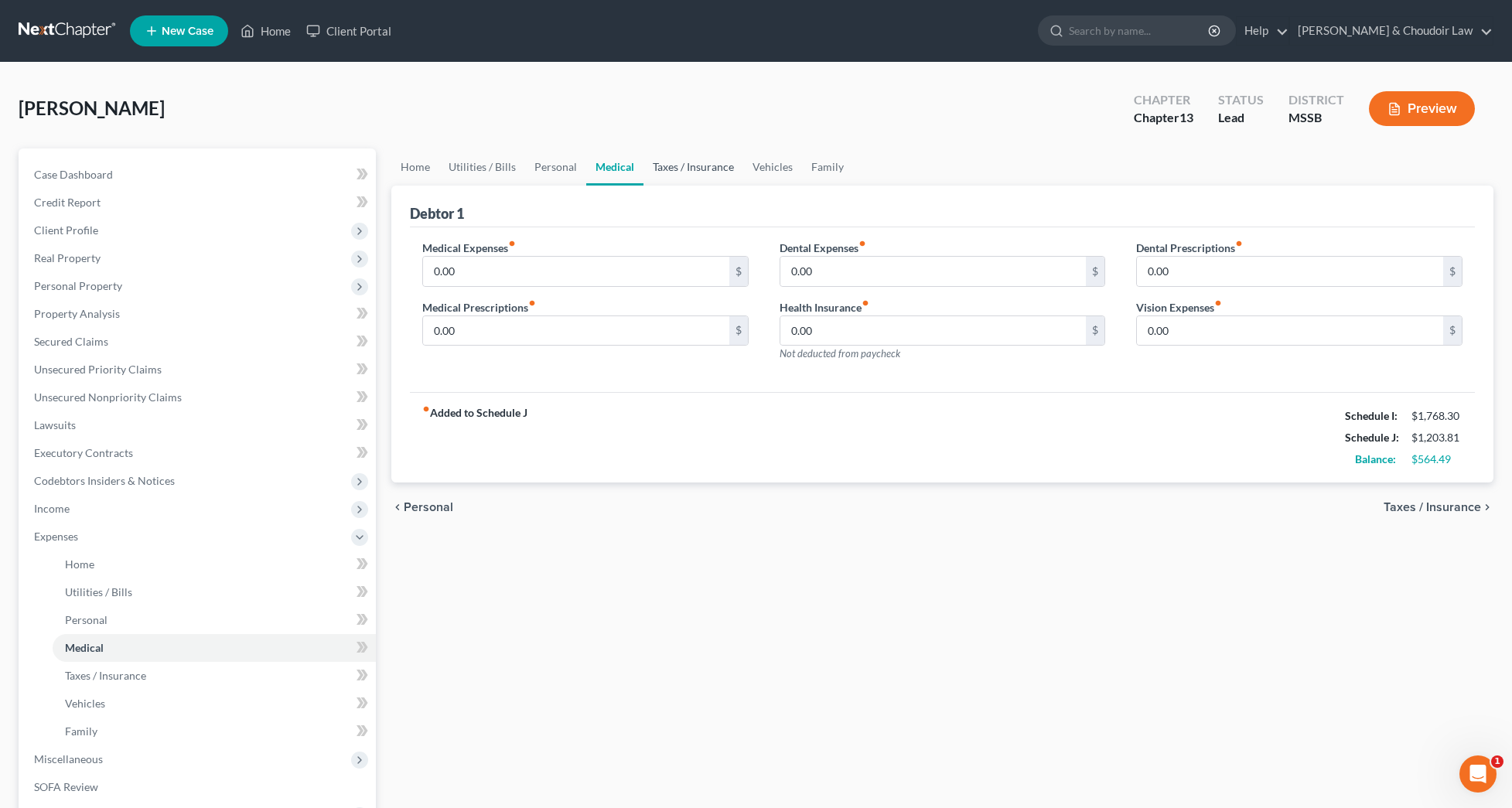
click at [670, 159] on link "Taxes / Insurance" at bounding box center [693, 167] width 100 height 37
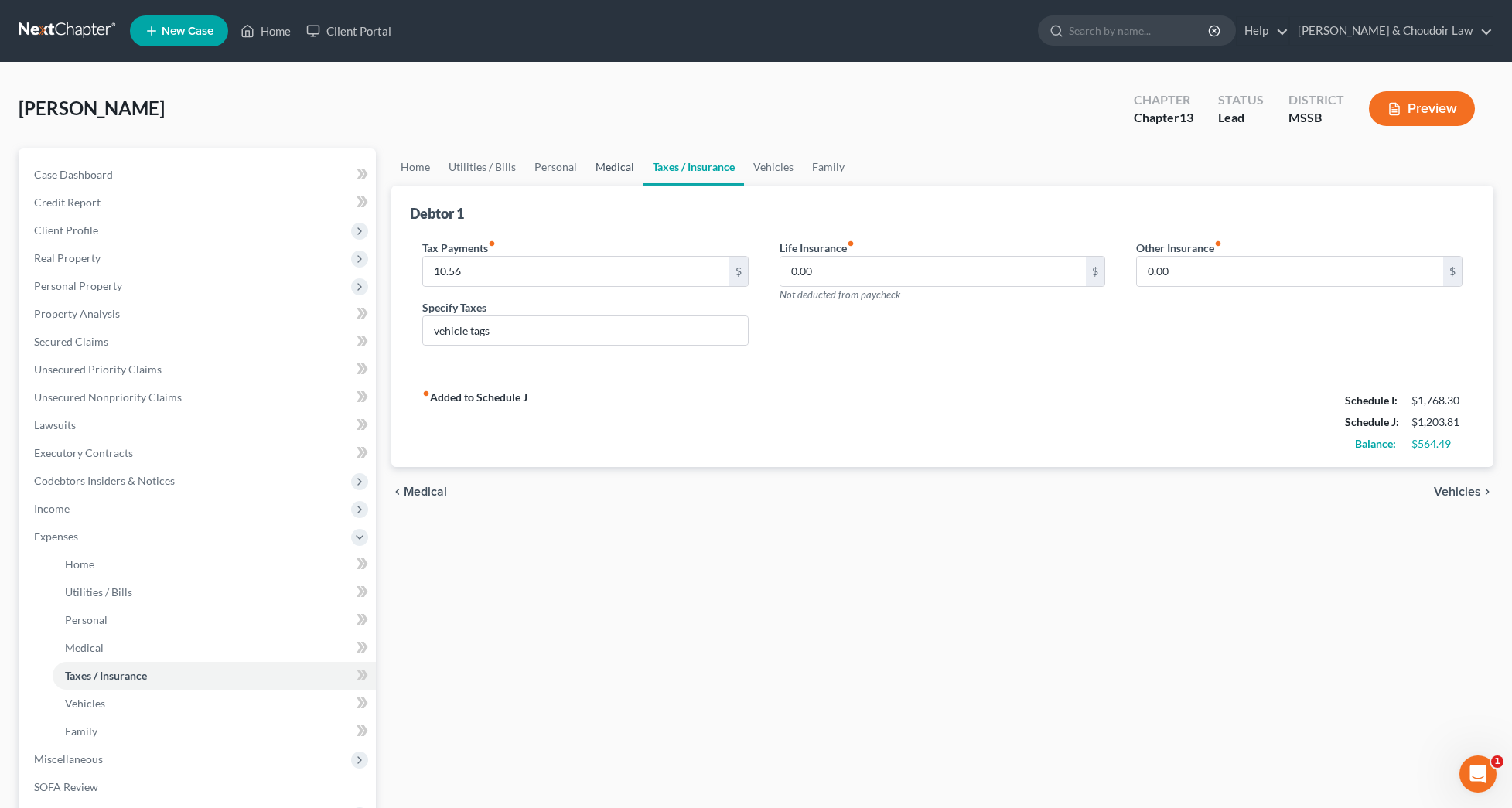
drag, startPoint x: 636, startPoint y: 162, endPoint x: 623, endPoint y: 163, distance: 13.0
click at [634, 162] on link "Medical" at bounding box center [614, 167] width 57 height 37
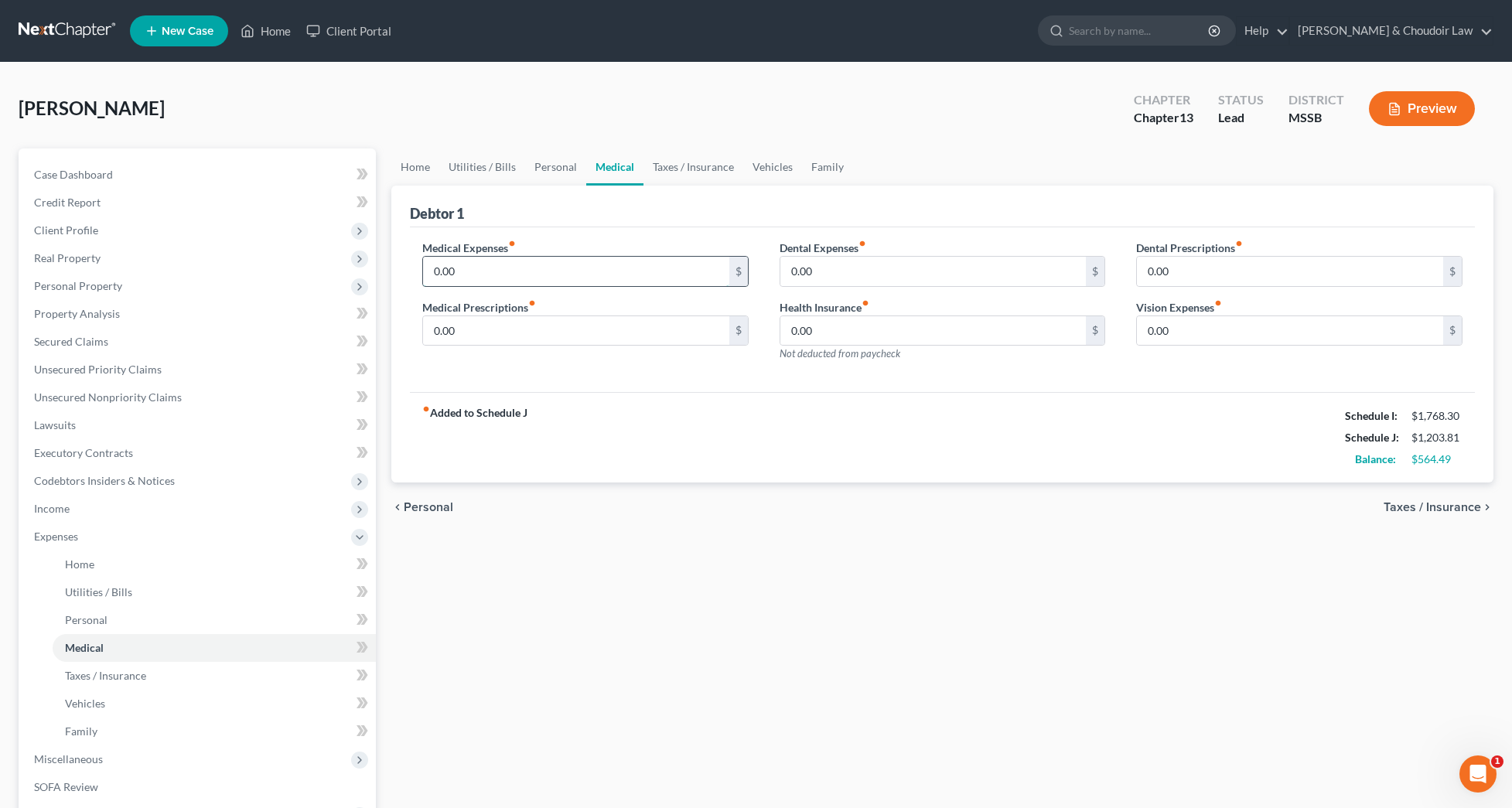
drag, startPoint x: 555, startPoint y: 277, endPoint x: 422, endPoint y: 269, distance: 133.2
click at [423, 269] on input "0.00" at bounding box center [576, 272] width 306 height 30
type input "50"
click at [666, 172] on link "Taxes / Insurance" at bounding box center [693, 167] width 100 height 37
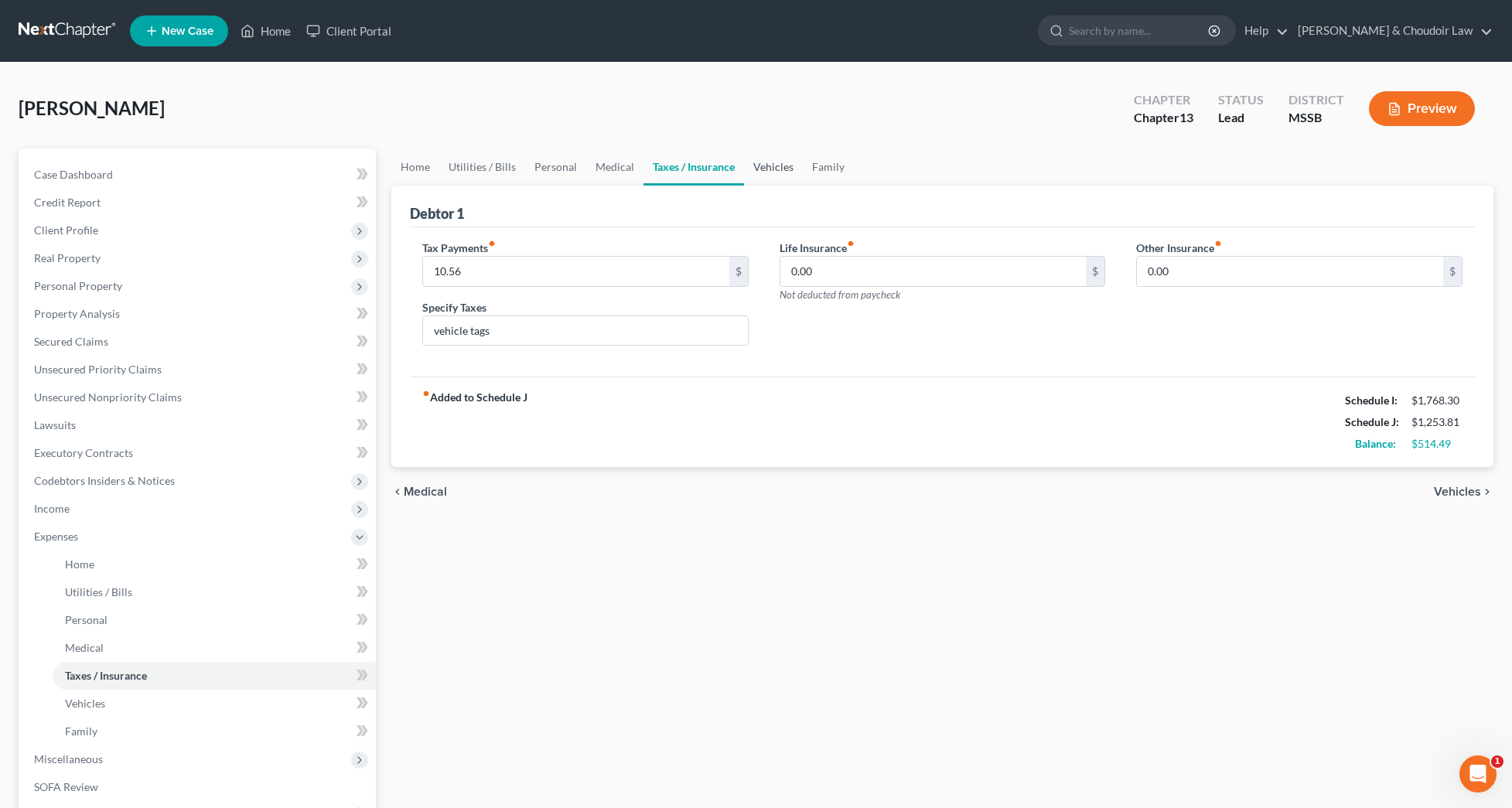
click at [786, 164] on link "Vehicles" at bounding box center [773, 167] width 59 height 37
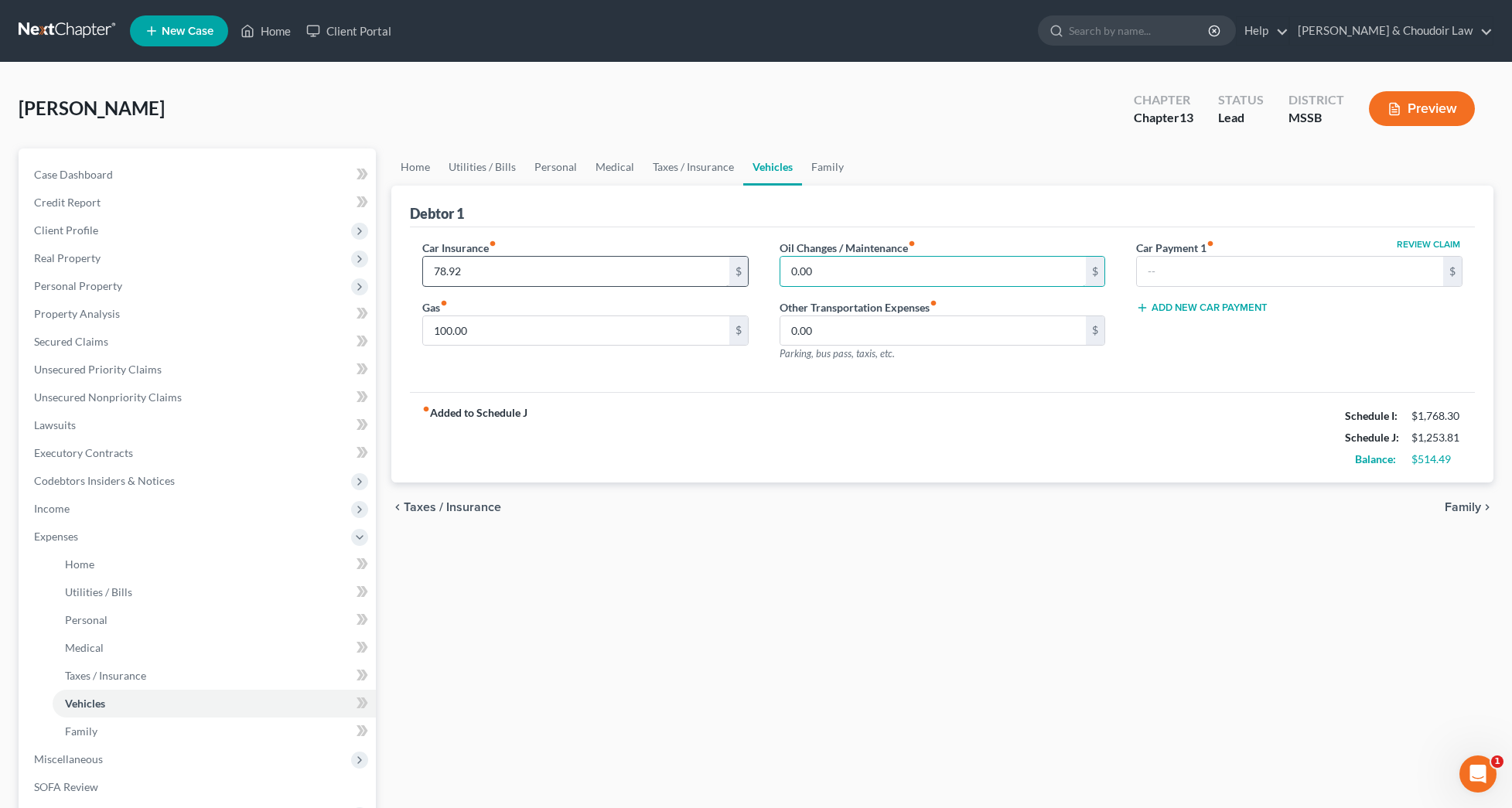
drag, startPoint x: 837, startPoint y: 262, endPoint x: 704, endPoint y: 267, distance: 133.1
click at [704, 267] on div "Car Insurance fiber_manual_record 78.92 $ Gas fiber_manual_record 100.00 $ Oil …" at bounding box center [942, 306] width 1071 height 135
type input "50.00"
click at [820, 164] on link "Family" at bounding box center [827, 167] width 51 height 37
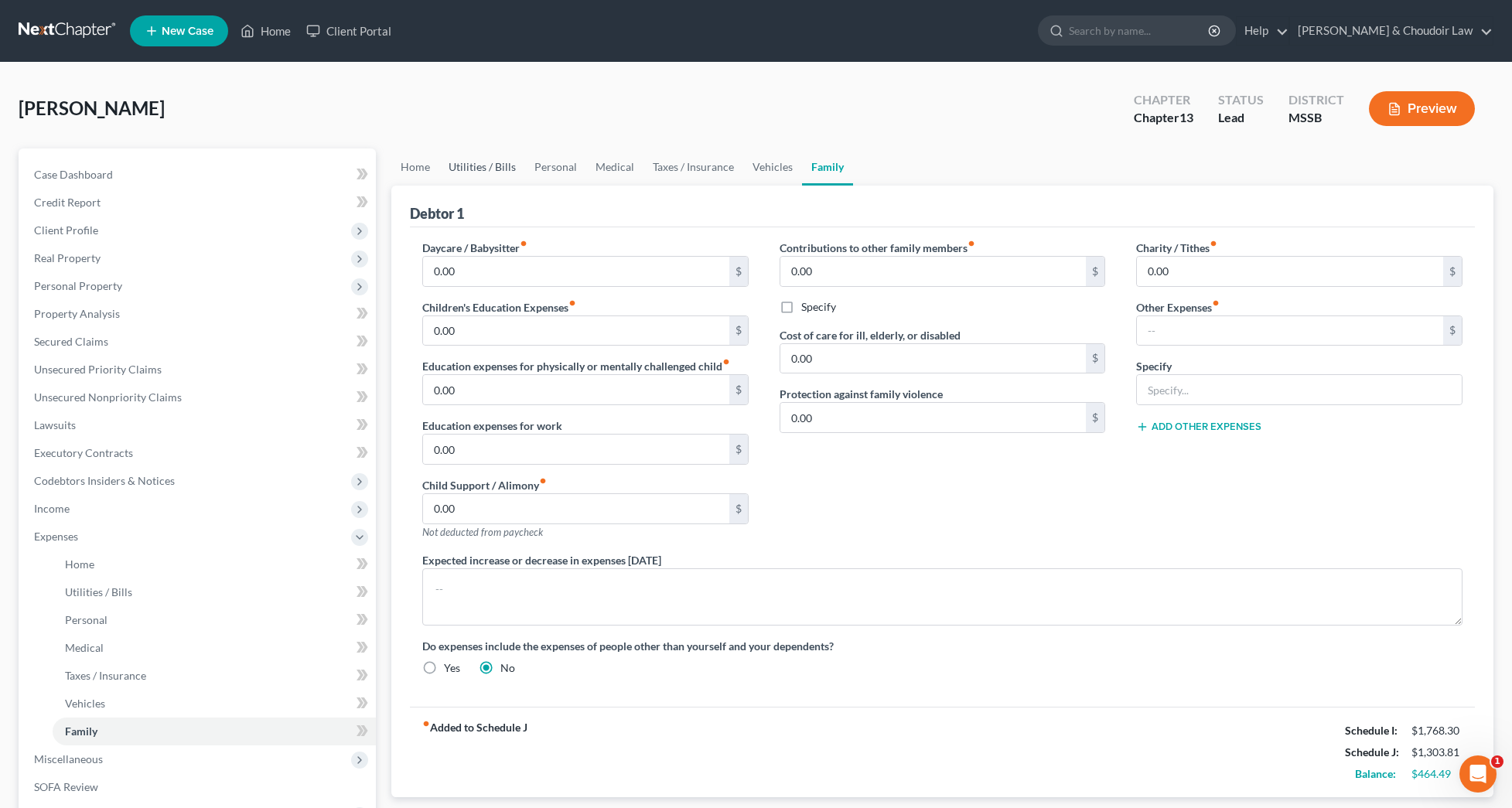
click at [467, 170] on link "Utilities / Bills" at bounding box center [482, 167] width 86 height 37
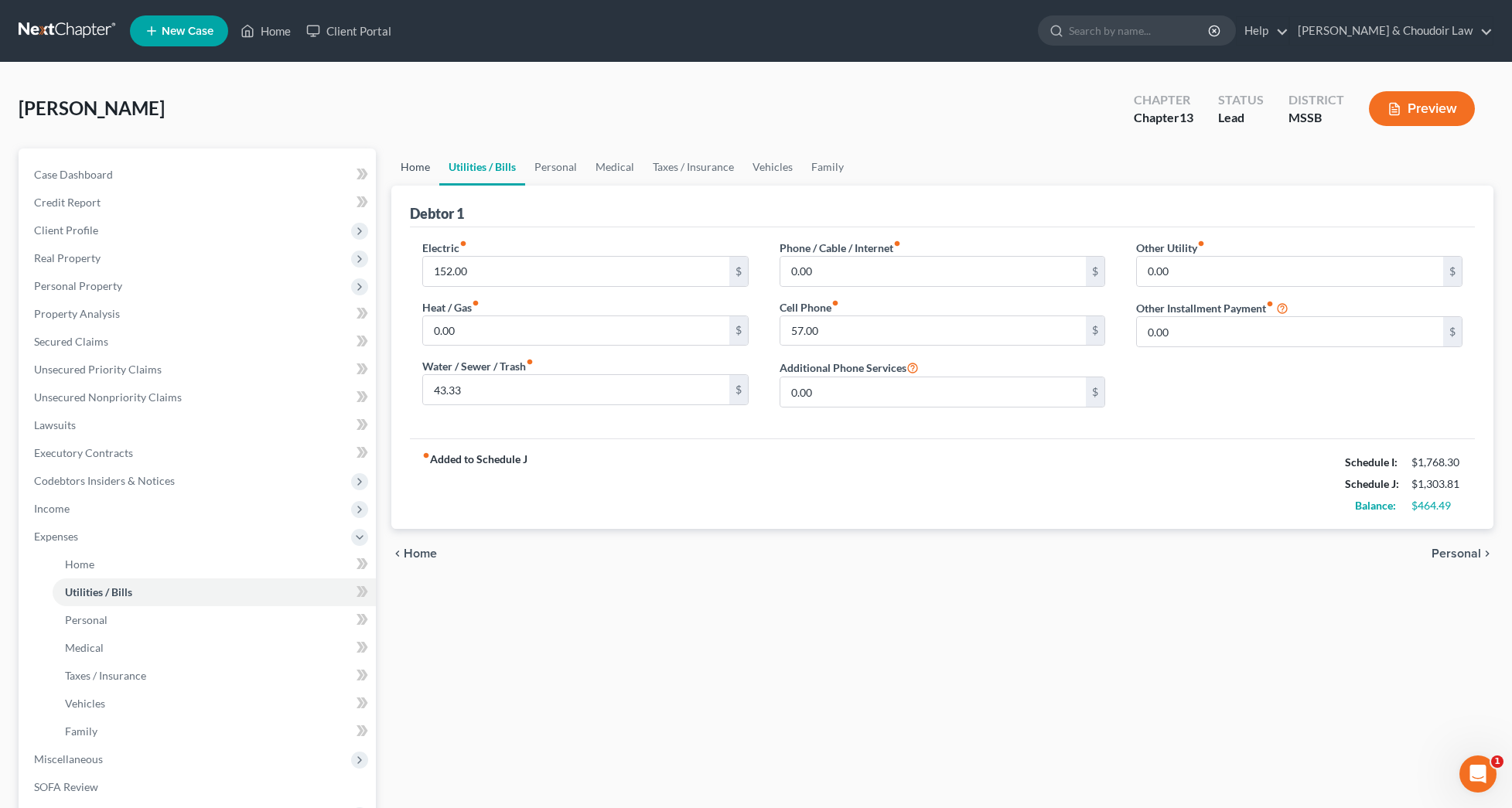
click at [400, 175] on link "Home" at bounding box center [415, 167] width 48 height 37
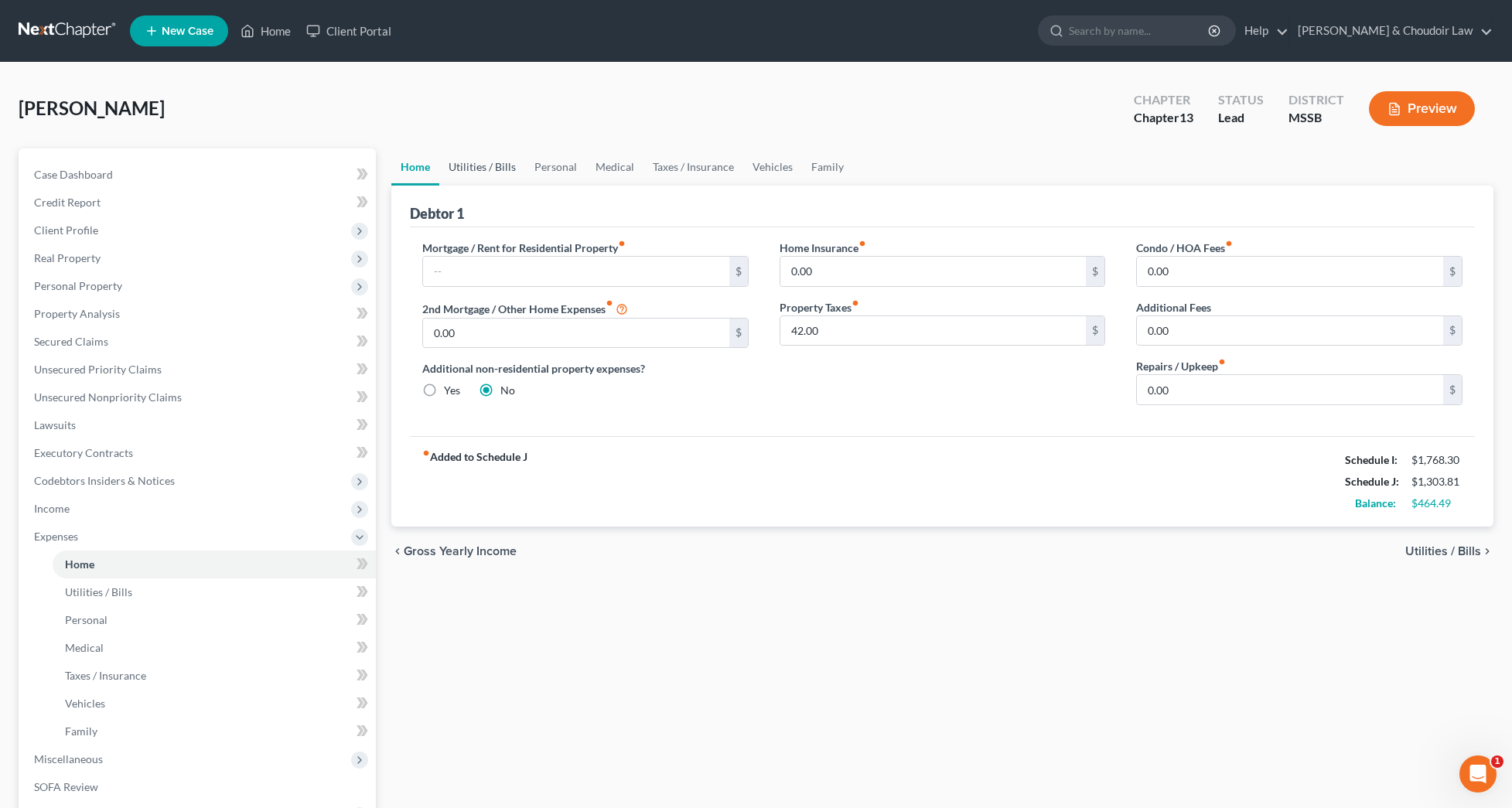
click at [475, 170] on link "Utilities / Bills" at bounding box center [482, 167] width 86 height 37
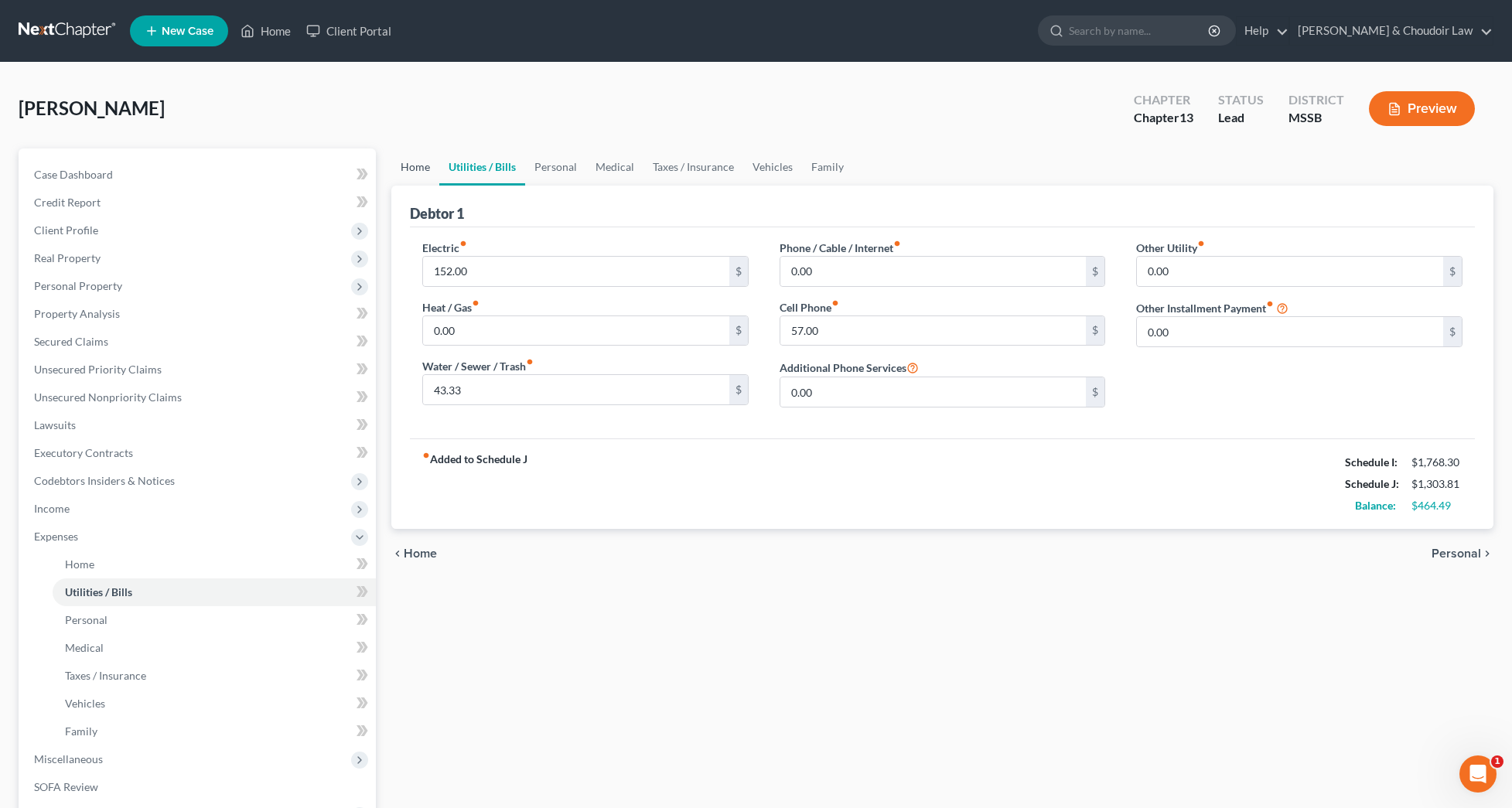
click at [423, 172] on link "Home" at bounding box center [415, 167] width 48 height 37
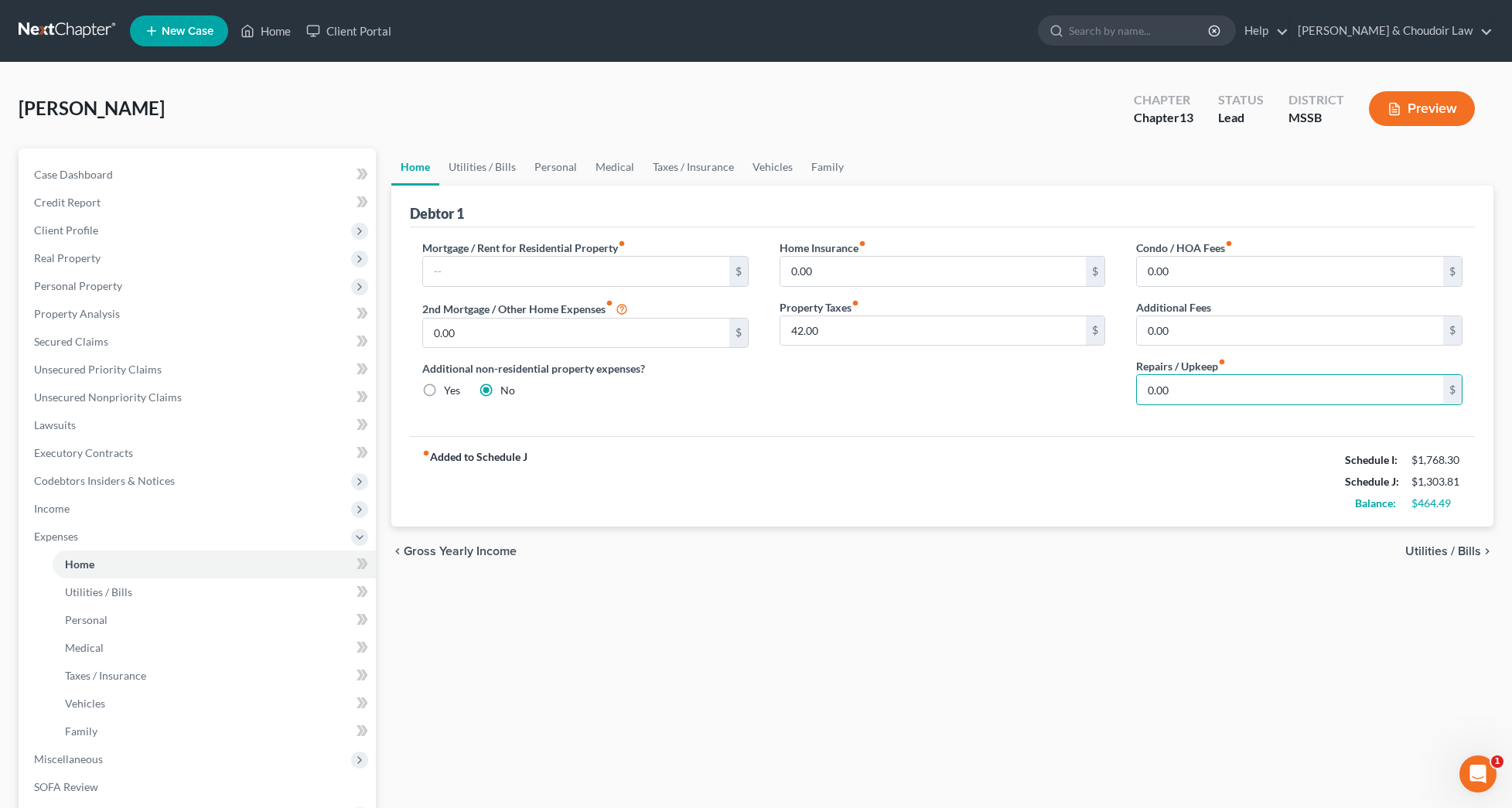
drag, startPoint x: 1179, startPoint y: 390, endPoint x: 1042, endPoint y: 390, distance: 137.0
click at [1042, 390] on div "Mortgage / Rent for Residential Property fiber_manual_record $ 2nd Mortgage / O…" at bounding box center [942, 328] width 1071 height 177
type input "50"
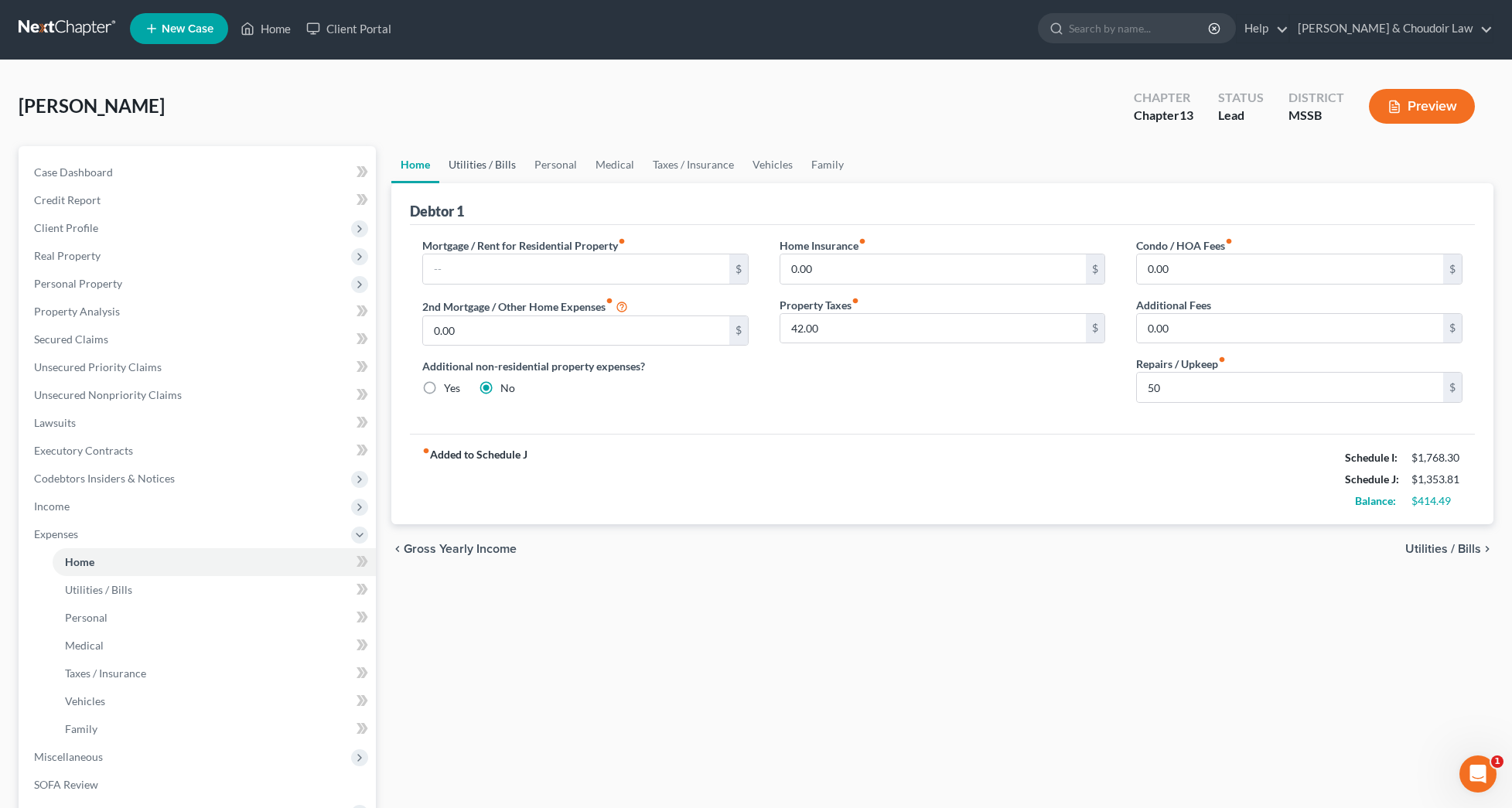
click at [480, 168] on link "Utilities / Bills" at bounding box center [482, 164] width 86 height 37
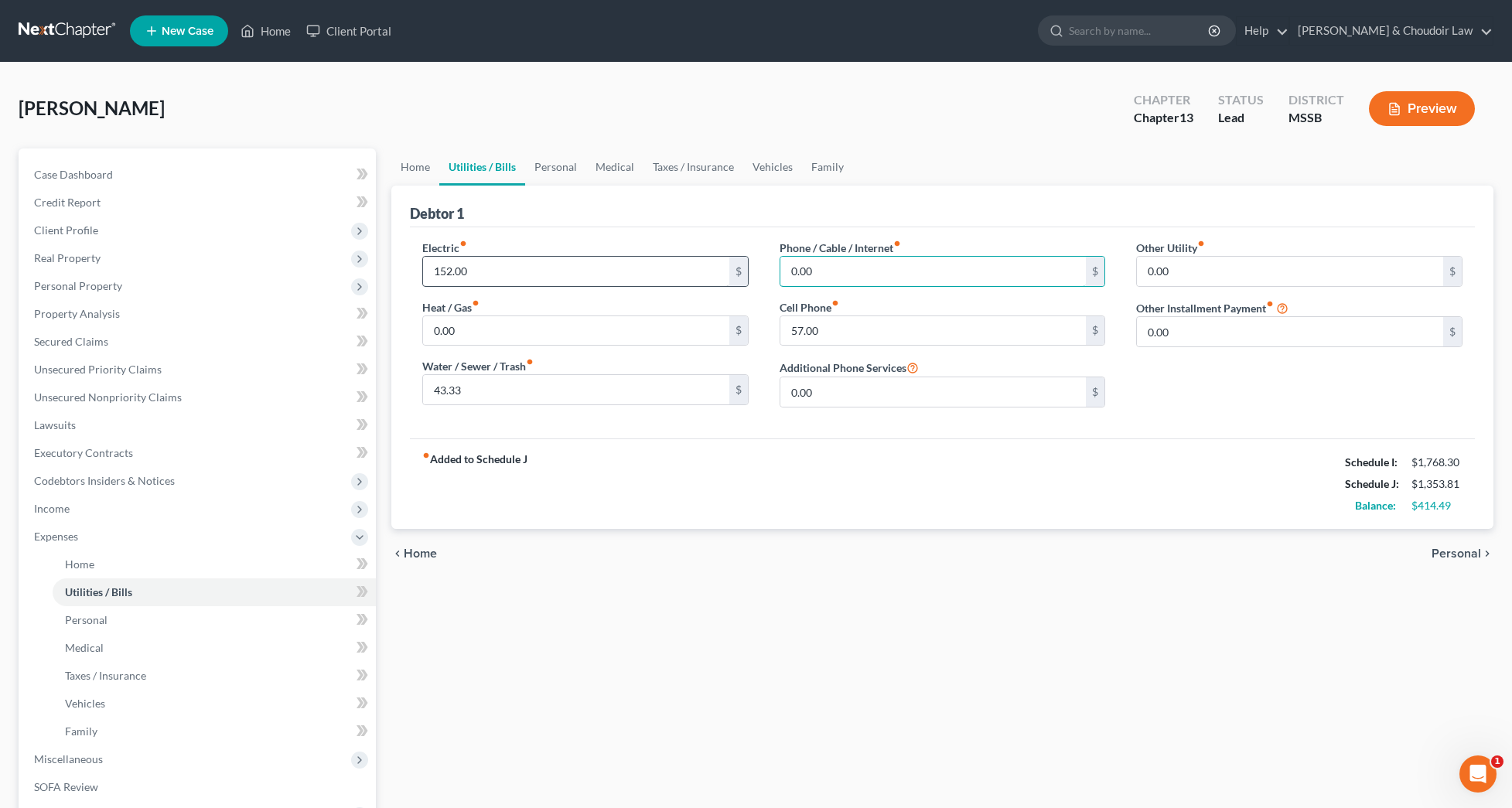
drag, startPoint x: 815, startPoint y: 267, endPoint x: 715, endPoint y: 262, distance: 100.1
type input "111"
drag, startPoint x: 447, startPoint y: 267, endPoint x: 408, endPoint y: 267, distance: 39.0
click at [408, 267] on div "Electric fiber_manual_record 152.00 $ Heat / Gas fiber_manual_record 0.00 $ Wat…" at bounding box center [585, 329] width 358 height 180
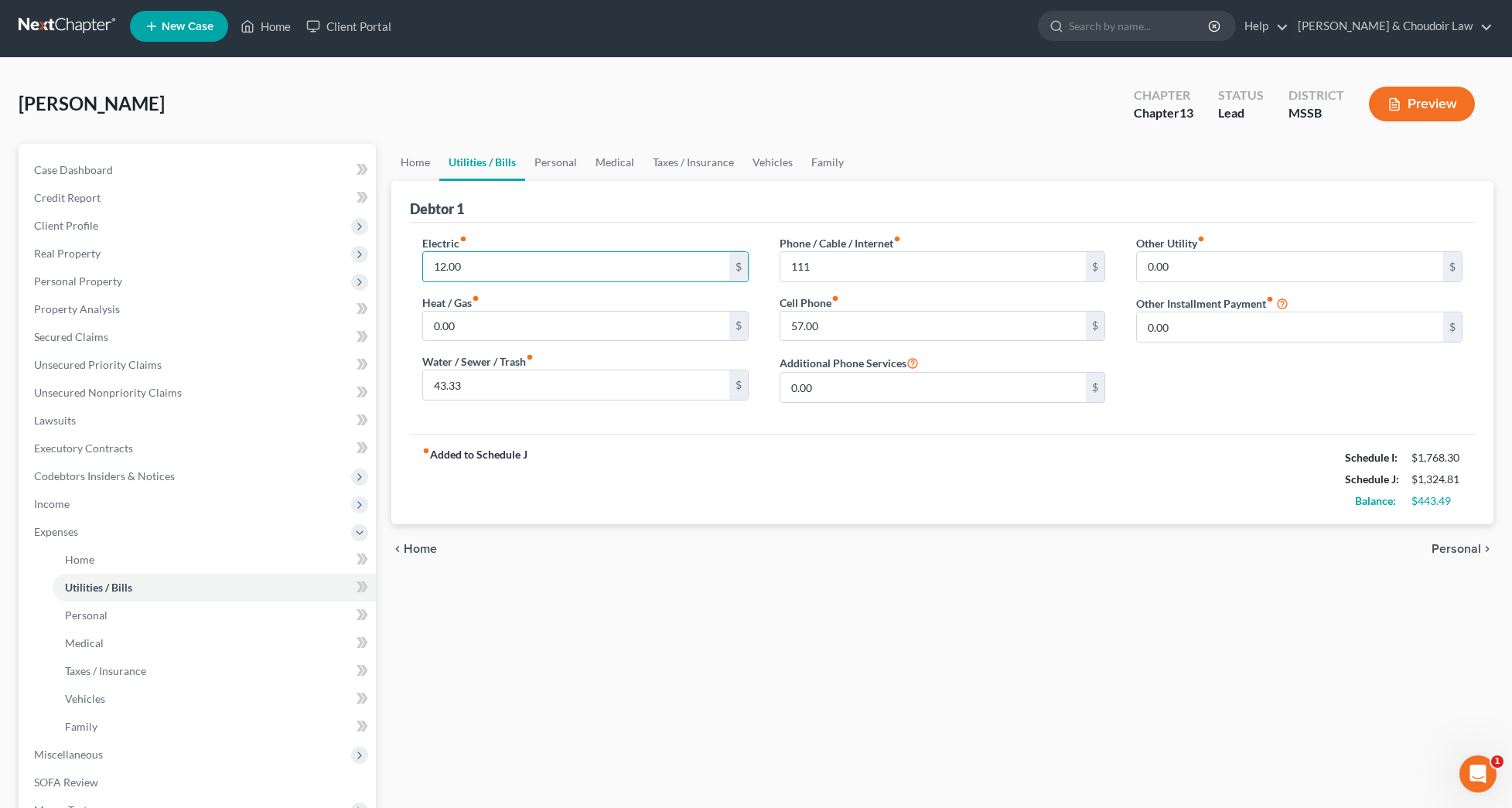
type input "192.00"
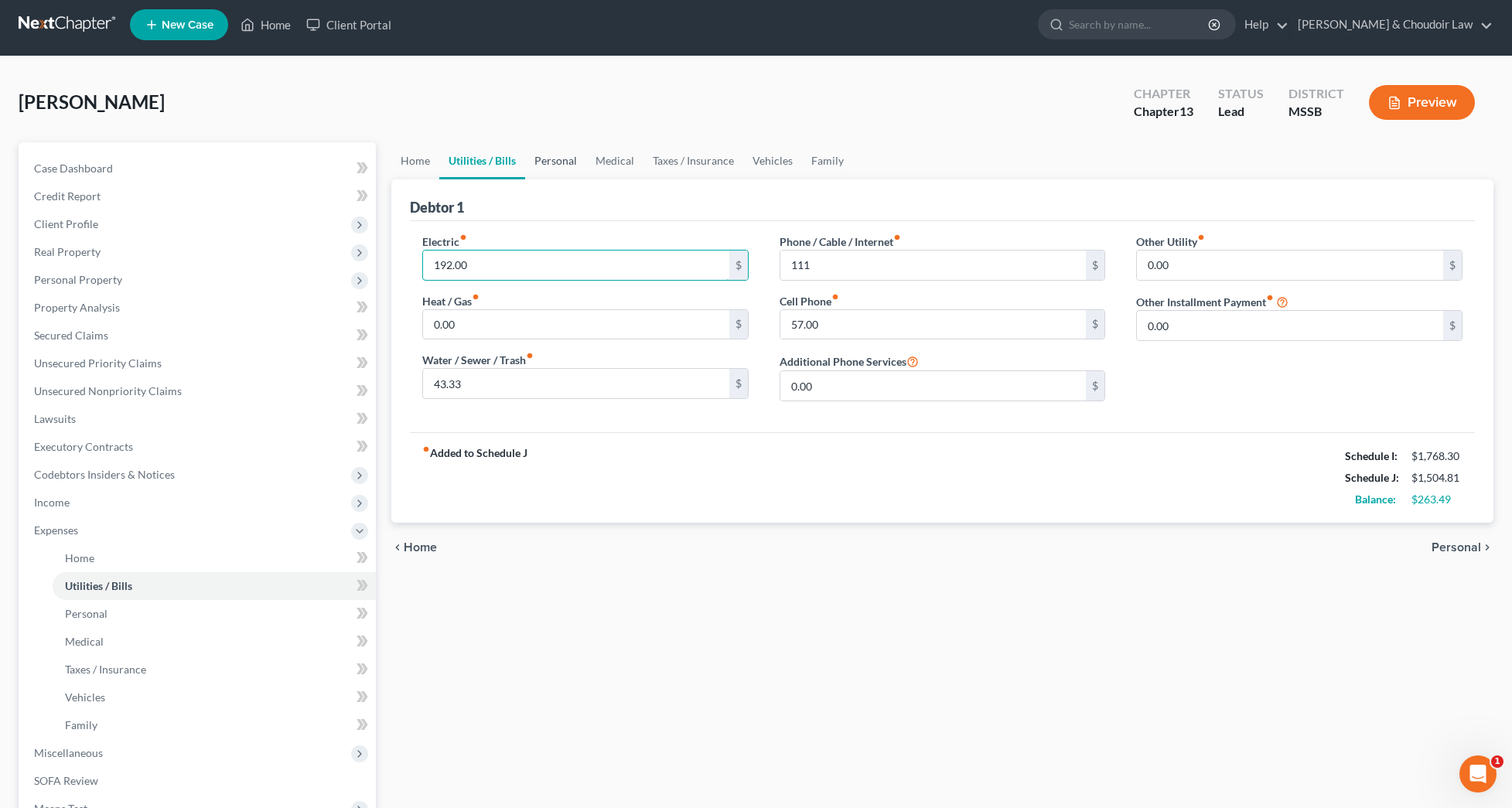
scroll to position [21, 0]
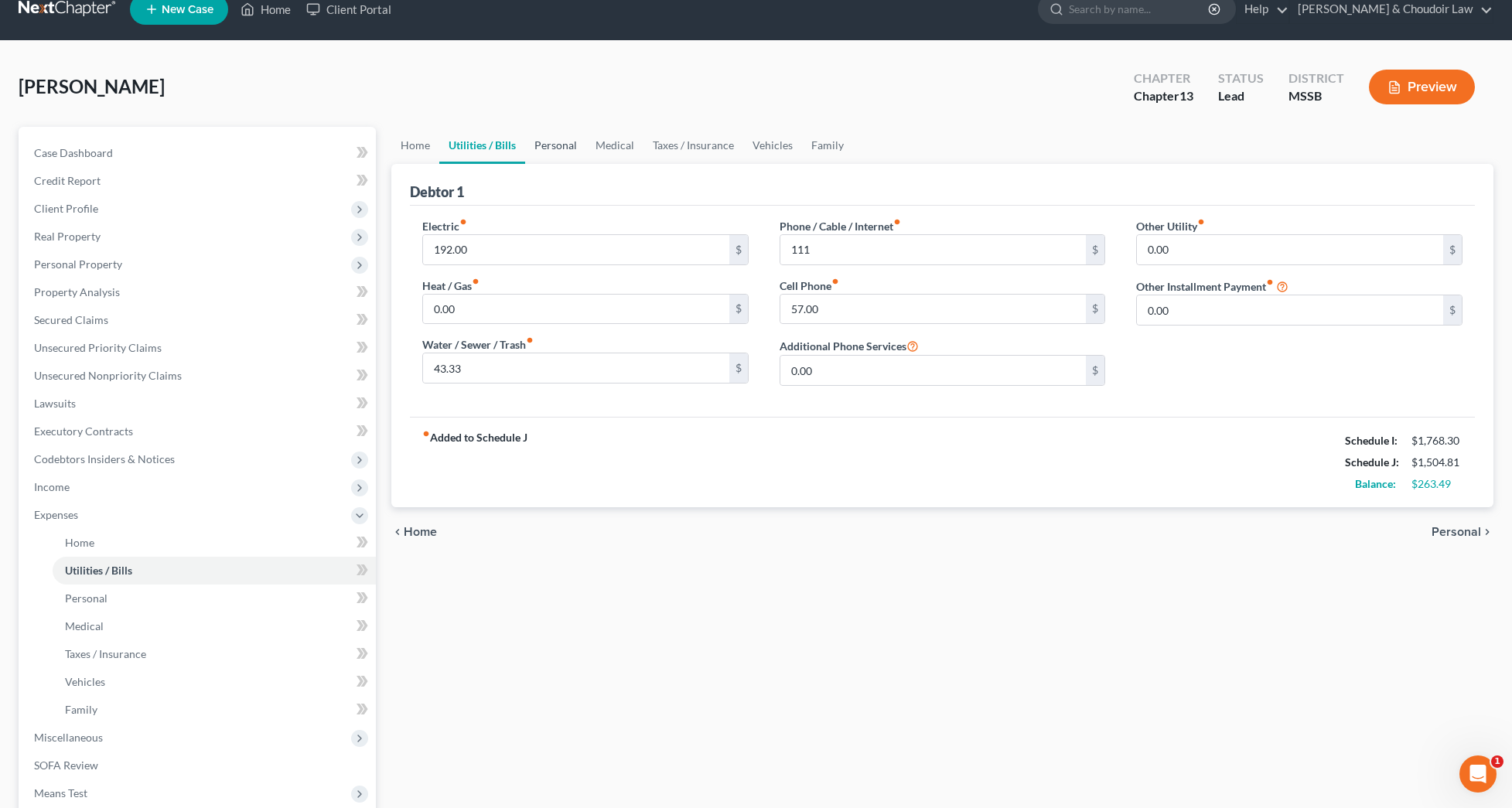
click at [566, 146] on link "Personal" at bounding box center [556, 145] width 61 height 37
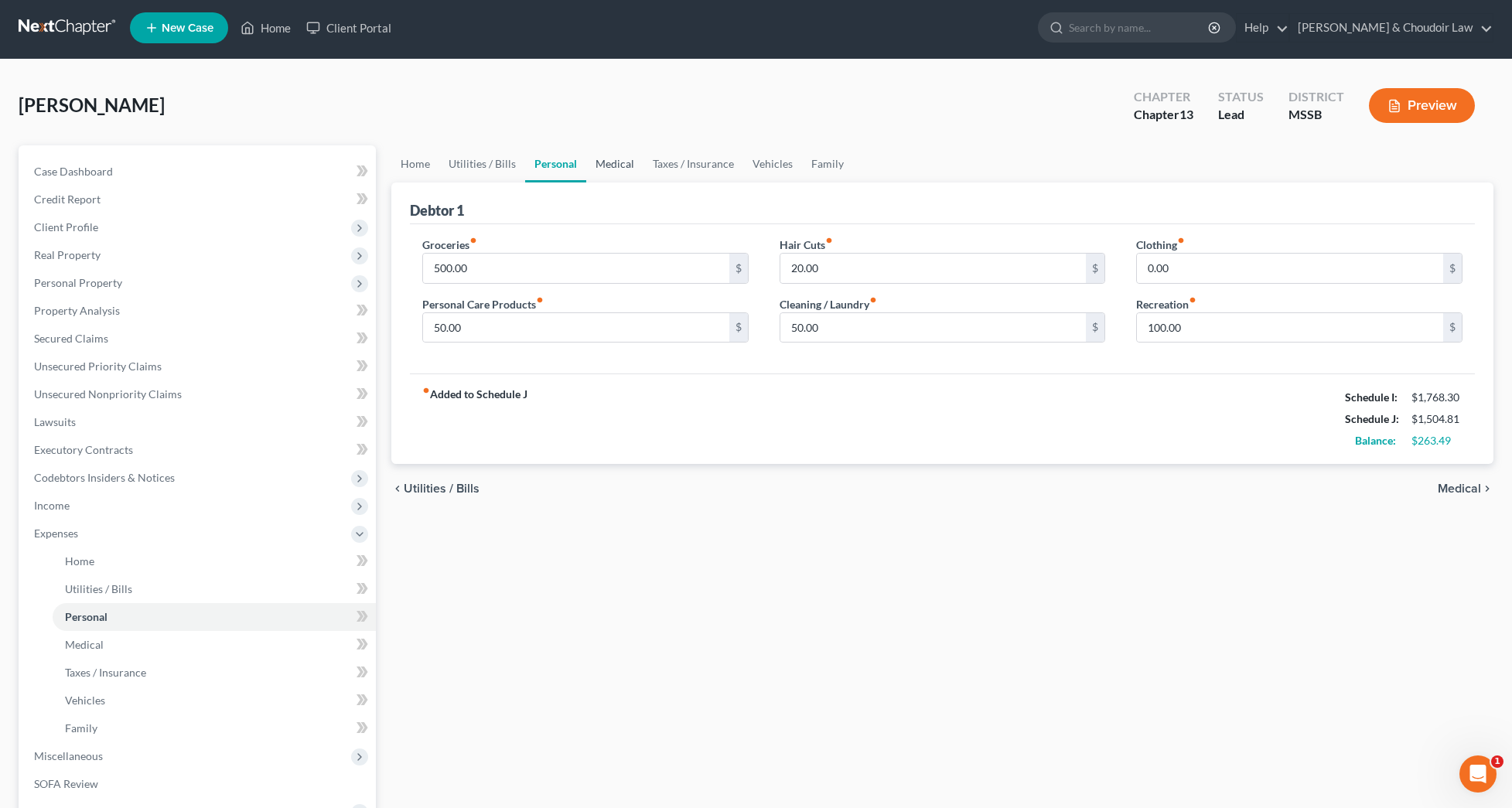
scroll to position [5, 0]
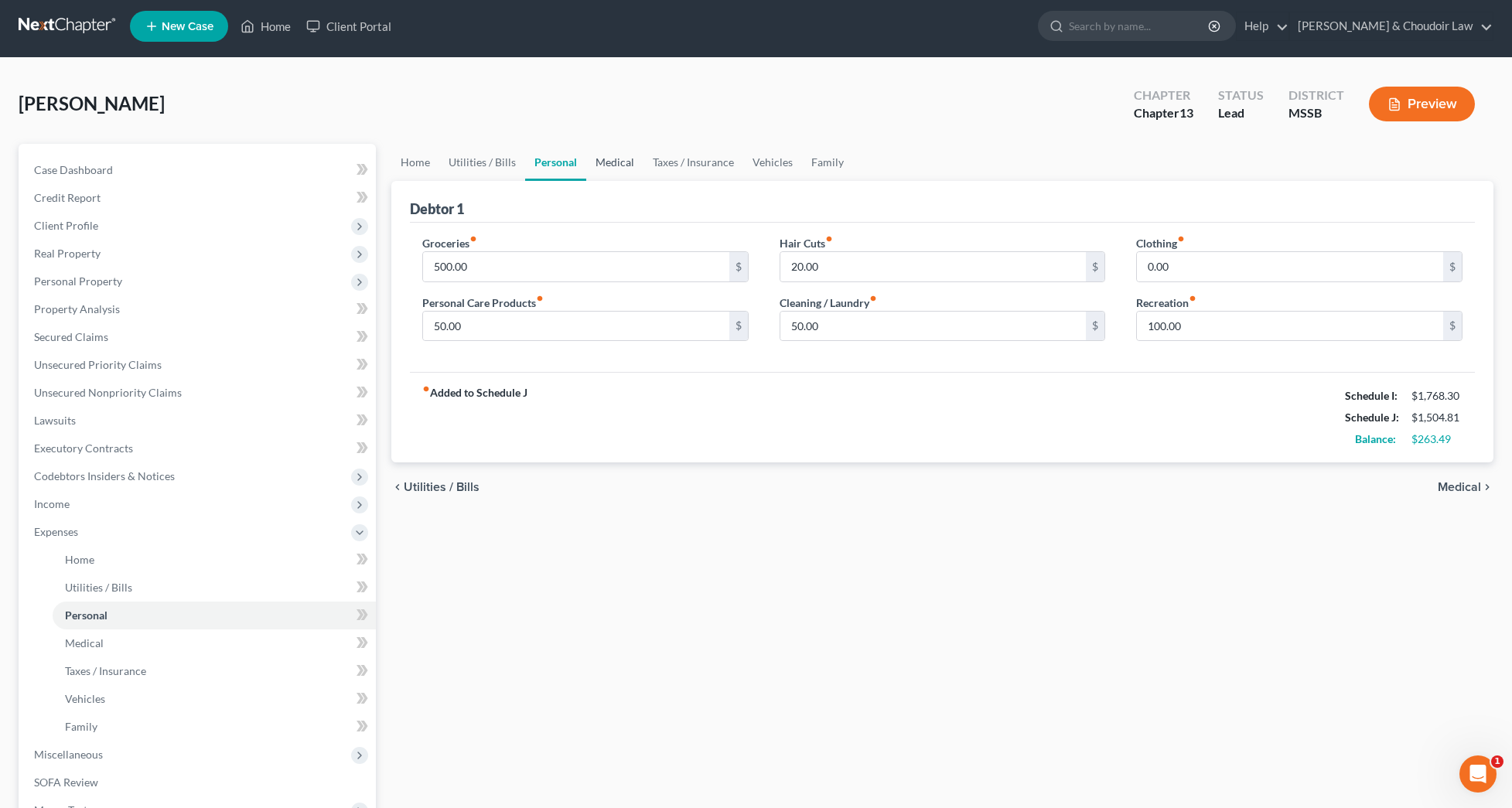
click at [596, 163] on link "Medical" at bounding box center [614, 162] width 57 height 37
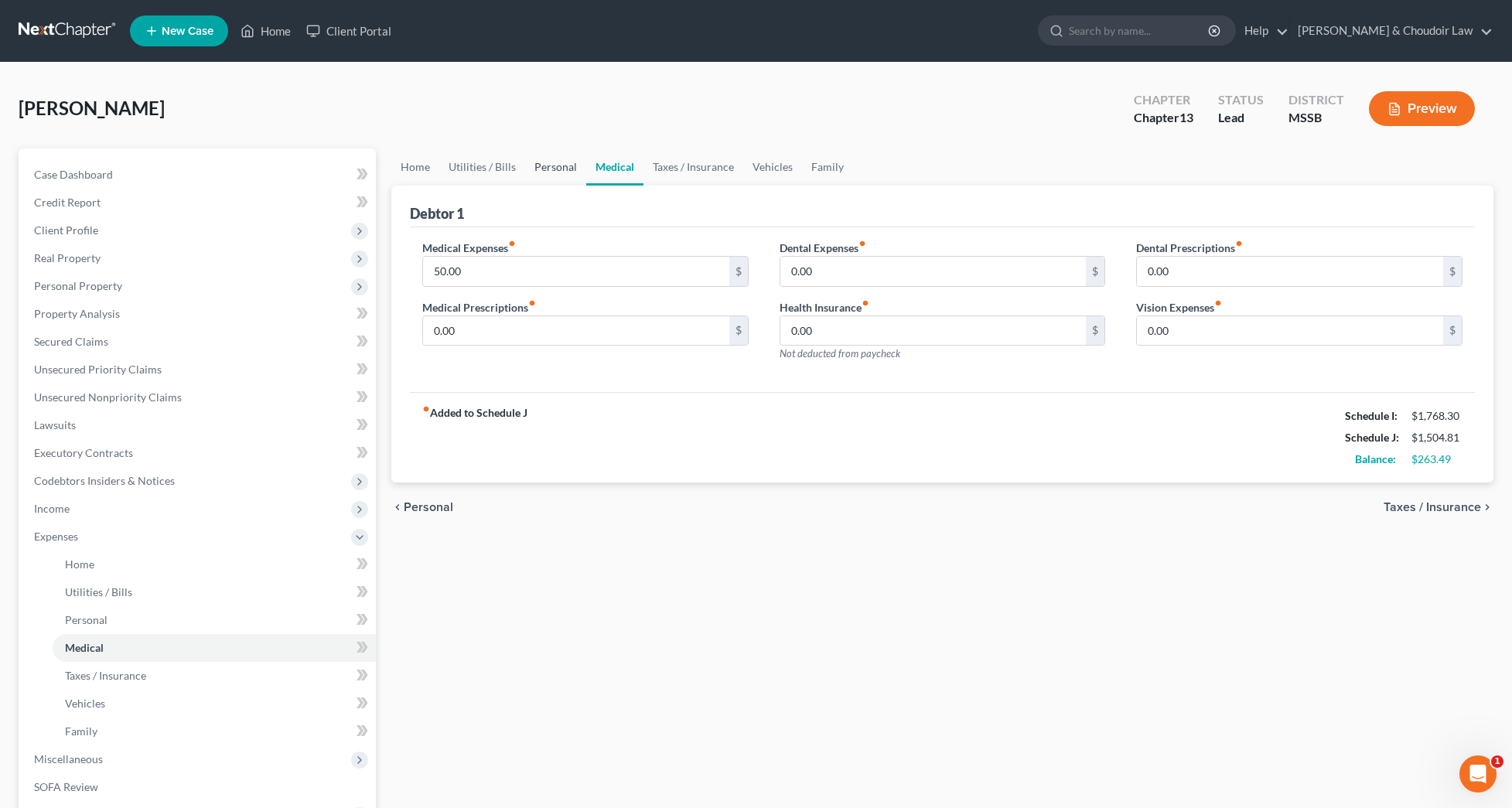
click at [533, 160] on link "Personal" at bounding box center [556, 167] width 61 height 37
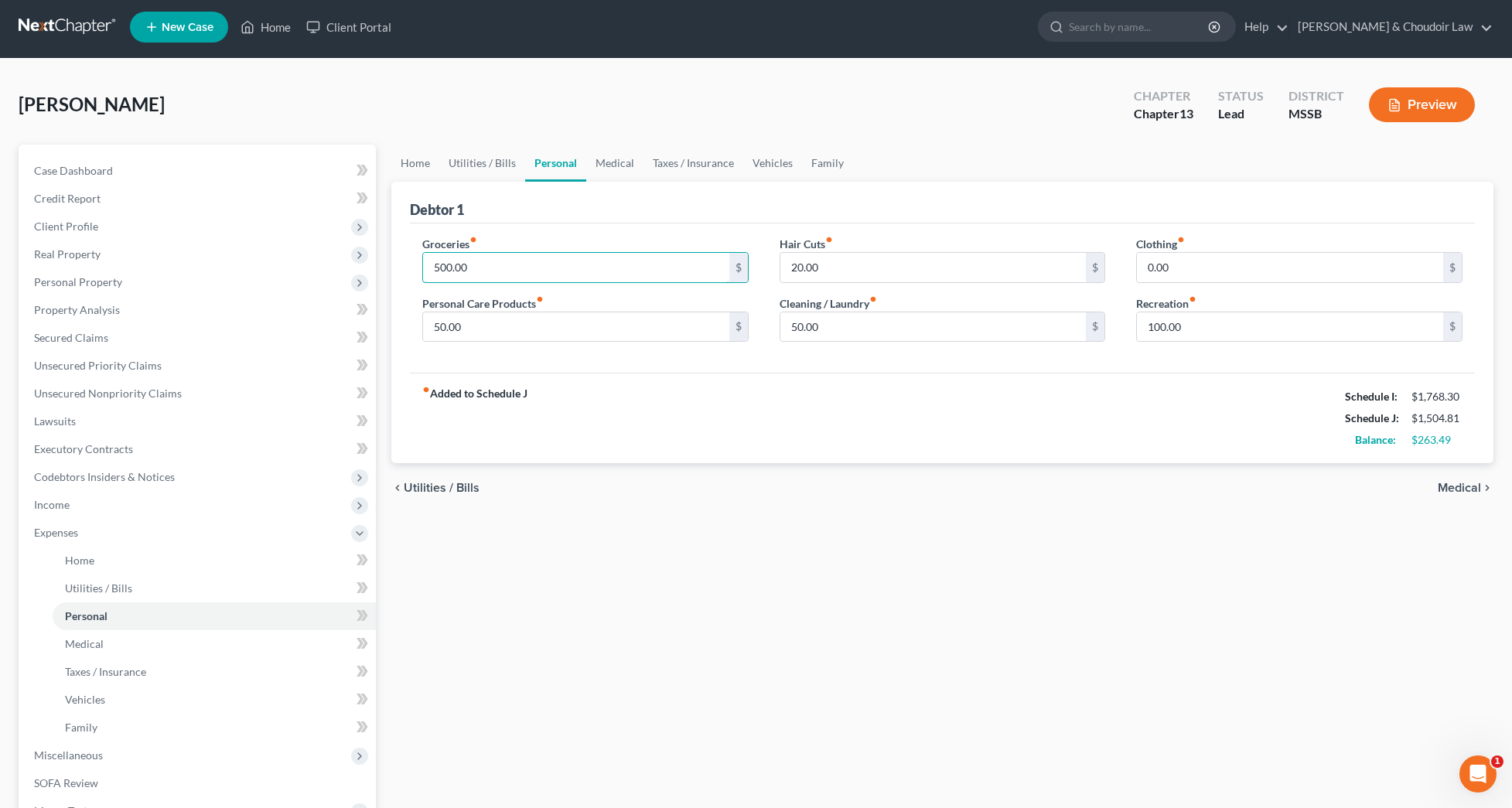
scroll to position [2, 0]
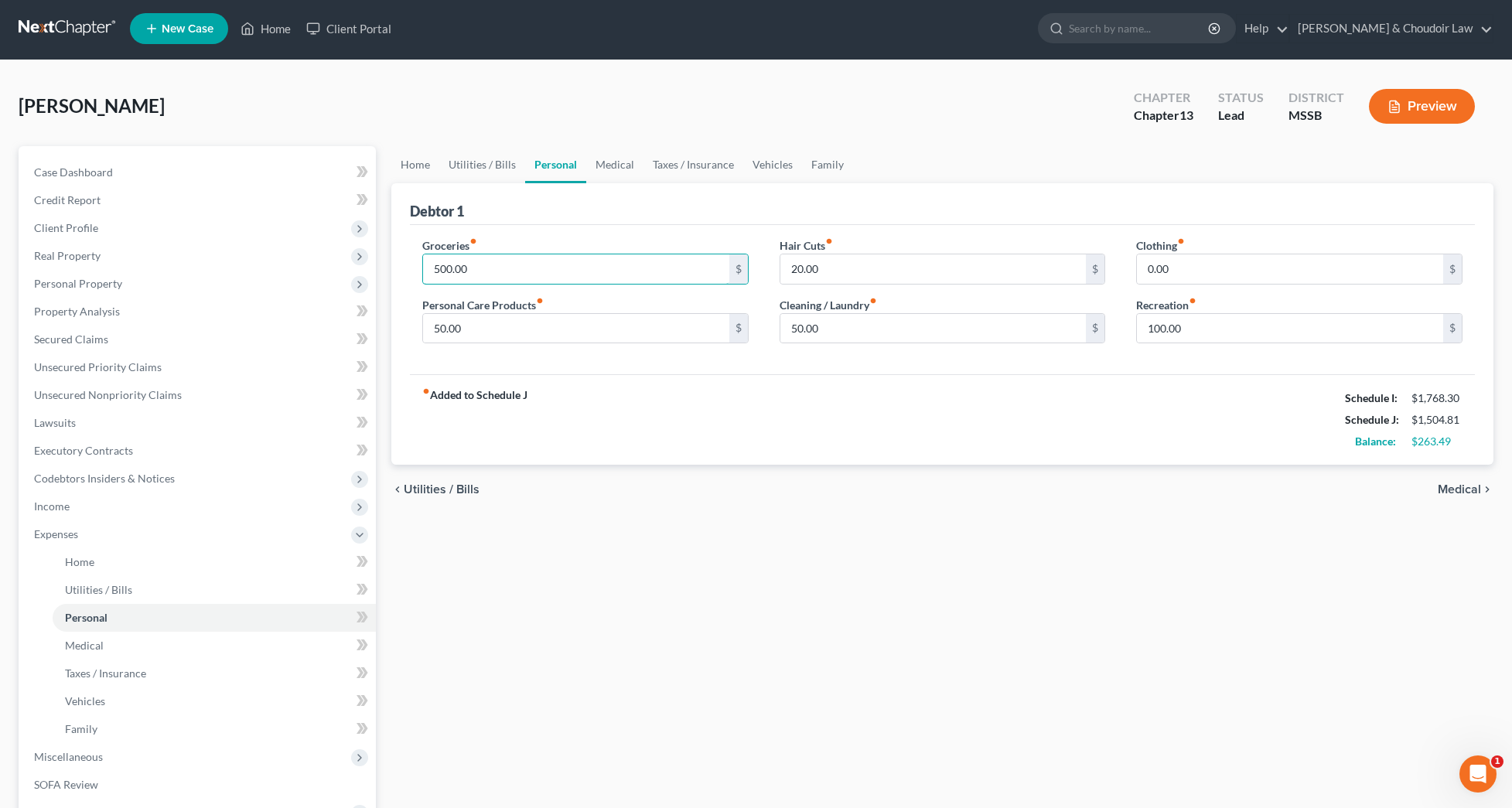
drag, startPoint x: 476, startPoint y: 279, endPoint x: 401, endPoint y: 270, distance: 75.5
click at [401, 270] on div "Debtor 1 Groceries fiber_manual_record 500.00 $ Personal Care Products fiber_ma…" at bounding box center [942, 324] width 1102 height 282
type input "350"
click at [691, 407] on div "fiber_manual_record Added to Schedule J Schedule I: $1,768.30 Schedule J: $1,35…" at bounding box center [942, 419] width 1065 height 91
drag, startPoint x: 1189, startPoint y: 324, endPoint x: 1031, endPoint y: 322, distance: 158.0
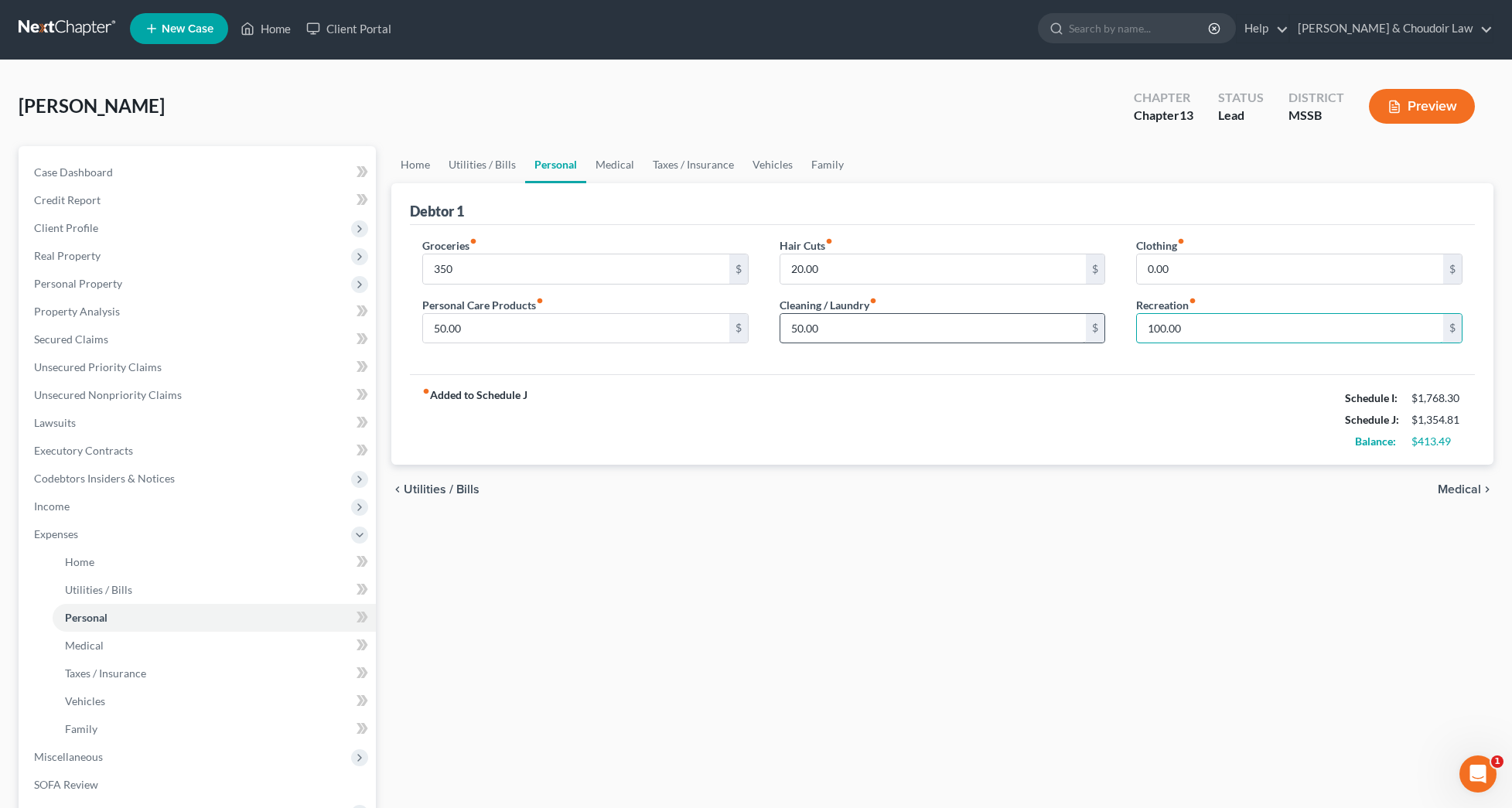
click at [1031, 322] on div "Groceries fiber_manual_record 350 $ Personal Care Products fiber_manual_record …" at bounding box center [942, 297] width 1071 height 119
type input "50"
click at [988, 428] on div "fiber_manual_record Added to Schedule J Schedule I: $1,768.30 Schedule J: $1,30…" at bounding box center [942, 419] width 1065 height 91
click at [486, 167] on link "Utilities / Bills" at bounding box center [482, 164] width 86 height 37
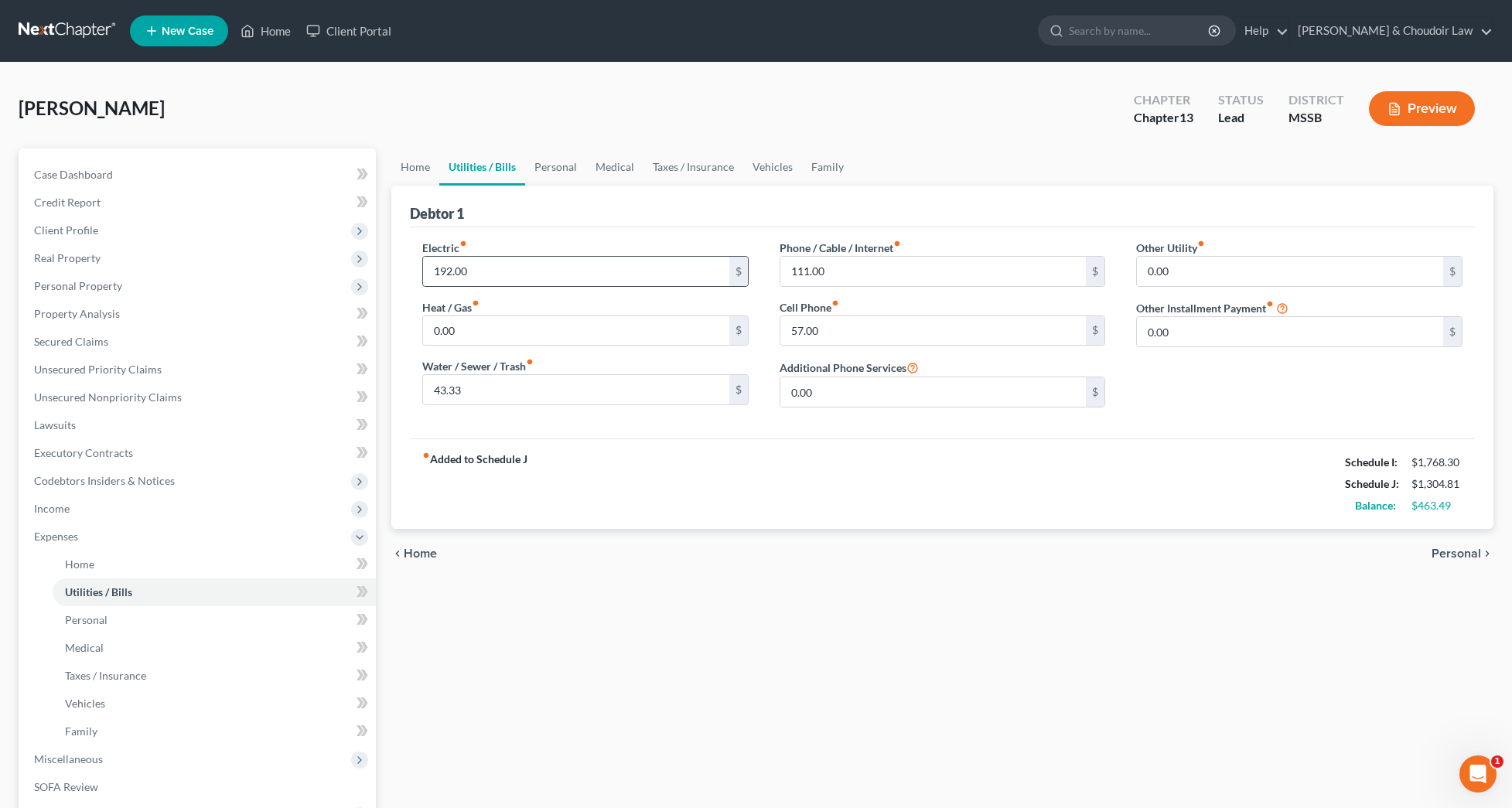
scroll to position [0, 1]
drag, startPoint x: 809, startPoint y: 272, endPoint x: 754, endPoint y: 271, distance: 55.0
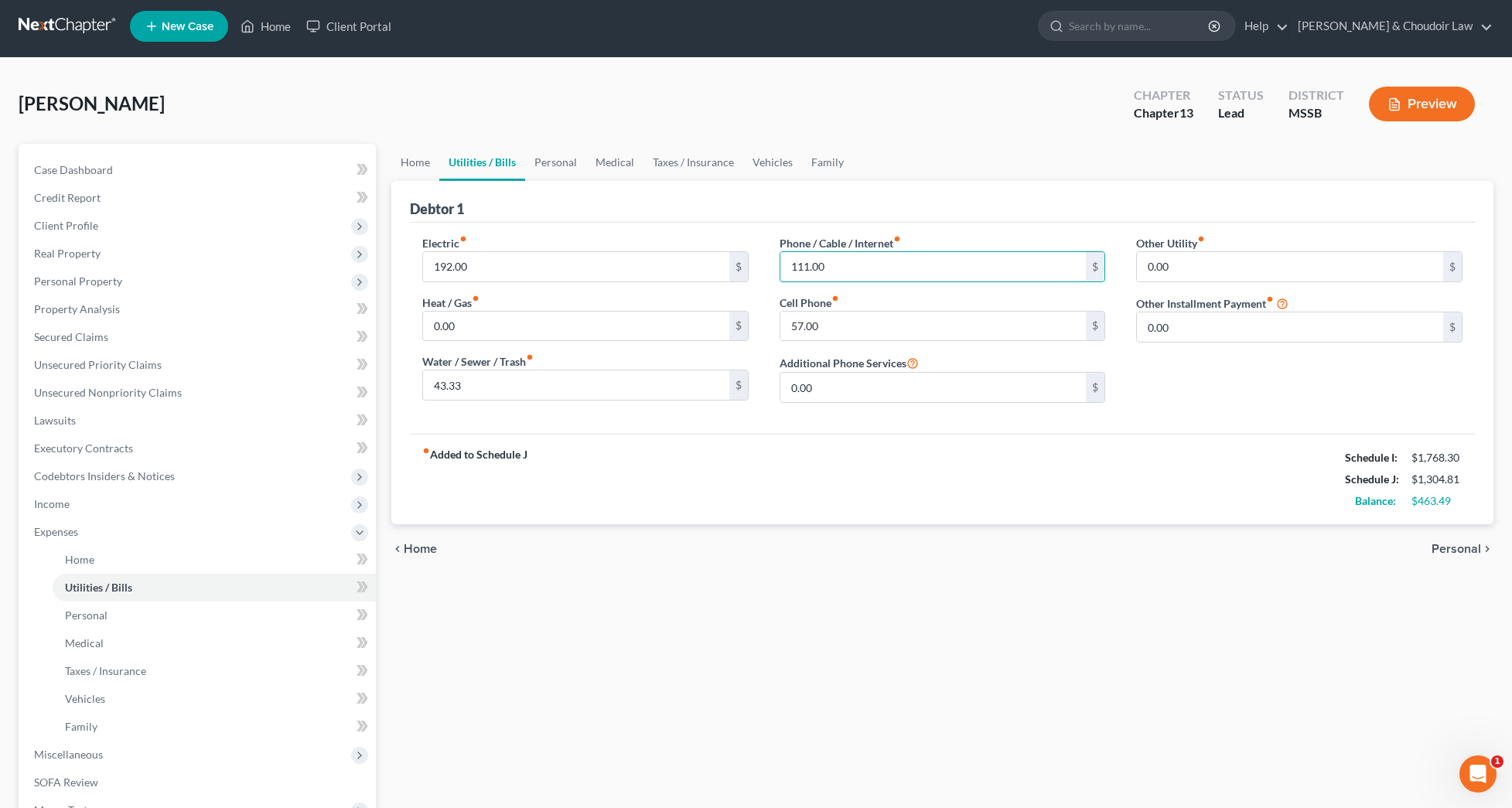
scroll to position [5, 0]
drag, startPoint x: 831, startPoint y: 269, endPoint x: 724, endPoint y: 262, distance: 107.2
click at [724, 262] on div "Electric fiber_manual_record 192.00 $ Heat / Gas fiber_manual_record 0.00 $ Wat…" at bounding box center [942, 325] width 1071 height 180
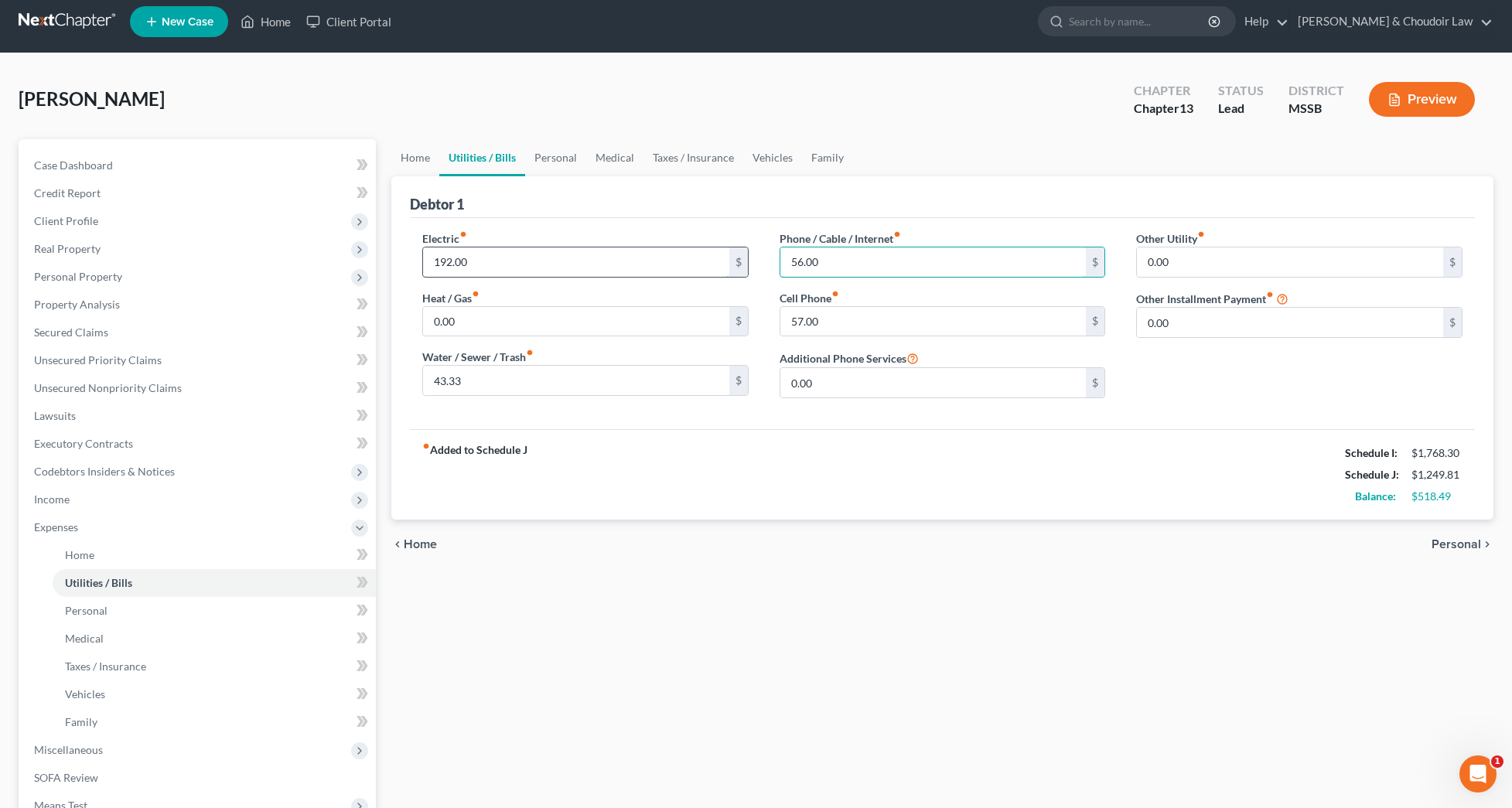
scroll to position [11, 0]
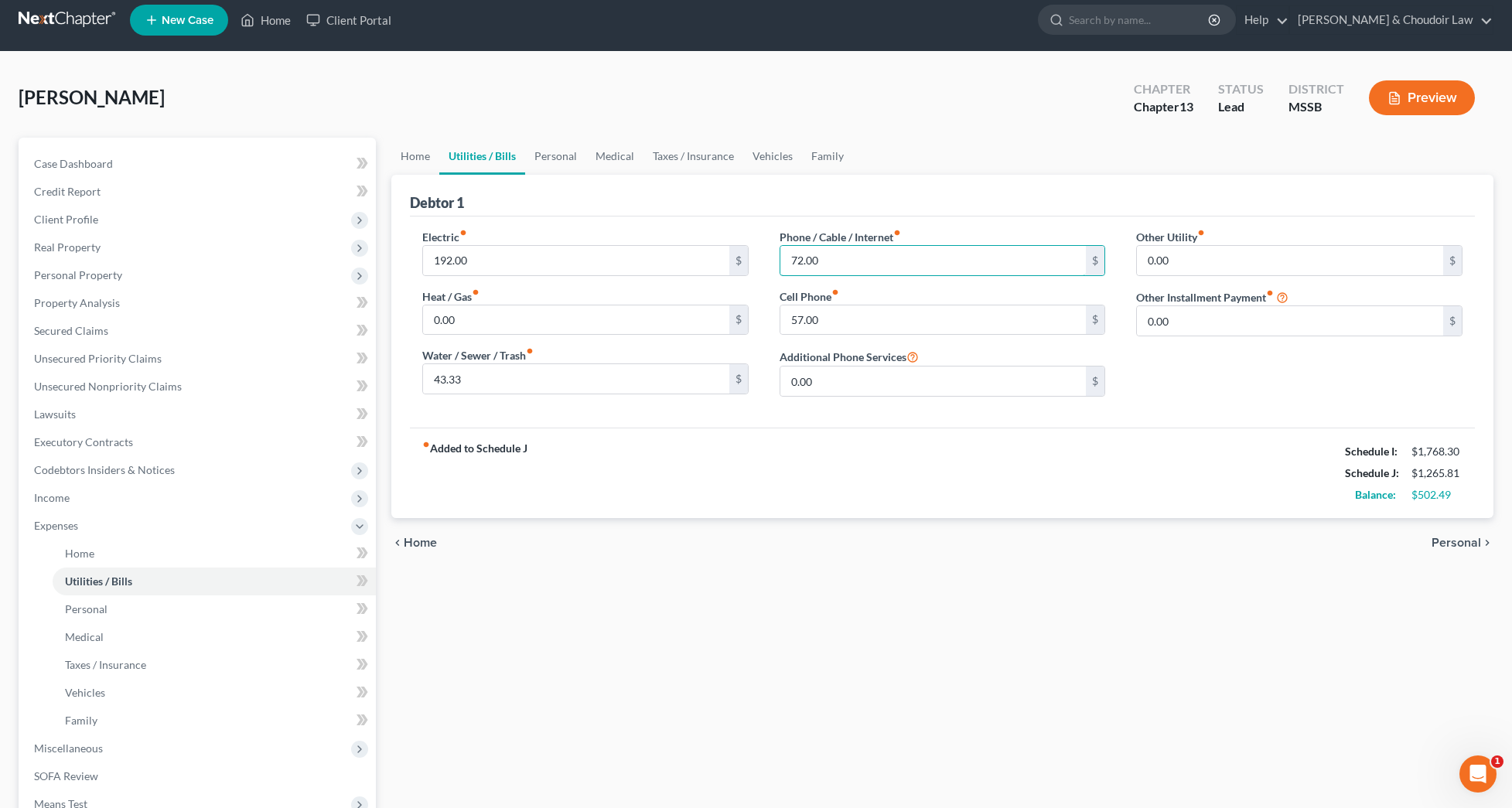
type input "72.00"
click at [850, 461] on div "fiber_manual_record Added to Schedule J Schedule I: $1,768.30 Schedule J: $1,26…" at bounding box center [942, 473] width 1065 height 91
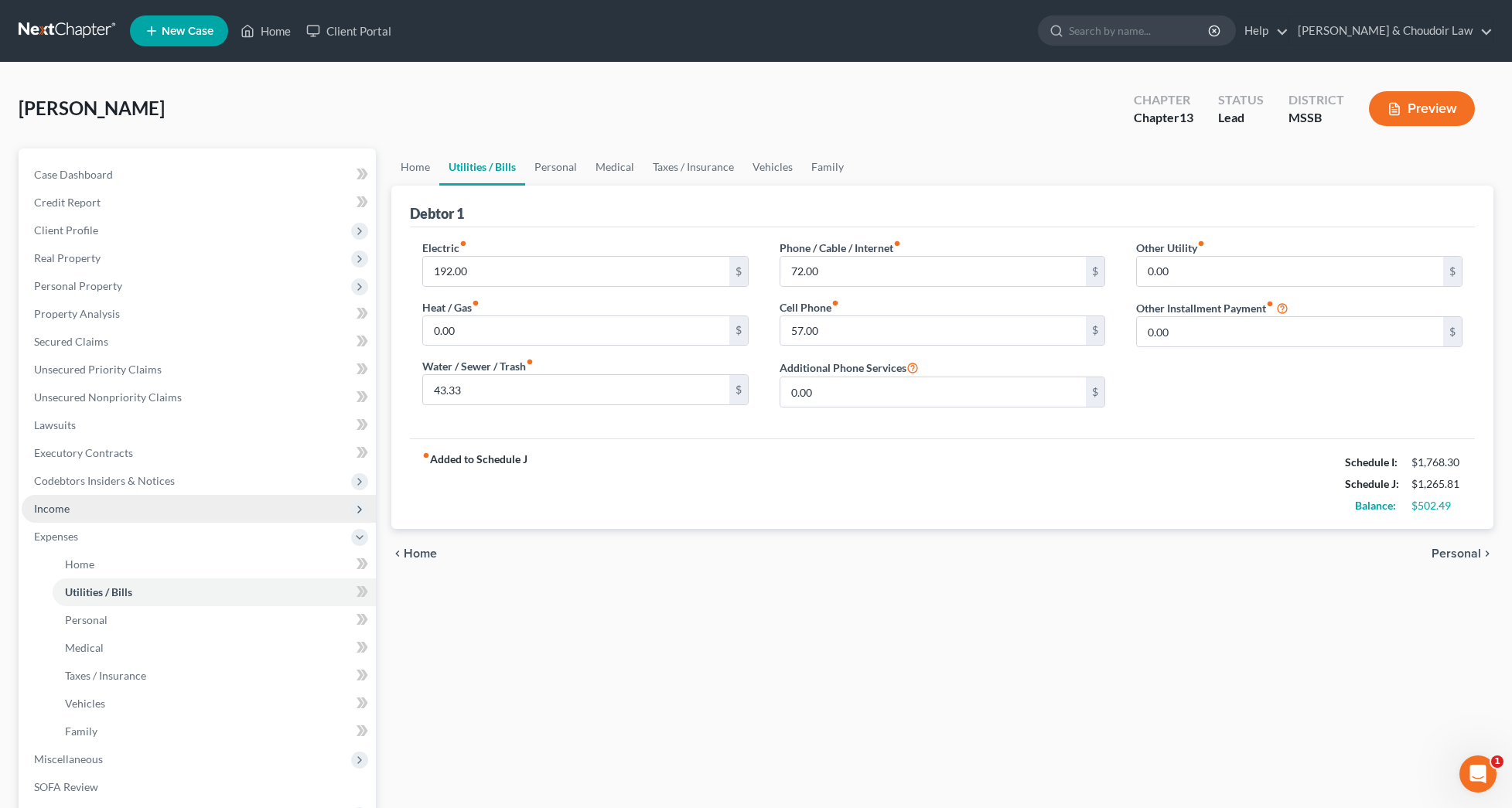
click at [78, 519] on span "Income" at bounding box center [198, 509] width 354 height 28
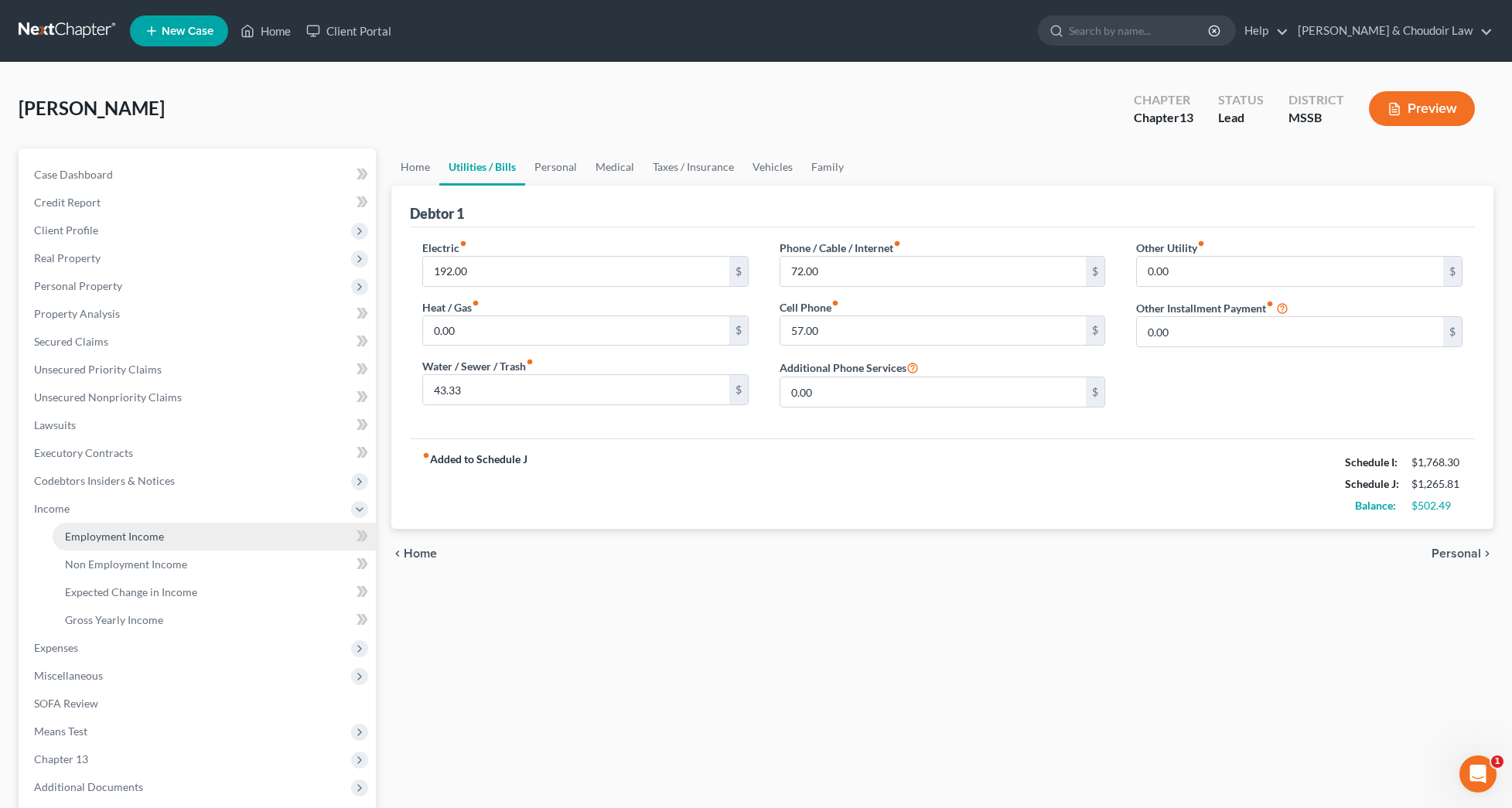
click at [90, 535] on span "Employment Income" at bounding box center [115, 536] width 99 height 13
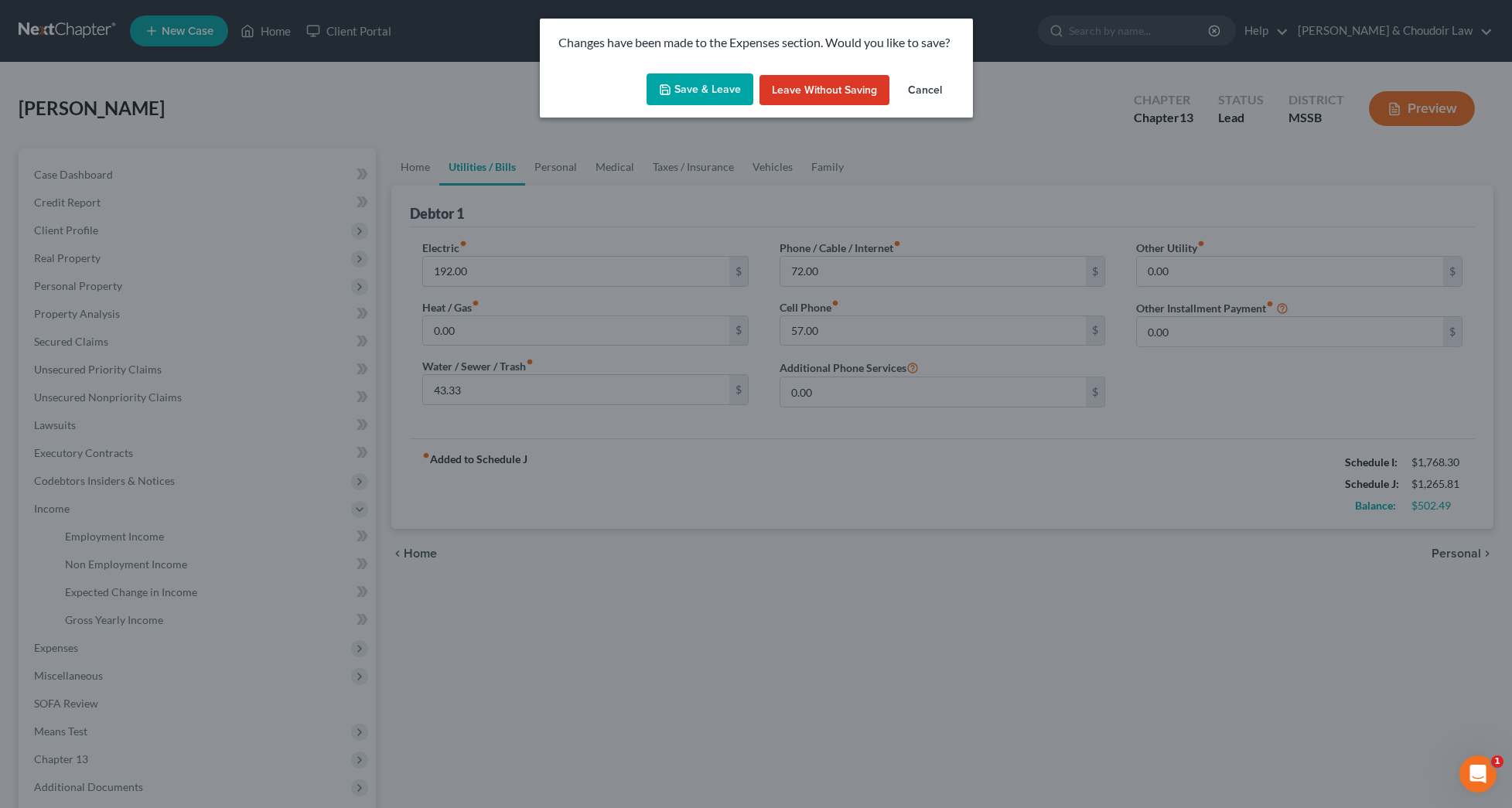
click at [704, 93] on button "Save & Leave" at bounding box center [699, 89] width 107 height 32
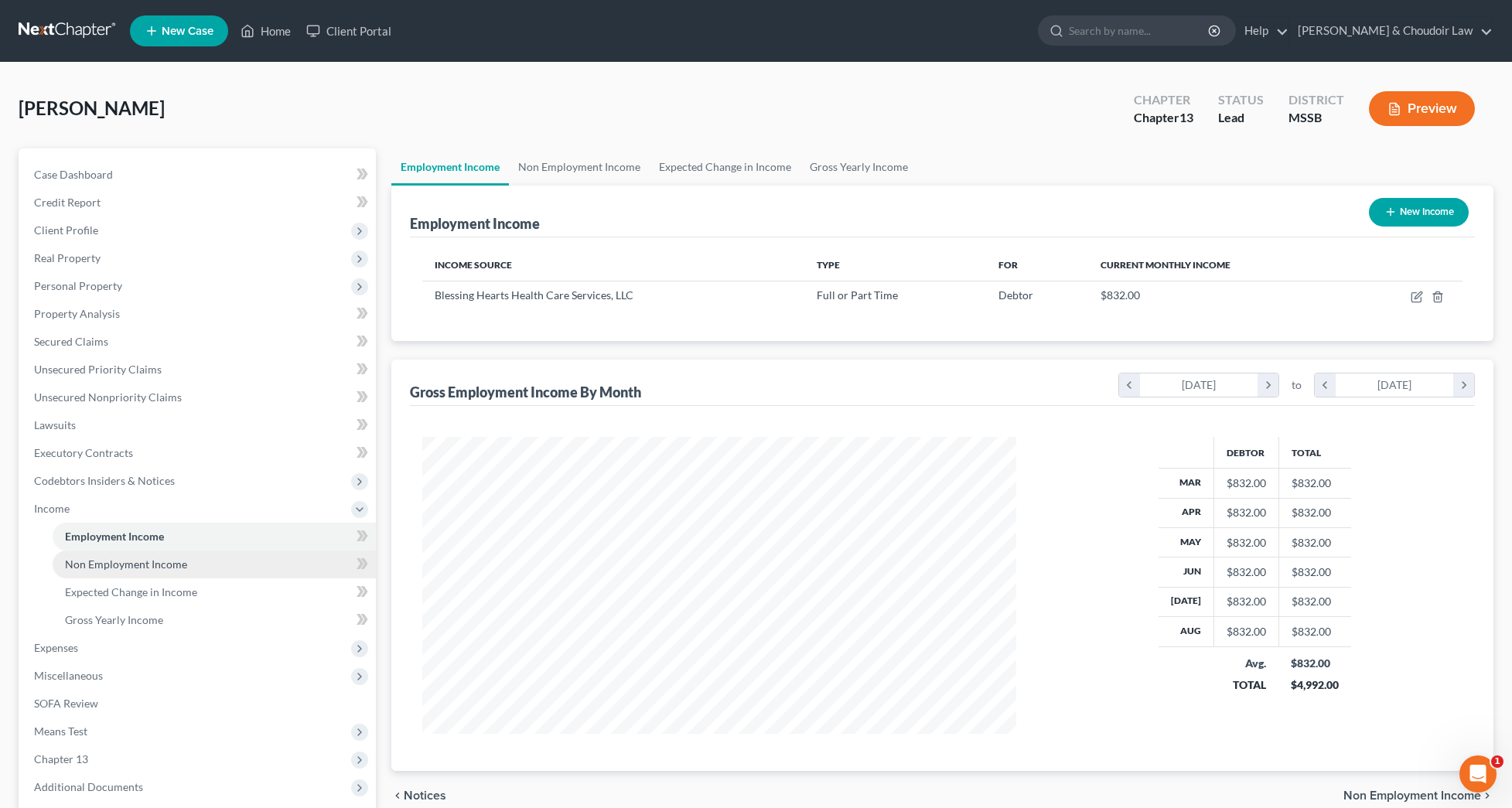
click at [114, 570] on link "Non Employment Income" at bounding box center [215, 565] width 324 height 28
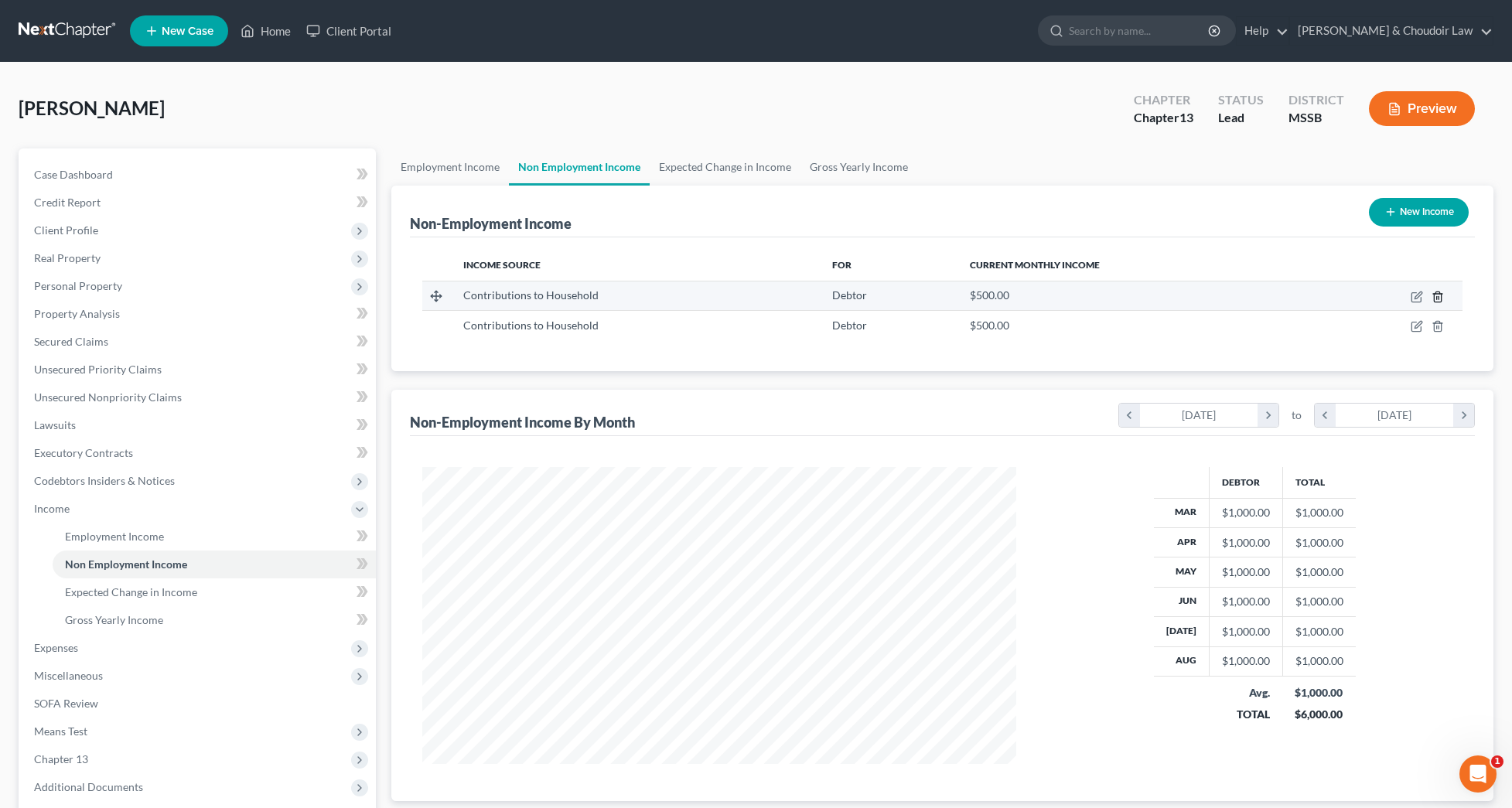
click at [1437, 295] on icon "button" at bounding box center [1438, 296] width 12 height 12
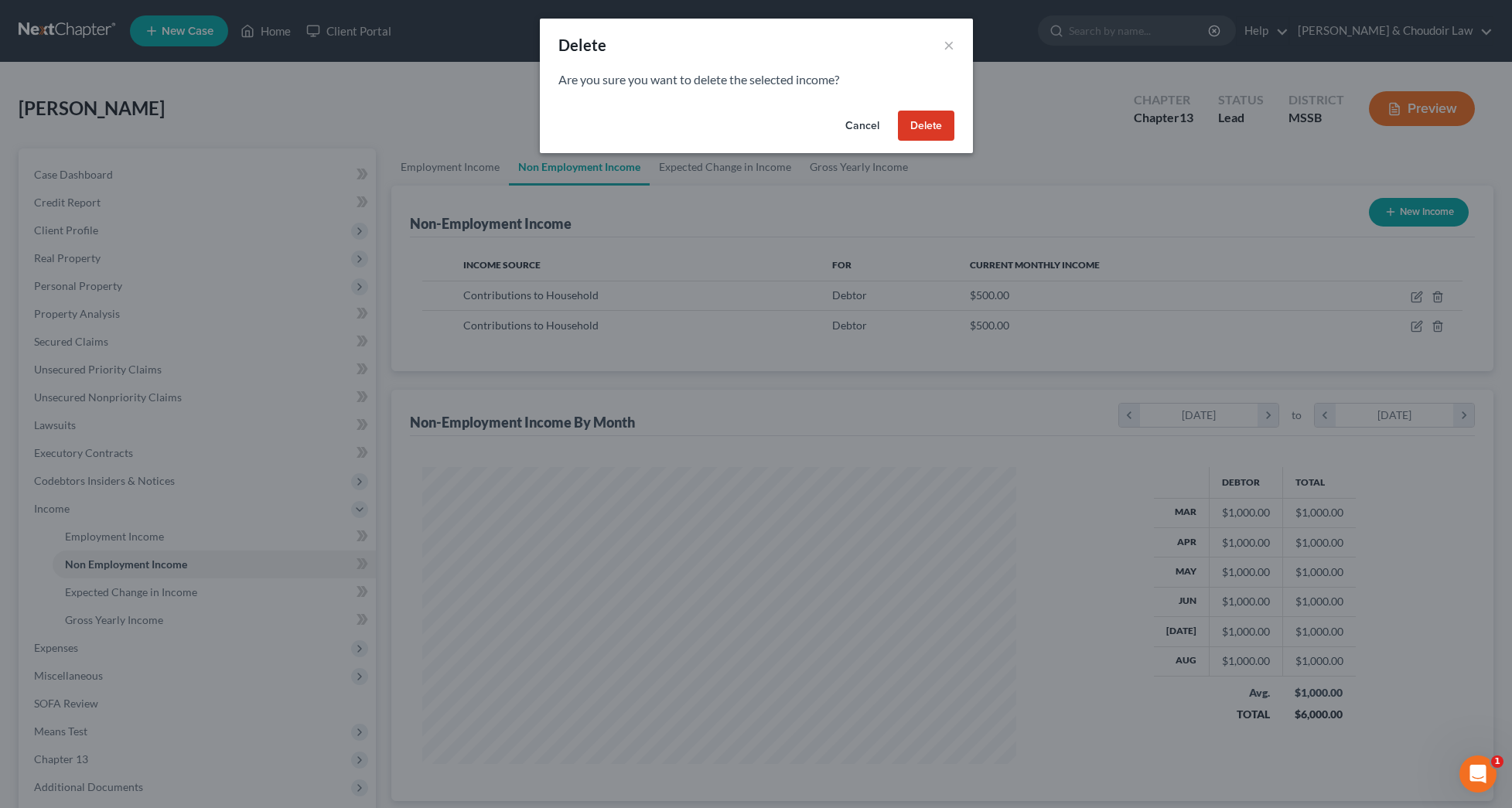
click at [932, 128] on button "Delete" at bounding box center [927, 125] width 56 height 31
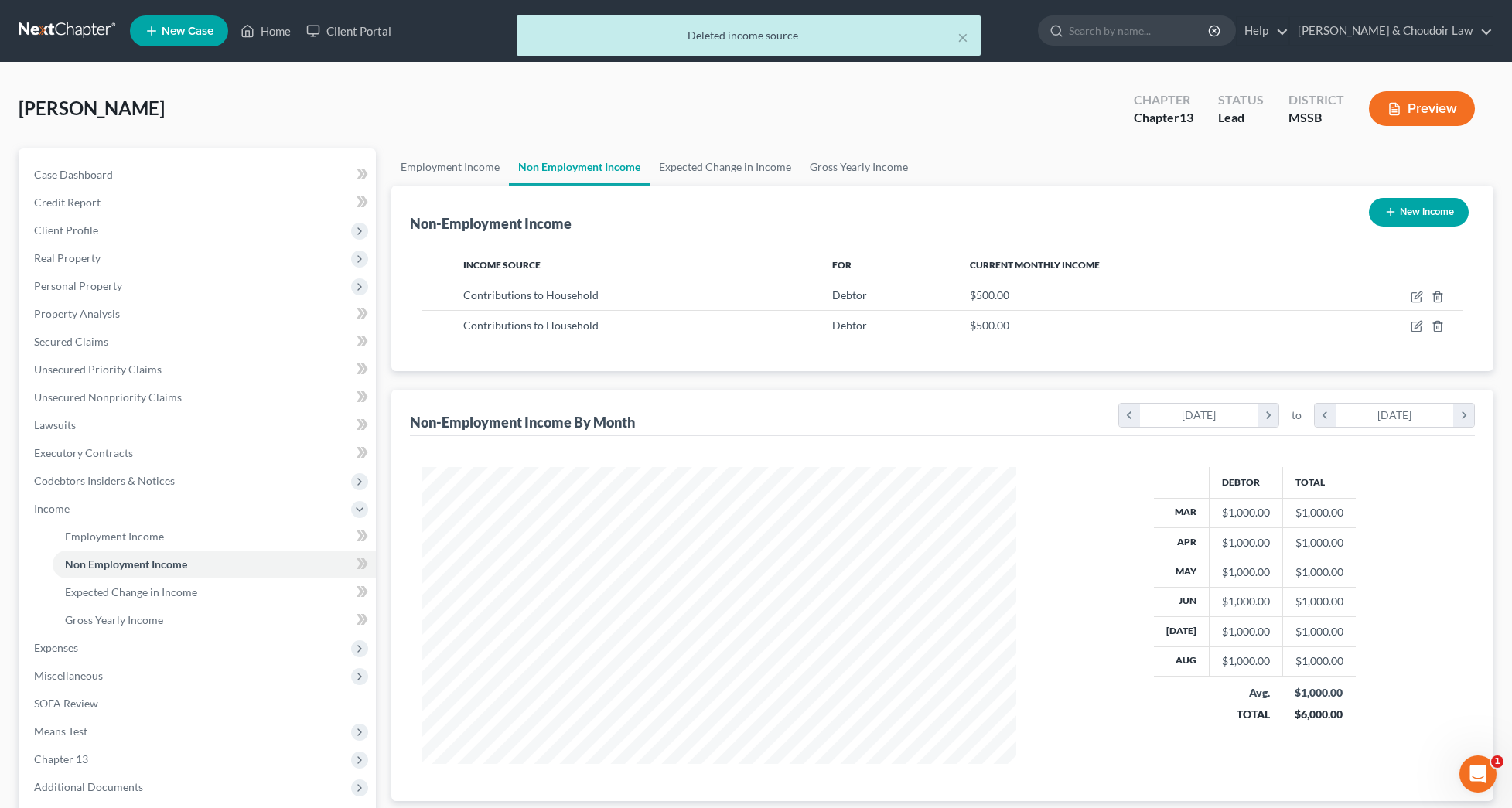
click at [960, 36] on button "×" at bounding box center [963, 37] width 11 height 18
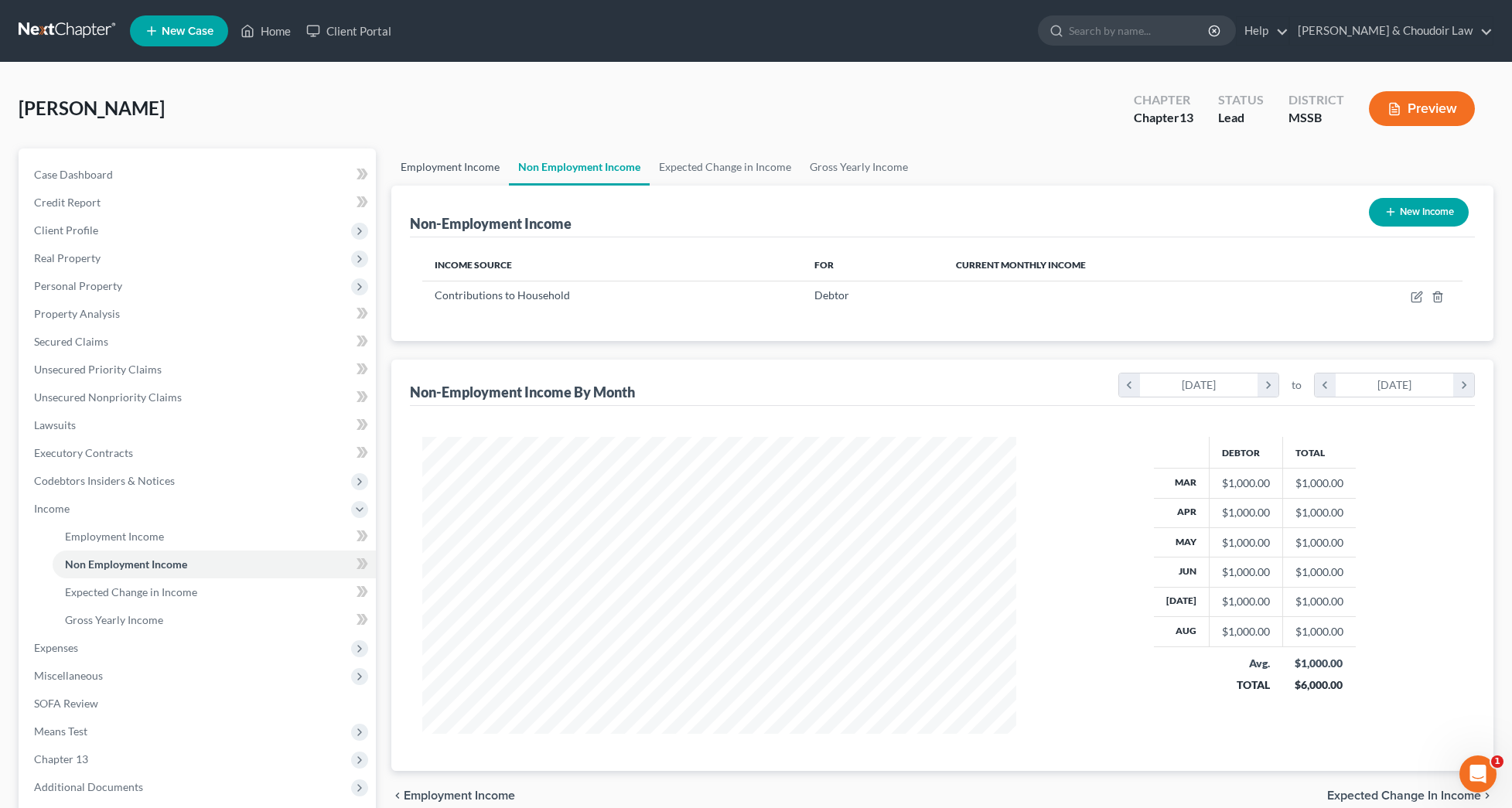
scroll to position [297, 625]
click at [1422, 295] on icon "button" at bounding box center [1417, 296] width 12 height 12
select select "8"
select select "0"
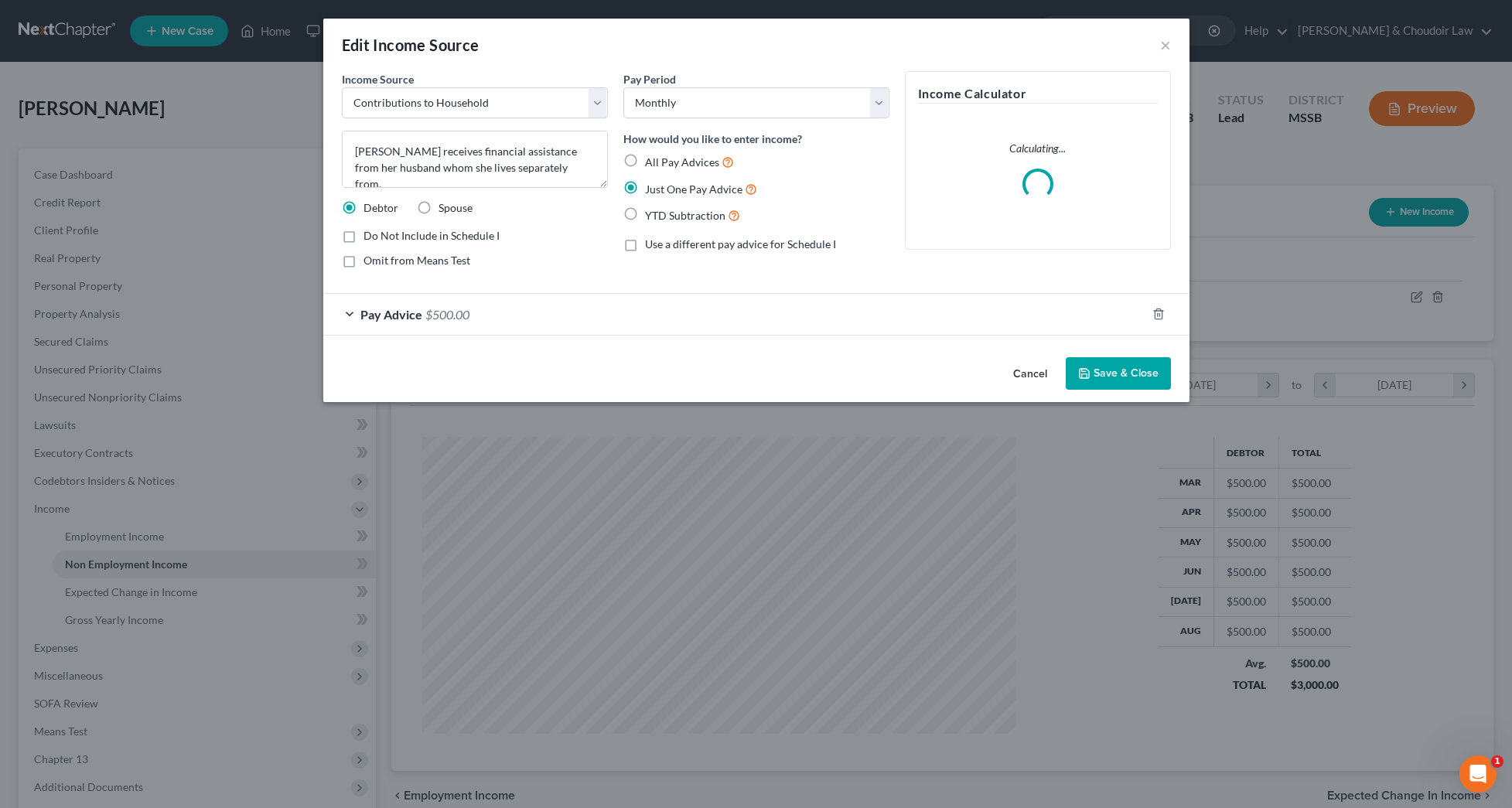
click at [686, 306] on div "Pay Advice $500.00" at bounding box center [735, 314] width 823 height 41
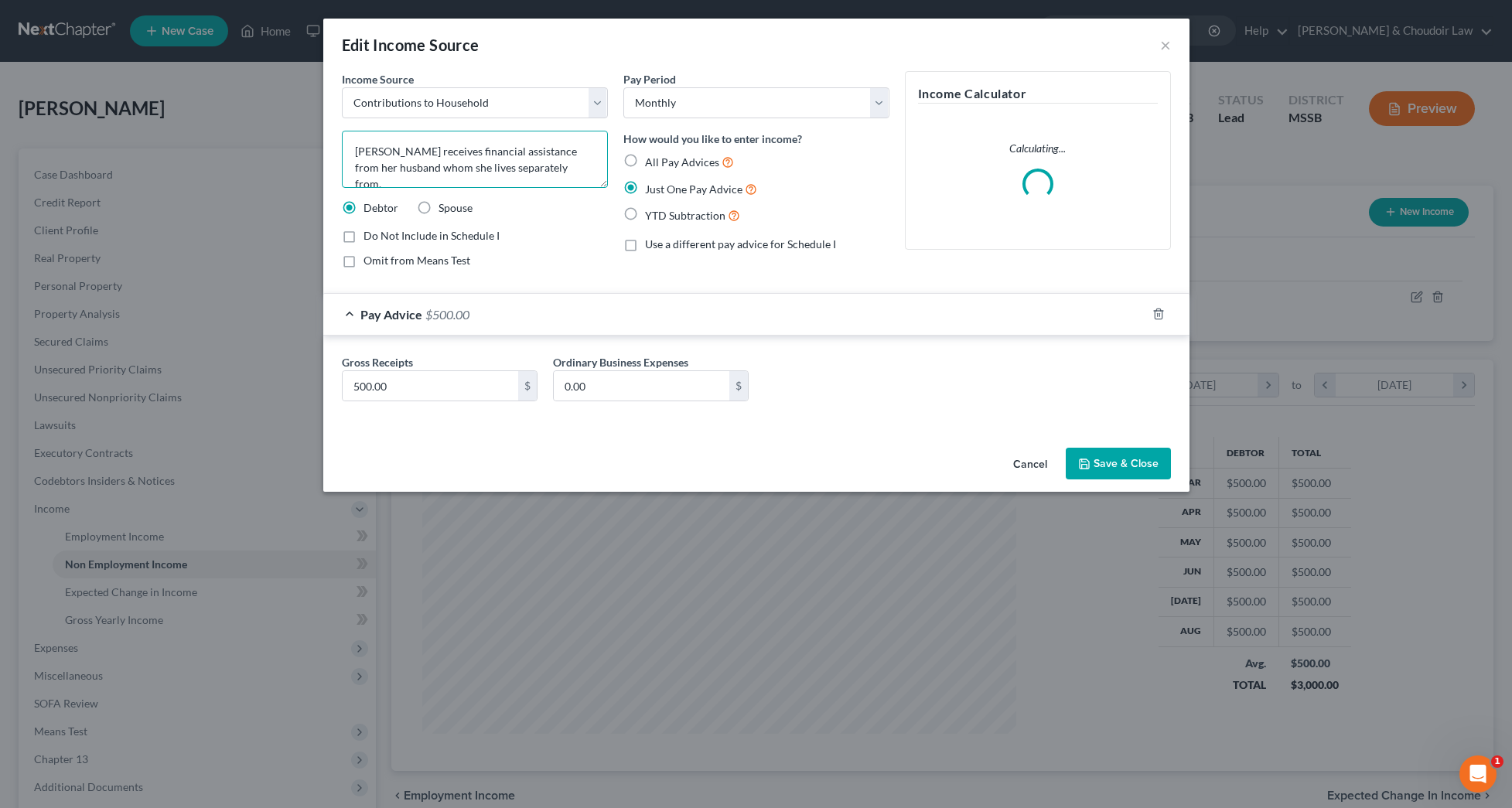
click at [570, 167] on textarea "[PERSON_NAME] receives financial assistance from her husband whom she lives sep…" at bounding box center [475, 158] width 266 height 57
drag, startPoint x: 562, startPoint y: 167, endPoint x: 348, endPoint y: 167, distance: 214.0
click at [348, 167] on textarea "[PERSON_NAME] receives financial assistance from her husband whom she lives sep…" at bounding box center [475, 158] width 266 height 57
type textarea "[PERSON_NAME] receives financial assistance from her family."
click at [1129, 455] on button "Save & Close" at bounding box center [1118, 463] width 105 height 32
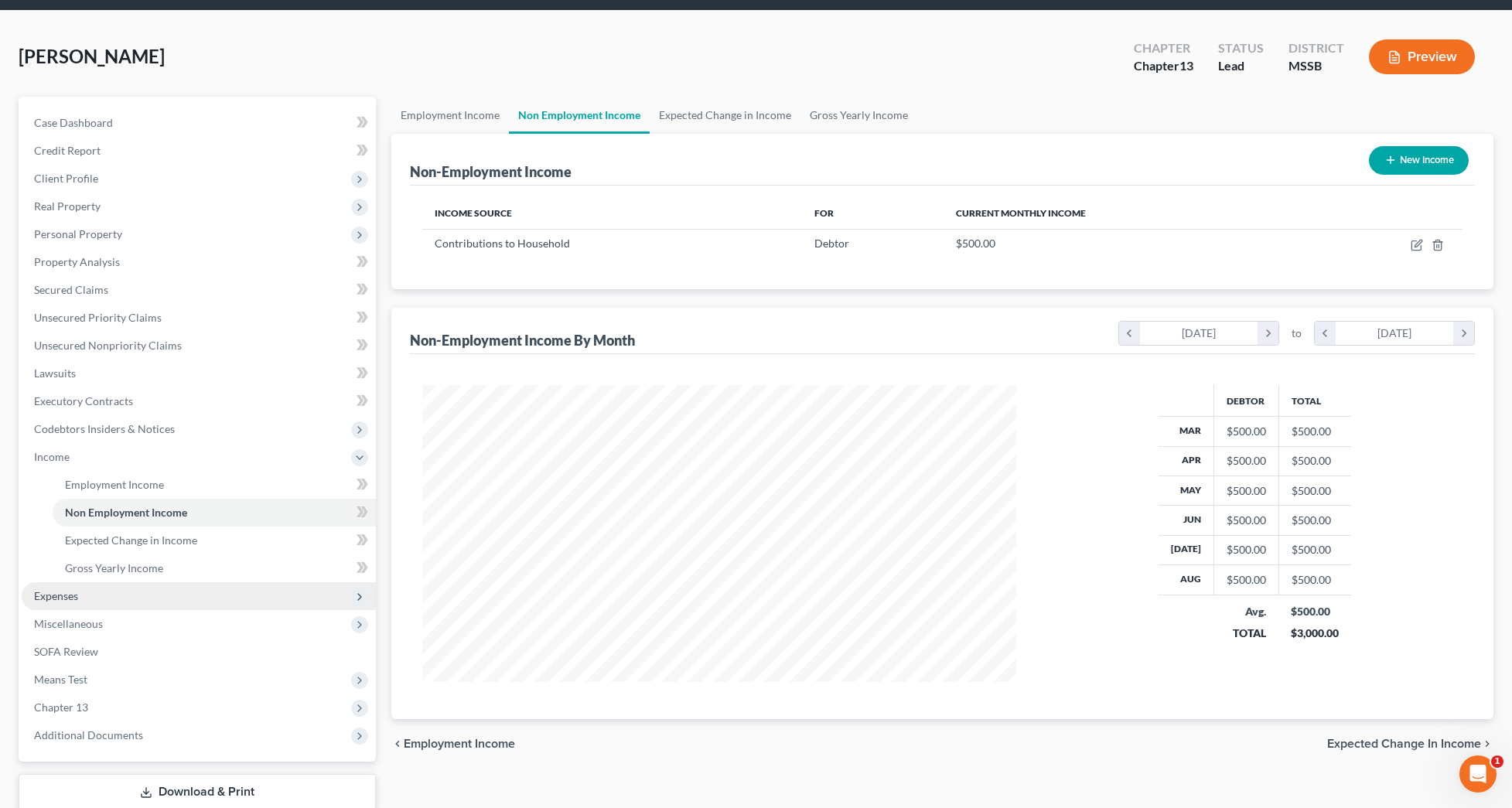
scroll to position [57, 0]
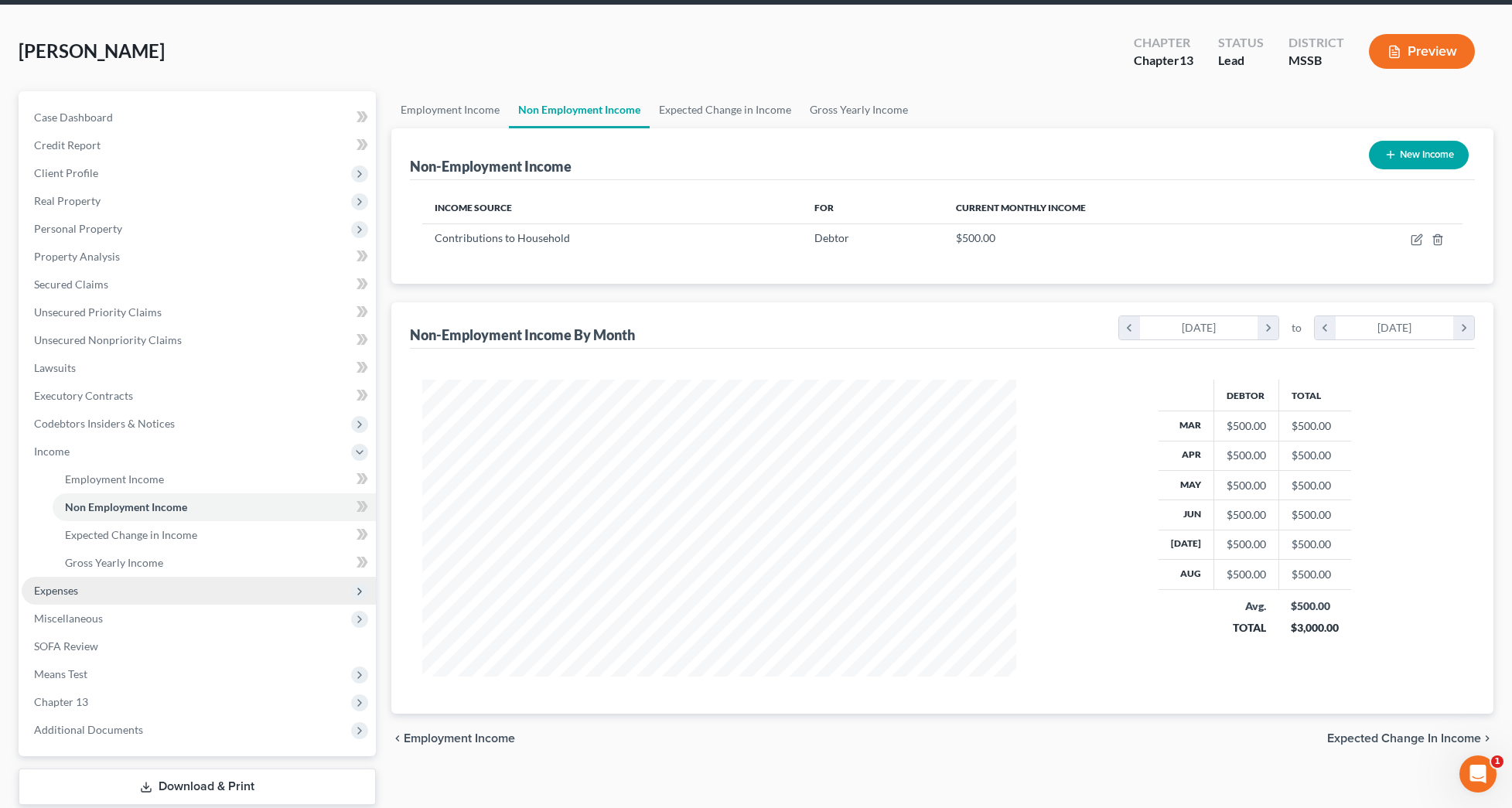
click at [77, 588] on span "Expenses" at bounding box center [55, 590] width 44 height 13
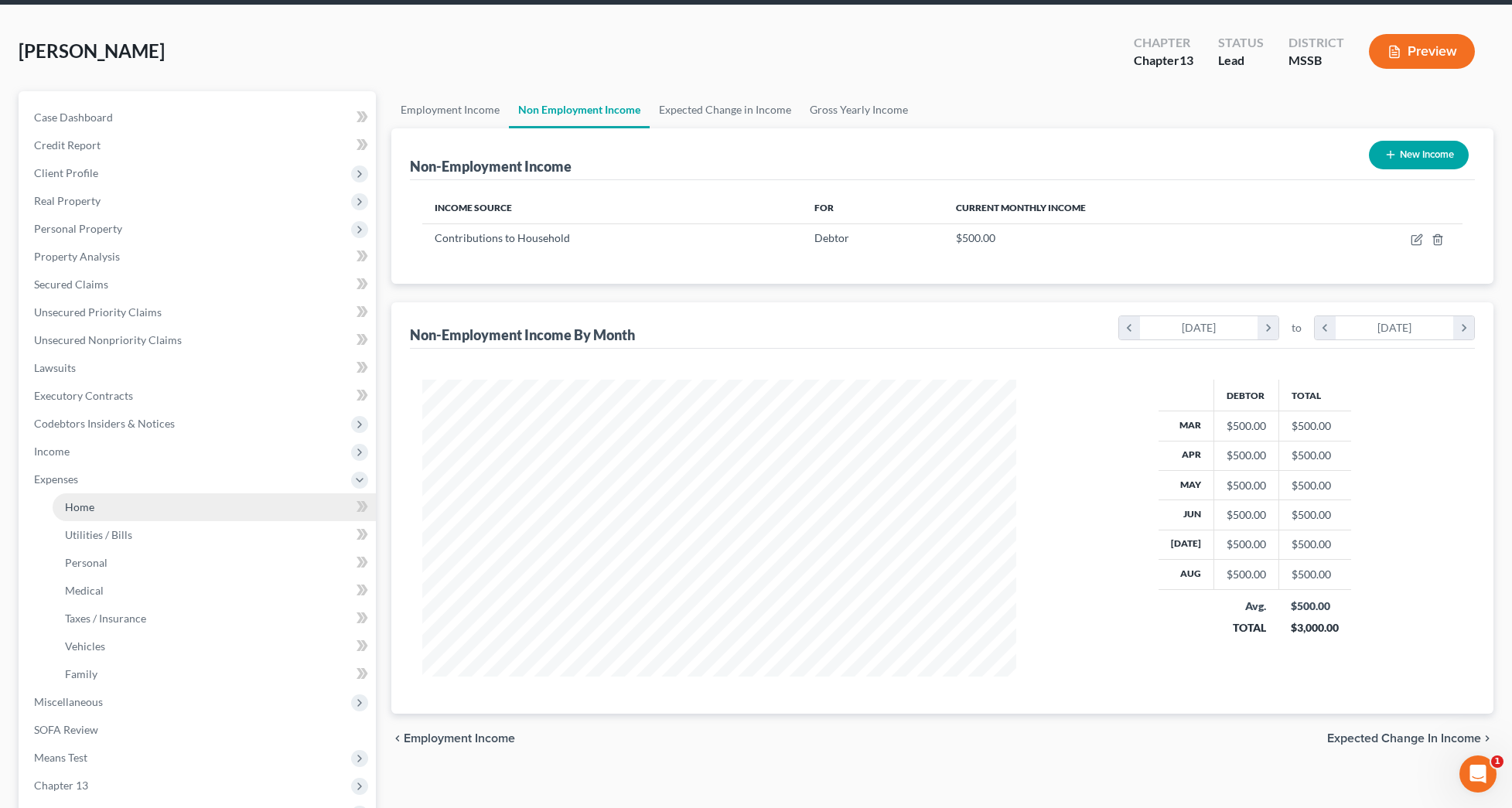
click at [87, 517] on link "Home" at bounding box center [215, 508] width 324 height 28
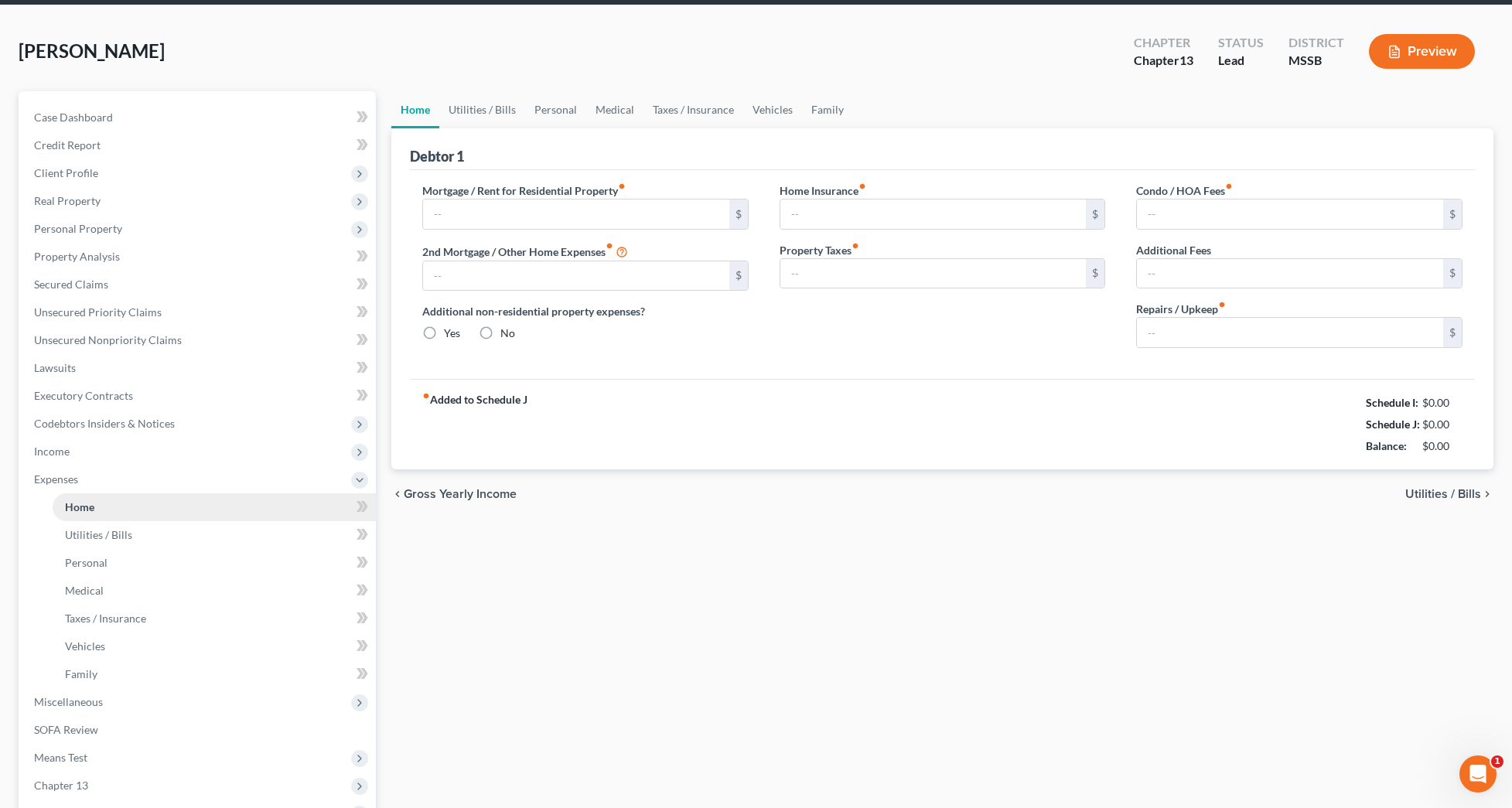
type input "0.00"
radio input "true"
type input "0.00"
type input "42.00"
type input "0.00"
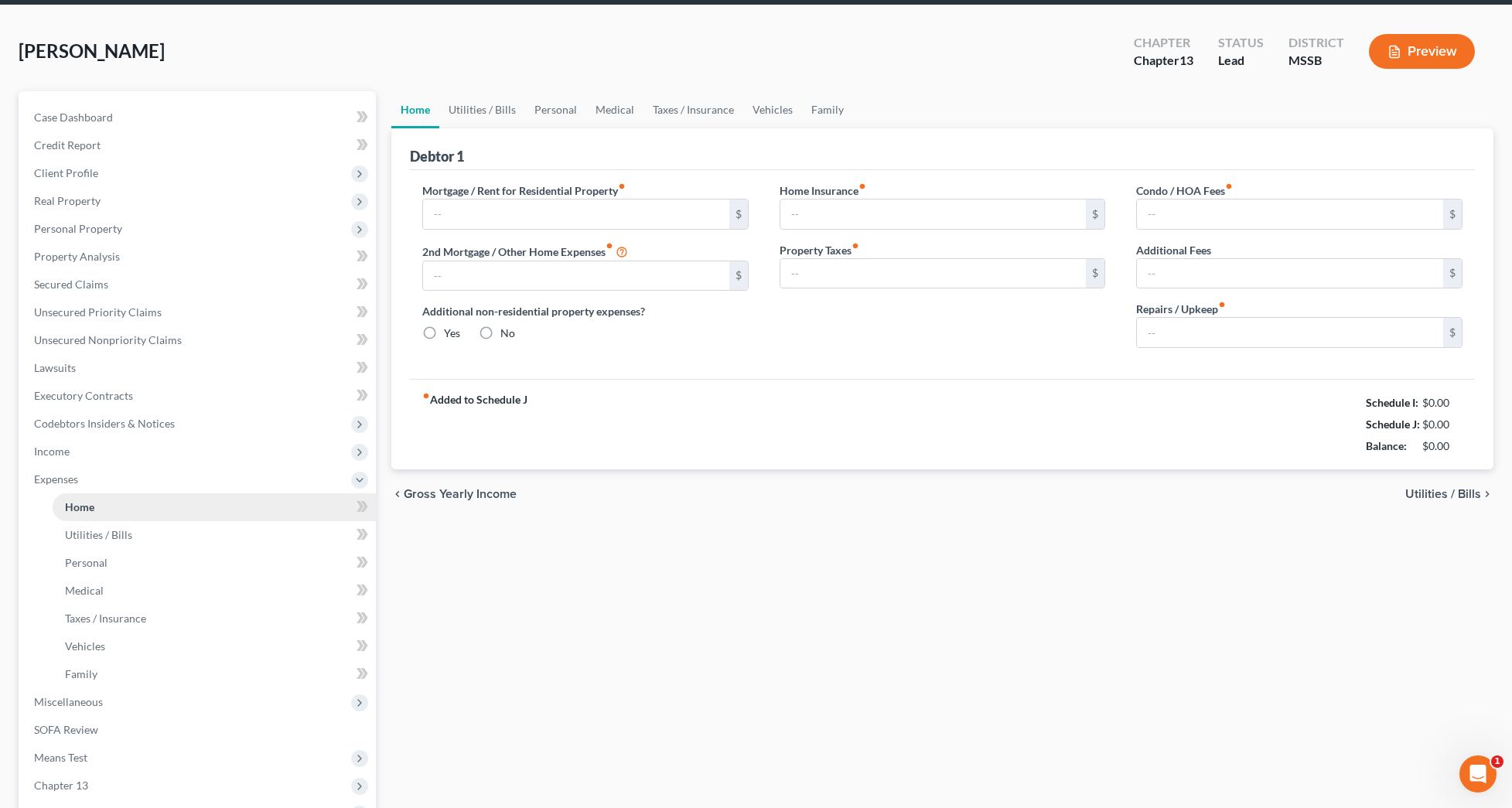
type input "0.00"
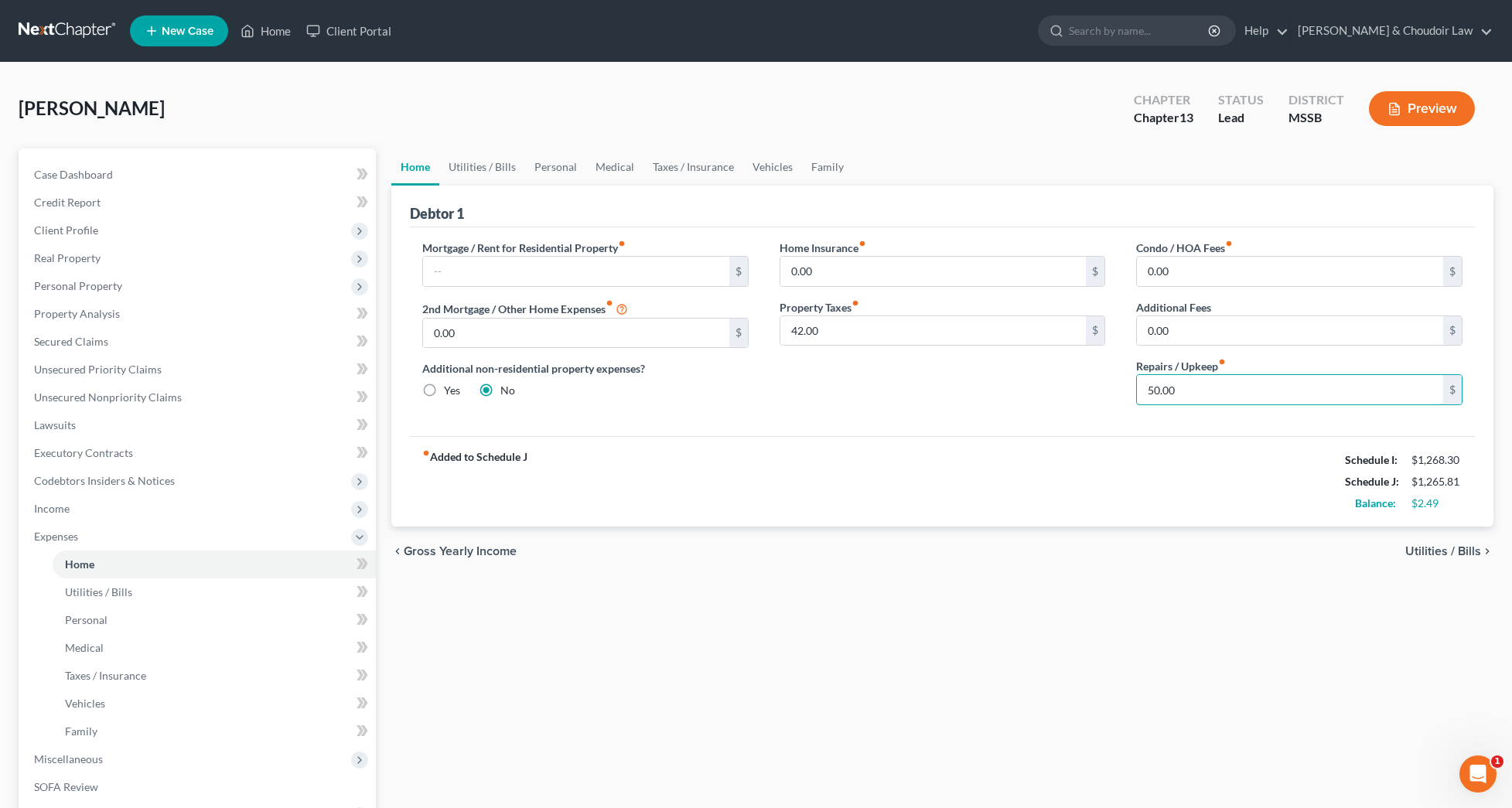
drag, startPoint x: 1197, startPoint y: 385, endPoint x: 1050, endPoint y: 391, distance: 147.1
click at [1050, 391] on div "Mortgage / Rent for Residential Property fiber_manual_record $ 2nd Mortgage / O…" at bounding box center [942, 328] width 1071 height 177
type input "0"
click at [491, 153] on link "Utilities / Bills" at bounding box center [482, 167] width 86 height 37
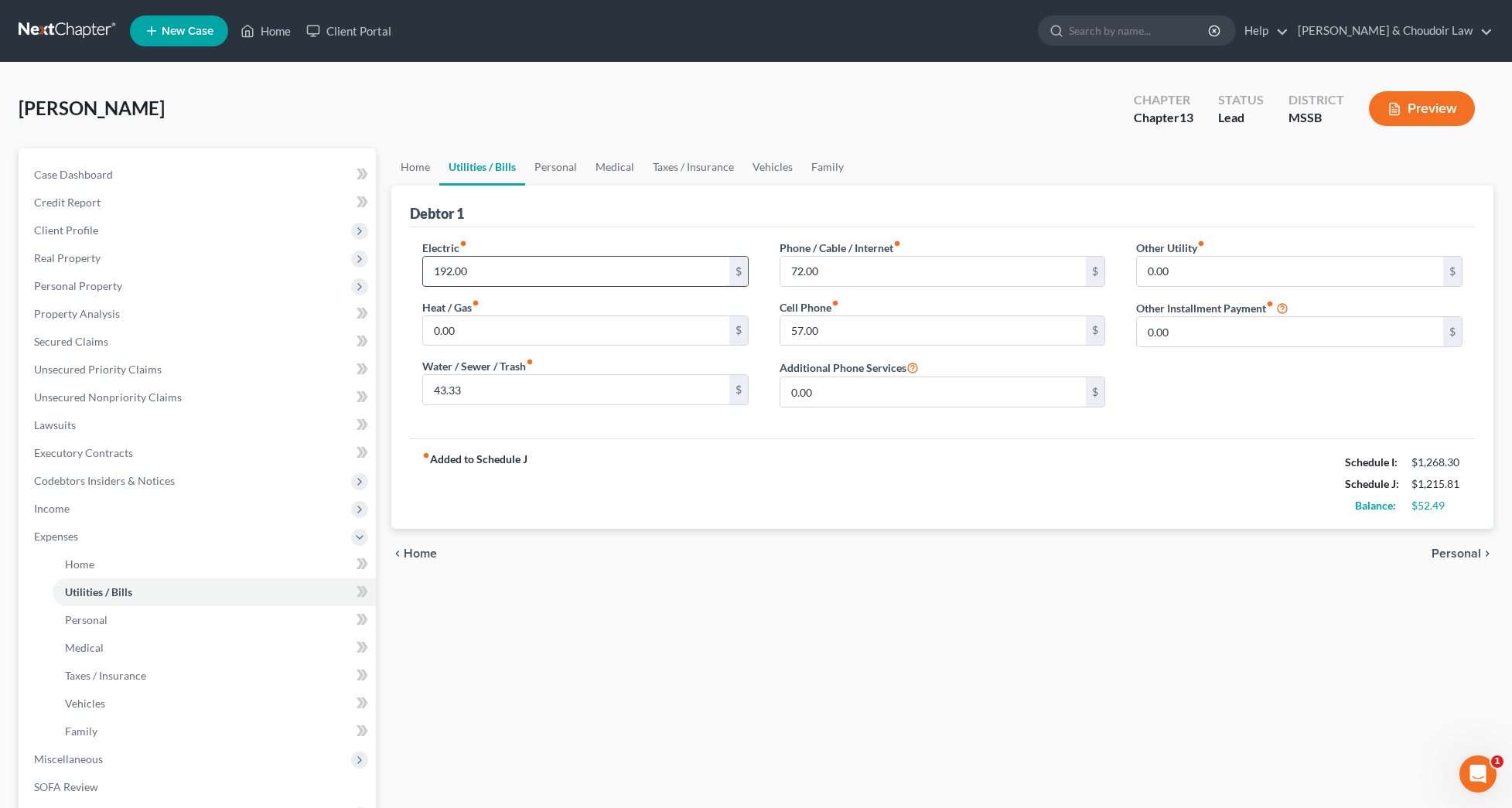
click at [447, 270] on input "192.00" at bounding box center [576, 272] width 306 height 30
type input "152.00"
drag, startPoint x: 866, startPoint y: 266, endPoint x: 837, endPoint y: 267, distance: 29.0
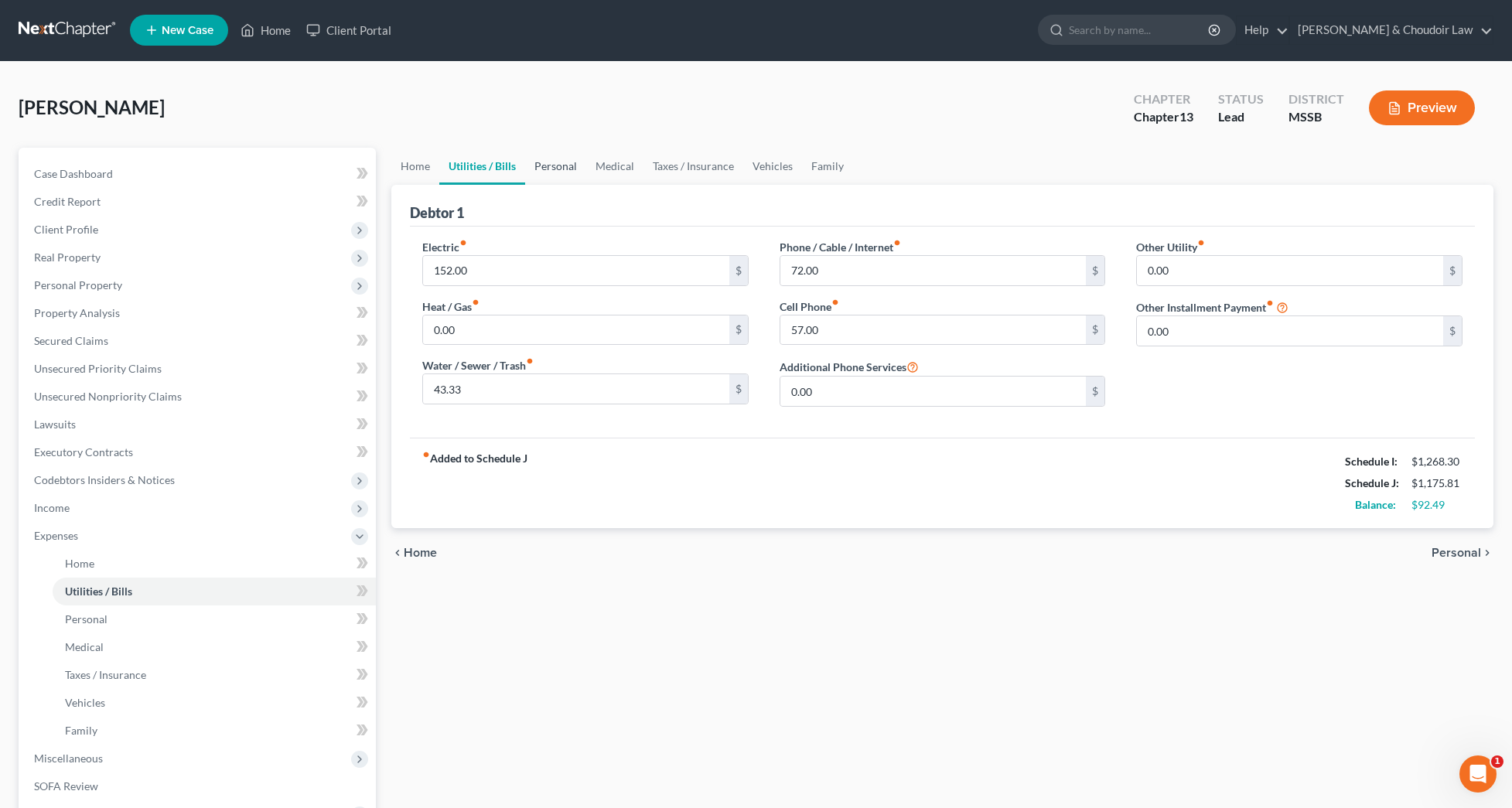
click at [561, 171] on link "Personal" at bounding box center [556, 166] width 61 height 37
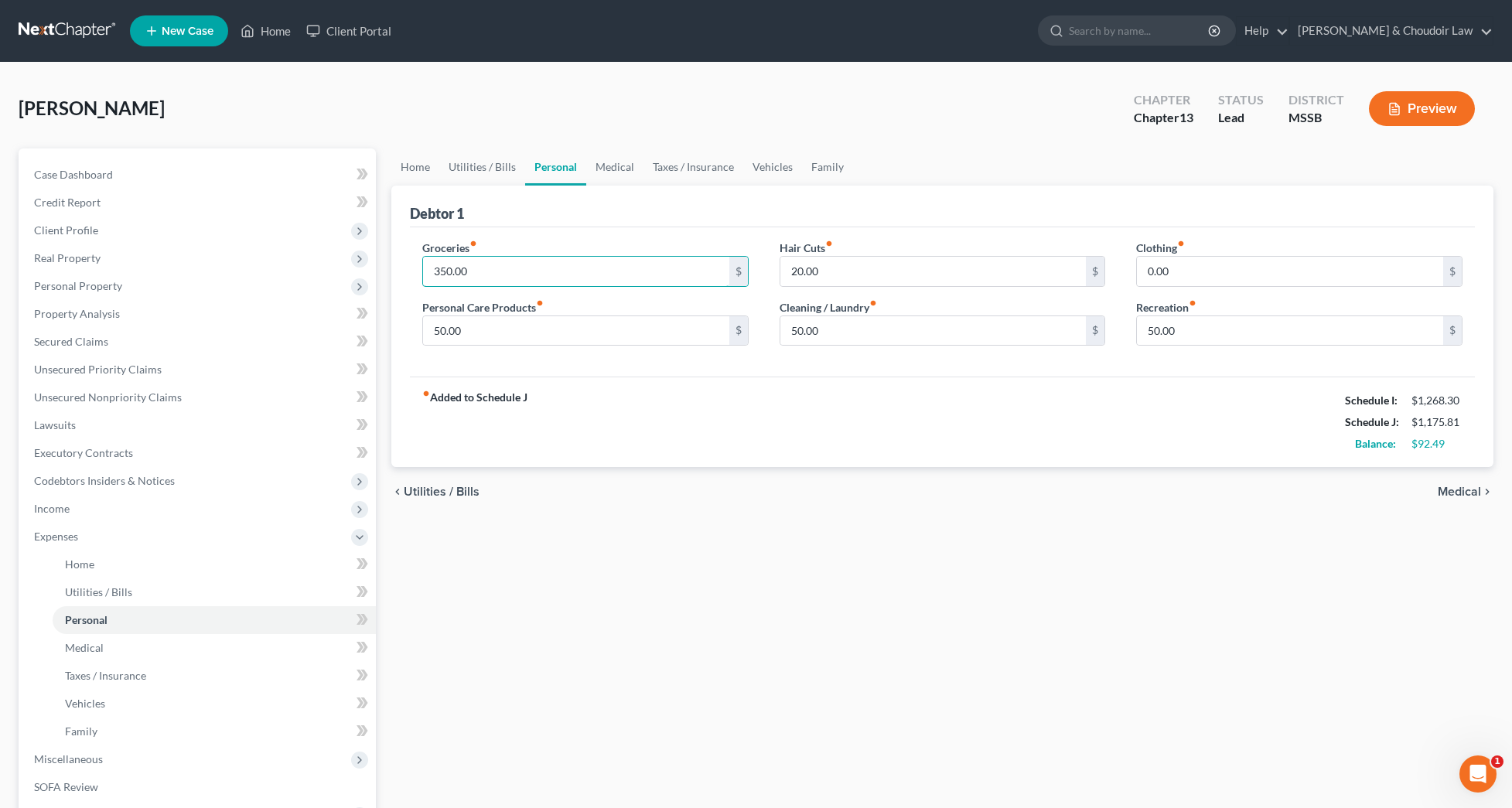
drag, startPoint x: 505, startPoint y: 271, endPoint x: 405, endPoint y: 273, distance: 100.0
click at [399, 274] on div "Debtor 1 Groceries fiber_manual_record 350.00 $ Personal Care Products fiber_ma…" at bounding box center [942, 327] width 1102 height 282
type input "275"
drag, startPoint x: 837, startPoint y: 327, endPoint x: 763, endPoint y: 333, distance: 74.2
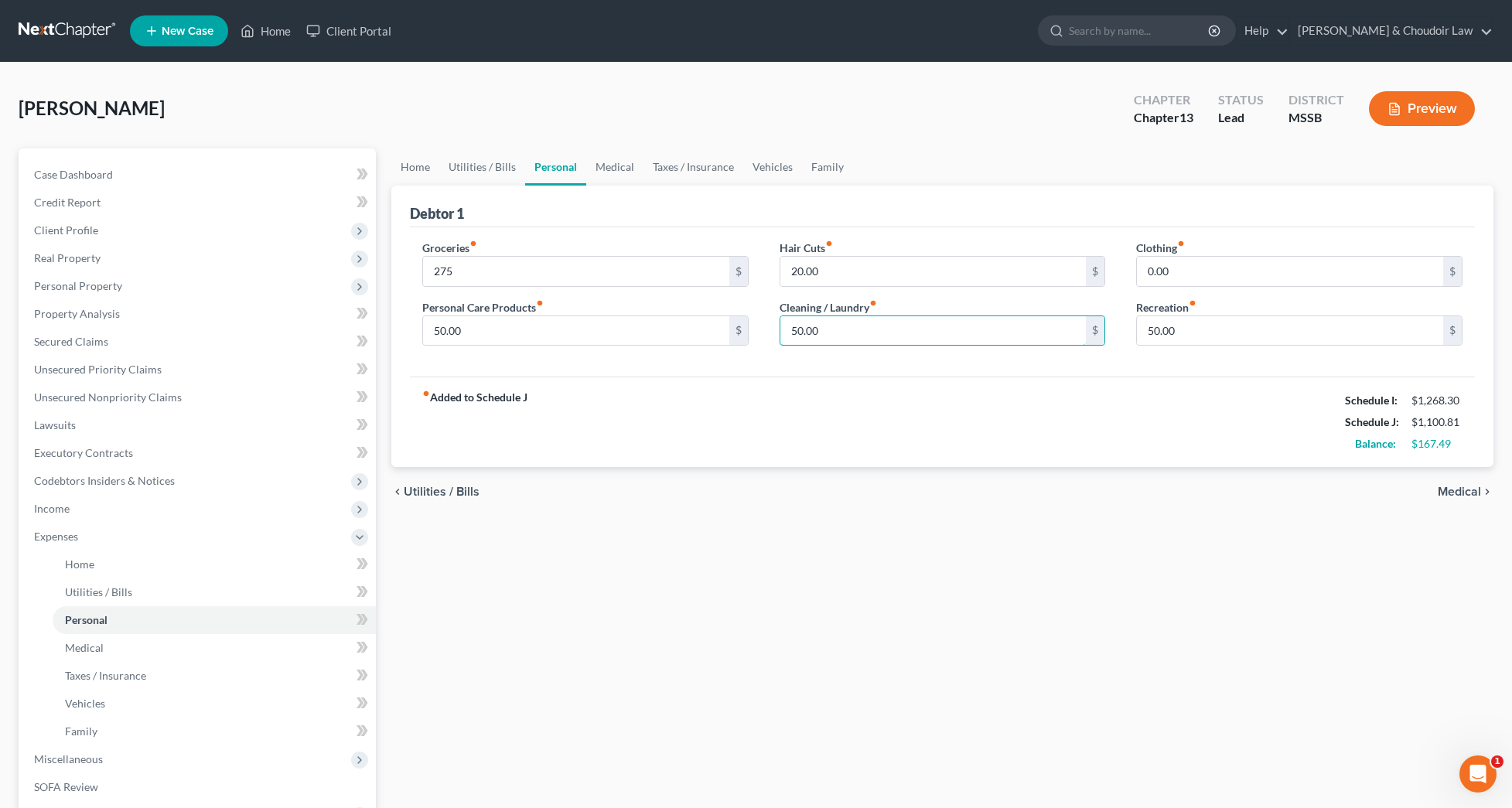
click at [763, 333] on div "Groceries fiber_manual_record 275 $ Personal Care Products fiber_manual_record …" at bounding box center [942, 299] width 1071 height 119
type input "25"
drag, startPoint x: 951, startPoint y: 389, endPoint x: 969, endPoint y: 384, distance: 18.7
click at [951, 389] on div "fiber_manual_record Added to Schedule J Schedule I: $1,268.30 Schedule J: $1,07…" at bounding box center [942, 422] width 1065 height 91
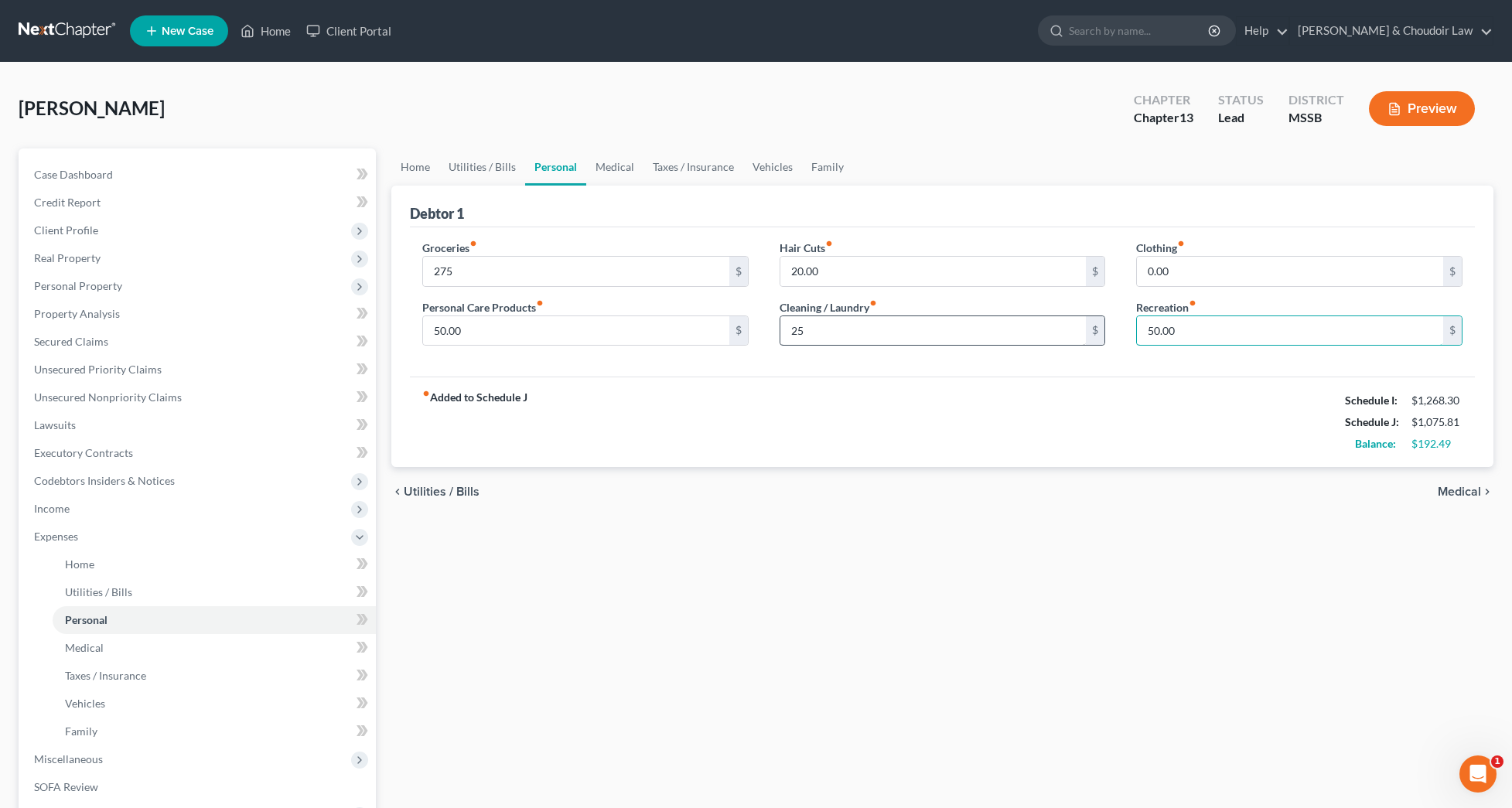
drag, startPoint x: 1193, startPoint y: 331, endPoint x: 1080, endPoint y: 330, distance: 113.0
click at [1080, 330] on div "Groceries fiber_manual_record 275 $ Personal Care Products fiber_manual_record …" at bounding box center [942, 299] width 1071 height 119
drag, startPoint x: 863, startPoint y: 266, endPoint x: 704, endPoint y: 265, distance: 159.0
click at [704, 265] on div "Groceries fiber_manual_record 275 $ Personal Care Products fiber_manual_record …" at bounding box center [942, 299] width 1071 height 119
type input "0"
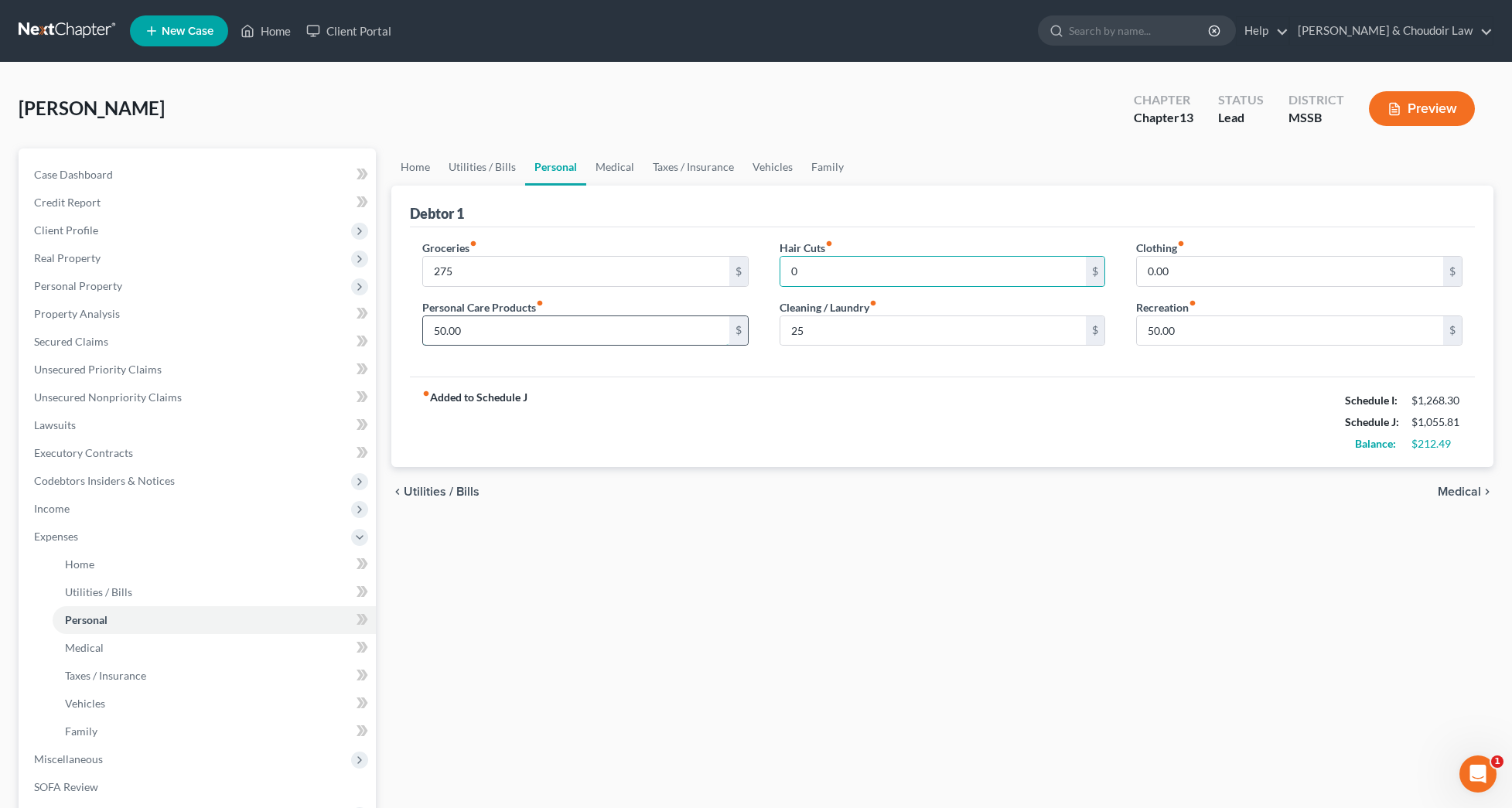
click at [588, 332] on input "50.00" at bounding box center [576, 331] width 306 height 30
drag, startPoint x: 585, startPoint y: 332, endPoint x: 362, endPoint y: 333, distance: 223.0
click at [362, 333] on div "Petition Navigation Case Dashboard Payments Invoices Payments Payments Credit R…" at bounding box center [756, 567] width 1491 height 837
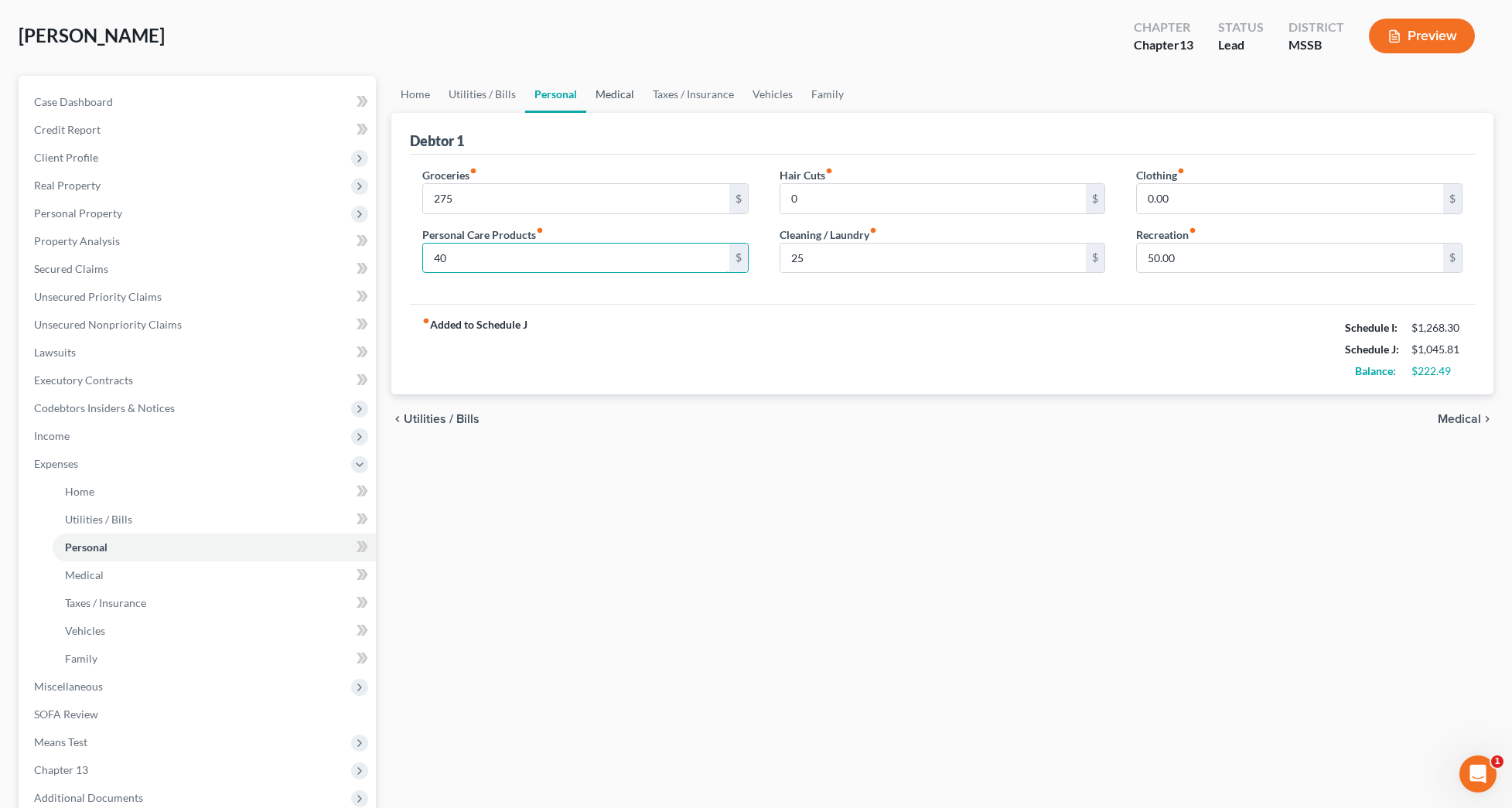
type input "40"
click at [612, 94] on link "Medical" at bounding box center [614, 94] width 57 height 37
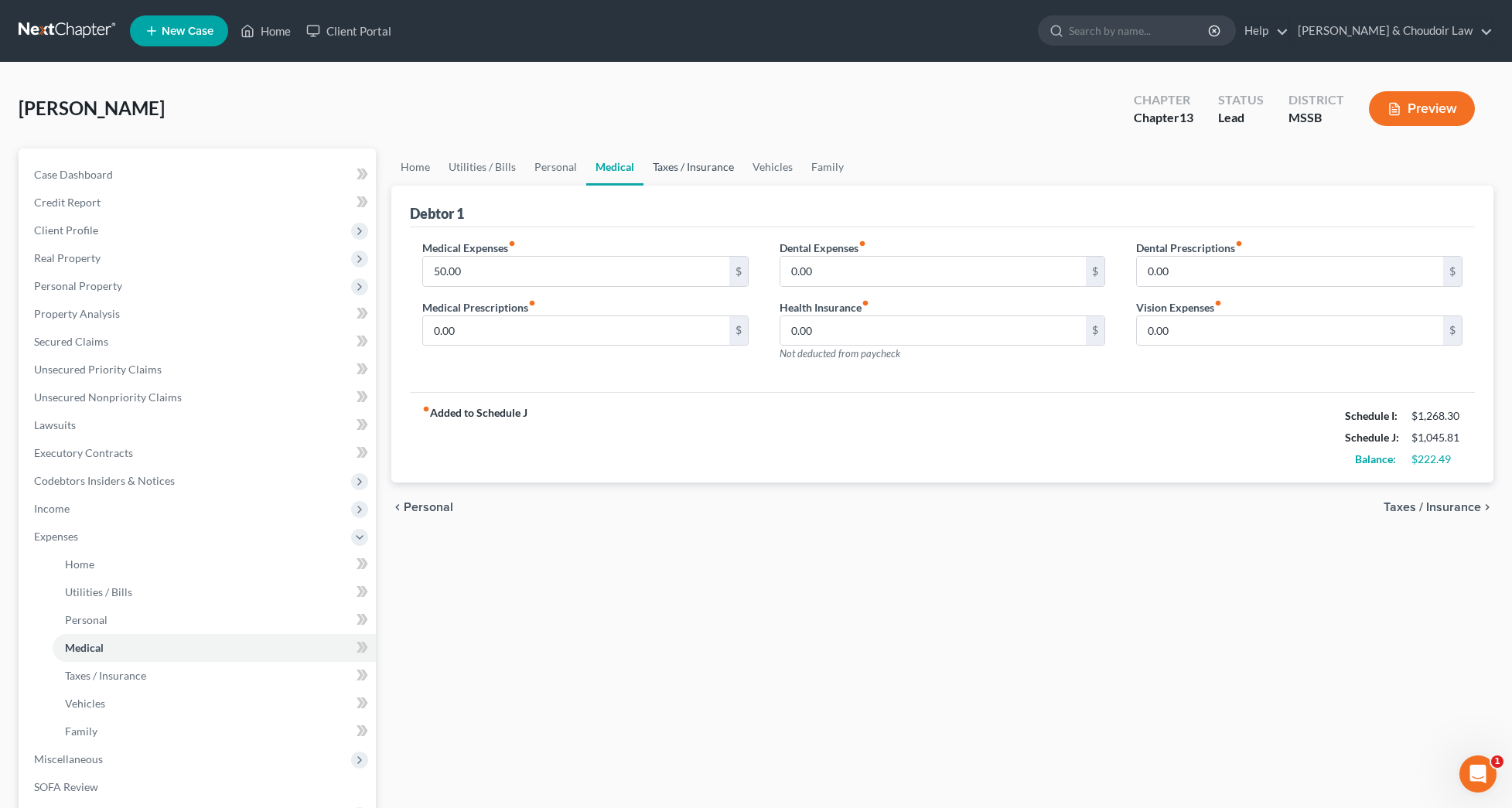
click at [706, 169] on link "Taxes / Insurance" at bounding box center [693, 167] width 100 height 37
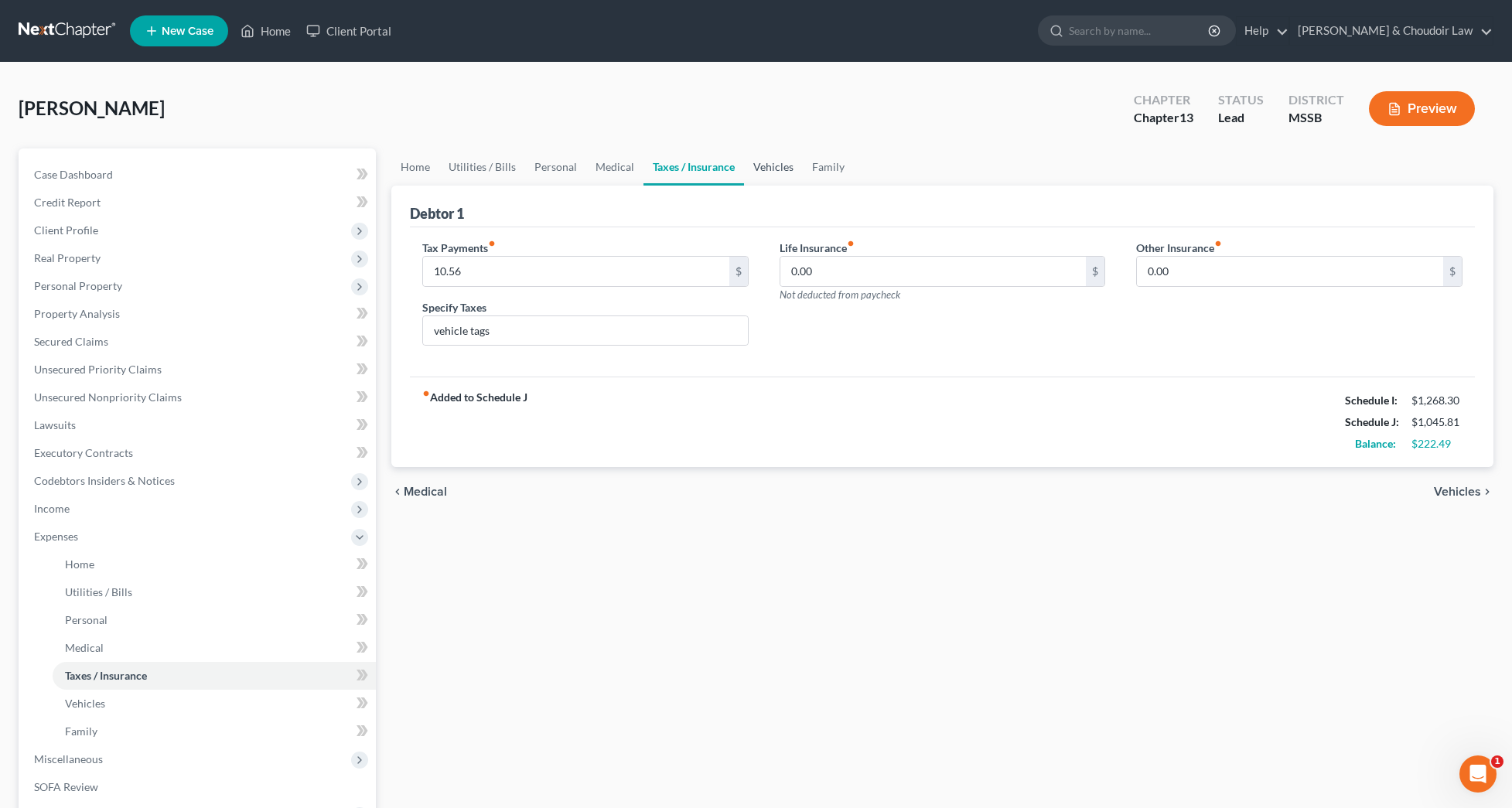
click at [766, 170] on link "Vehicles" at bounding box center [773, 167] width 59 height 37
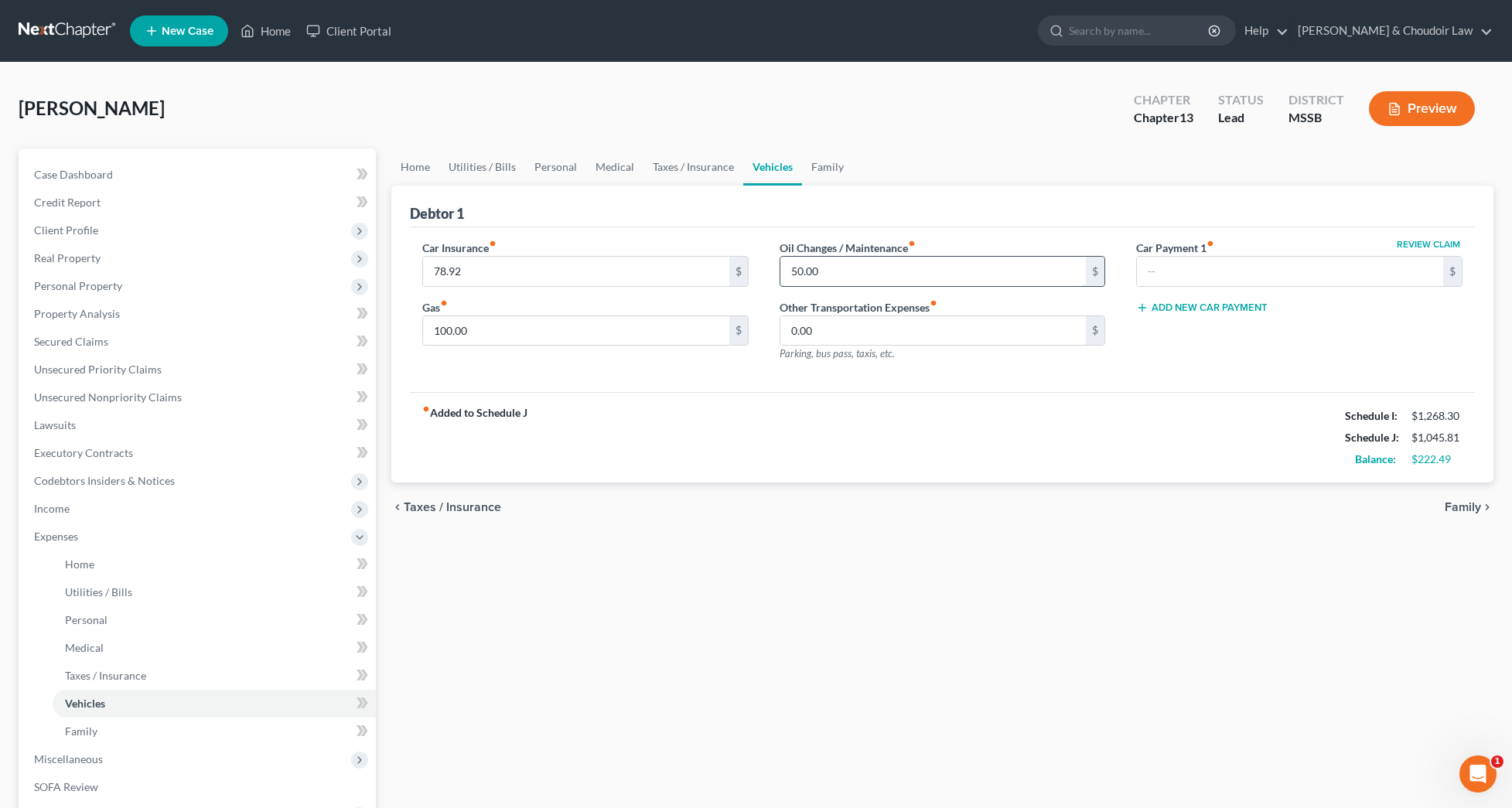
click at [800, 273] on input "50.00" at bounding box center [933, 272] width 306 height 30
type input "0"
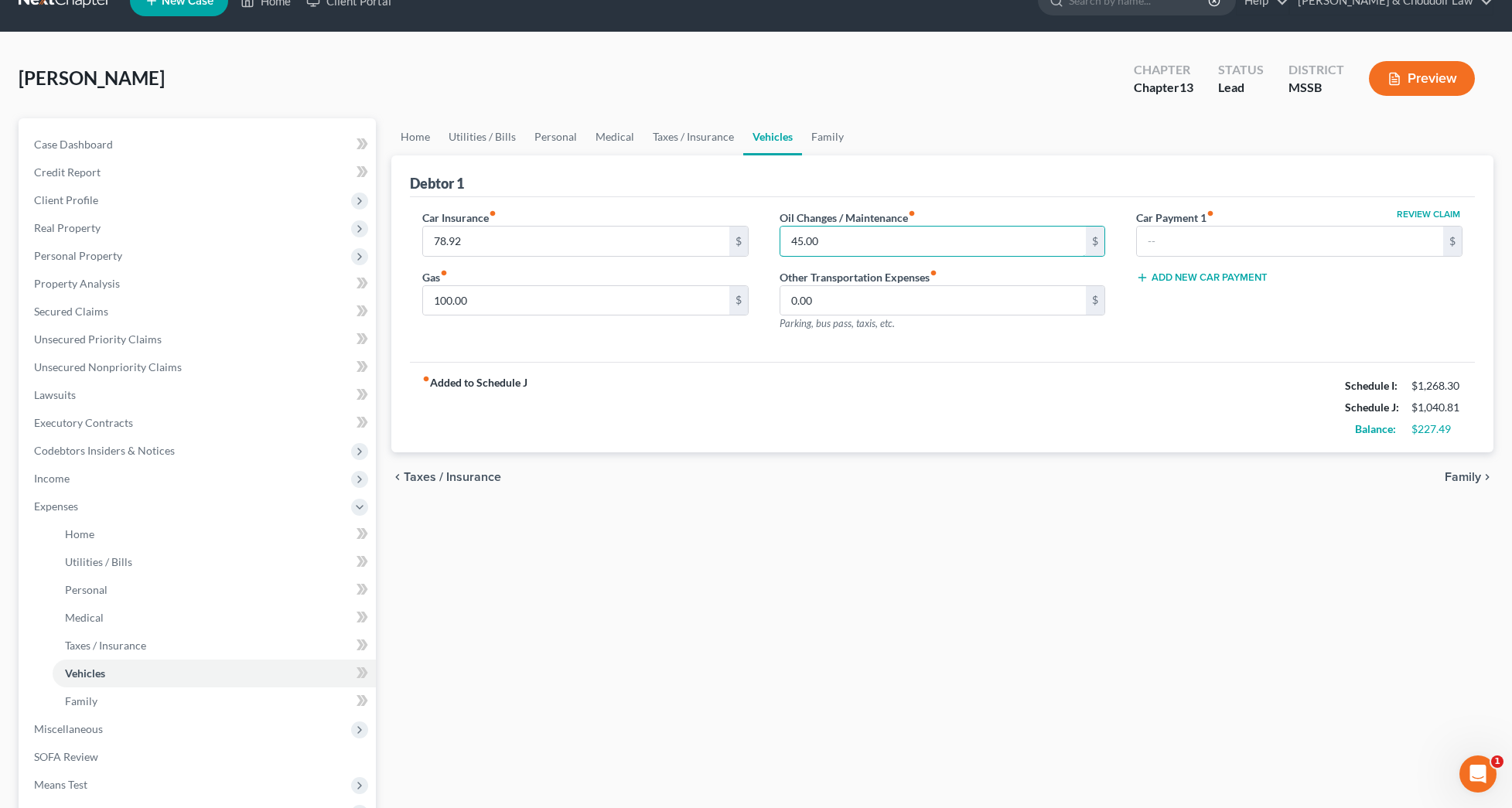
scroll to position [45, 0]
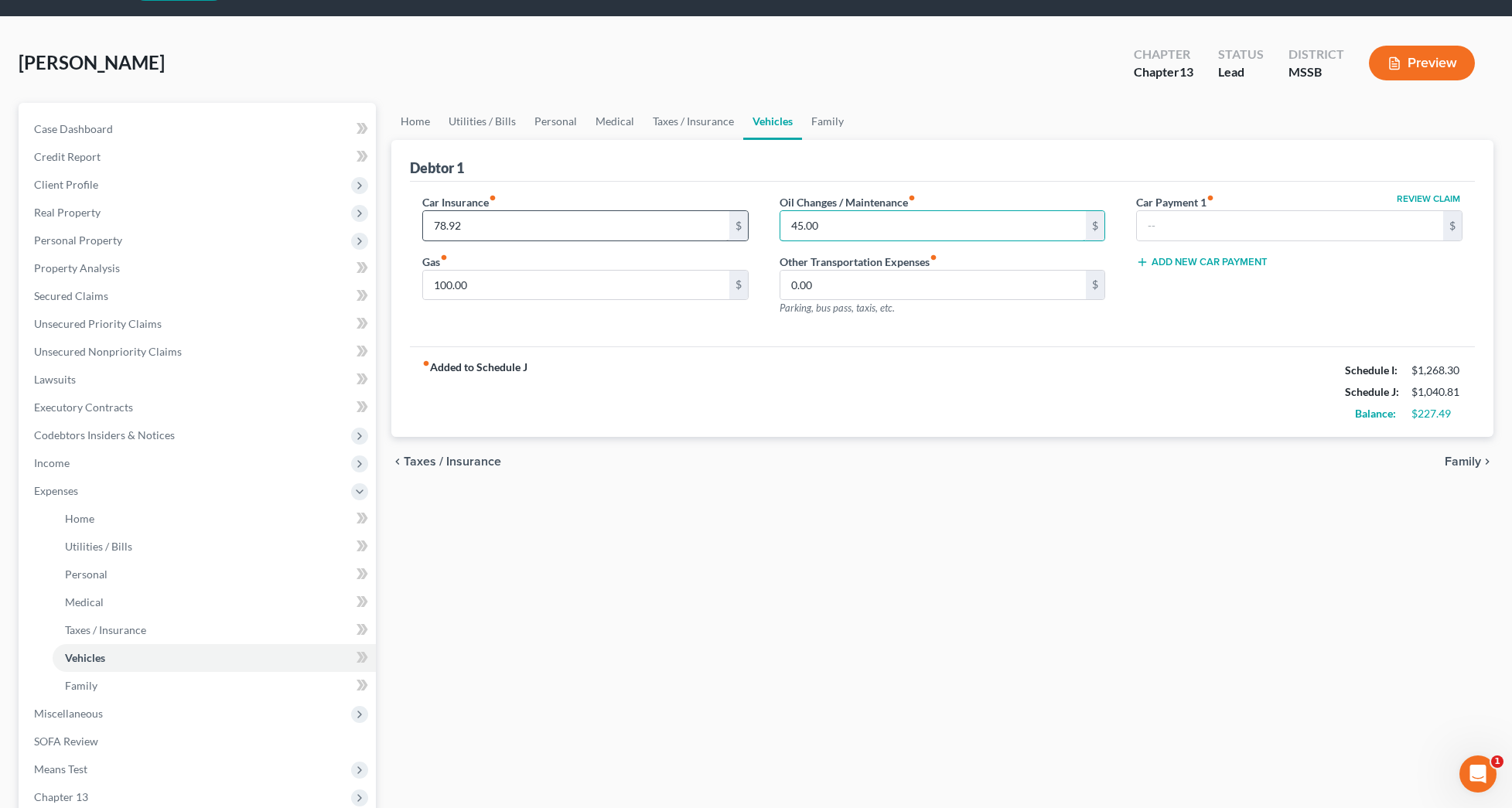
type input "45.00"
click at [447, 227] on input "78.92" at bounding box center [576, 226] width 306 height 30
click at [486, 224] on input "77.92" at bounding box center [576, 226] width 306 height 30
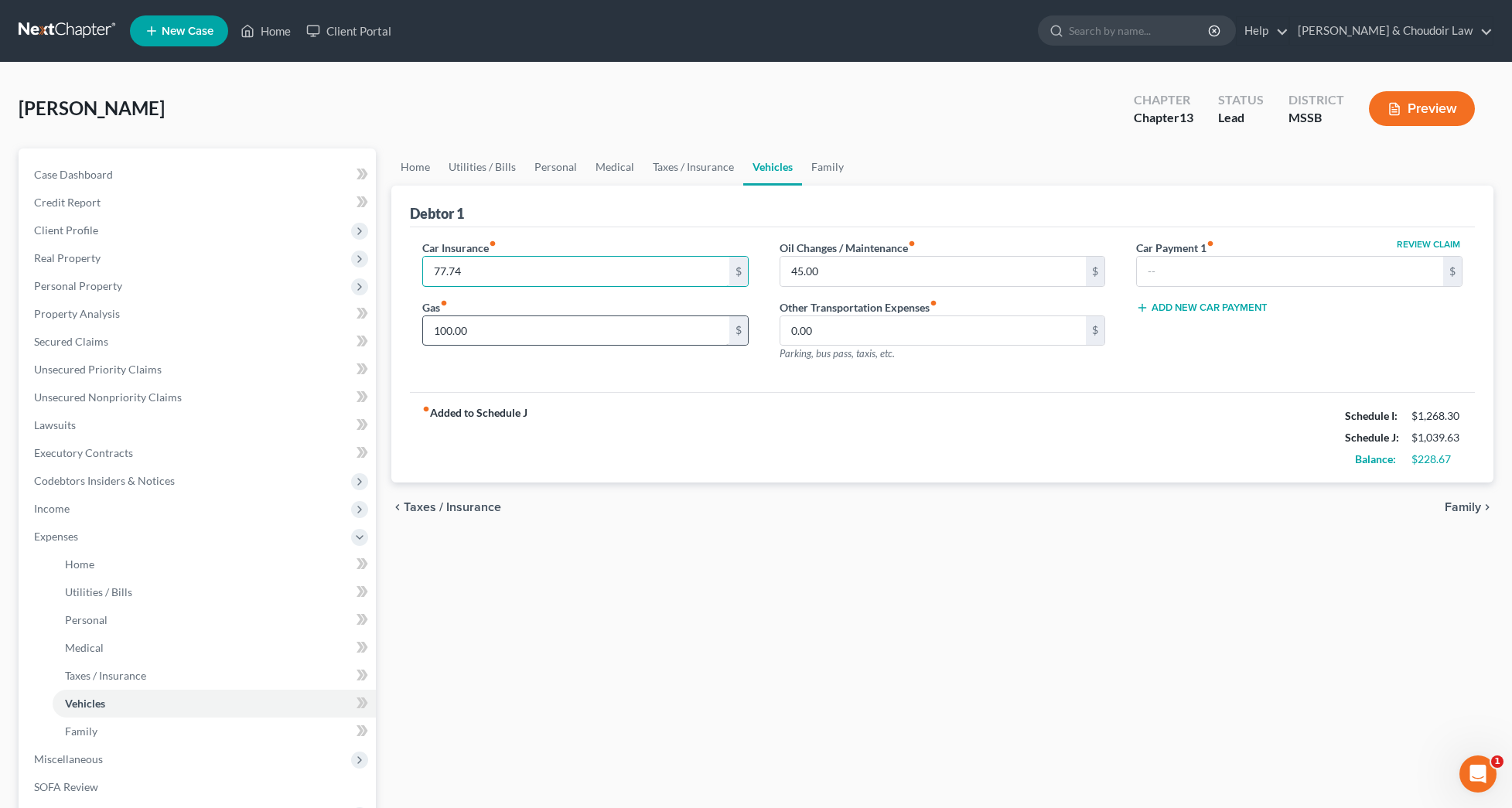
scroll to position [0, 0]
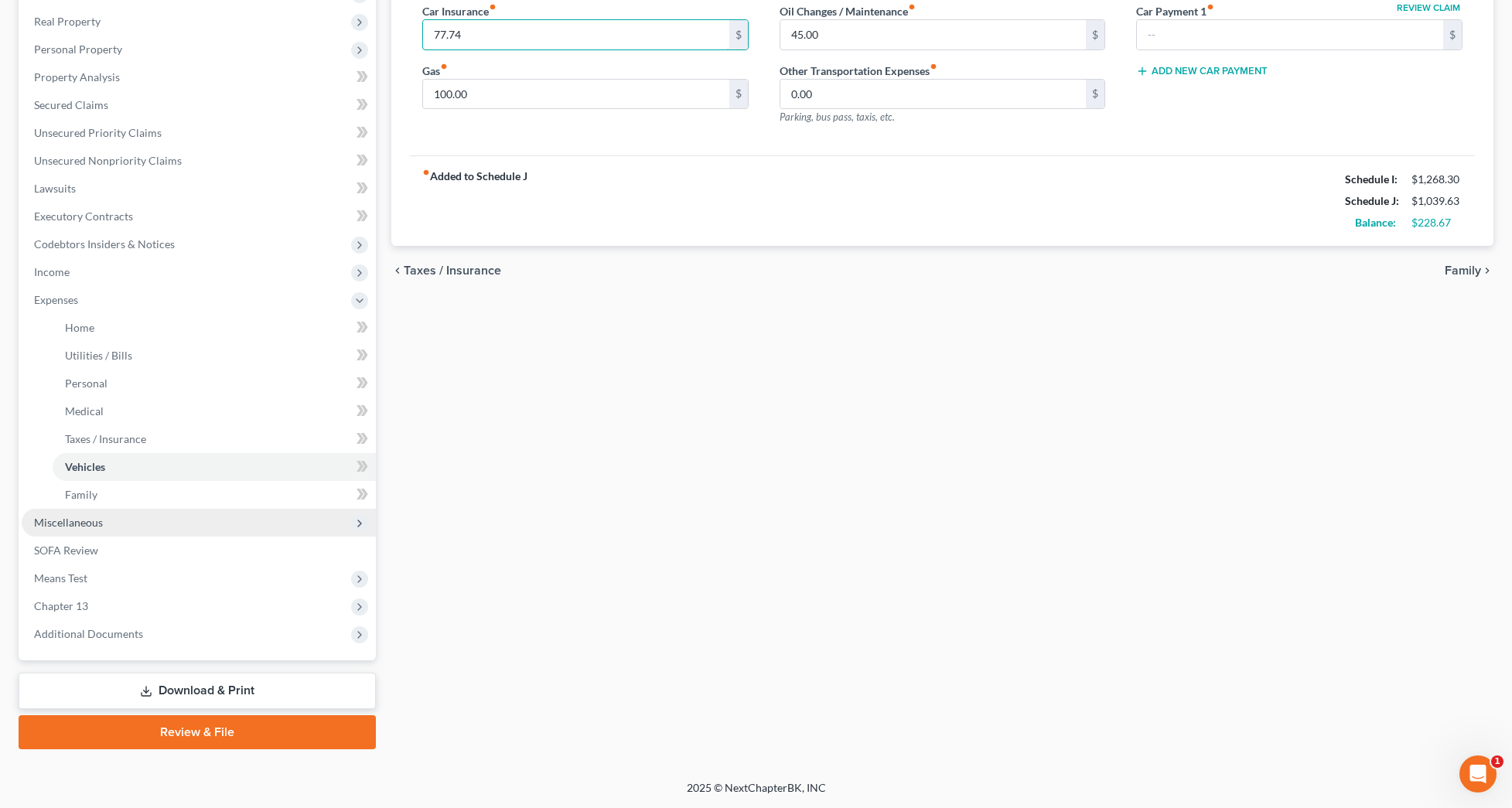
type input "77.74"
click at [78, 519] on span "Miscellaneous" at bounding box center [68, 522] width 69 height 13
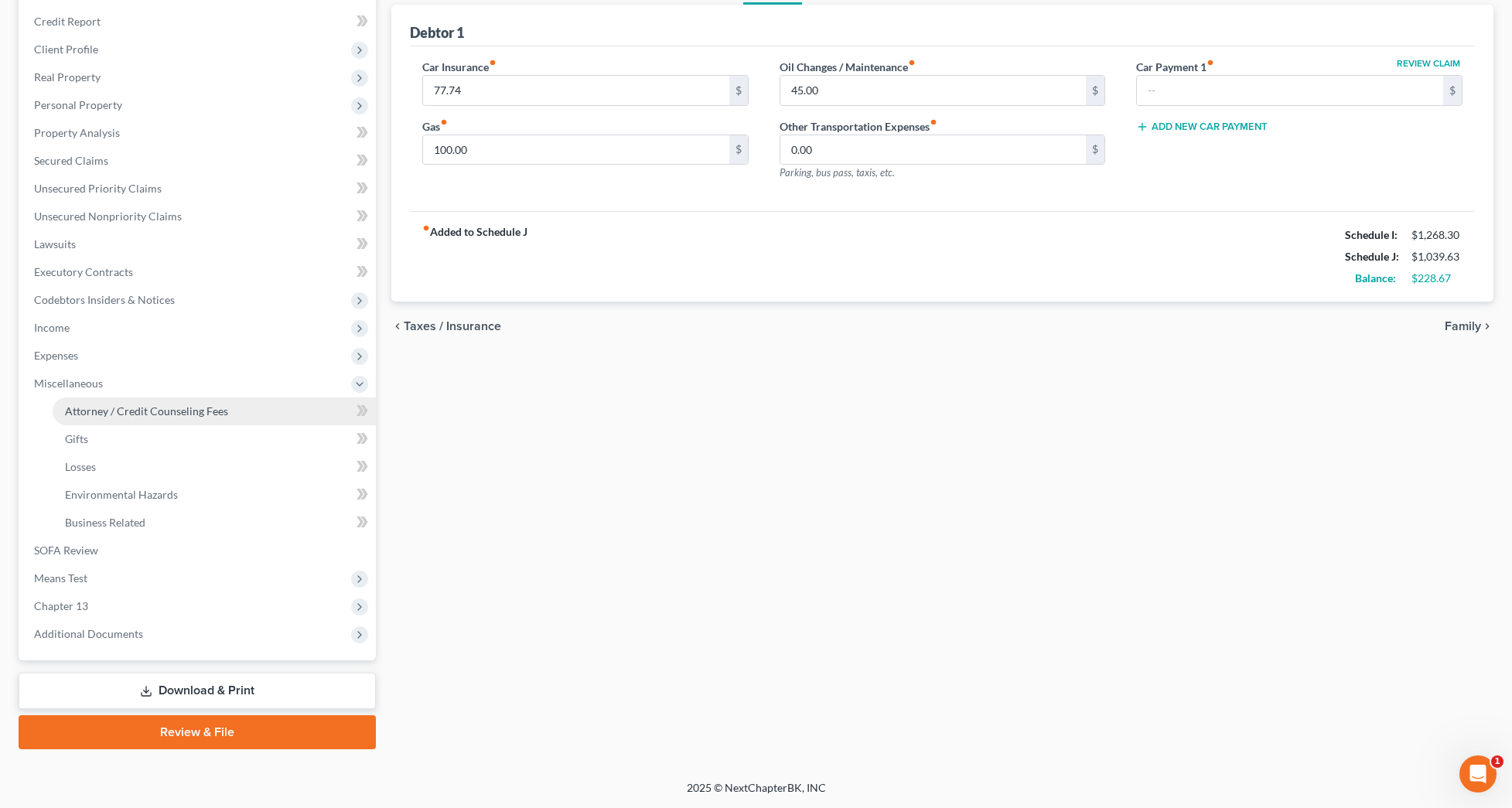
scroll to position [181, 0]
click at [129, 415] on span "Attorney / Credit Counseling Fees" at bounding box center [147, 411] width 164 height 13
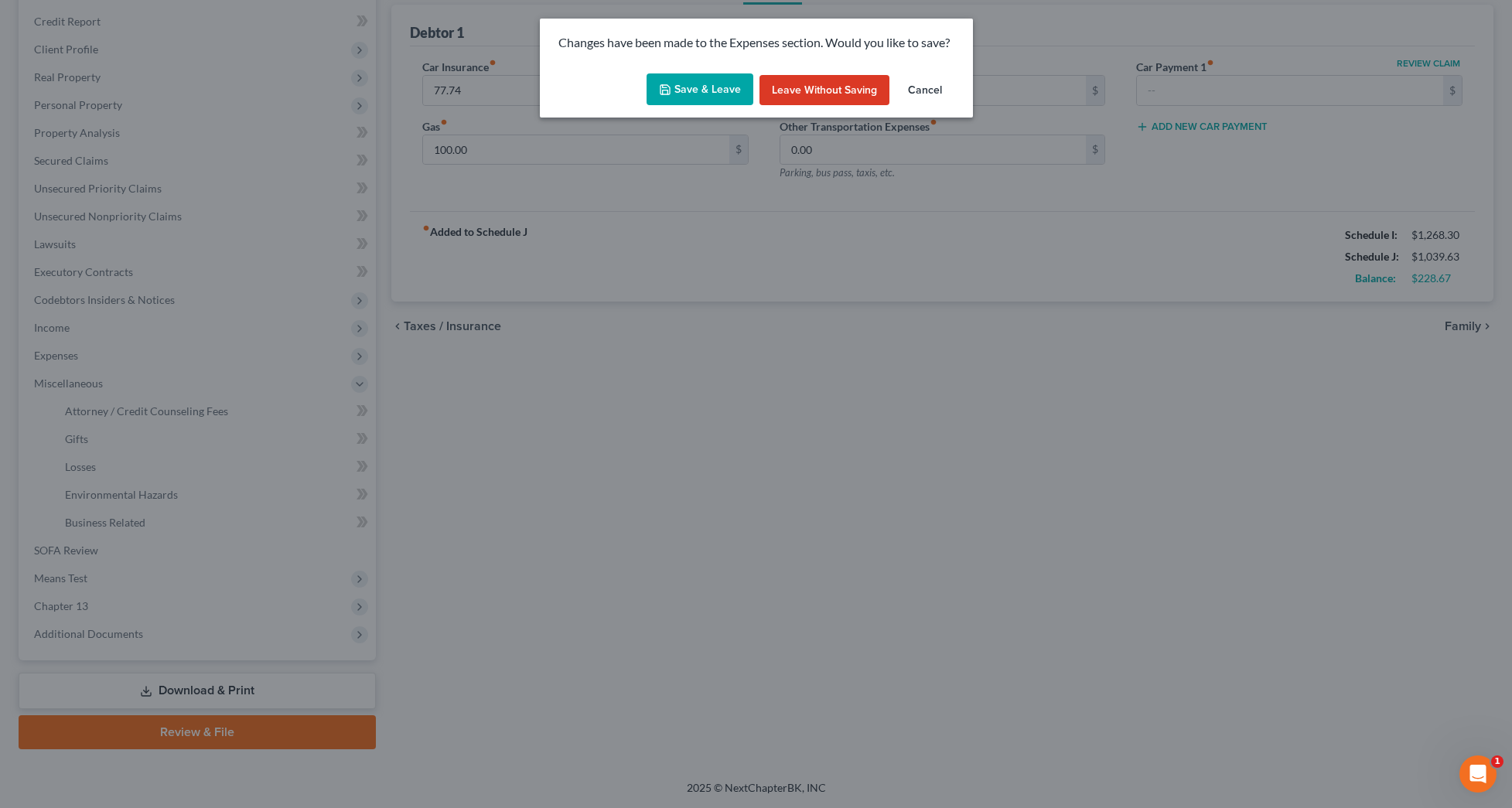
click at [724, 91] on button "Save & Leave" at bounding box center [699, 89] width 107 height 32
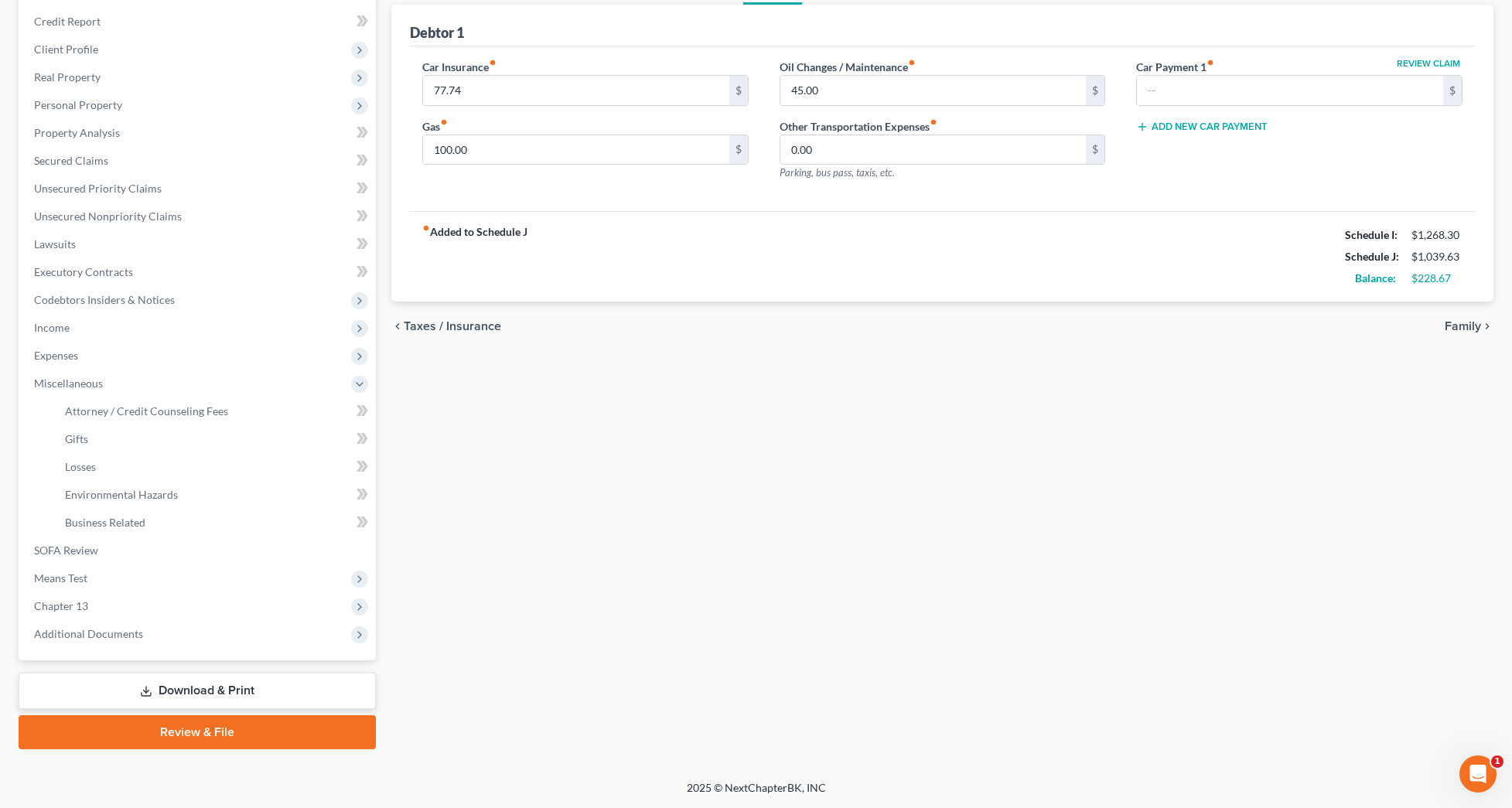
select select "0"
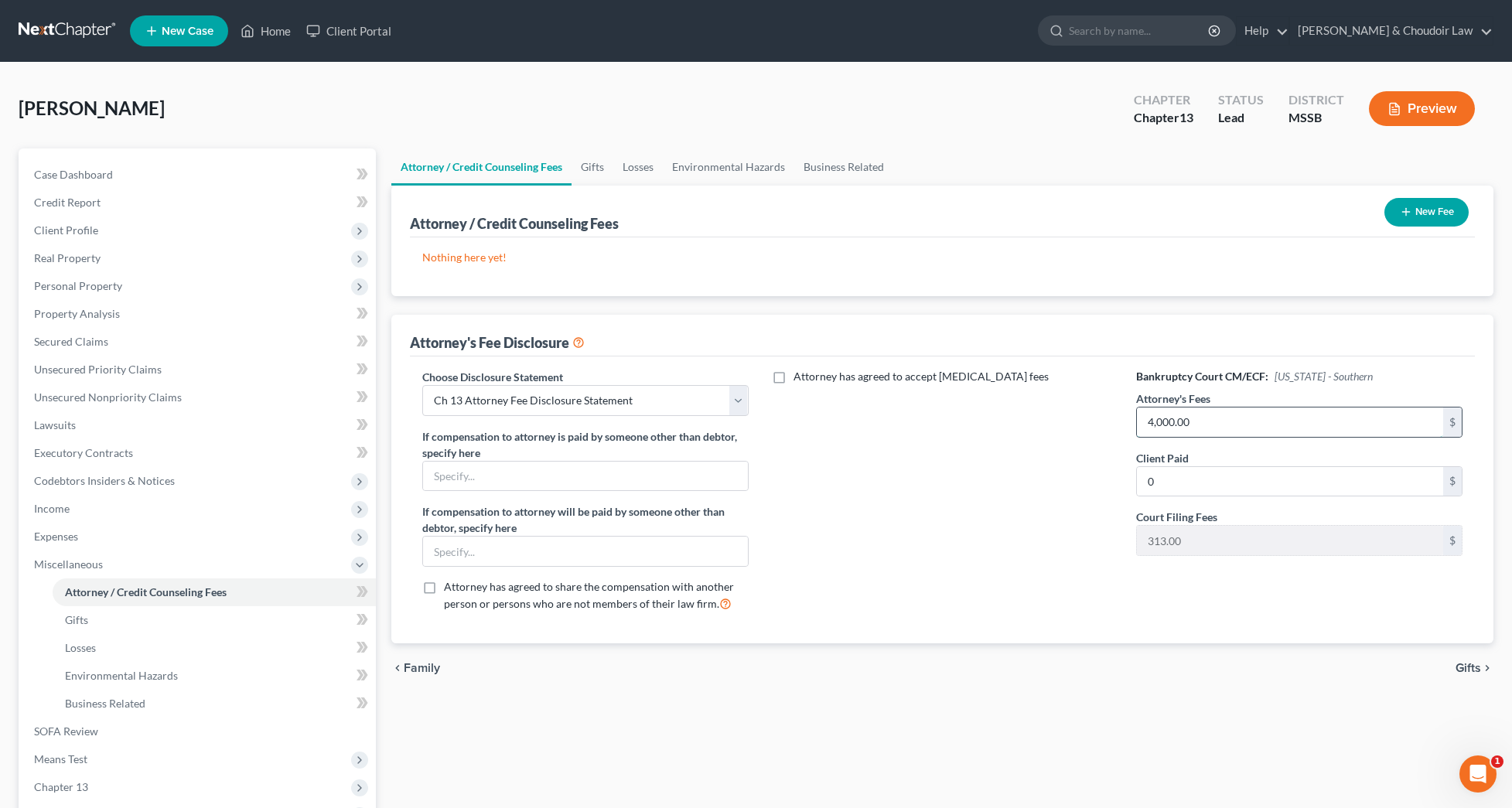
click at [1164, 422] on input "4,000.00" at bounding box center [1290, 423] width 306 height 30
drag, startPoint x: 1190, startPoint y: 423, endPoint x: 1042, endPoint y: 411, distance: 148.5
click at [1042, 411] on div "Choose Disclosure Statement Select Ch 13 Attorney Fee Disclosure Statement Ch 7…" at bounding box center [942, 497] width 1071 height 256
click at [971, 456] on div "Attorney has agreed to accept [MEDICAL_DATA] fees" at bounding box center [943, 497] width 358 height 256
click at [1216, 420] on input "4,600" at bounding box center [1290, 423] width 306 height 30
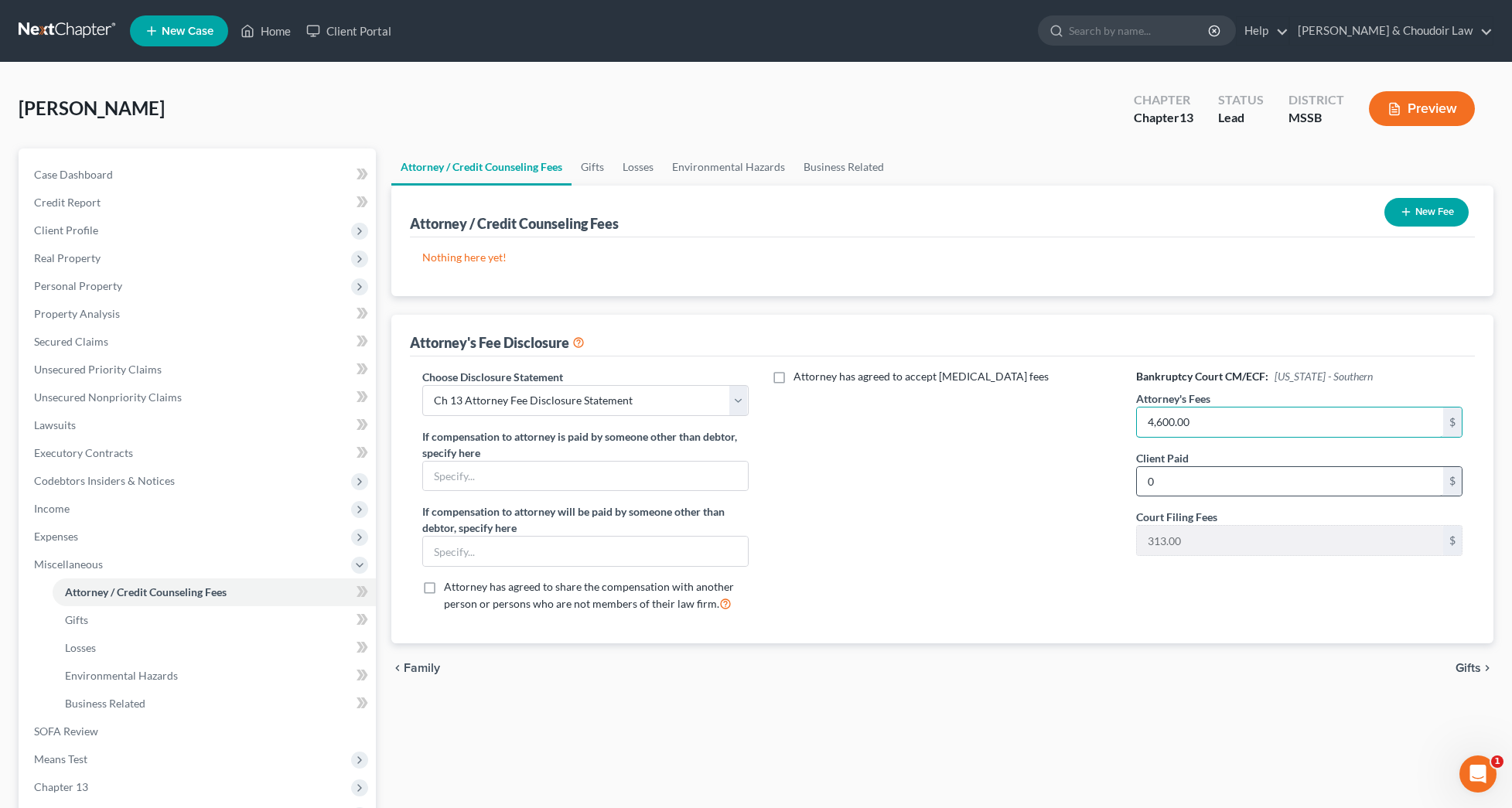
type input "4,600.00"
click at [1212, 477] on input "0" at bounding box center [1290, 482] width 306 height 30
click at [1036, 477] on div "Attorney has agreed to accept [MEDICAL_DATA] fees" at bounding box center [943, 497] width 358 height 256
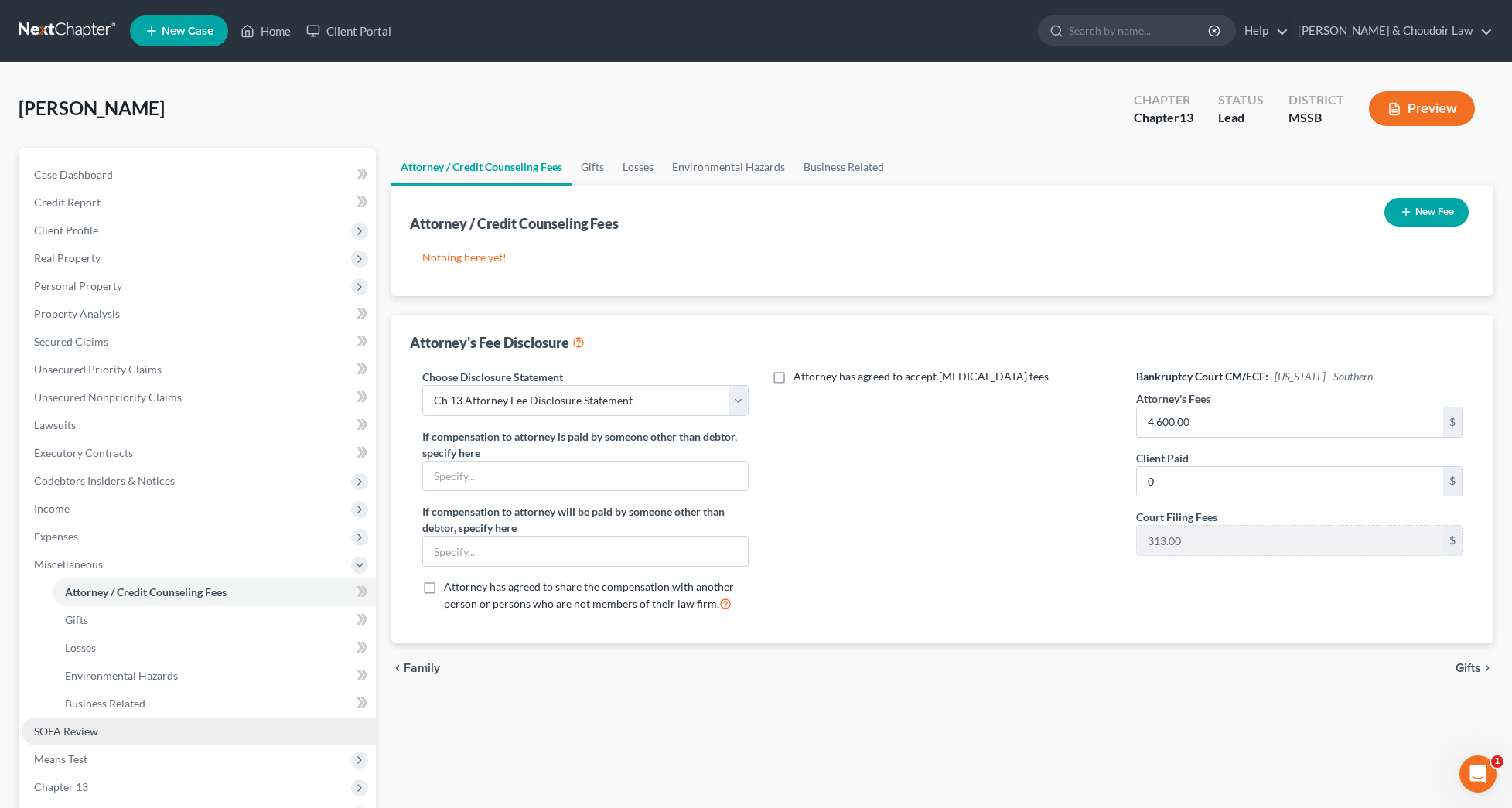
click at [50, 725] on span "SOFA Review" at bounding box center [66, 731] width 64 height 13
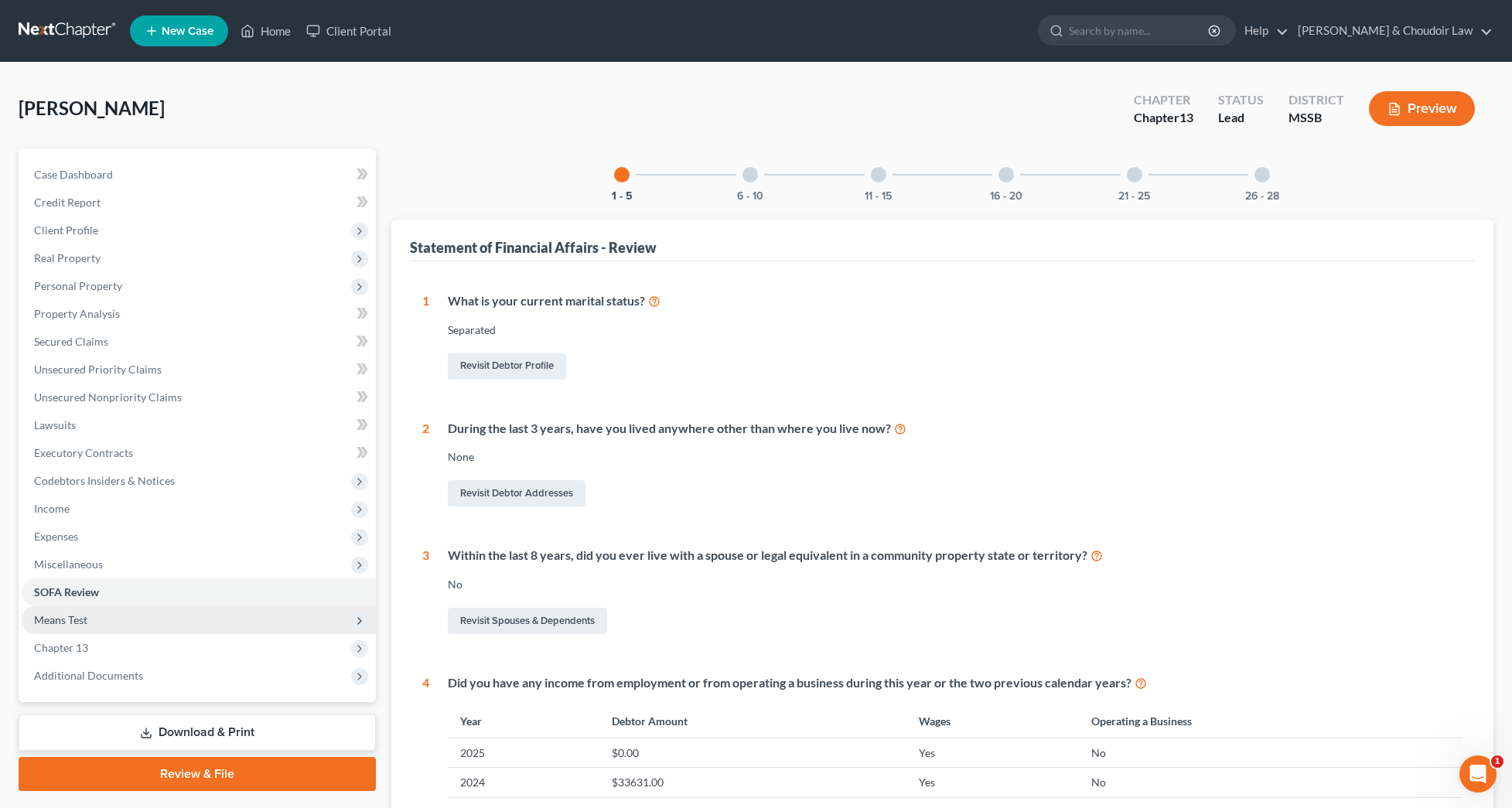
click at [75, 617] on span "Means Test" at bounding box center [60, 620] width 54 height 13
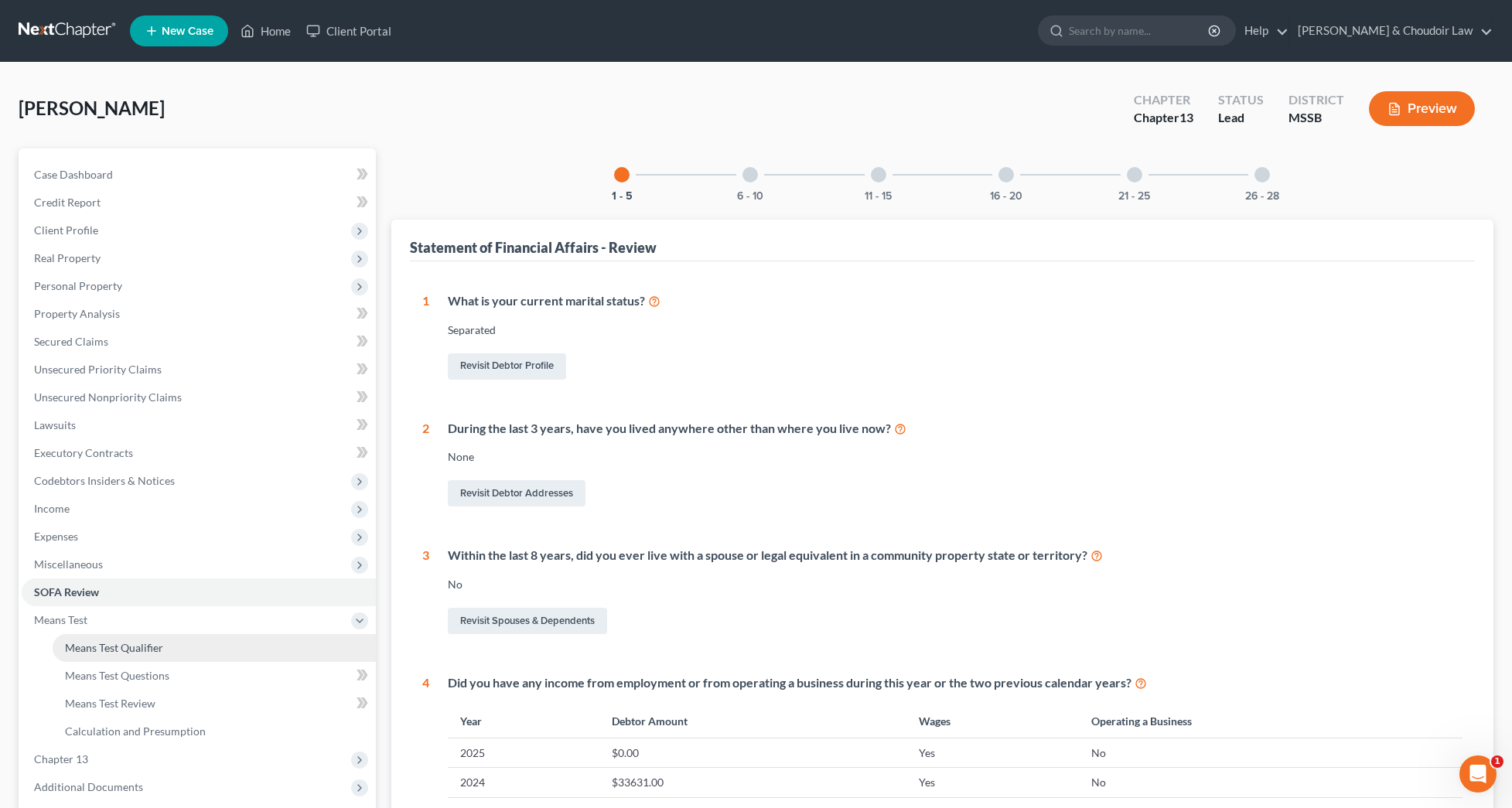
click at [116, 641] on span "Means Test Qualifier" at bounding box center [114, 648] width 98 height 13
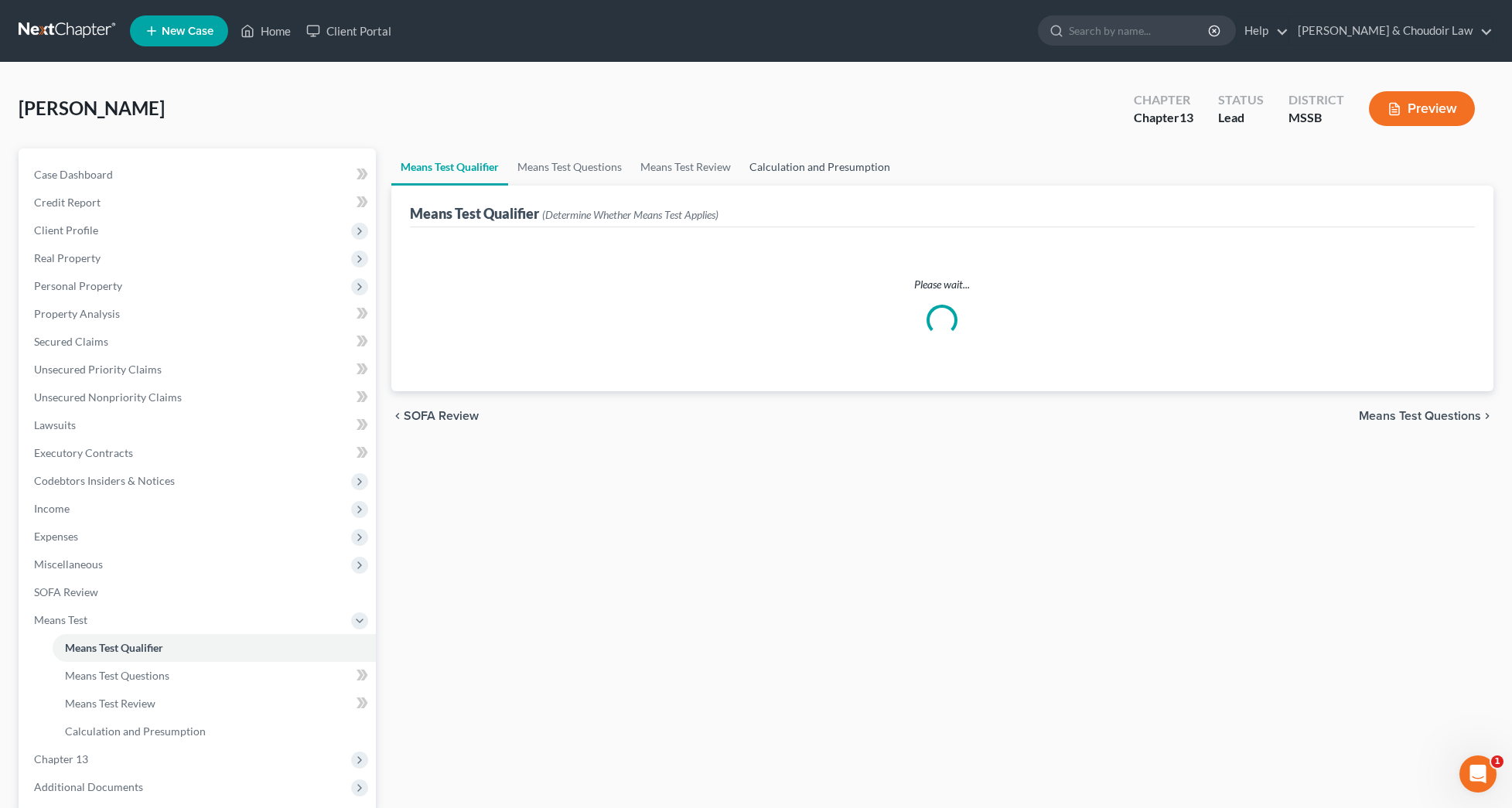
click at [791, 170] on link "Calculation and Presumption" at bounding box center [819, 167] width 159 height 37
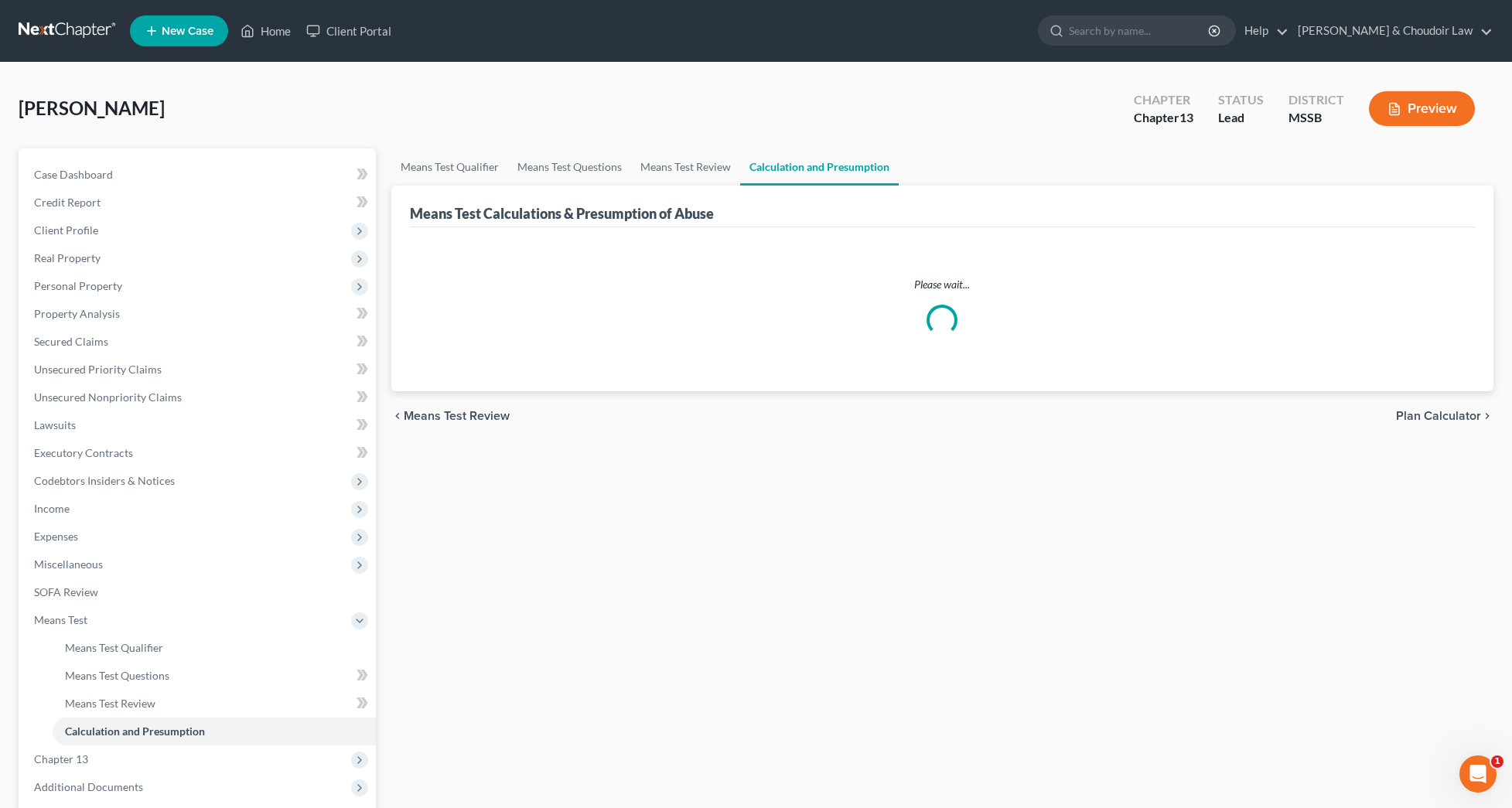
scroll to position [1, 0]
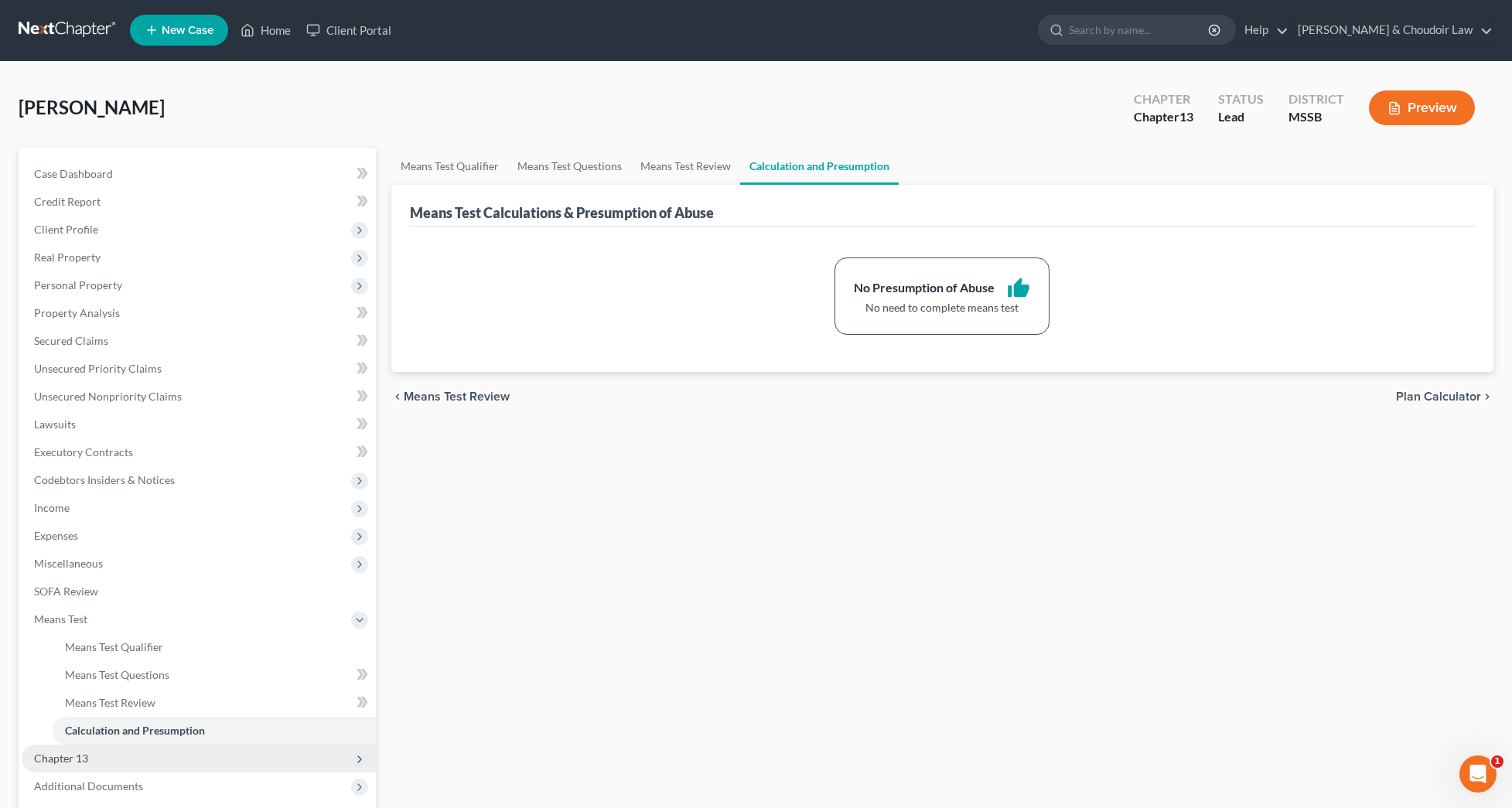
click at [153, 744] on span "Chapter 13" at bounding box center [198, 758] width 354 height 28
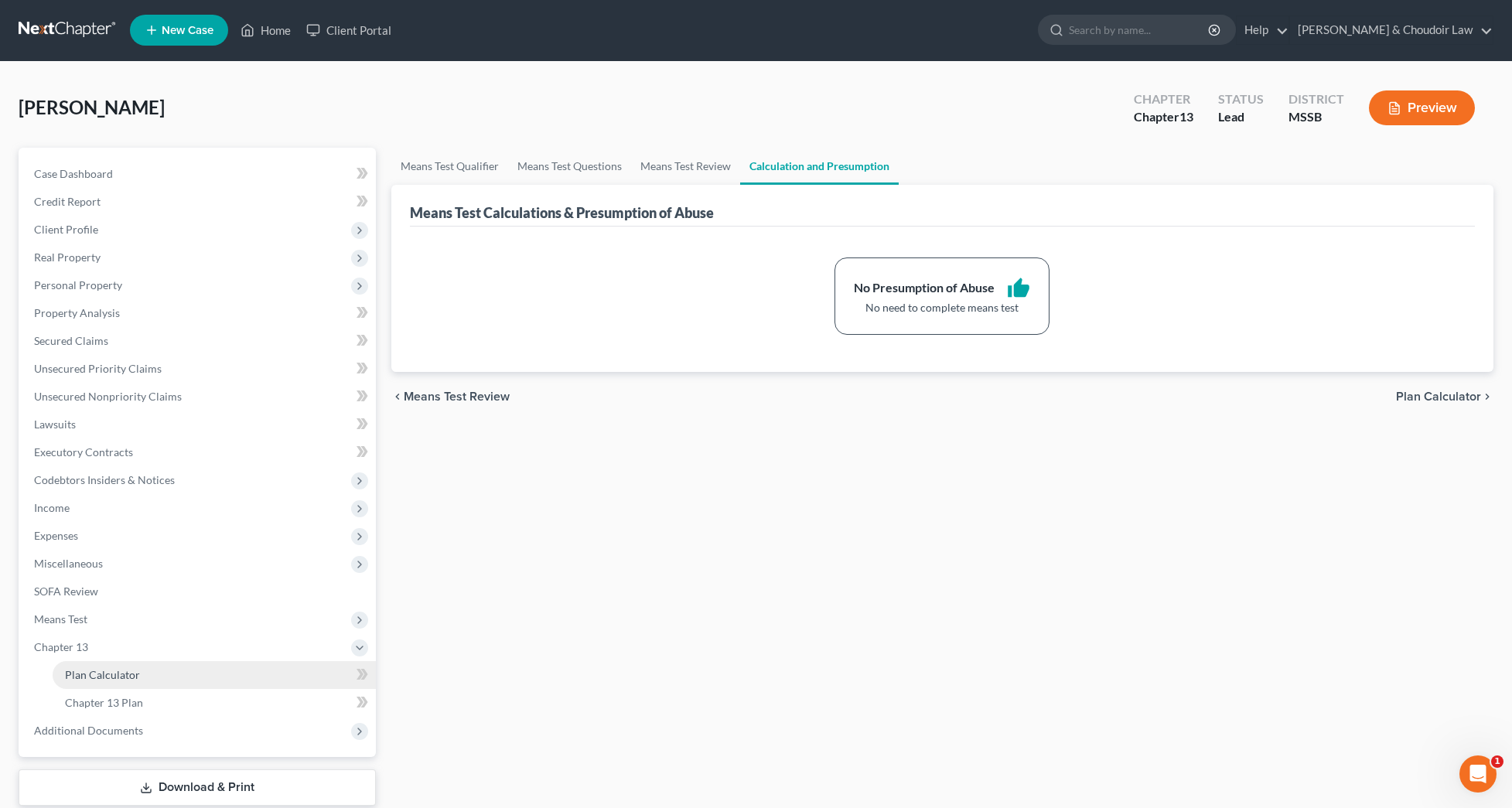
click at [147, 661] on link "Plan Calculator" at bounding box center [215, 675] width 324 height 28
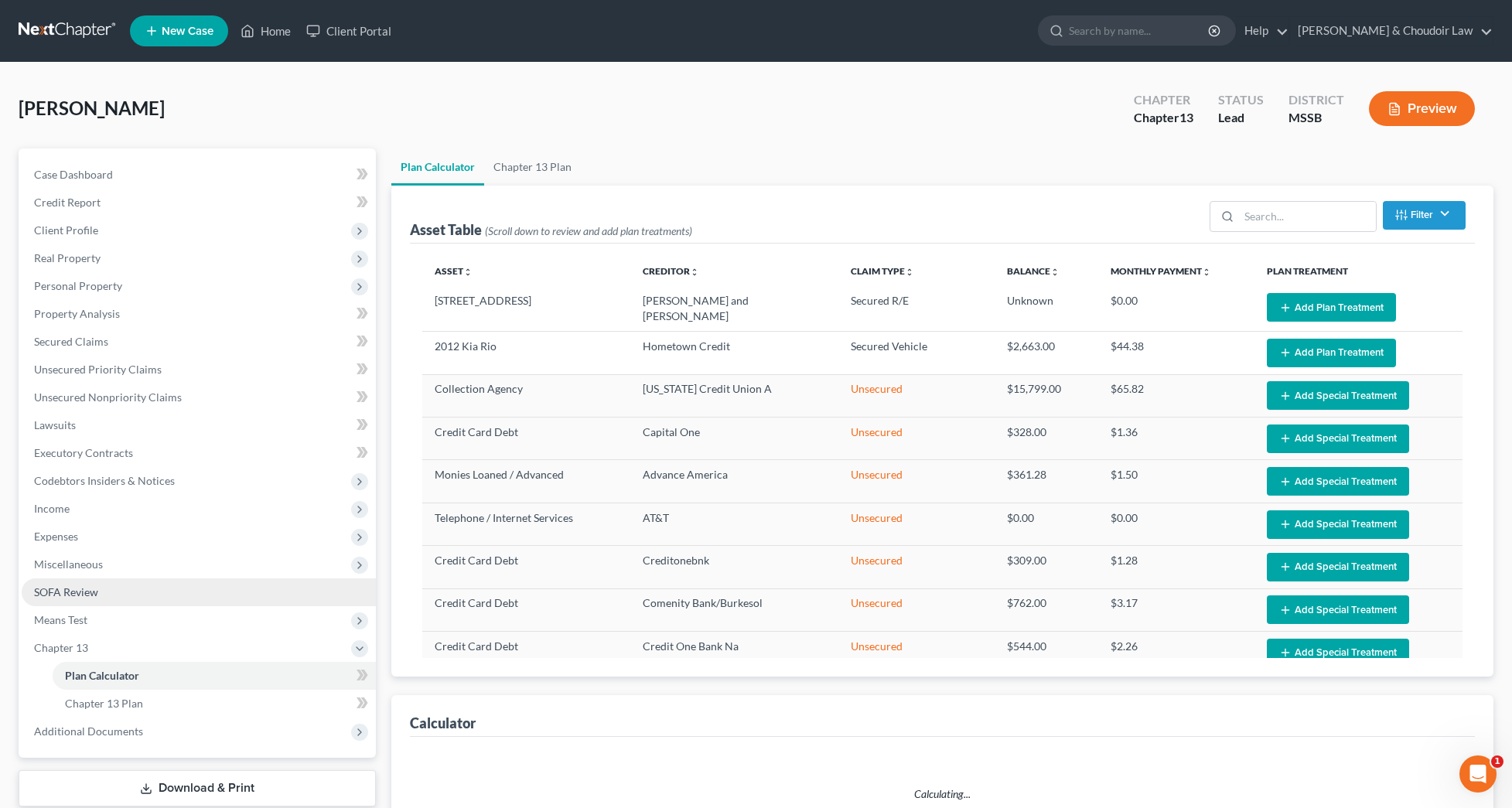
select select "59"
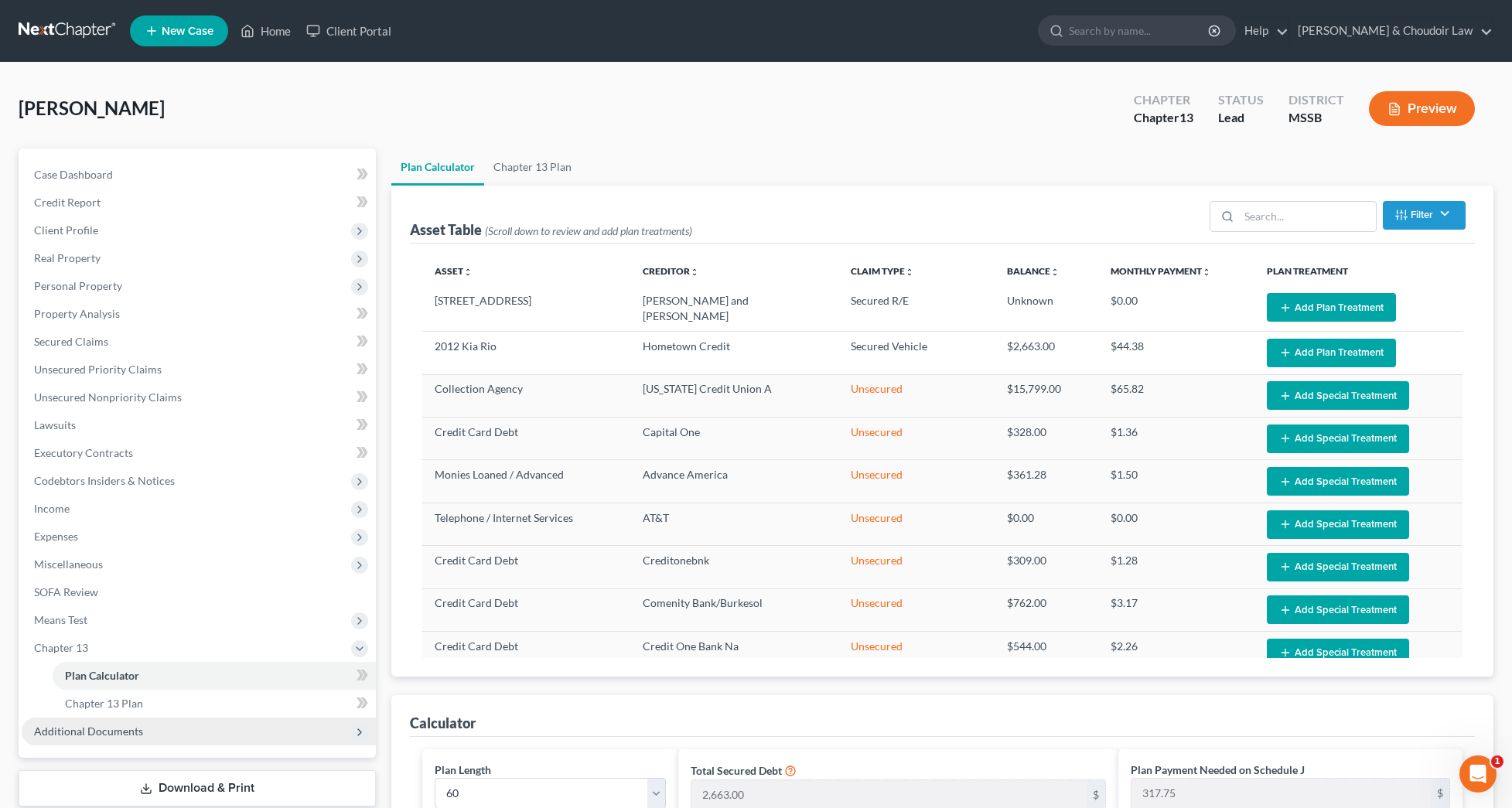
click at [130, 725] on span "Additional Documents" at bounding box center [88, 731] width 109 height 13
click at [135, 725] on span "Client Document Storage" at bounding box center [126, 731] width 121 height 13
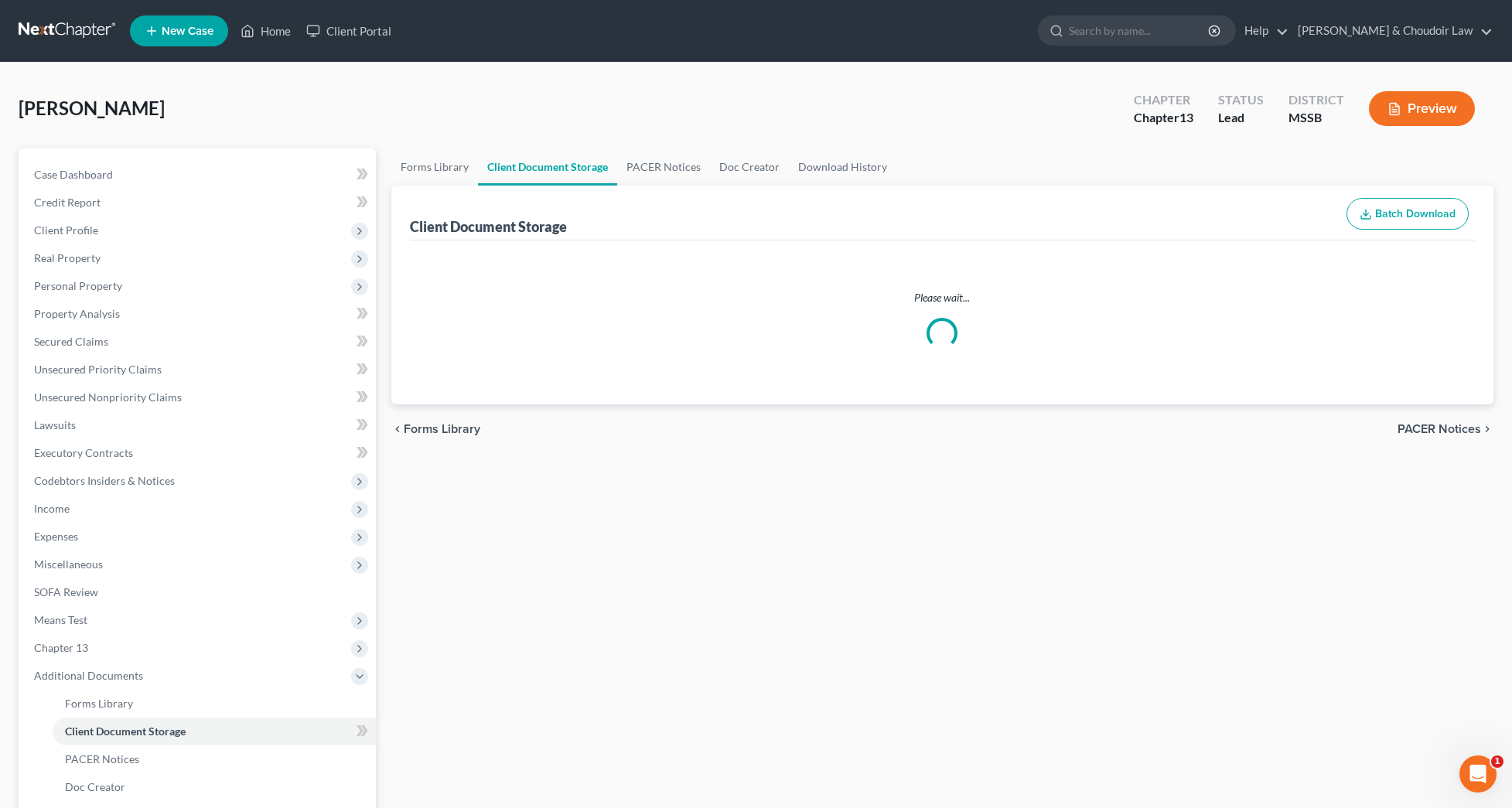
select select "4"
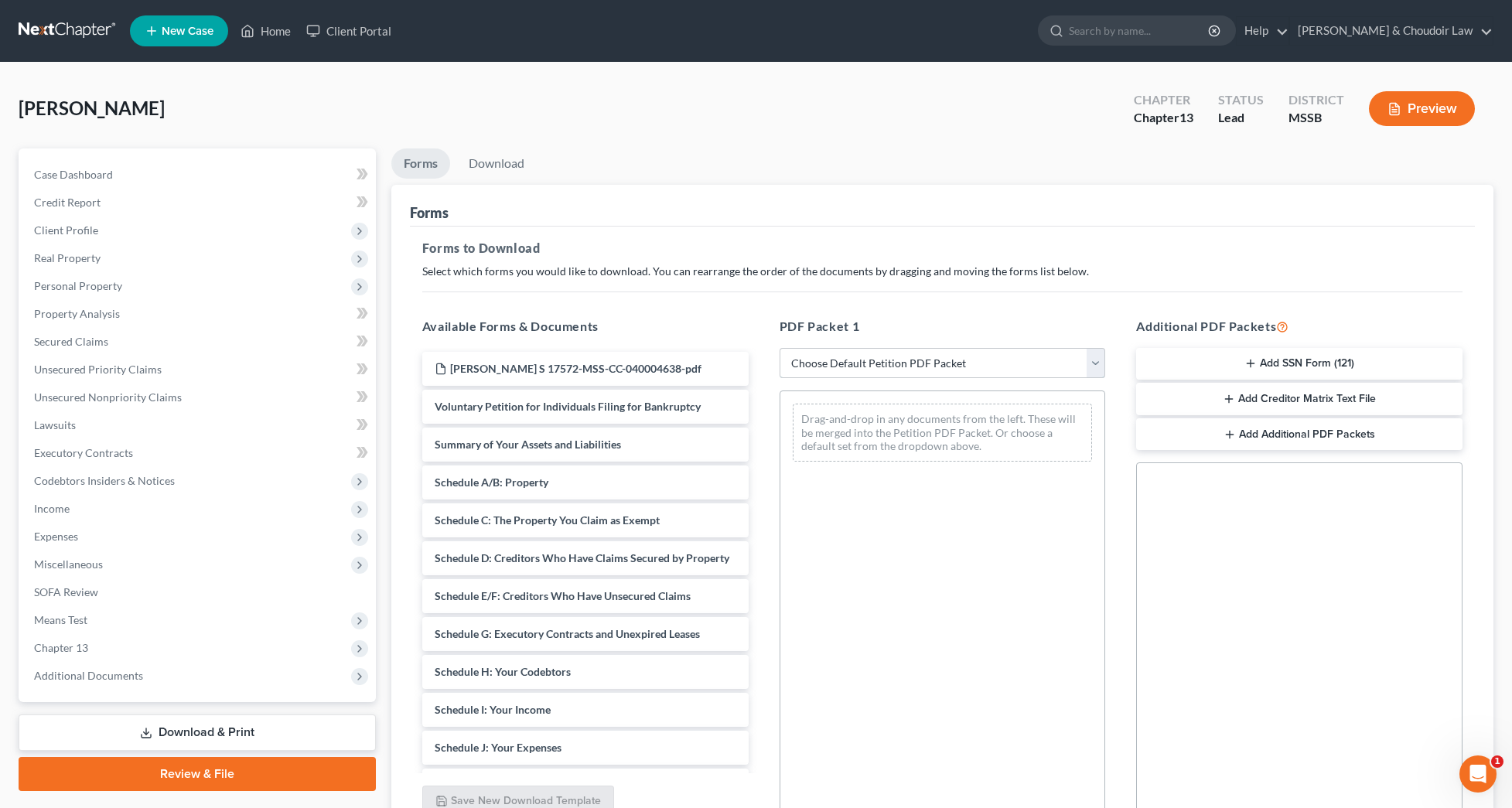
select select "0"
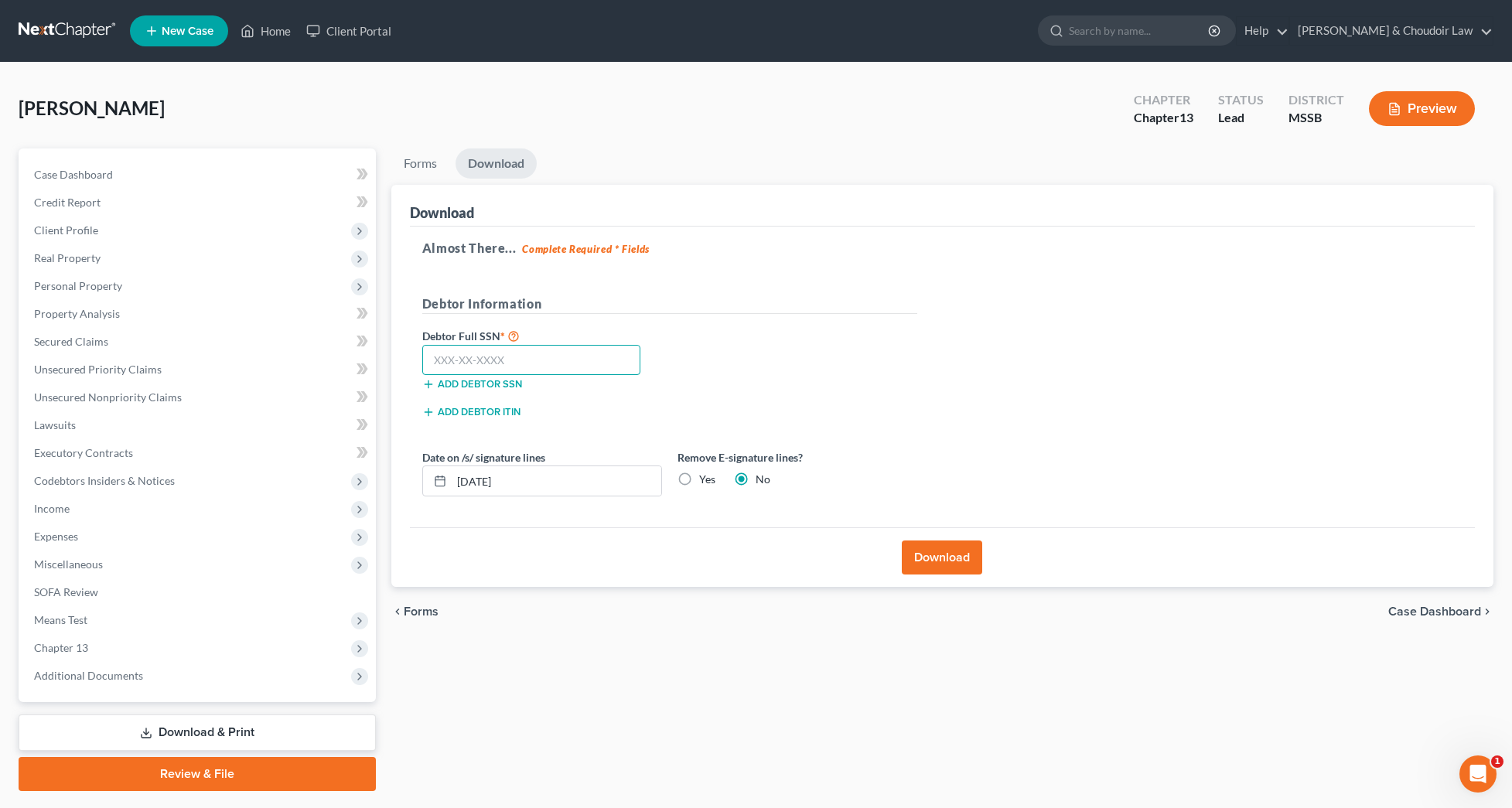
click at [573, 345] on input "text" at bounding box center [531, 360] width 219 height 31
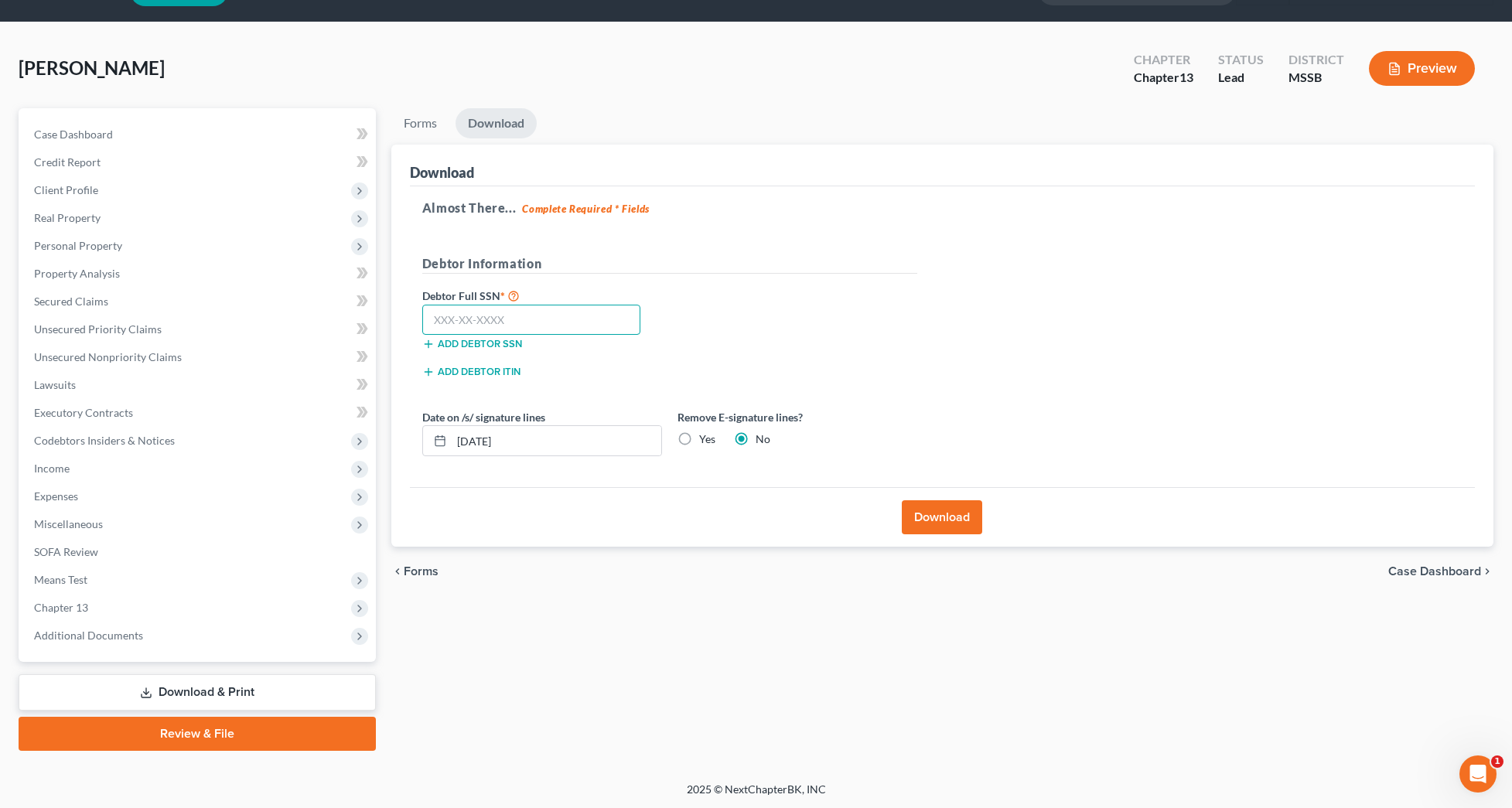
click at [573, 320] on input "text" at bounding box center [531, 319] width 219 height 31
type input "587-49-2109"
drag, startPoint x: 578, startPoint y: 441, endPoint x: 377, endPoint y: 435, distance: 201.1
click at [377, 435] on div "Petition Navigation Case Dashboard Payments Invoices Payments Payments Credit R…" at bounding box center [756, 429] width 1491 height 642
type input "[DATE]"
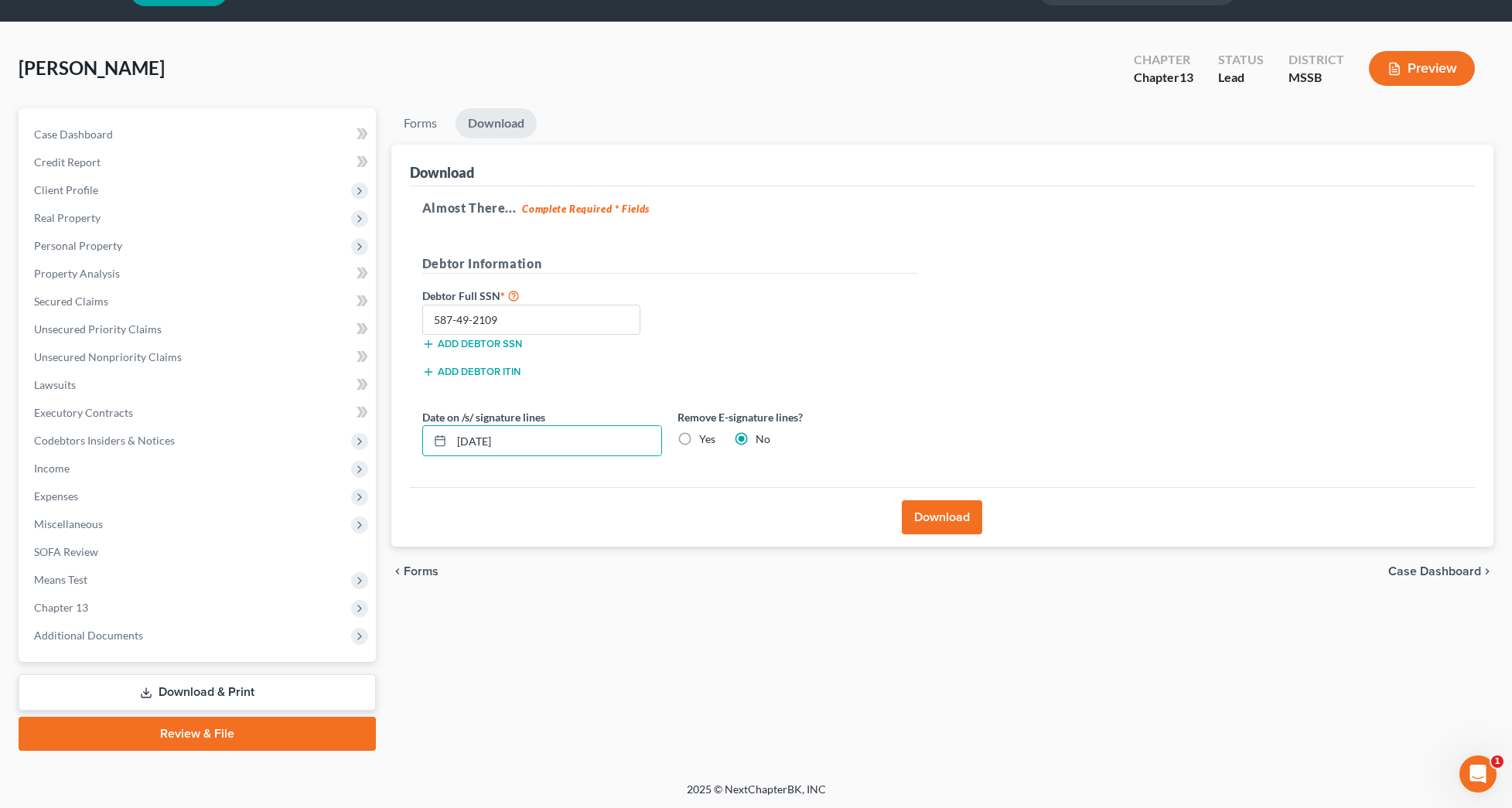
click at [702, 433] on label "Yes" at bounding box center [708, 439] width 17 height 16
click at [705, 433] on input "Yes" at bounding box center [710, 437] width 10 height 10
radio input "true"
radio input "false"
click at [917, 509] on button "Download" at bounding box center [941, 517] width 80 height 34
